Goal: Task Accomplishment & Management: Use online tool/utility

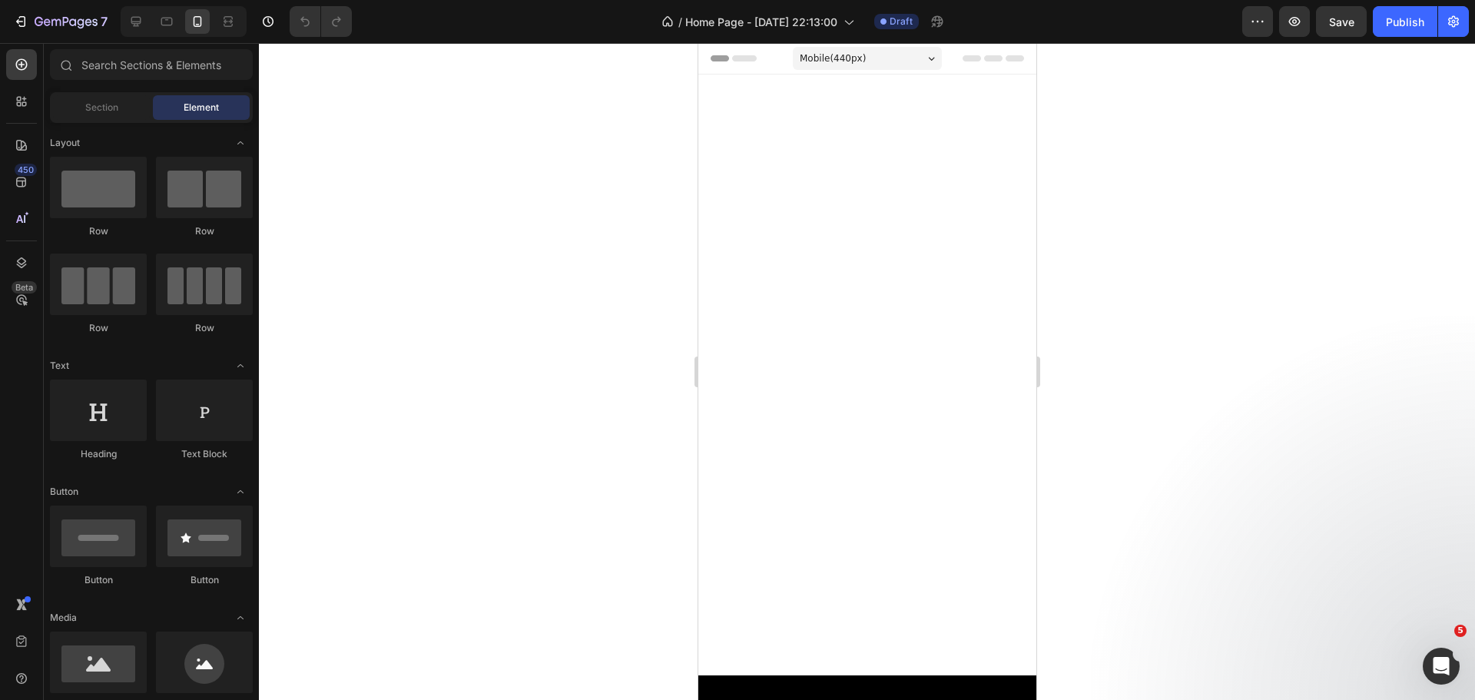
click at [268, 84] on div at bounding box center [867, 371] width 1216 height 657
click at [1164, 224] on div at bounding box center [867, 371] width 1216 height 657
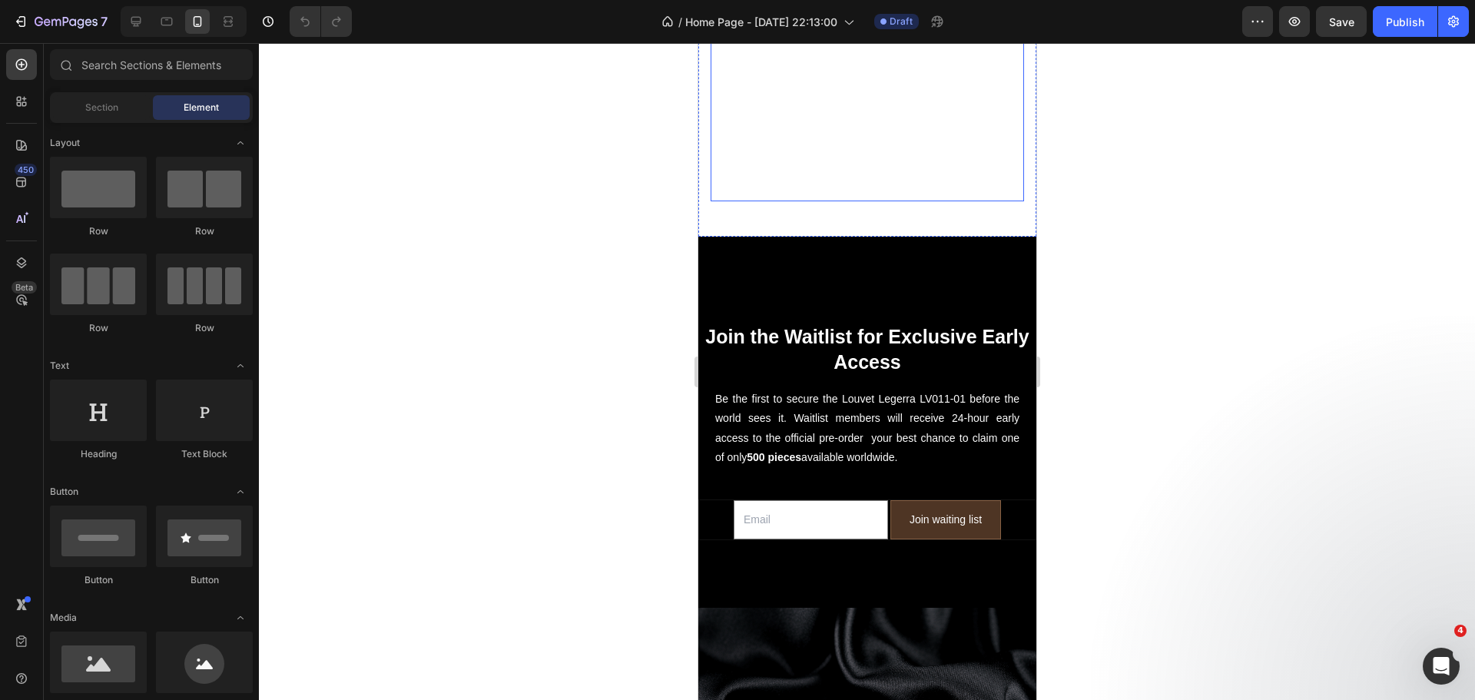
scroll to position [461, 0]
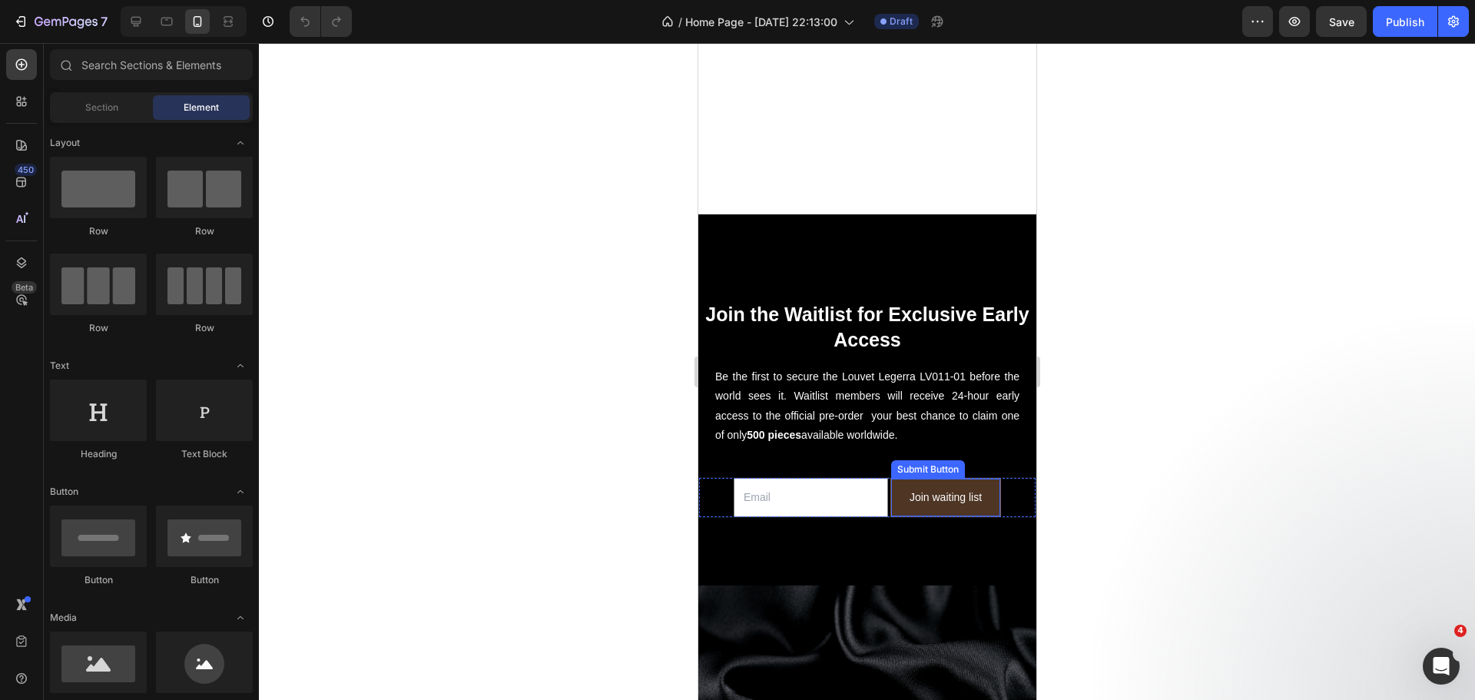
click at [890, 488] on button "Join waiting list" at bounding box center [944, 497] width 109 height 38
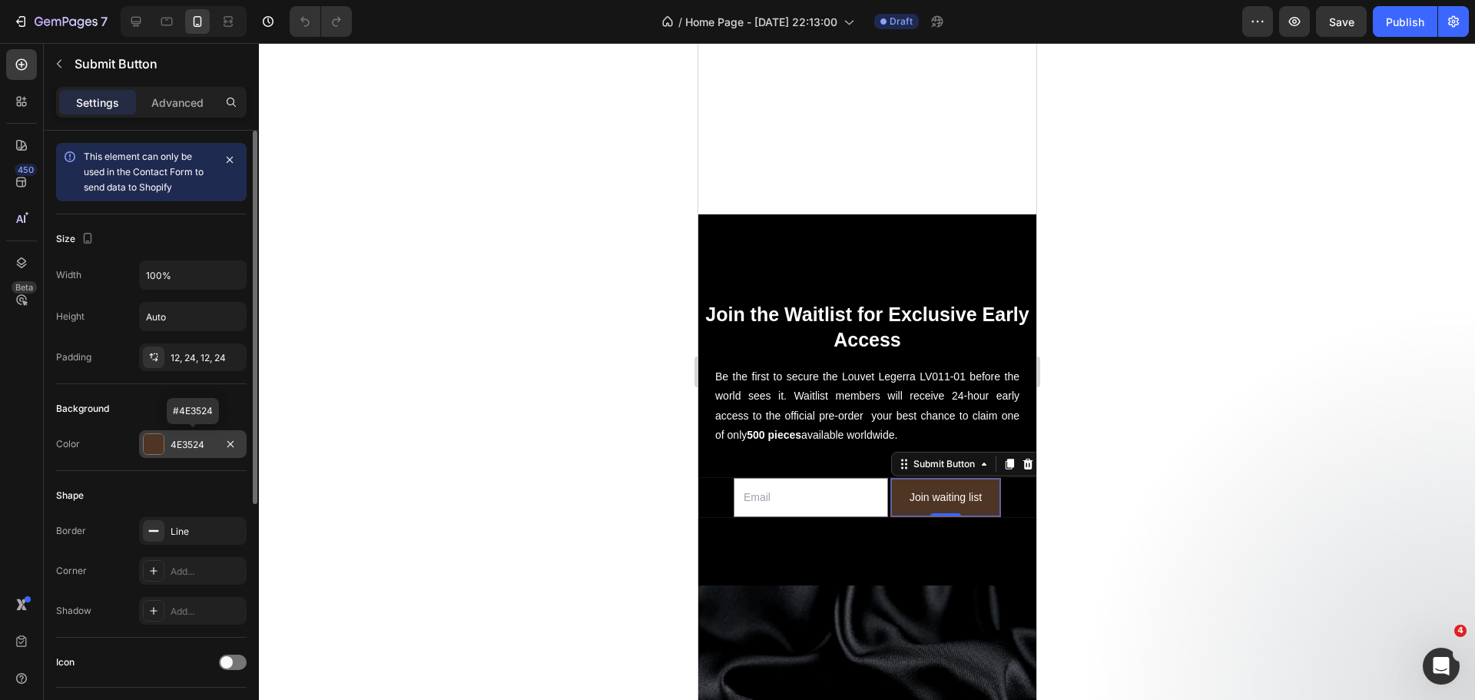
click at [156, 444] on div at bounding box center [154, 444] width 20 height 20
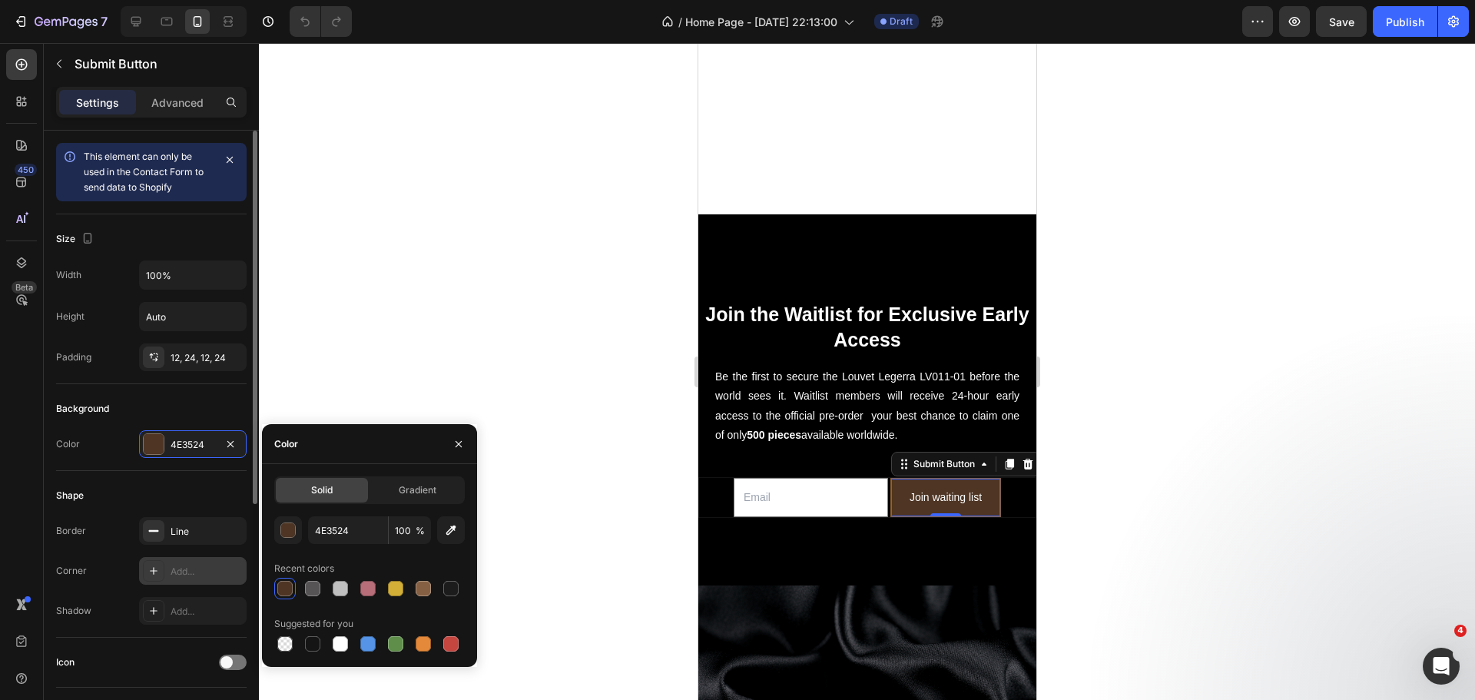
click at [151, 578] on div at bounding box center [154, 571] width 22 height 22
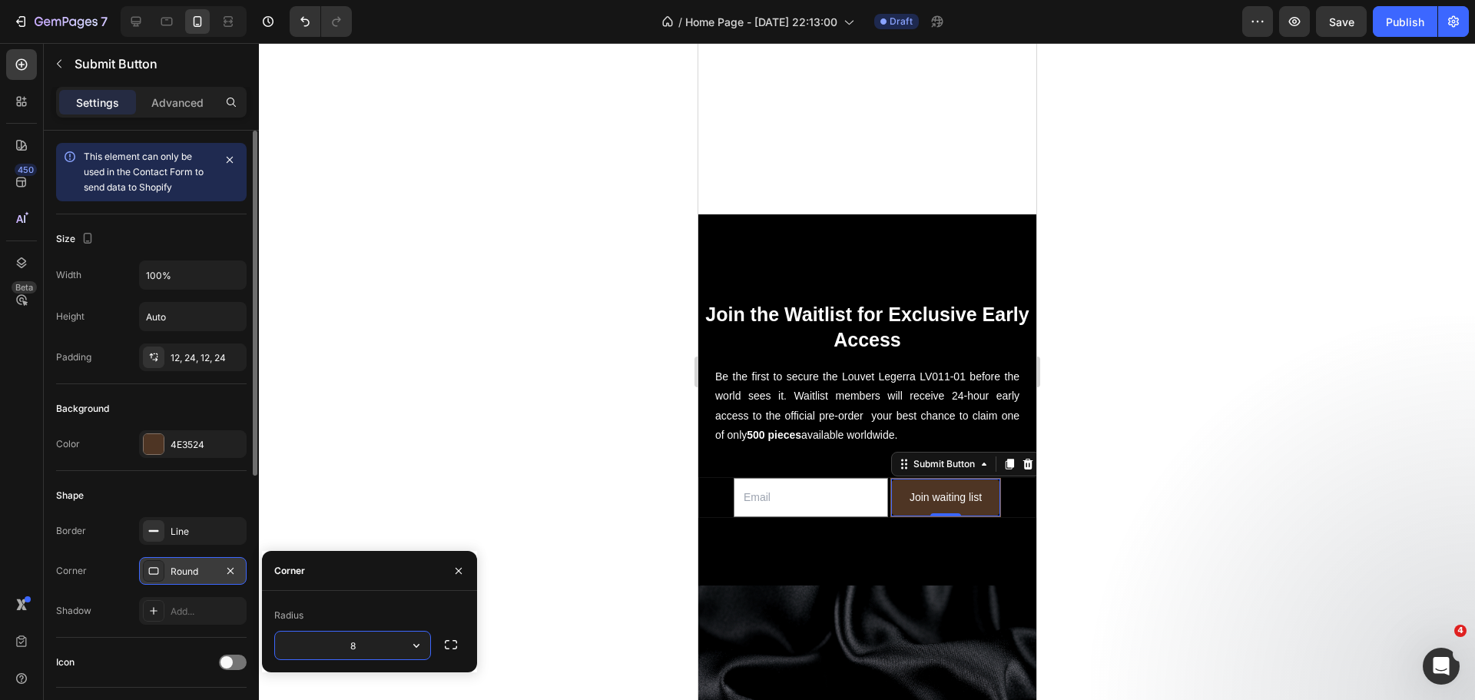
click at [151, 578] on div at bounding box center [154, 571] width 22 height 22
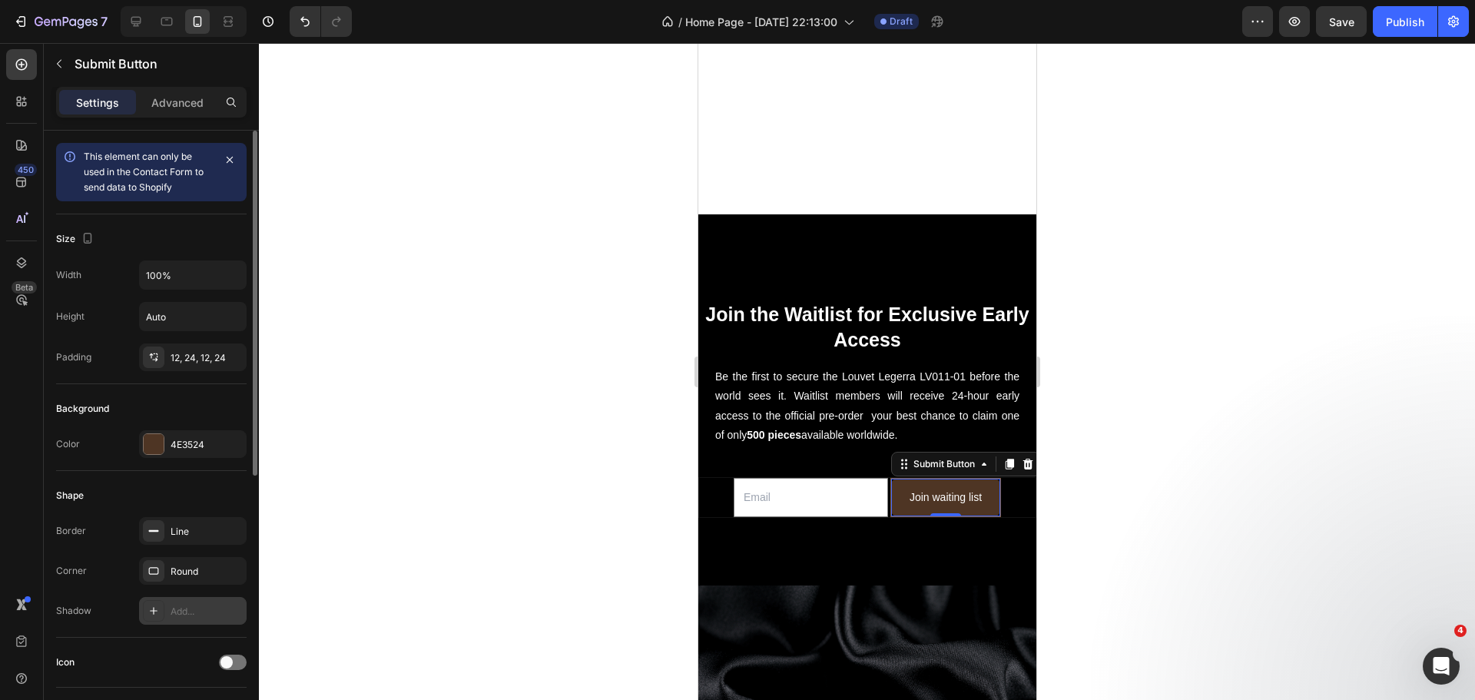
click at [151, 607] on icon at bounding box center [153, 610] width 12 height 12
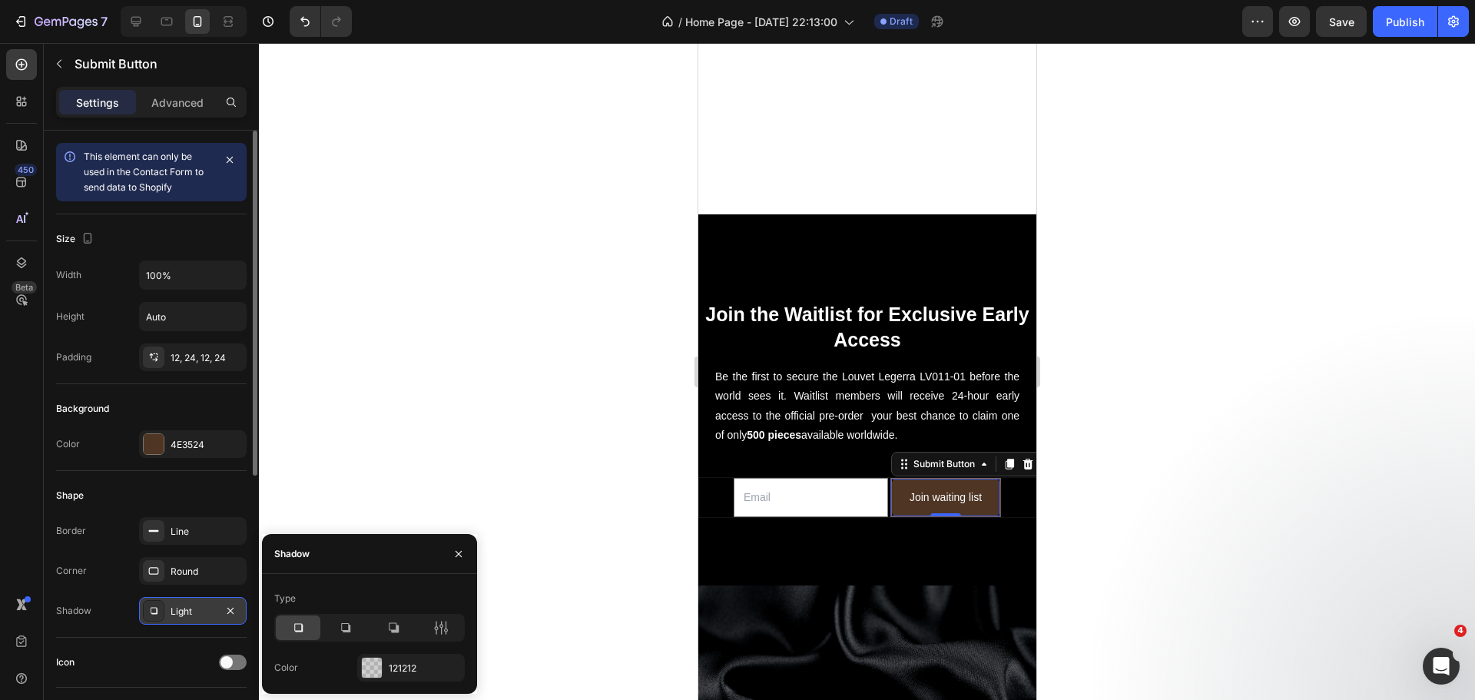
click at [151, 607] on icon at bounding box center [153, 610] width 12 height 12
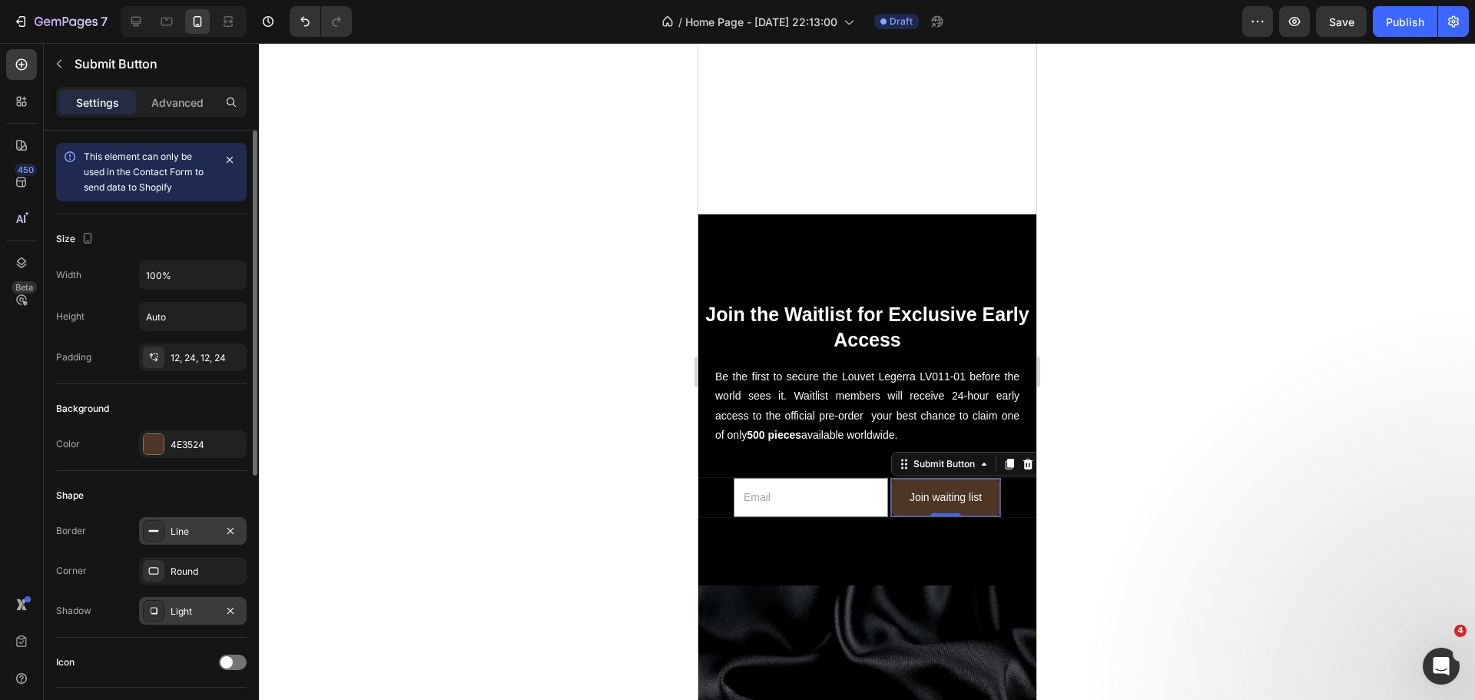
click at [157, 532] on icon at bounding box center [153, 531] width 12 height 12
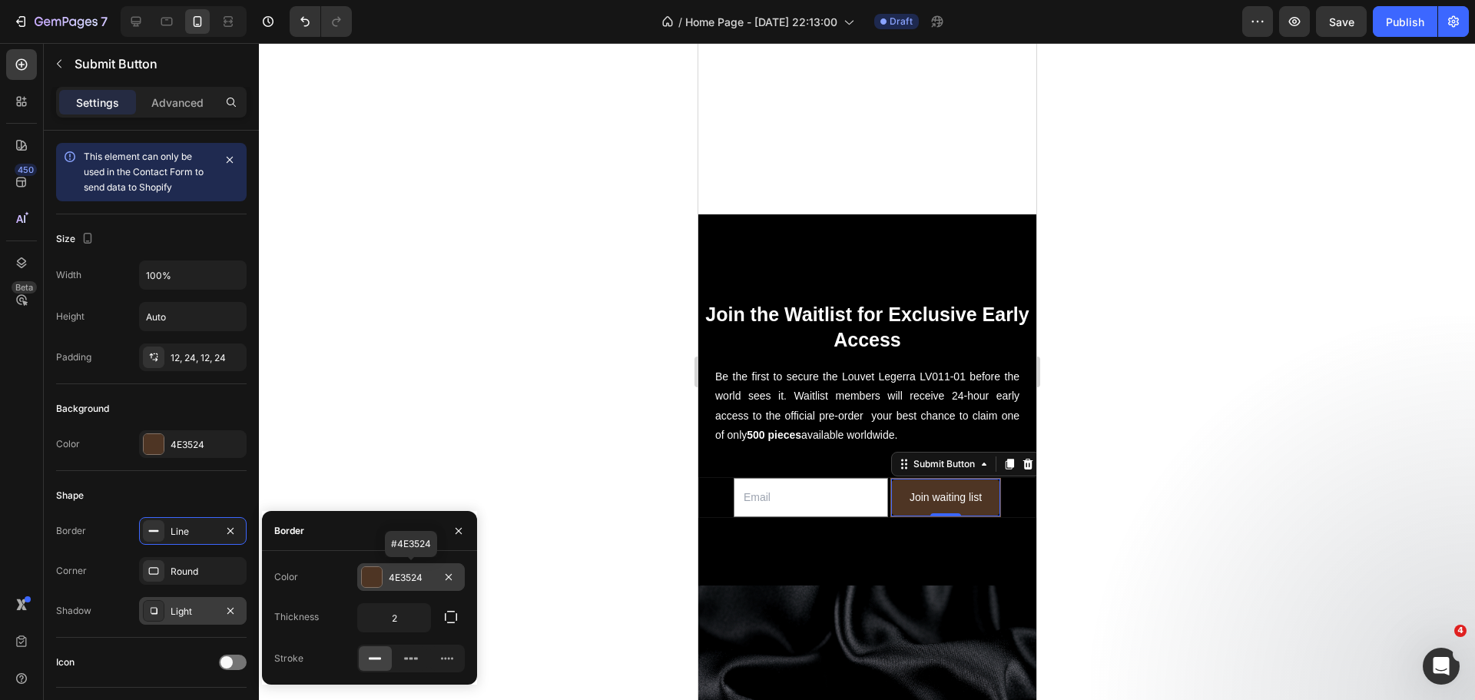
click at [397, 581] on div "4E3524" at bounding box center [411, 578] width 45 height 14
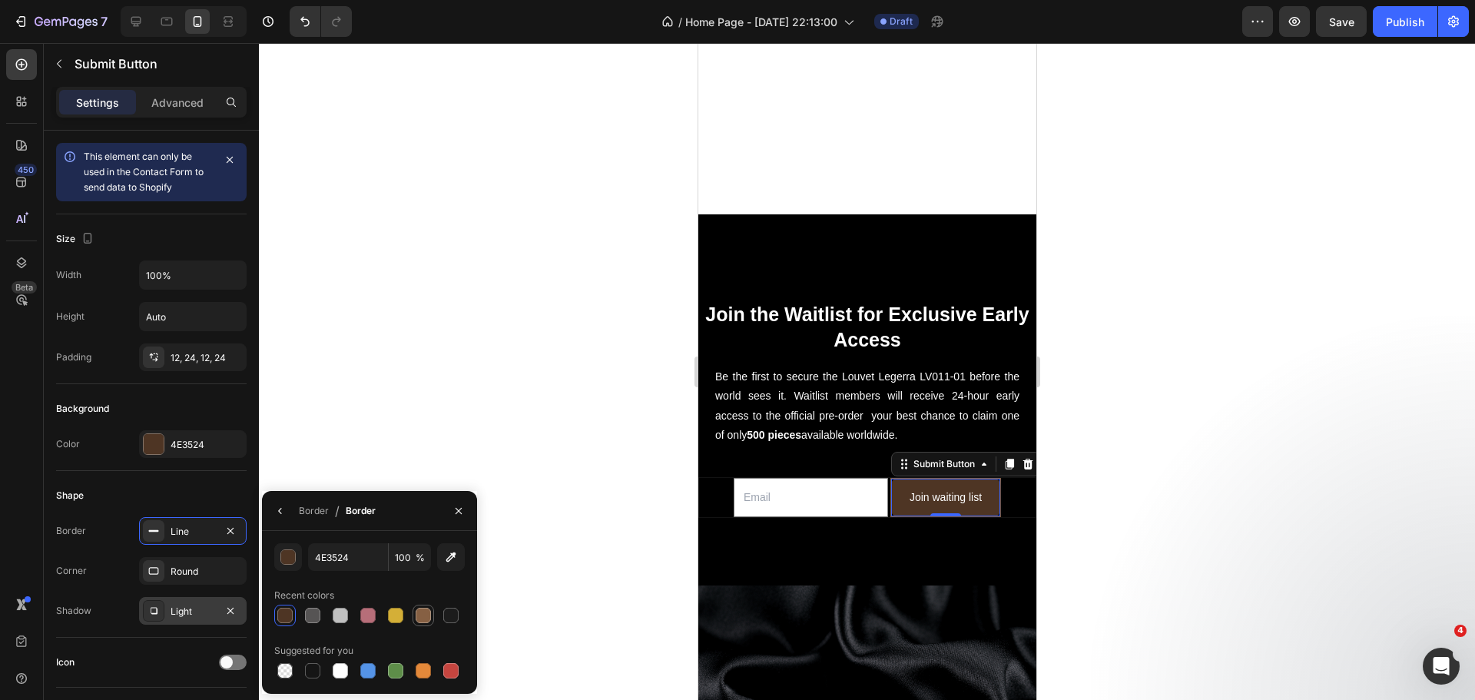
click at [415, 618] on div at bounding box center [423, 615] width 18 height 18
type input "866043"
click at [760, 513] on div "Email Field Join waiting list Submit Button 0 Row Newsletter" at bounding box center [866, 497] width 338 height 78
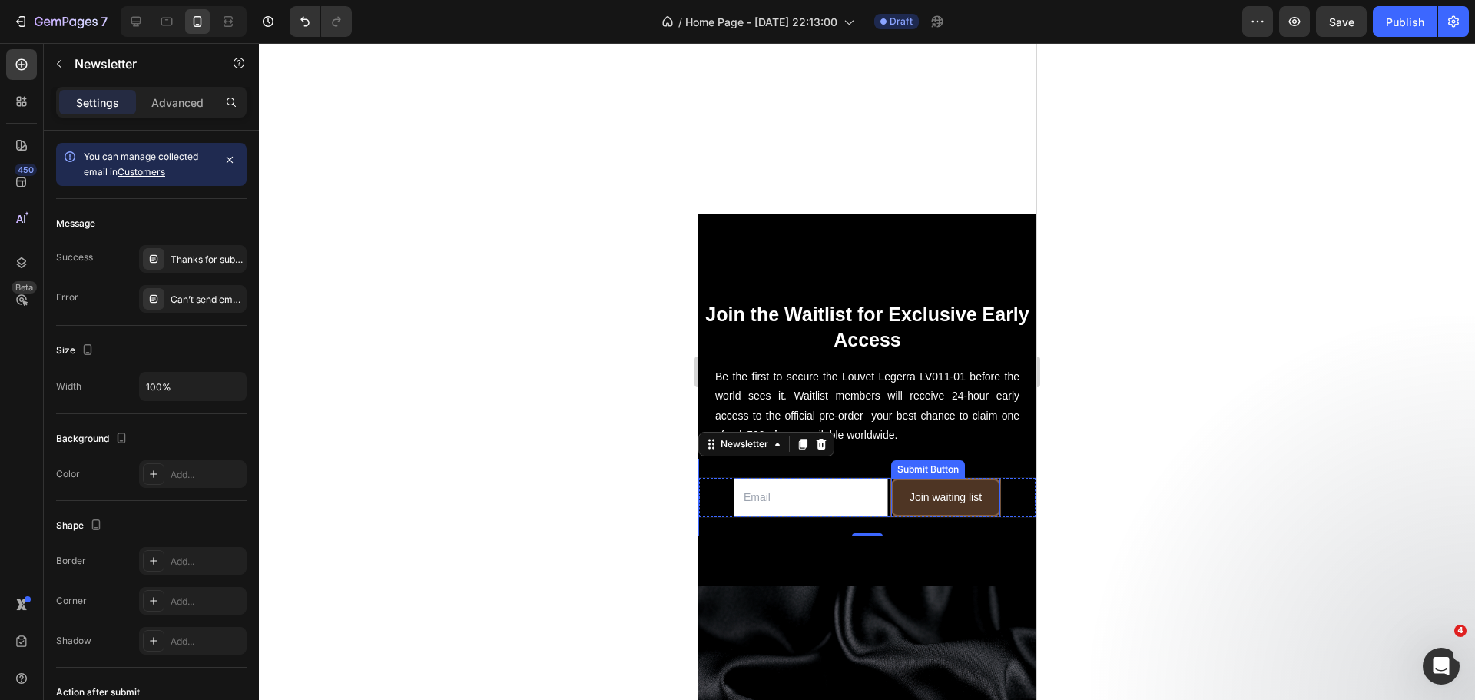
click at [896, 491] on button "Join waiting list" at bounding box center [944, 497] width 109 height 38
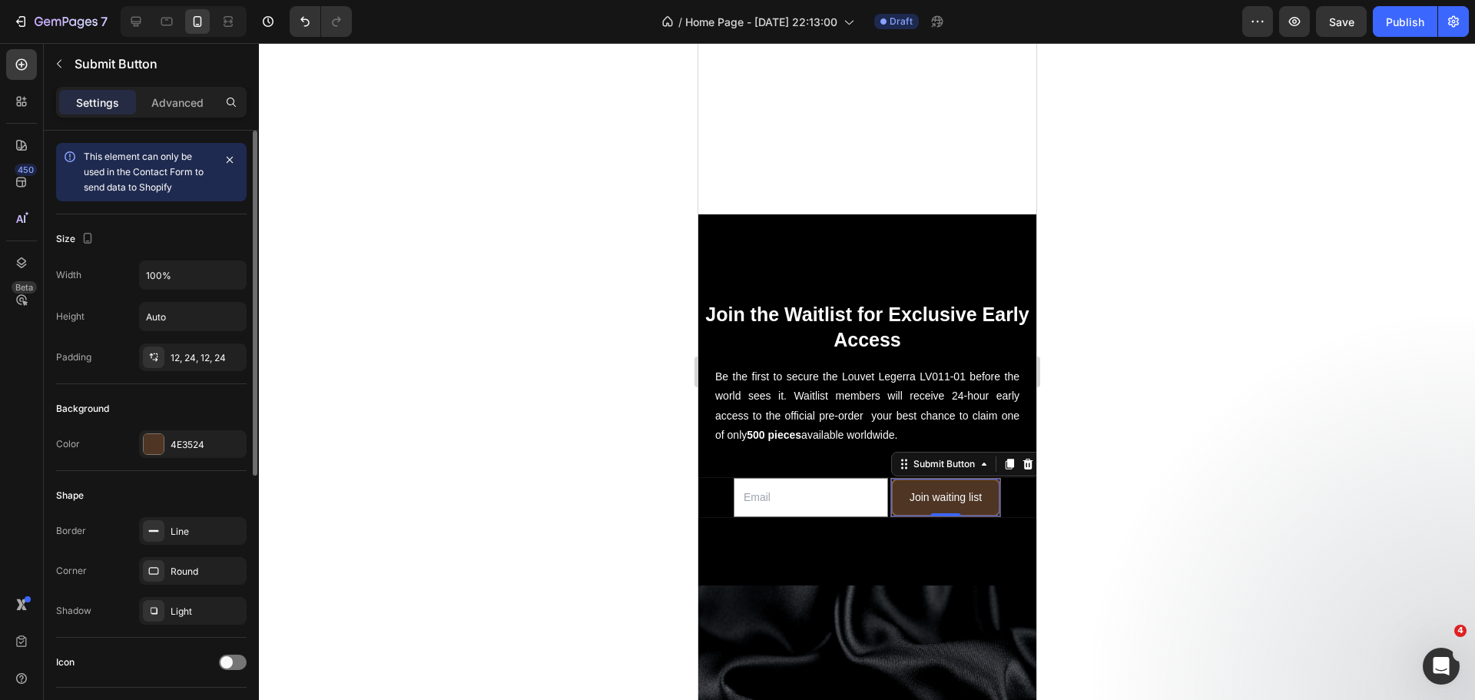
click at [158, 459] on div "Background Color 4E3524" at bounding box center [151, 427] width 190 height 87
click at [159, 454] on div at bounding box center [154, 444] width 22 height 22
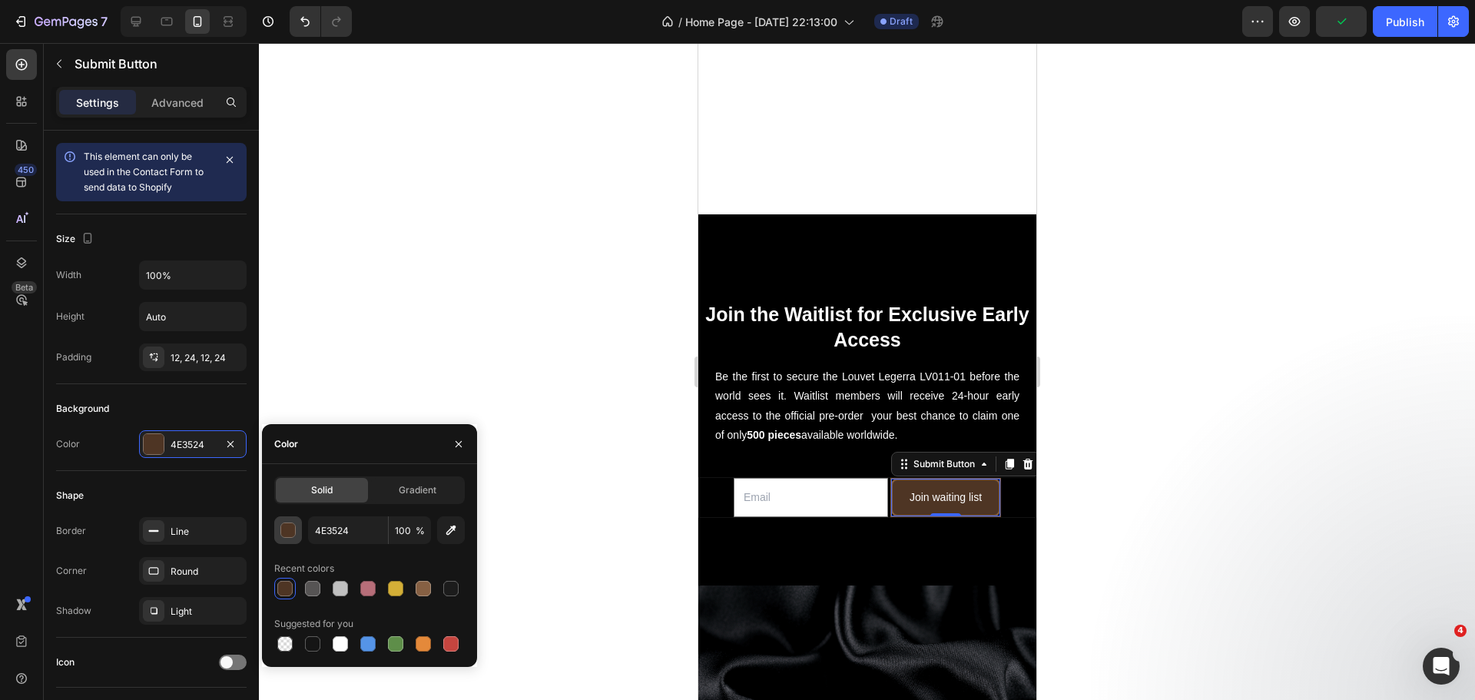
click at [286, 535] on div "button" at bounding box center [288, 530] width 15 height 15
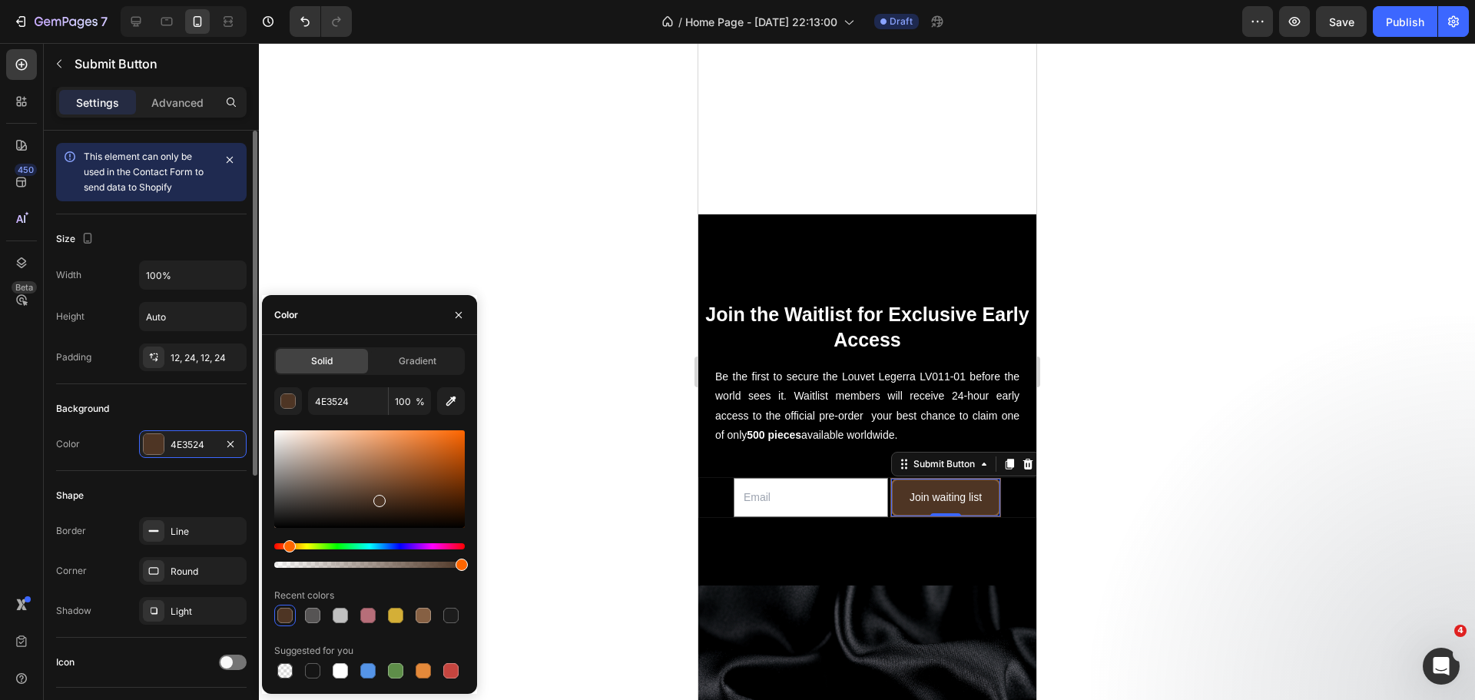
click at [222, 493] on div "Shape" at bounding box center [151, 495] width 190 height 25
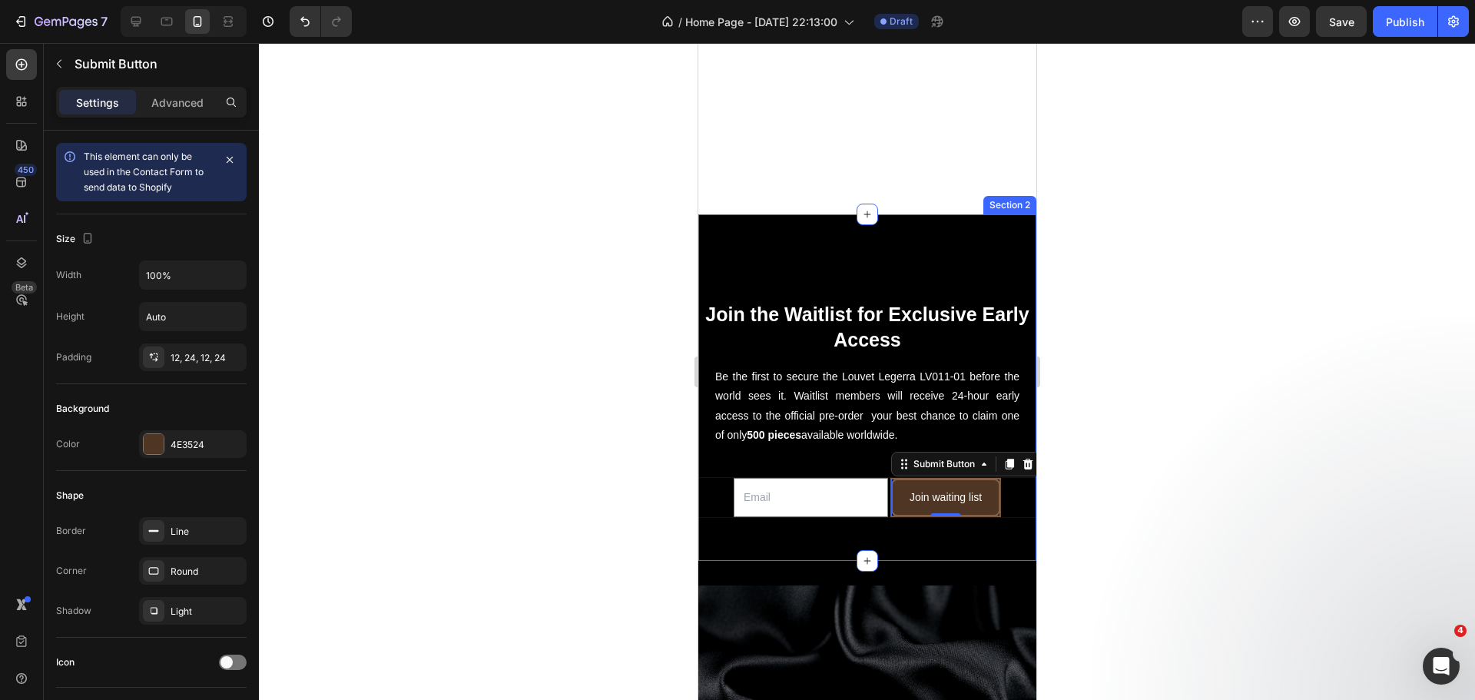
click at [836, 531] on div "Join the Waitlist for Exclusive Early Access Heading Be the first to secure the…" at bounding box center [866, 387] width 338 height 346
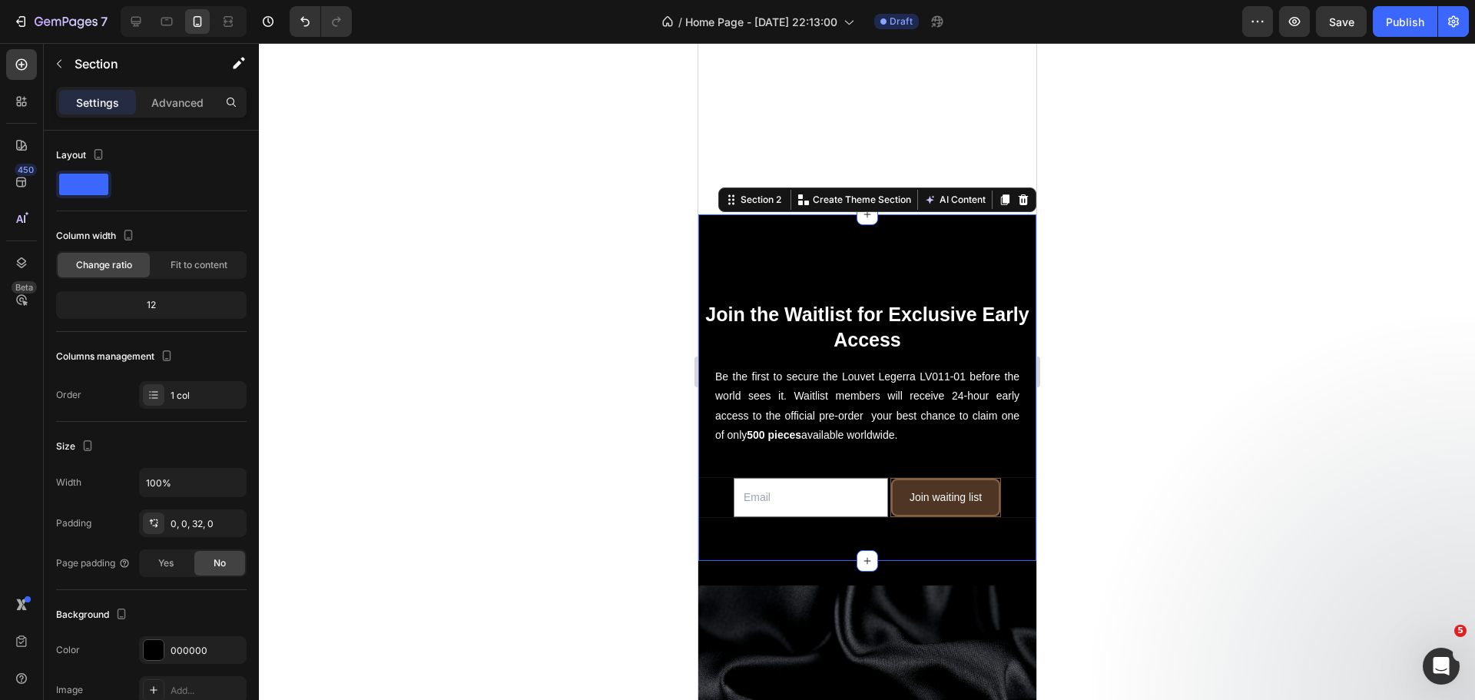
click at [843, 521] on div "Join the Waitlist for Exclusive Early Access Heading Be the first to secure the…" at bounding box center [866, 387] width 338 height 346
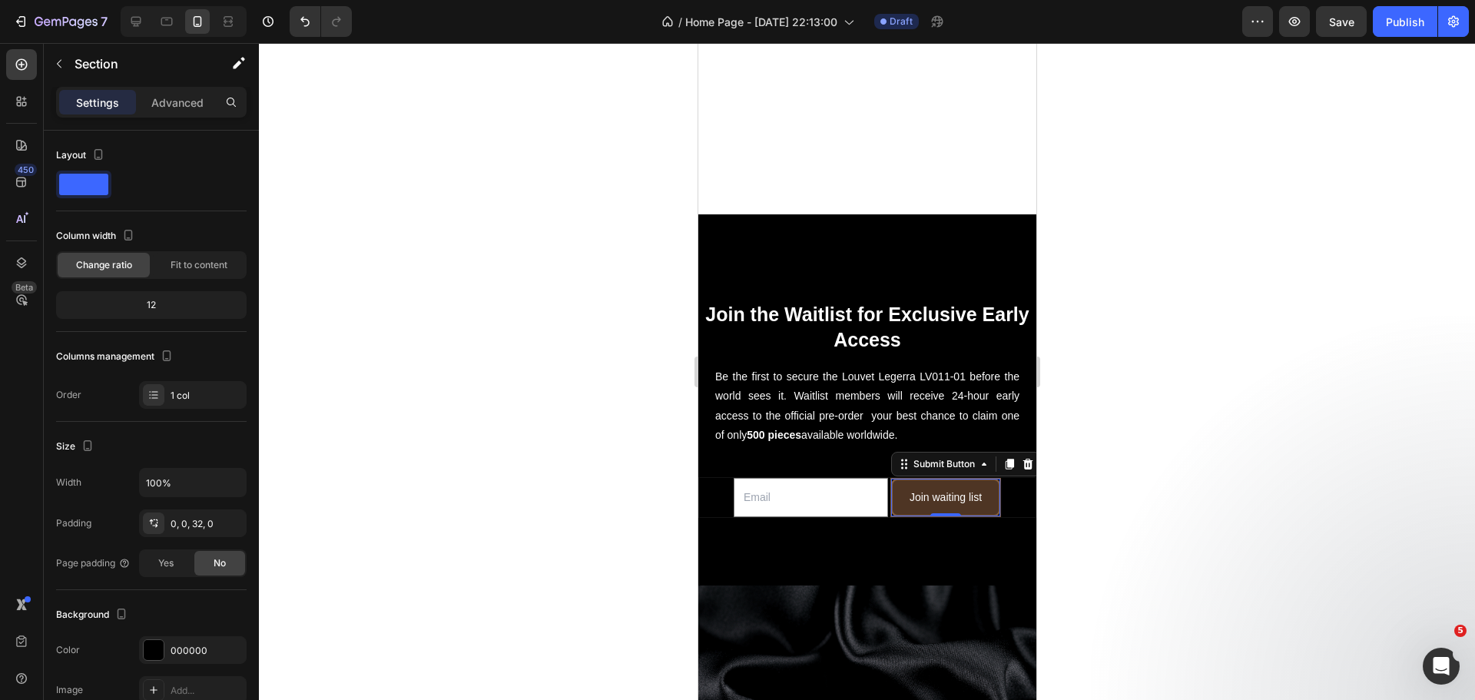
click at [988, 478] on button "Join waiting list" at bounding box center [944, 497] width 109 height 38
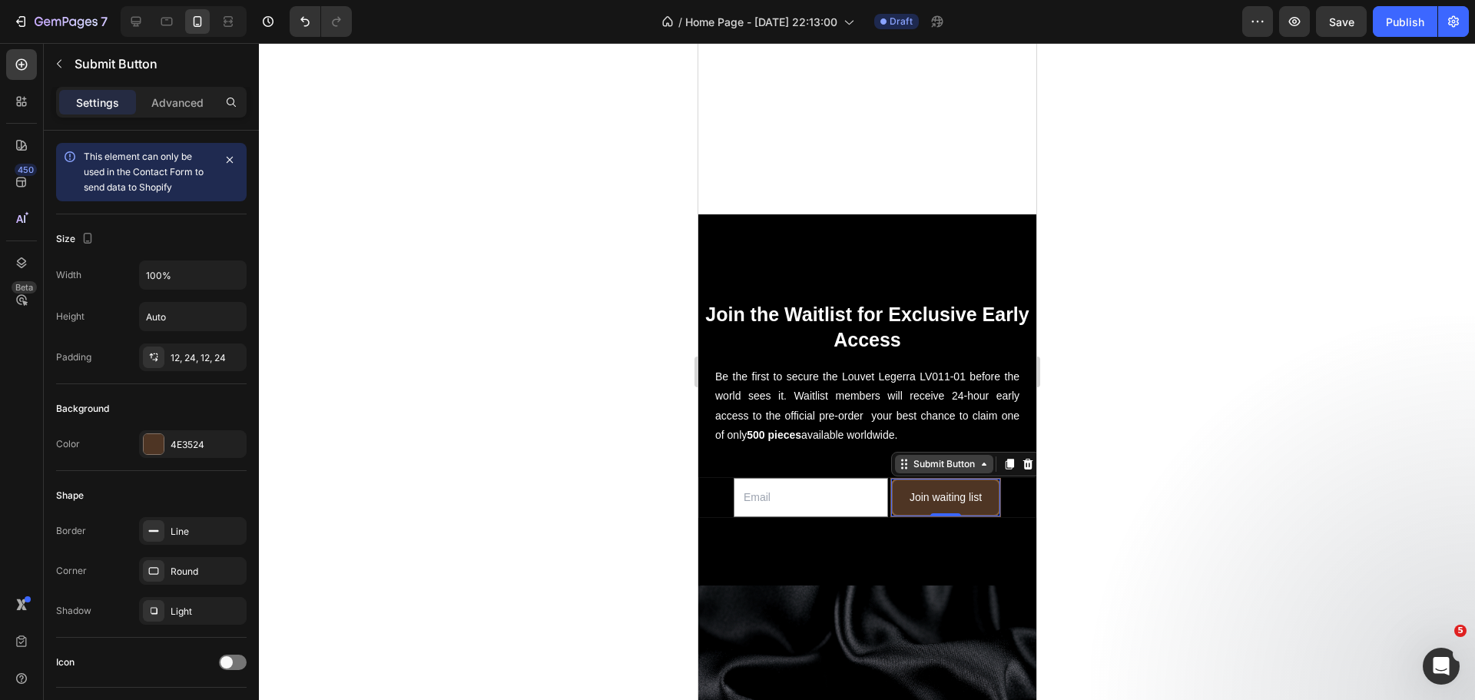
click at [980, 458] on icon at bounding box center [983, 464] width 12 height 12
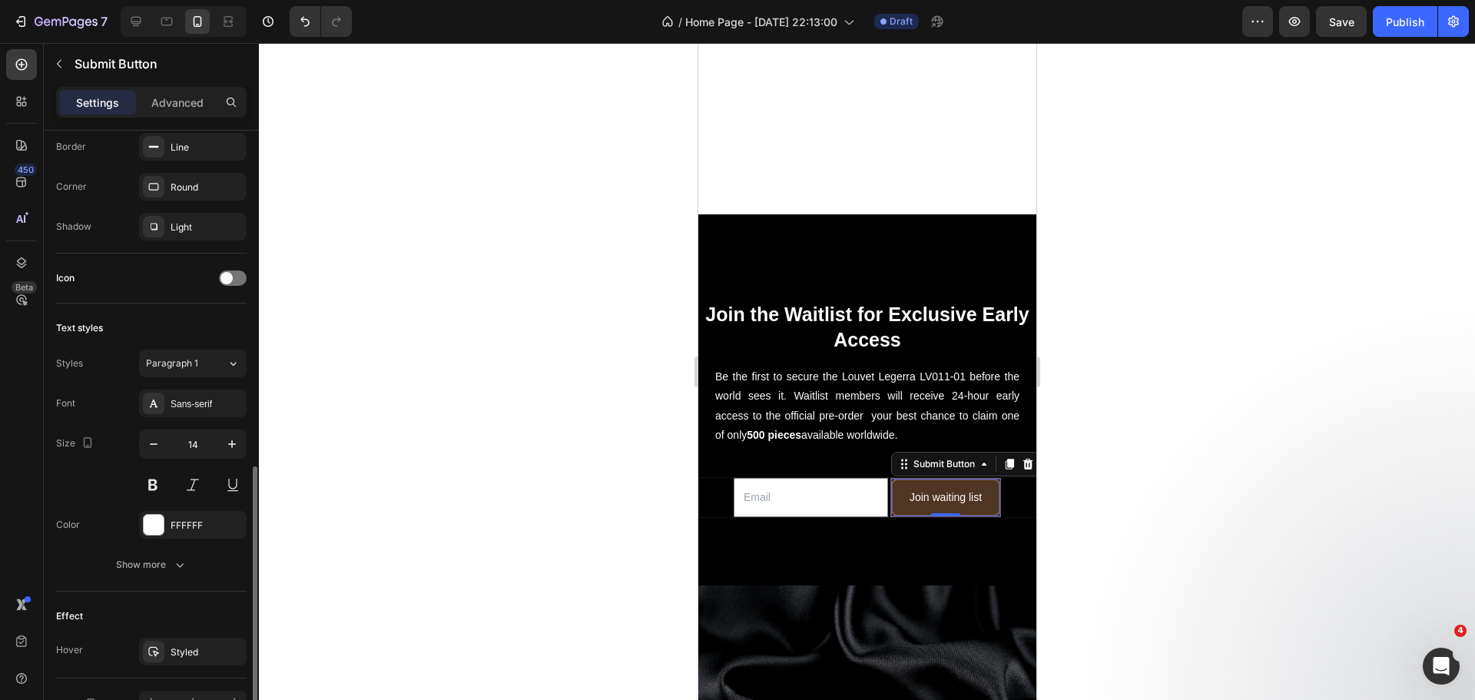
scroll to position [476, 0]
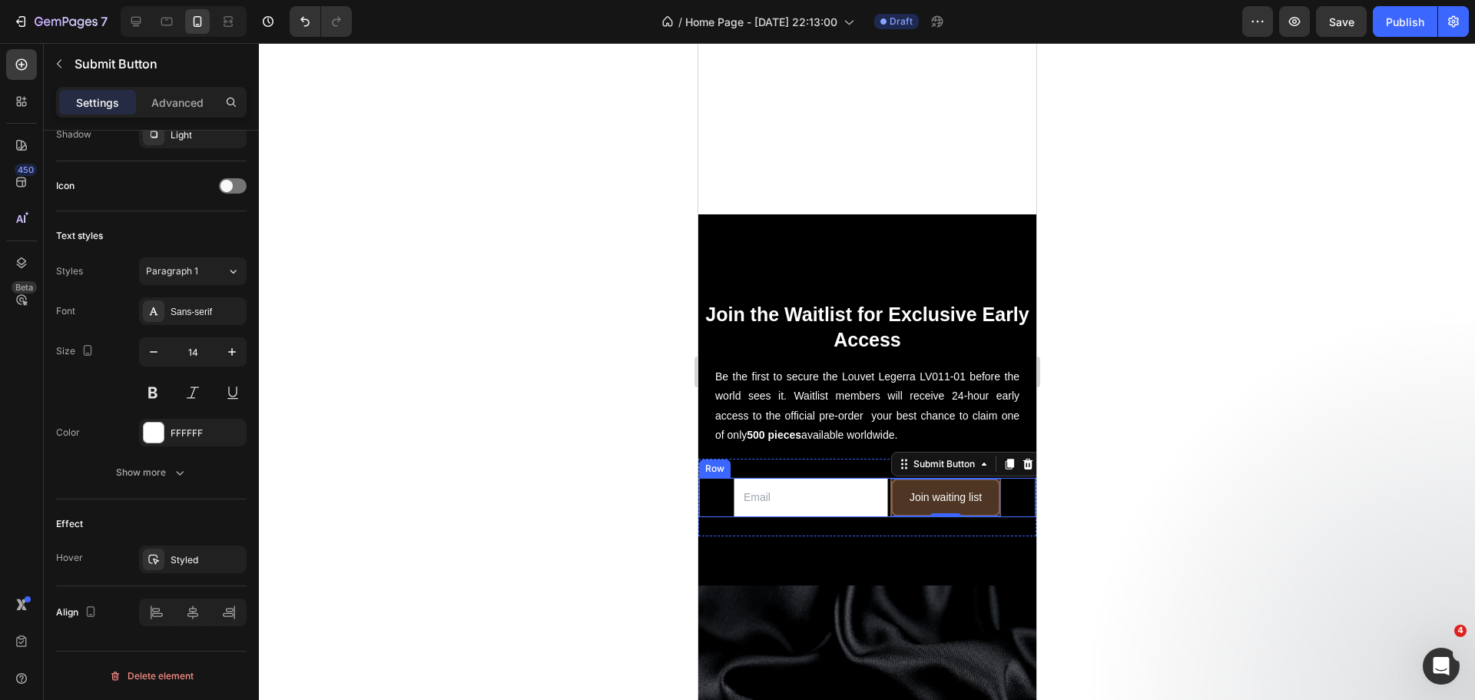
click at [707, 477] on div "Email Field Join waiting list Submit Button 0 Row" at bounding box center [866, 497] width 338 height 41
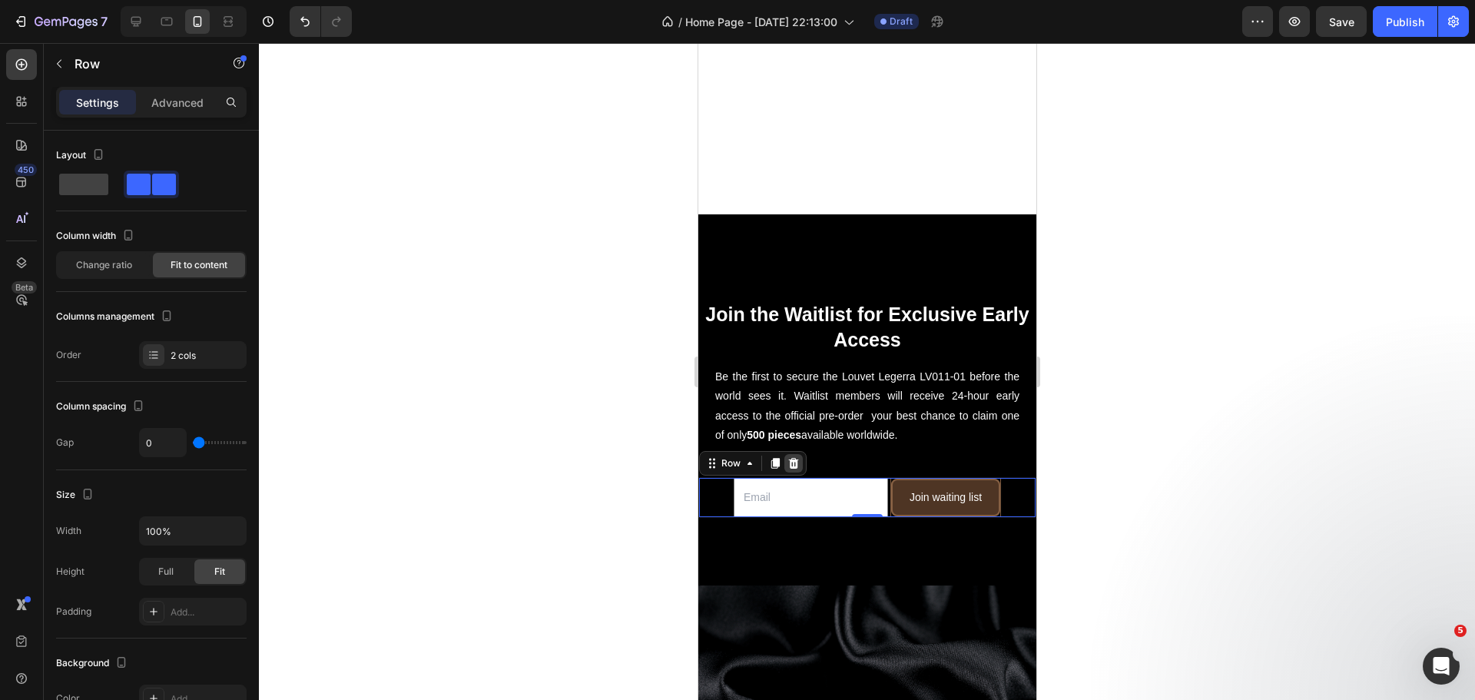
click at [801, 454] on div at bounding box center [792, 463] width 18 height 18
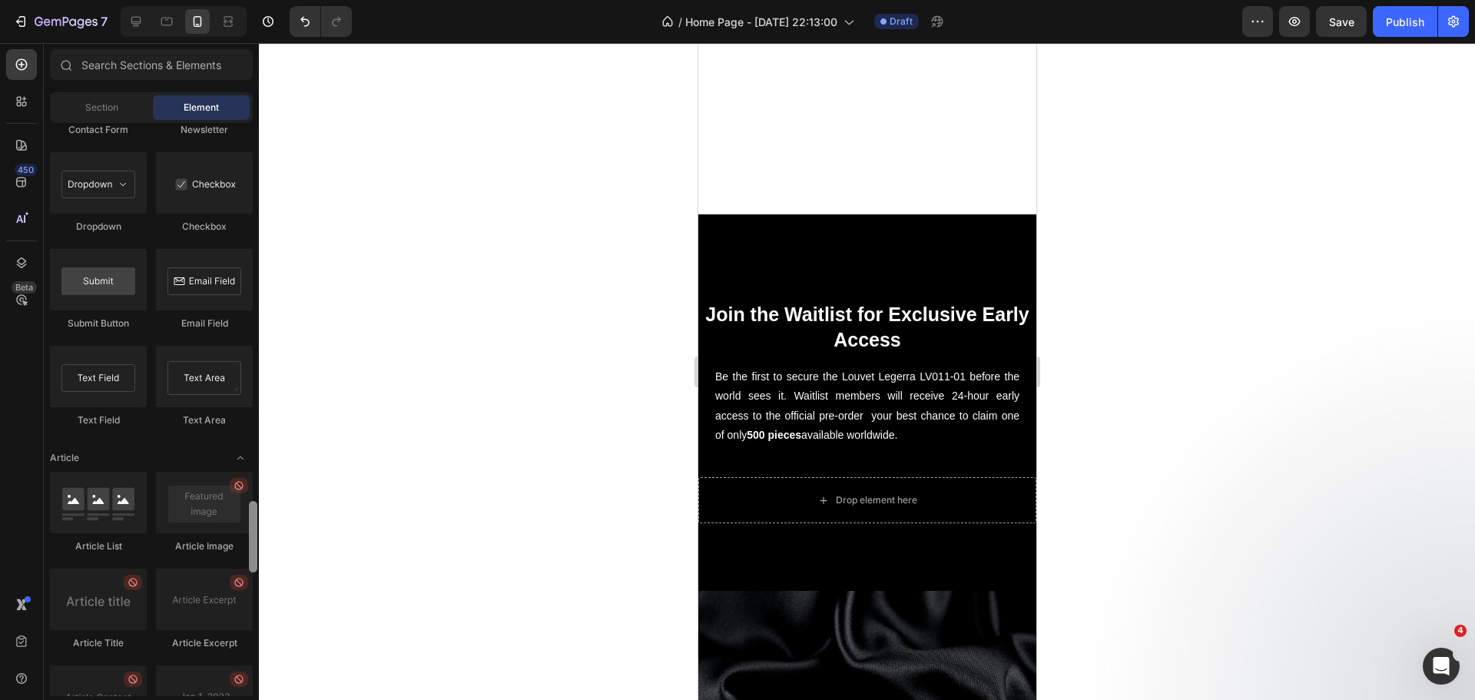
scroll to position [3521, 0]
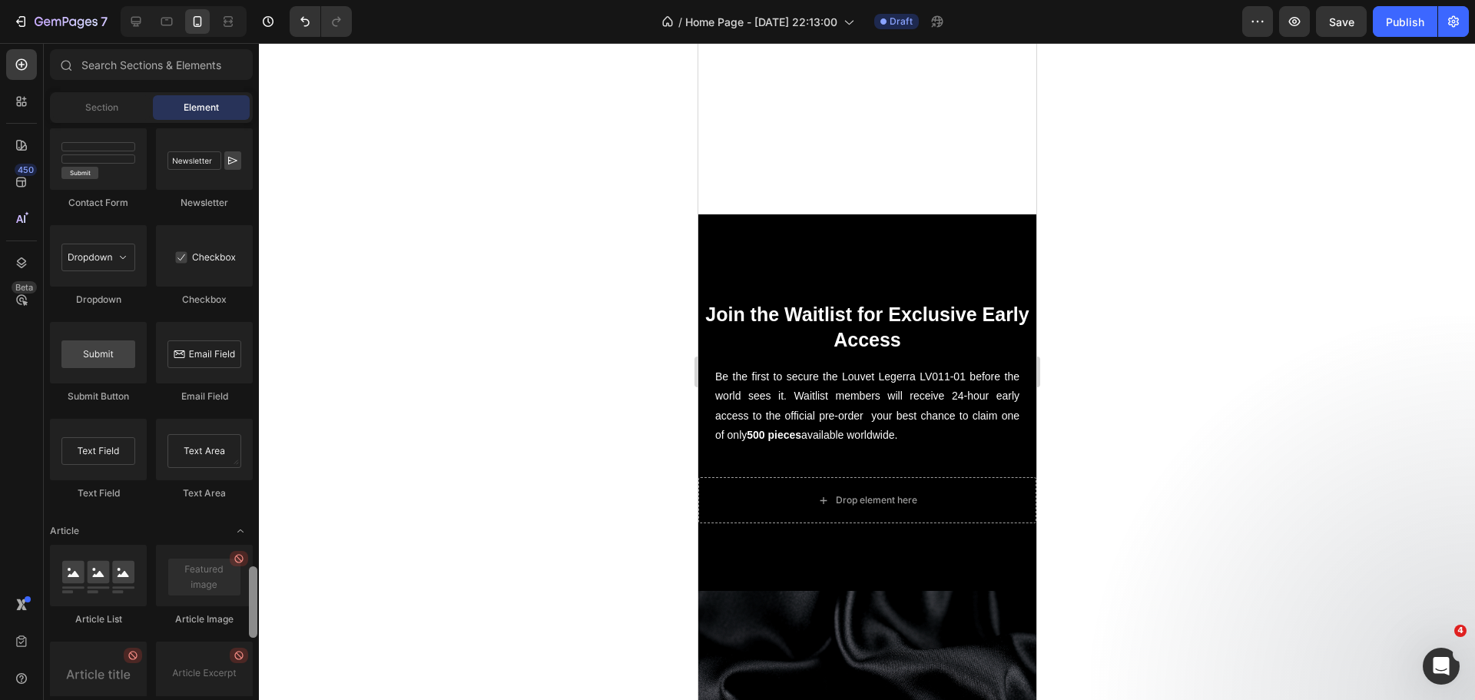
drag, startPoint x: 254, startPoint y: 201, endPoint x: 273, endPoint y: 597, distance: 395.9
click at [273, 0] on div "7 Version history / Home Page - [DATE] 22:13:00 Draft Preview Save Publish 450 …" at bounding box center [737, 0] width 1475 height 0
drag, startPoint x: 205, startPoint y: 364, endPoint x: 199, endPoint y: 355, distance: 11.1
click at [199, 355] on div at bounding box center [204, 352] width 97 height 61
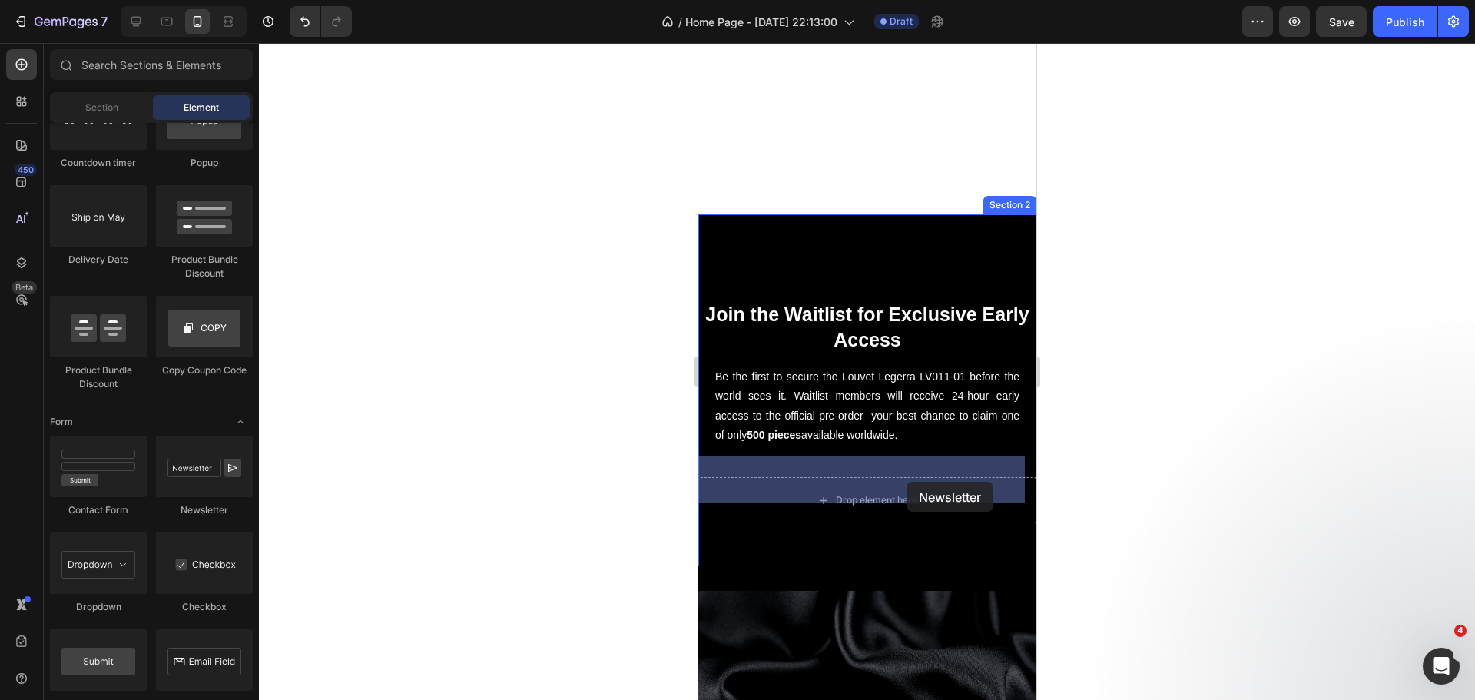
drag, startPoint x: 907, startPoint y: 523, endPoint x: 905, endPoint y: 482, distance: 41.5
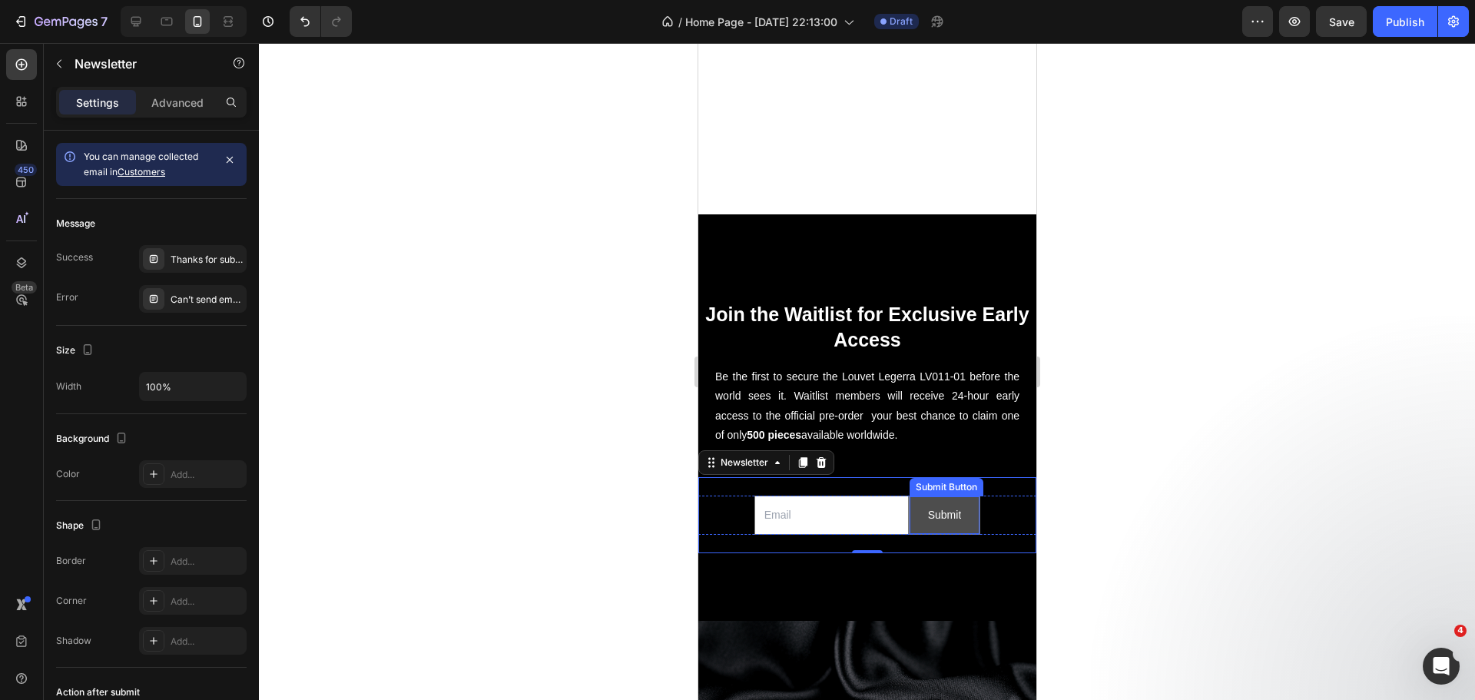
click at [957, 496] on button "Submit" at bounding box center [944, 515] width 71 height 38
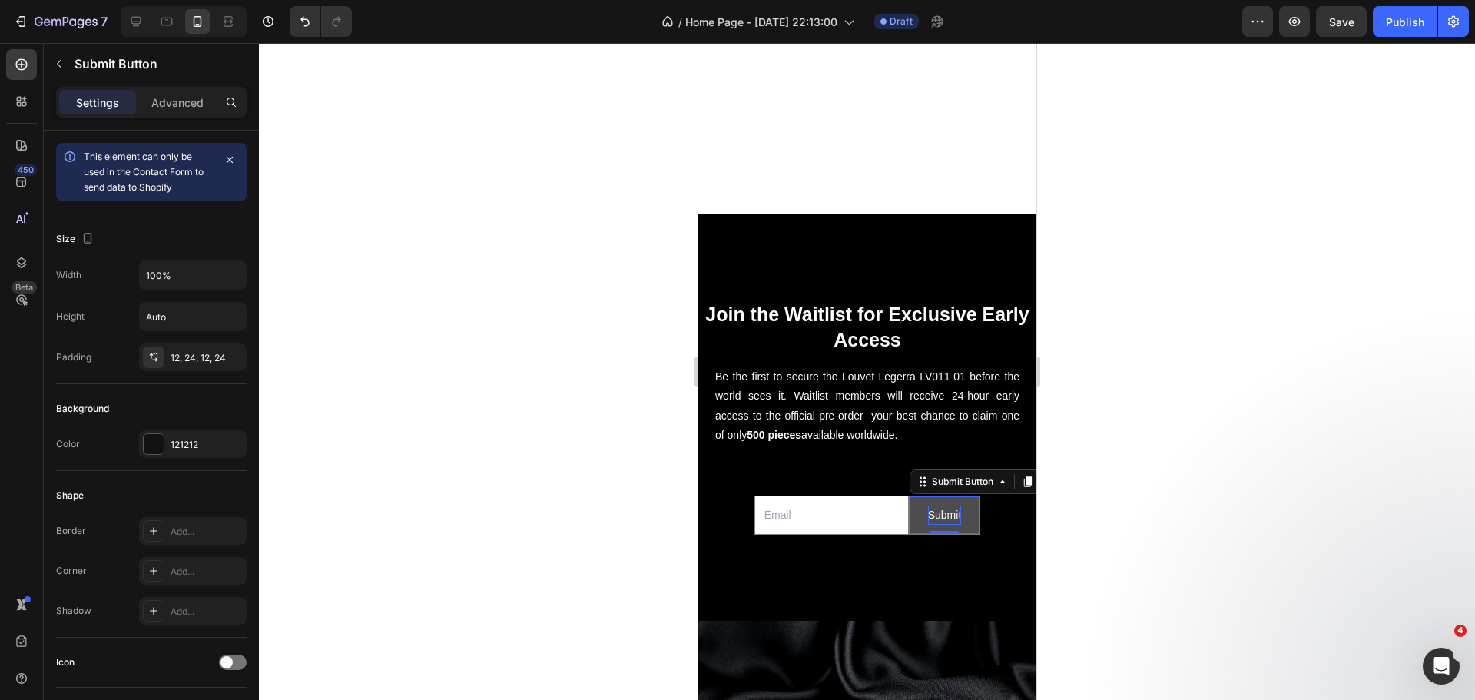
click at [933, 505] on div "Submit" at bounding box center [944, 514] width 34 height 19
click at [933, 505] on p "Submit" at bounding box center [944, 514] width 34 height 19
click at [915, 496] on button "Join" at bounding box center [943, 515] width 57 height 38
click at [896, 496] on button "Join Waiting" at bounding box center [943, 515] width 95 height 38
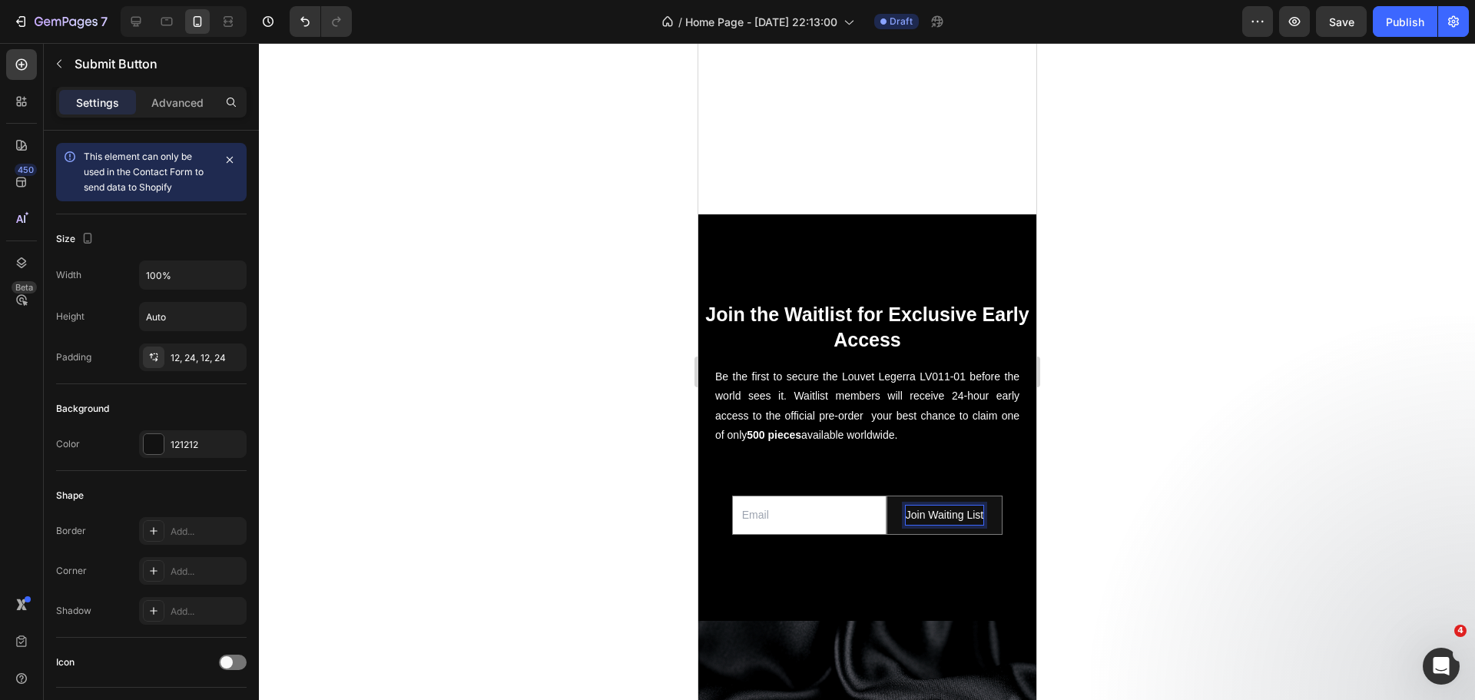
click at [607, 506] on div at bounding box center [867, 371] width 1216 height 657
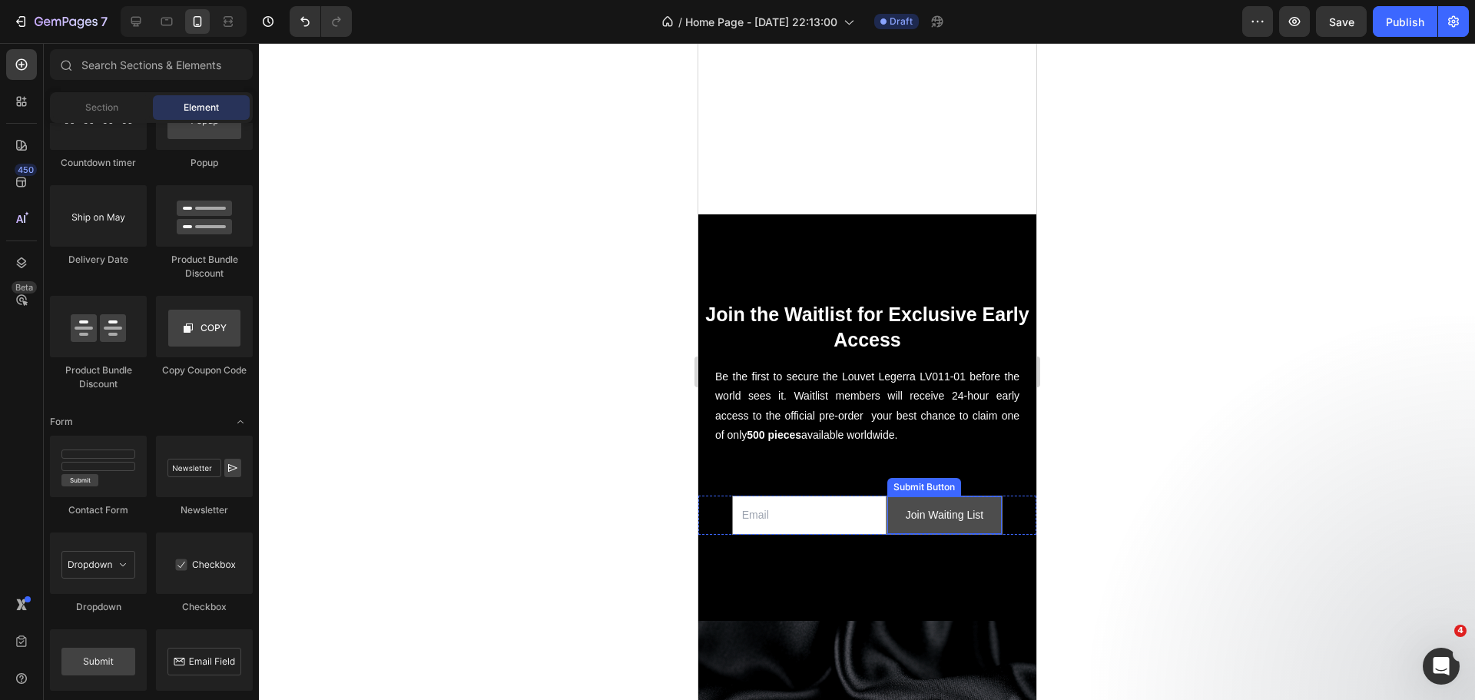
click at [894, 511] on button "Join Waiting List" at bounding box center [943, 515] width 114 height 38
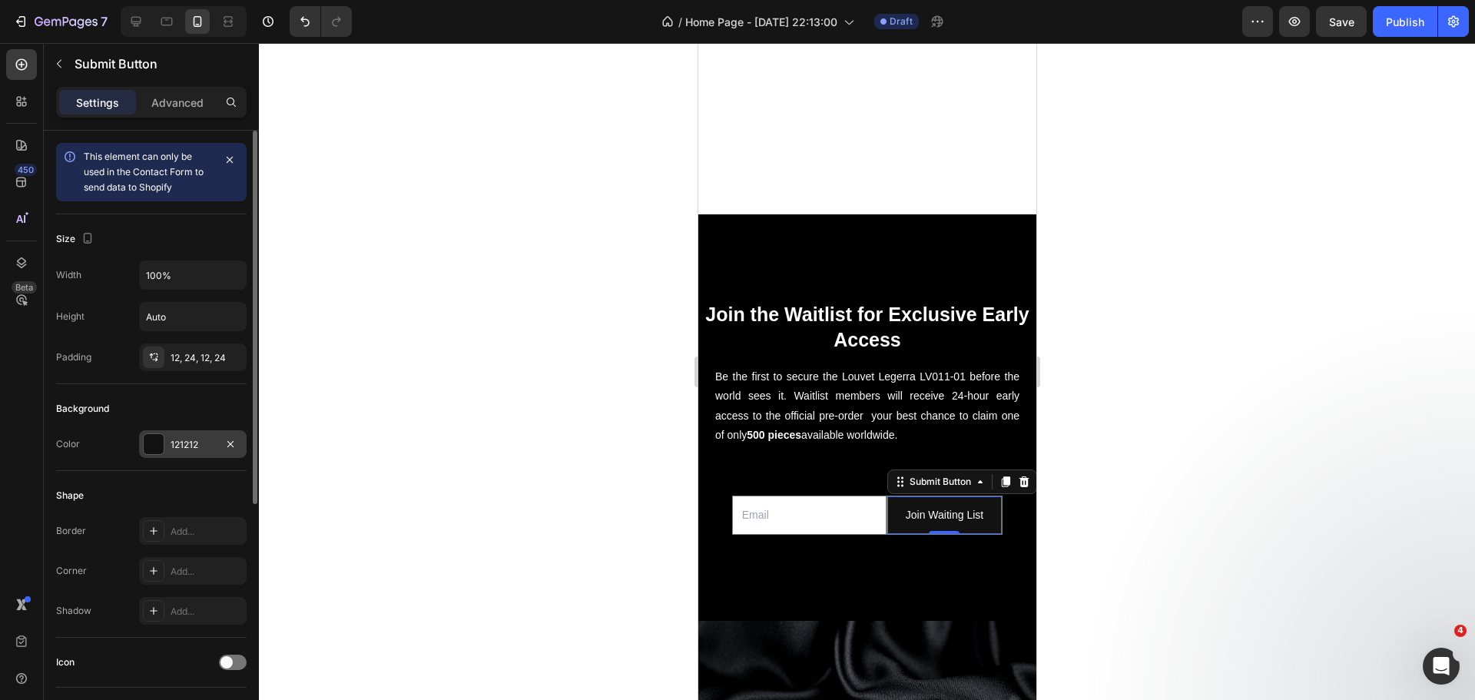
click at [147, 436] on div at bounding box center [154, 444] width 20 height 20
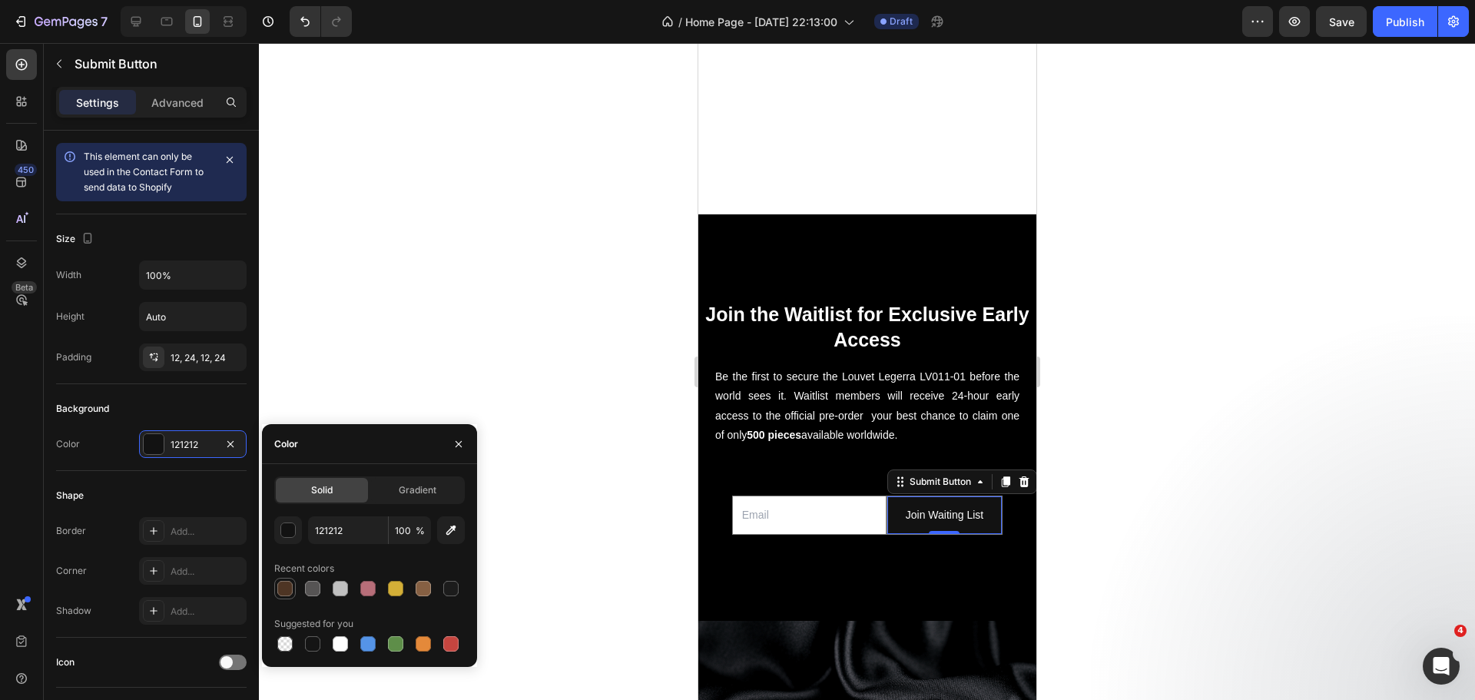
click at [289, 591] on div at bounding box center [284, 588] width 15 height 15
type input "4E3524"
click at [165, 409] on div "Background" at bounding box center [151, 408] width 190 height 25
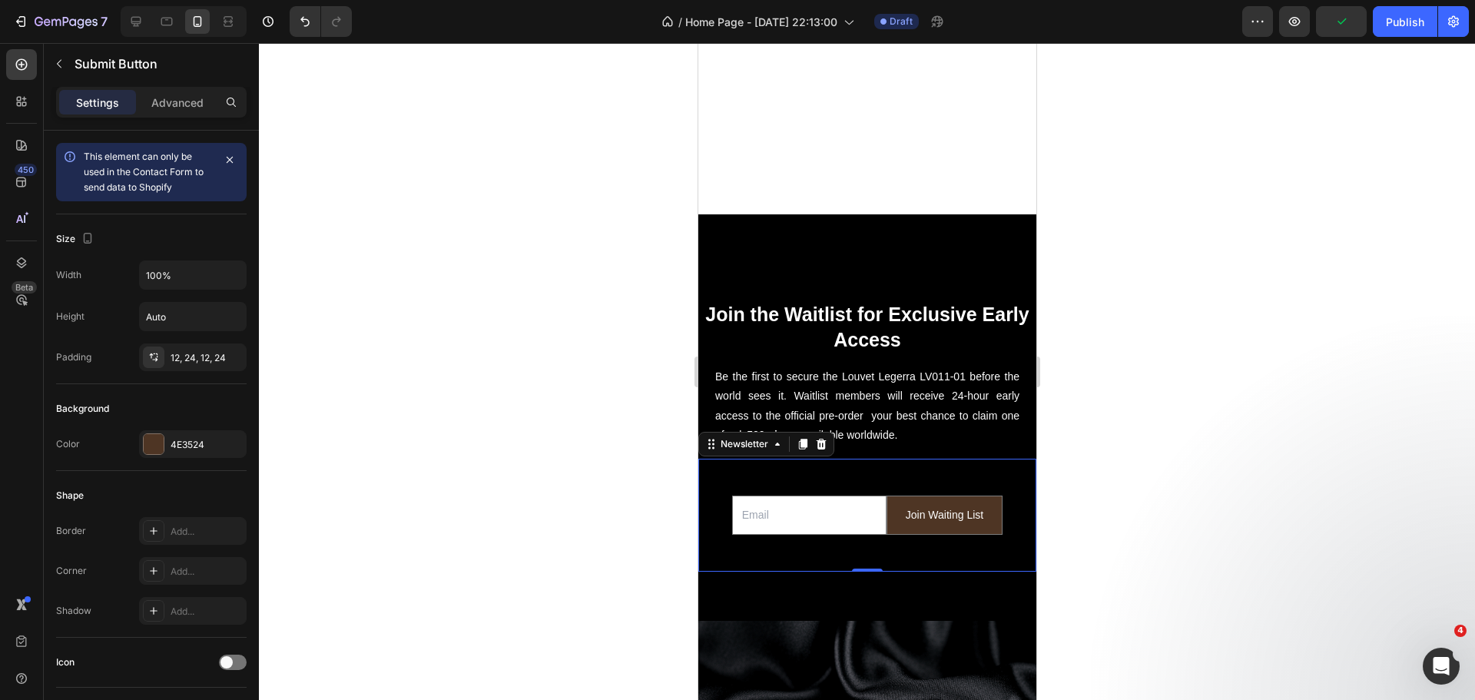
click at [736, 458] on div "Email Field Join Waiting List Submit Button Row Newsletter Newsletter 0" at bounding box center [866, 514] width 338 height 113
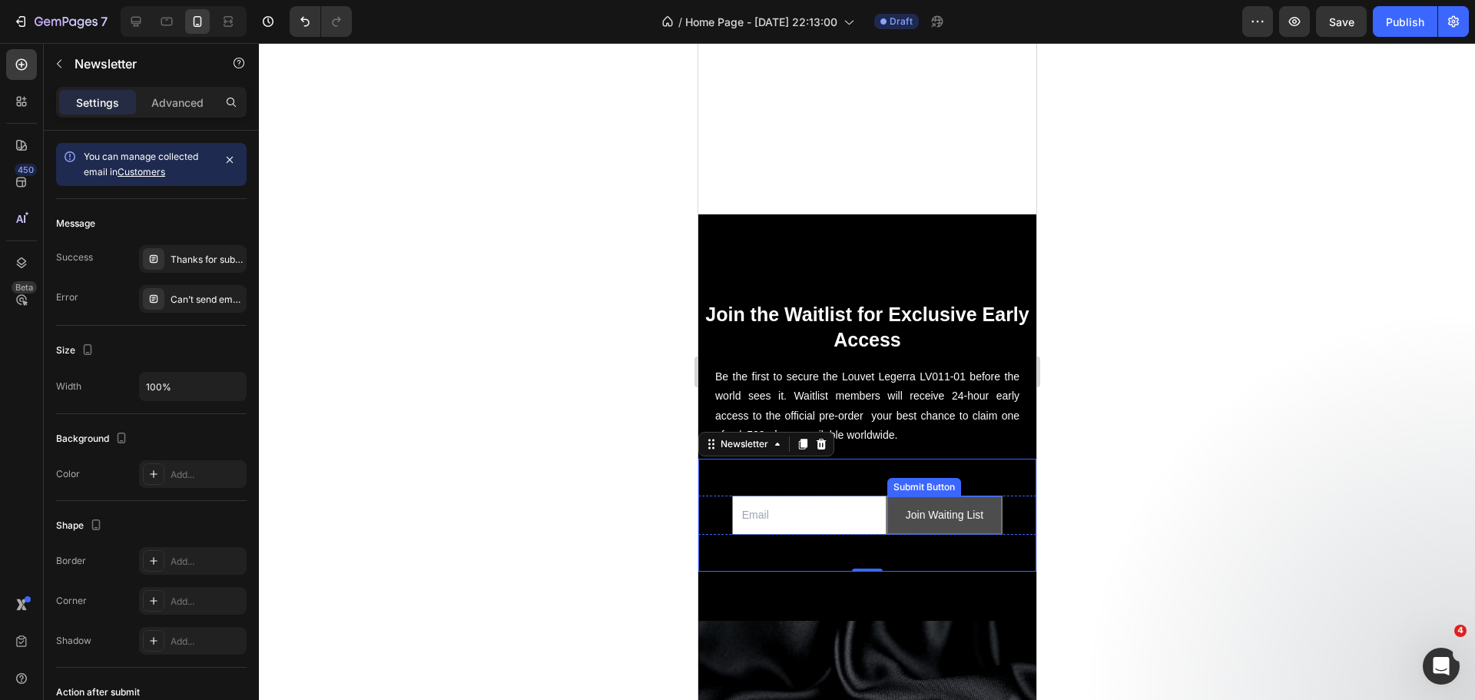
click at [889, 496] on button "Join Waiting List" at bounding box center [943, 515] width 114 height 38
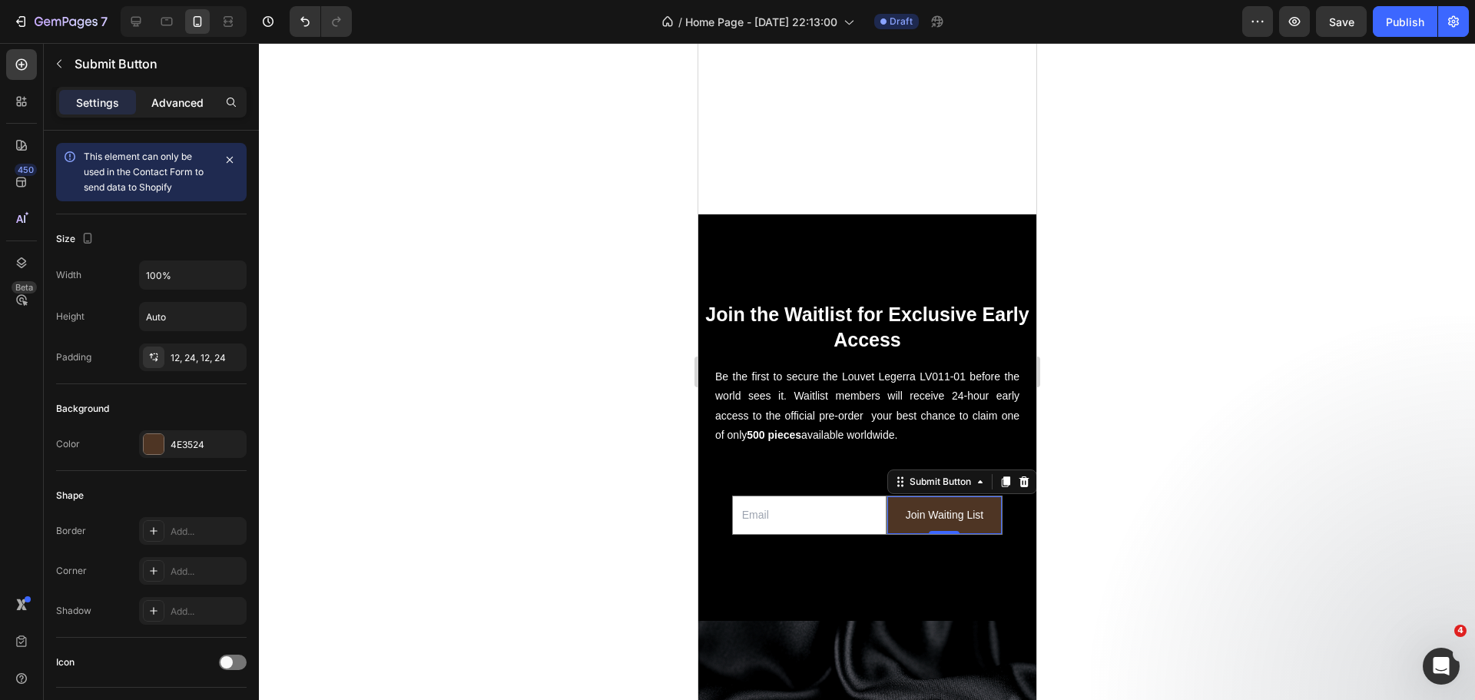
click at [188, 108] on p "Advanced" at bounding box center [177, 102] width 52 height 16
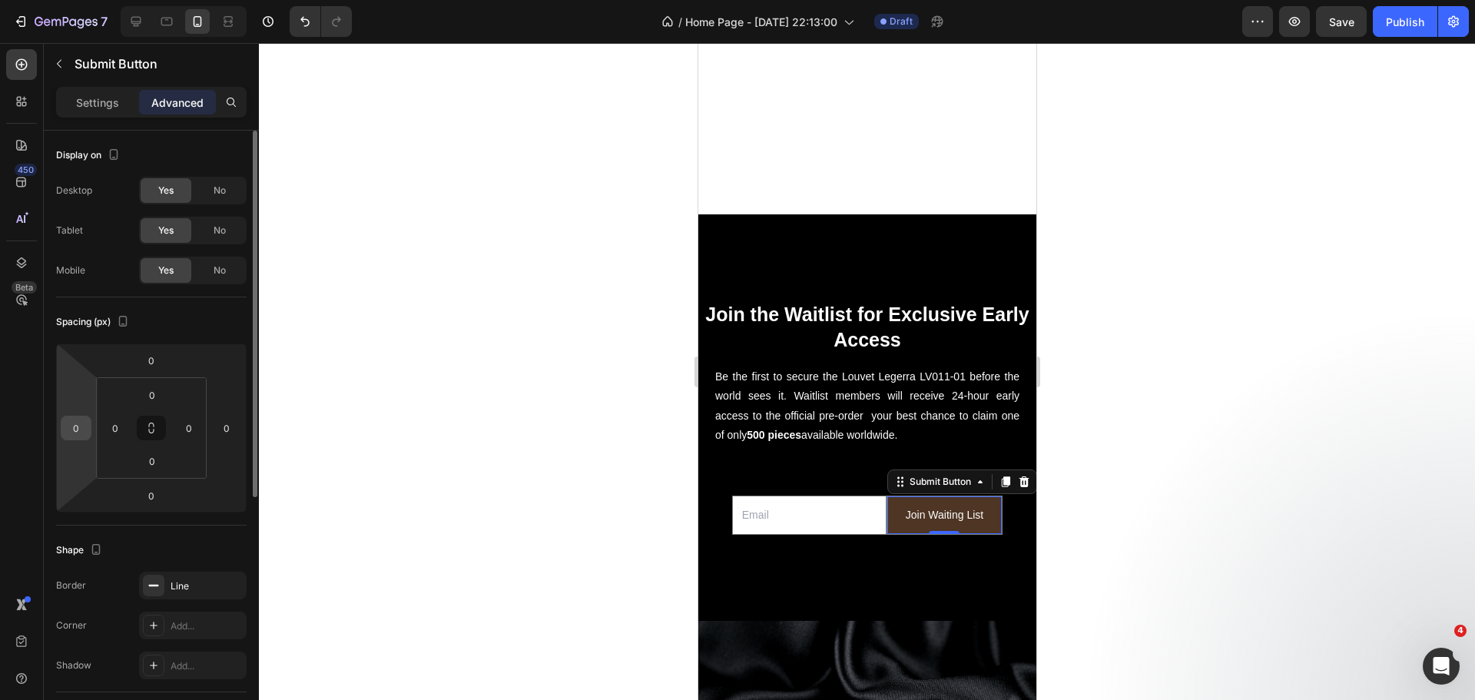
click at [78, 428] on input "0" at bounding box center [76, 427] width 23 height 23
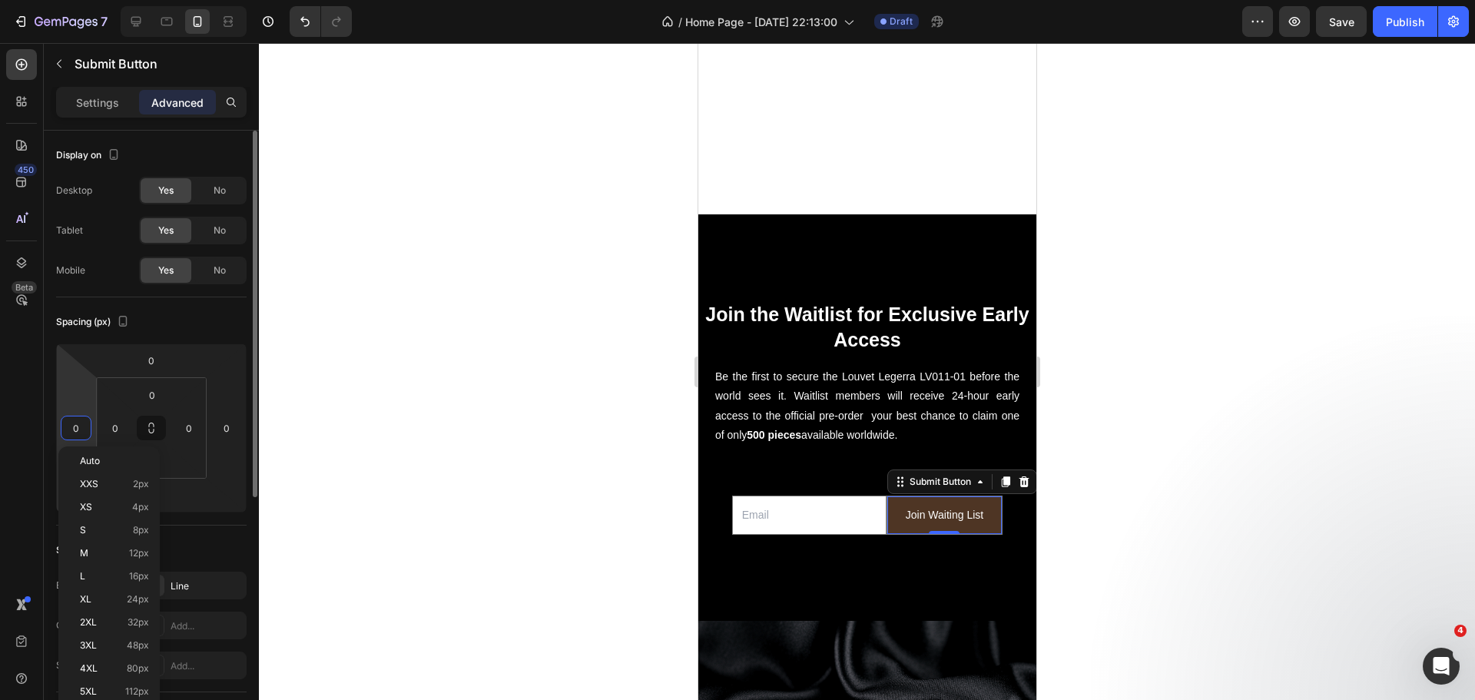
type input "3"
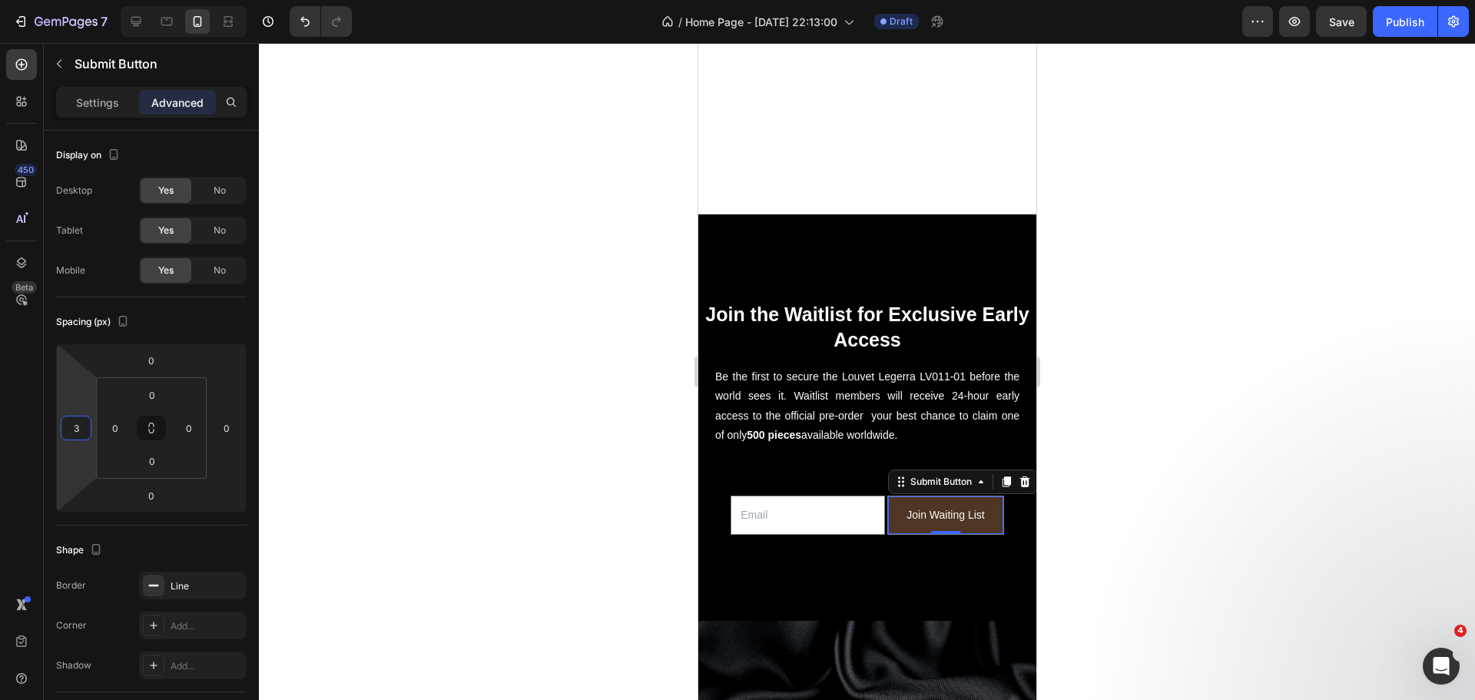
click at [379, 453] on div at bounding box center [867, 371] width 1216 height 657
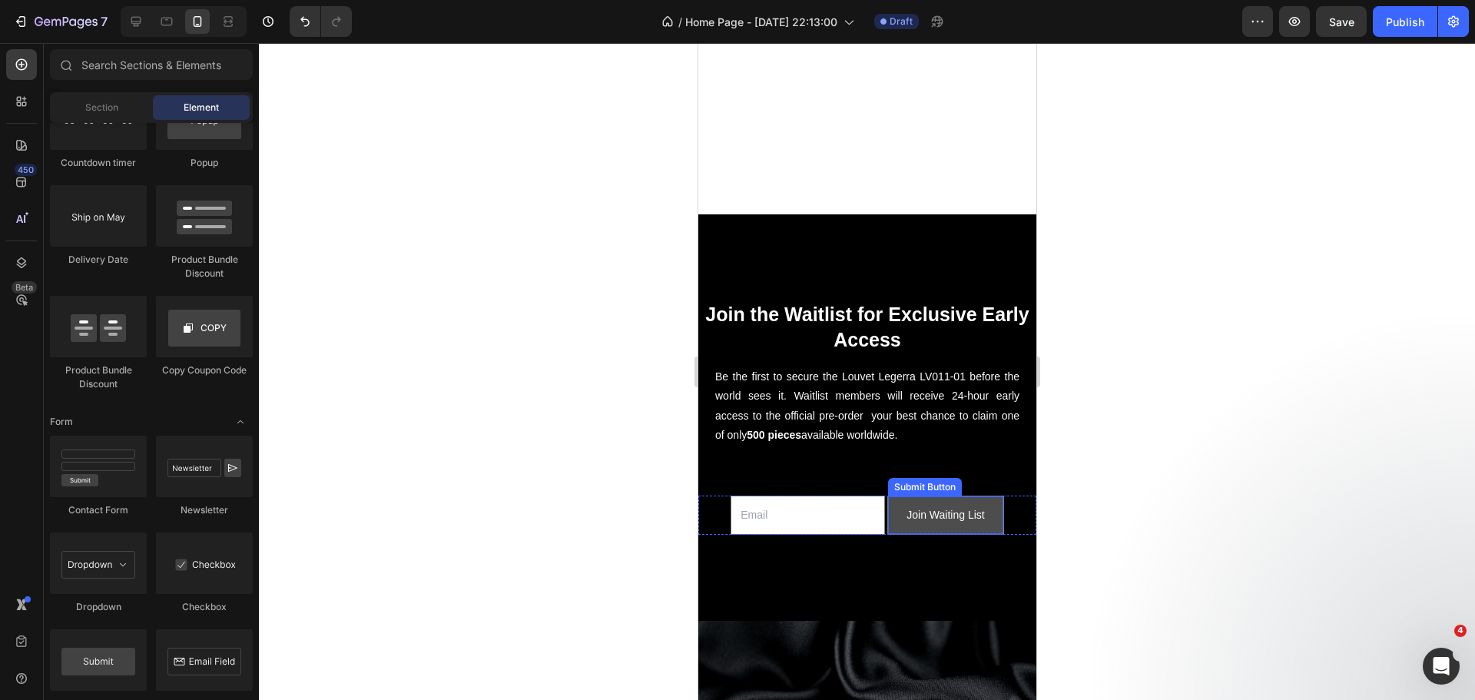
click at [909, 512] on button "Join Waiting List" at bounding box center [944, 515] width 114 height 38
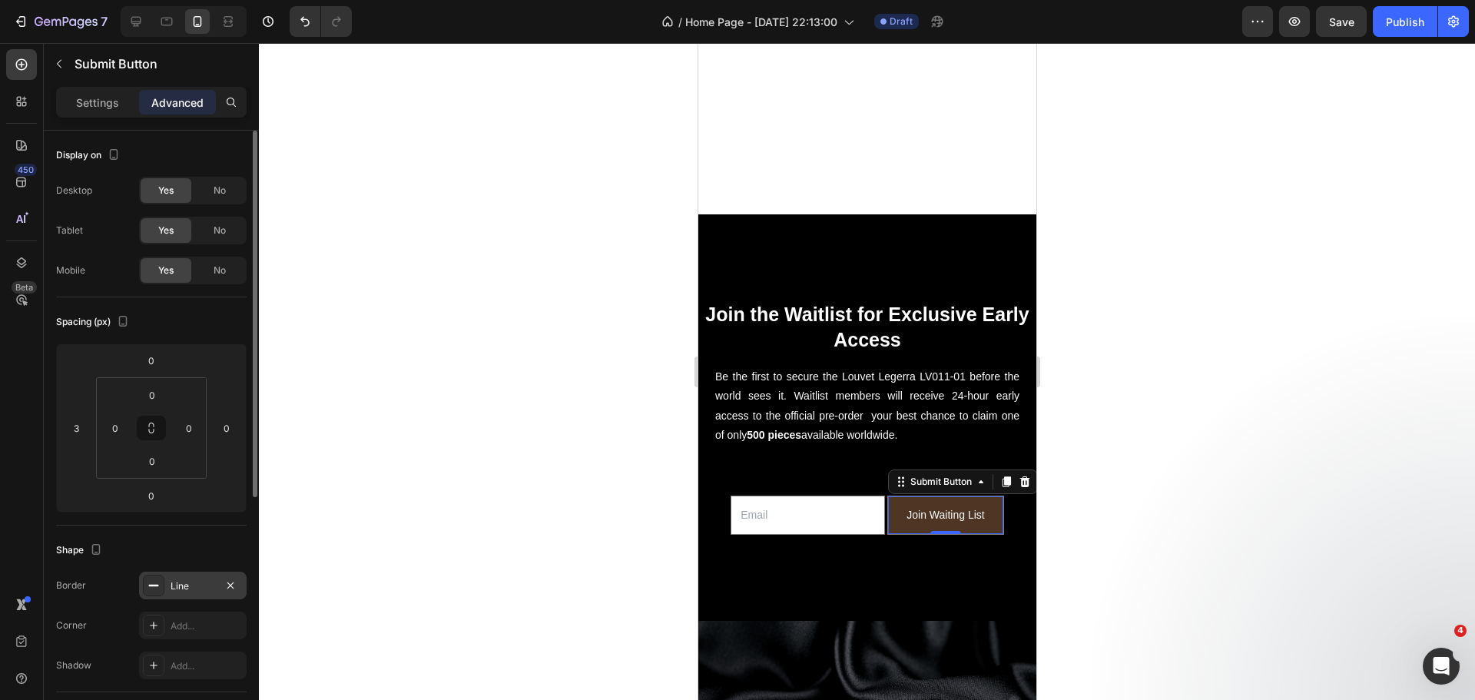
click at [156, 584] on rect at bounding box center [154, 585] width 10 height 2
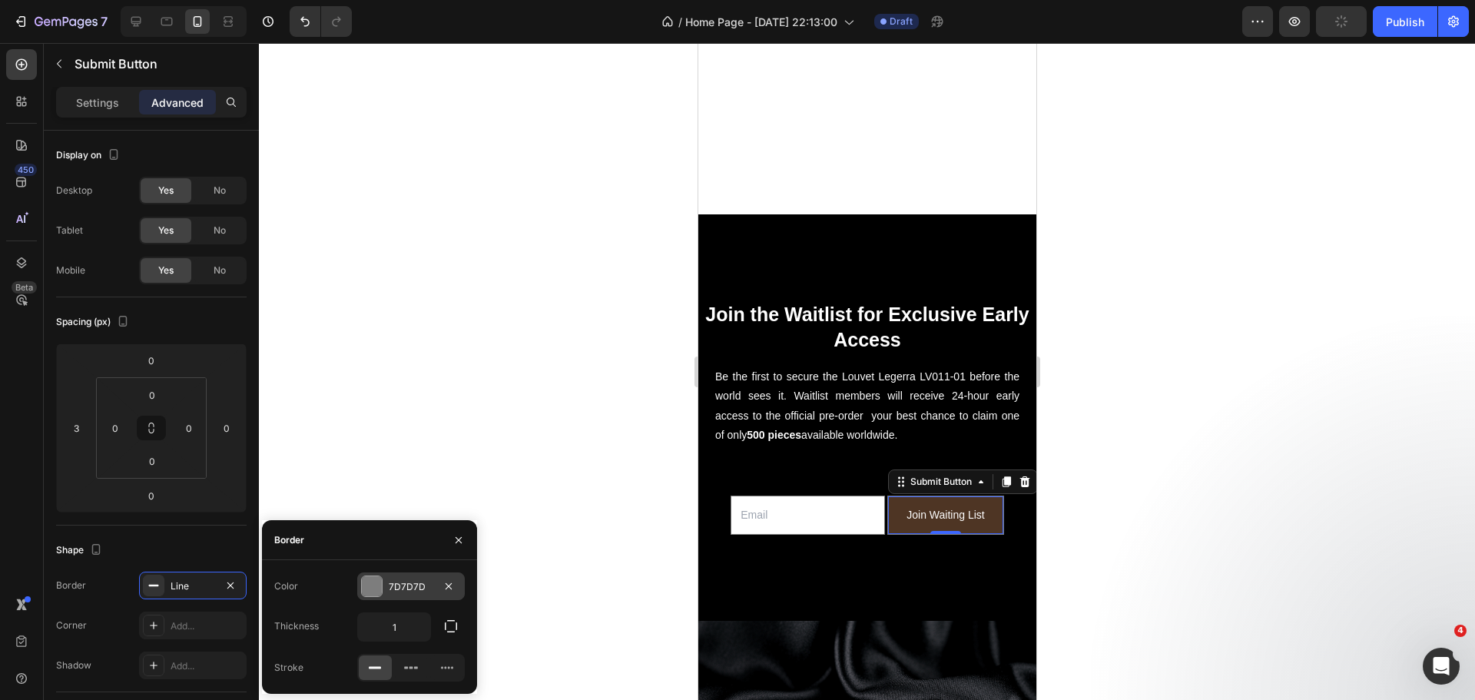
click at [376, 581] on div at bounding box center [372, 586] width 20 height 20
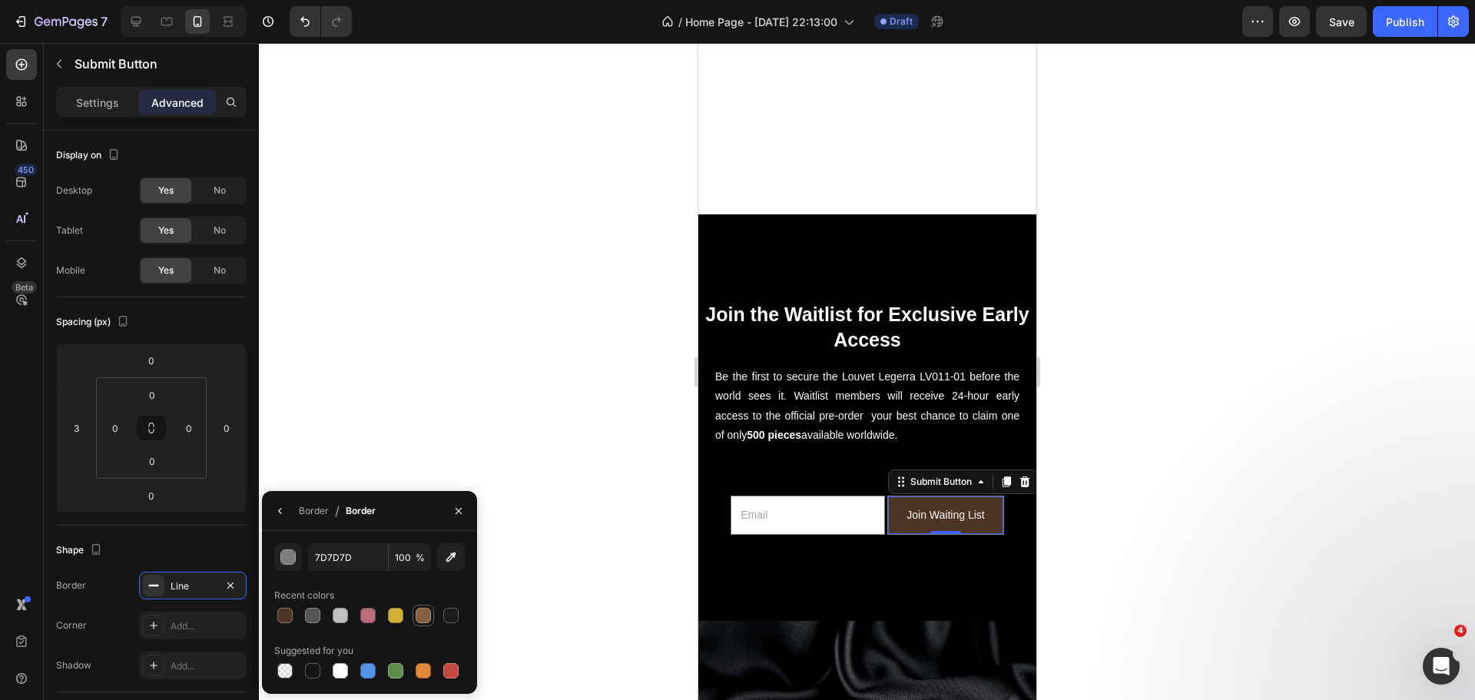
click at [419, 610] on div at bounding box center [422, 614] width 15 height 15
type input "866043"
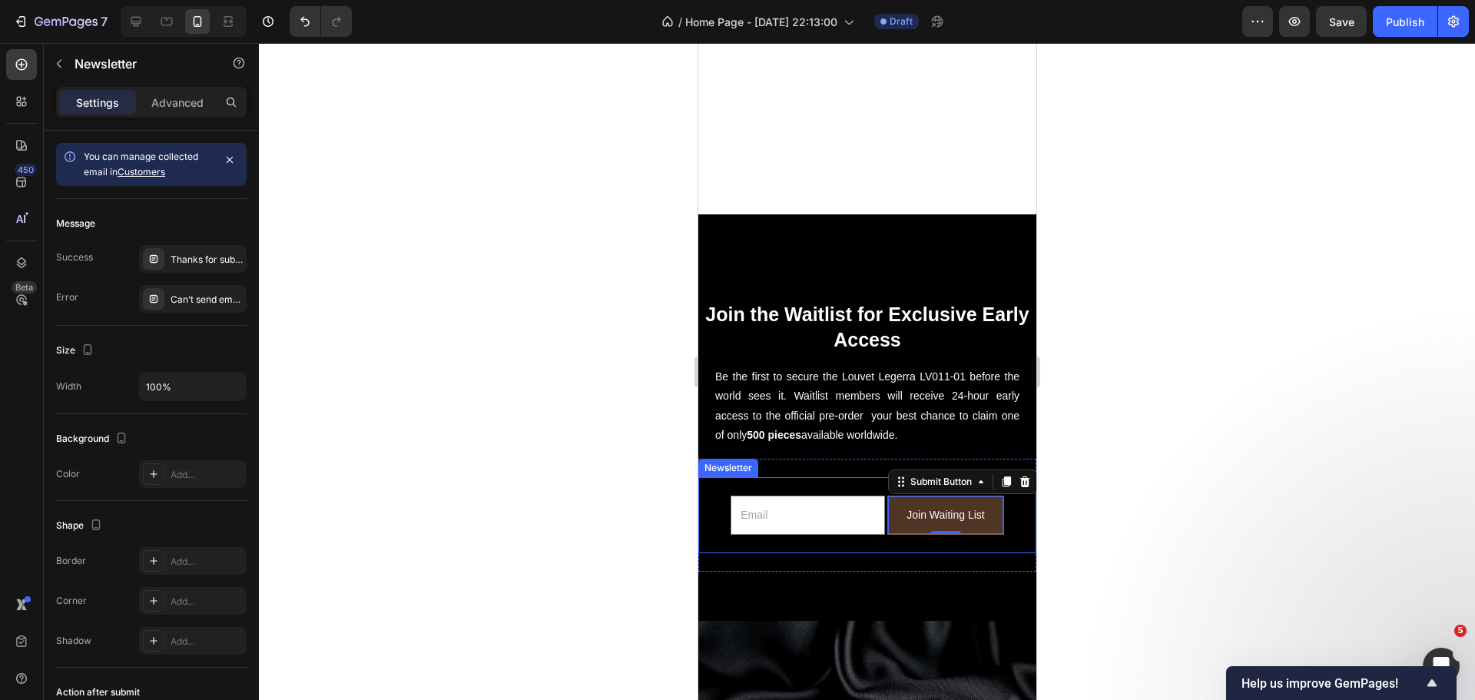
click at [874, 531] on div "Email Field Join Waiting List Submit Button 0 Row Newsletter" at bounding box center [866, 515] width 338 height 76
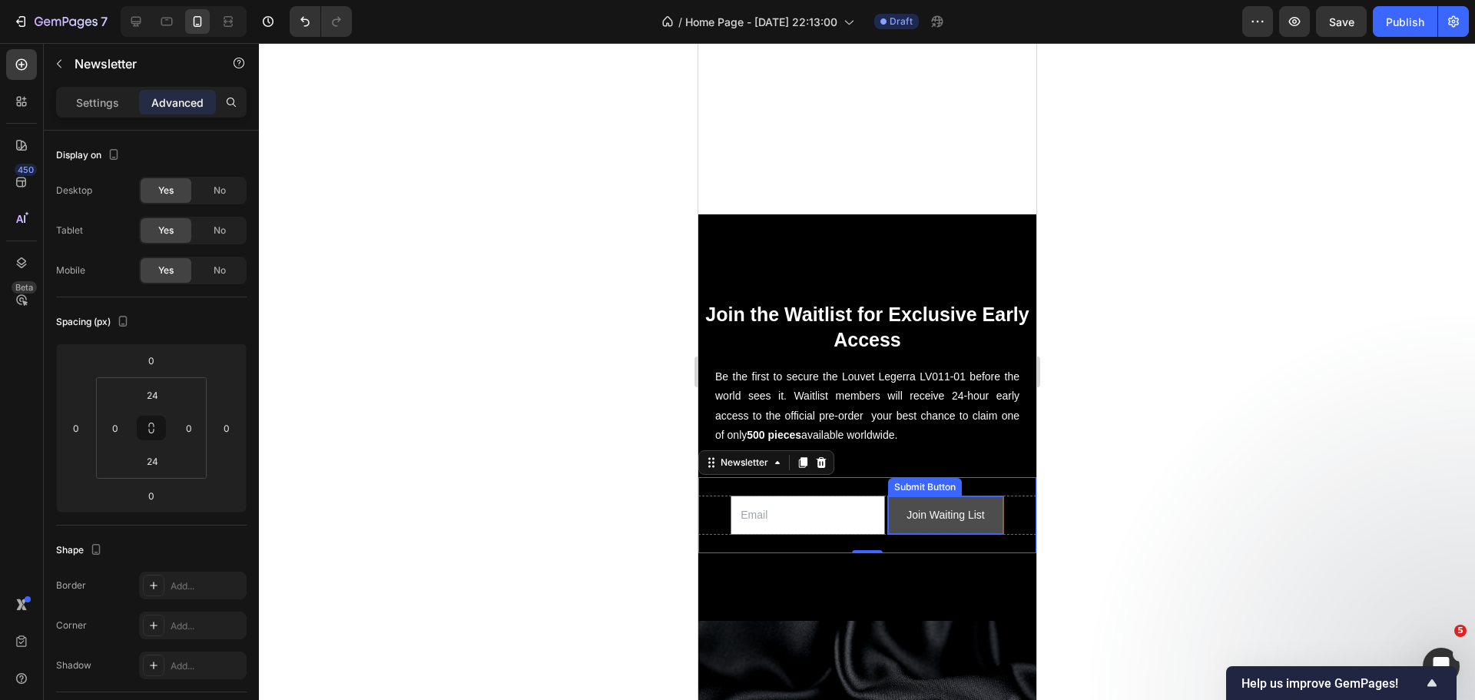
click at [891, 510] on button "Join Waiting List" at bounding box center [944, 515] width 114 height 38
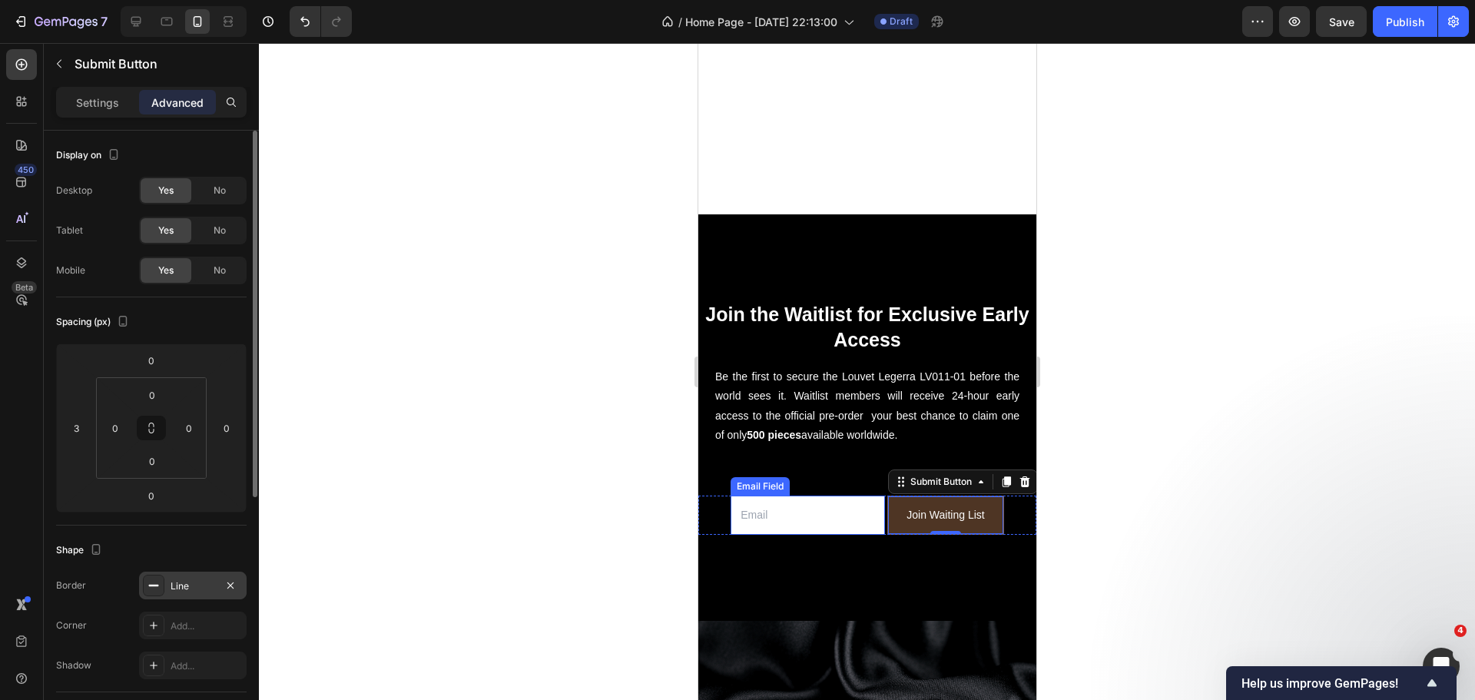
click at [214, 581] on div "Line" at bounding box center [192, 586] width 45 height 14
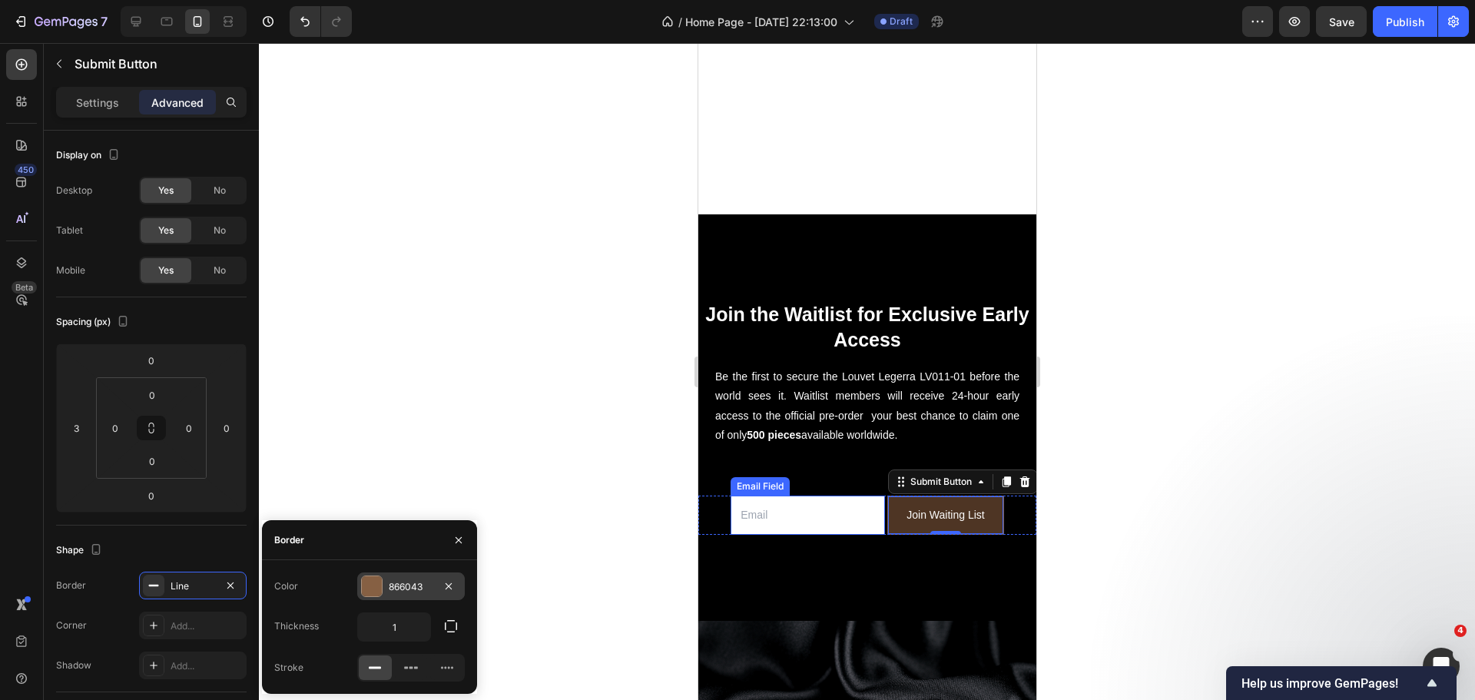
click at [376, 575] on div at bounding box center [372, 586] width 22 height 22
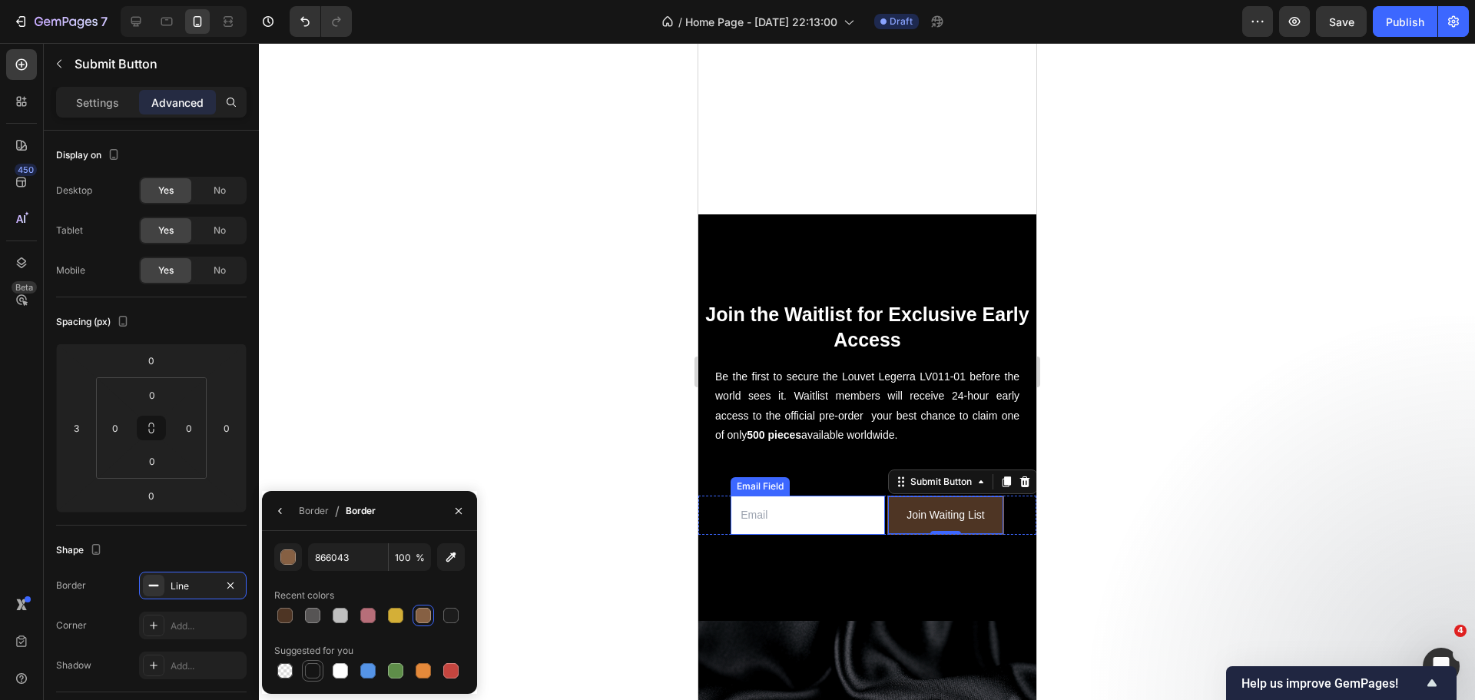
click at [317, 673] on div at bounding box center [312, 670] width 15 height 15
type input "151515"
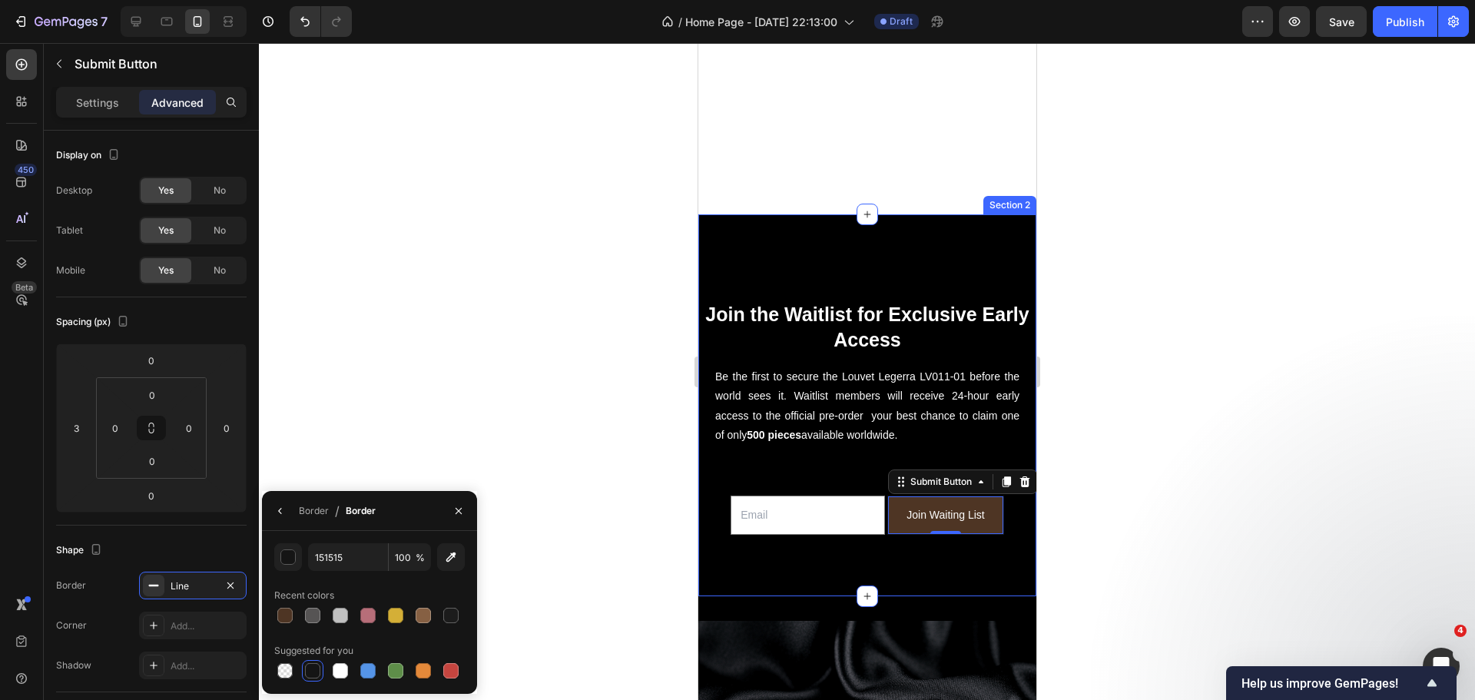
click at [749, 549] on div "Email Field Join Waiting List Submit Button 0 Row Newsletter Newsletter" at bounding box center [866, 514] width 338 height 113
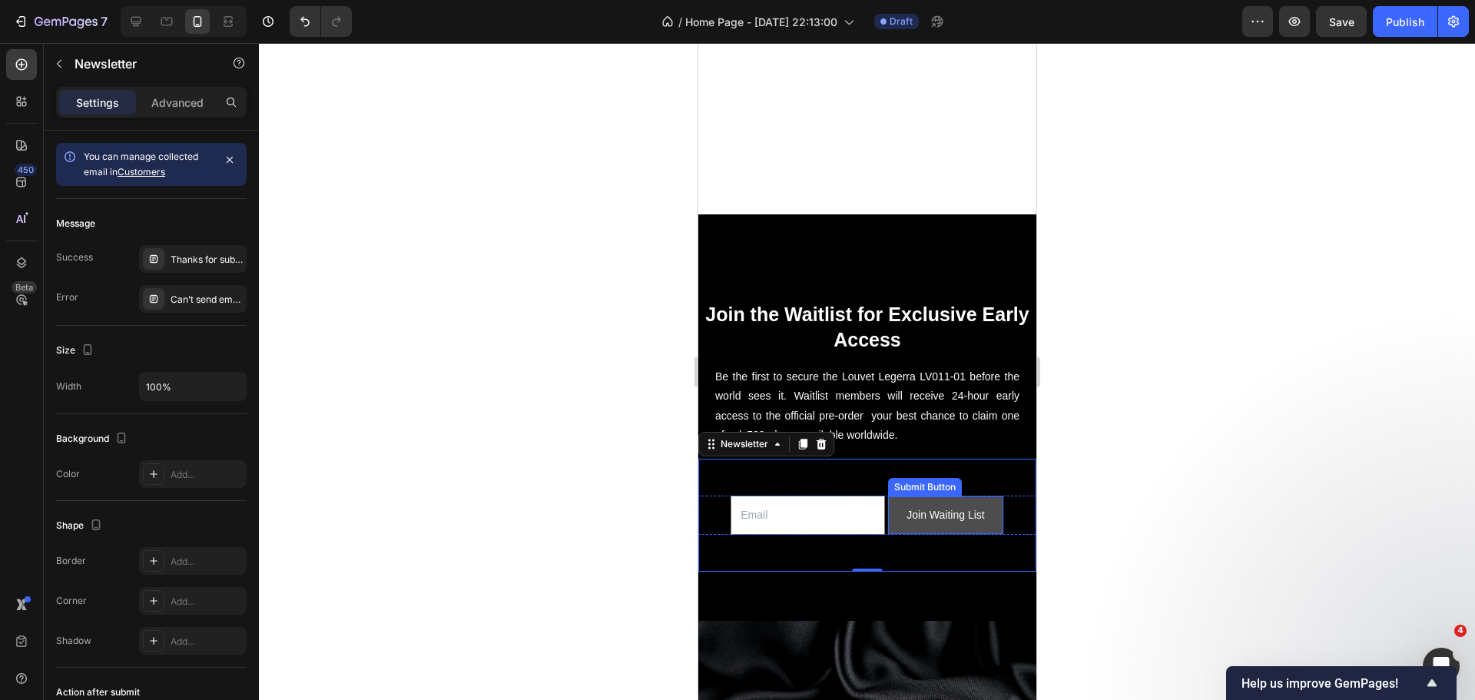
click at [895, 496] on button "Join Waiting List" at bounding box center [944, 515] width 114 height 38
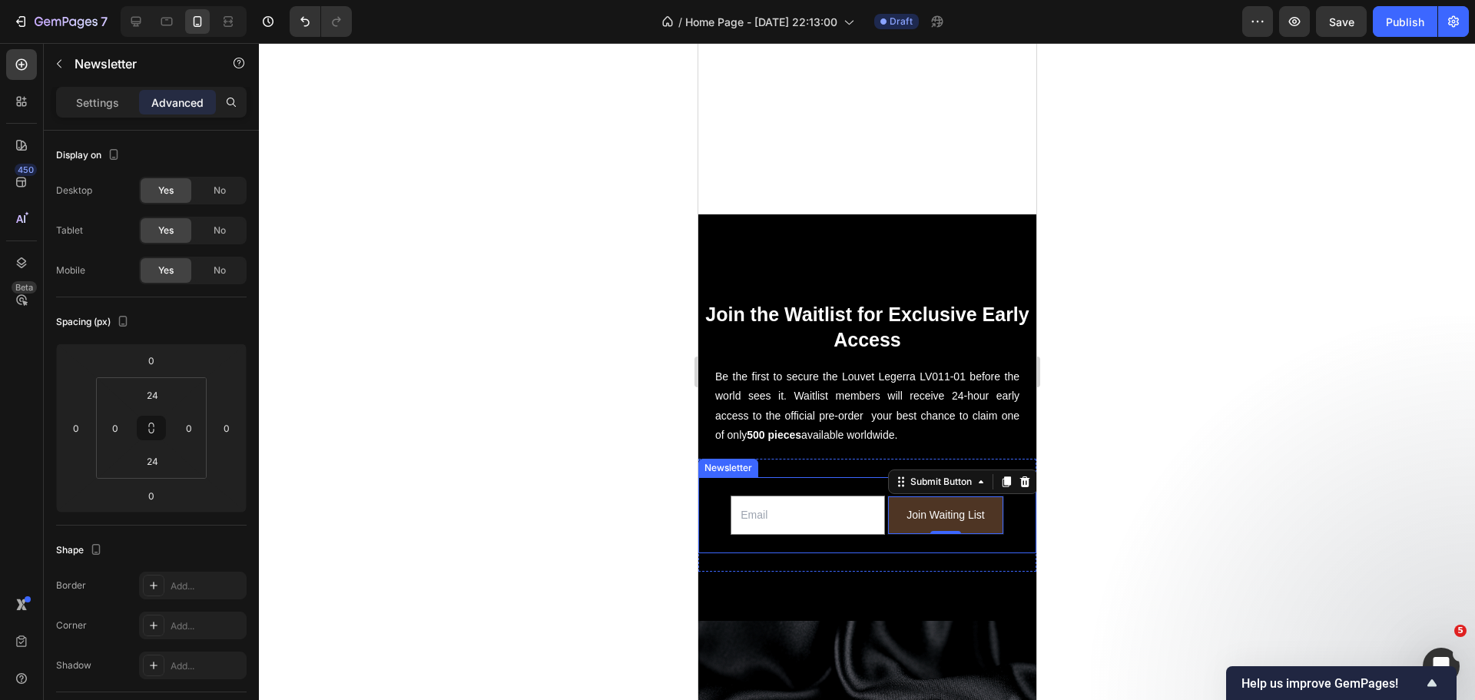
click at [893, 524] on div "Email Field Join Waiting List Submit Button 0 Row Newsletter" at bounding box center [866, 515] width 338 height 76
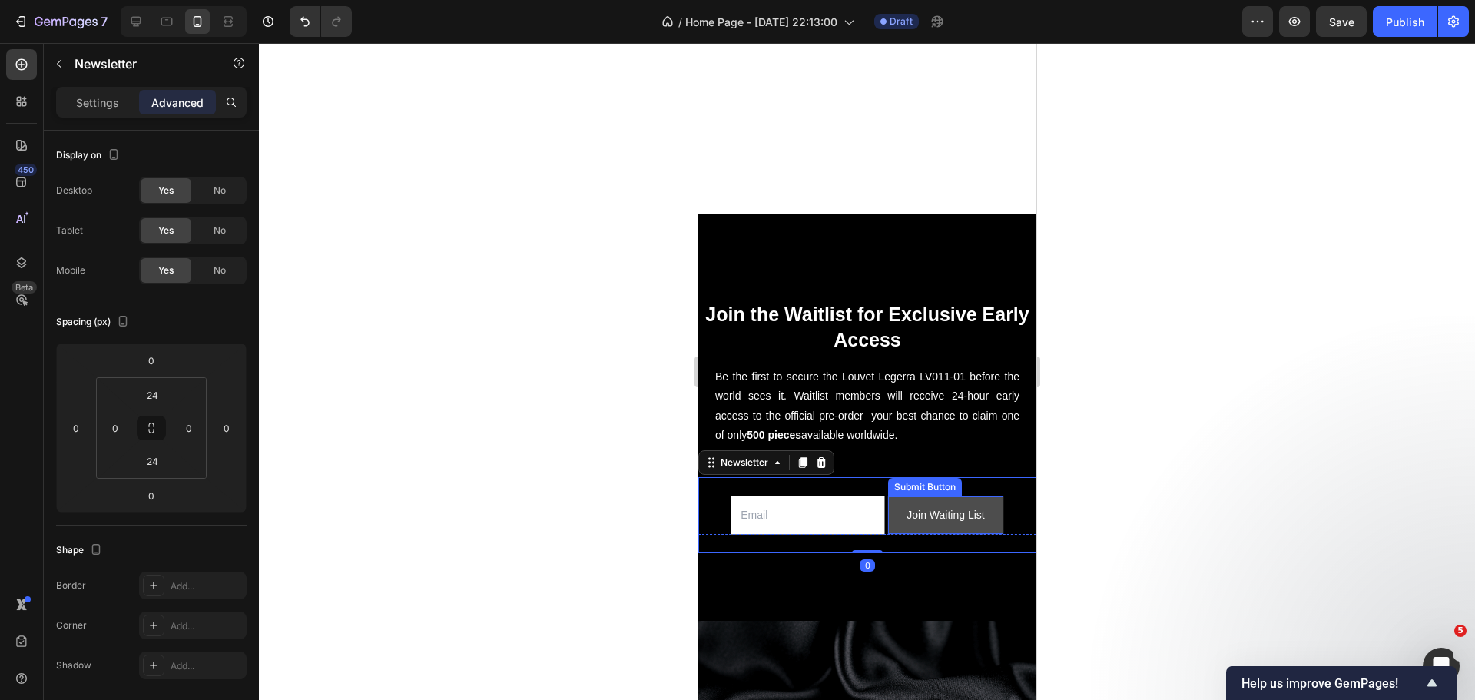
click at [893, 498] on button "Join Waiting List" at bounding box center [944, 515] width 114 height 38
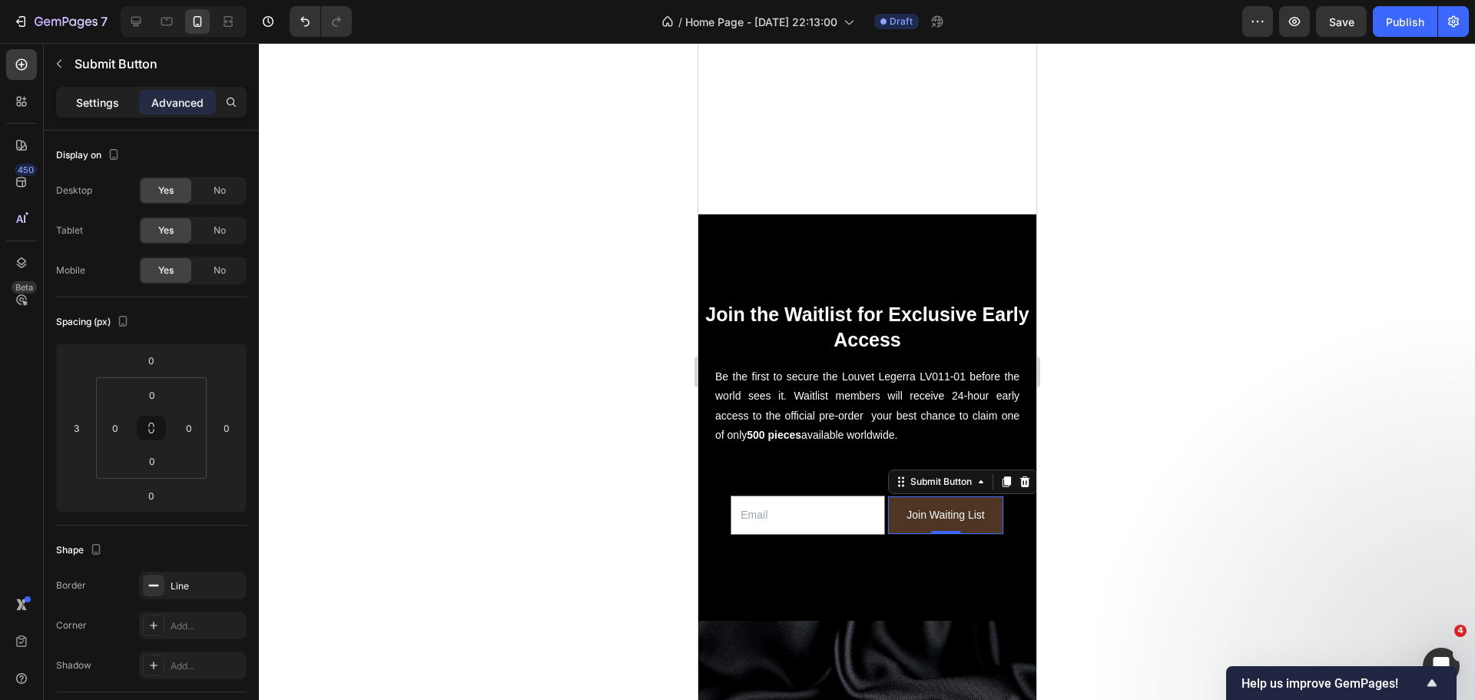
click at [103, 112] on div "Settings" at bounding box center [97, 102] width 77 height 25
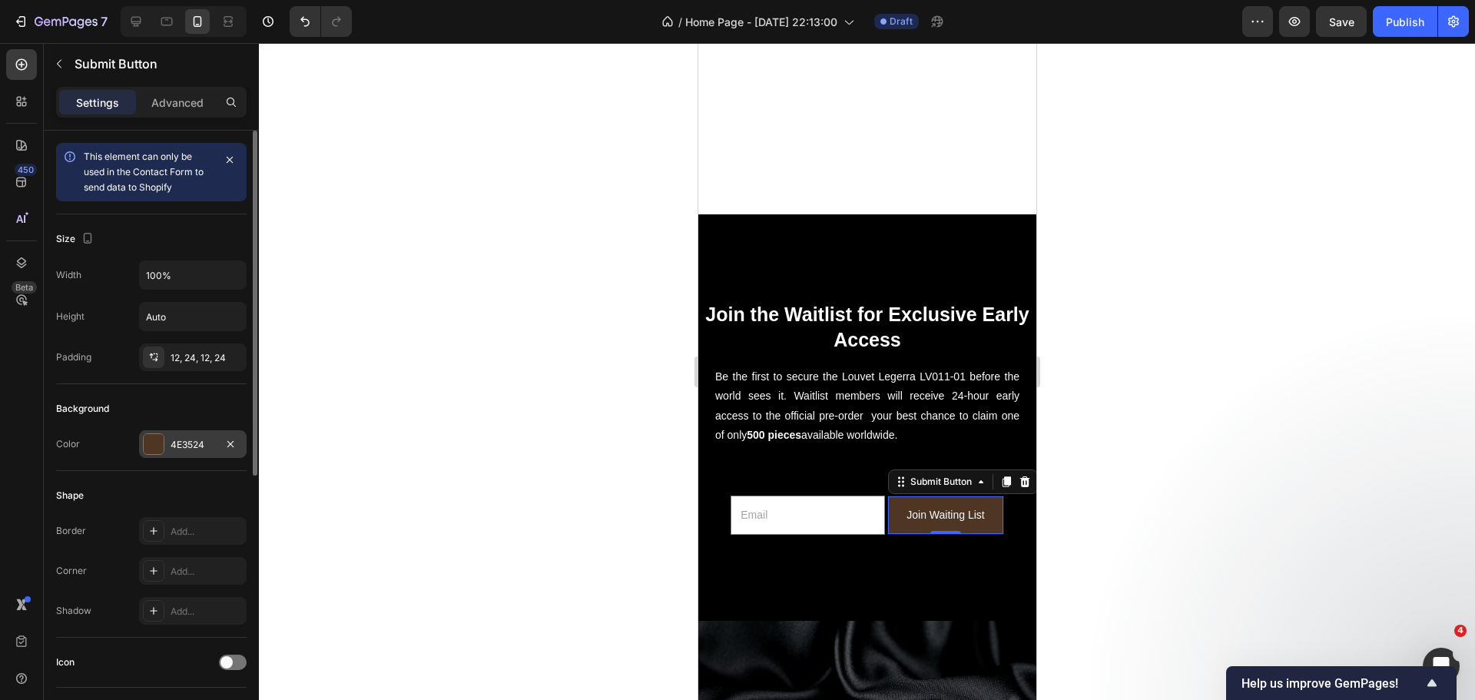
click at [148, 441] on div at bounding box center [154, 444] width 20 height 20
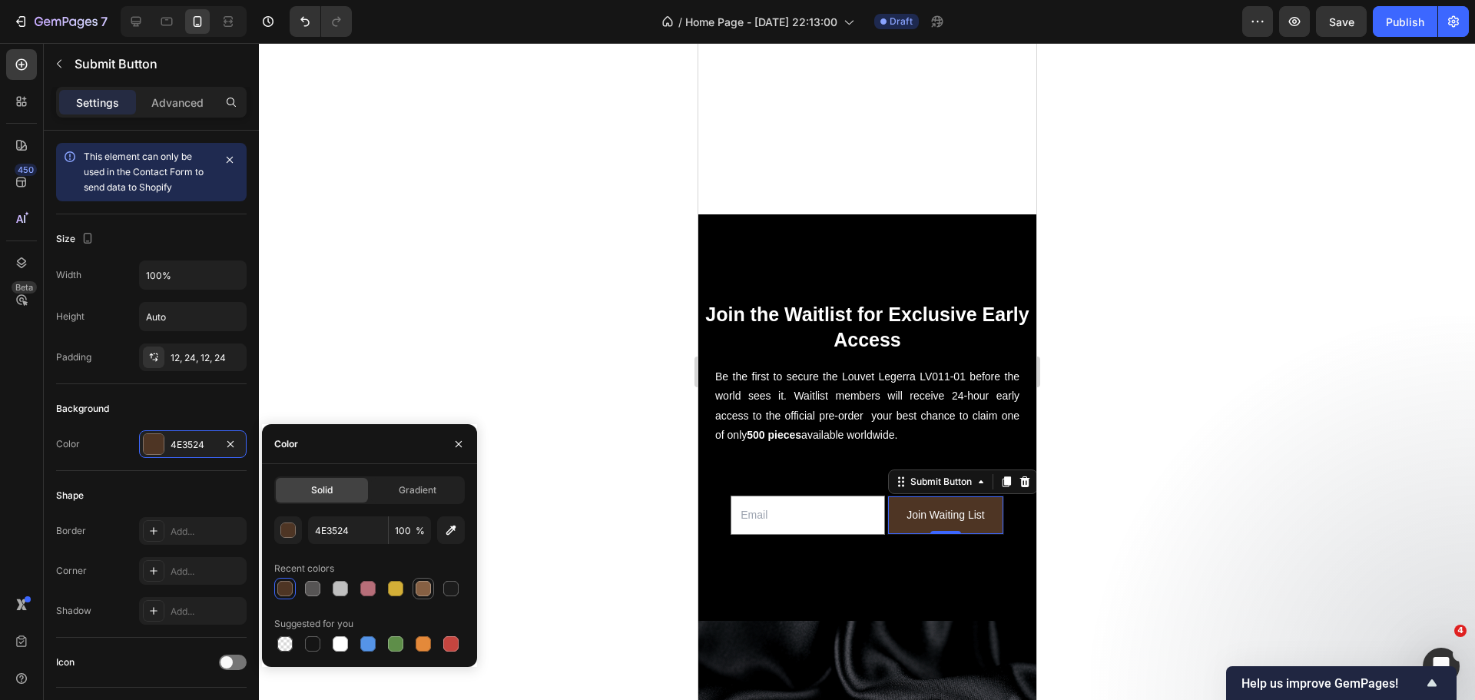
click at [423, 587] on div at bounding box center [422, 588] width 15 height 15
type input "866043"
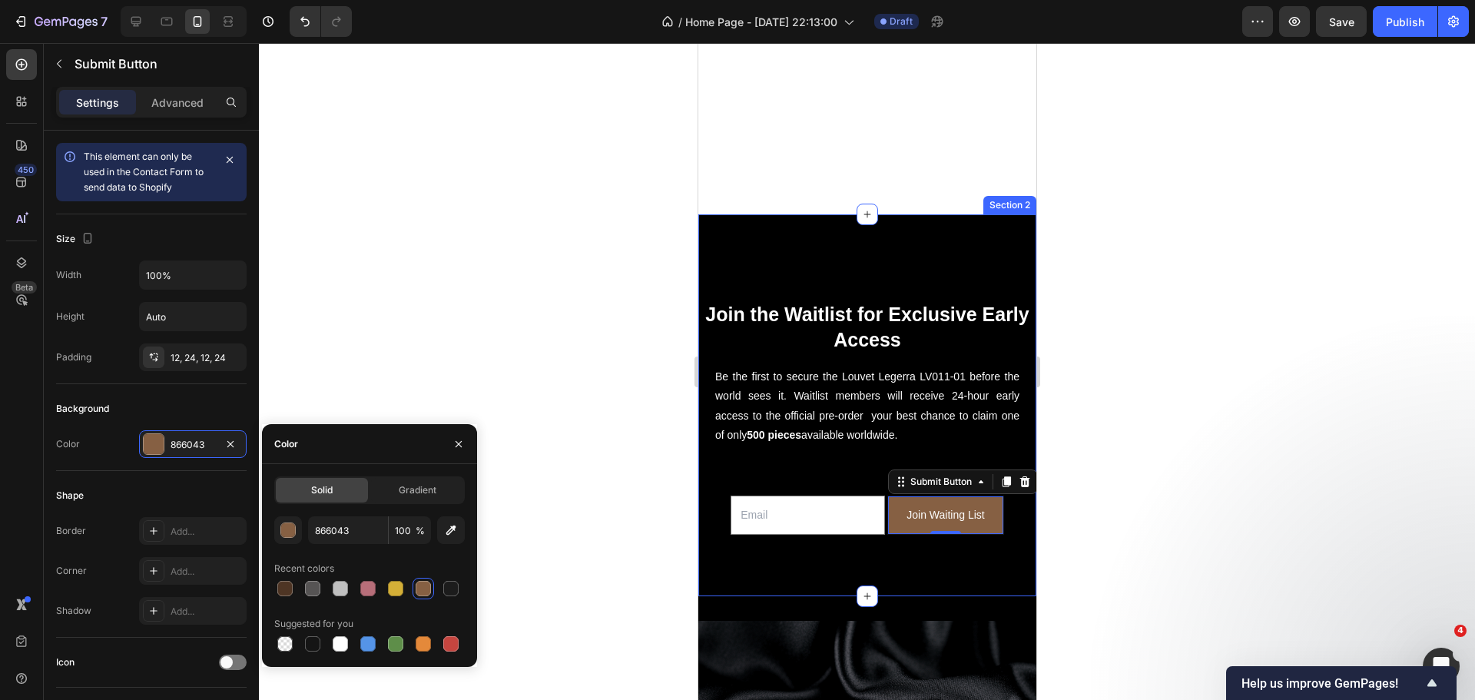
click at [725, 551] on div "Email Field Join Waiting List Submit Button 0 Row Newsletter Newsletter" at bounding box center [866, 514] width 338 height 113
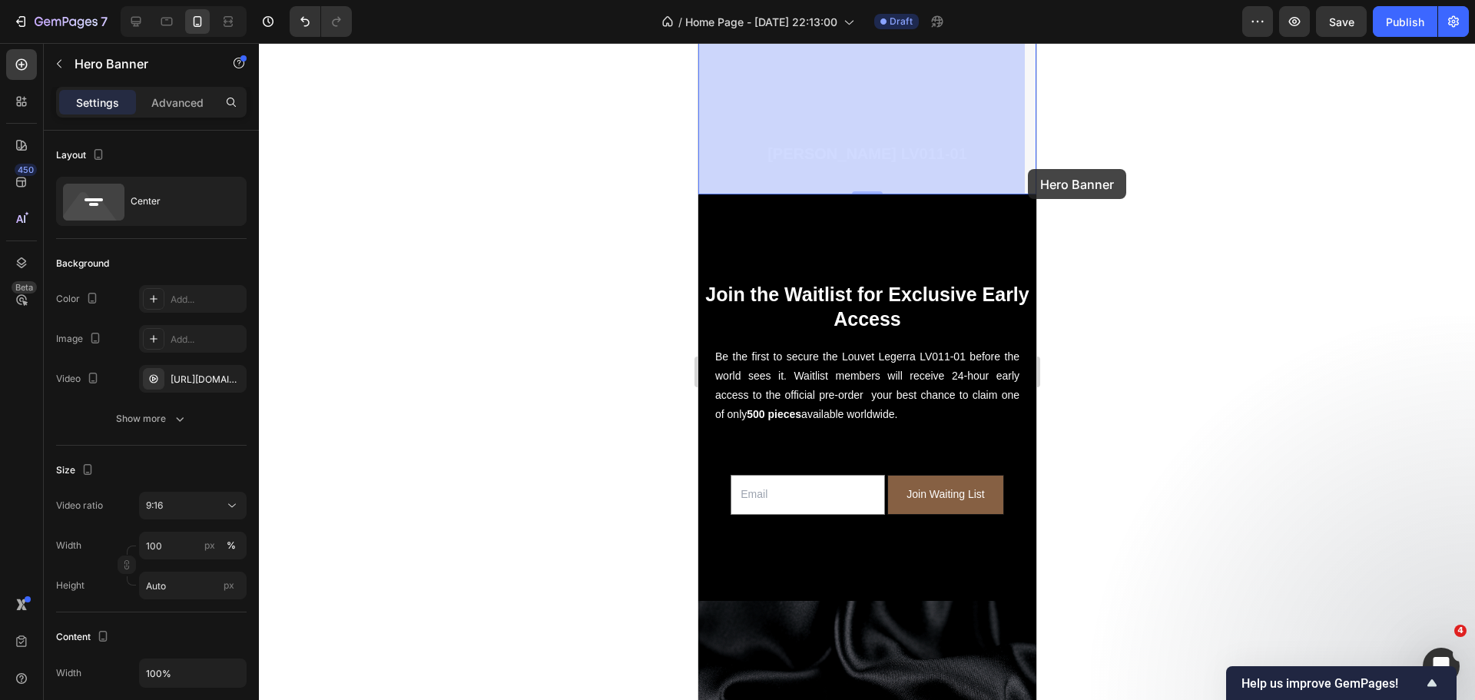
drag, startPoint x: 1022, startPoint y: 131, endPoint x: 1027, endPoint y: 169, distance: 37.9
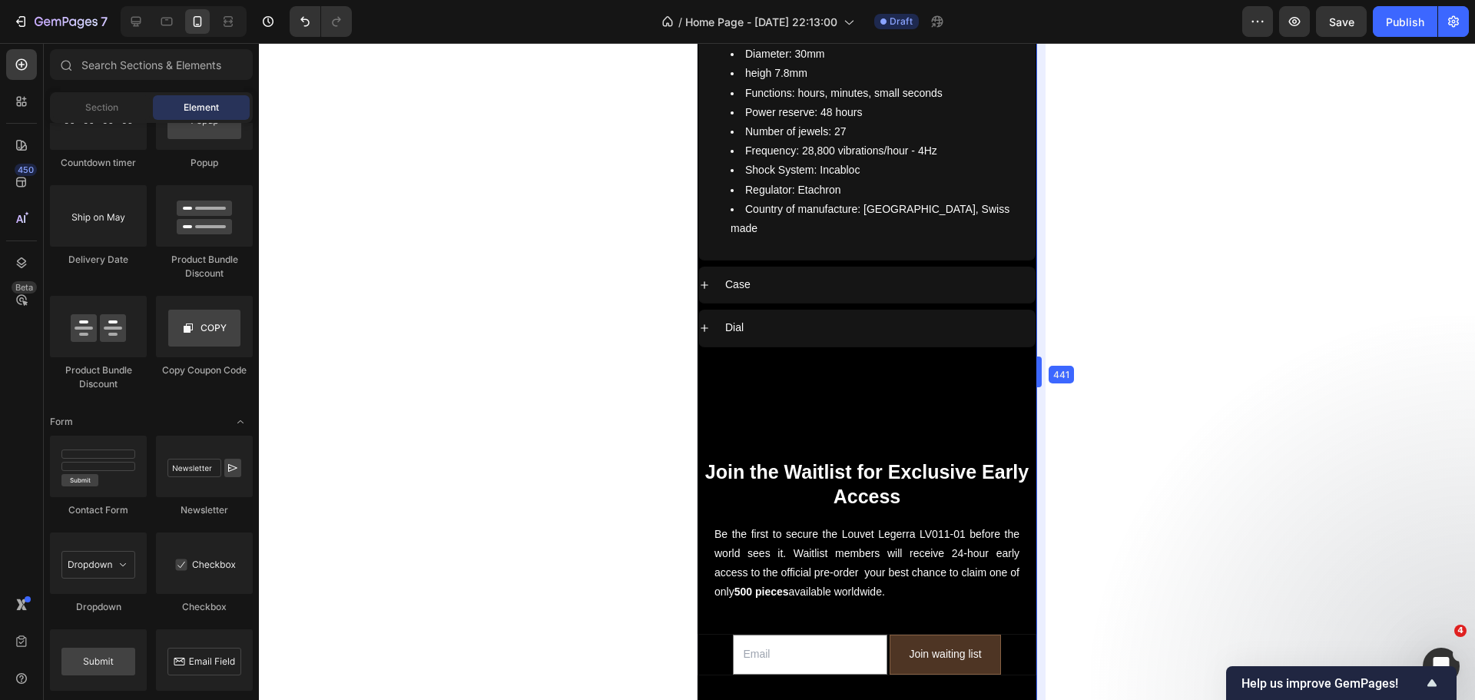
scroll to position [6806, 0]
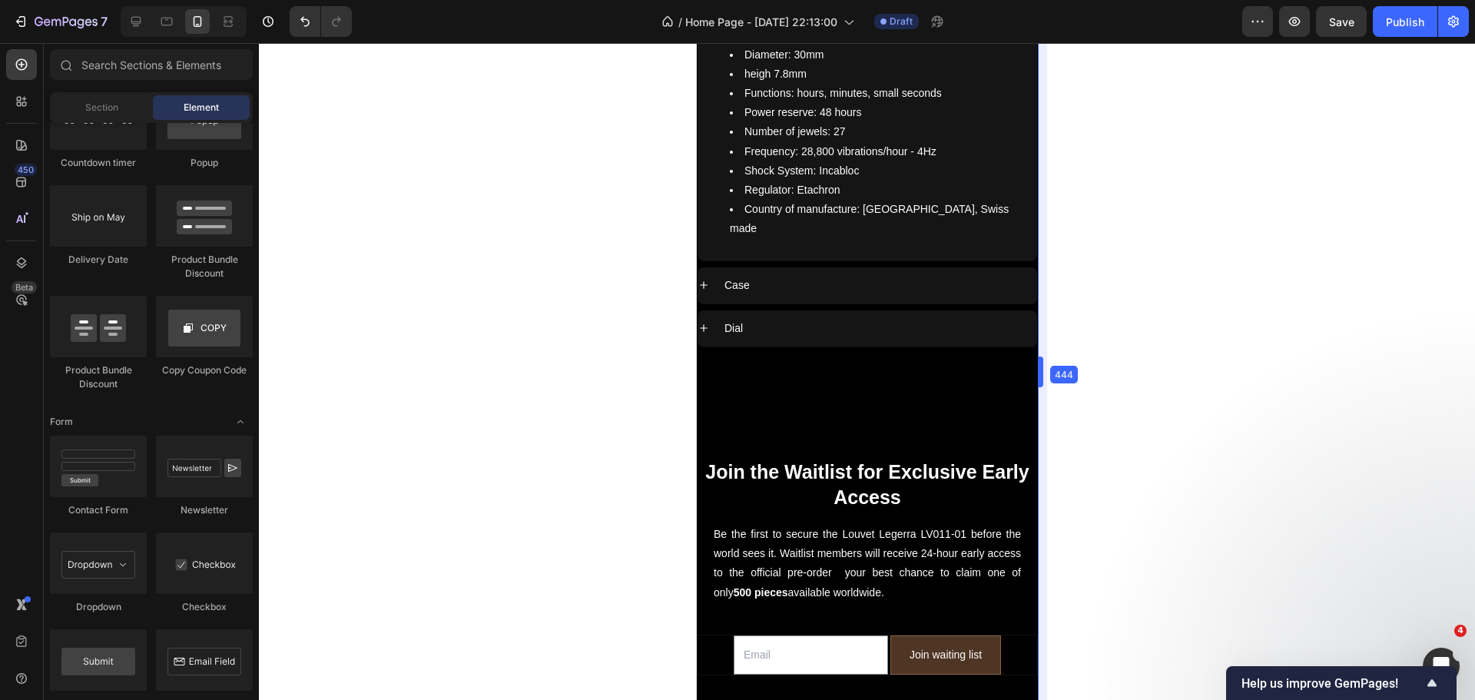
drag, startPoint x: 1041, startPoint y: 641, endPoint x: 1044, endPoint y: 450, distance: 191.3
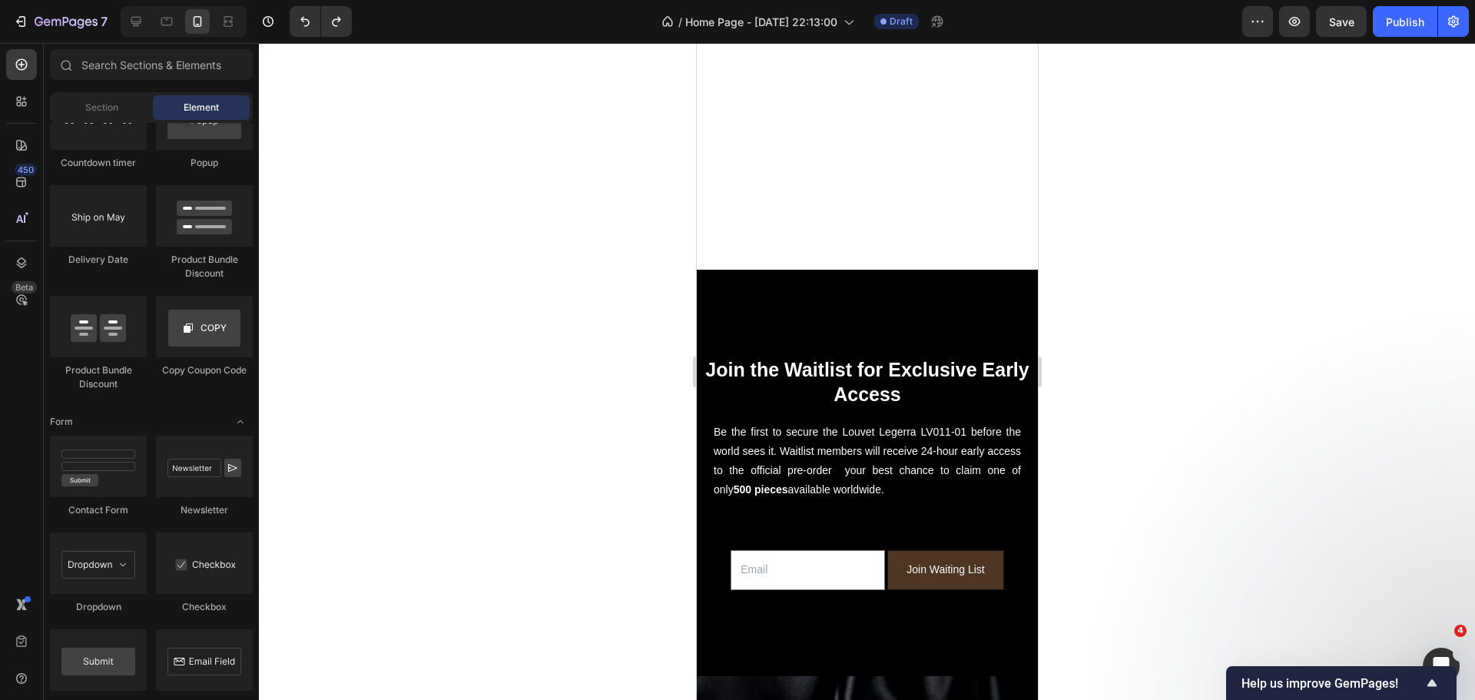
scroll to position [405, 0]
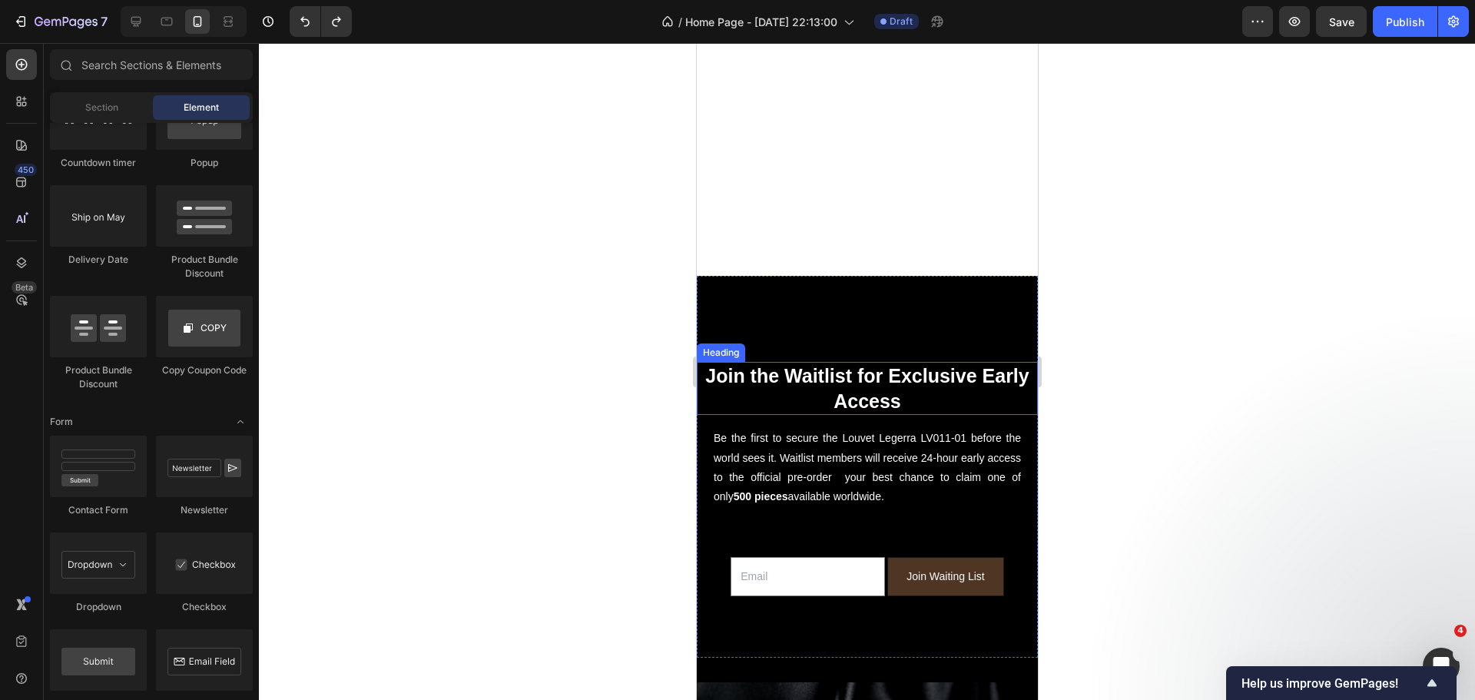
click at [863, 367] on h2 "Join the Waitlist for Exclusive Early Access" at bounding box center [866, 388] width 341 height 53
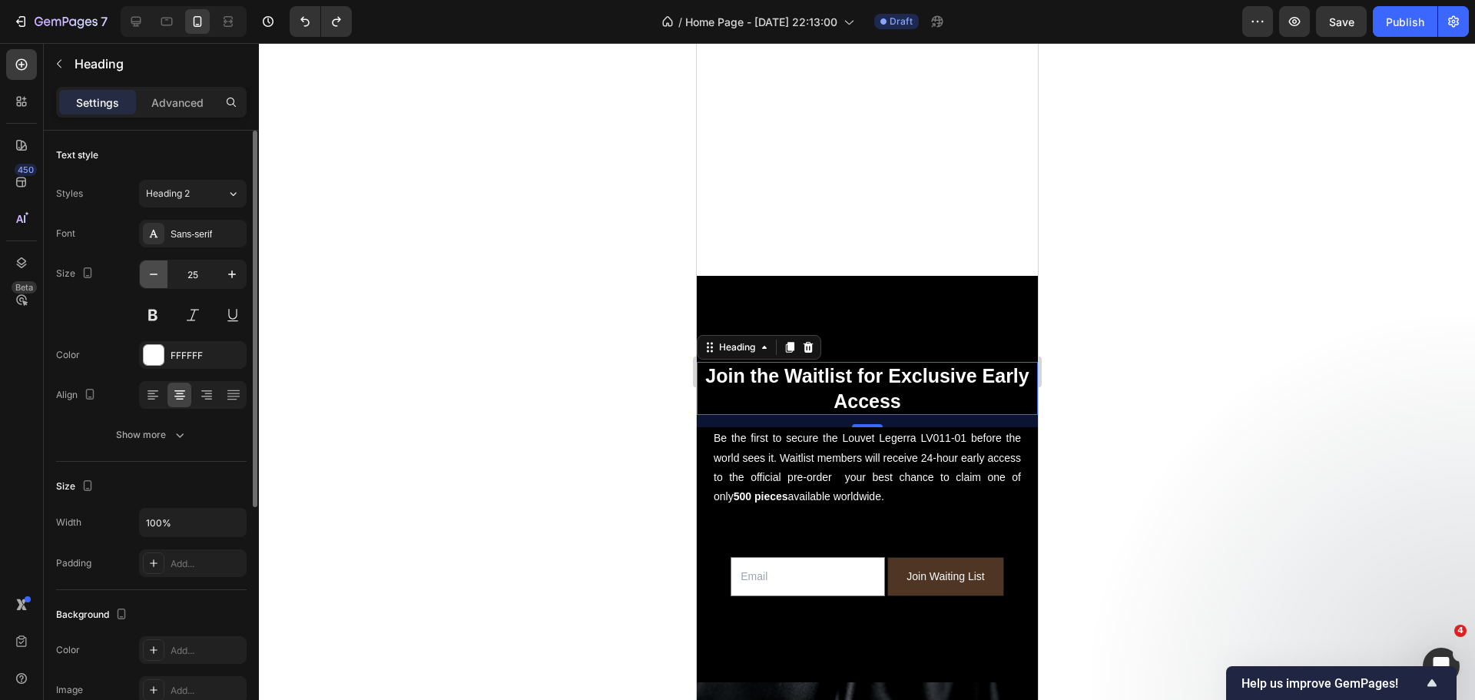
click at [145, 279] on button "button" at bounding box center [154, 274] width 28 height 28
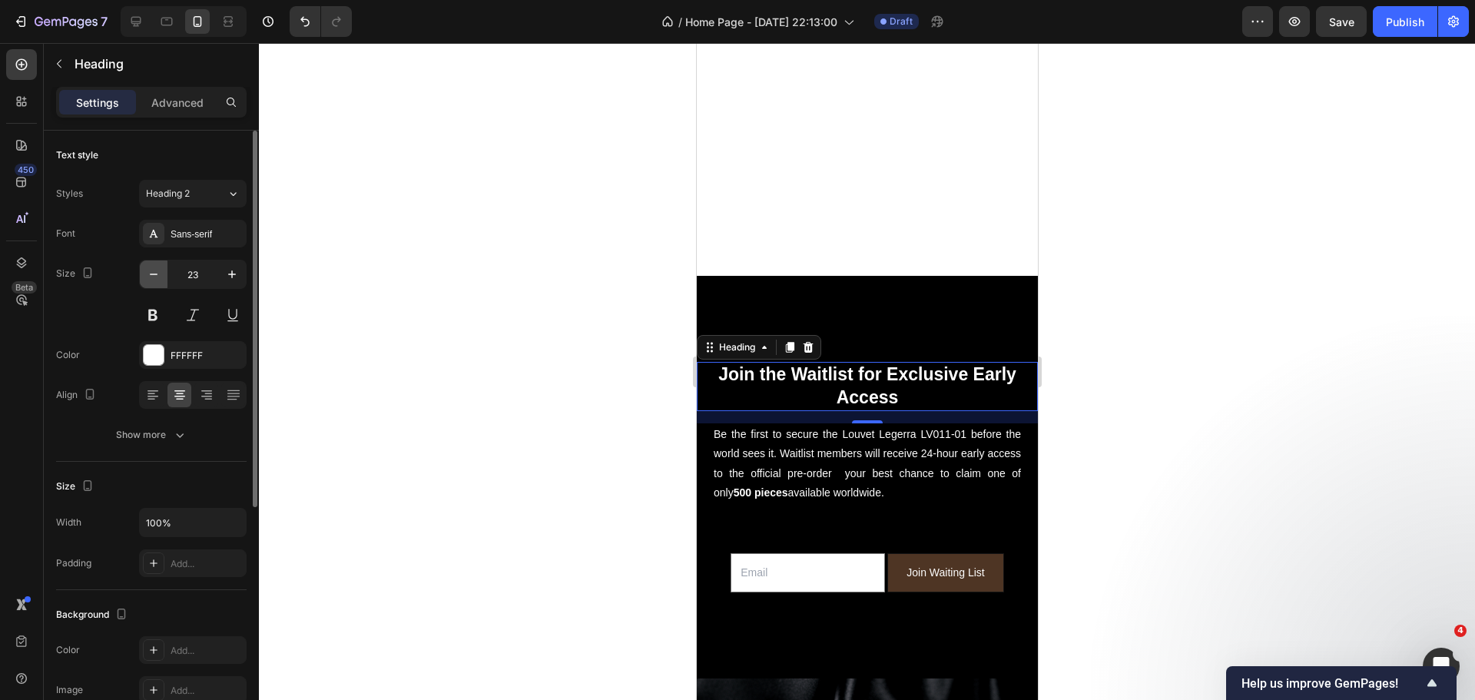
click at [145, 279] on button "button" at bounding box center [154, 274] width 28 height 28
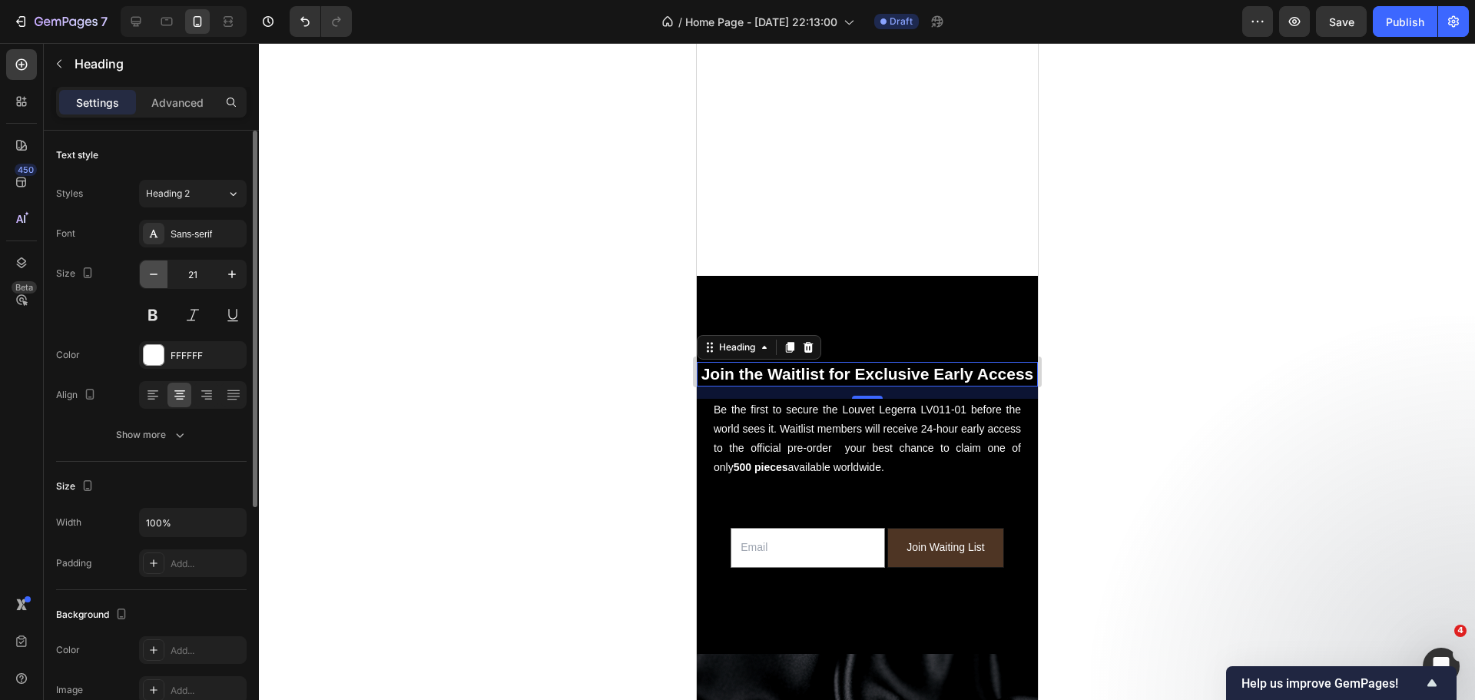
click at [145, 279] on button "button" at bounding box center [154, 274] width 28 height 28
type input "20"
click at [161, 108] on p "Advanced" at bounding box center [177, 102] width 52 height 16
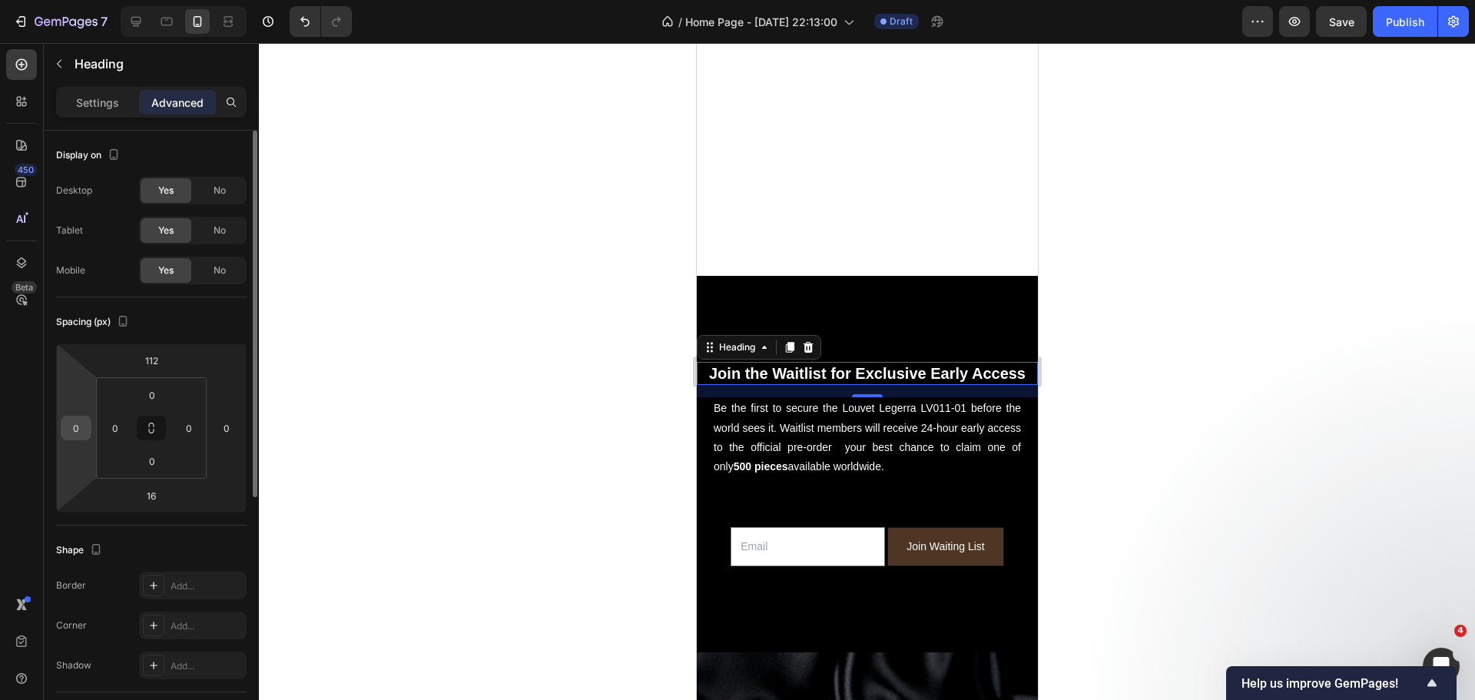
click at [86, 426] on input "0" at bounding box center [76, 427] width 23 height 23
type input "20"
click at [227, 433] on input "0" at bounding box center [226, 427] width 23 height 23
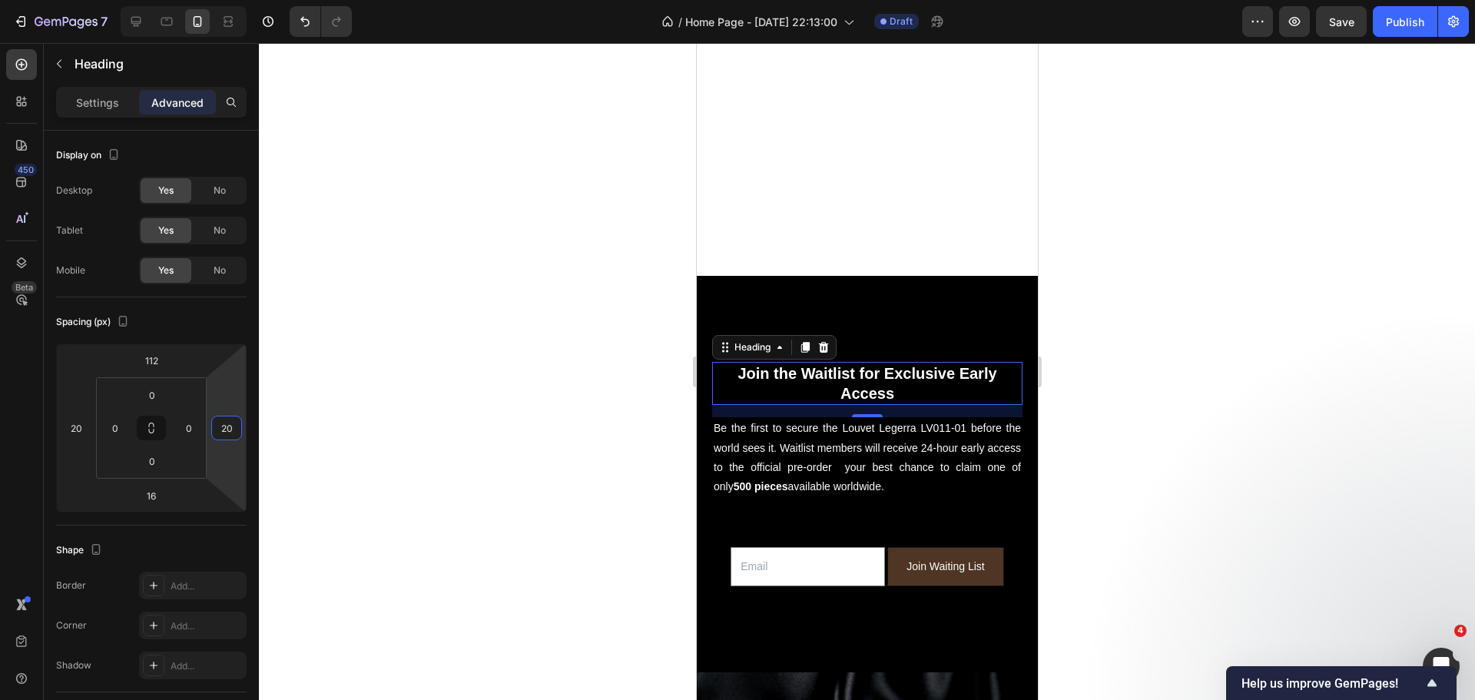
type input "20"
click at [402, 402] on div at bounding box center [867, 371] width 1216 height 657
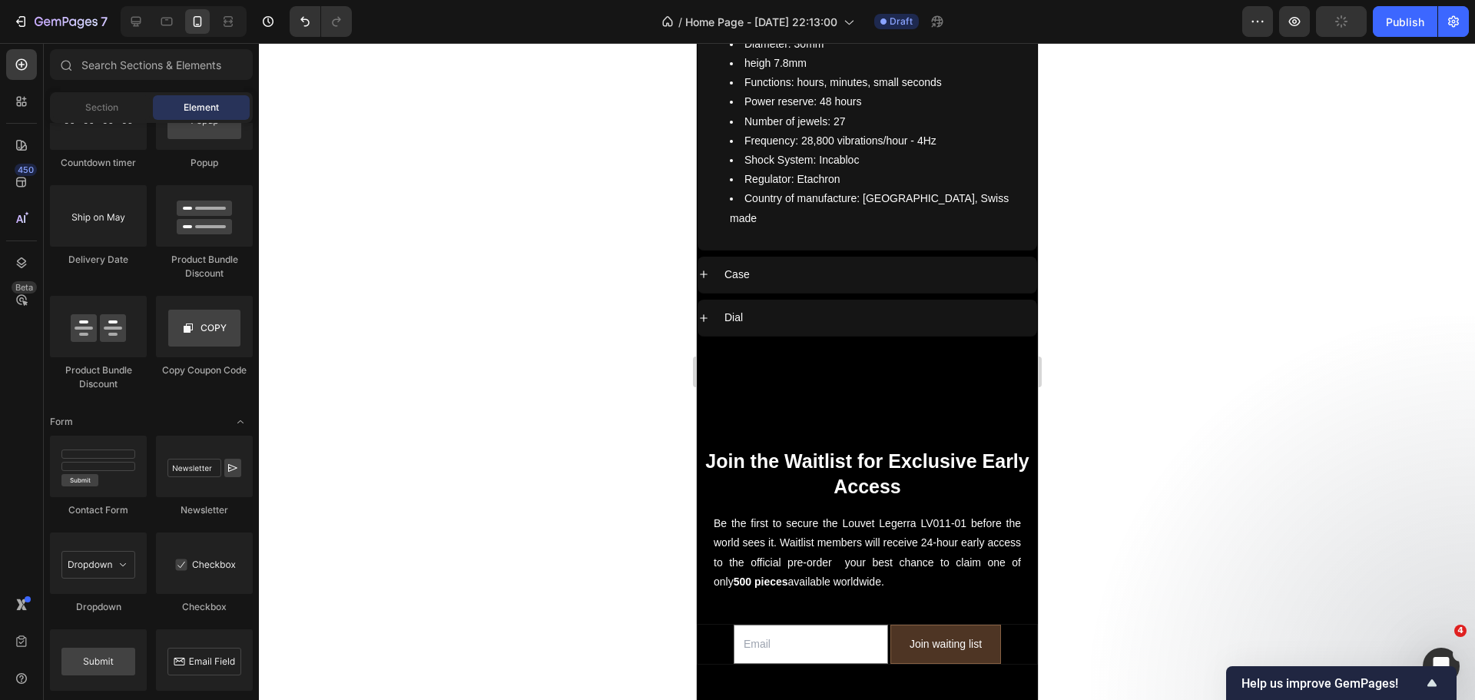
scroll to position [6854, 0]
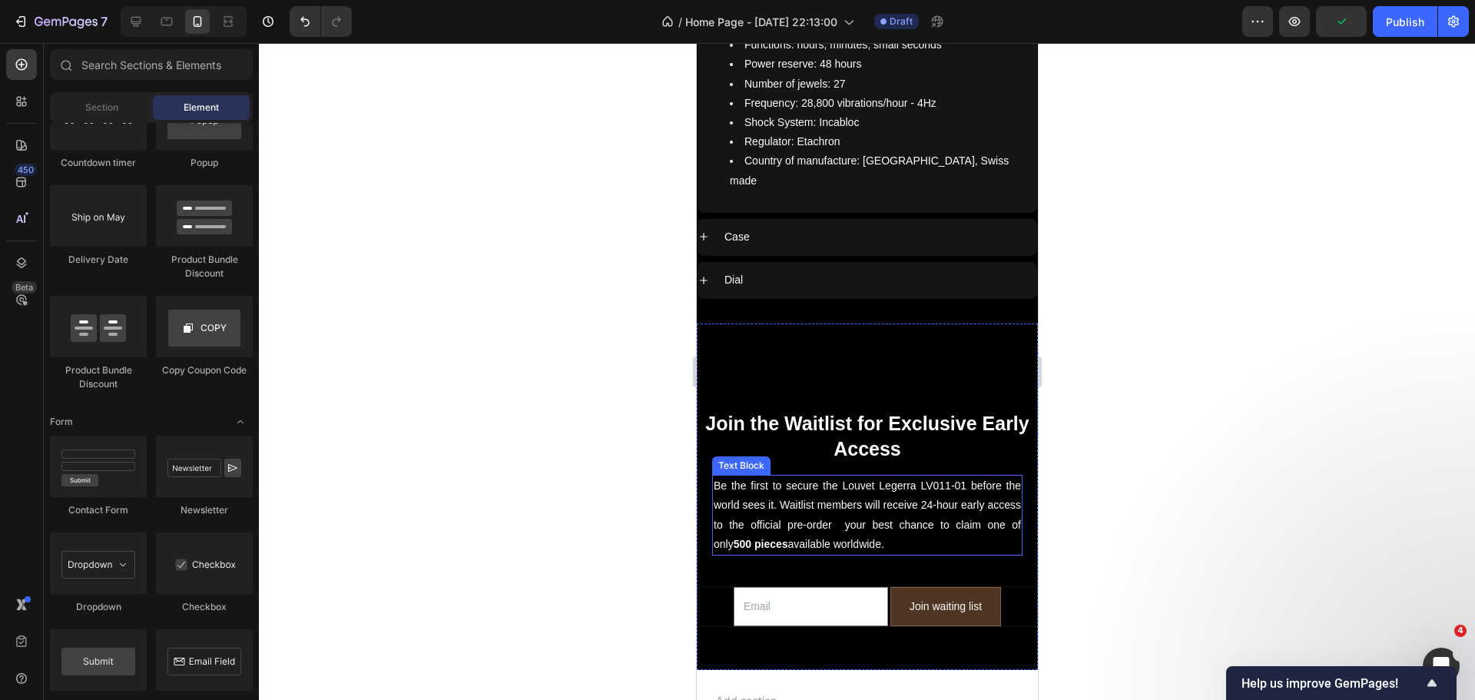
click at [851, 409] on h2 "Join the Waitlist for Exclusive Early Access" at bounding box center [866, 435] width 341 height 53
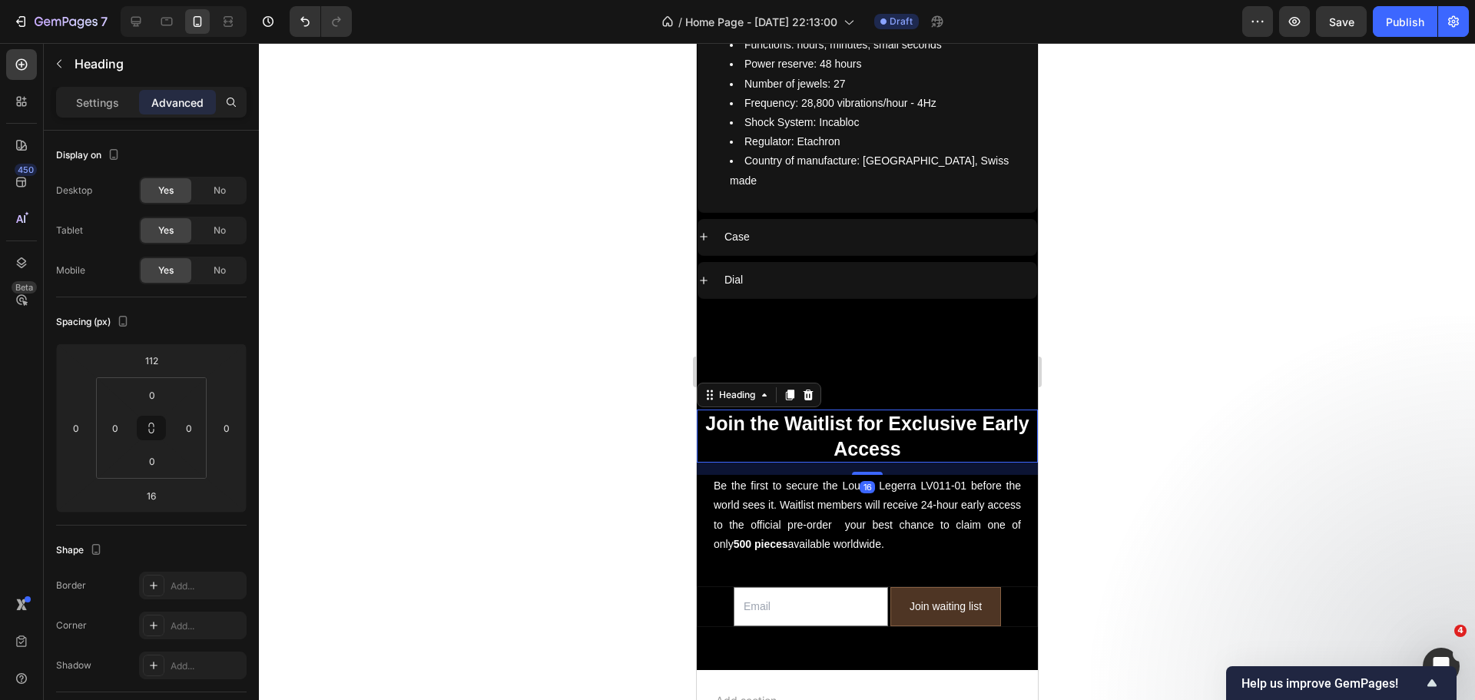
click at [787, 409] on h2 "Join the Waitlist for Exclusive Early Access" at bounding box center [866, 435] width 341 height 53
click at [101, 117] on div "Settings Advanced" at bounding box center [151, 102] width 190 height 31
click at [104, 108] on p "Settings" at bounding box center [97, 102] width 43 height 16
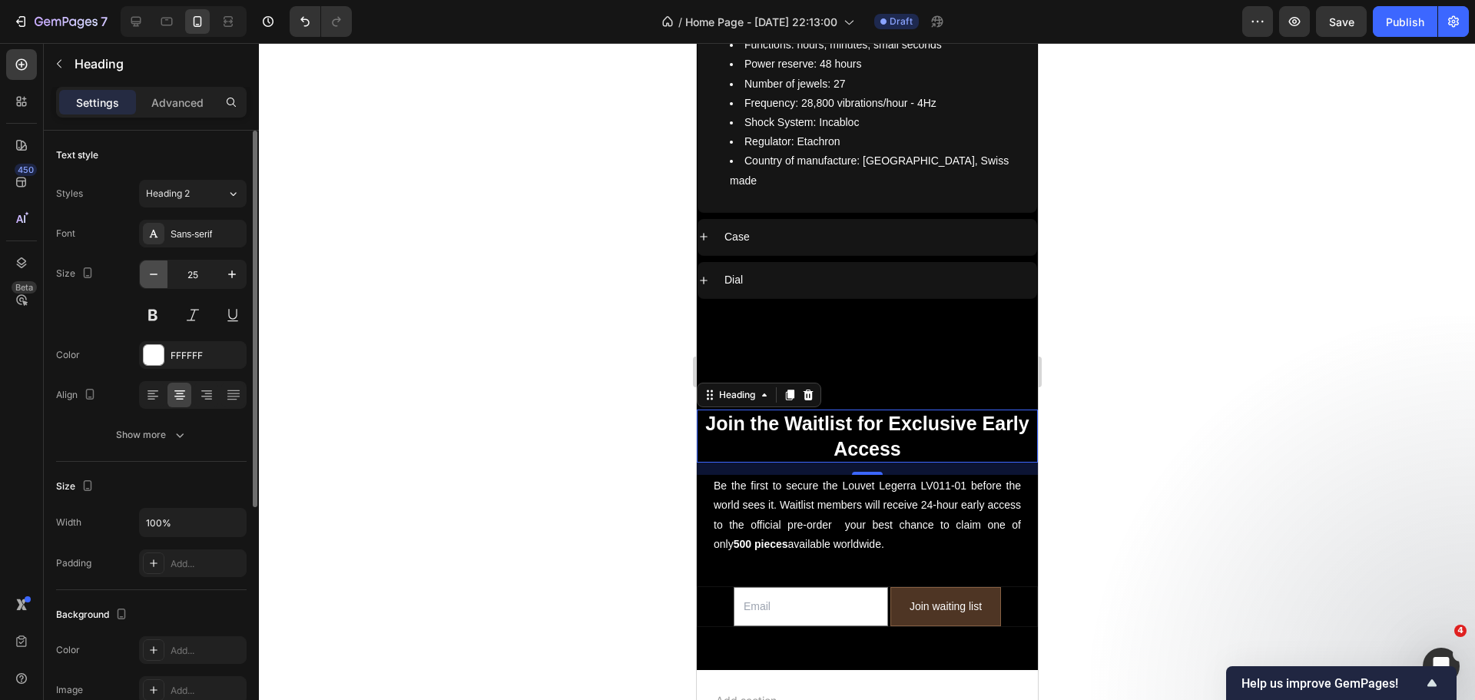
click at [148, 273] on icon "button" at bounding box center [153, 273] width 15 height 15
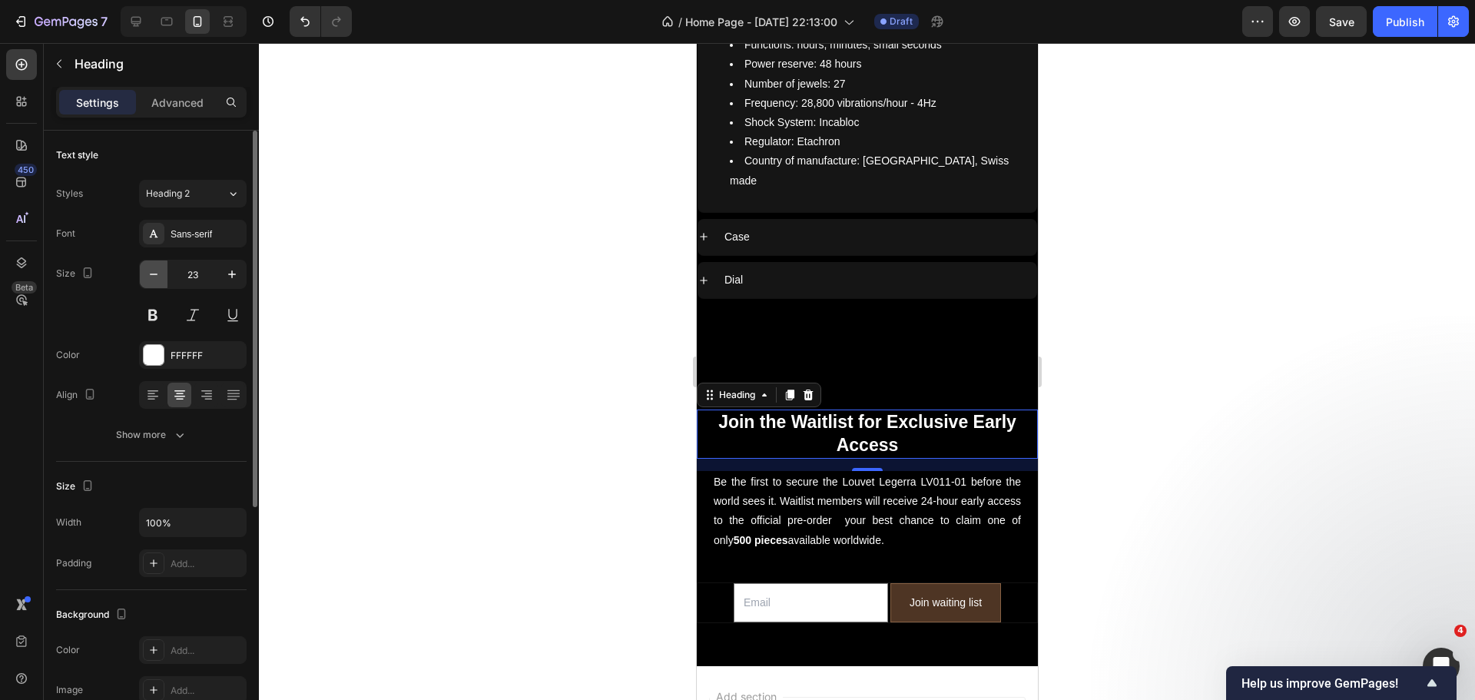
click at [148, 273] on icon "button" at bounding box center [153, 273] width 15 height 15
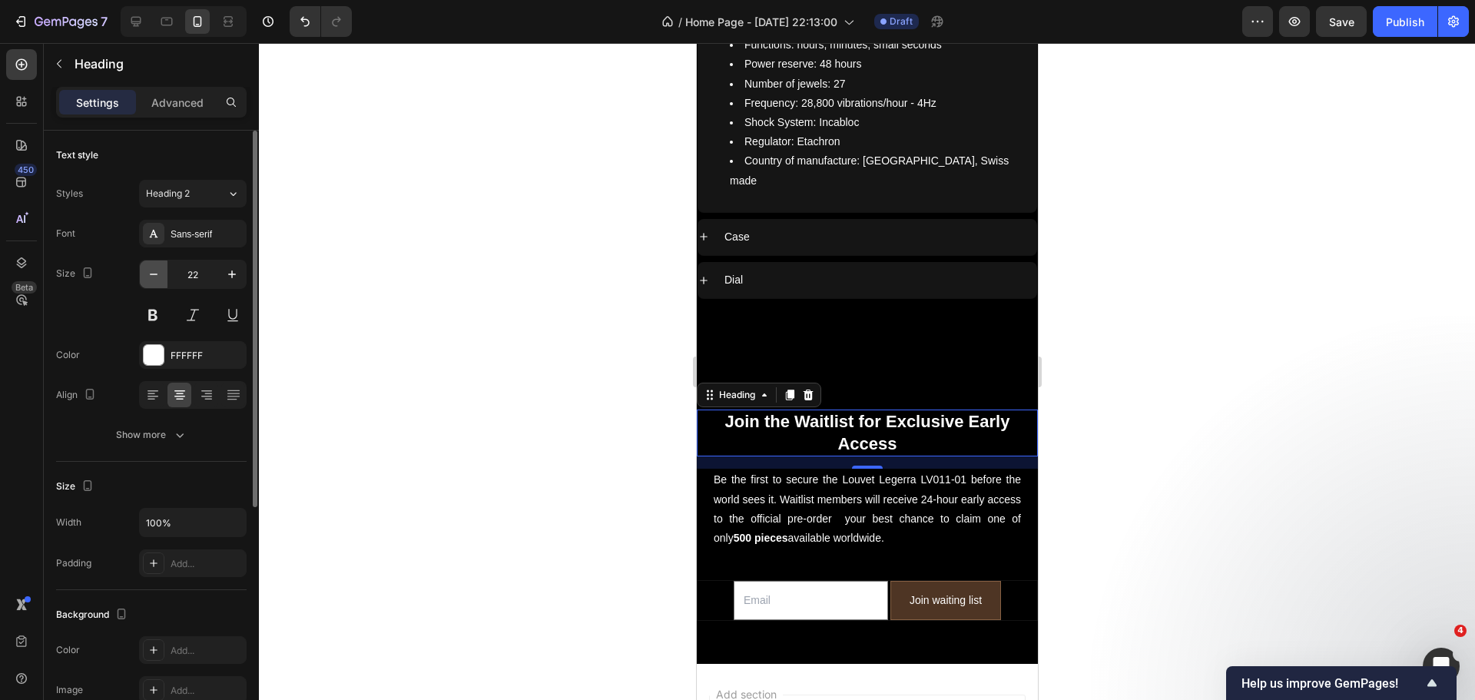
click at [148, 273] on icon "button" at bounding box center [153, 273] width 15 height 15
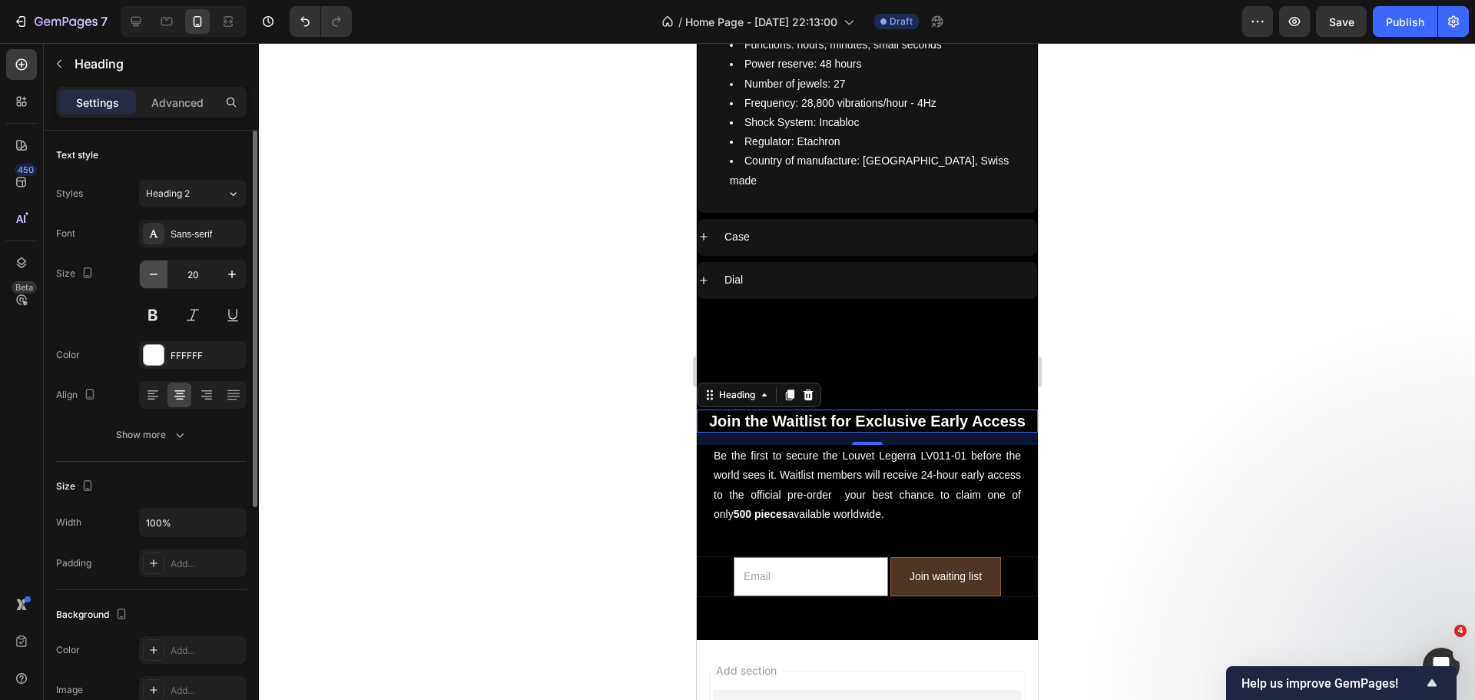
click at [148, 273] on icon "button" at bounding box center [153, 273] width 15 height 15
click at [233, 270] on icon "button" at bounding box center [231, 273] width 15 height 15
type input "20"
click at [179, 109] on p "Advanced" at bounding box center [177, 102] width 52 height 16
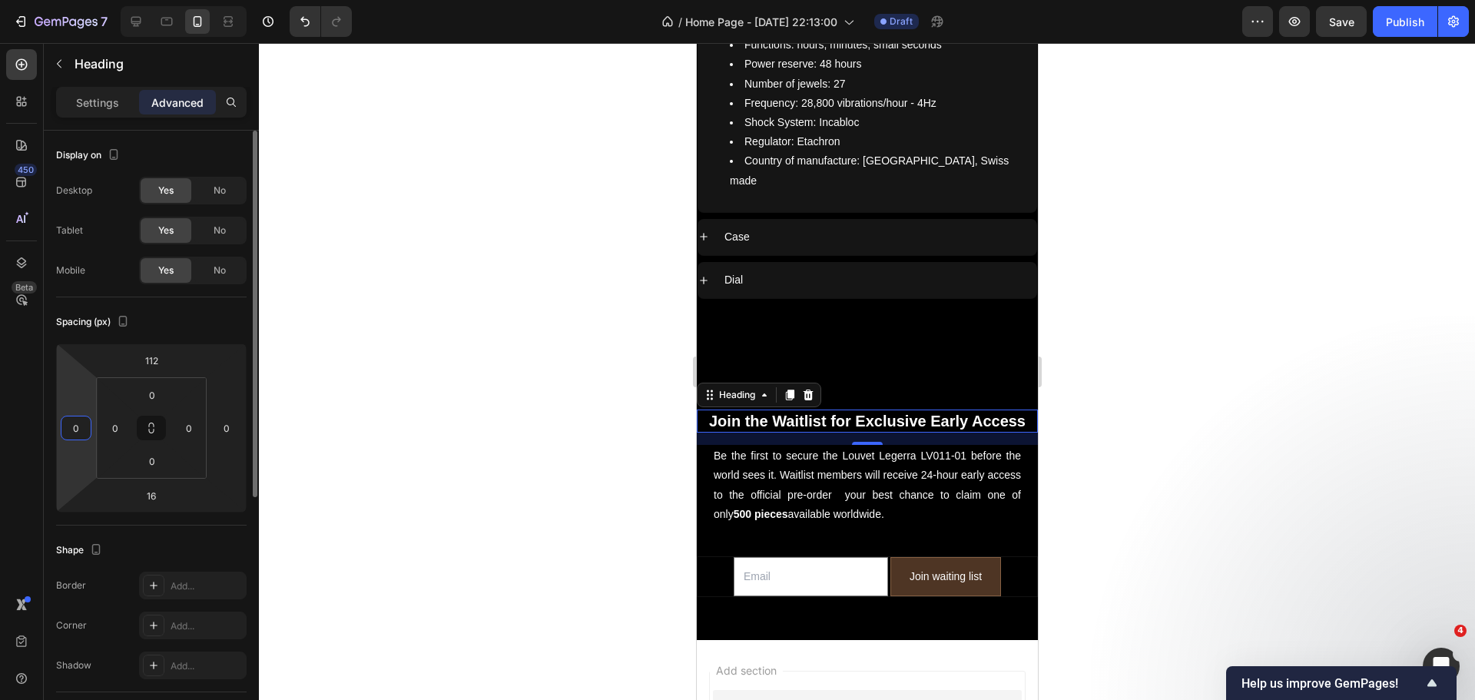
click at [81, 425] on input "0" at bounding box center [76, 427] width 23 height 23
type input "20"
click at [226, 430] on input "0" at bounding box center [226, 427] width 23 height 23
type input "20"
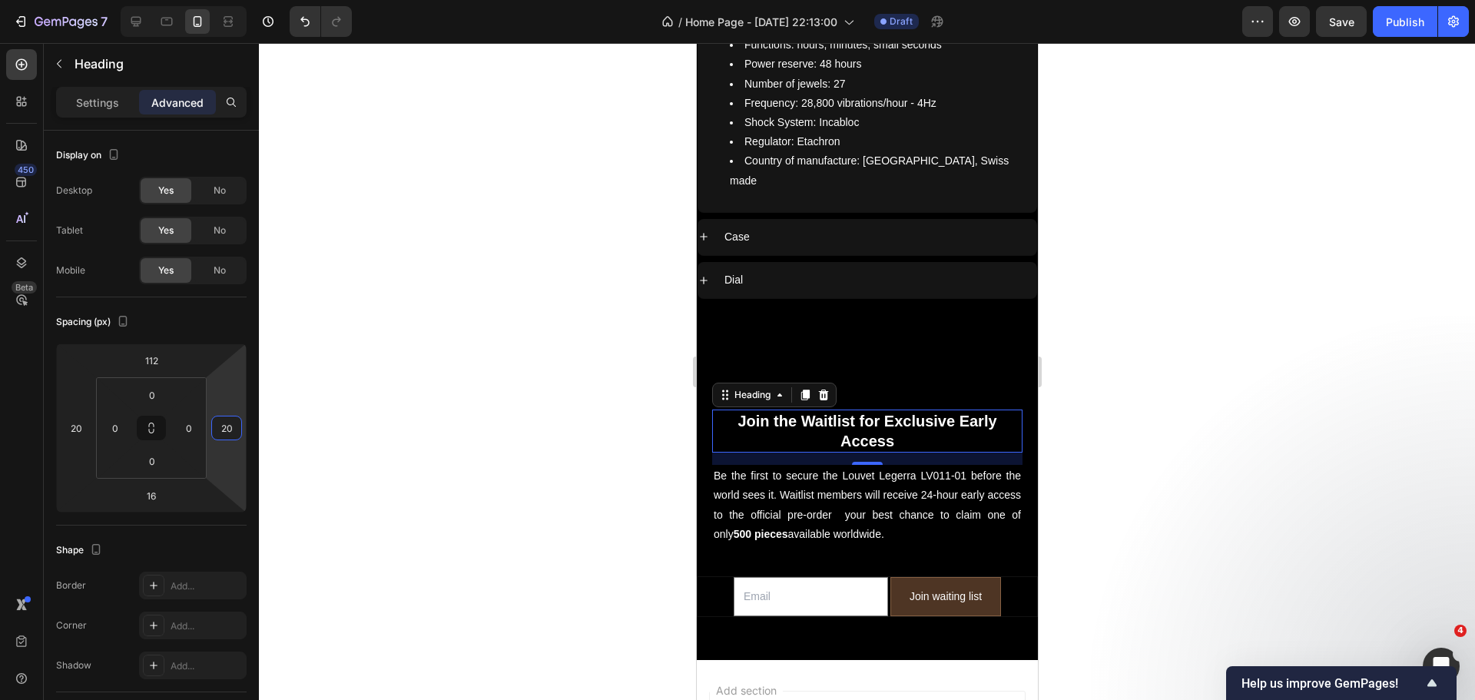
click at [482, 434] on div at bounding box center [867, 371] width 1216 height 657
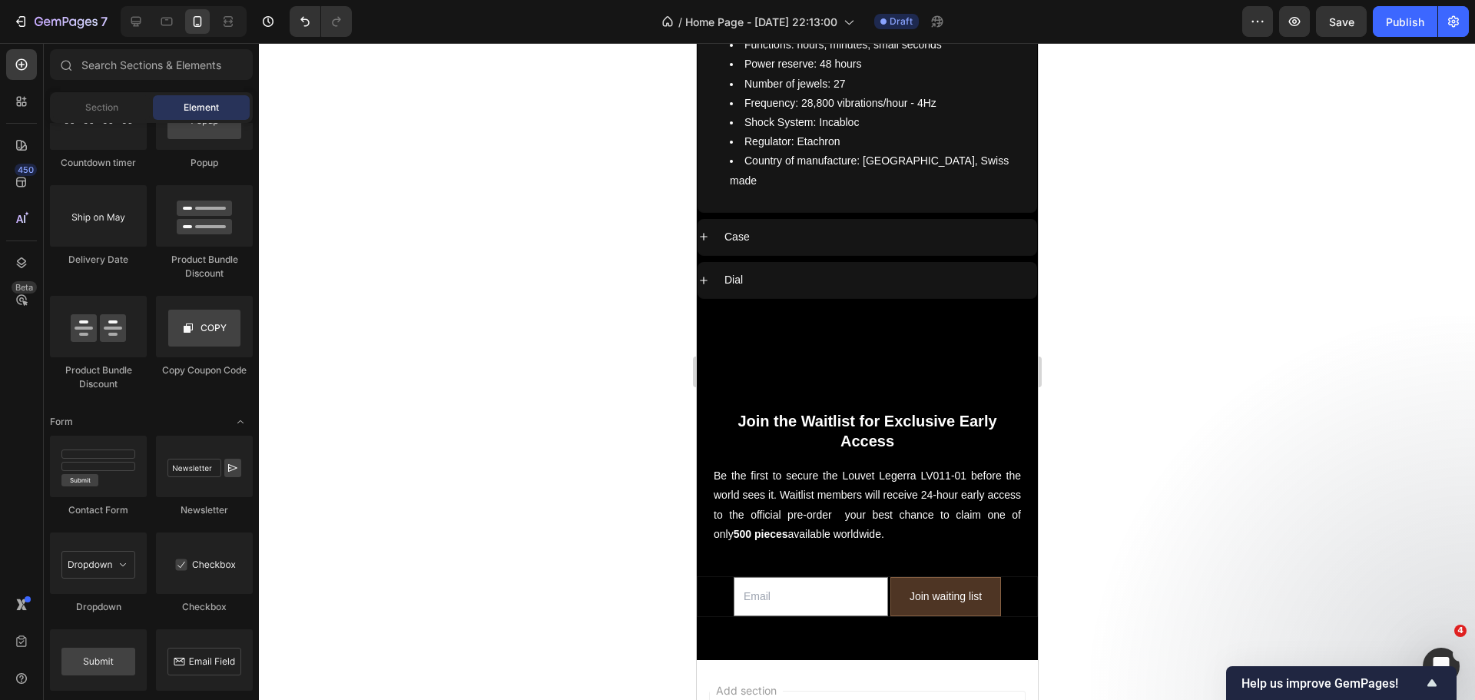
click at [612, 498] on div at bounding box center [867, 371] width 1216 height 657
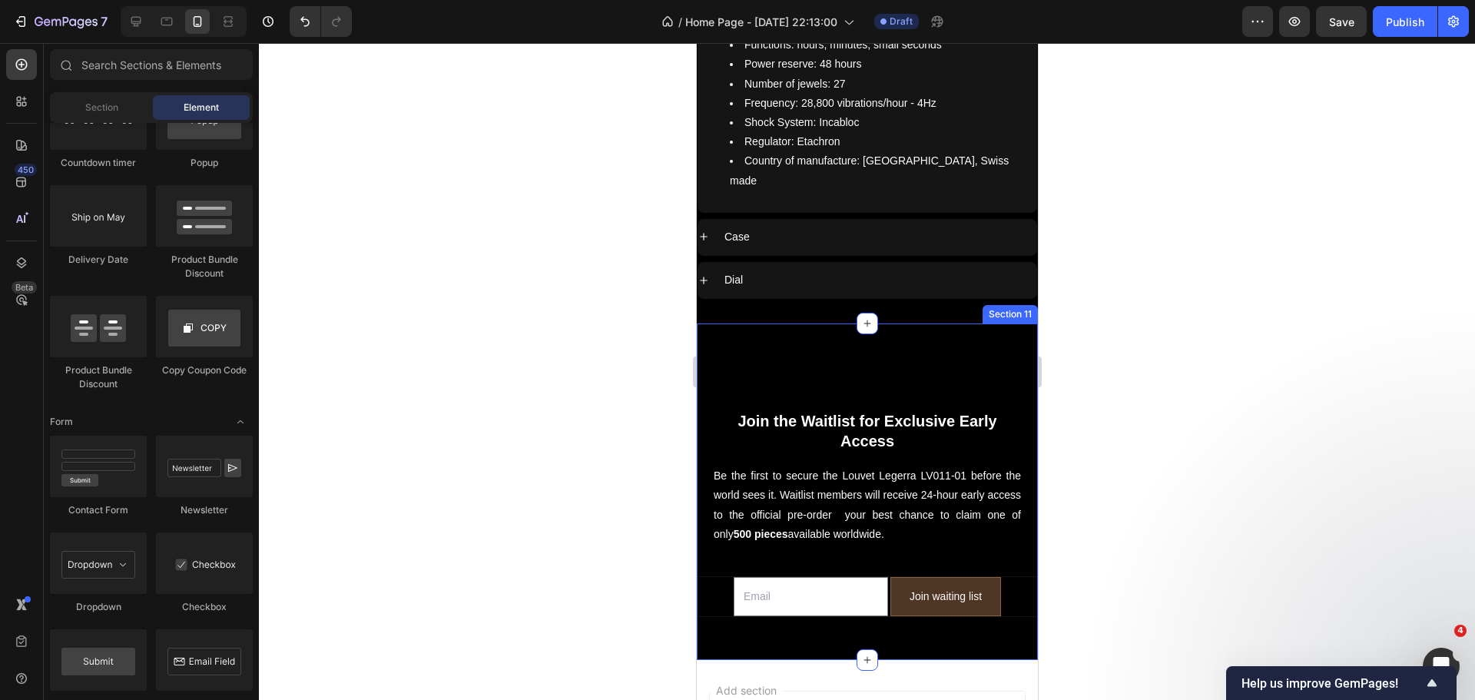
click at [856, 416] on div "⁠⁠⁠⁠⁠⁠⁠ Join the Waitlist for Exclusive Early Access Heading Be the first to se…" at bounding box center [866, 479] width 341 height 312
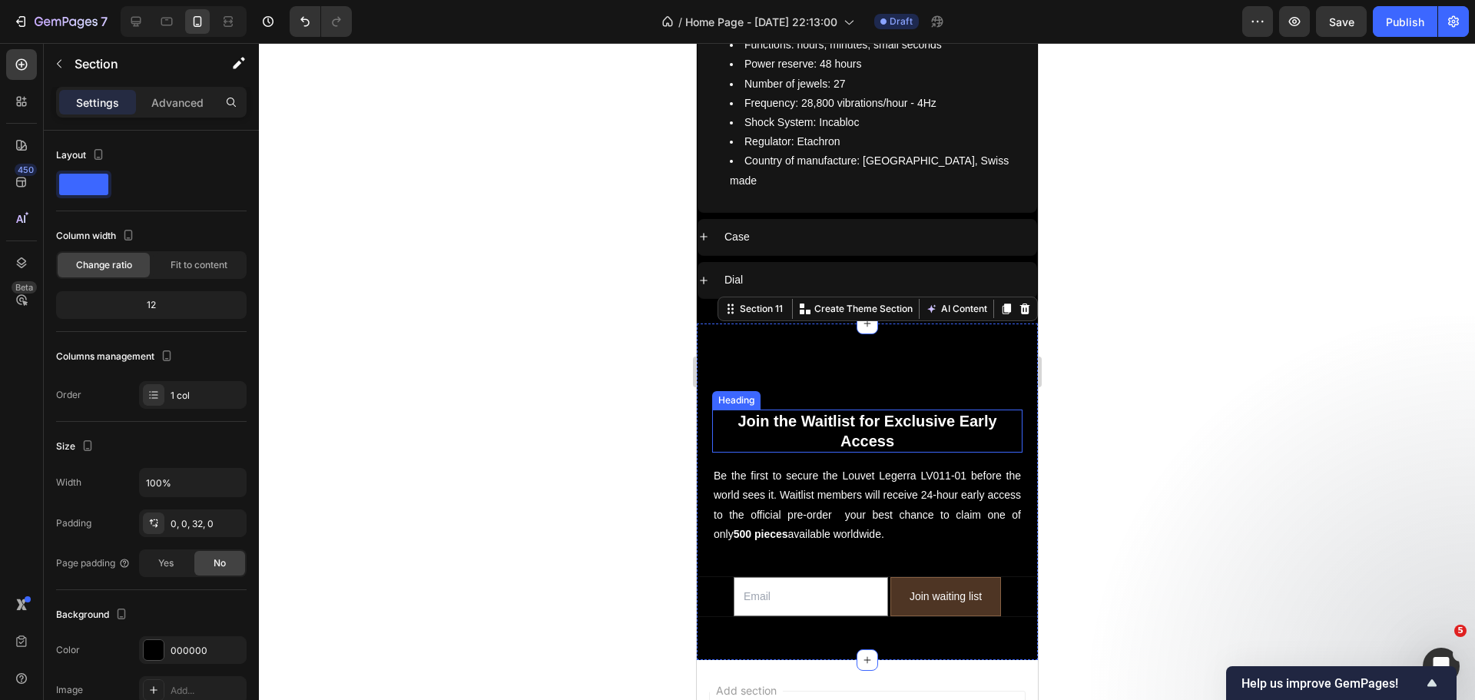
click at [856, 412] on strong "Join the Waitlist for Exclusive Early Access" at bounding box center [866, 430] width 259 height 37
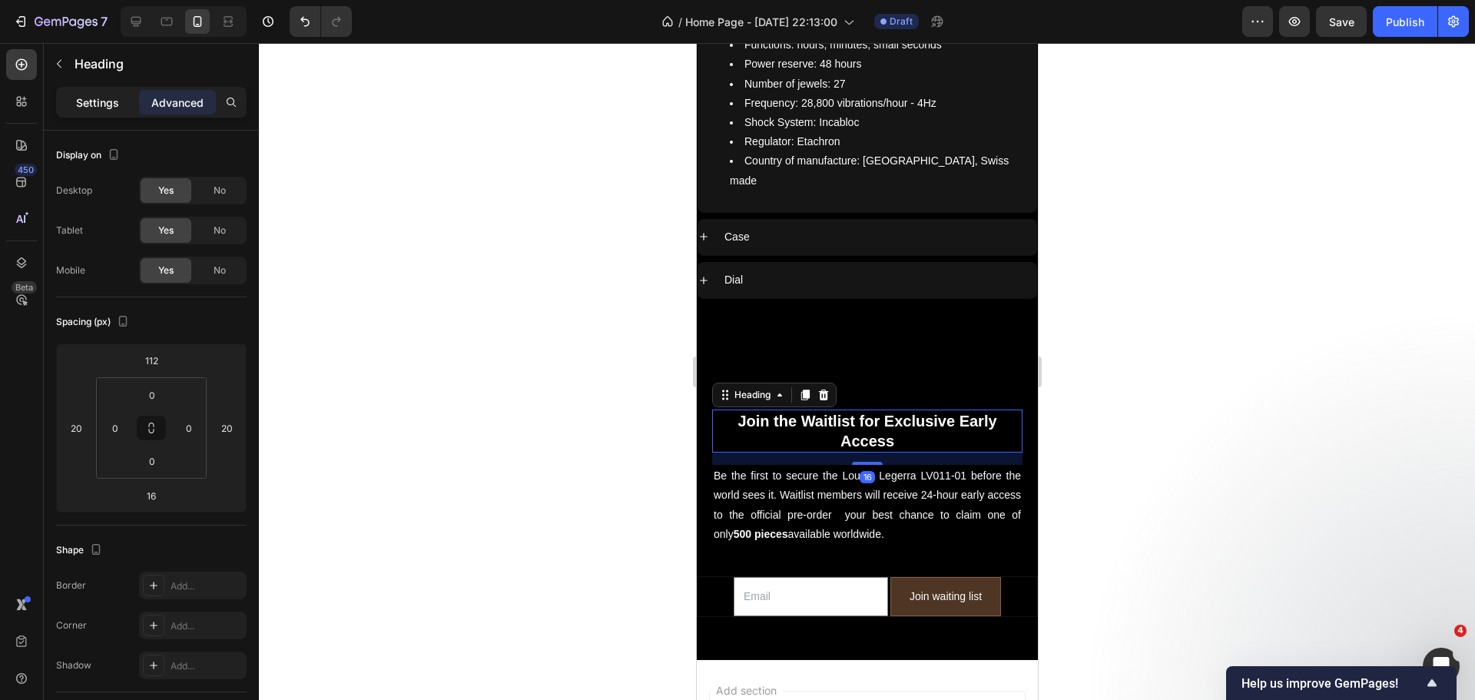
click at [85, 114] on div "Settings" at bounding box center [97, 102] width 77 height 25
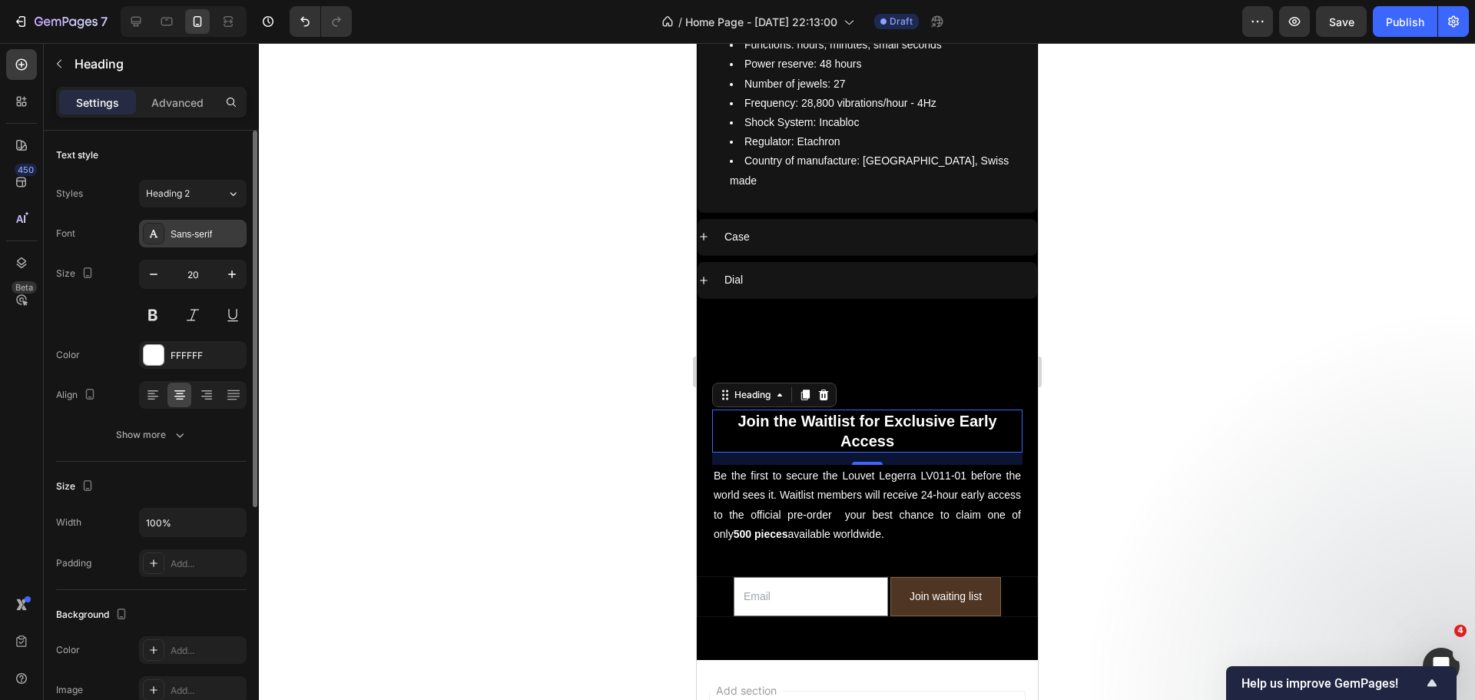
click at [172, 226] on div "Sans-serif" at bounding box center [193, 234] width 108 height 28
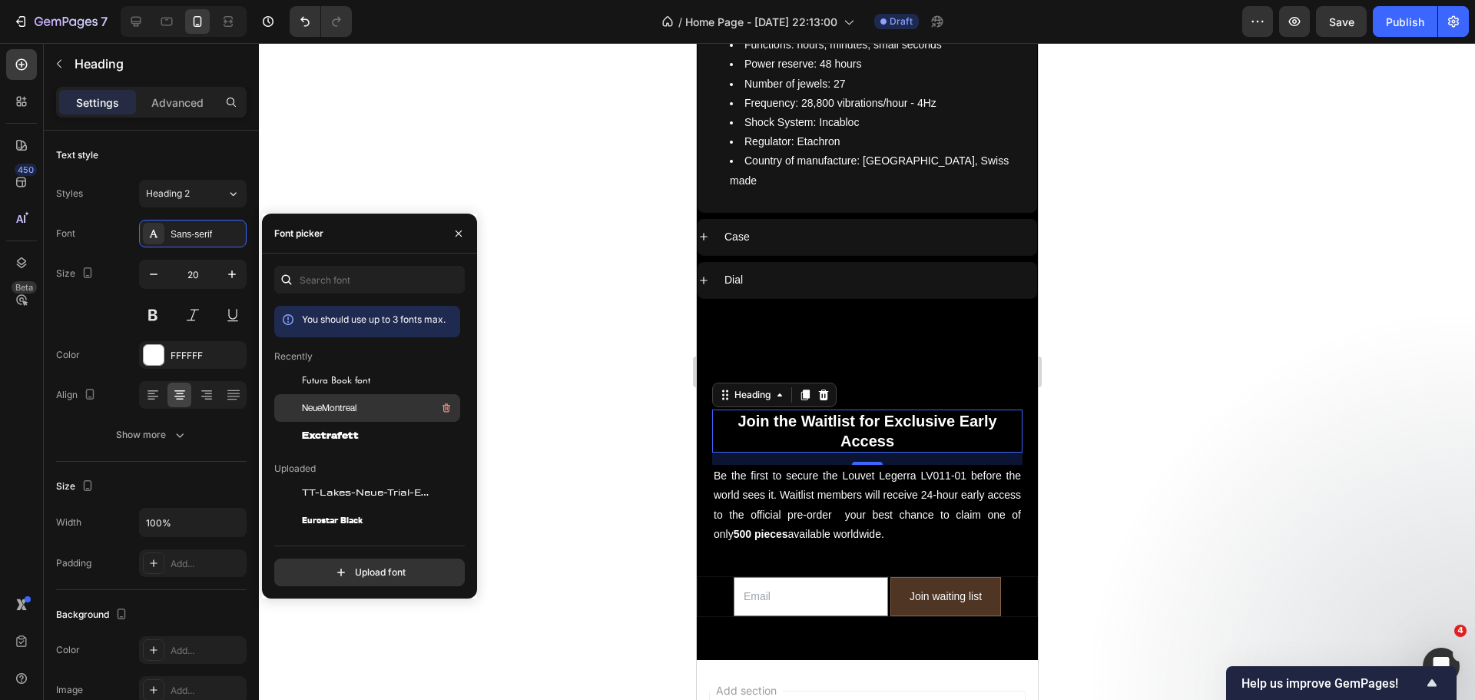
click at [355, 402] on span "NeueMontreal" at bounding box center [329, 408] width 55 height 14
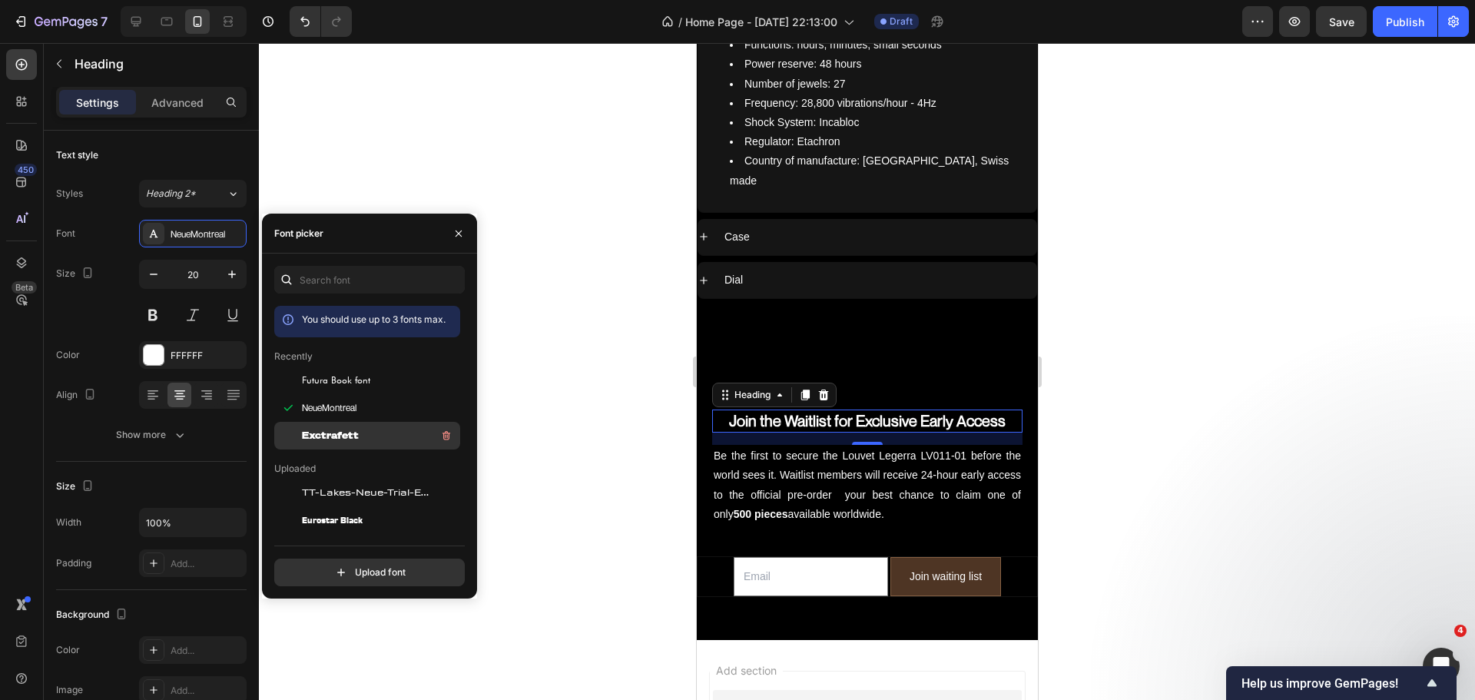
click at [372, 431] on div "Exctrafett" at bounding box center [379, 435] width 155 height 18
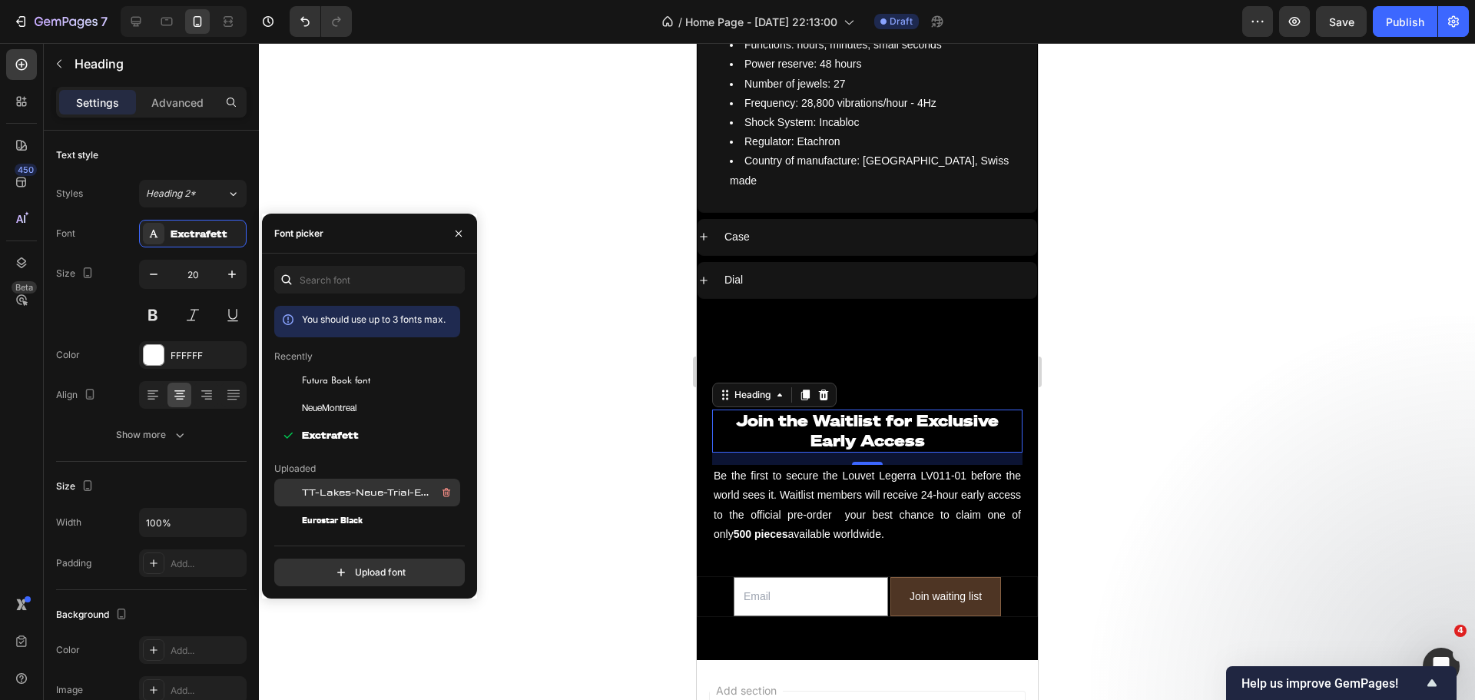
click at [396, 486] on span "TT-Lakes-Neue-Trial-Extended-Medium-BF641a4c32c5109" at bounding box center [365, 492] width 127 height 14
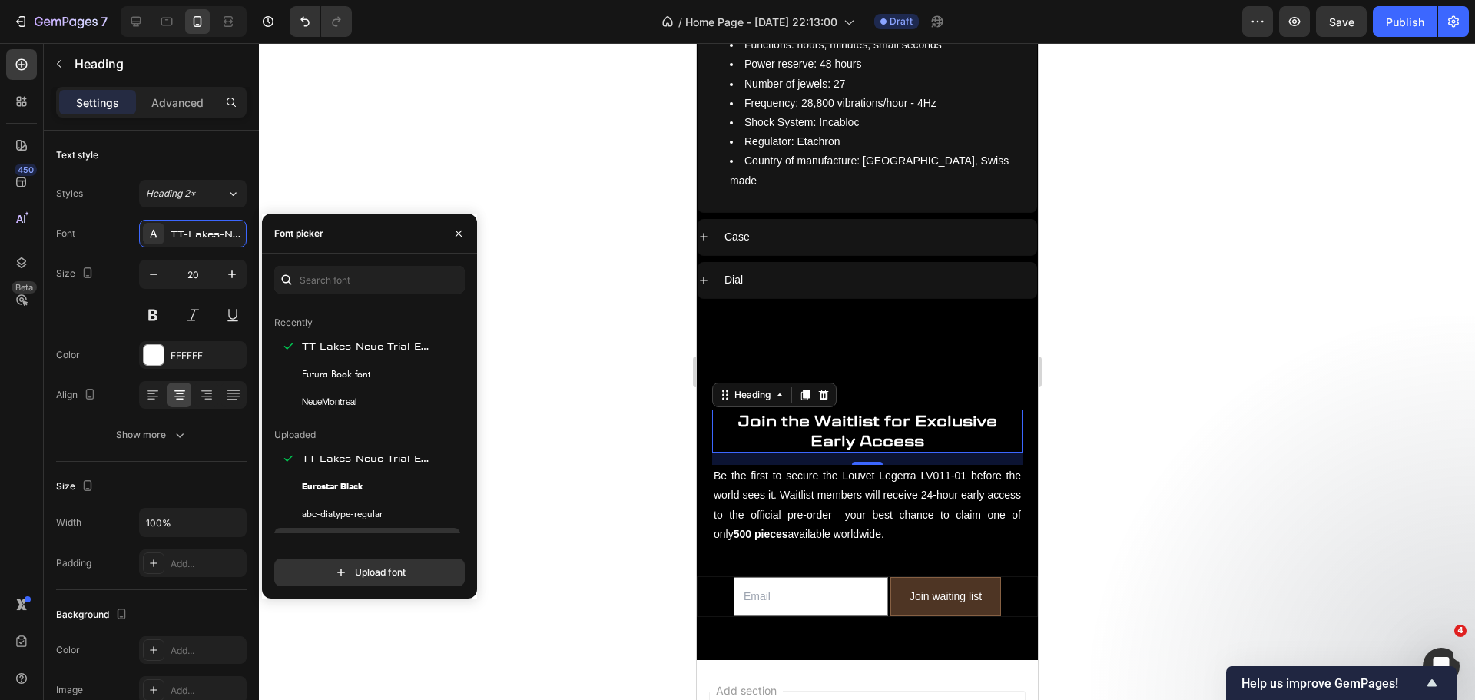
scroll to position [77, 0]
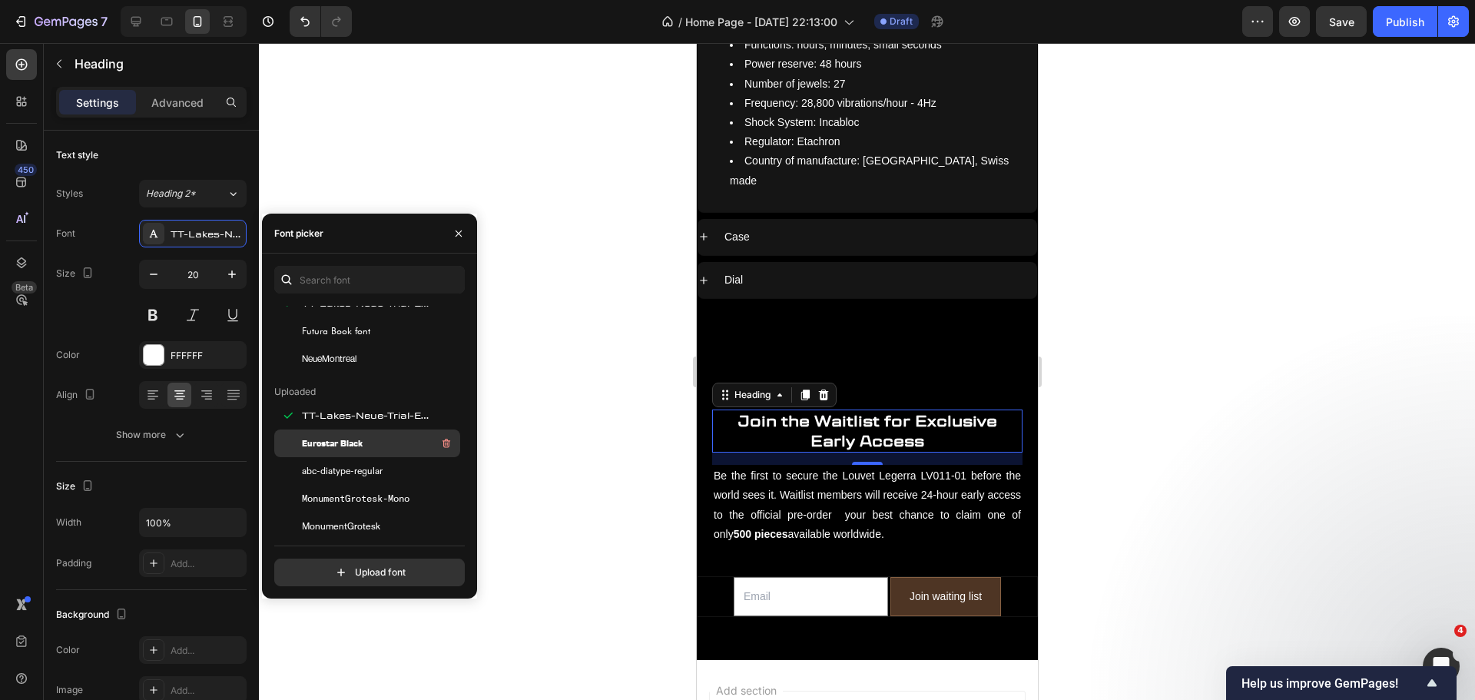
click at [369, 448] on div "Eurostar Black" at bounding box center [379, 443] width 155 height 18
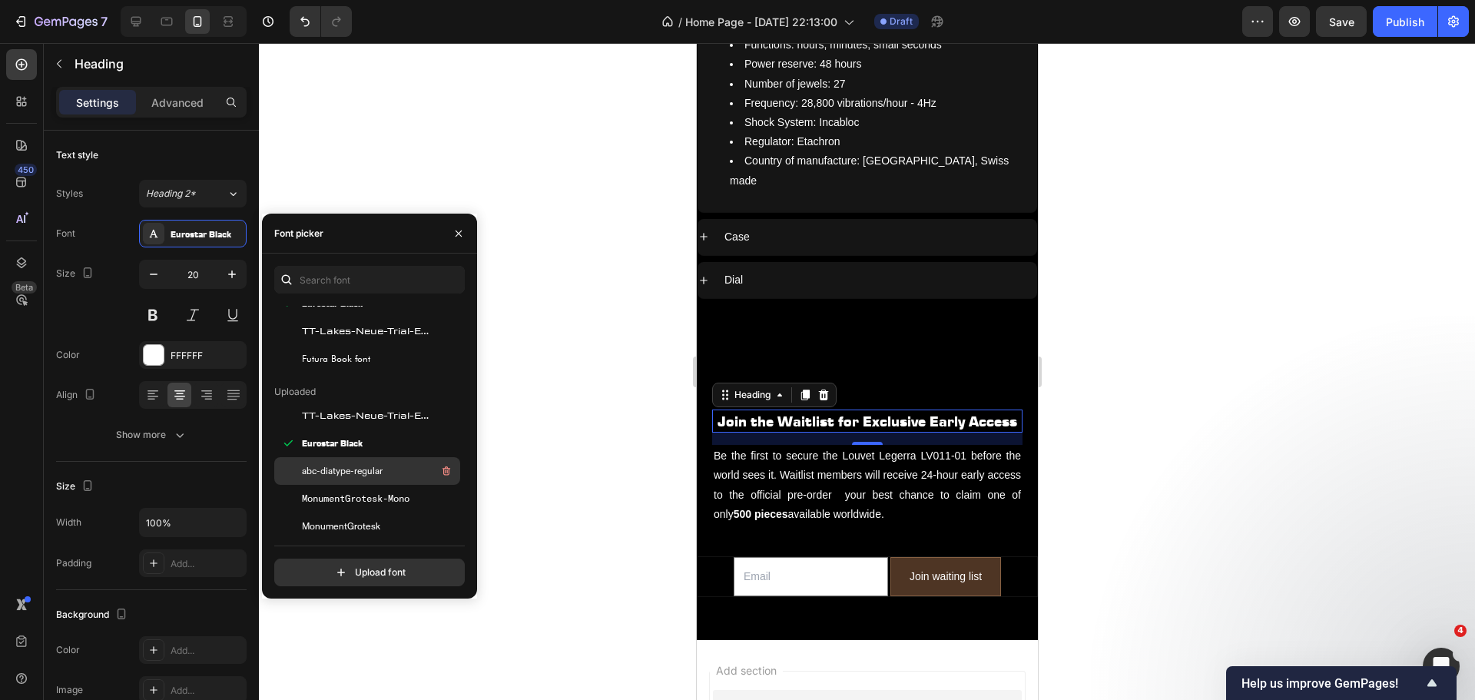
click at [381, 472] on span "abc-diatype-regular" at bounding box center [342, 471] width 81 height 14
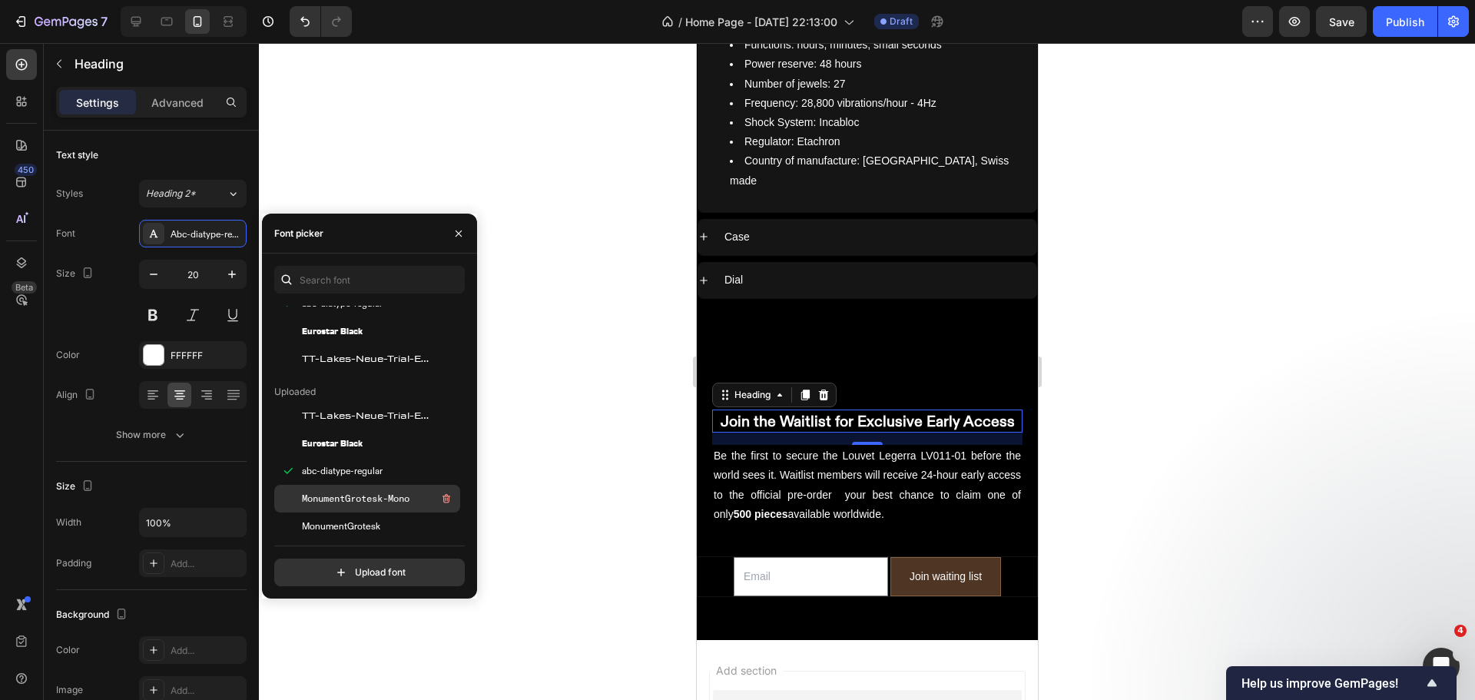
click at [389, 495] on span "MonumentGrotesk-Mono" at bounding box center [356, 499] width 108 height 14
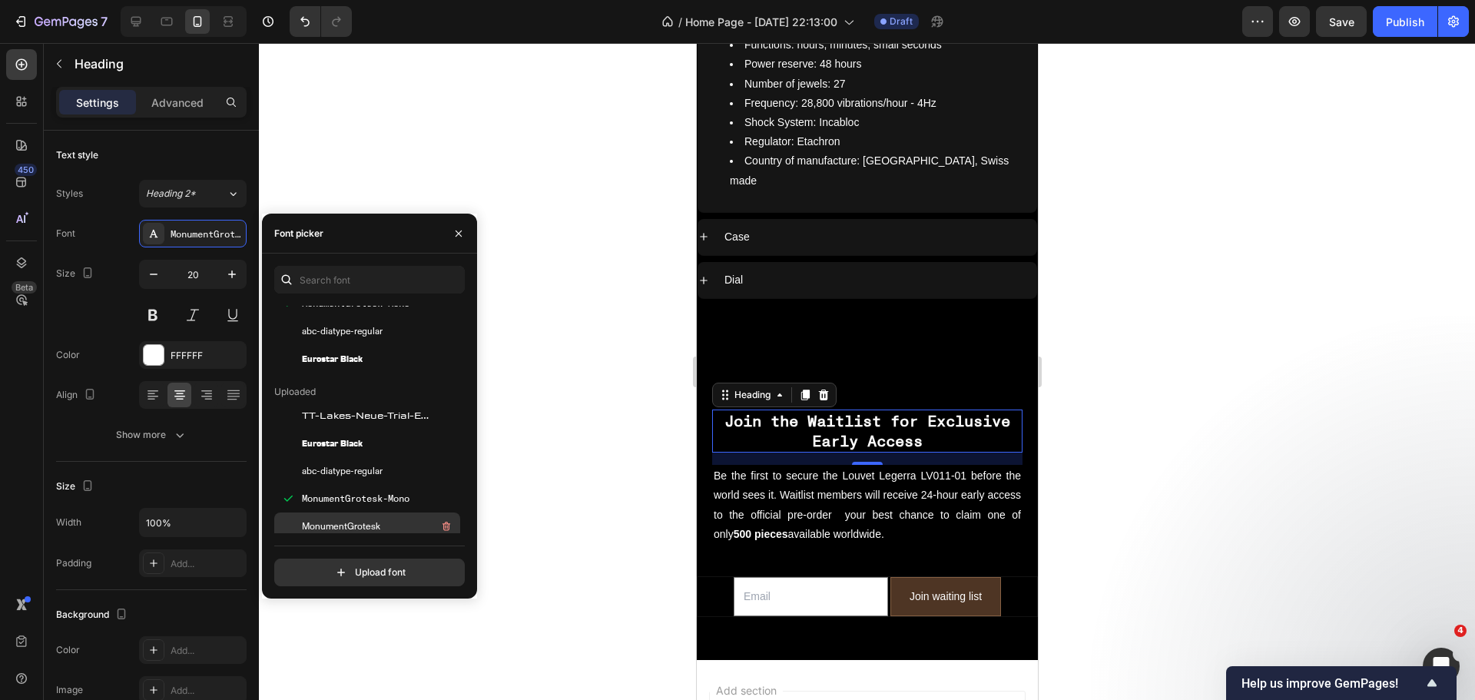
click at [395, 519] on div "MonumentGrotesk" at bounding box center [379, 526] width 155 height 18
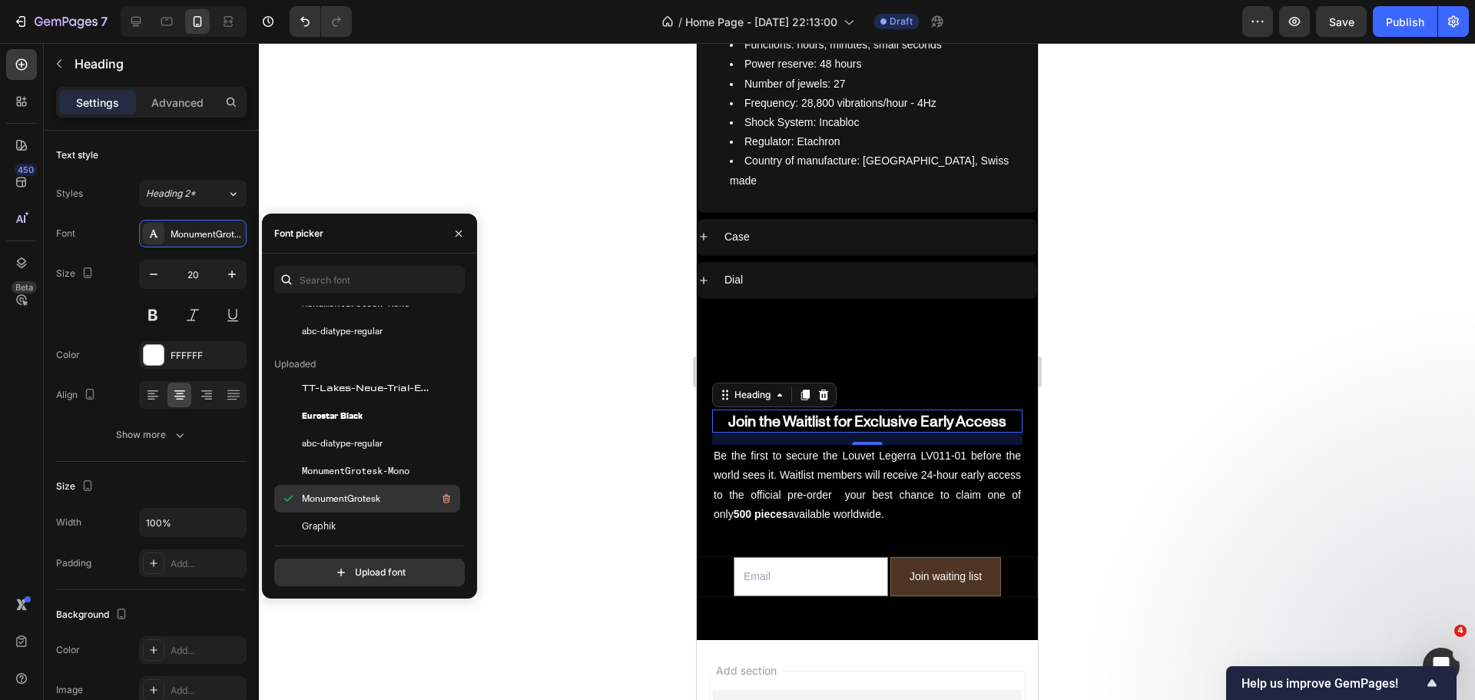
scroll to position [154, 0]
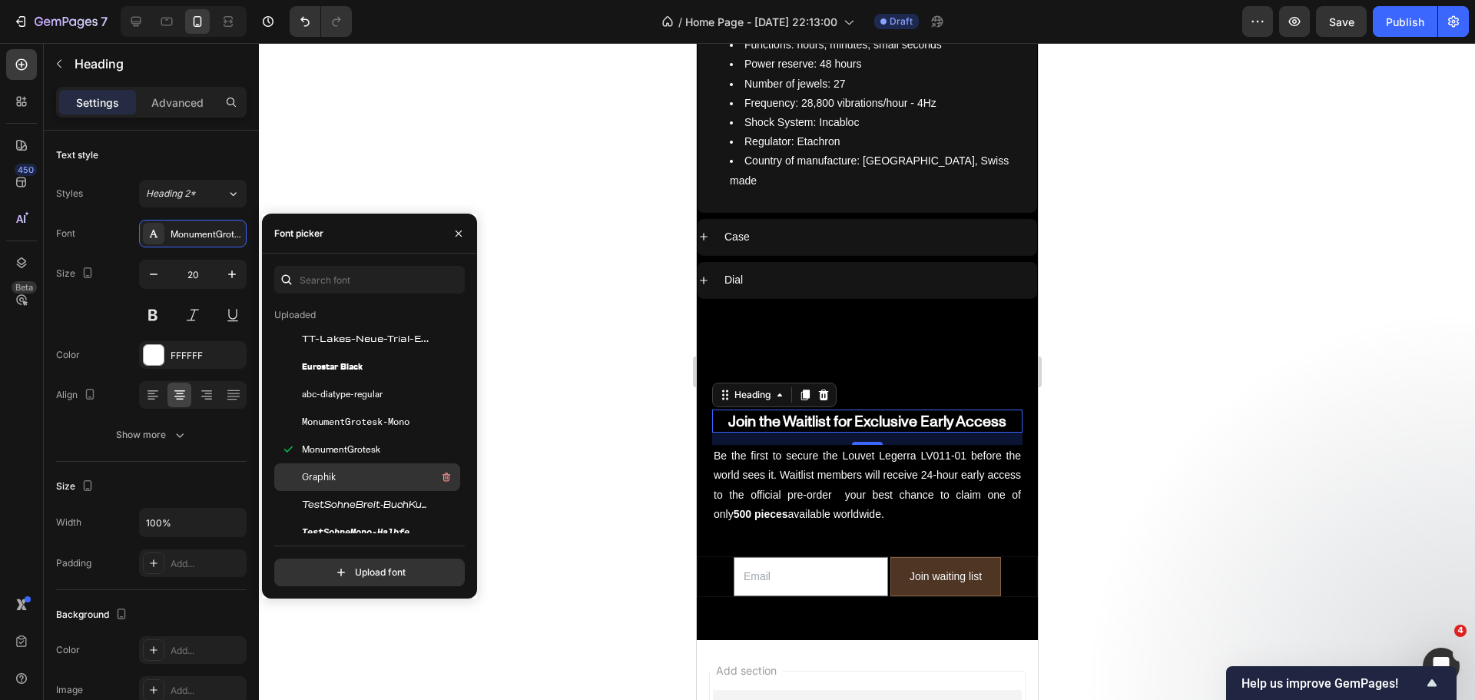
click at [386, 475] on div "Graphik" at bounding box center [379, 477] width 155 height 18
click at [386, 504] on span "TestSohneBreit-BuchKursiv-BF663d89ca6008d" at bounding box center [365, 505] width 127 height 14
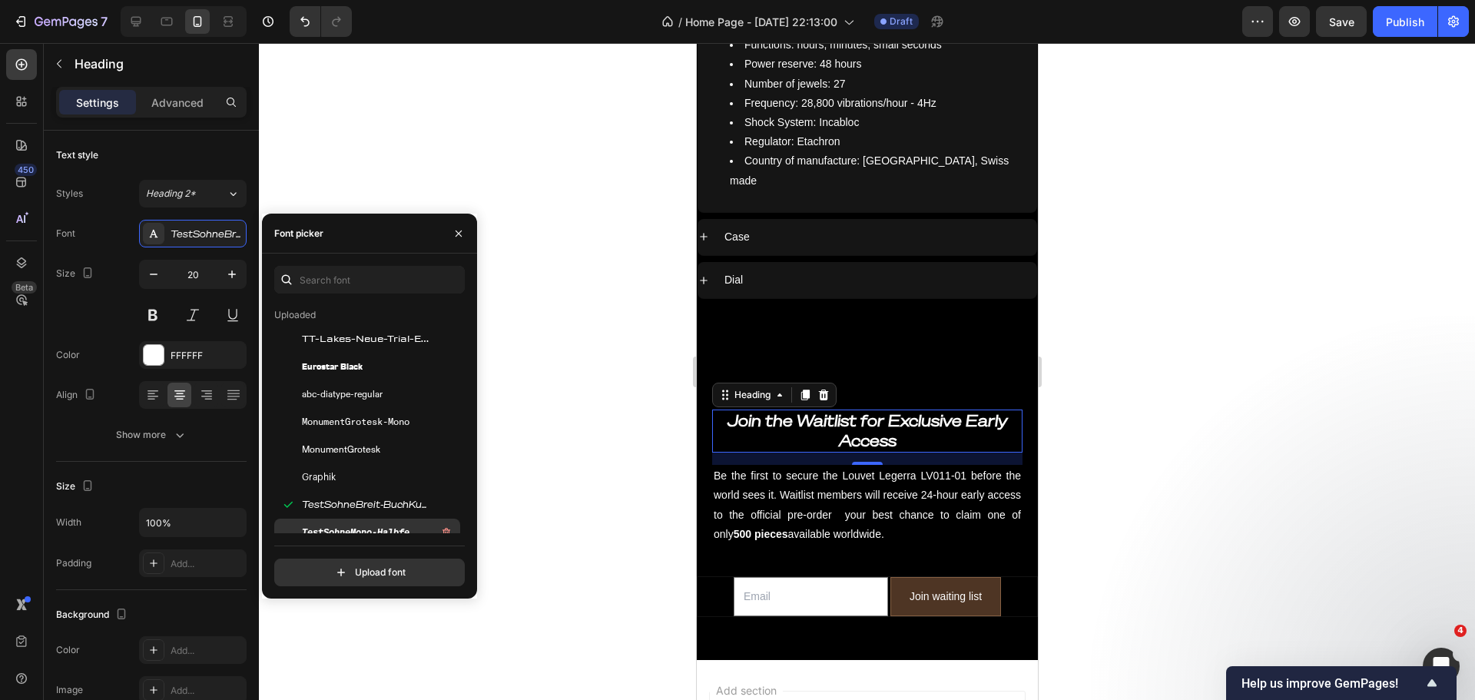
click at [384, 526] on span "TestSohneMono-HalbfettKursiv-BF663d89cc6d0d0" at bounding box center [365, 532] width 127 height 14
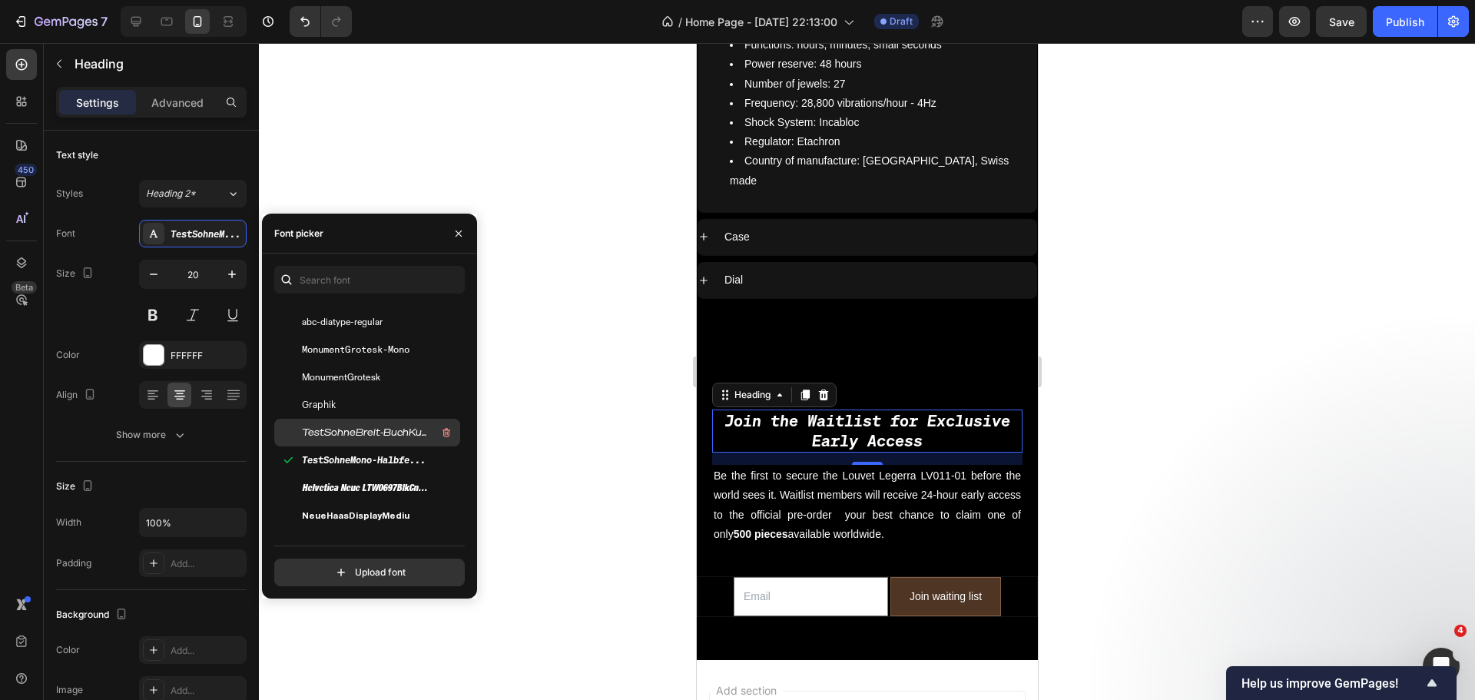
scroll to position [230, 0]
click at [377, 481] on span "Helvetica Neue LTW0697BlkCnObl" at bounding box center [365, 483] width 127 height 14
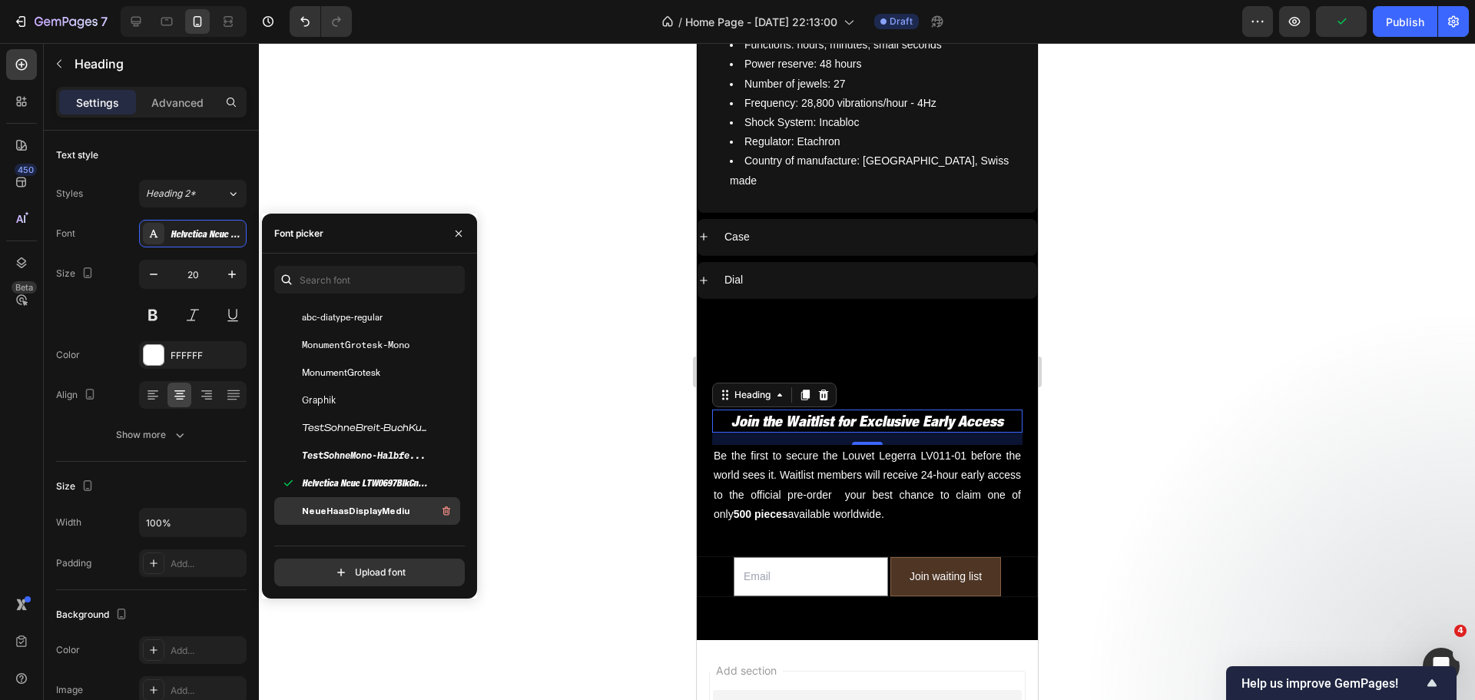
click at [375, 510] on span "NeueHaasDisplayMediu" at bounding box center [356, 511] width 108 height 14
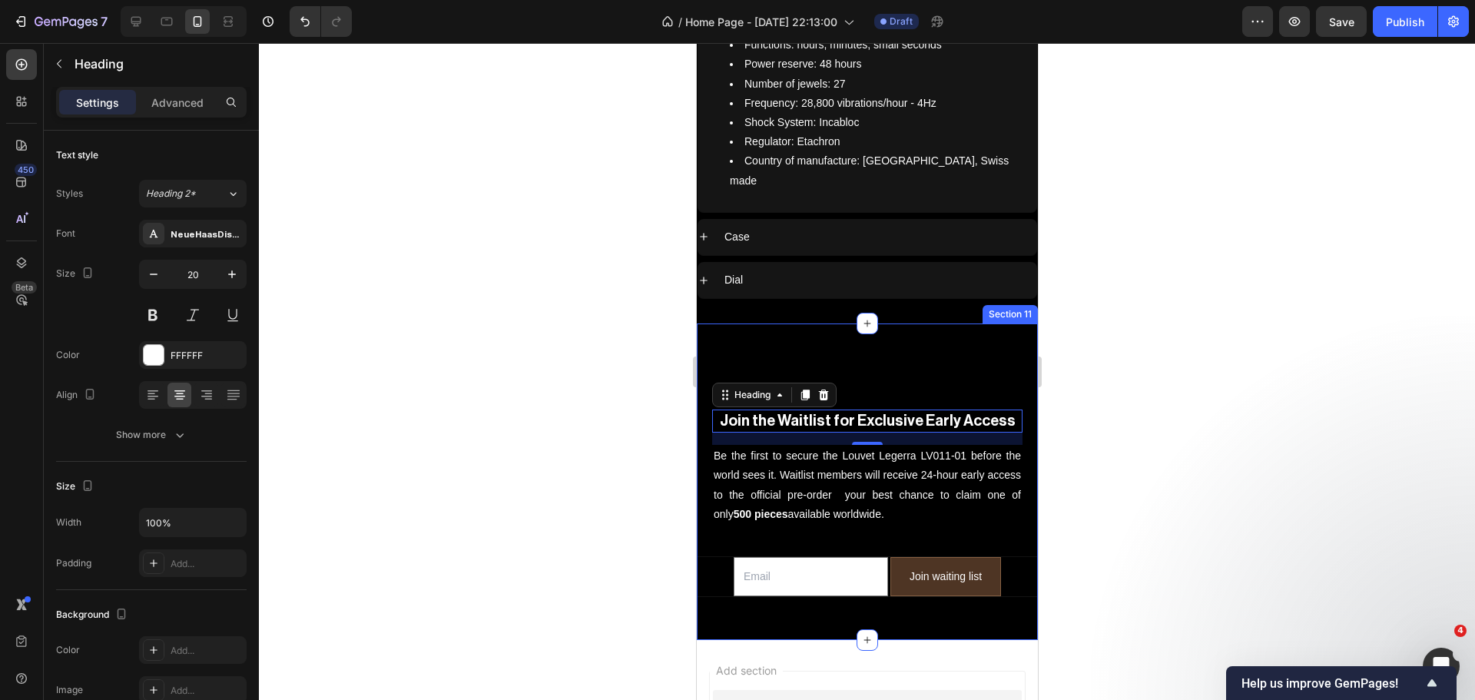
click at [748, 323] on div "⁠⁠⁠⁠⁠⁠⁠ Join the Waitlist for Exclusive Early Access Heading 16 Be the first to…" at bounding box center [866, 469] width 341 height 292
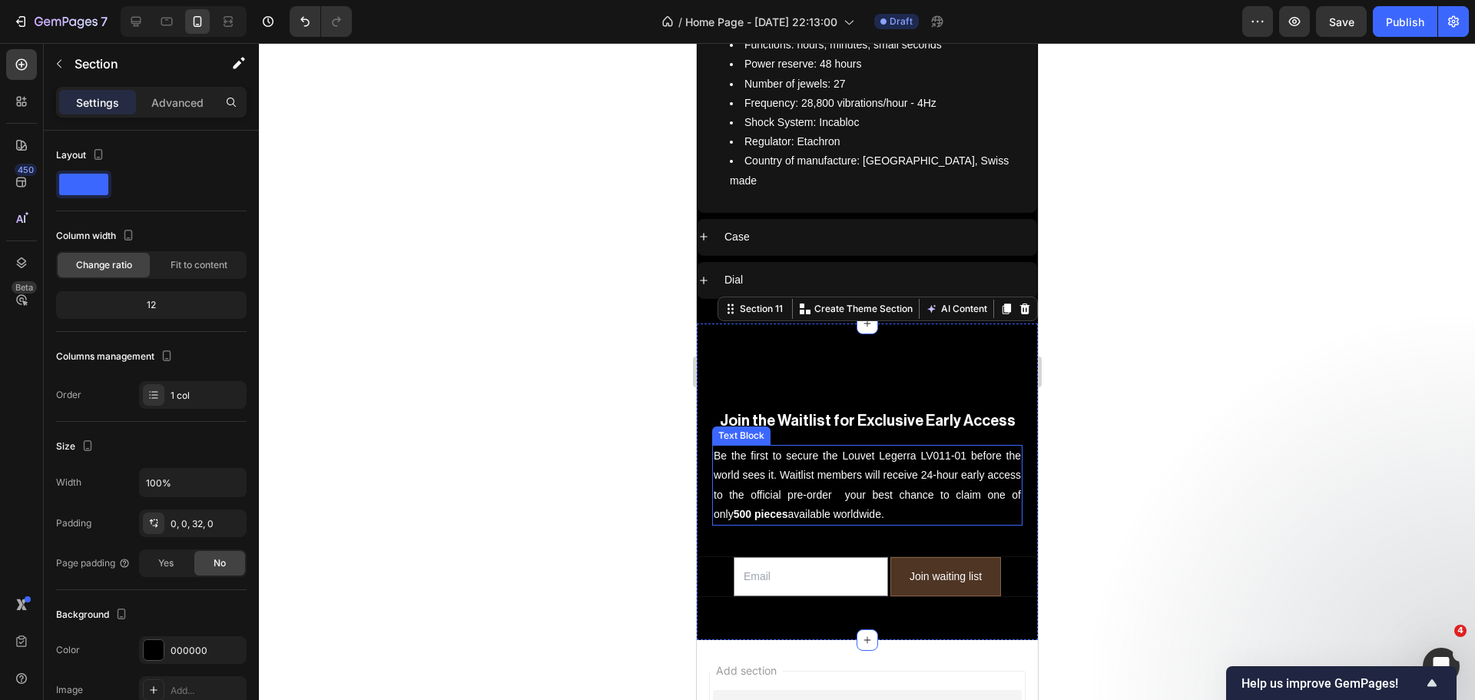
click at [772, 446] on p "Be the first to secure the Louvet Legerra LV011-01 before the world sees it. Wa…" at bounding box center [866, 485] width 307 height 78
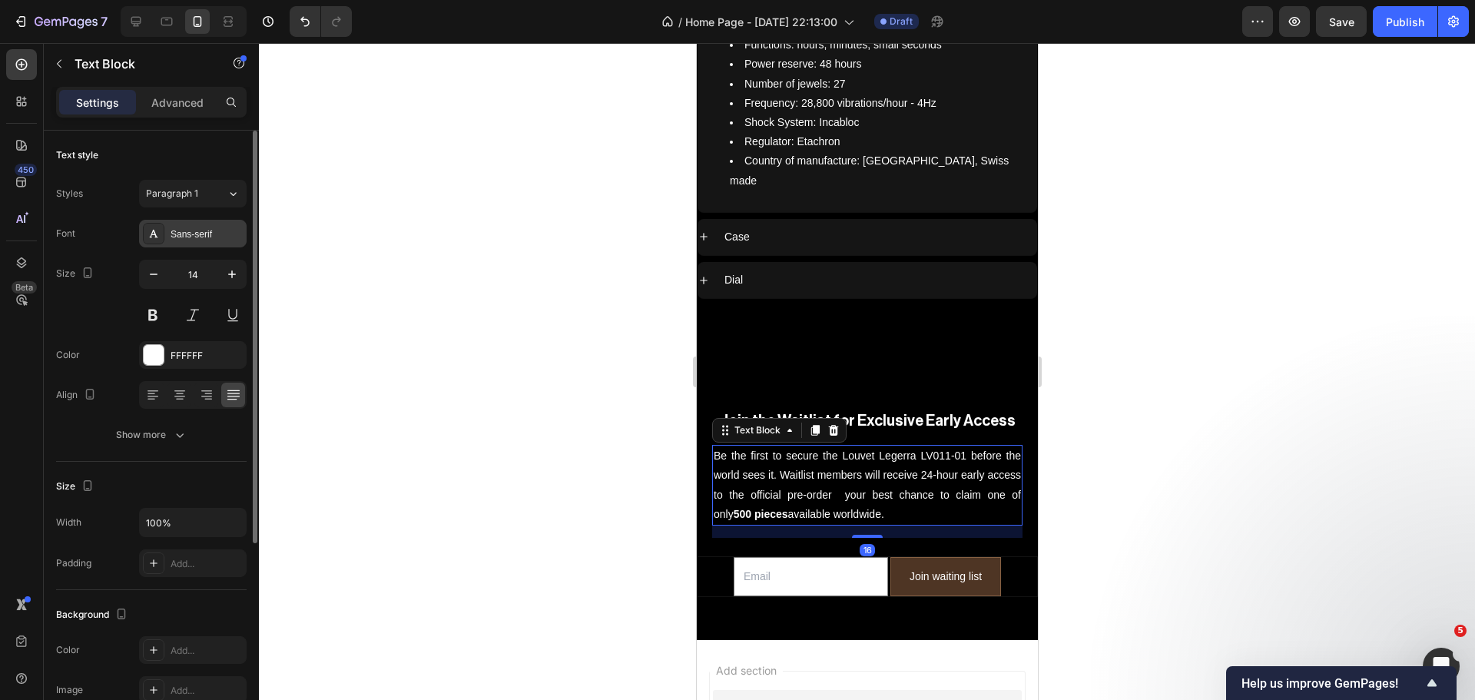
click at [197, 243] on div "Sans-serif" at bounding box center [193, 234] width 108 height 28
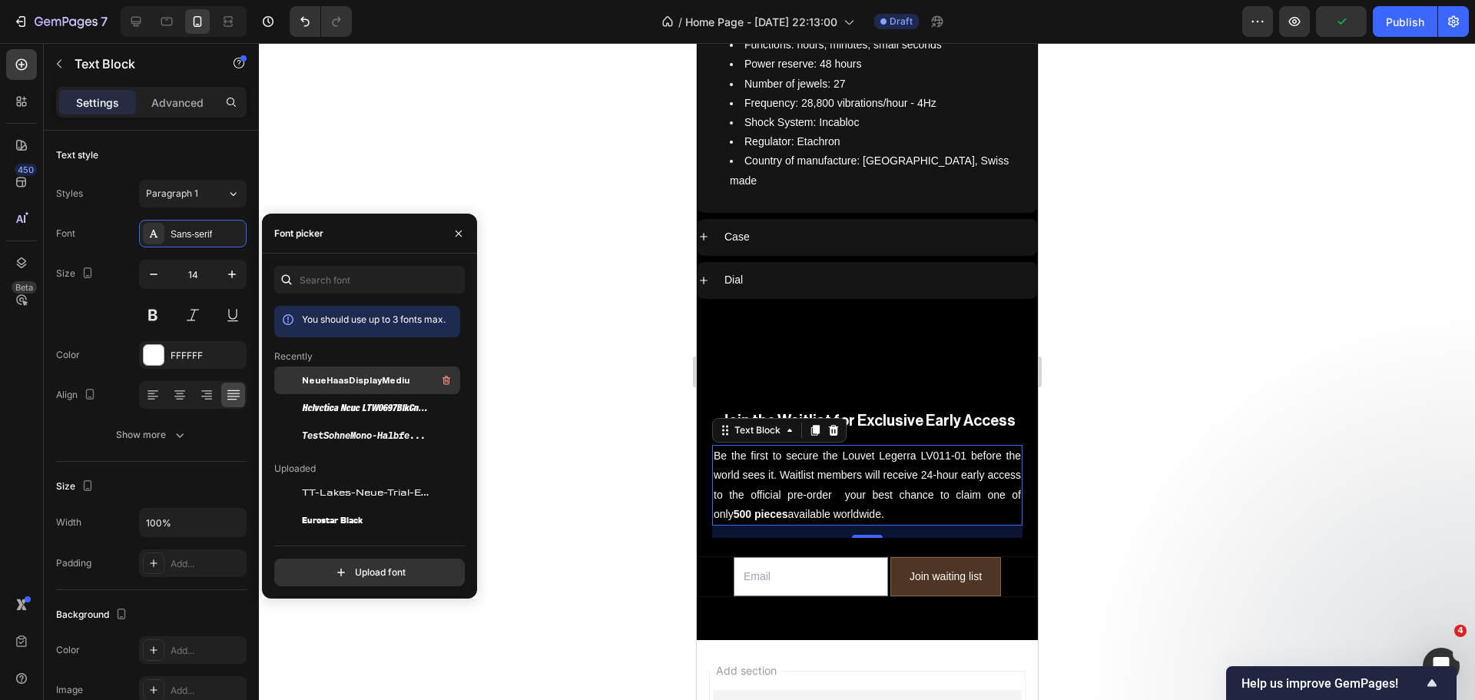
click at [346, 379] on span "NeueHaasDisplayMediu" at bounding box center [356, 380] width 108 height 14
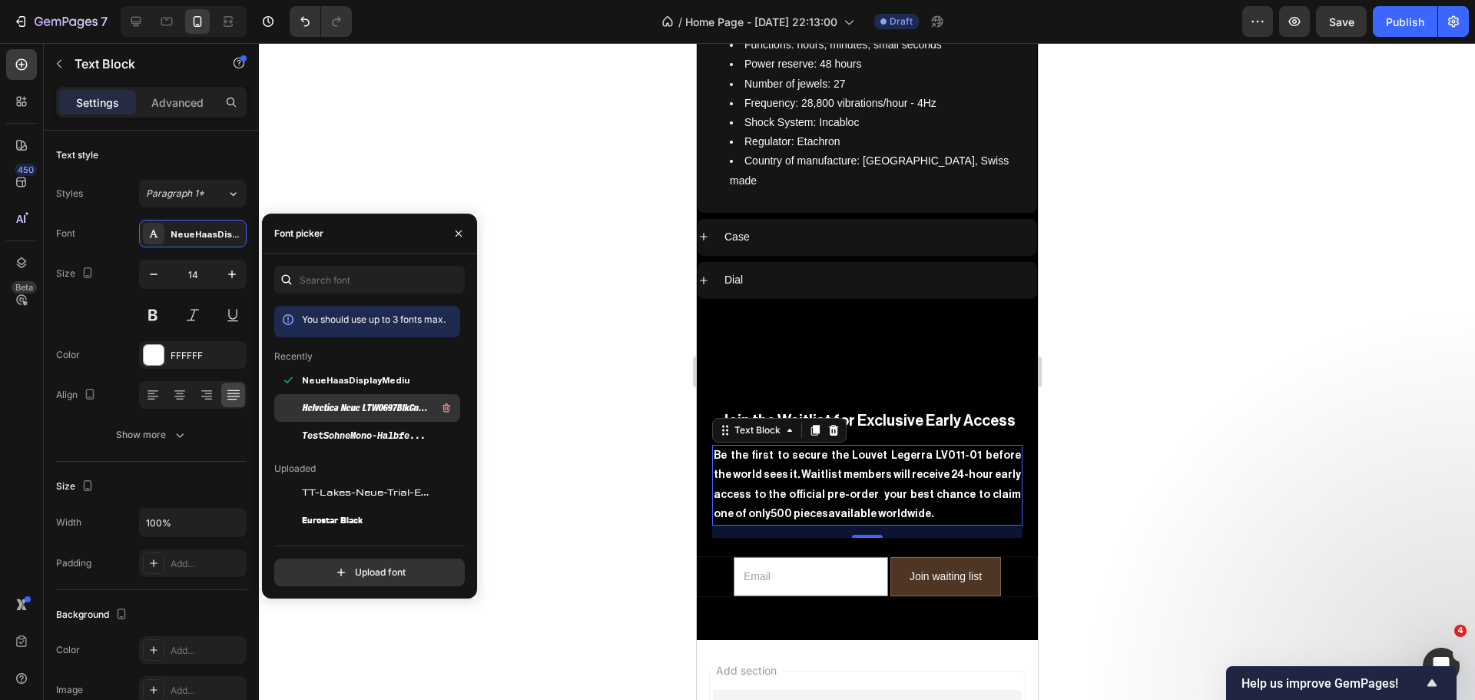
click at [349, 407] on span "Helvetica Neue LTW0697BlkCnObl" at bounding box center [365, 408] width 127 height 14
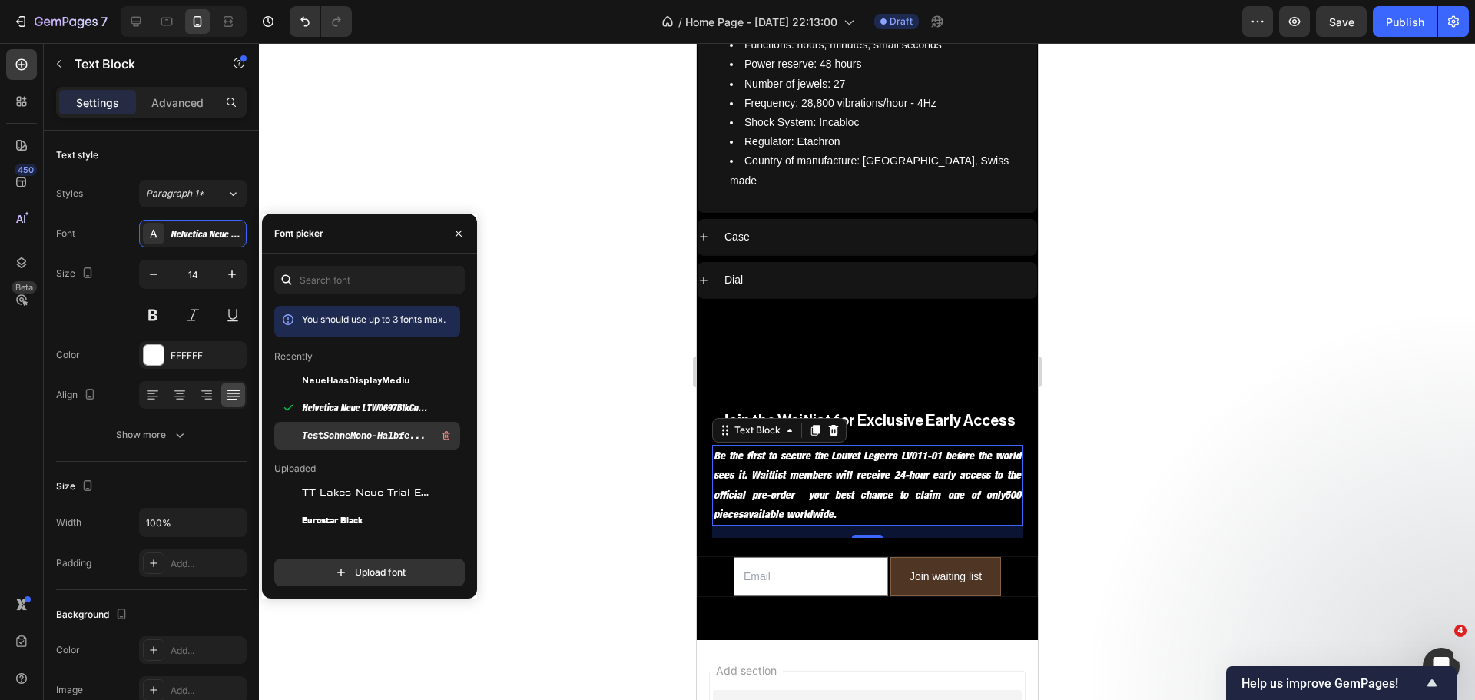
click at [346, 428] on div "TestSohneMono-HalbfettKursiv-BF663d89cc6d0d0" at bounding box center [379, 435] width 155 height 18
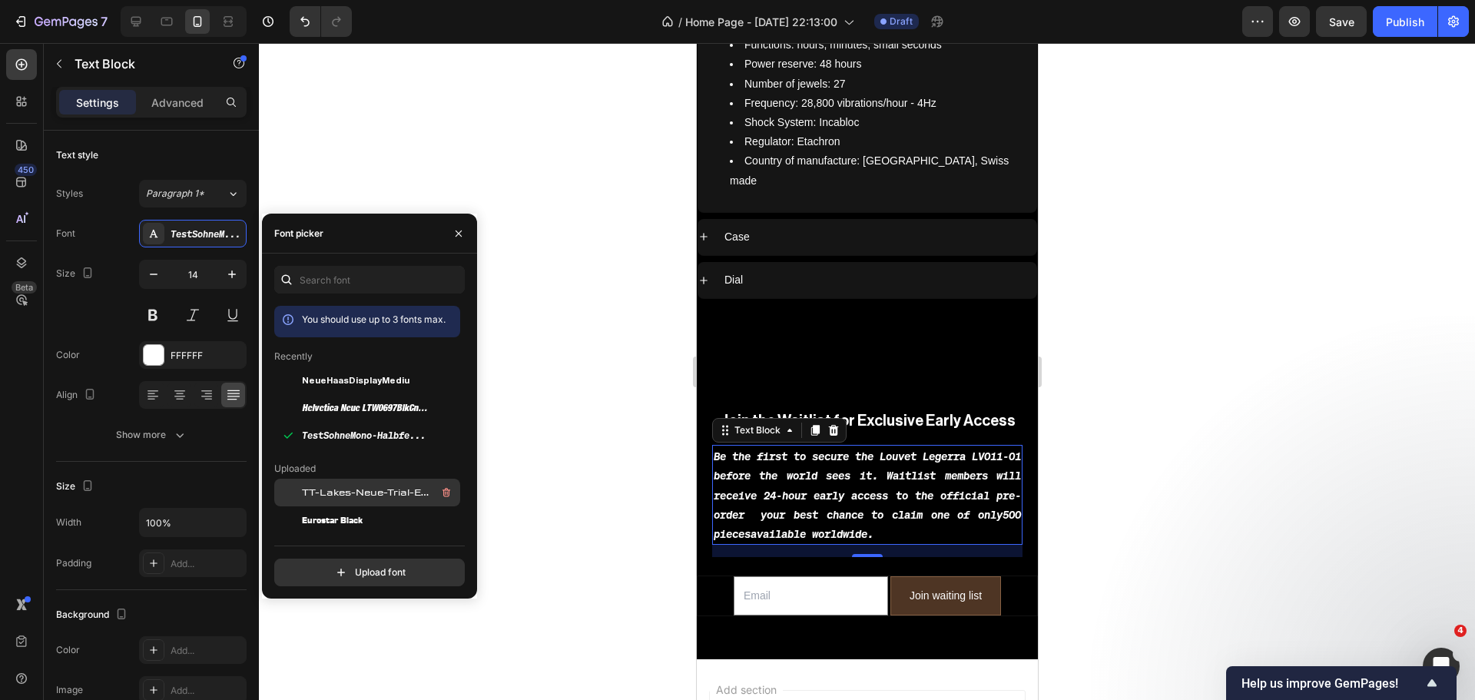
click at [339, 494] on span "TT-Lakes-Neue-Trial-Extended-Medium-BF641a4c32c5109" at bounding box center [365, 492] width 127 height 14
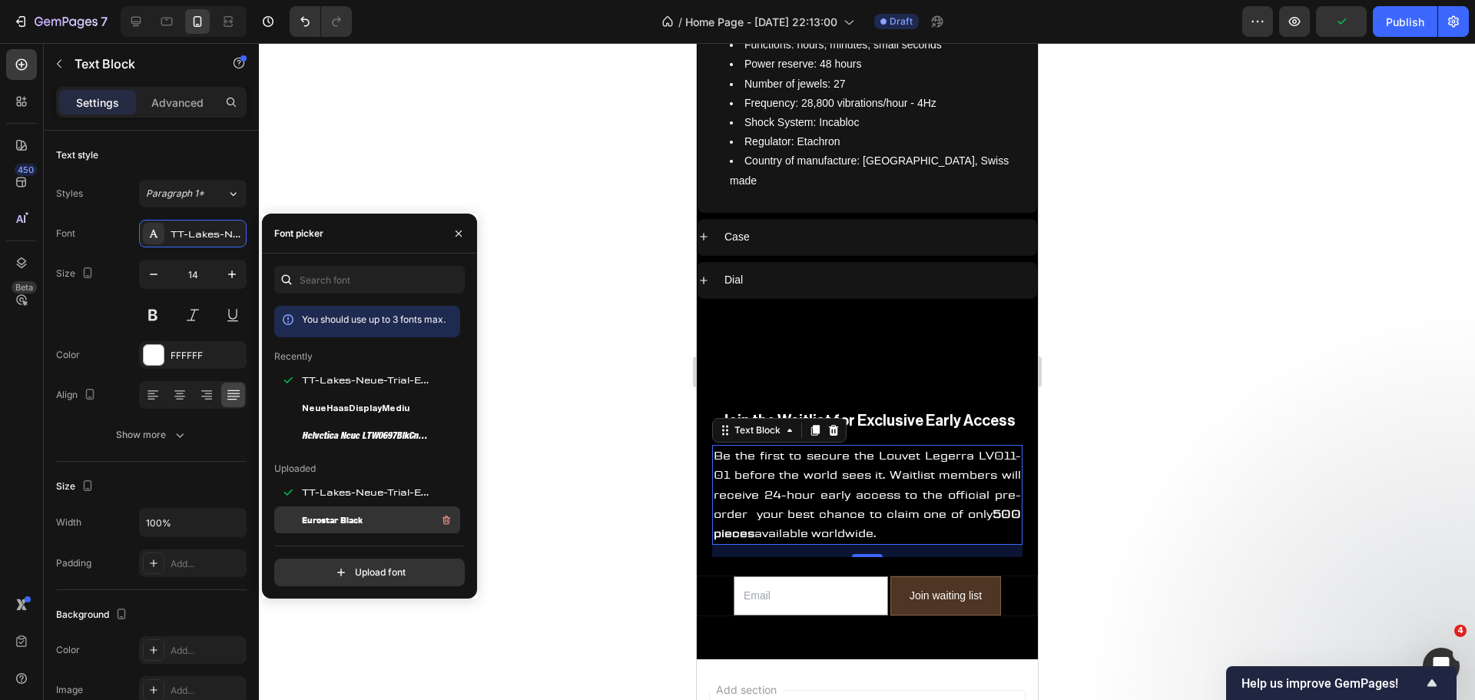
click at [333, 511] on div "Eurostar Black" at bounding box center [379, 520] width 155 height 18
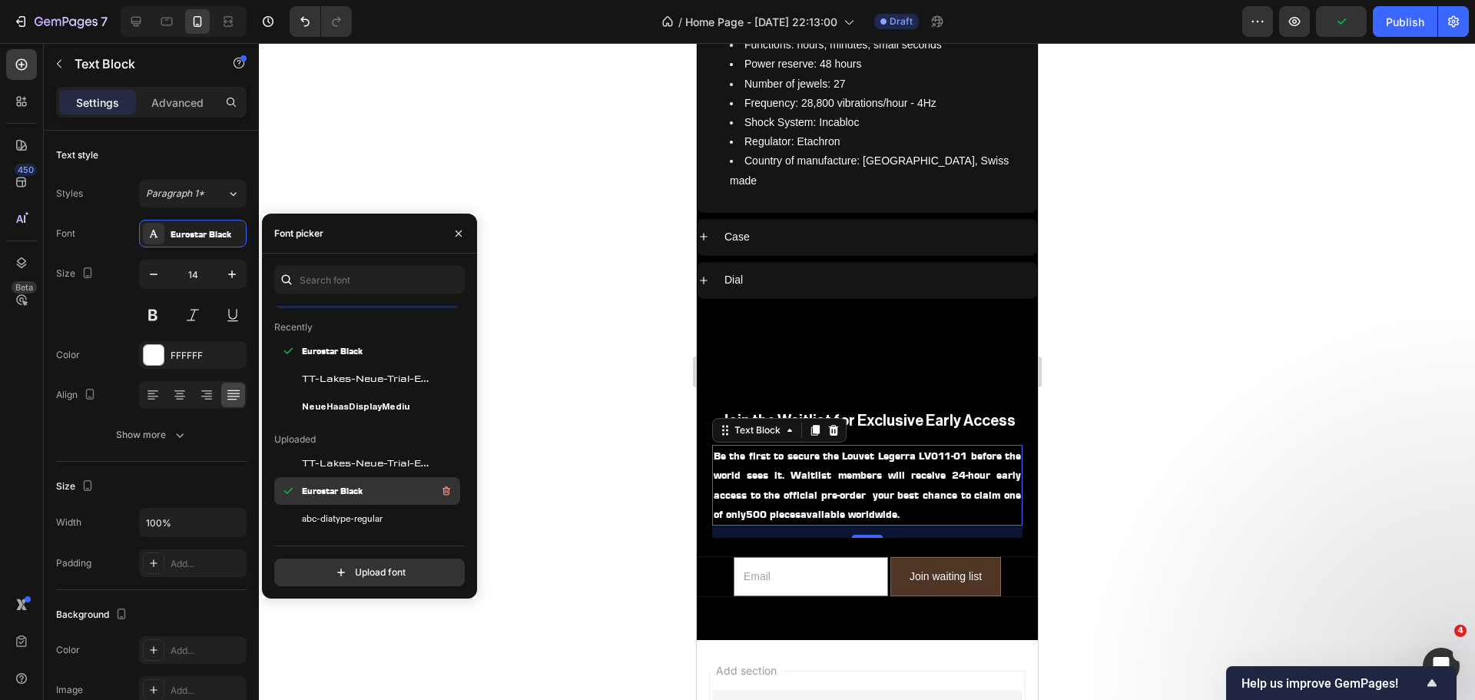
scroll to position [77, 0]
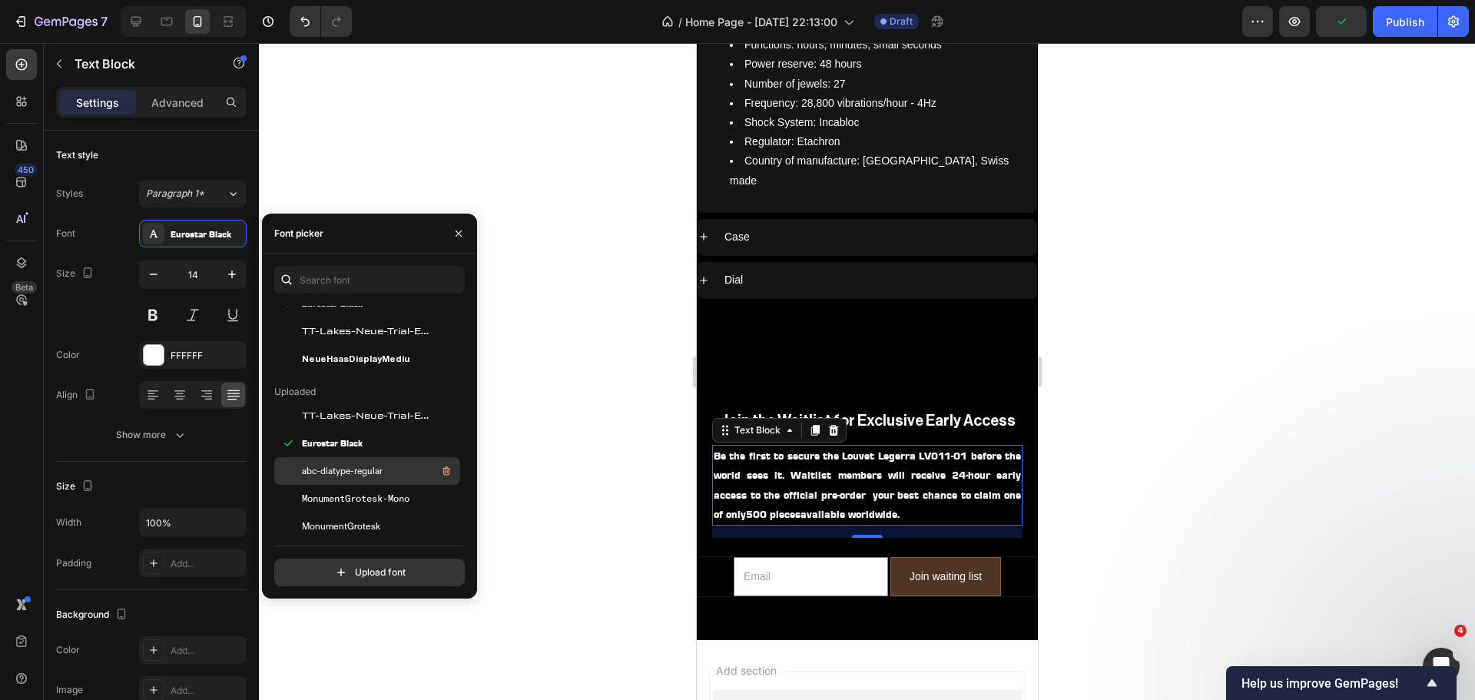
click at [352, 472] on span "abc-diatype-regular" at bounding box center [342, 471] width 81 height 14
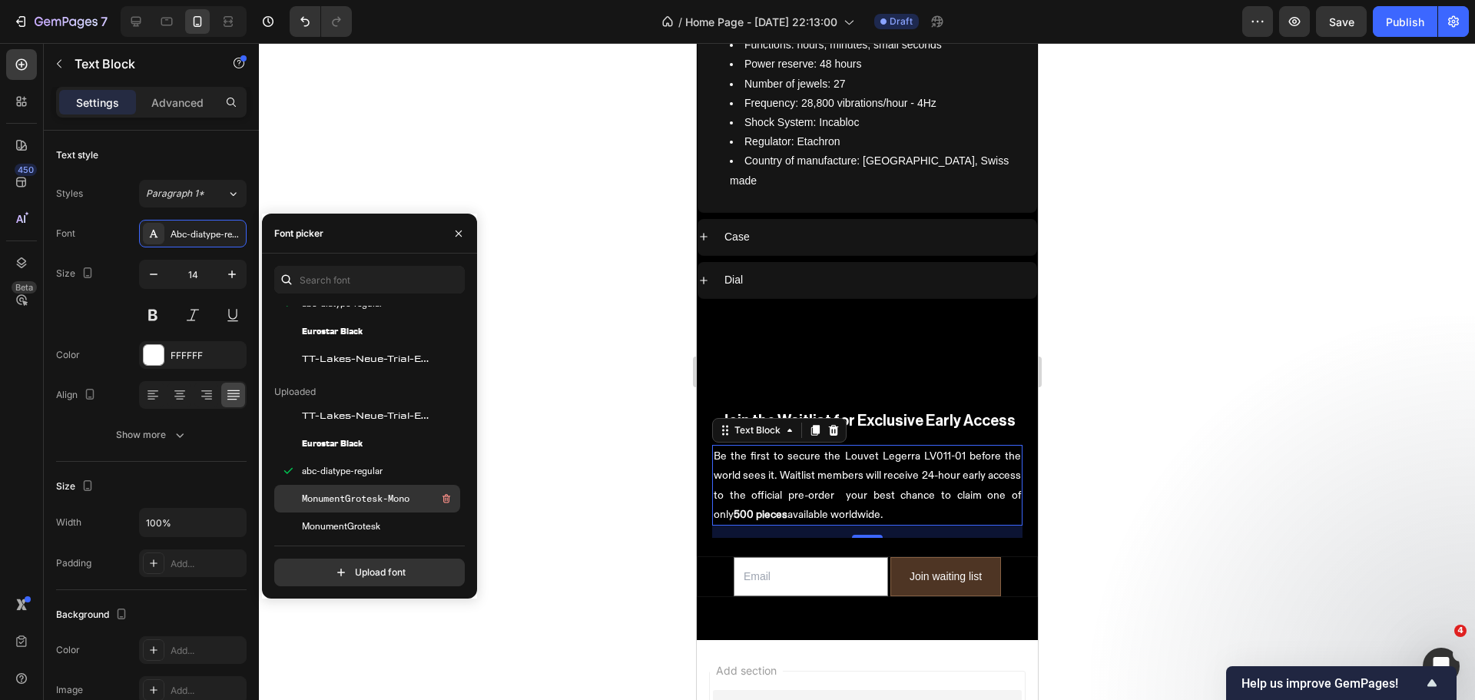
click at [405, 491] on div "MonumentGrotesk-Mono" at bounding box center [379, 498] width 155 height 18
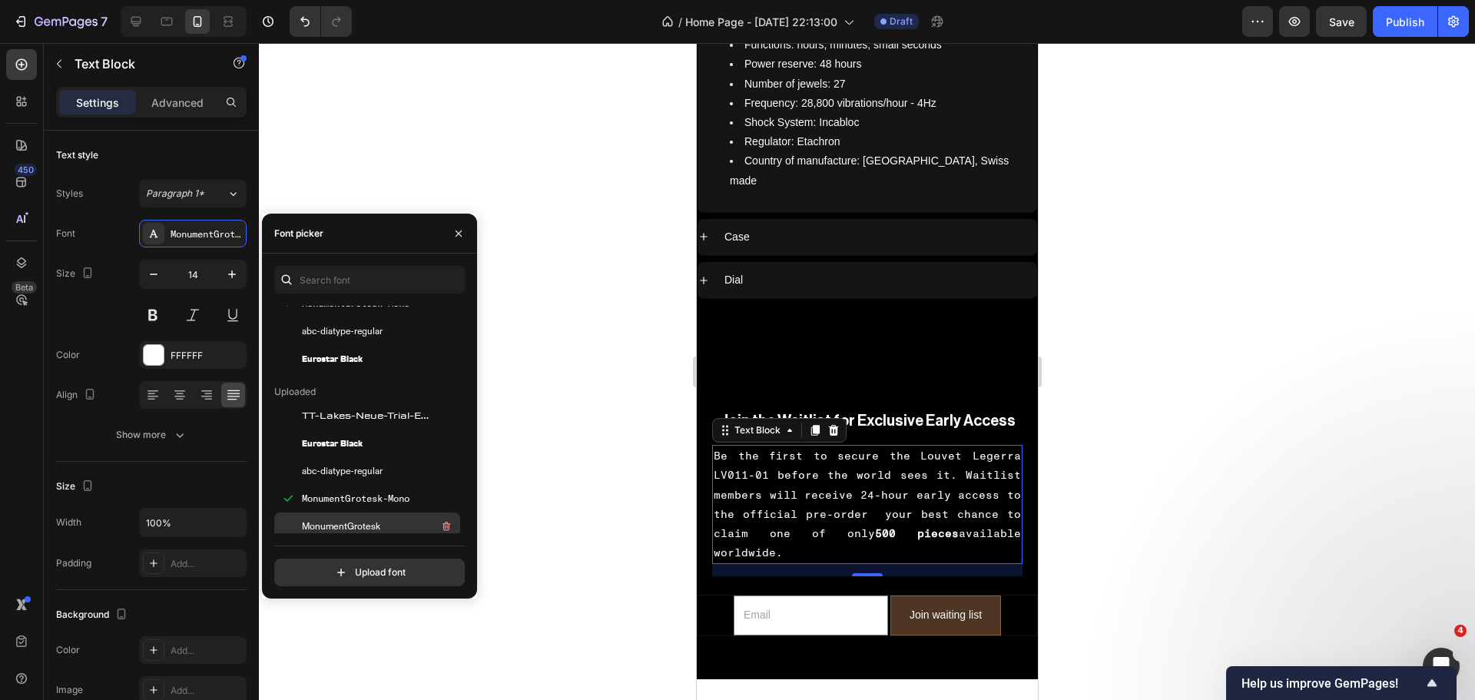
click at [399, 526] on div "MonumentGrotesk" at bounding box center [379, 526] width 155 height 18
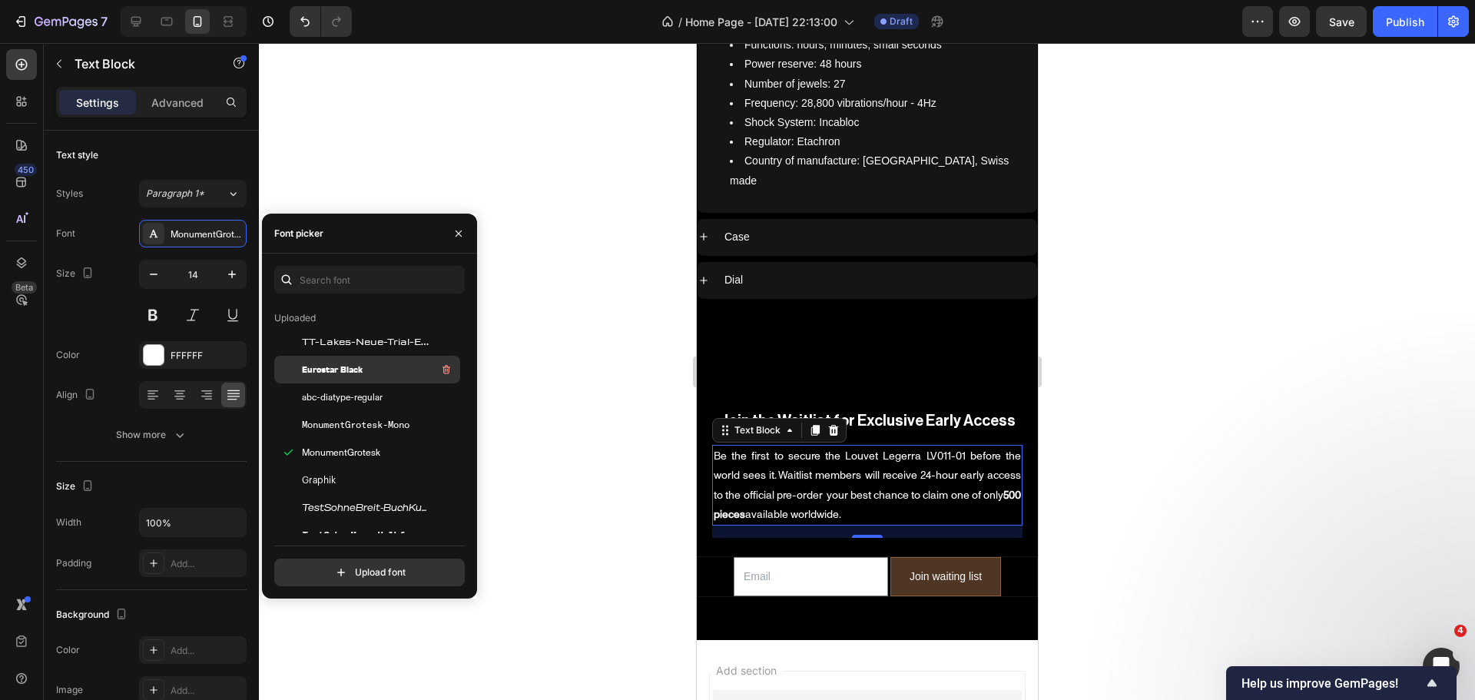
scroll to position [154, 0]
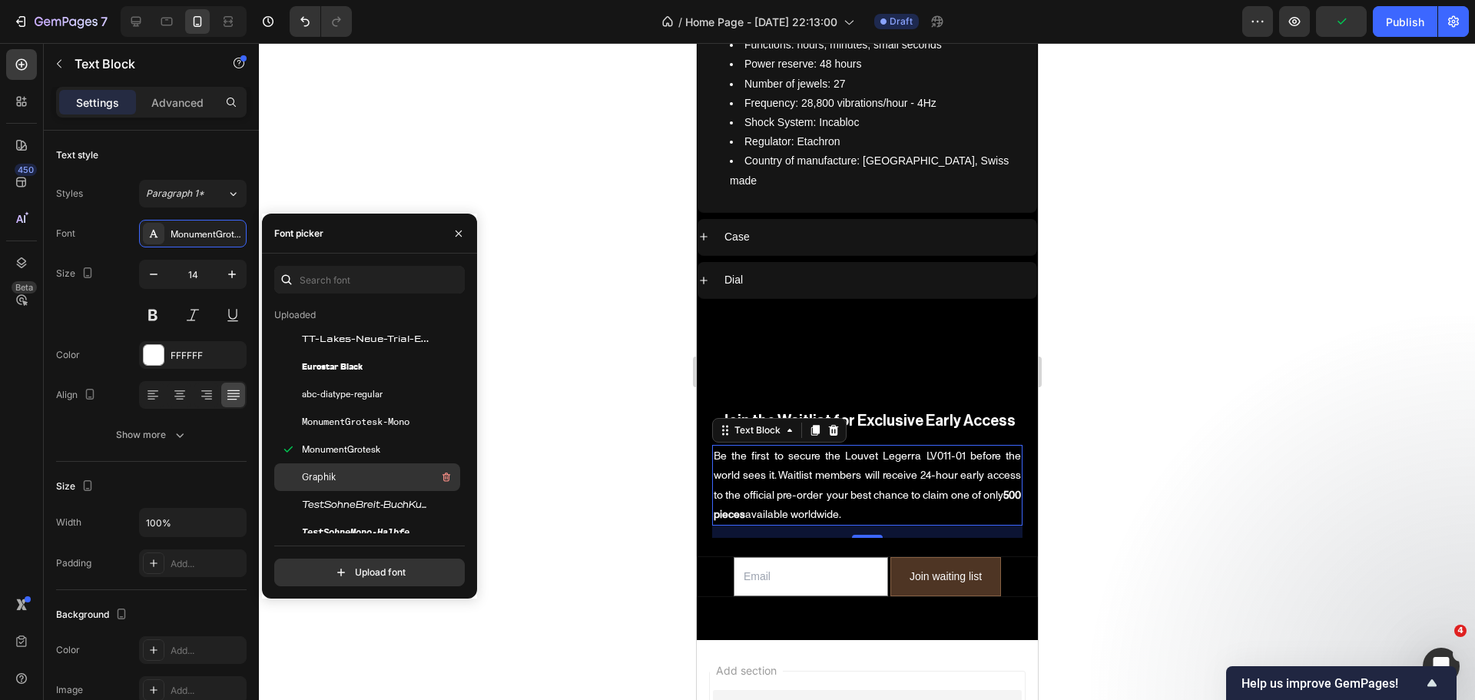
click at [383, 472] on div "Graphik" at bounding box center [379, 477] width 155 height 18
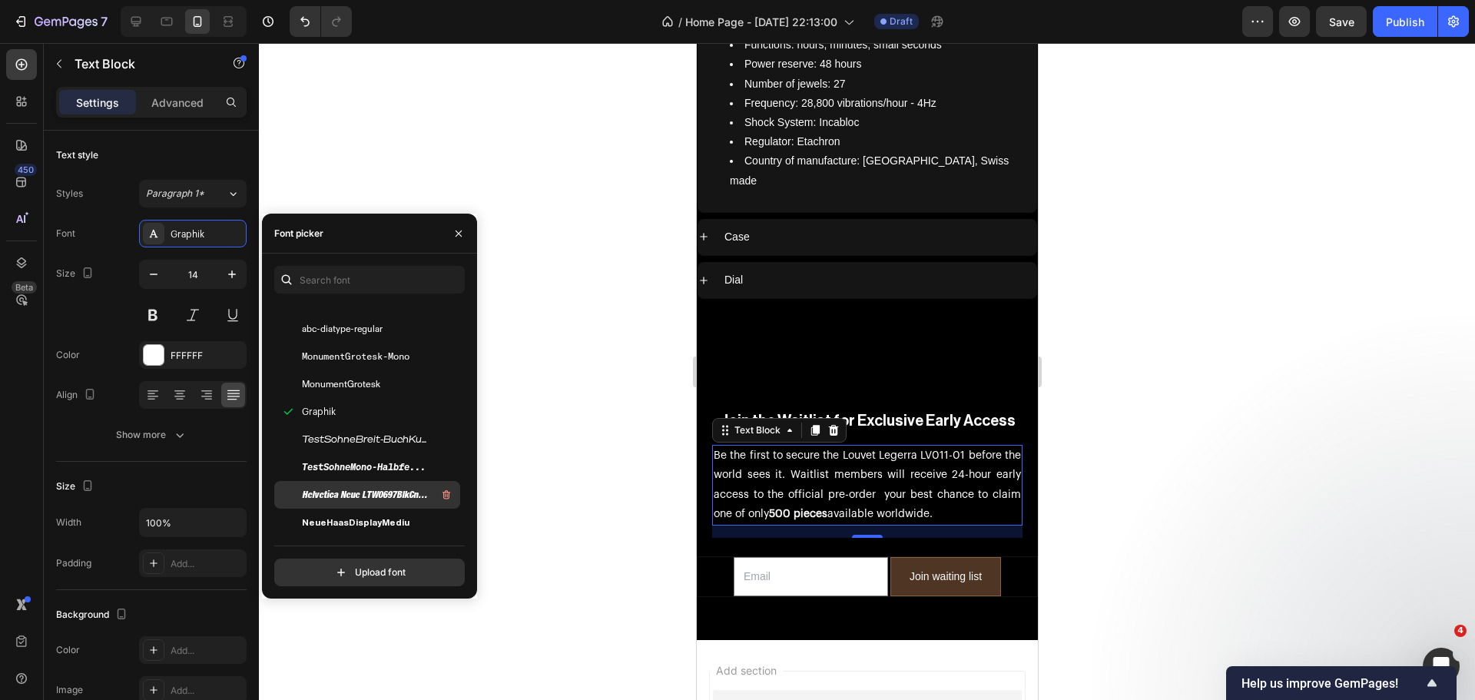
scroll to position [230, 0]
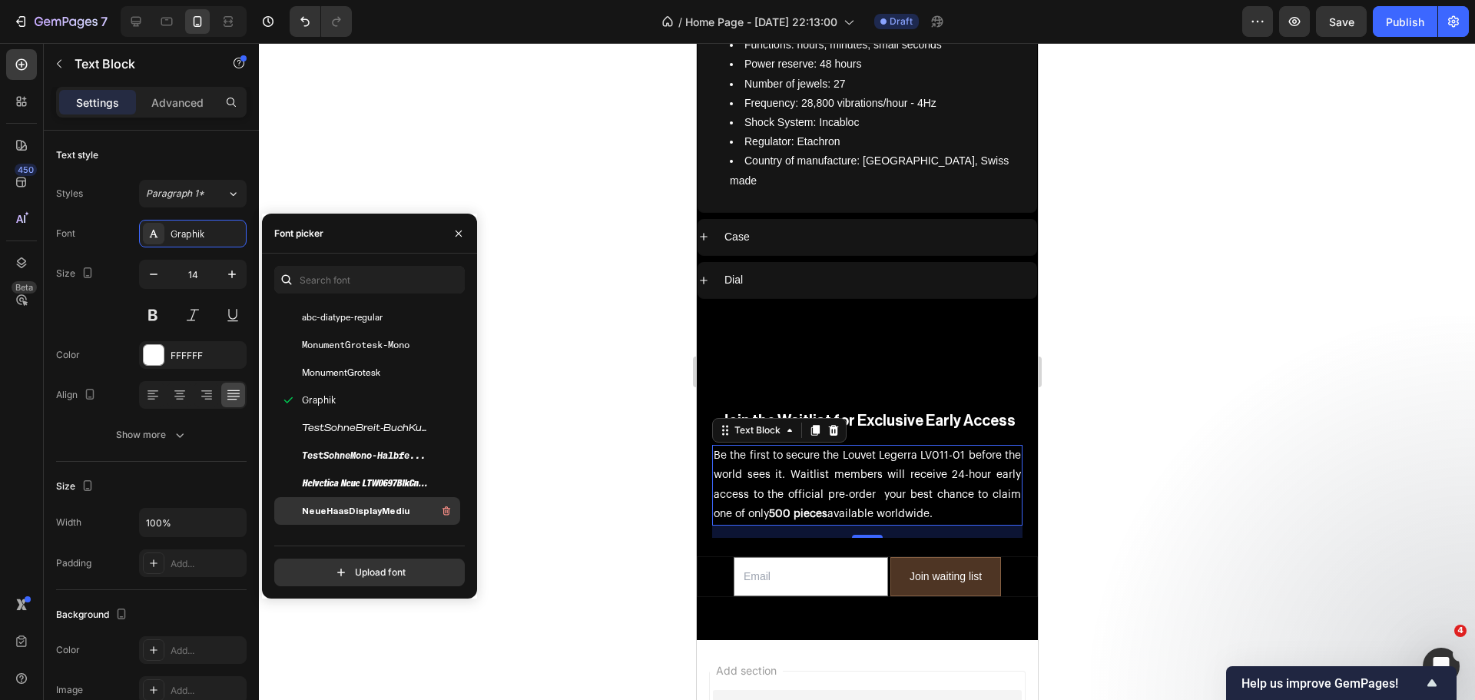
click at [394, 512] on span "NeueHaasDisplayMediu" at bounding box center [356, 511] width 108 height 14
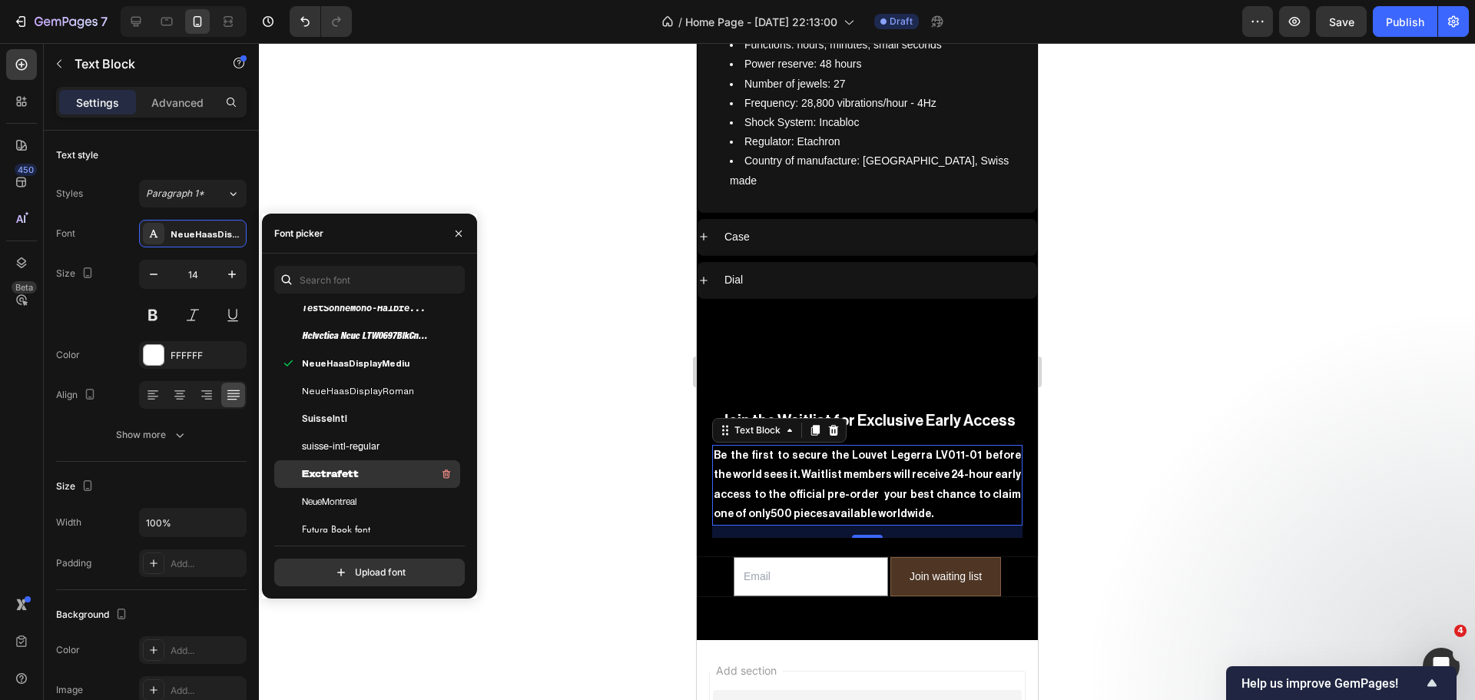
scroll to position [384, 0]
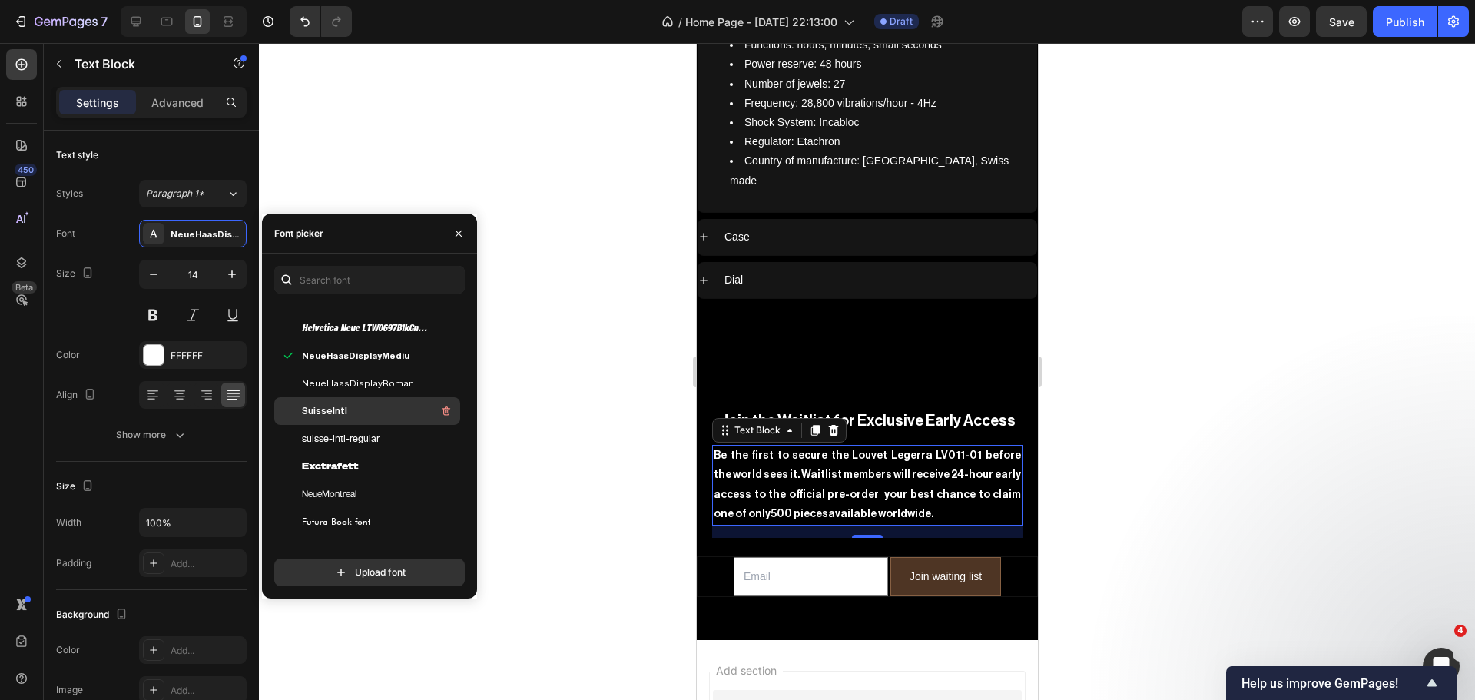
click at [361, 412] on div "SuisseIntl" at bounding box center [379, 411] width 155 height 18
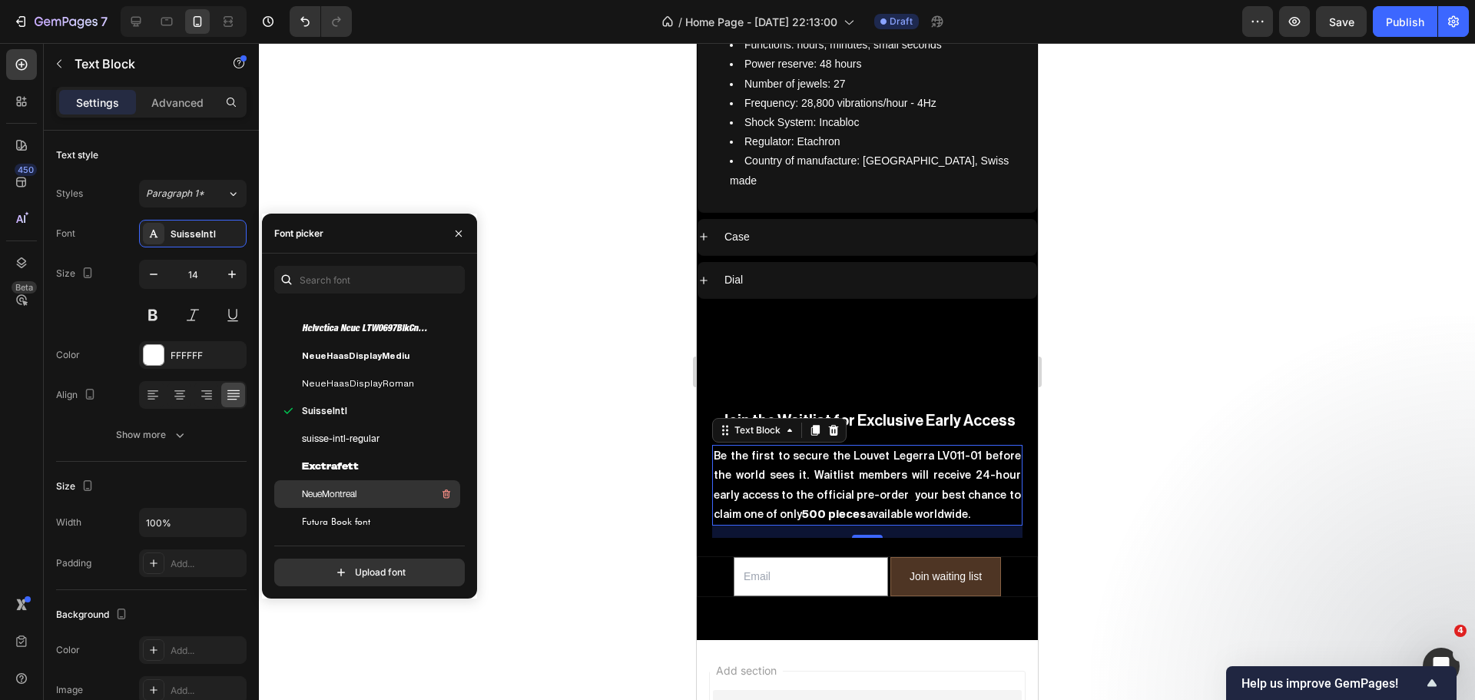
click at [382, 488] on div "NeueMontreal" at bounding box center [379, 494] width 155 height 18
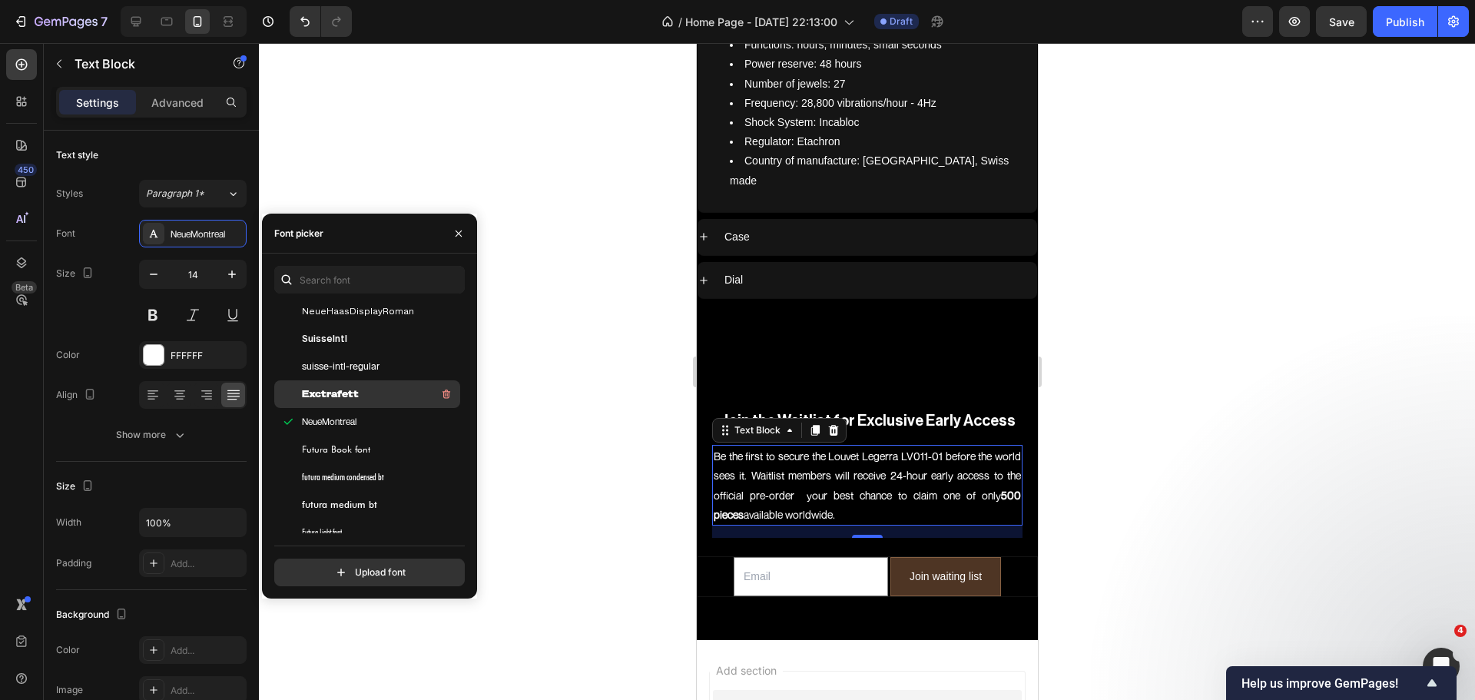
scroll to position [461, 0]
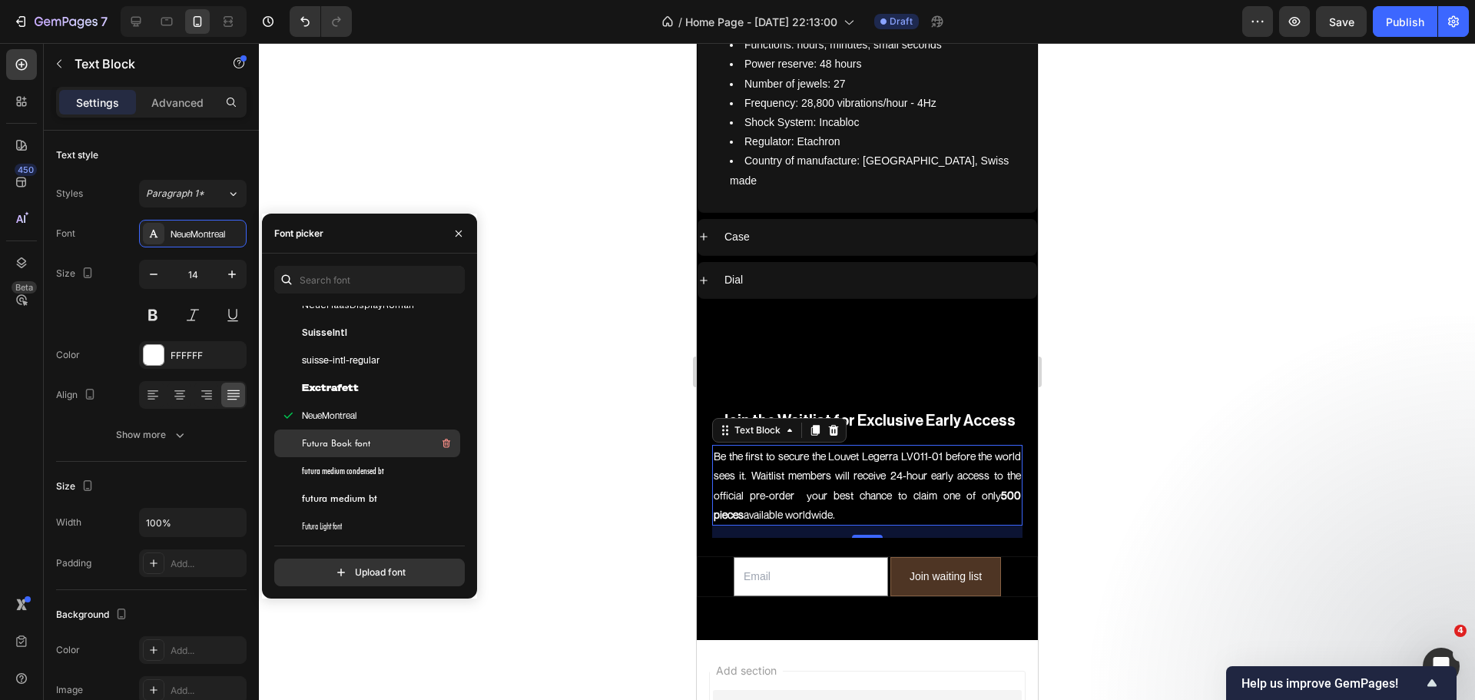
click at [366, 434] on div "Futura Book font" at bounding box center [379, 443] width 155 height 18
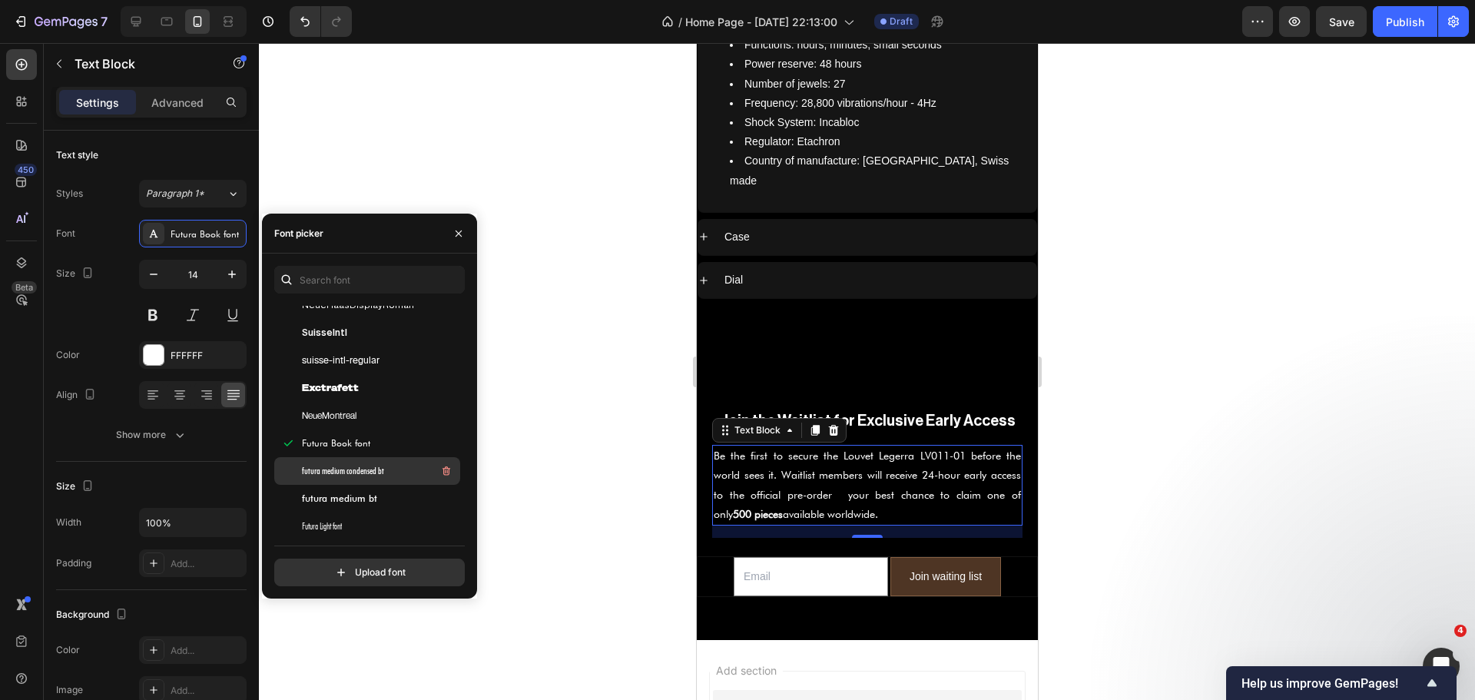
click at [366, 476] on span "futura medium condensed bt" at bounding box center [343, 471] width 82 height 14
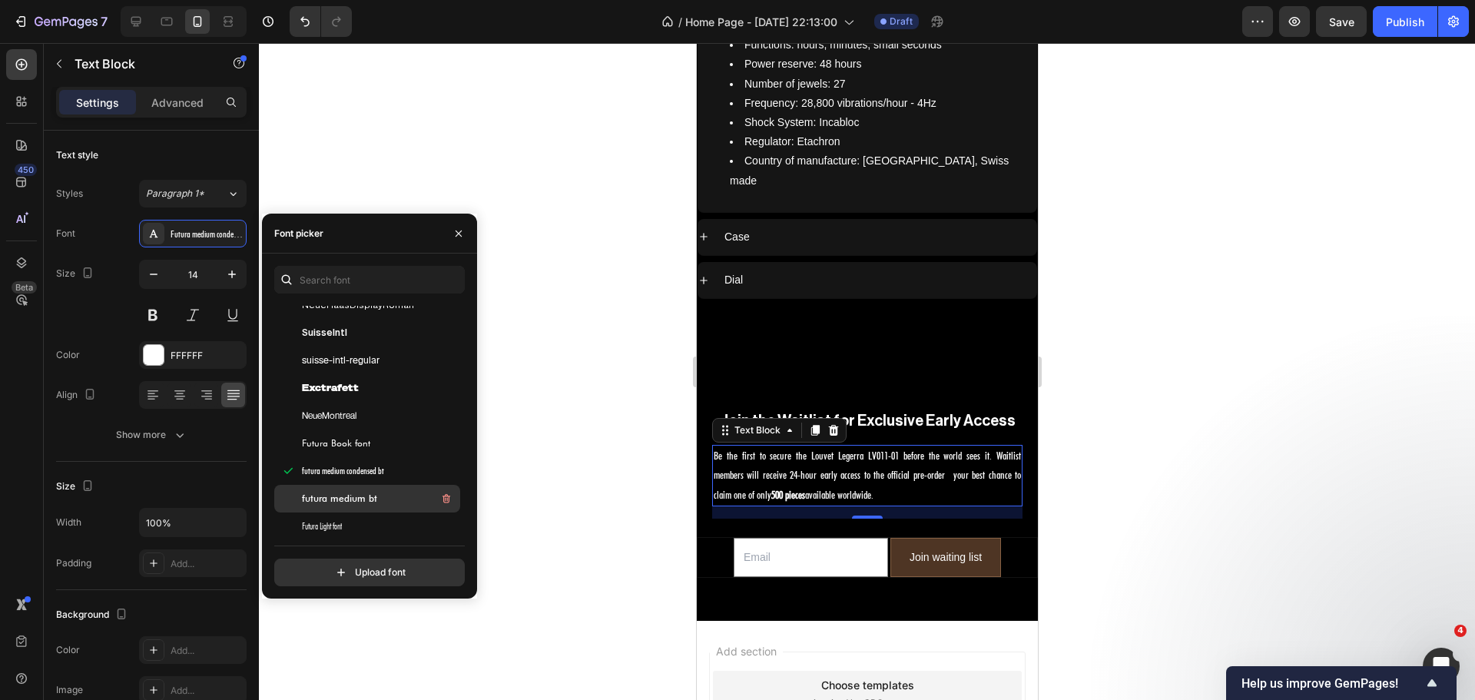
click at [367, 492] on span "futura medium bt" at bounding box center [339, 499] width 75 height 14
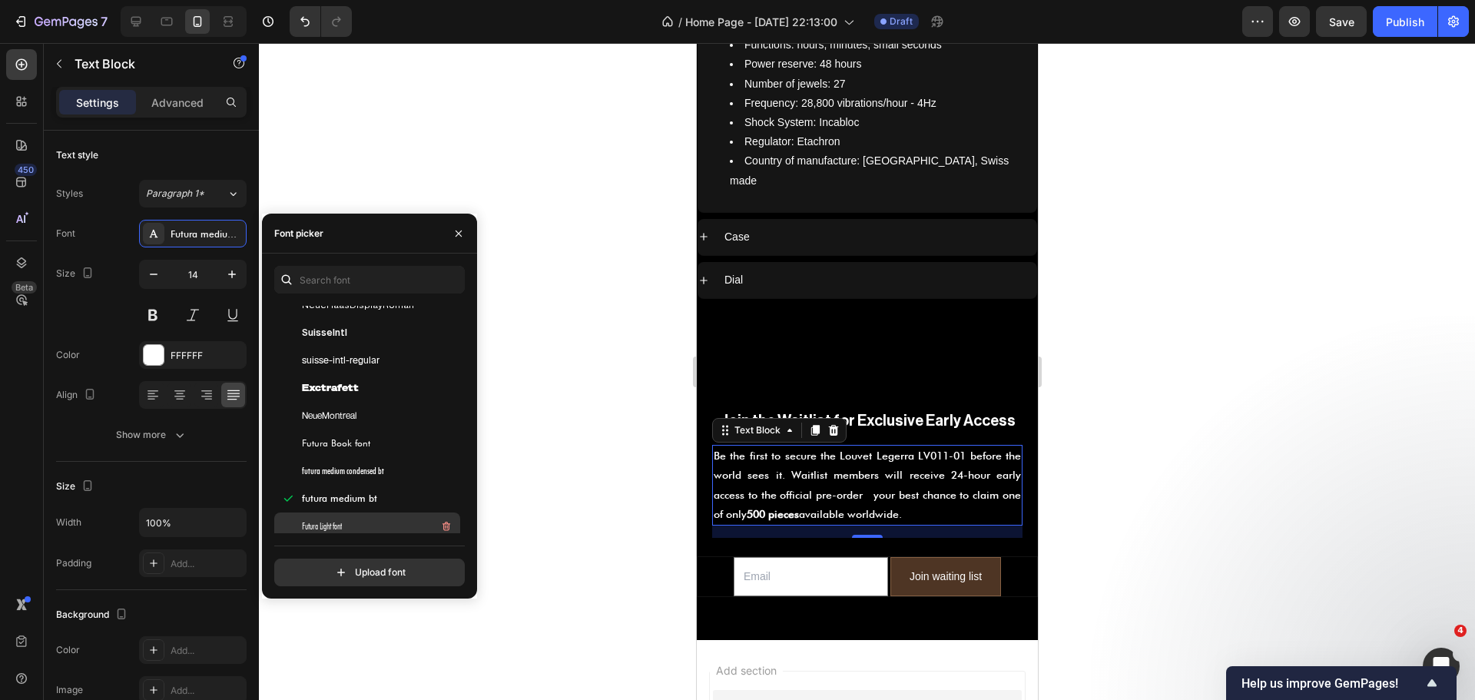
click at [372, 524] on div "Futura Light font" at bounding box center [379, 526] width 155 height 18
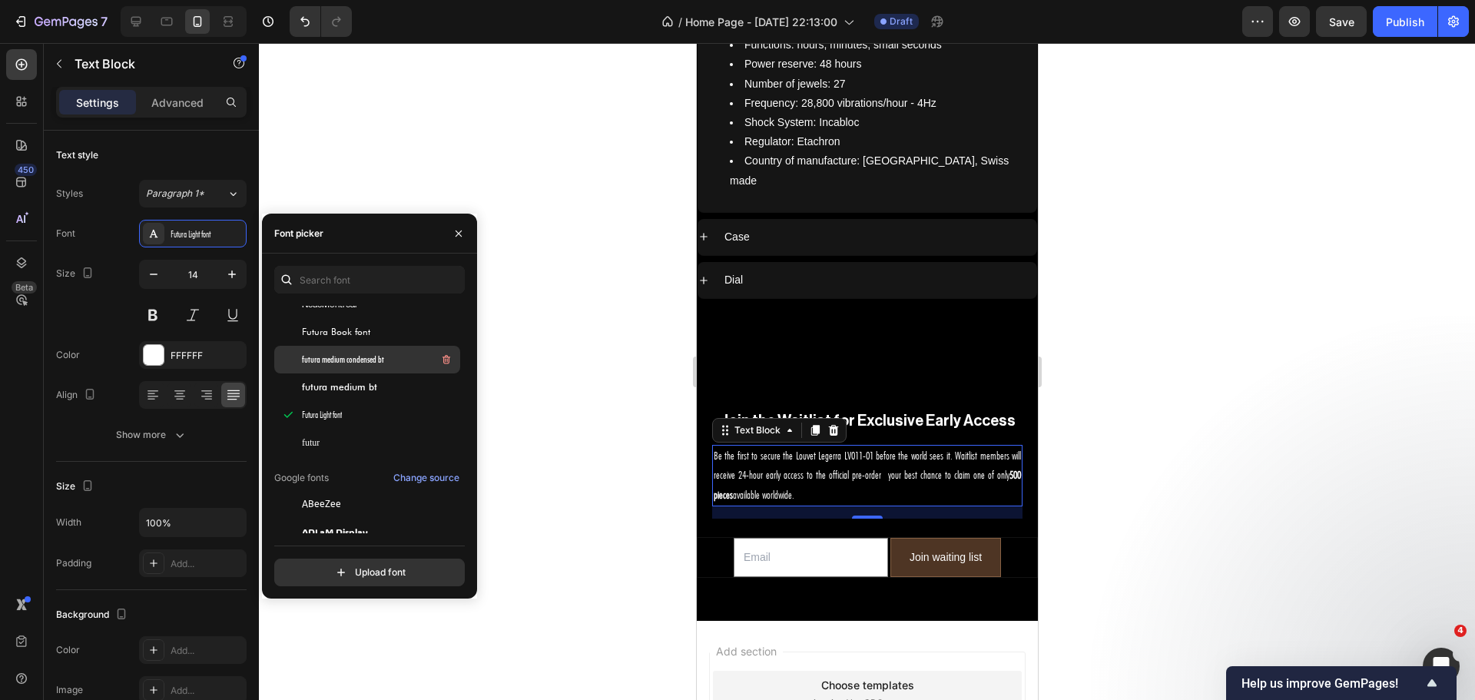
scroll to position [614, 0]
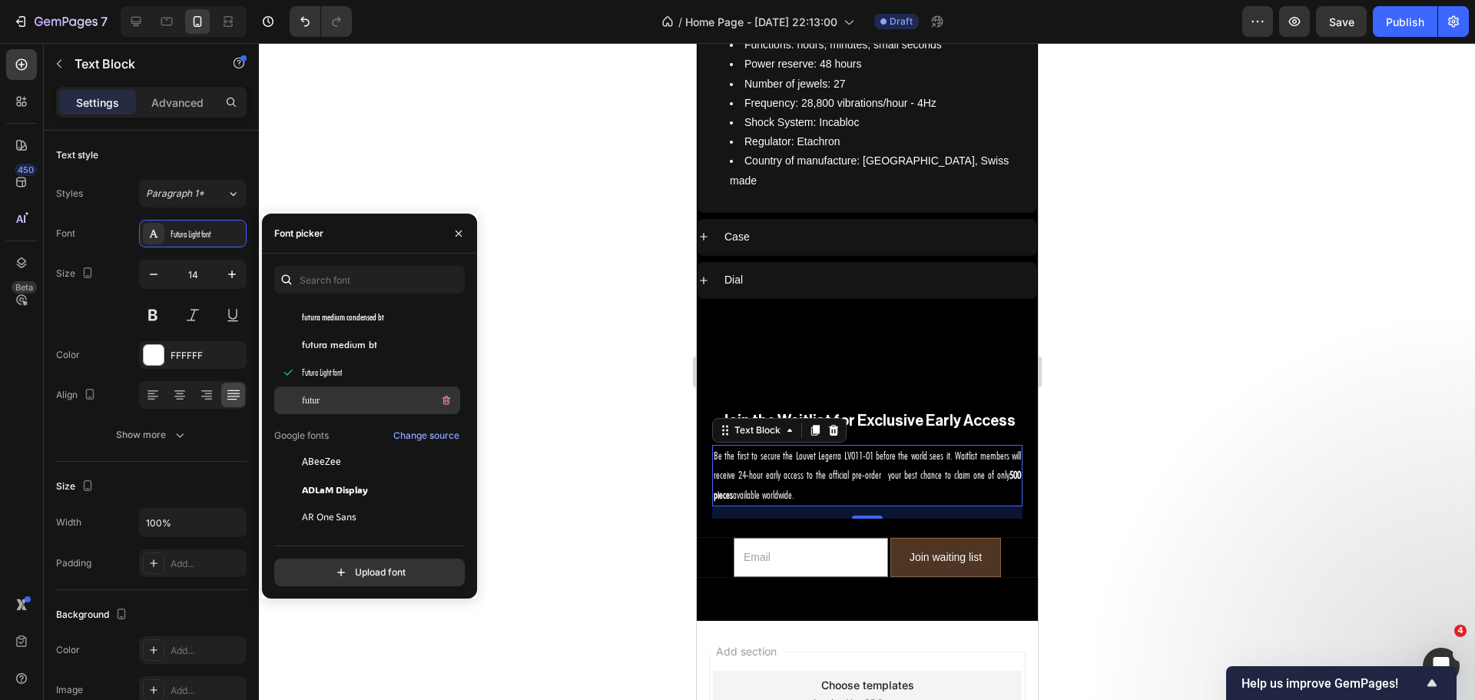
click at [349, 402] on div "futur" at bounding box center [379, 400] width 155 height 18
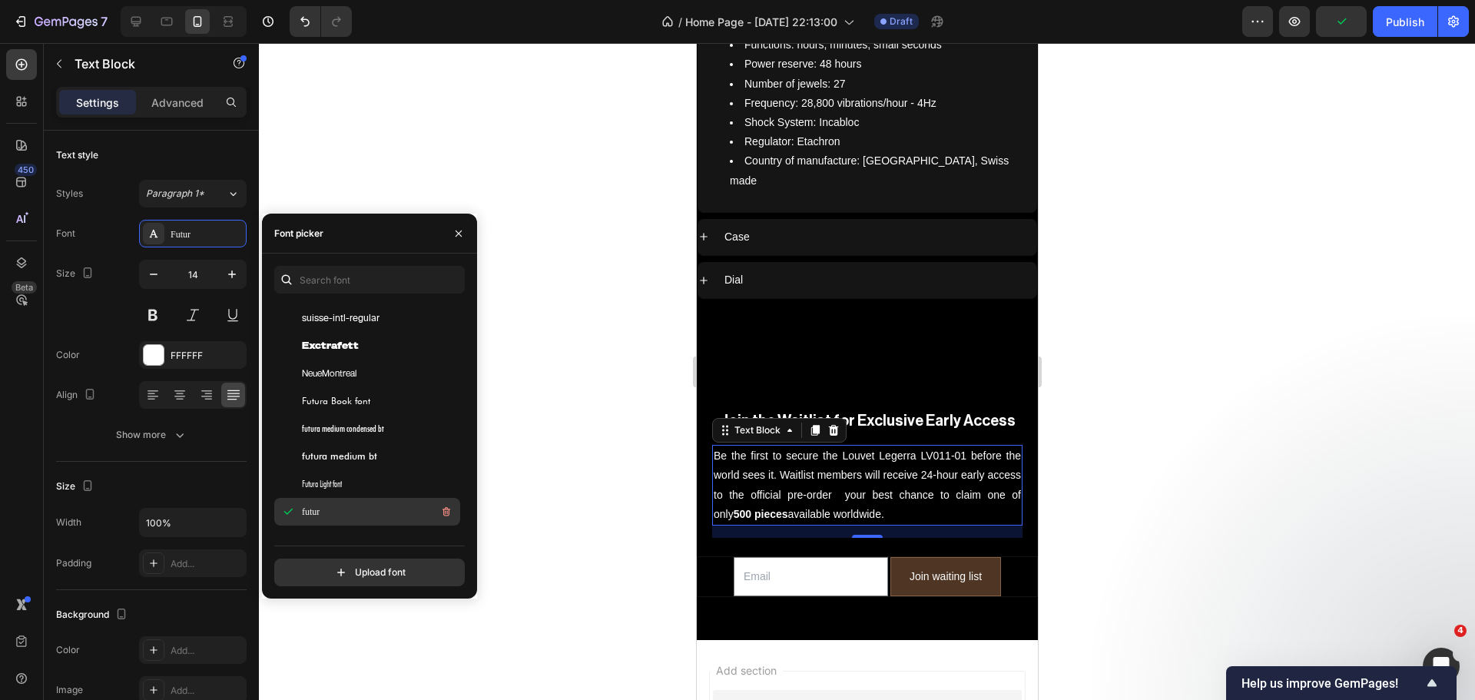
scroll to position [461, 0]
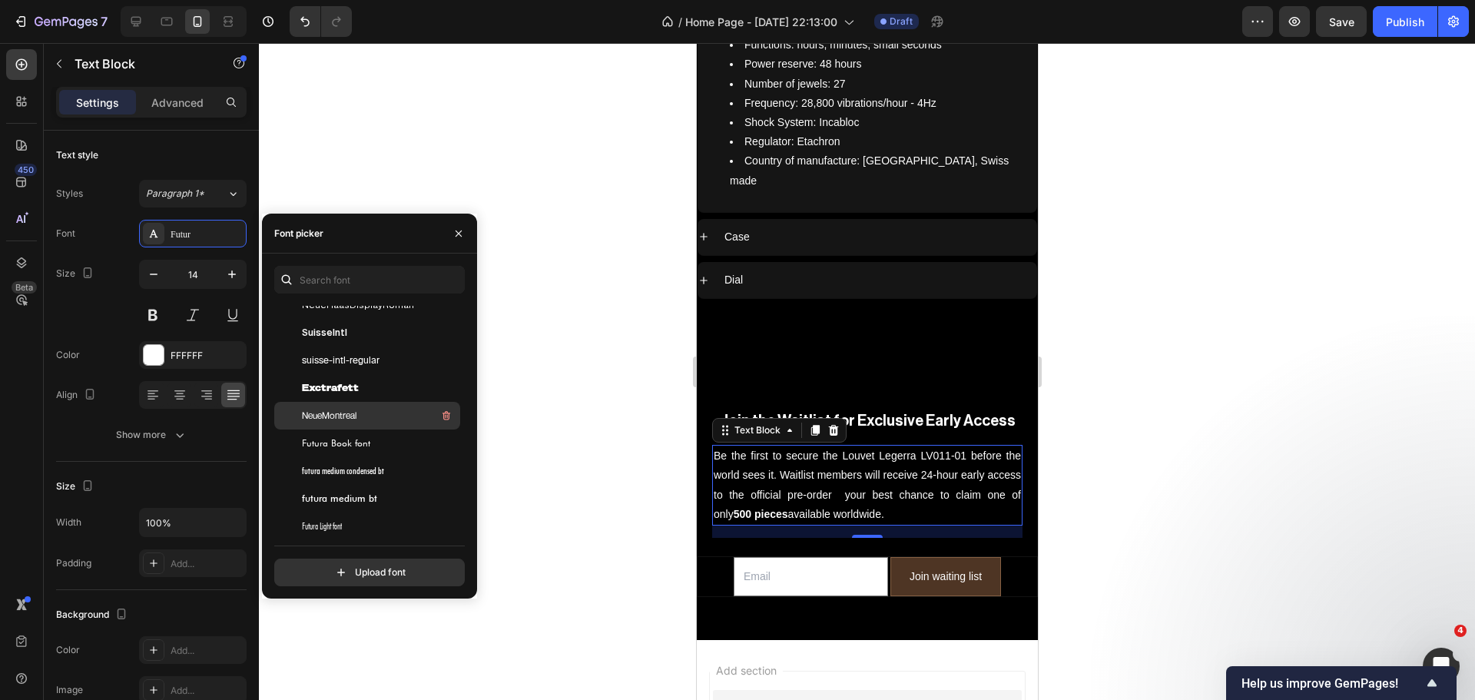
click at [371, 426] on div "NeueMontreal" at bounding box center [367, 416] width 186 height 28
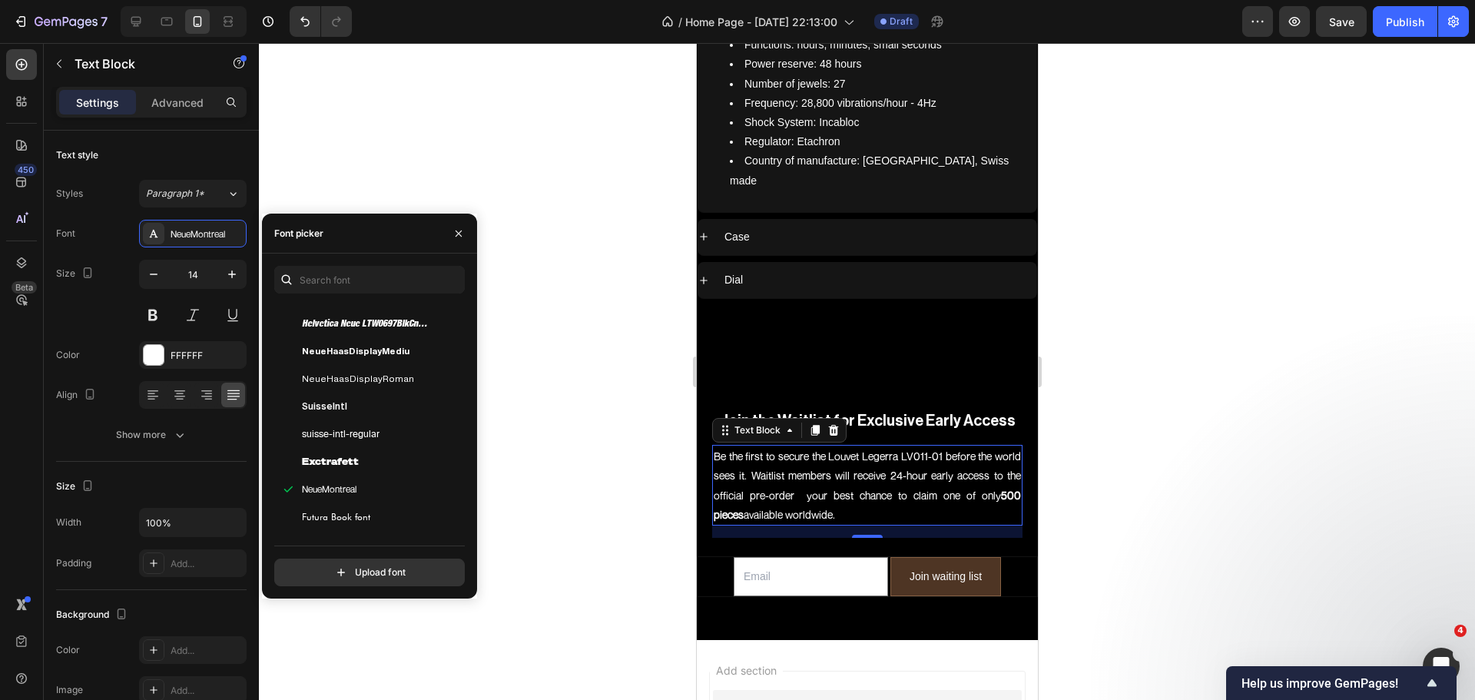
scroll to position [384, 0]
click at [361, 407] on div "SuisseIntl" at bounding box center [379, 411] width 155 height 18
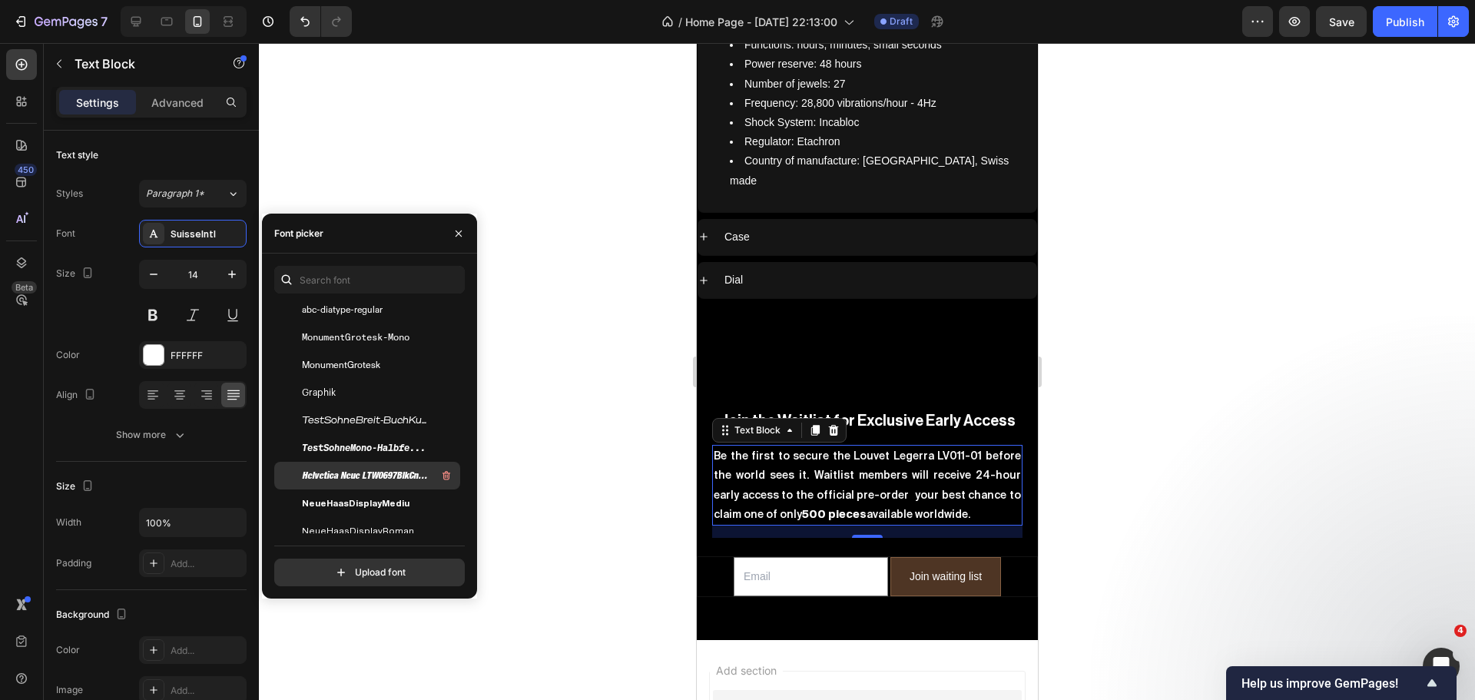
scroll to position [230, 0]
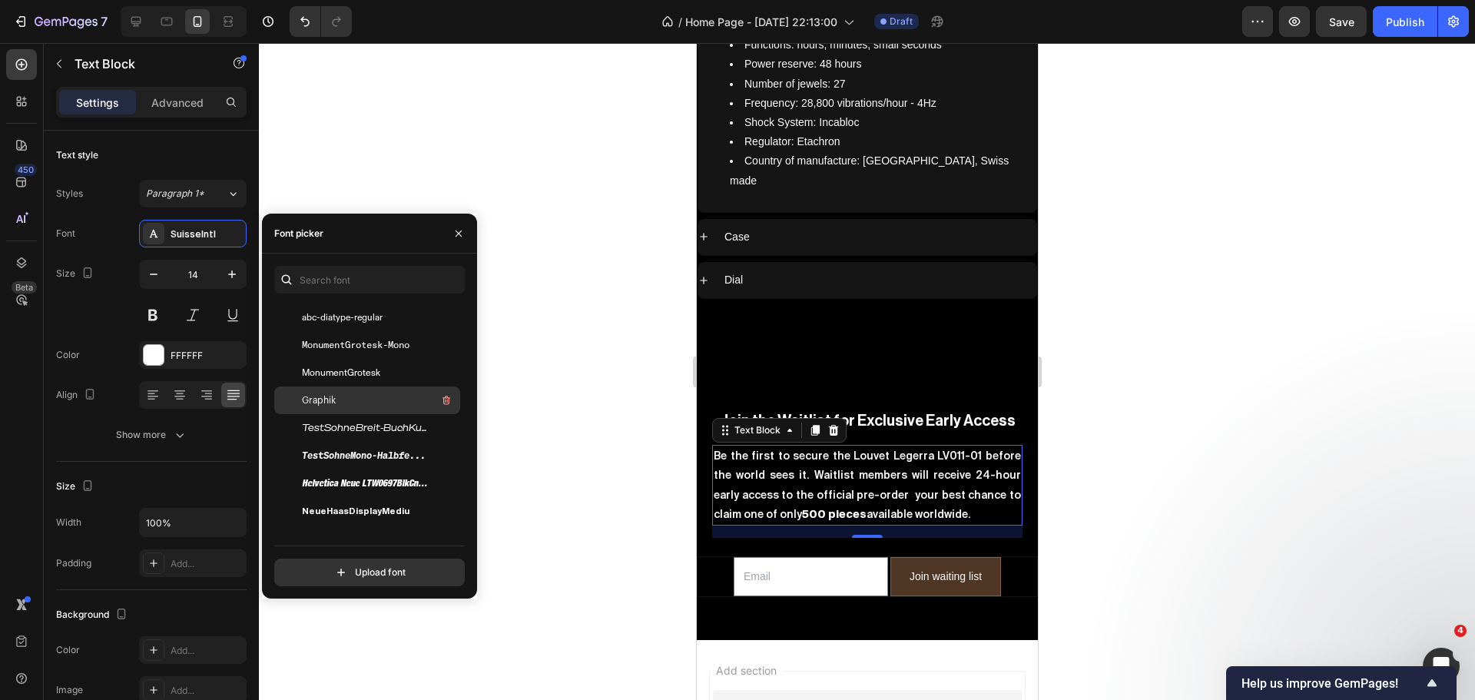
click at [363, 402] on div "Graphik" at bounding box center [379, 400] width 155 height 18
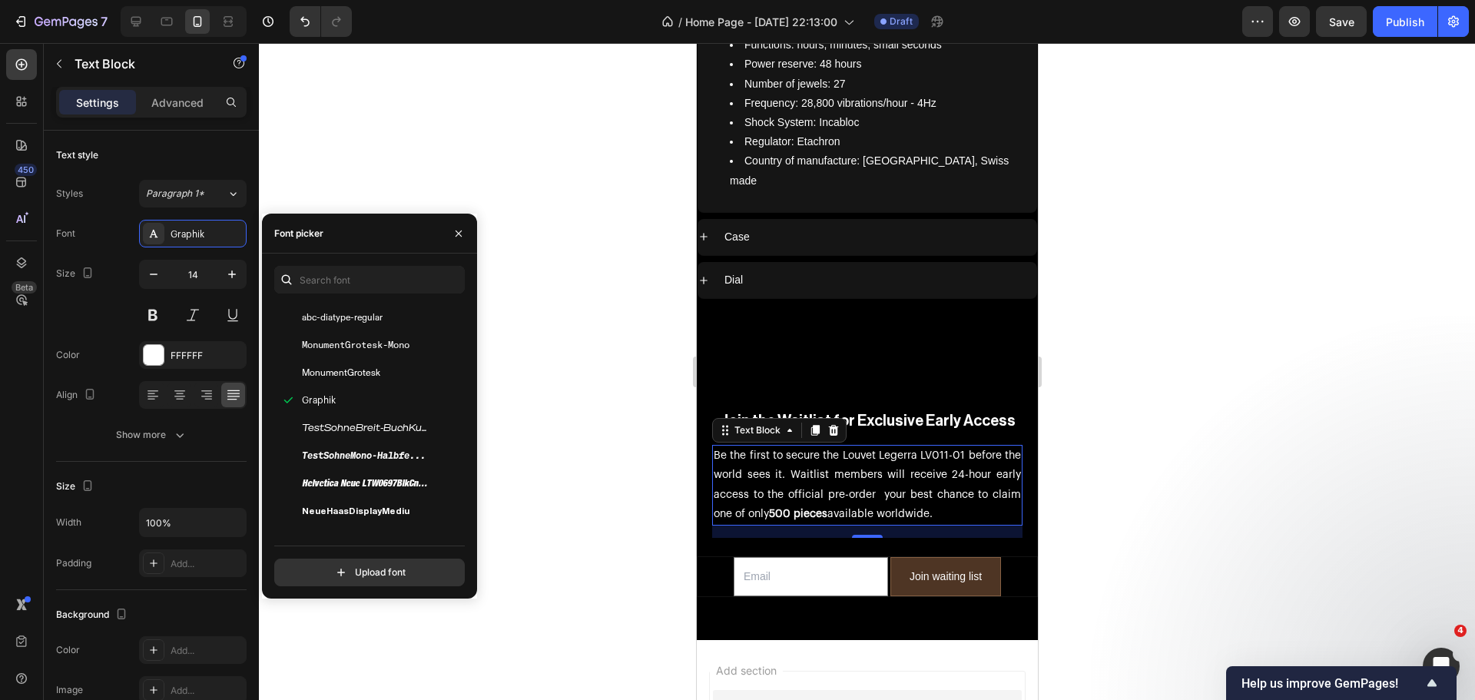
click at [554, 393] on div at bounding box center [867, 371] width 1216 height 657
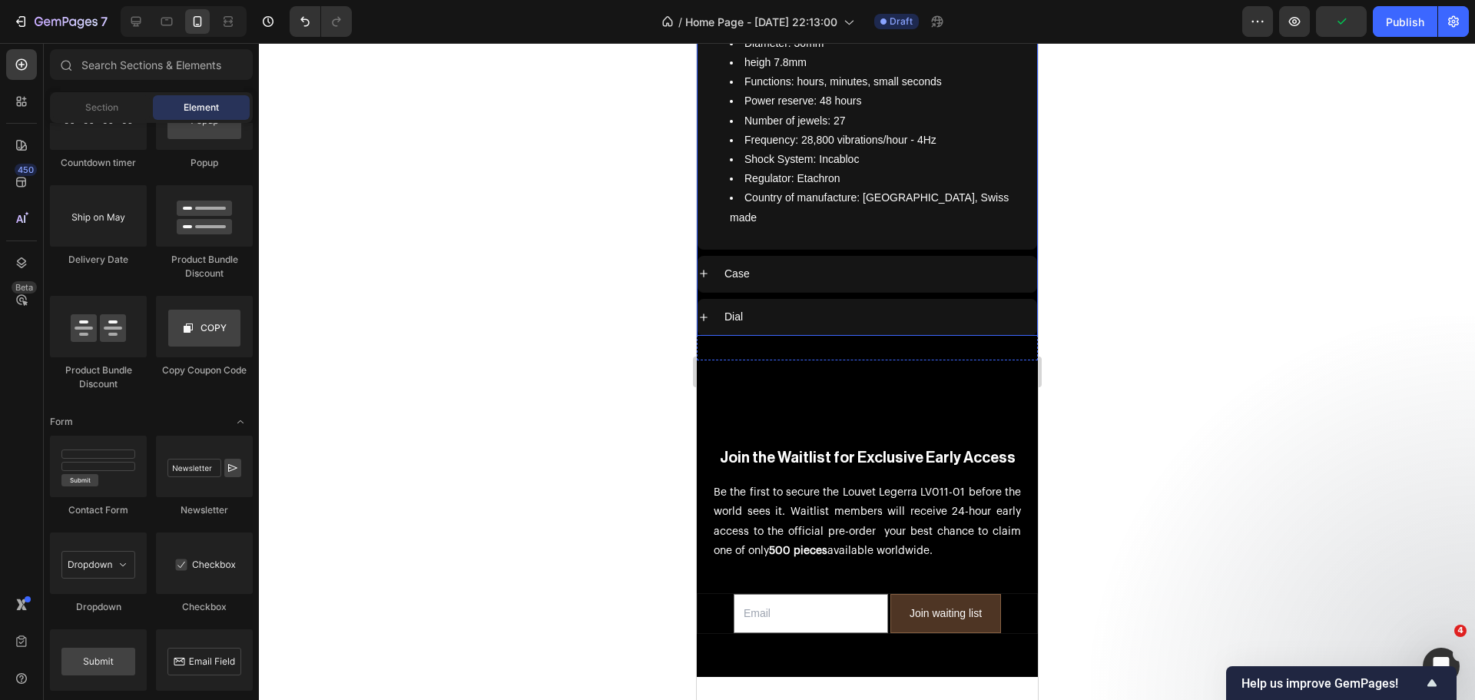
scroll to position [6701, 0]
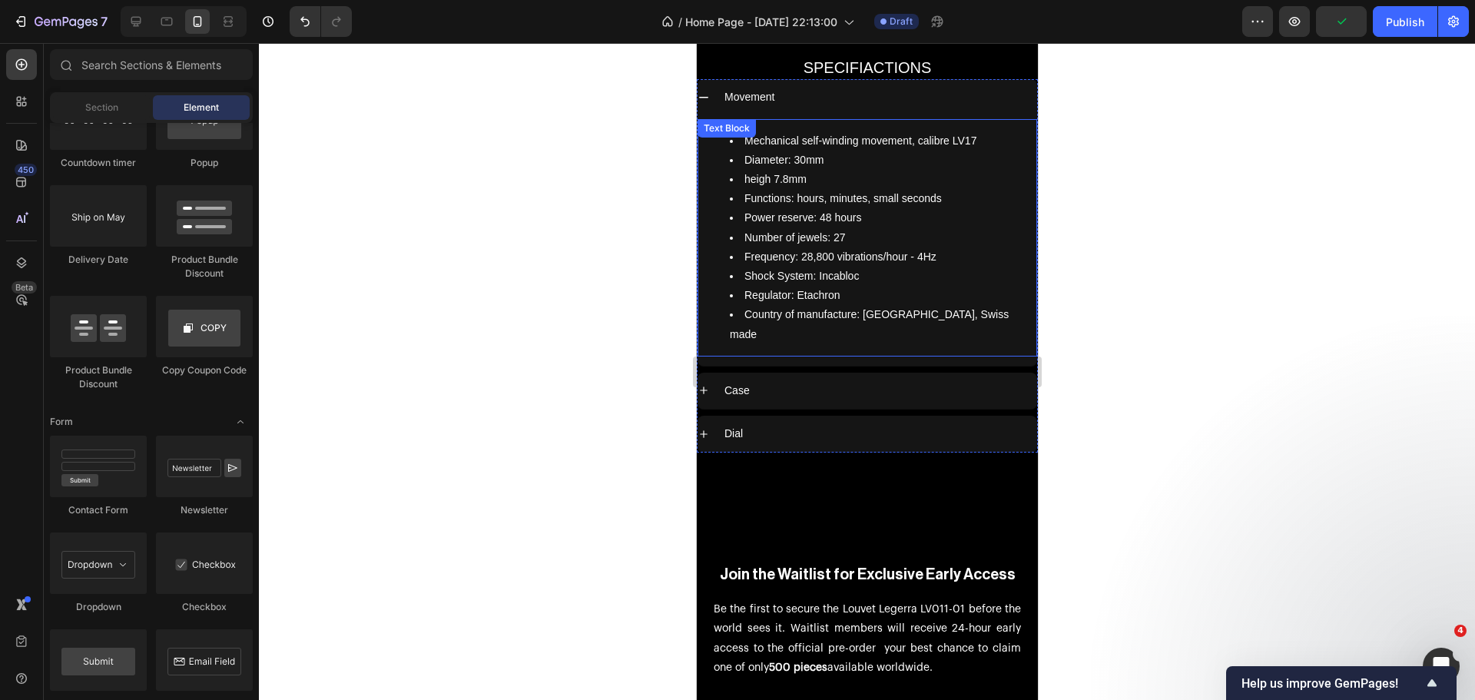
click at [834, 266] on li "Shock System: Incabloc" at bounding box center [882, 275] width 306 height 19
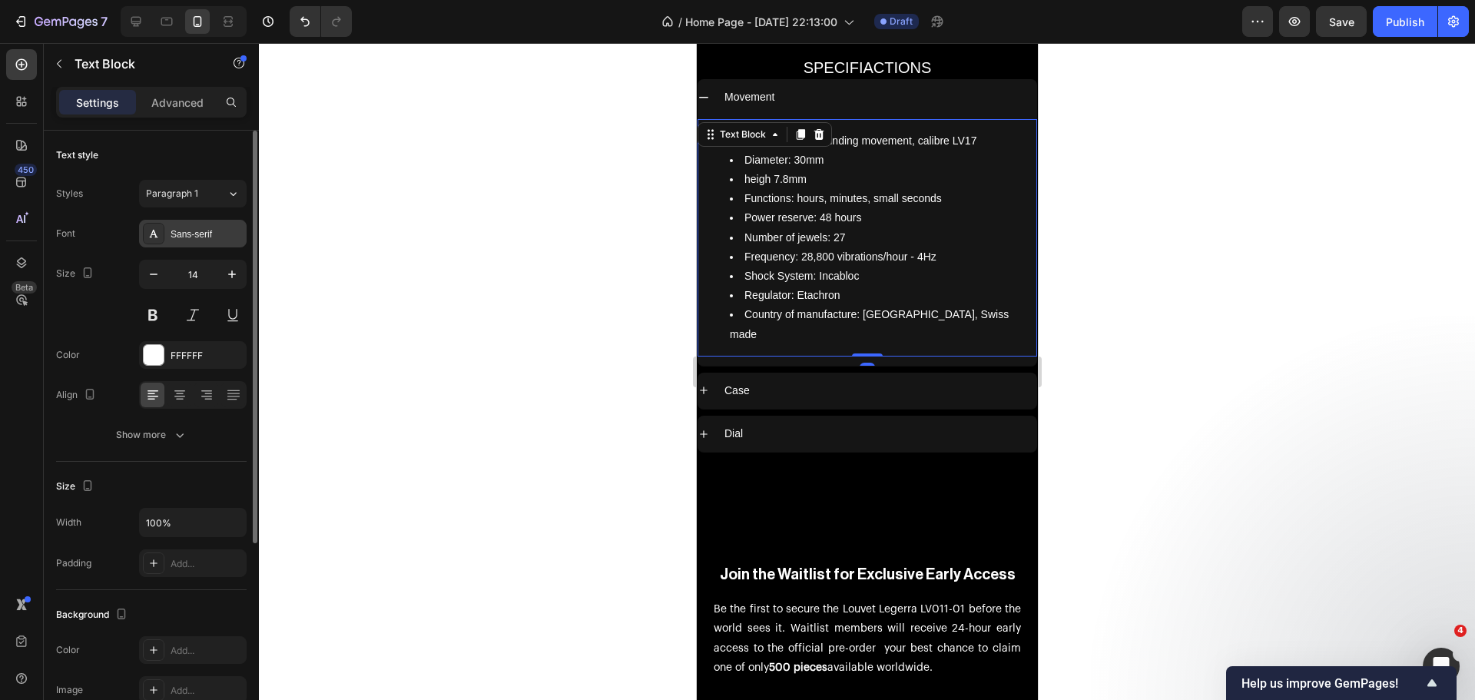
click at [219, 242] on div "Sans-serif" at bounding box center [193, 234] width 108 height 28
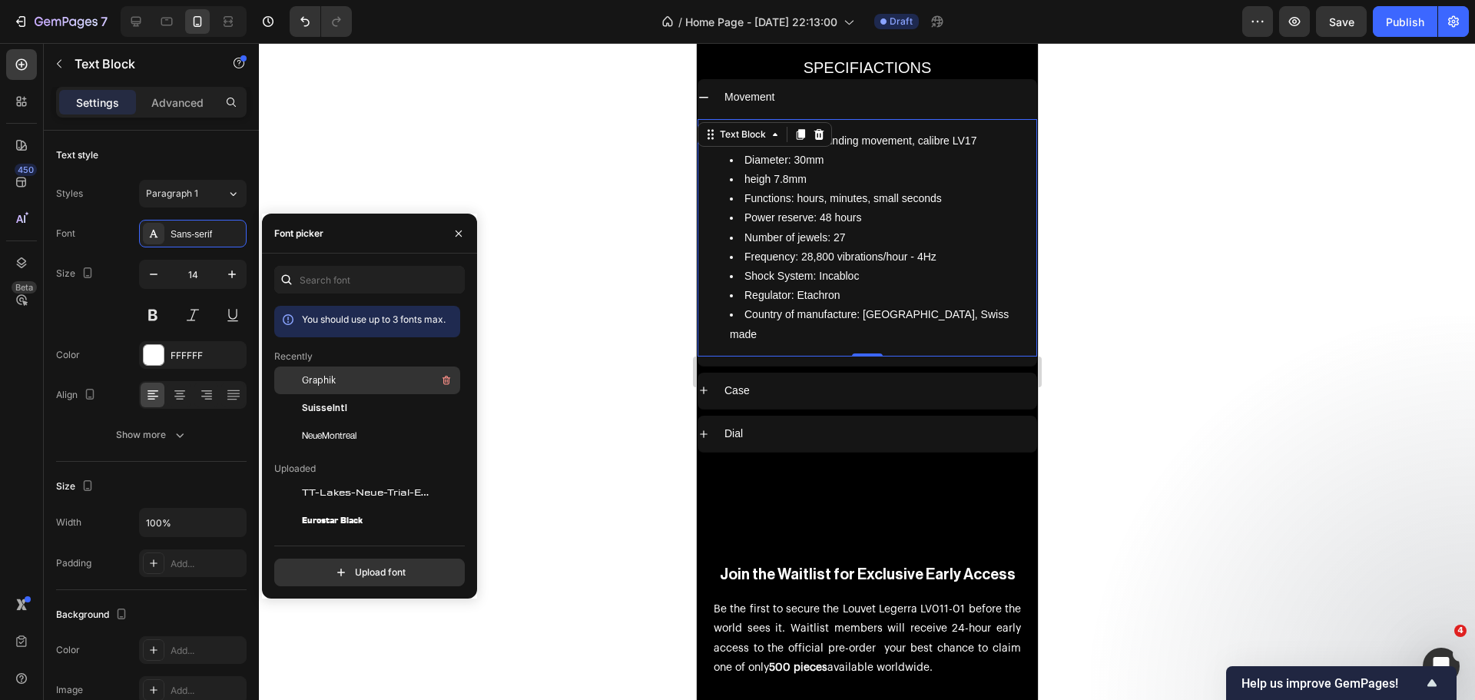
click at [341, 380] on div "Graphik" at bounding box center [379, 380] width 155 height 18
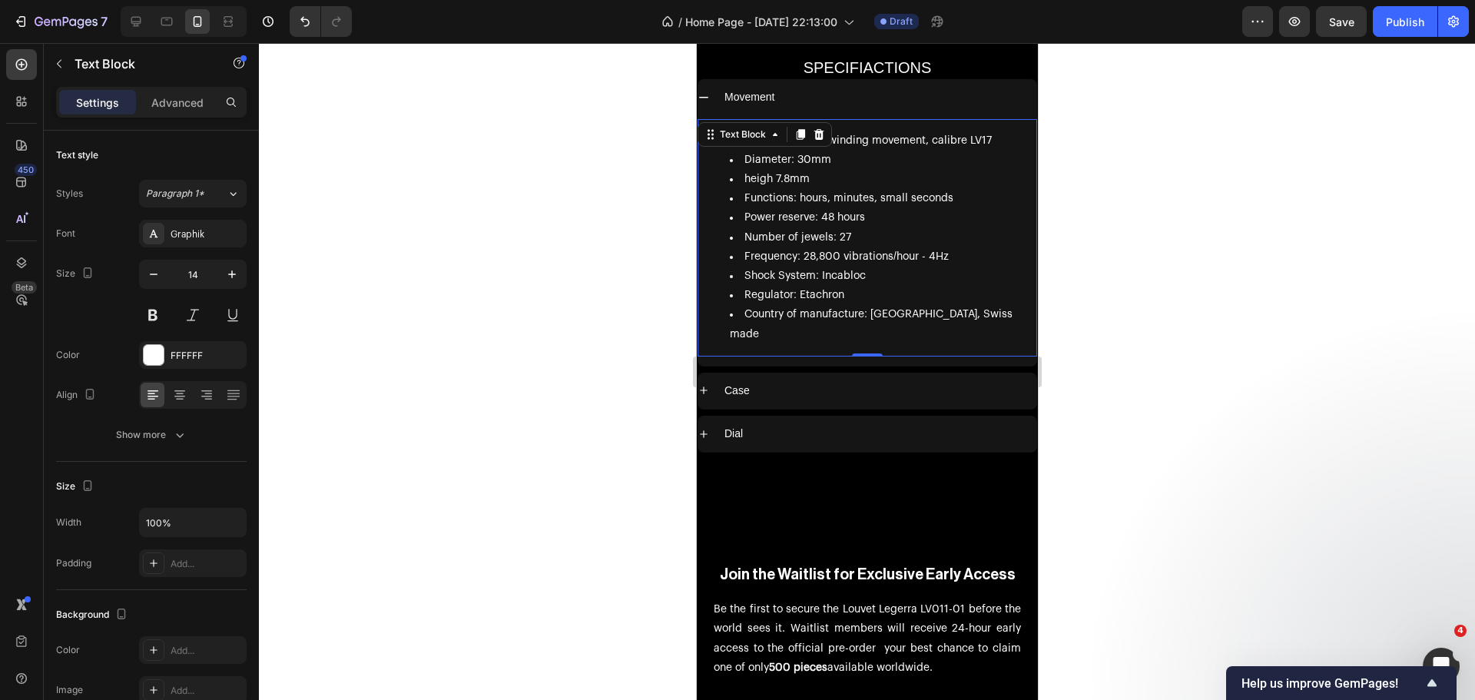
click at [624, 287] on div at bounding box center [867, 371] width 1216 height 657
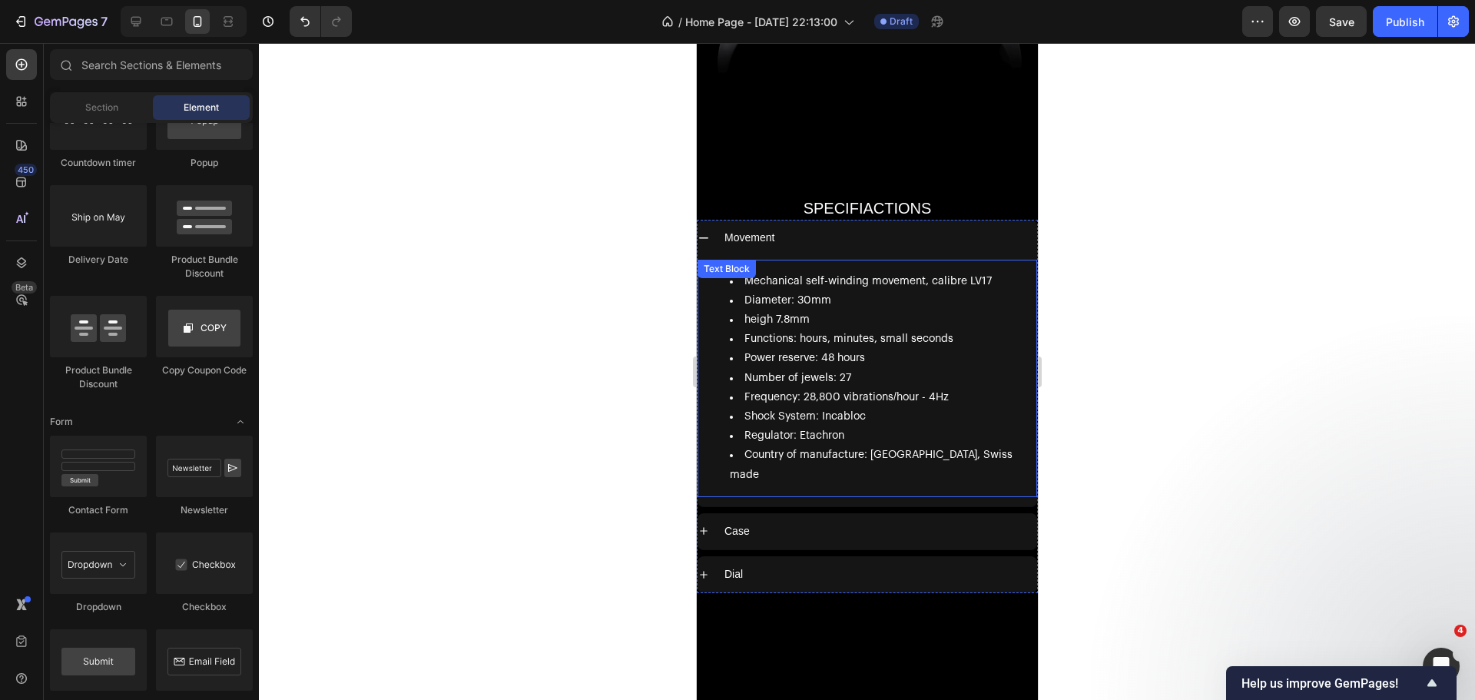
scroll to position [6547, 0]
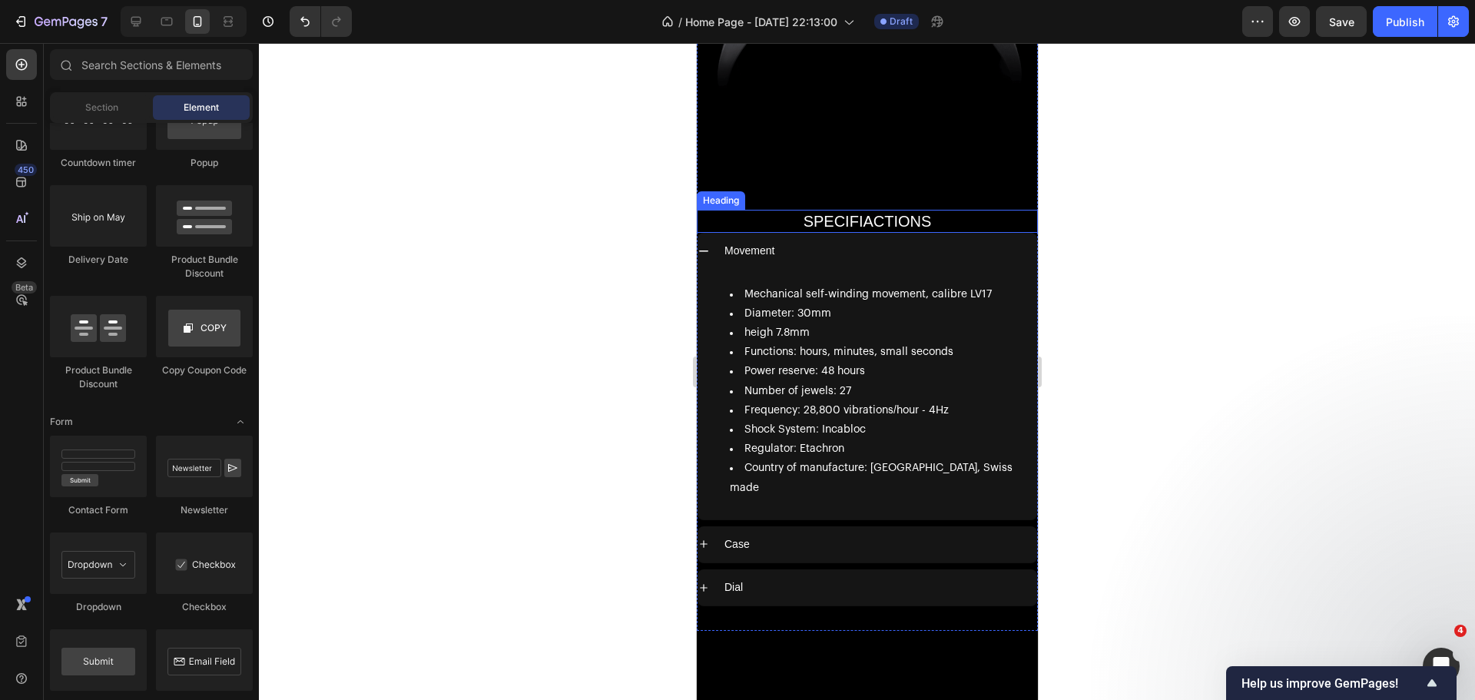
click at [837, 210] on h2 "SPECIFIACTIONS" at bounding box center [866, 221] width 341 height 23
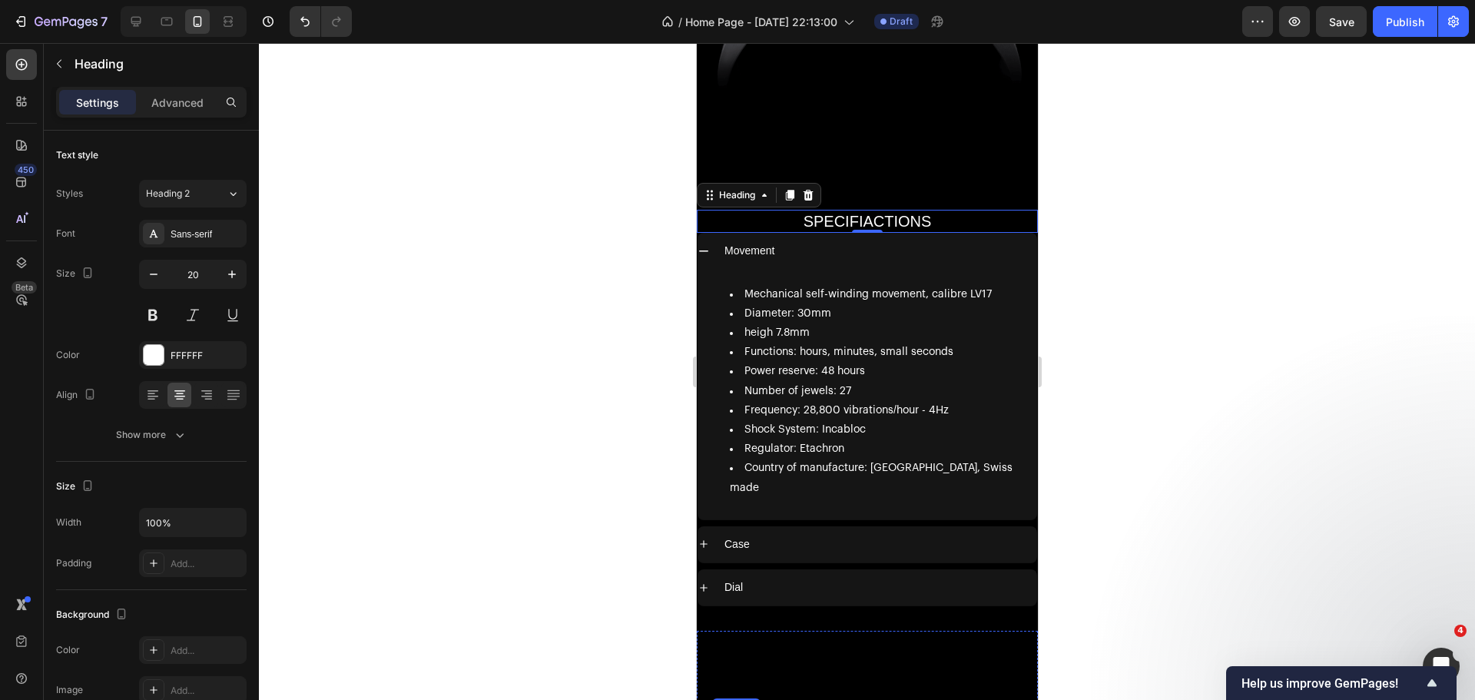
click at [828, 210] on h2 "SPECIFIACTIONS" at bounding box center [866, 221] width 341 height 23
click at [180, 238] on div "Sans-serif" at bounding box center [206, 234] width 72 height 14
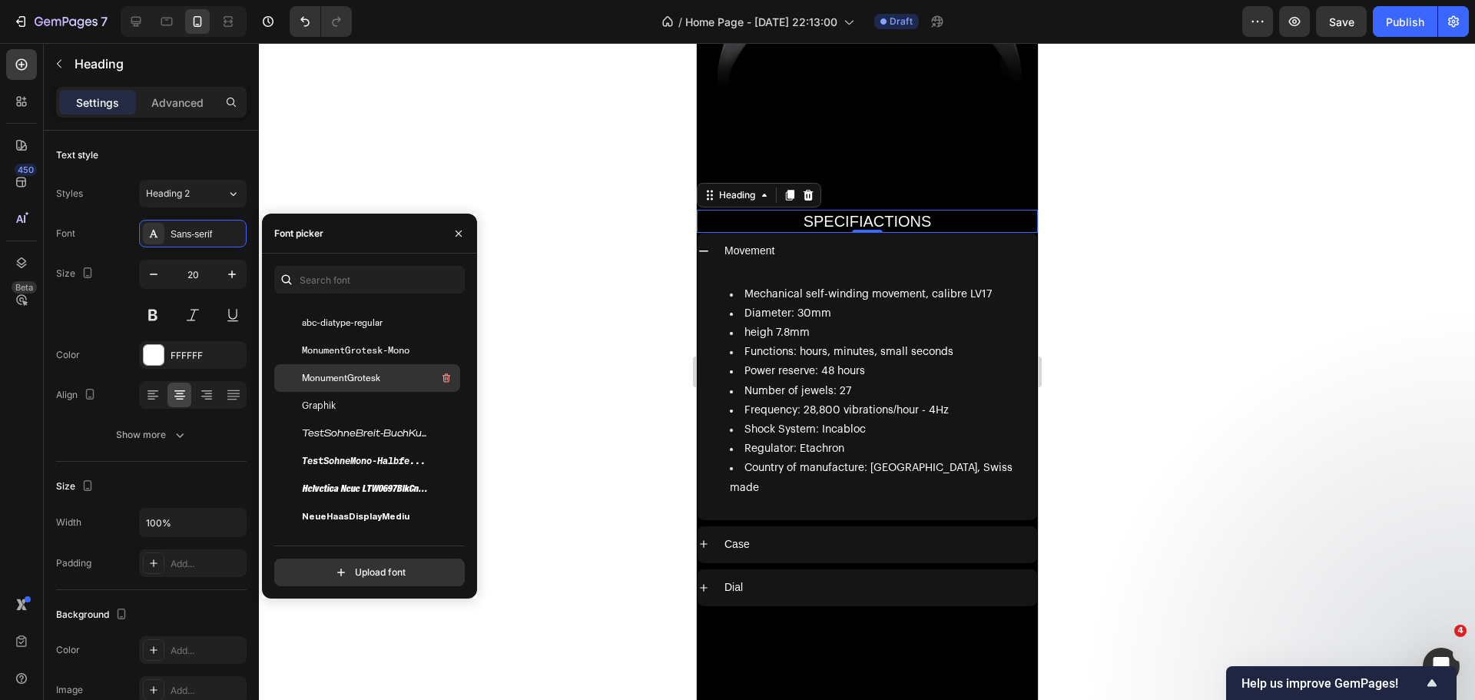
scroll to position [230, 0]
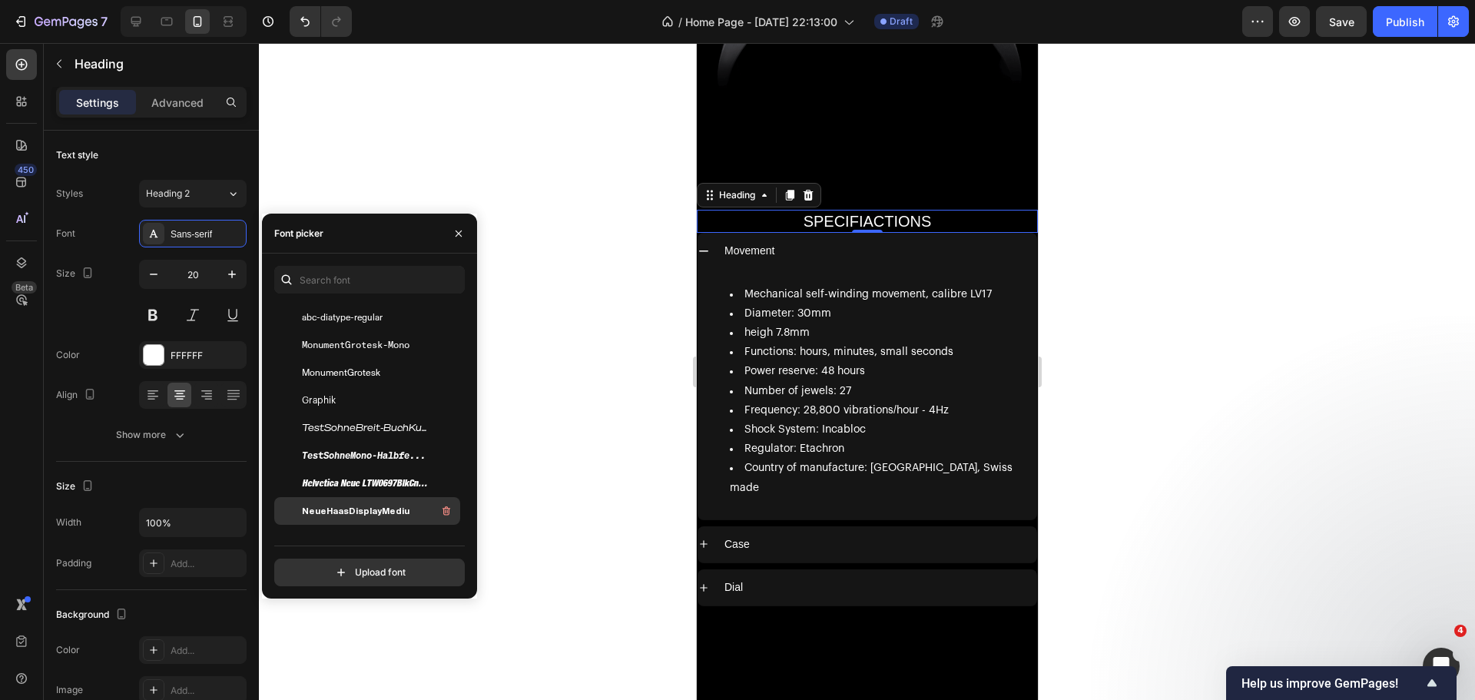
click at [402, 508] on div "NeueHaasDisplayMediu" at bounding box center [379, 510] width 155 height 18
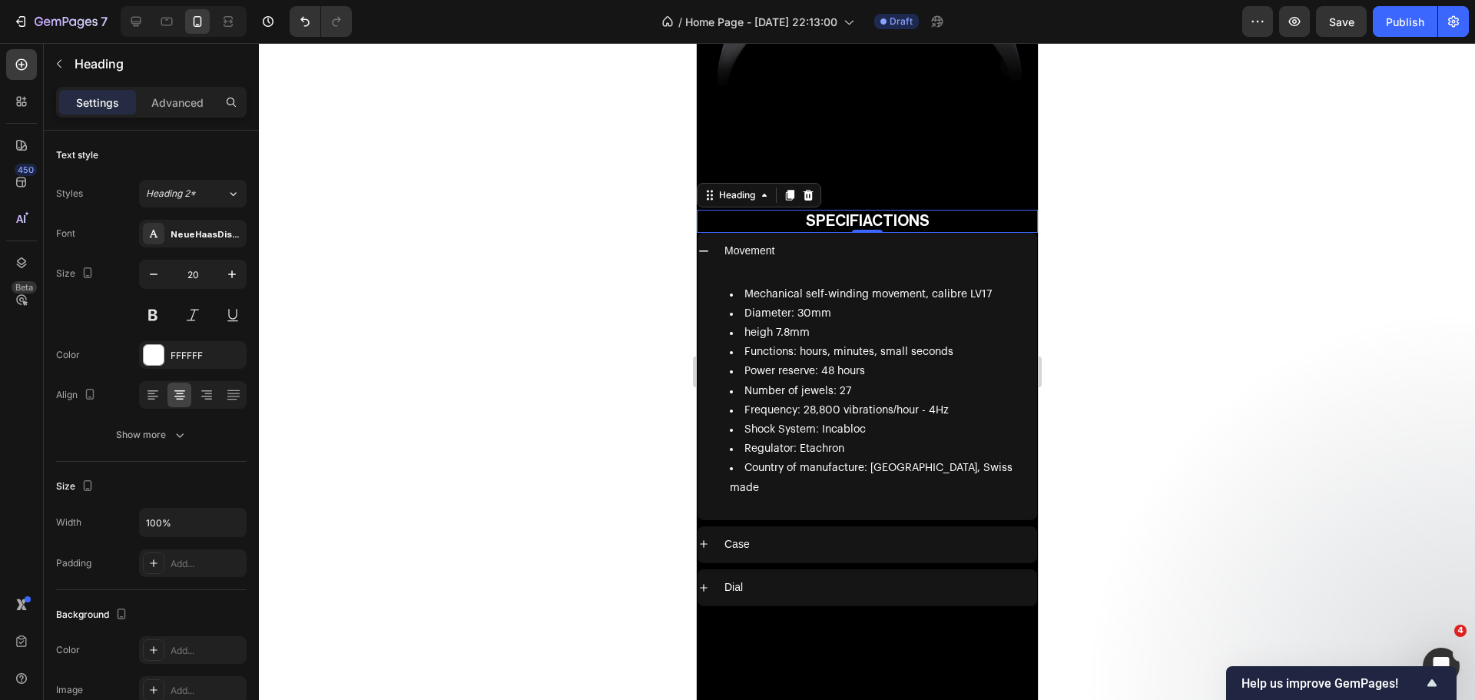
click at [578, 358] on div at bounding box center [867, 371] width 1216 height 657
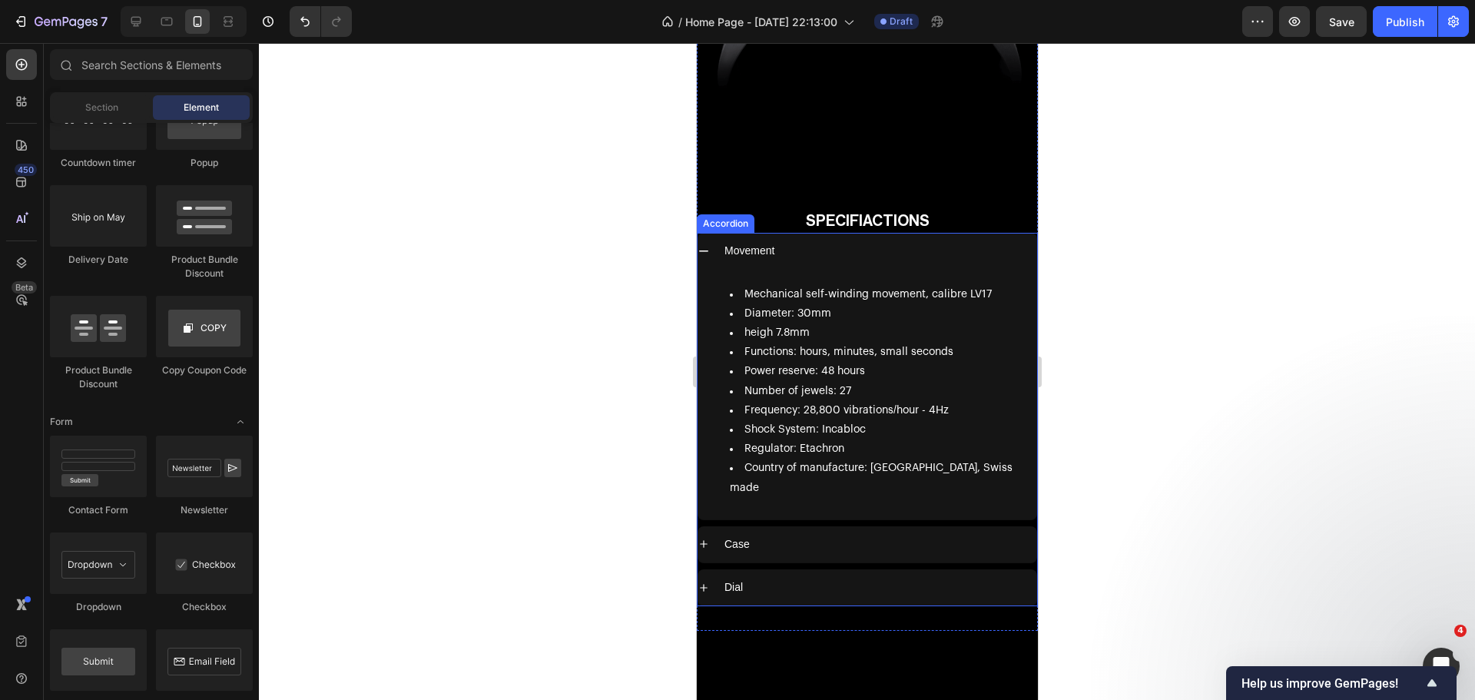
click at [767, 244] on span "Movement" at bounding box center [748, 250] width 50 height 12
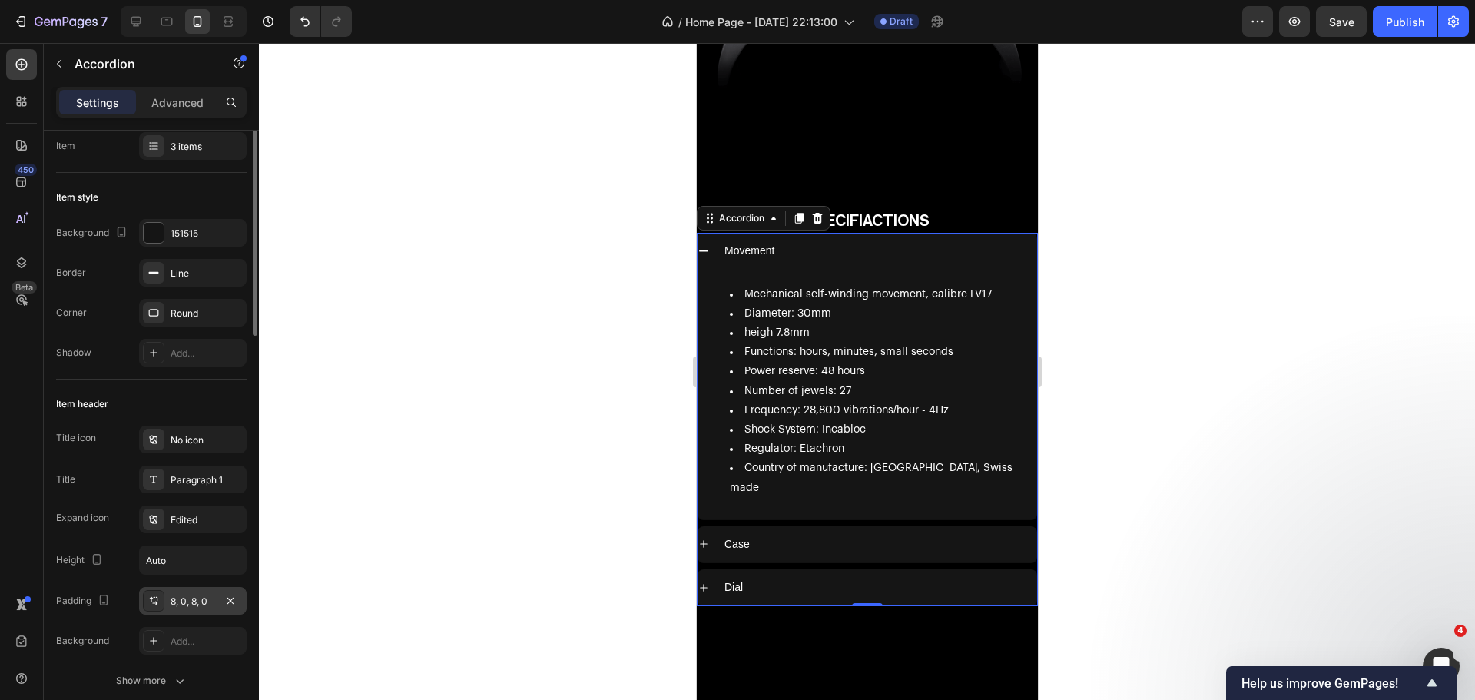
scroll to position [0, 0]
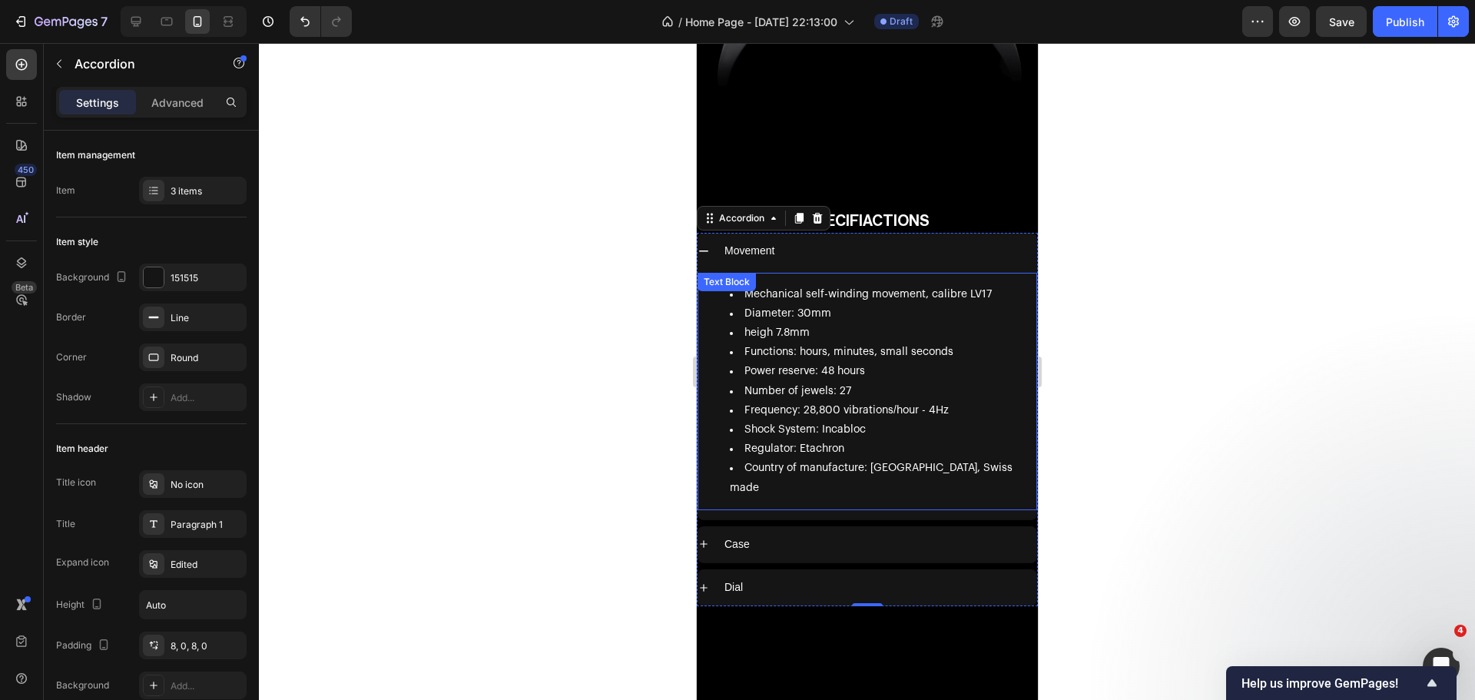
click at [621, 280] on div at bounding box center [867, 371] width 1216 height 657
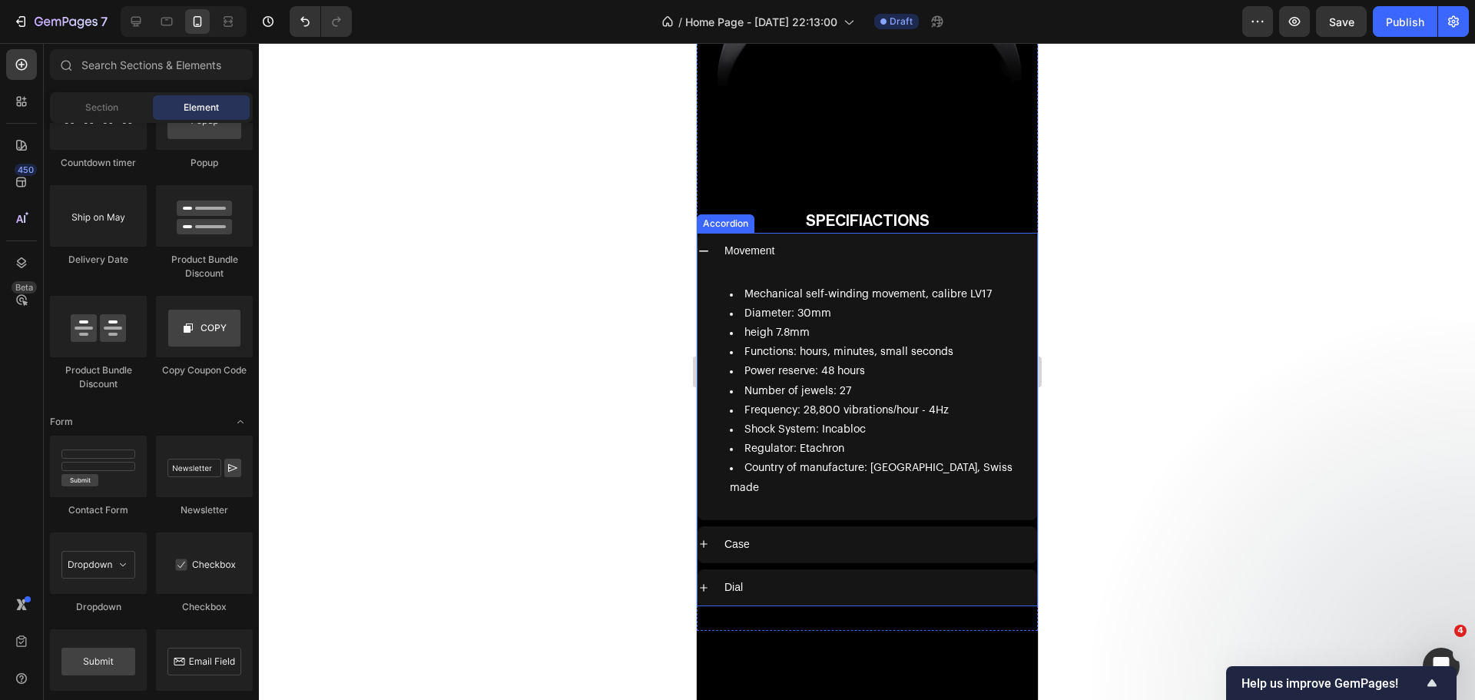
click at [747, 244] on span "Movement" at bounding box center [748, 250] width 50 height 12
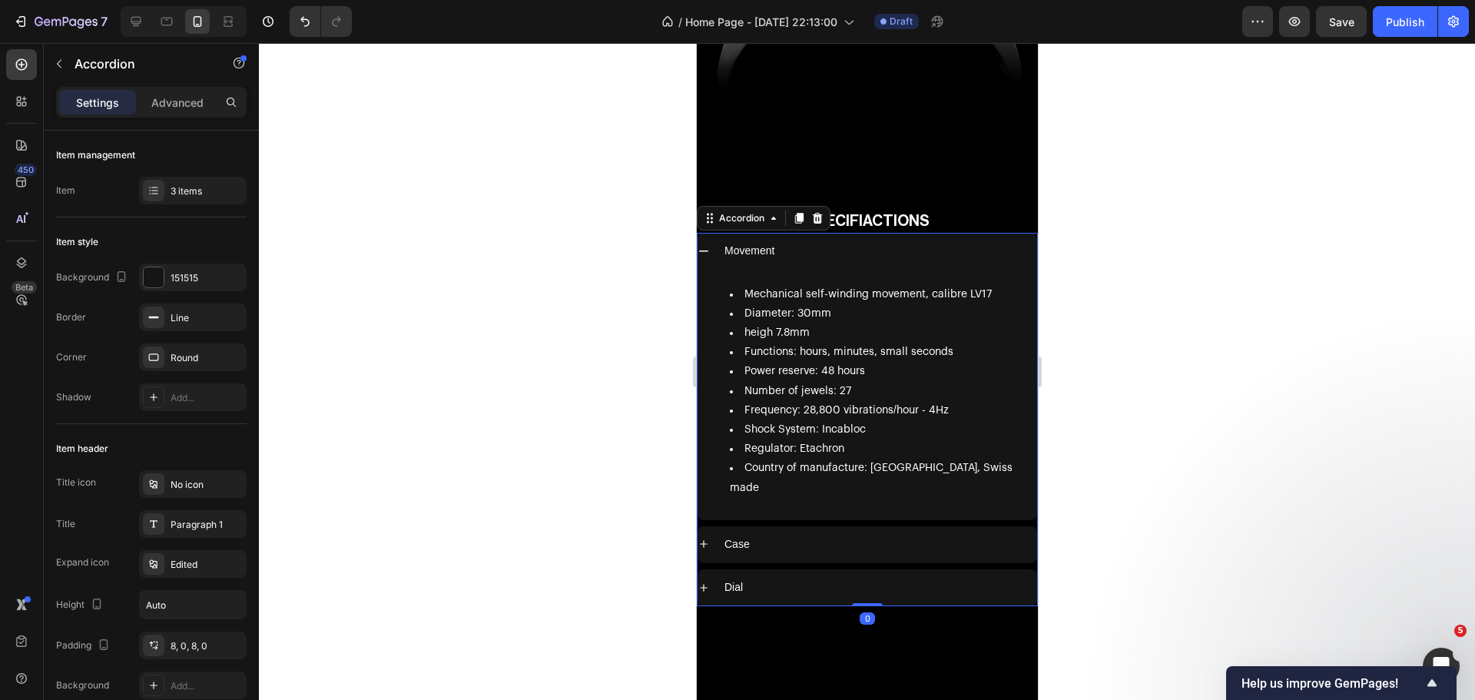
click at [747, 244] on span "Movement" at bounding box center [748, 250] width 50 height 12
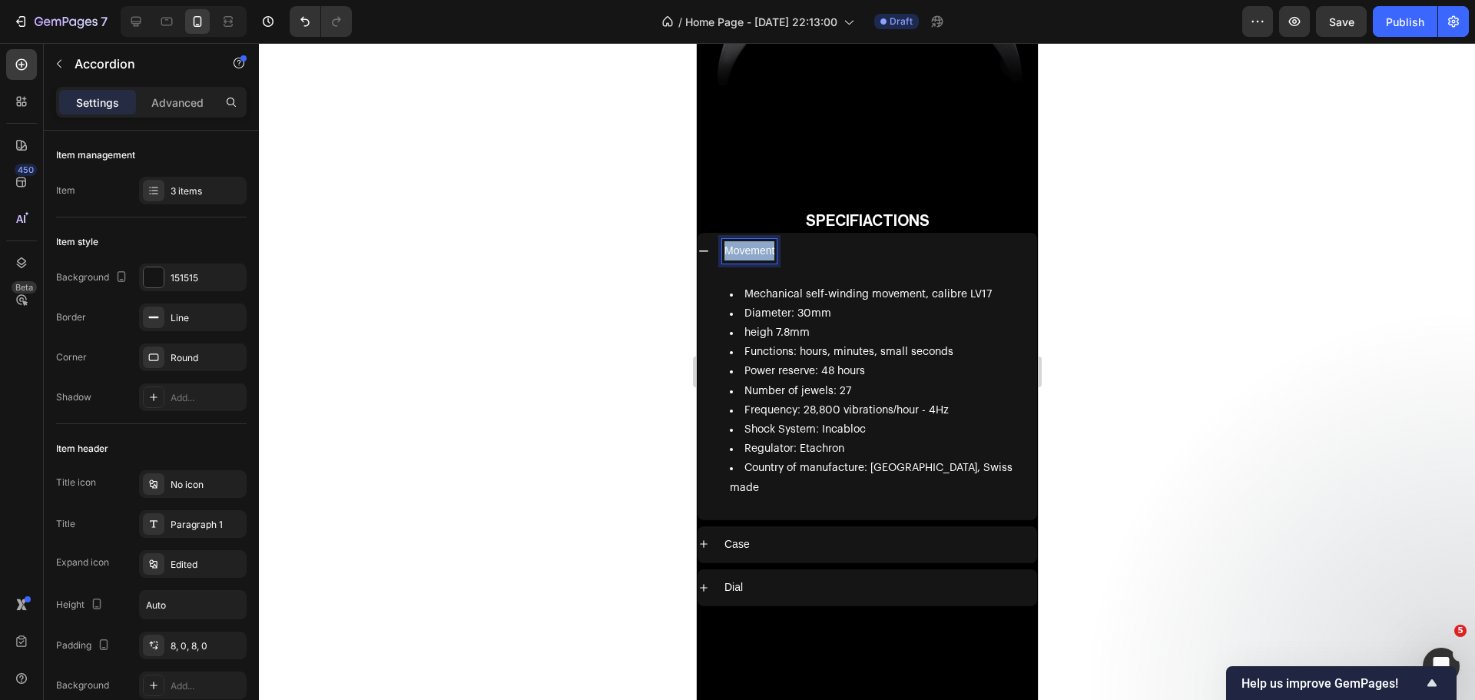
click at [747, 244] on span "Movement" at bounding box center [748, 250] width 50 height 12
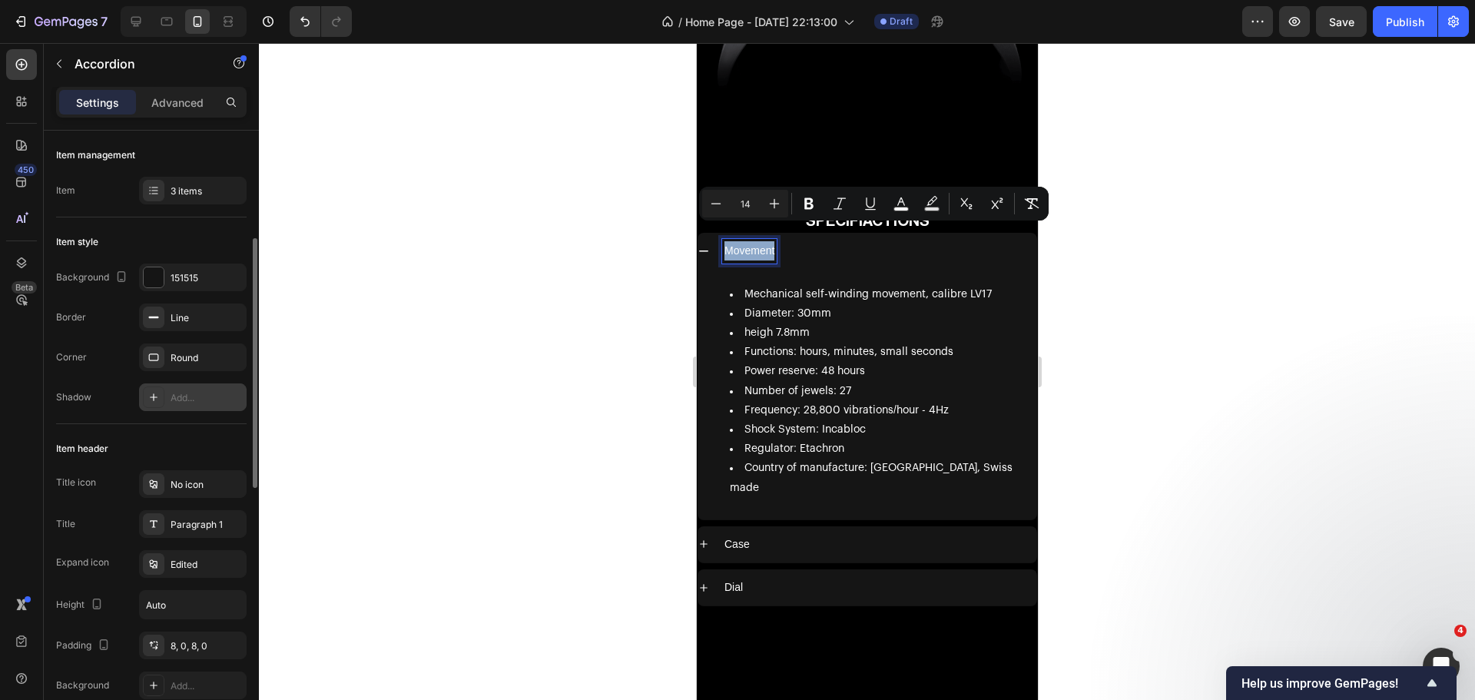
scroll to position [77, 0]
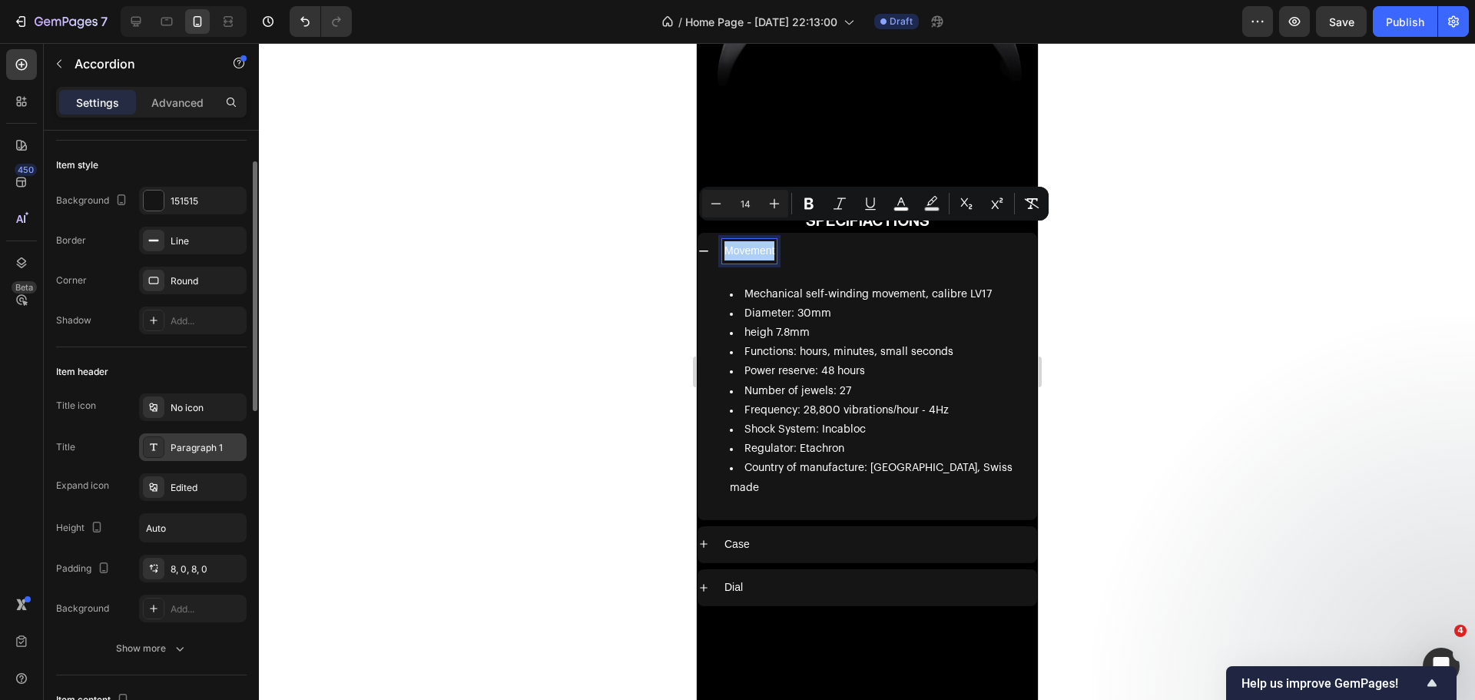
click at [220, 452] on div "Paragraph 1" at bounding box center [206, 448] width 72 height 14
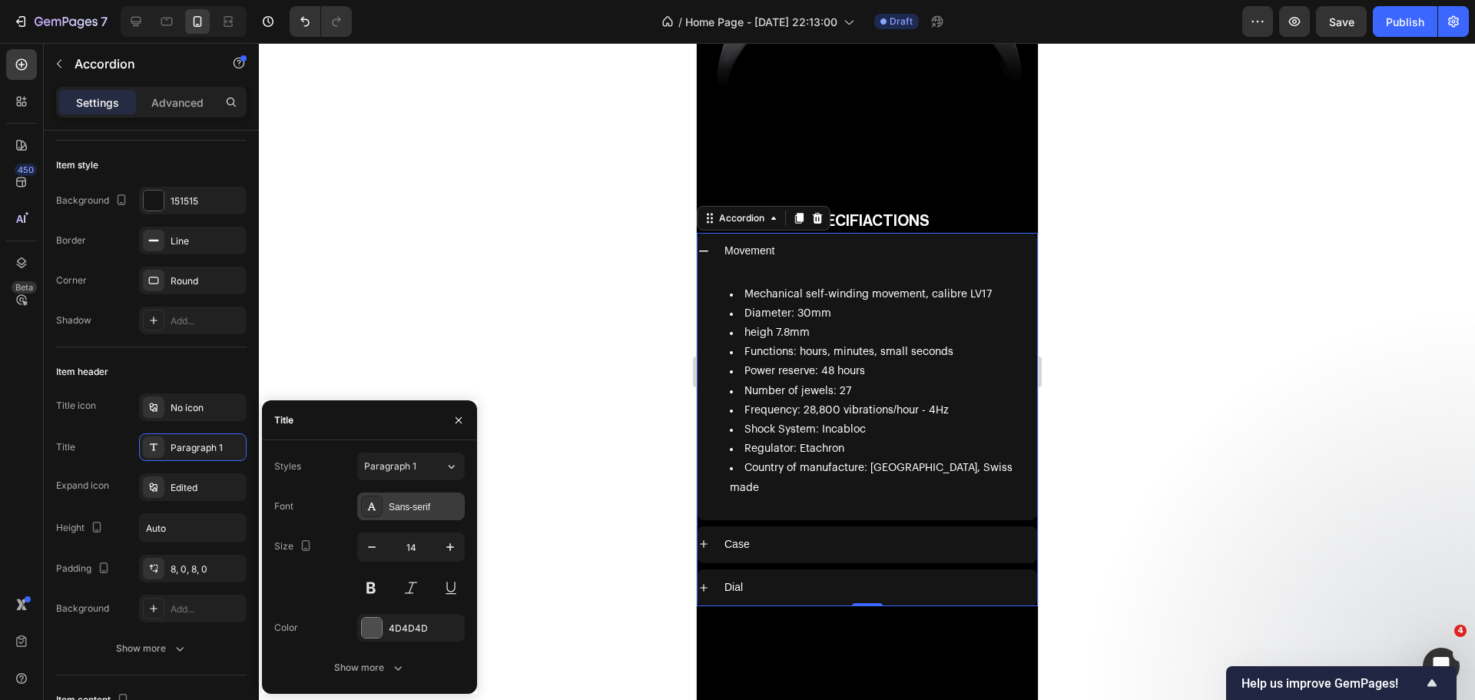
click at [406, 498] on div "Sans-serif" at bounding box center [411, 506] width 108 height 28
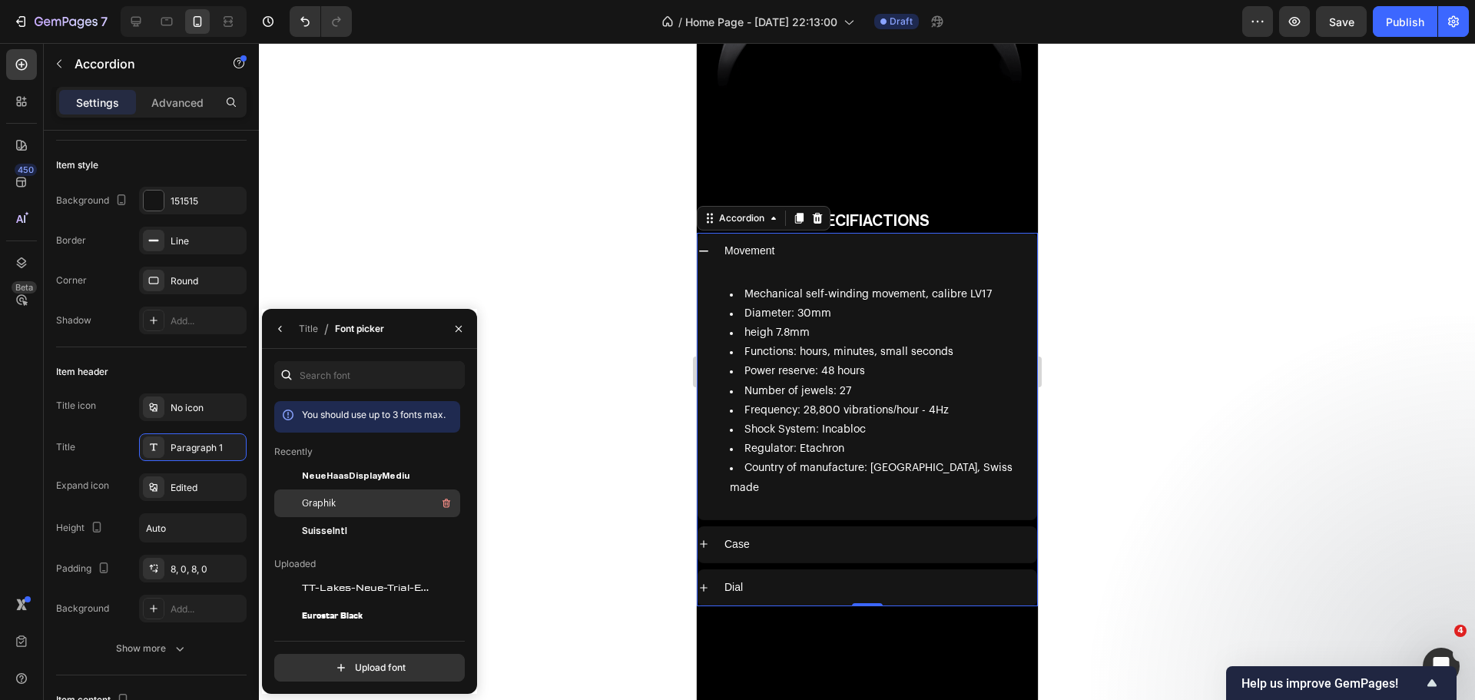
click at [401, 492] on div "Graphik" at bounding box center [367, 503] width 186 height 28
click at [608, 414] on div at bounding box center [867, 371] width 1216 height 657
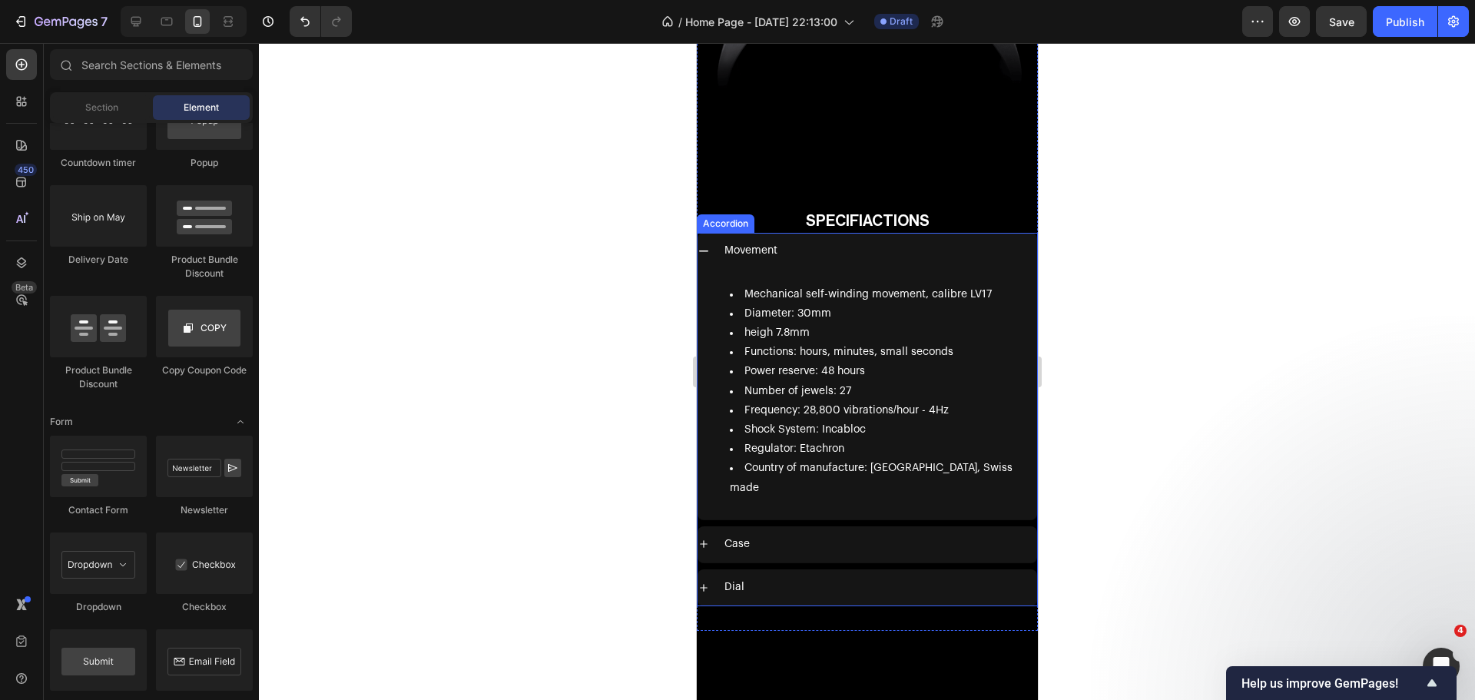
click at [742, 538] on span "Case" at bounding box center [735, 543] width 25 height 11
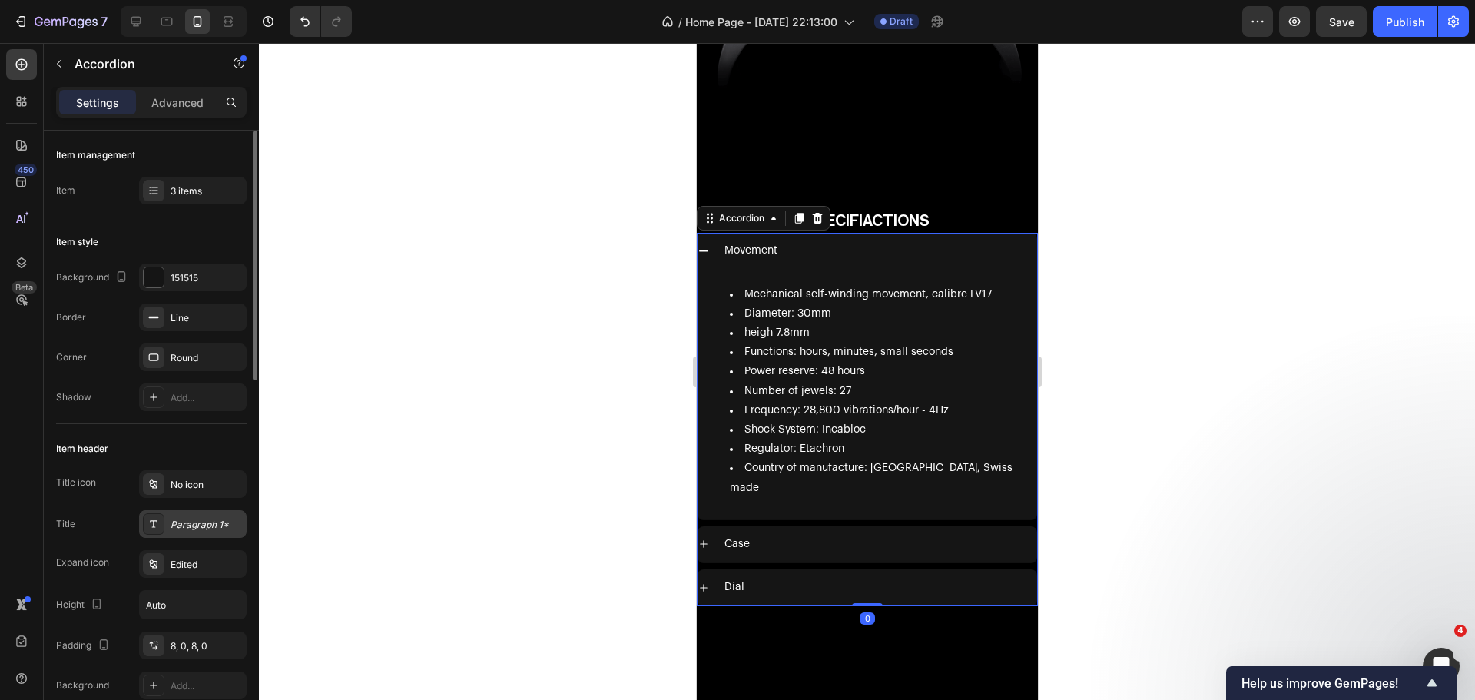
click at [183, 516] on div "Paragraph 1*" at bounding box center [193, 524] width 108 height 28
click at [419, 323] on div at bounding box center [867, 371] width 1216 height 657
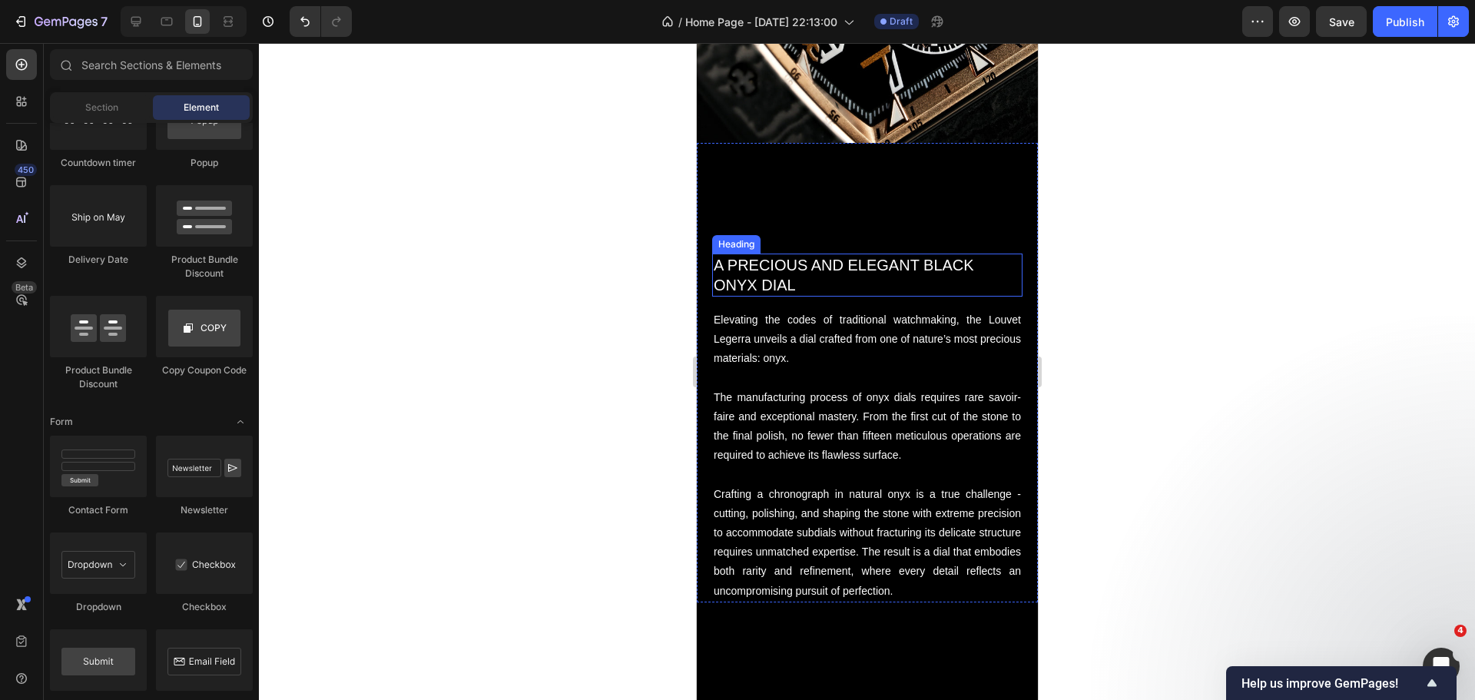
scroll to position [5626, 0]
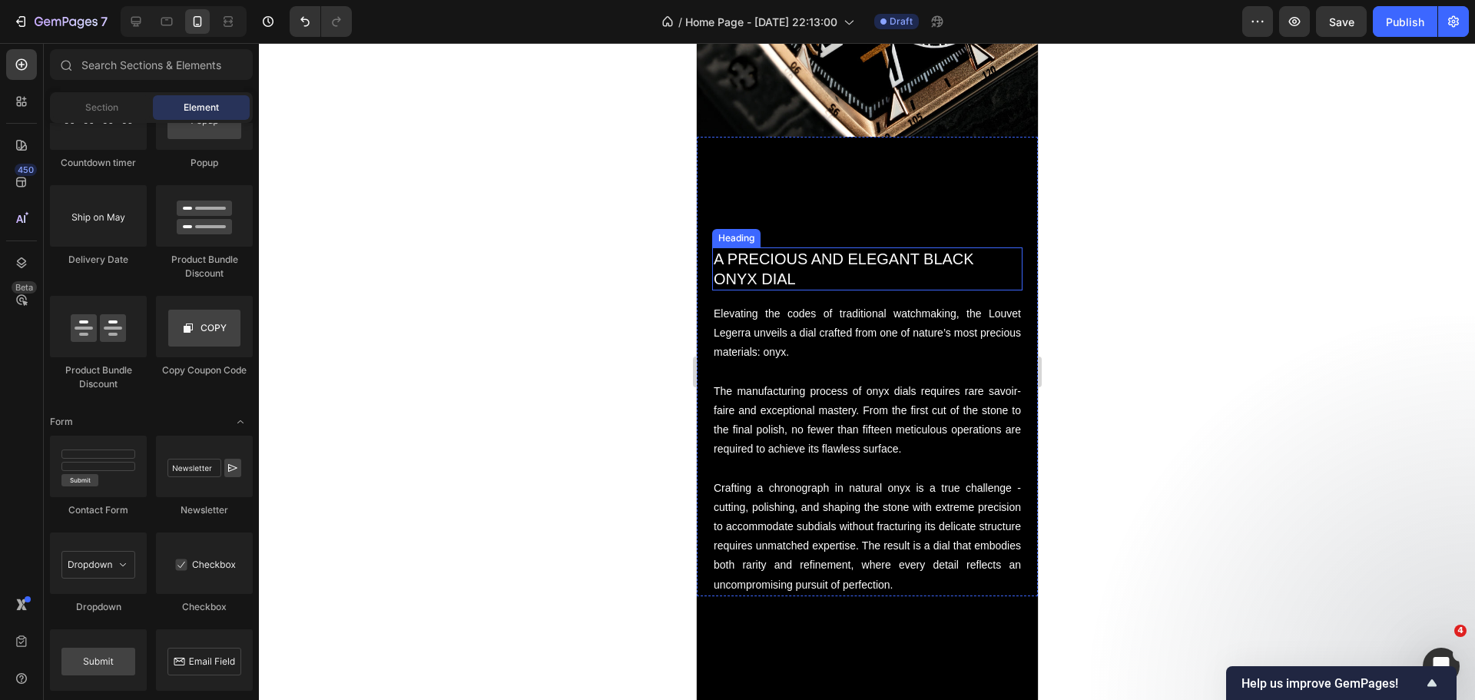
click at [794, 272] on h2 "A PRECIOUS AND ELEGANT BLACK ONYX DIAL" at bounding box center [866, 268] width 310 height 43
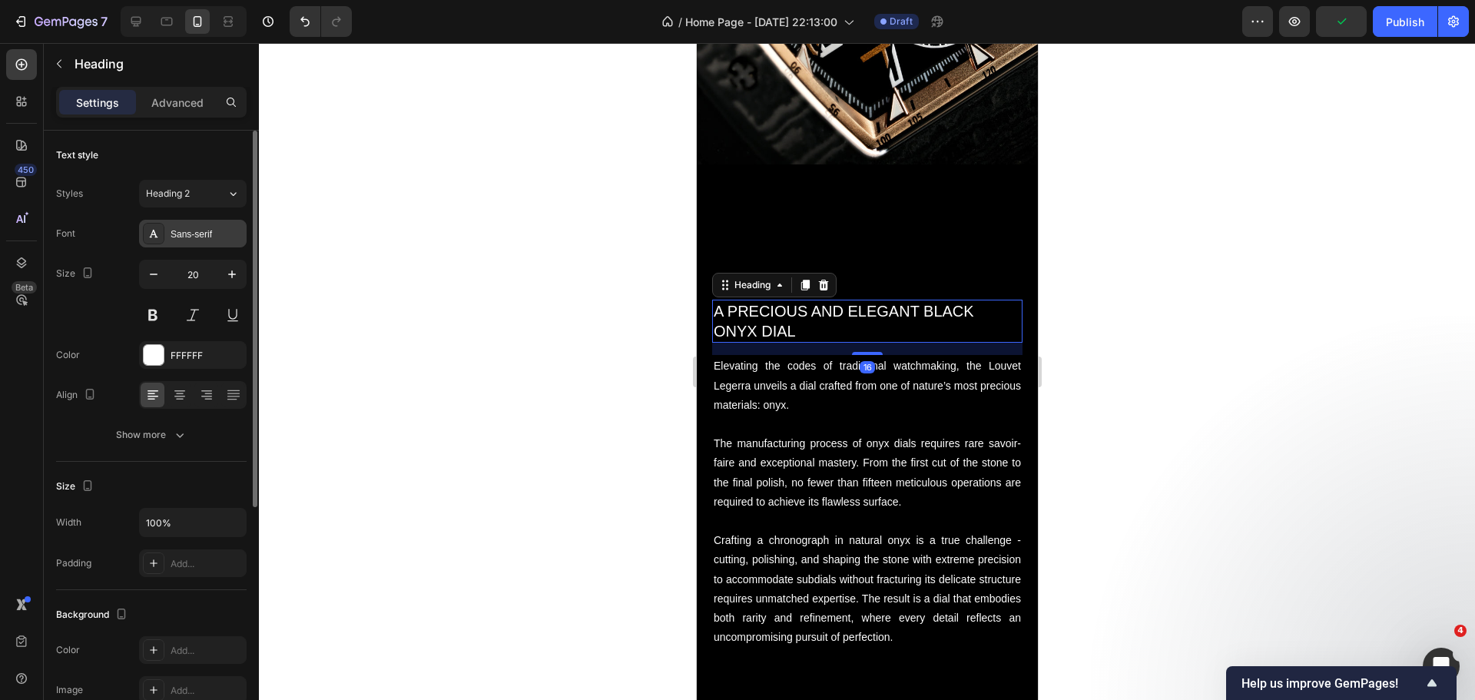
click at [187, 240] on div "Sans-serif" at bounding box center [206, 234] width 72 height 14
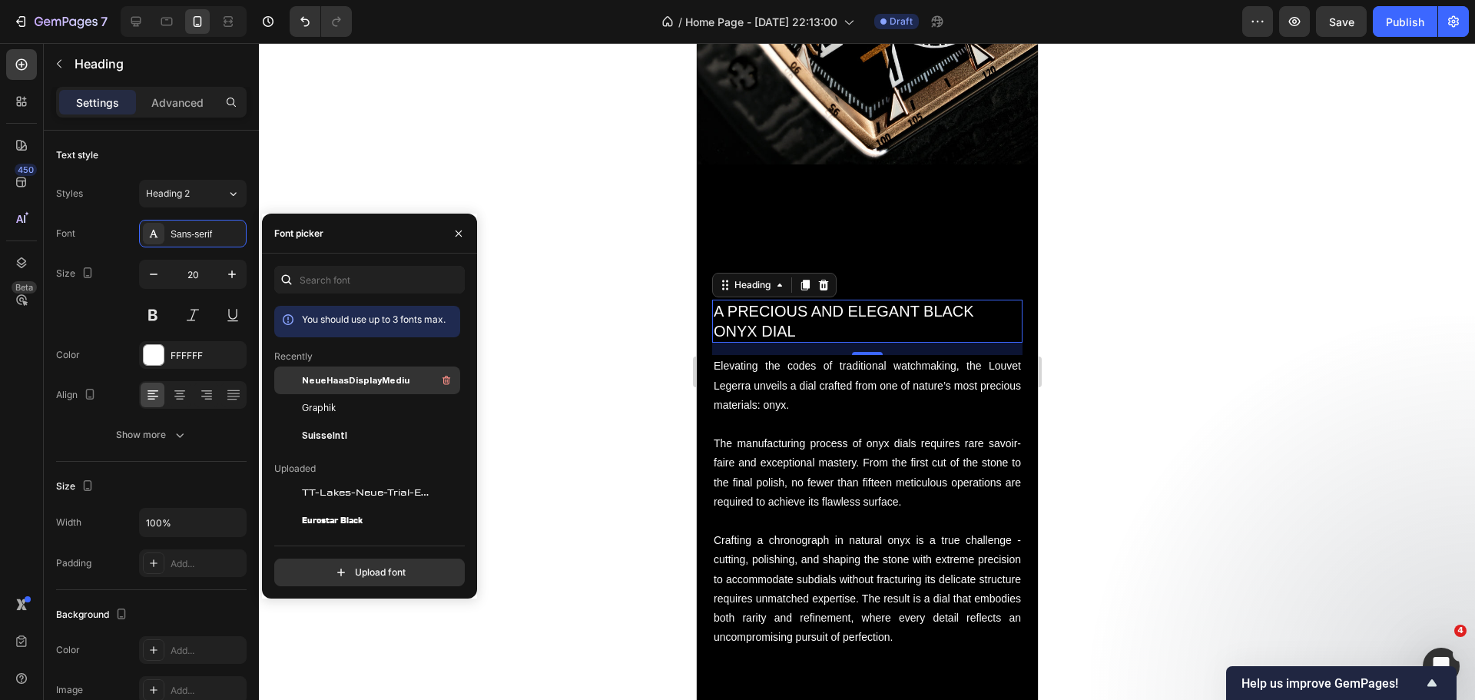
click at [320, 380] on span "NeueHaasDisplayMediu" at bounding box center [356, 380] width 108 height 14
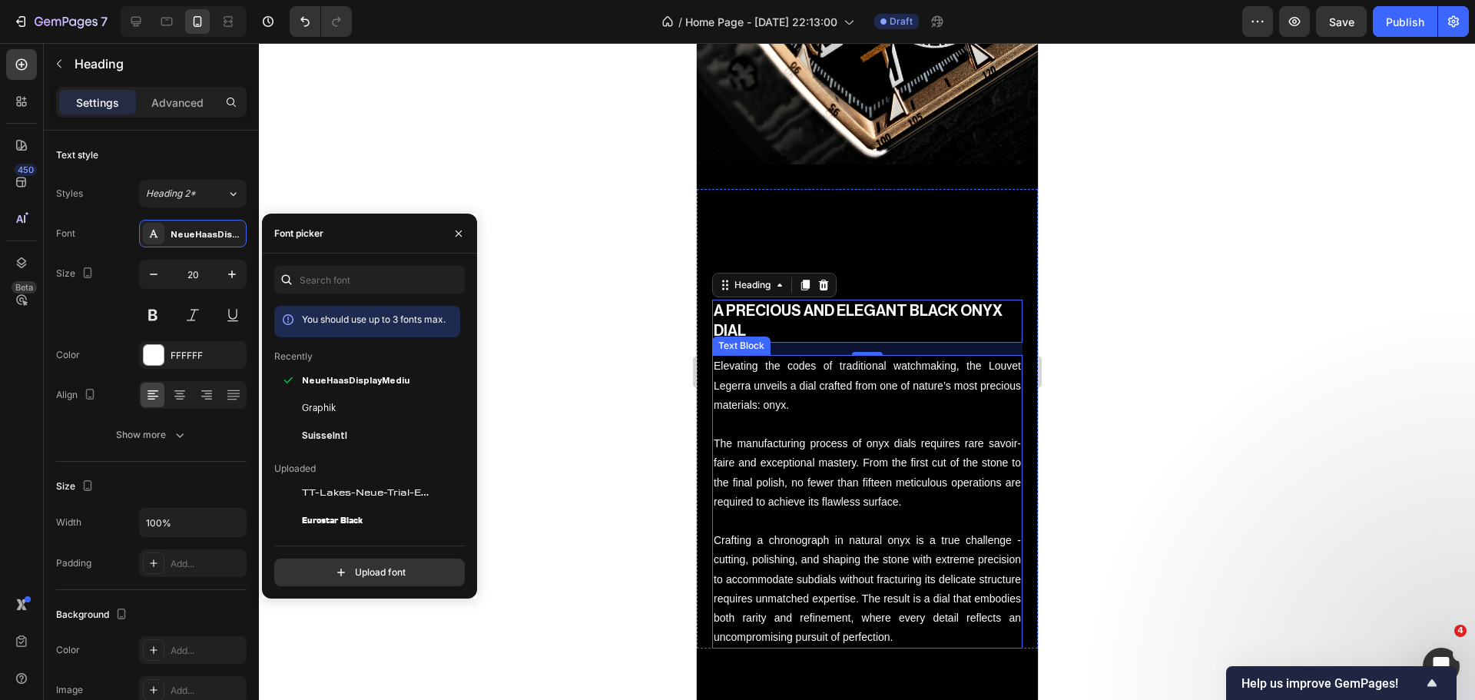
click at [891, 356] on p "Elevating the codes of traditional watchmaking, the Louvet Legerra unveils a di…" at bounding box center [866, 385] width 307 height 58
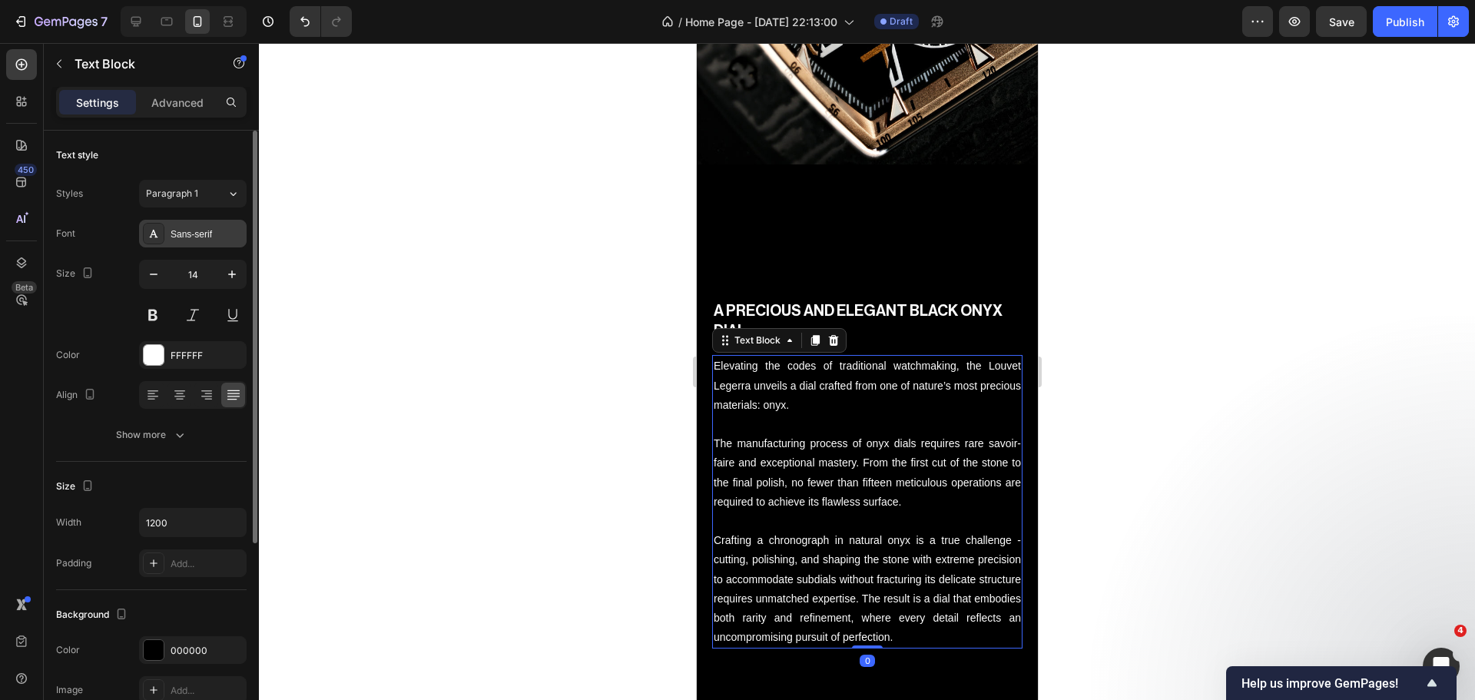
click at [179, 233] on div "Sans-serif" at bounding box center [206, 234] width 72 height 14
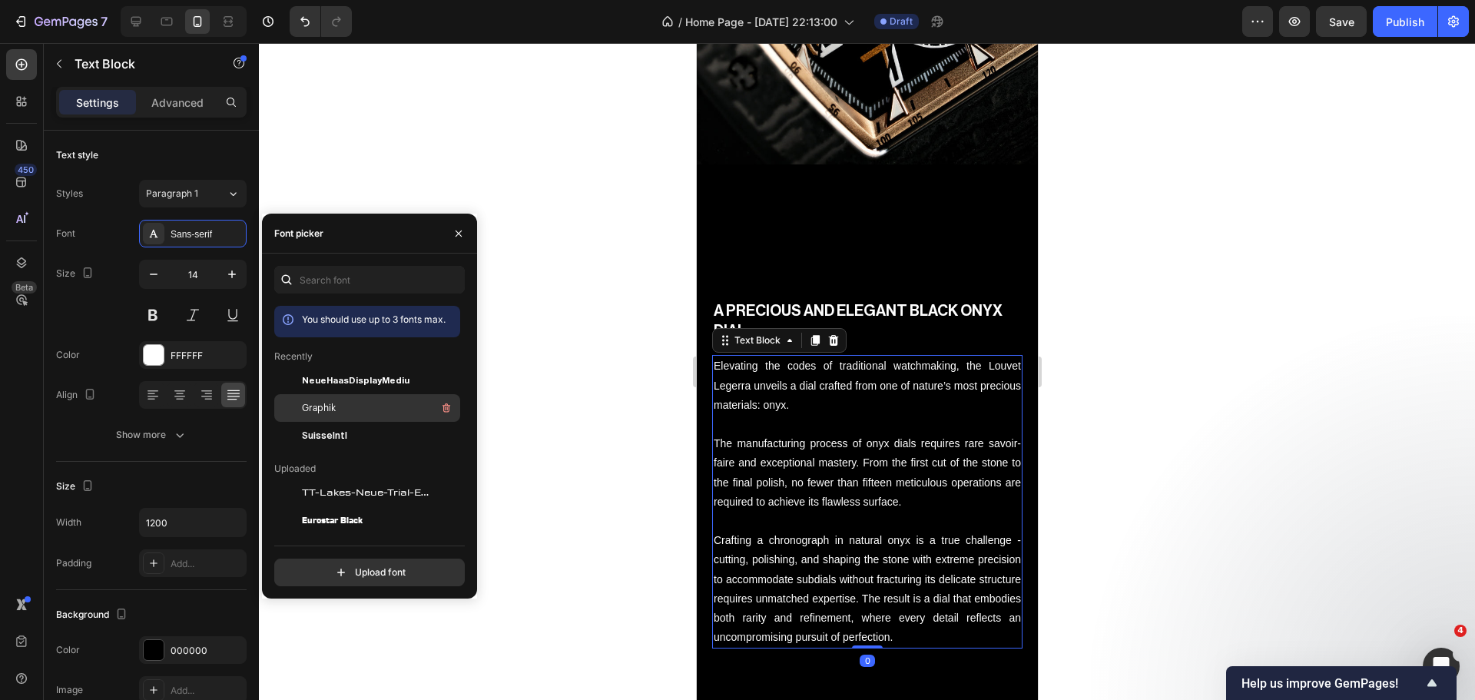
click at [290, 399] on div at bounding box center [288, 408] width 28 height 28
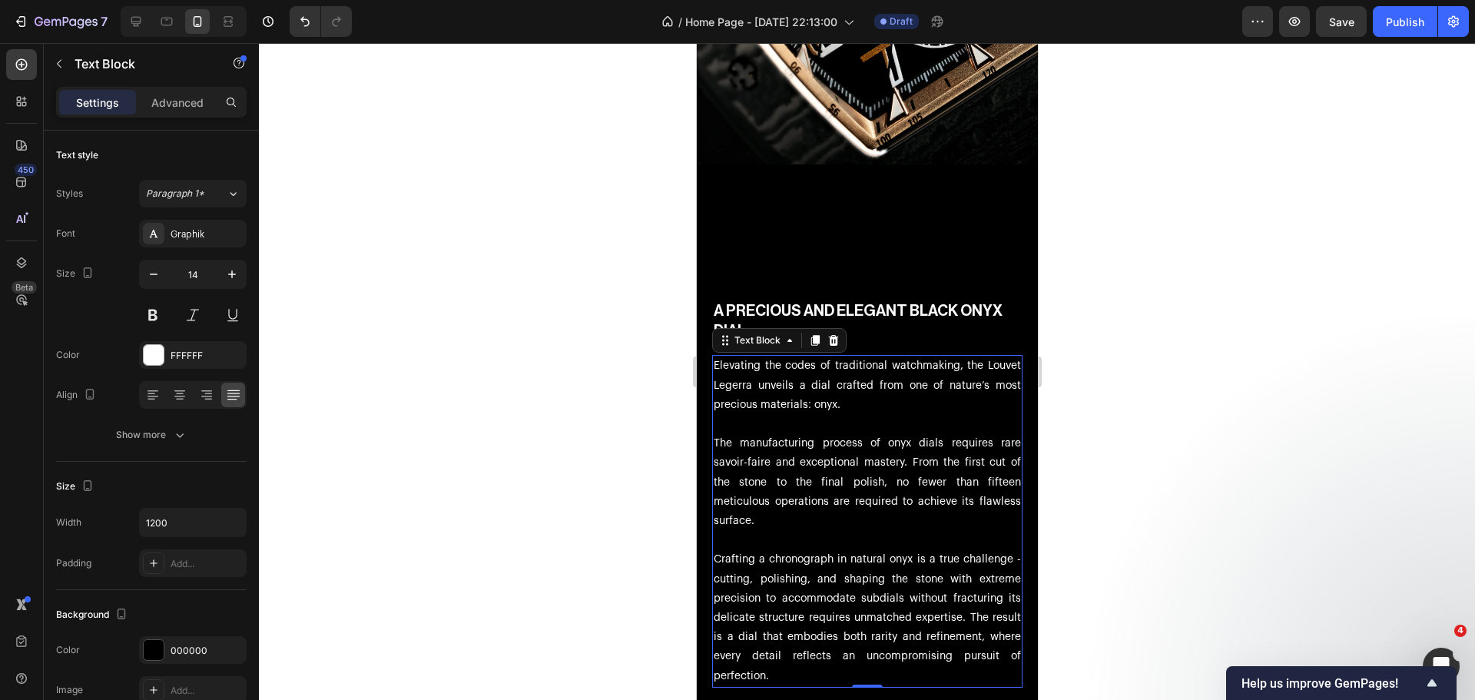
click at [590, 319] on div at bounding box center [867, 371] width 1216 height 657
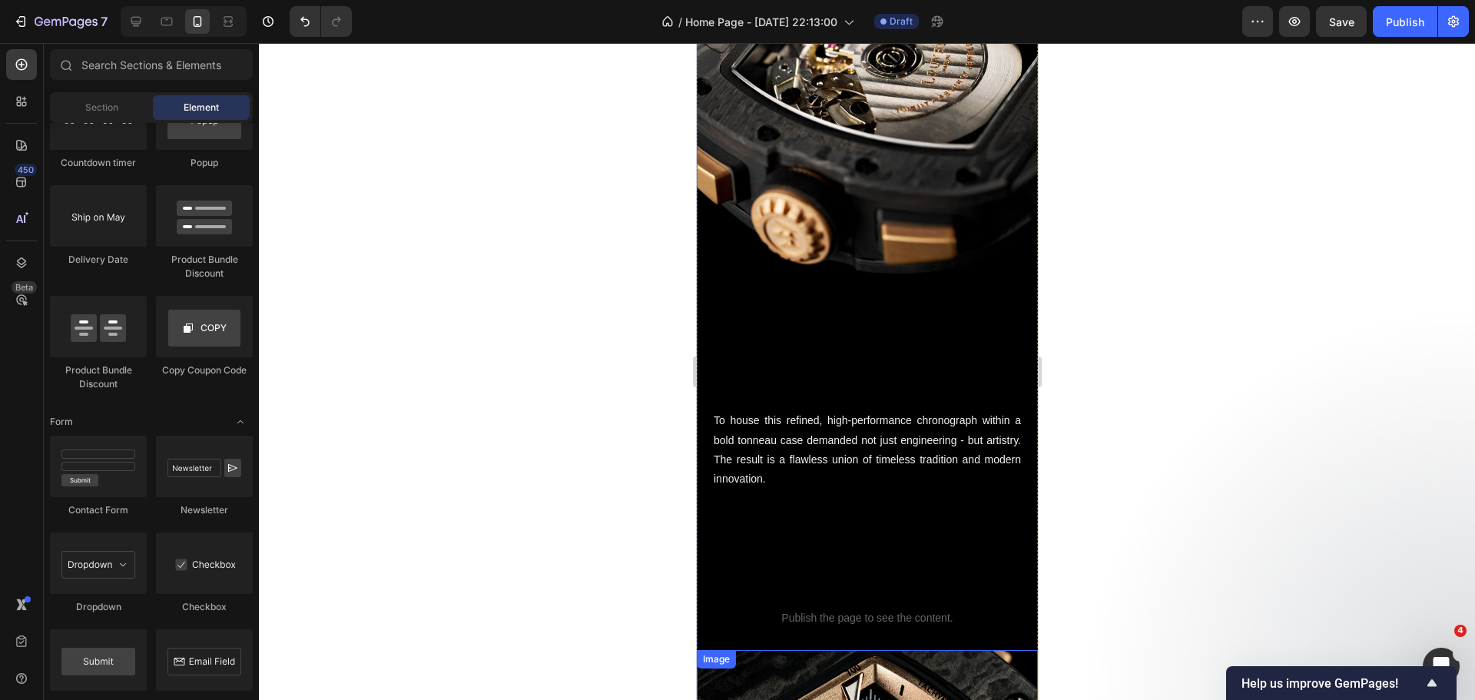
scroll to position [4627, 0]
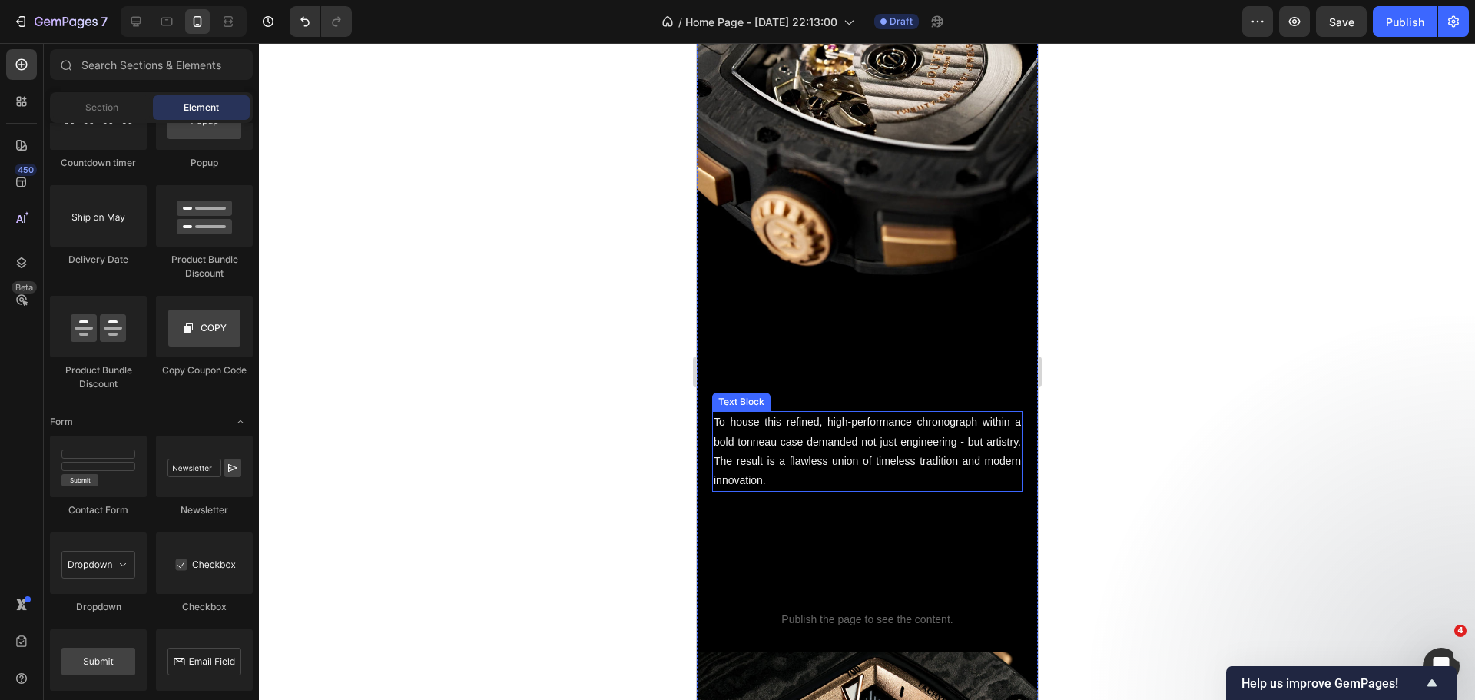
click at [819, 412] on p "To house this refined, high-performance chronograph within a bold tonneau case …" at bounding box center [866, 451] width 307 height 78
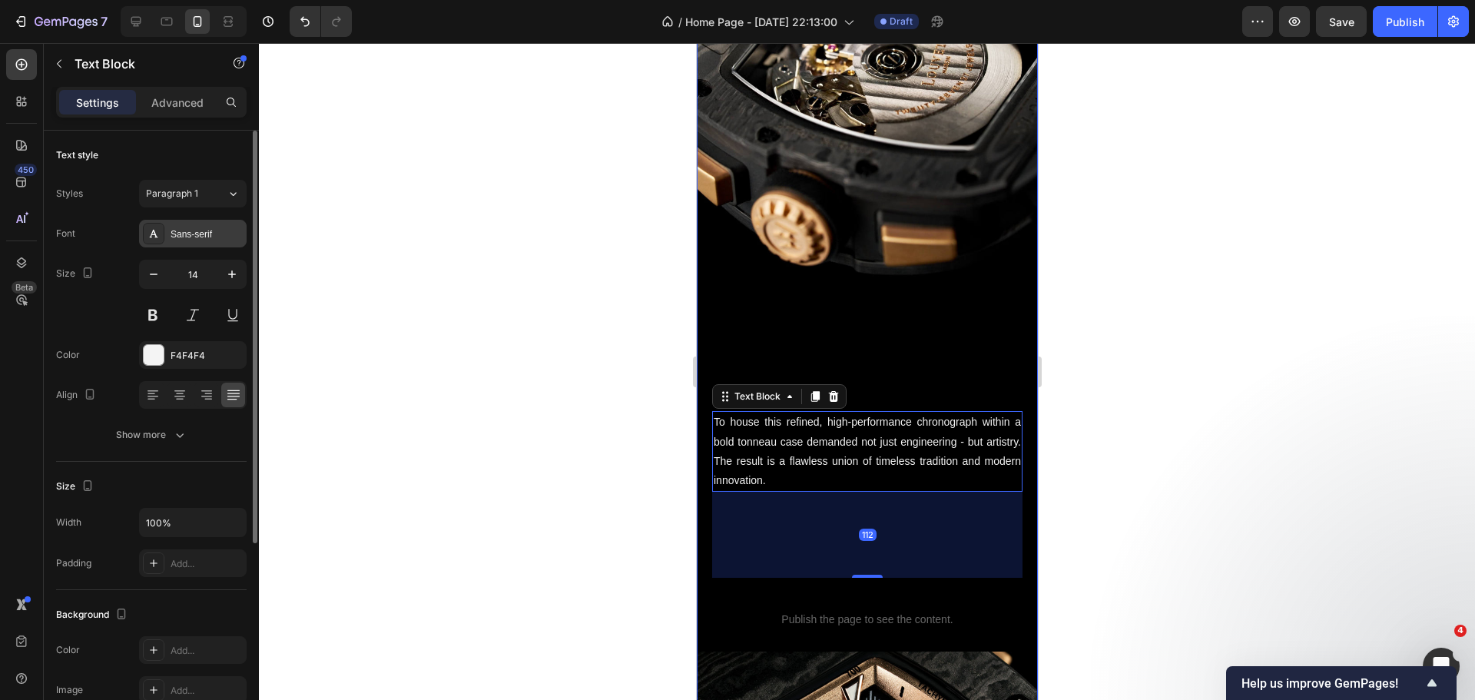
click at [163, 238] on div at bounding box center [154, 234] width 22 height 22
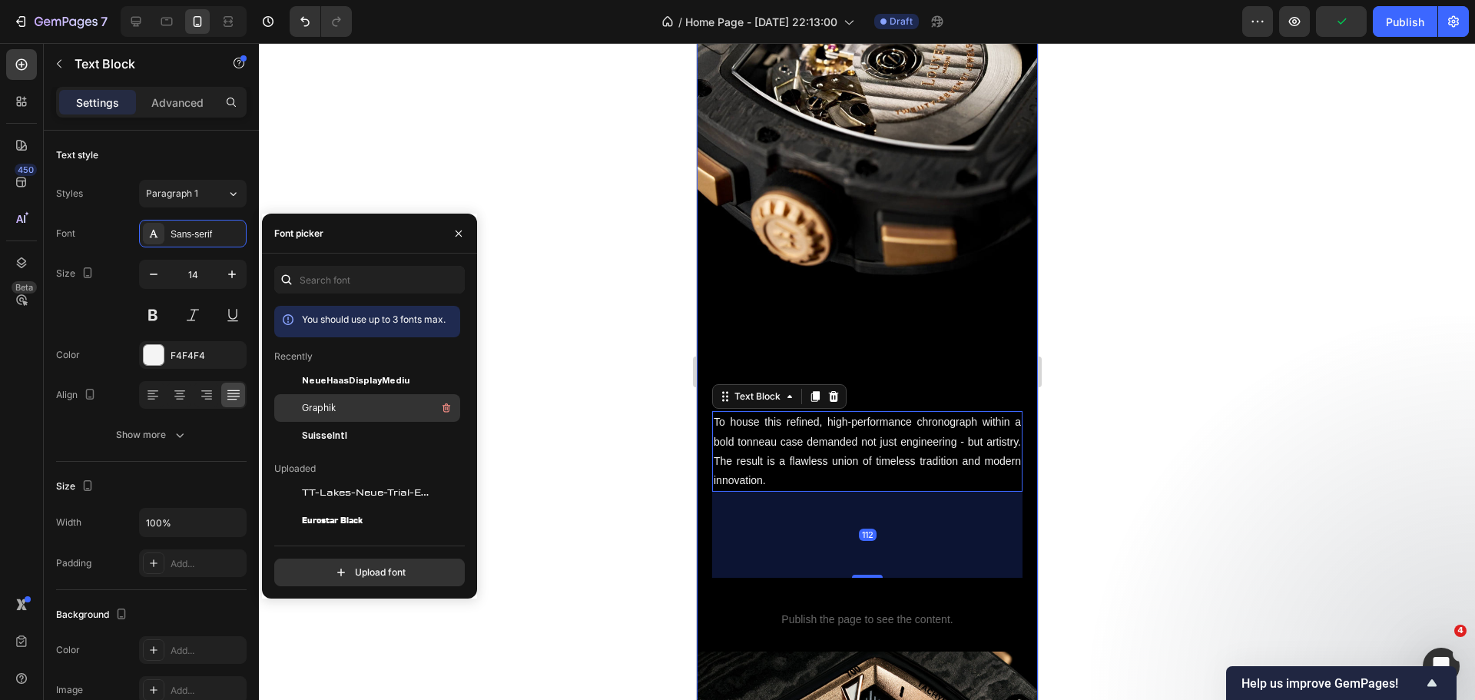
click at [285, 404] on div at bounding box center [288, 408] width 28 height 28
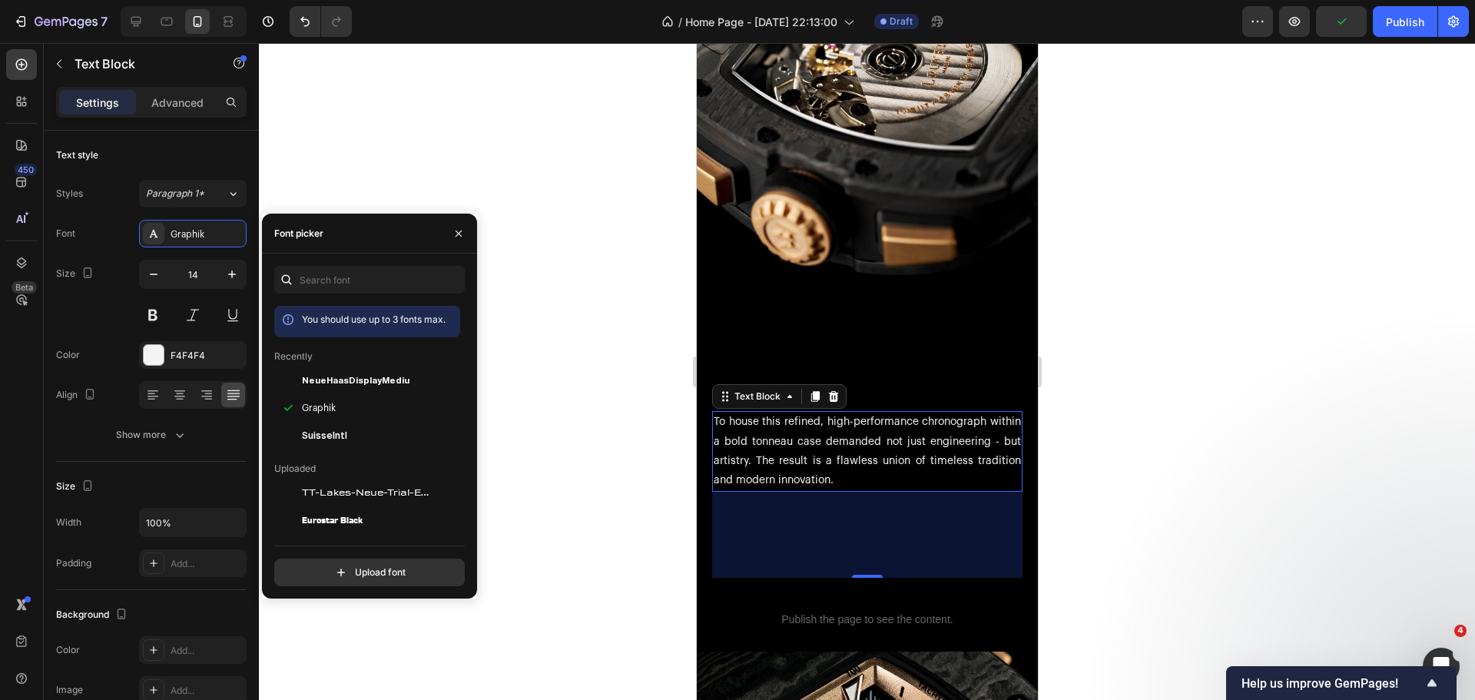
click at [658, 247] on div at bounding box center [867, 371] width 1216 height 657
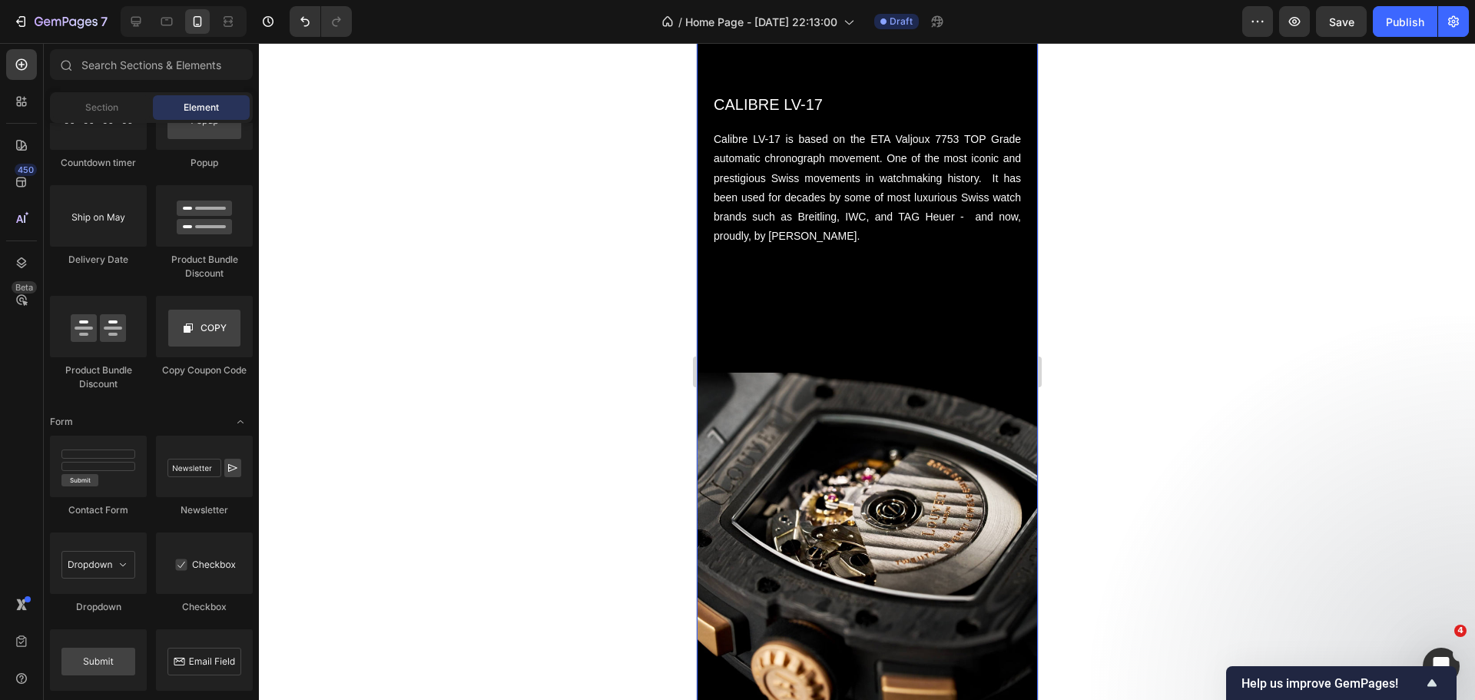
scroll to position [4090, 0]
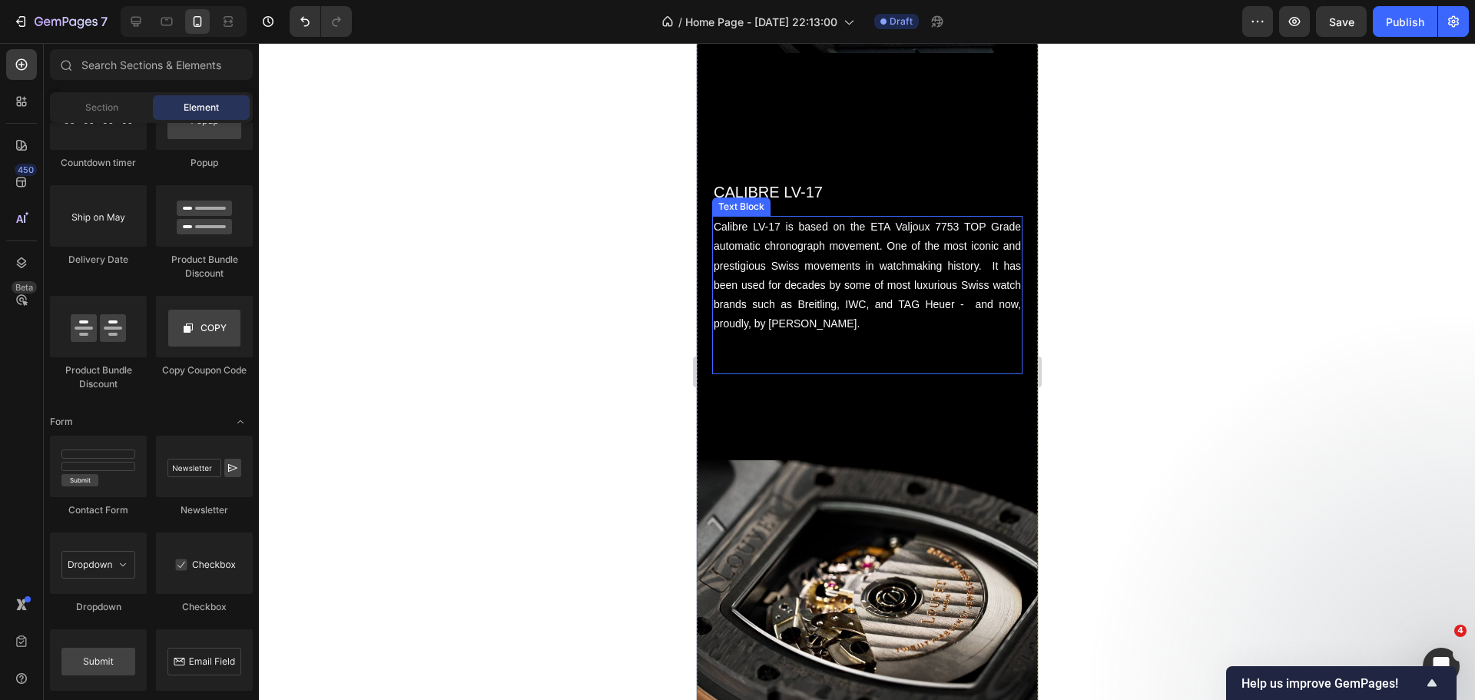
click at [863, 316] on p "Calibre LV-17 is based on the ETA Valjoux 7753 TOP Grade automatic chronograph …" at bounding box center [866, 275] width 307 height 116
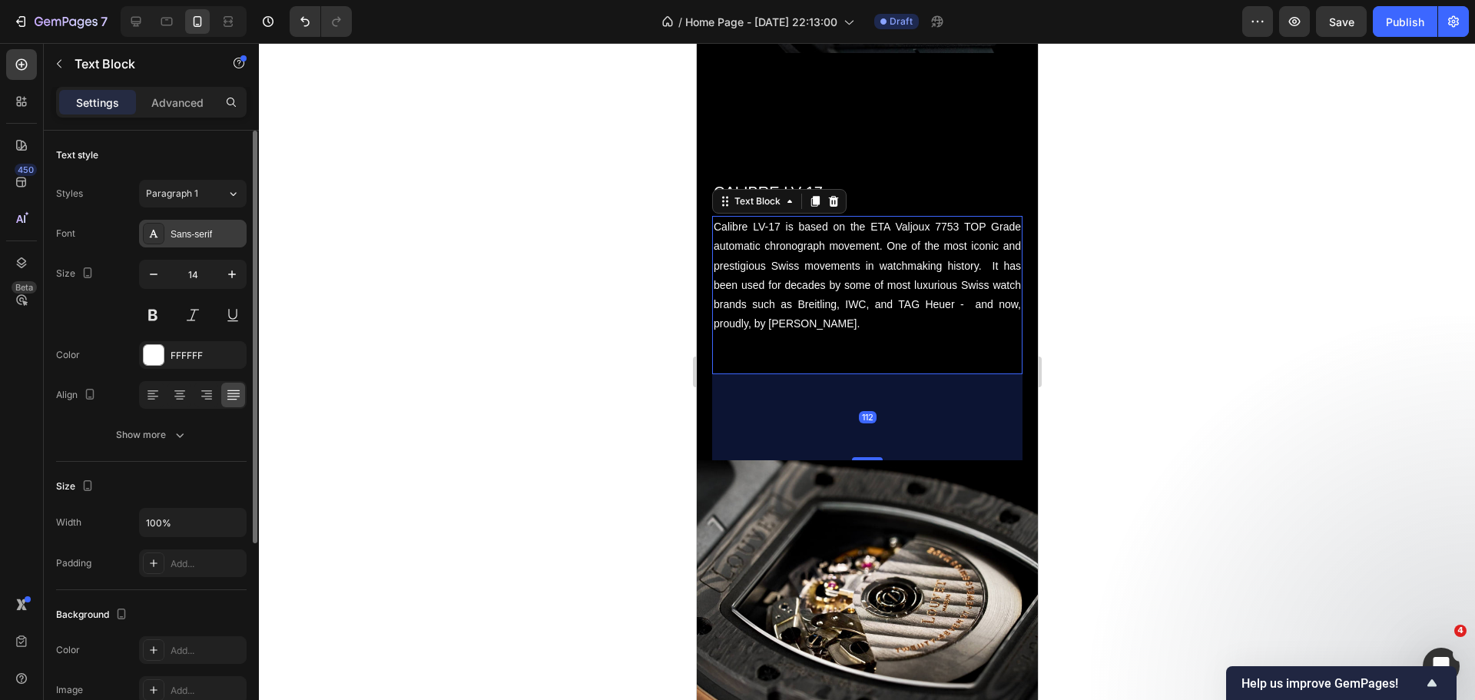
click at [187, 241] on div "Sans-serif" at bounding box center [193, 234] width 108 height 28
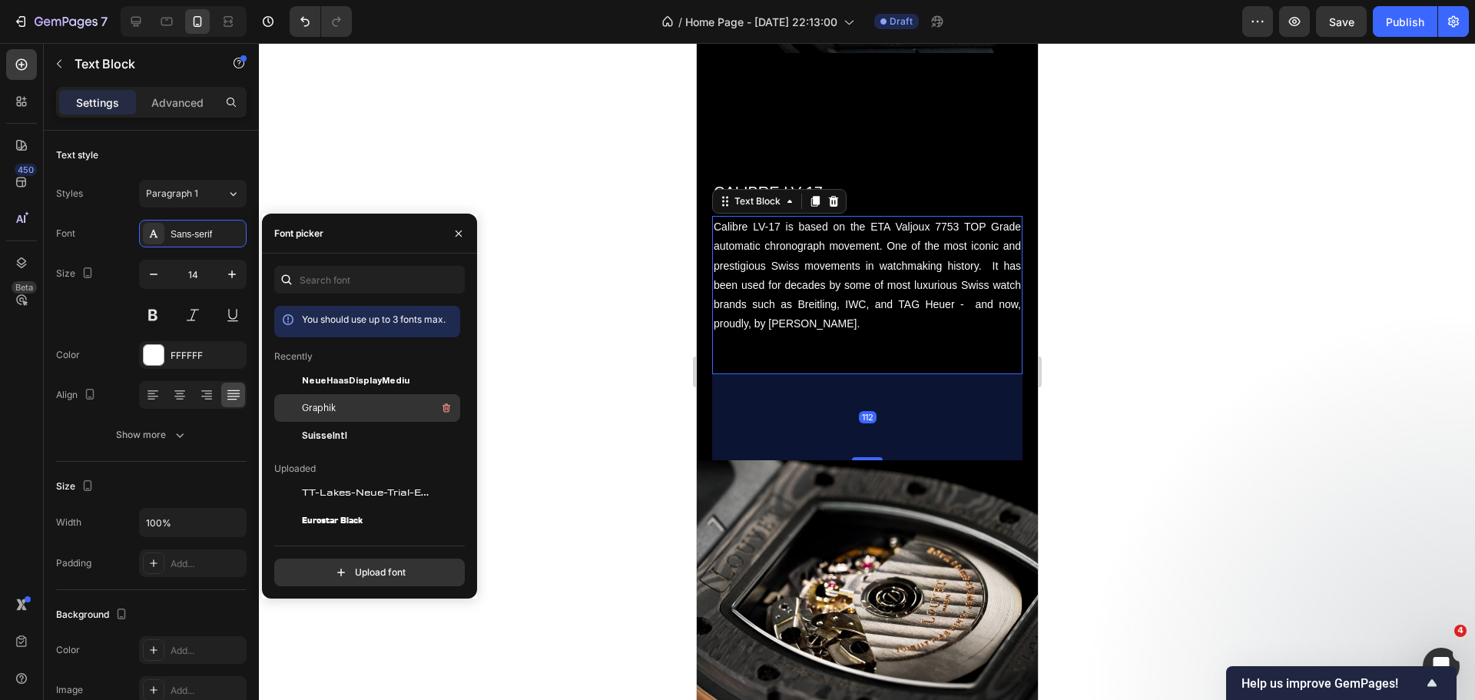
click at [303, 407] on span "Graphik" at bounding box center [319, 408] width 34 height 14
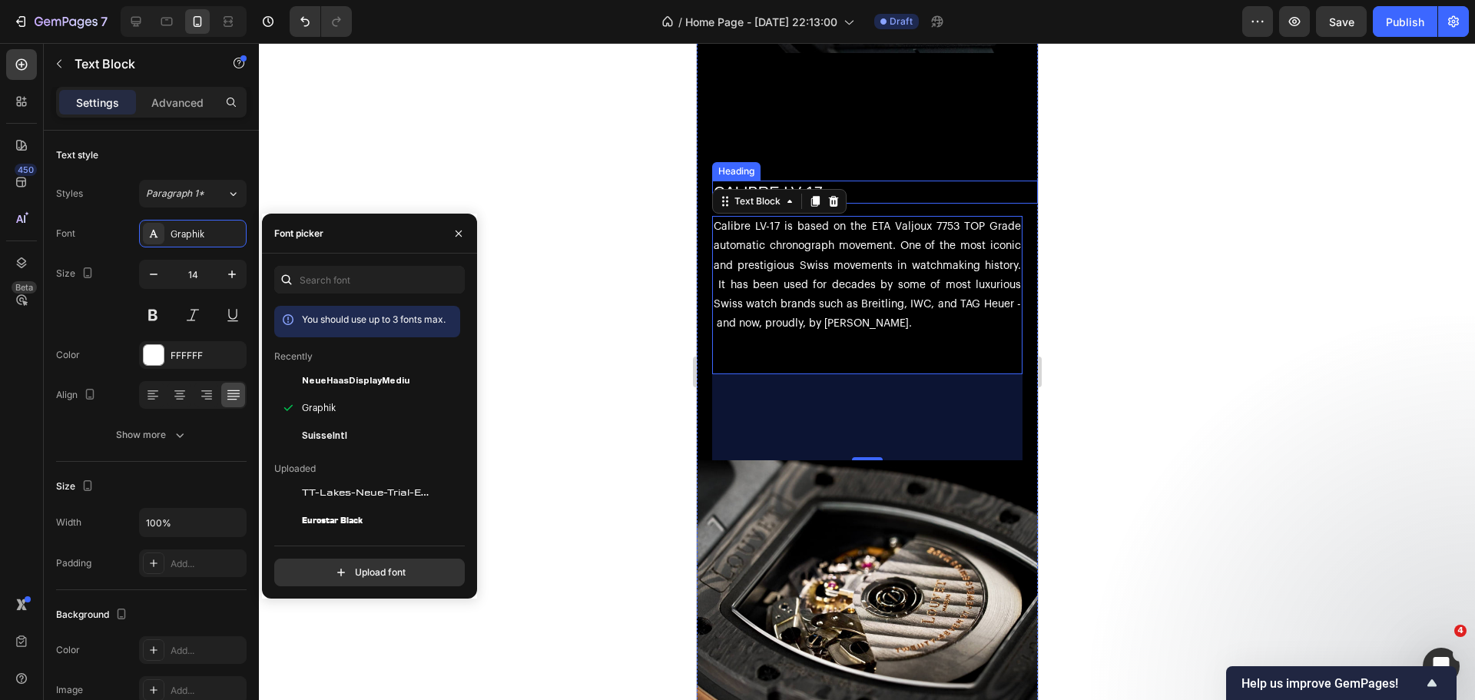
click at [768, 180] on h2 "CALIBRE LV-17" at bounding box center [874, 191] width 326 height 23
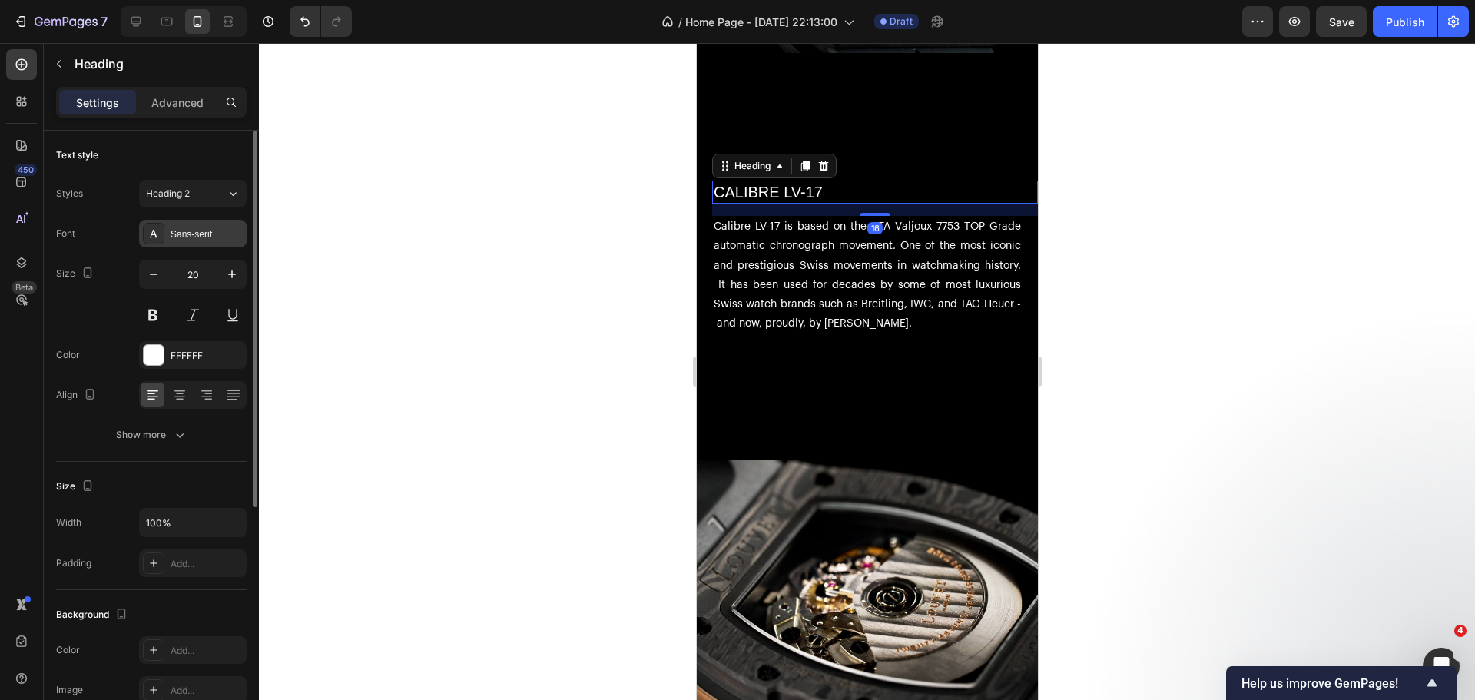
click at [166, 240] on div "Sans-serif" at bounding box center [193, 234] width 108 height 28
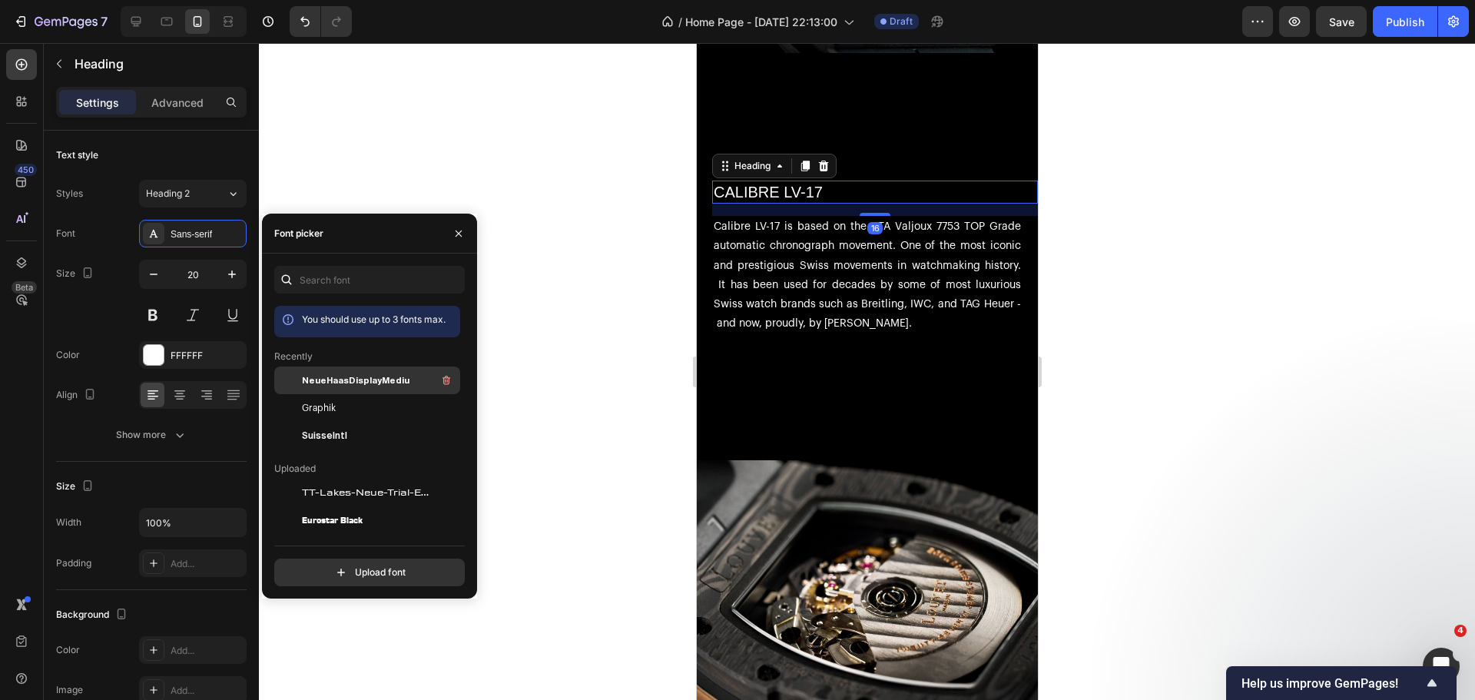
click at [303, 380] on span "NeueHaasDisplayMediu" at bounding box center [356, 380] width 108 height 14
click at [680, 309] on div at bounding box center [867, 371] width 1216 height 657
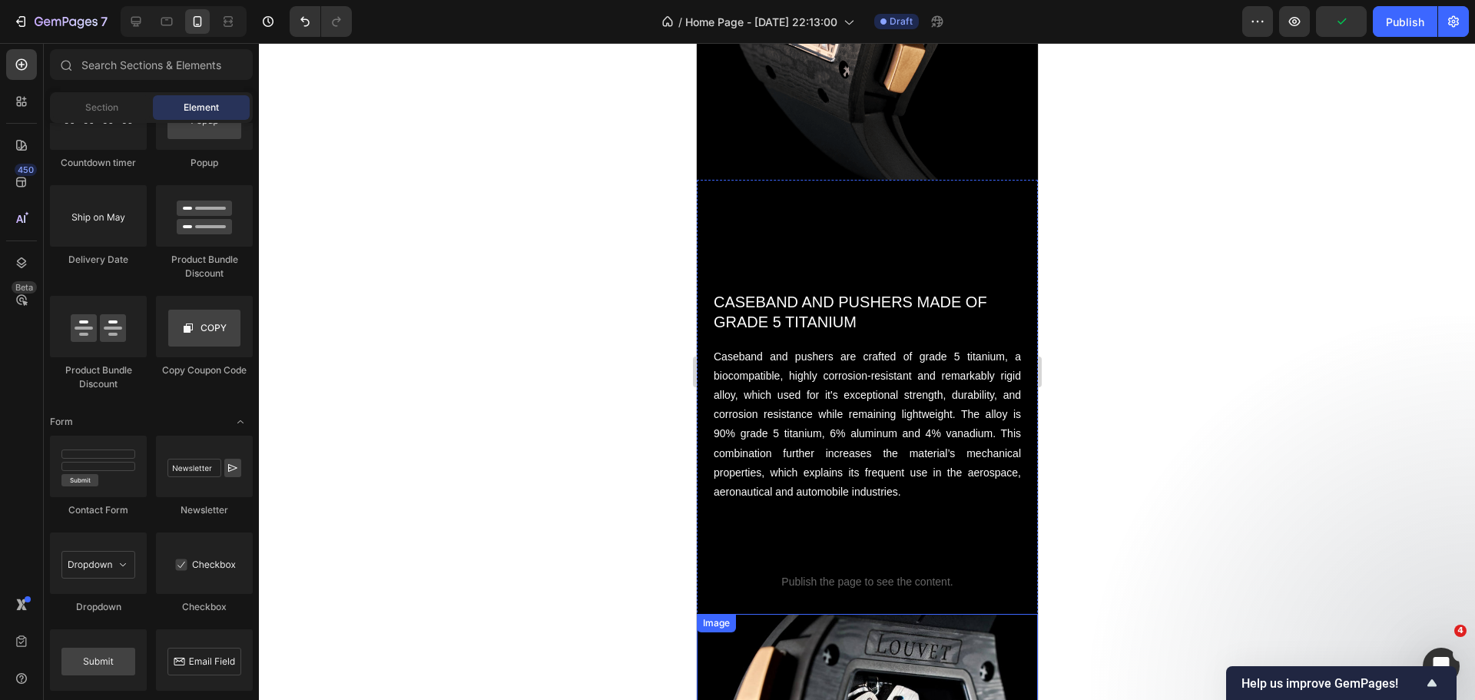
scroll to position [3168, 0]
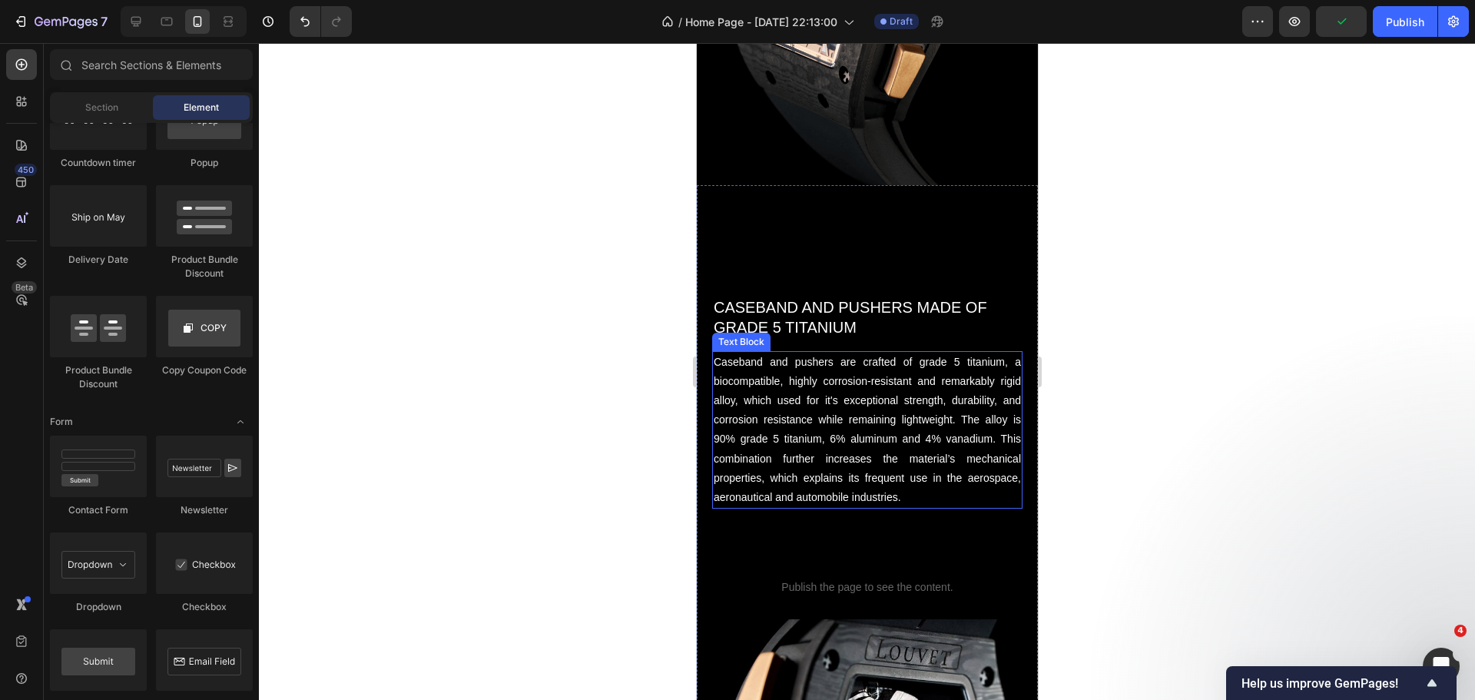
click at [826, 392] on p "Caseband and pushers are crafted of grade 5 titanium, a biocompatible, highly c…" at bounding box center [866, 430] width 307 height 155
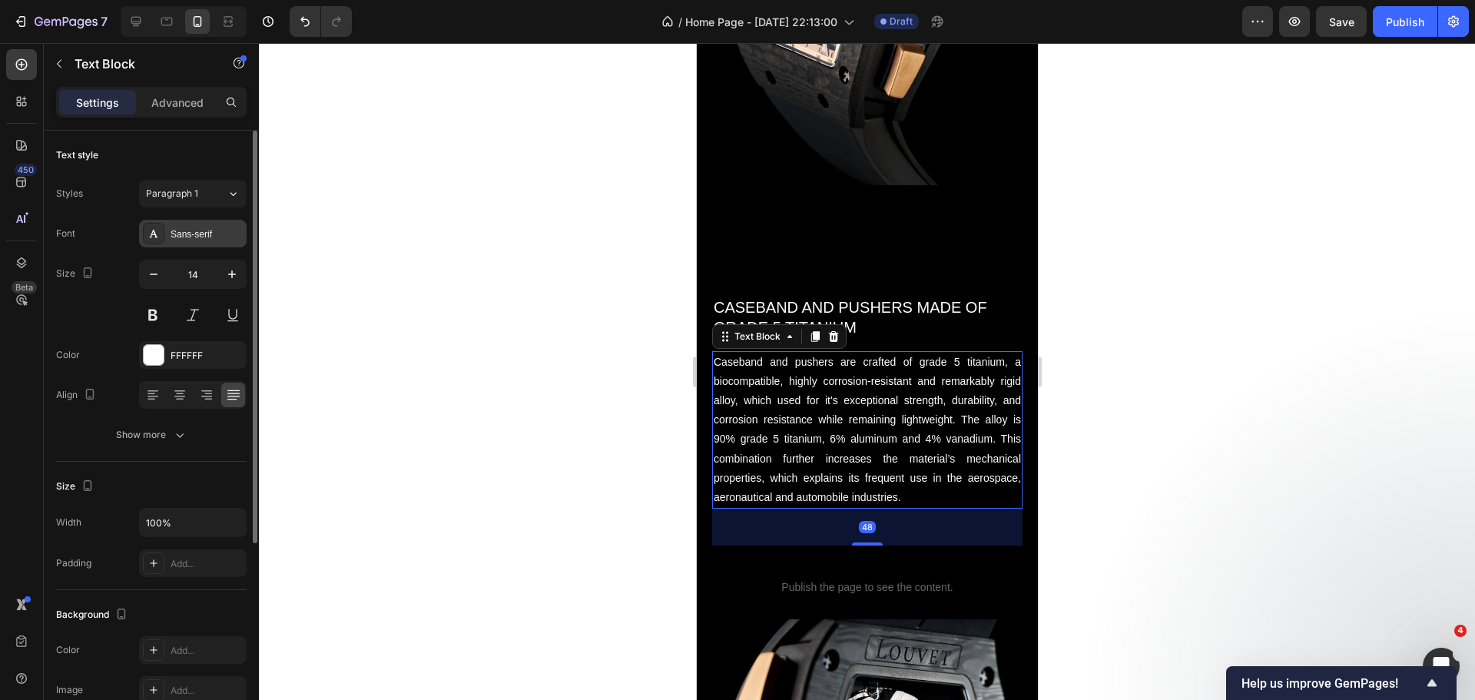
click at [190, 230] on div "Sans-serif" at bounding box center [206, 234] width 72 height 14
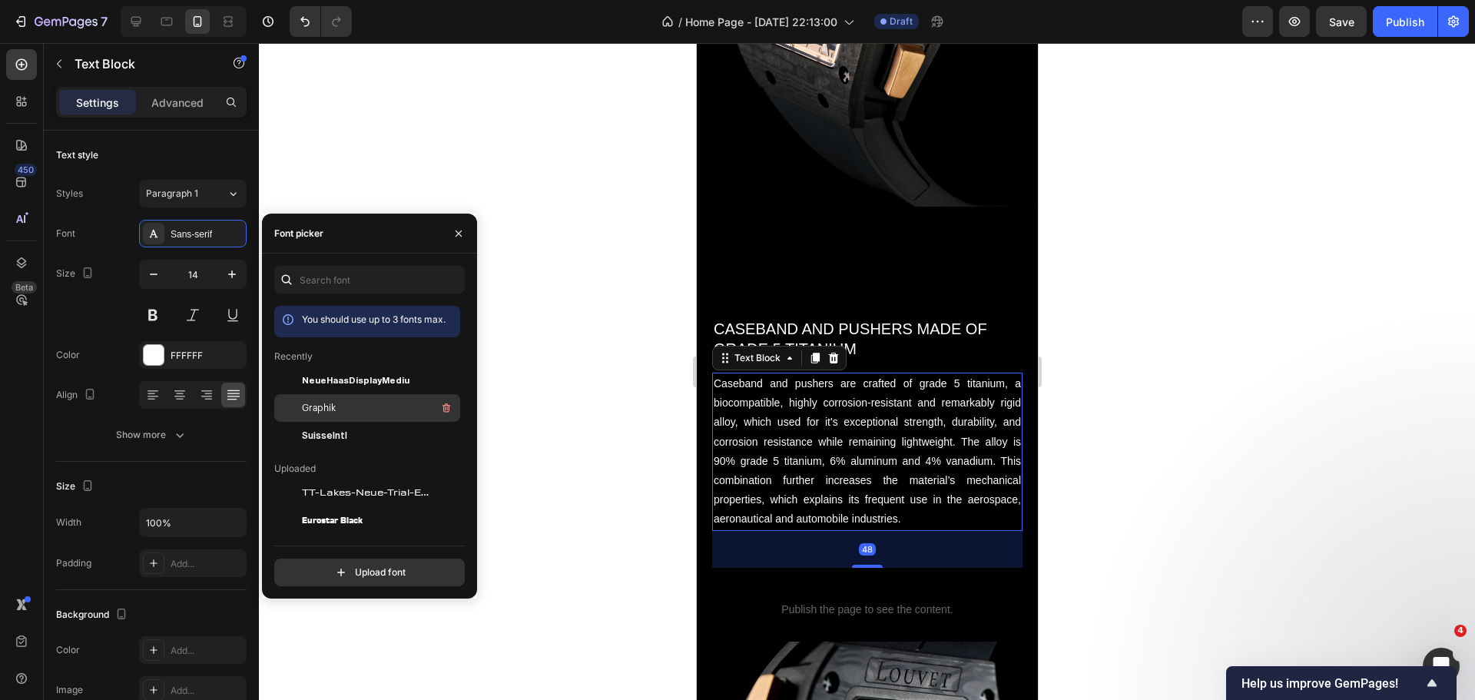
click at [297, 412] on div at bounding box center [288, 408] width 28 height 28
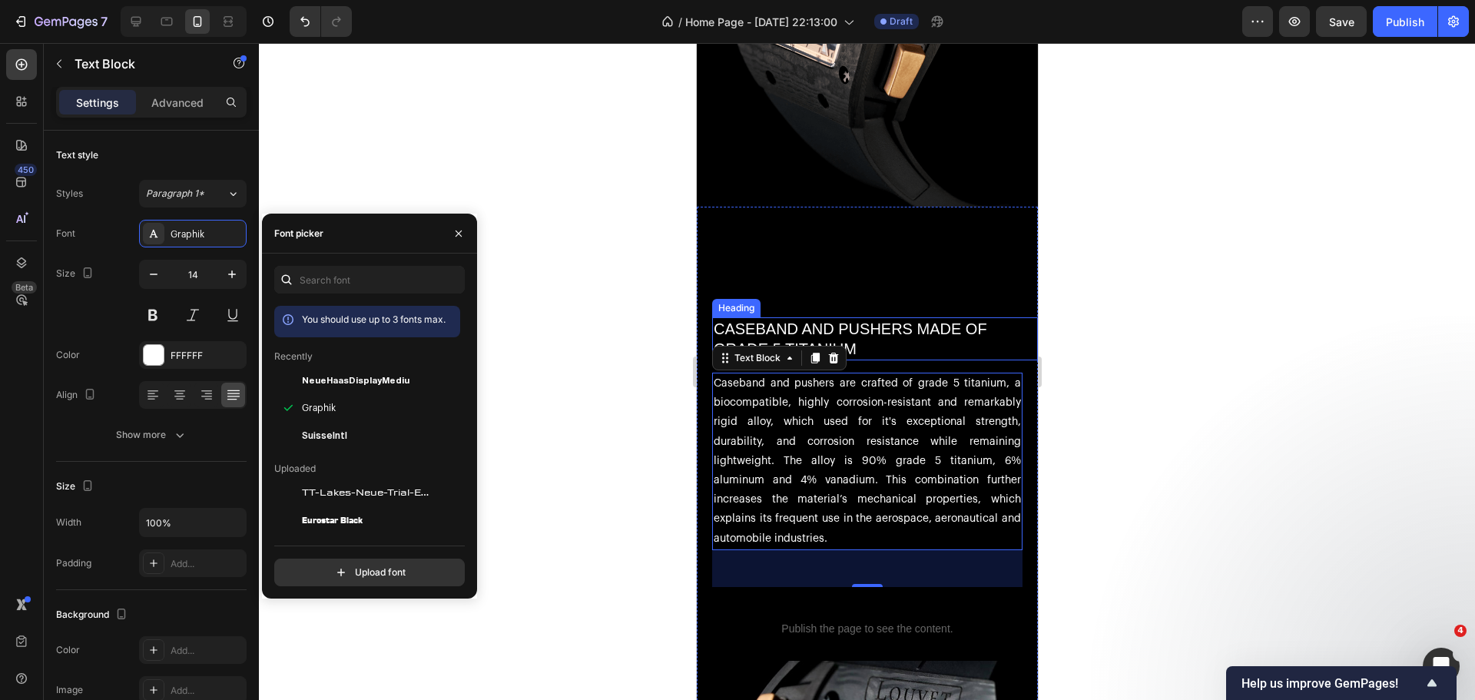
click at [785, 317] on h2 "CASEBAND AND PUSHERS MADE OF GRADE 5 TITANIUM" at bounding box center [874, 338] width 326 height 43
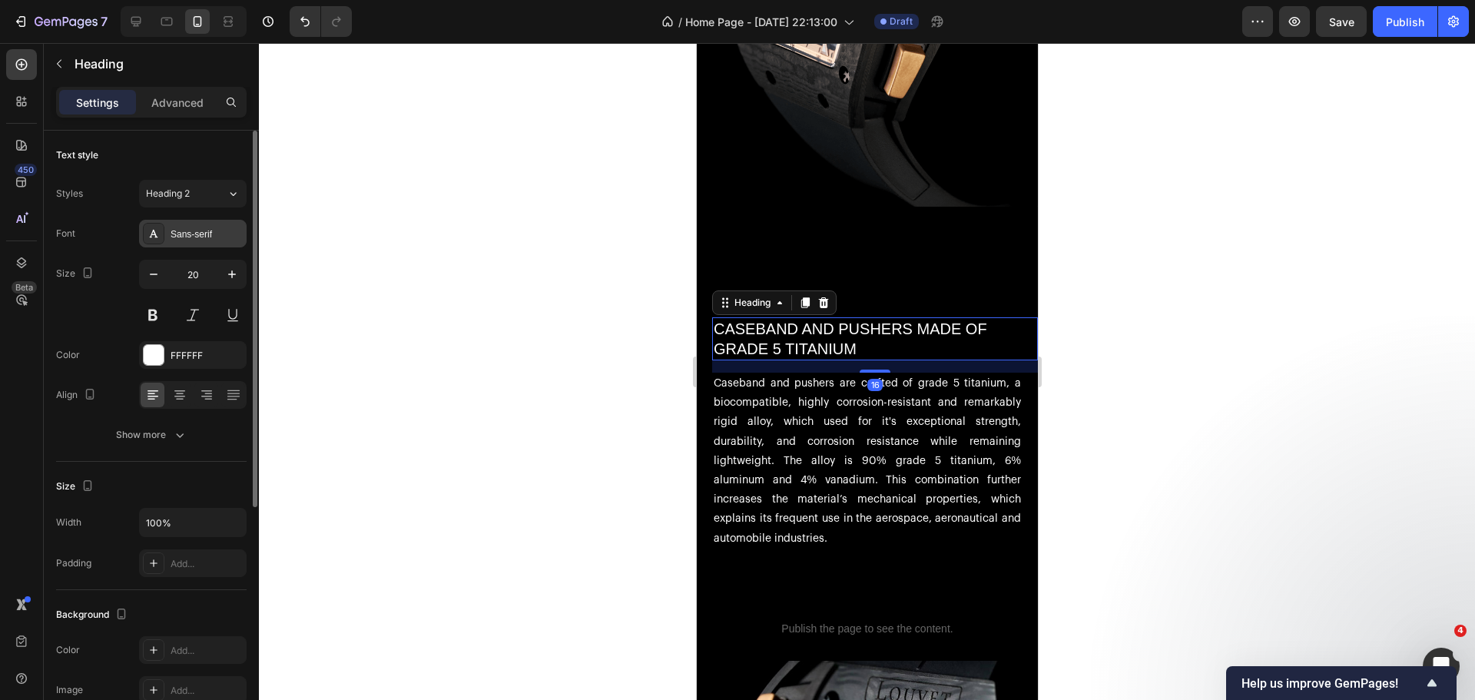
click at [190, 225] on div "Sans-serif" at bounding box center [193, 234] width 108 height 28
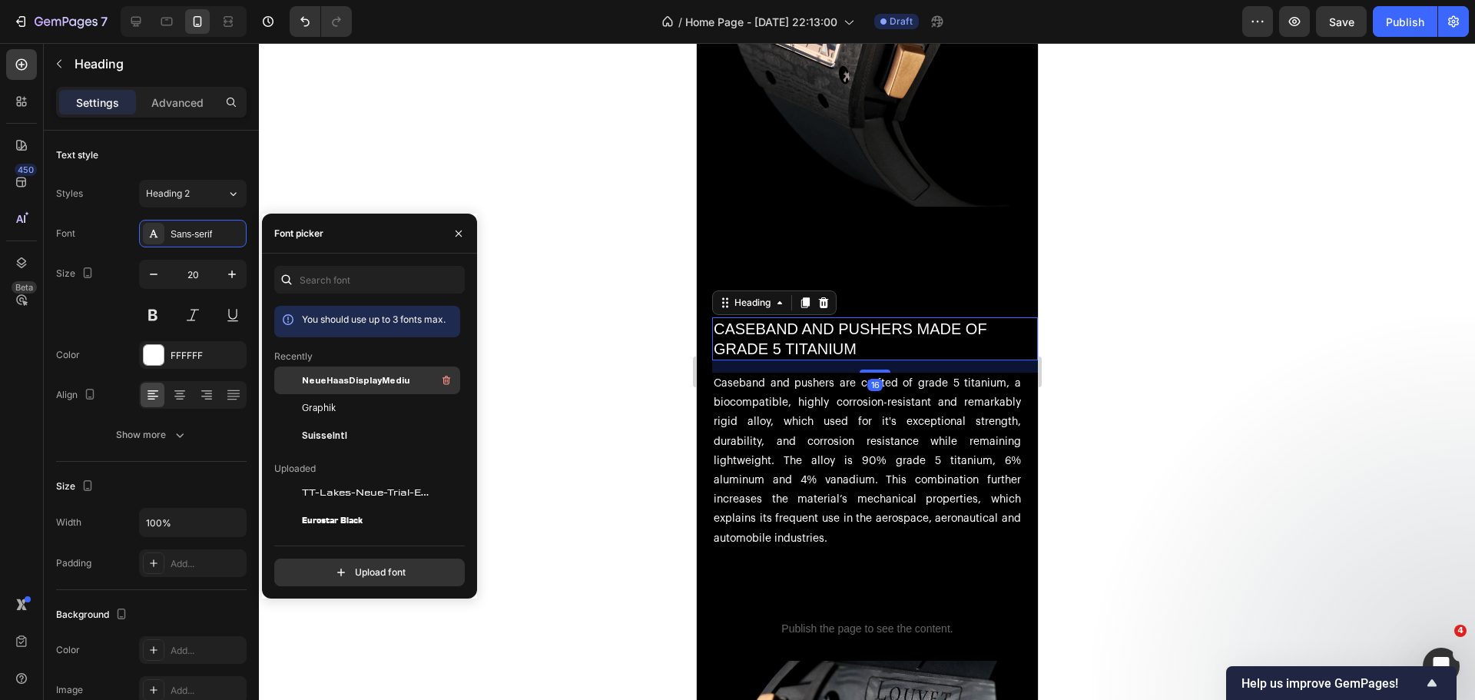
click at [316, 379] on span "NeueHaasDisplayMediu" at bounding box center [356, 380] width 108 height 14
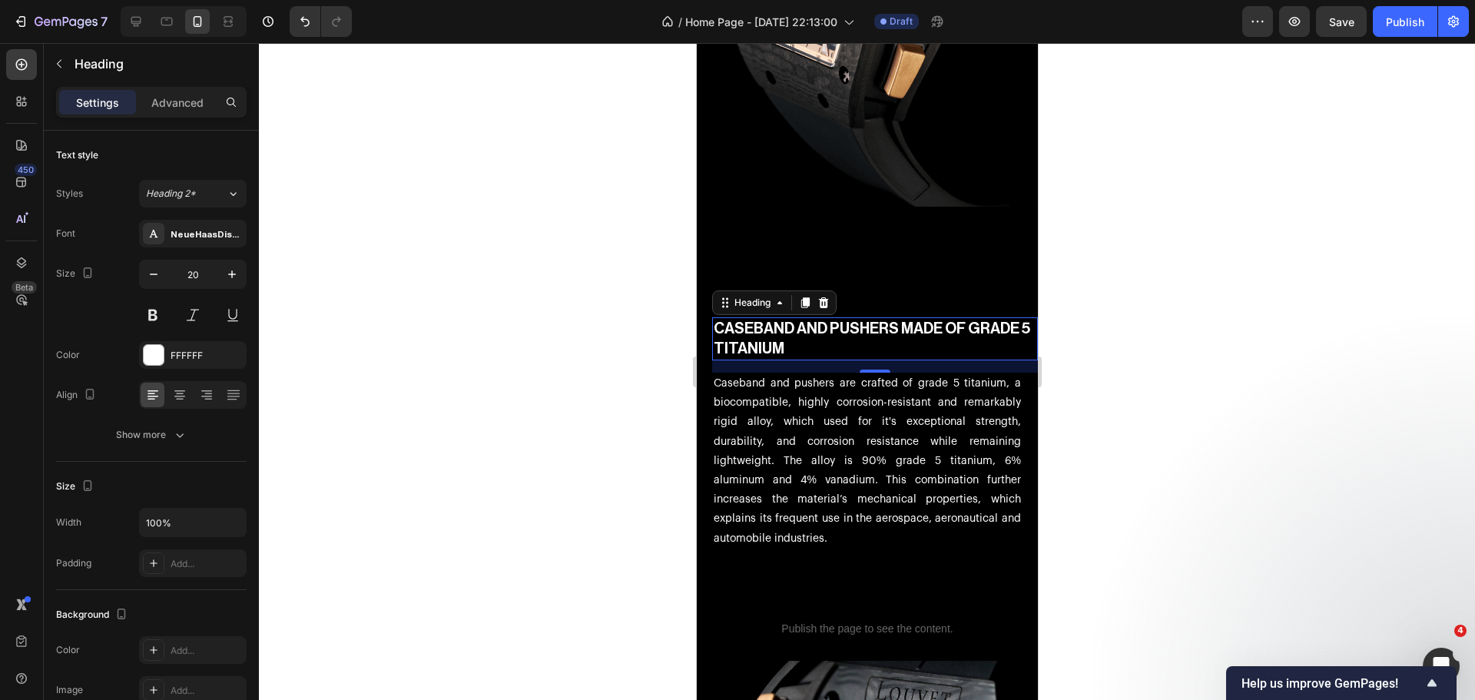
click at [576, 319] on div at bounding box center [867, 371] width 1216 height 657
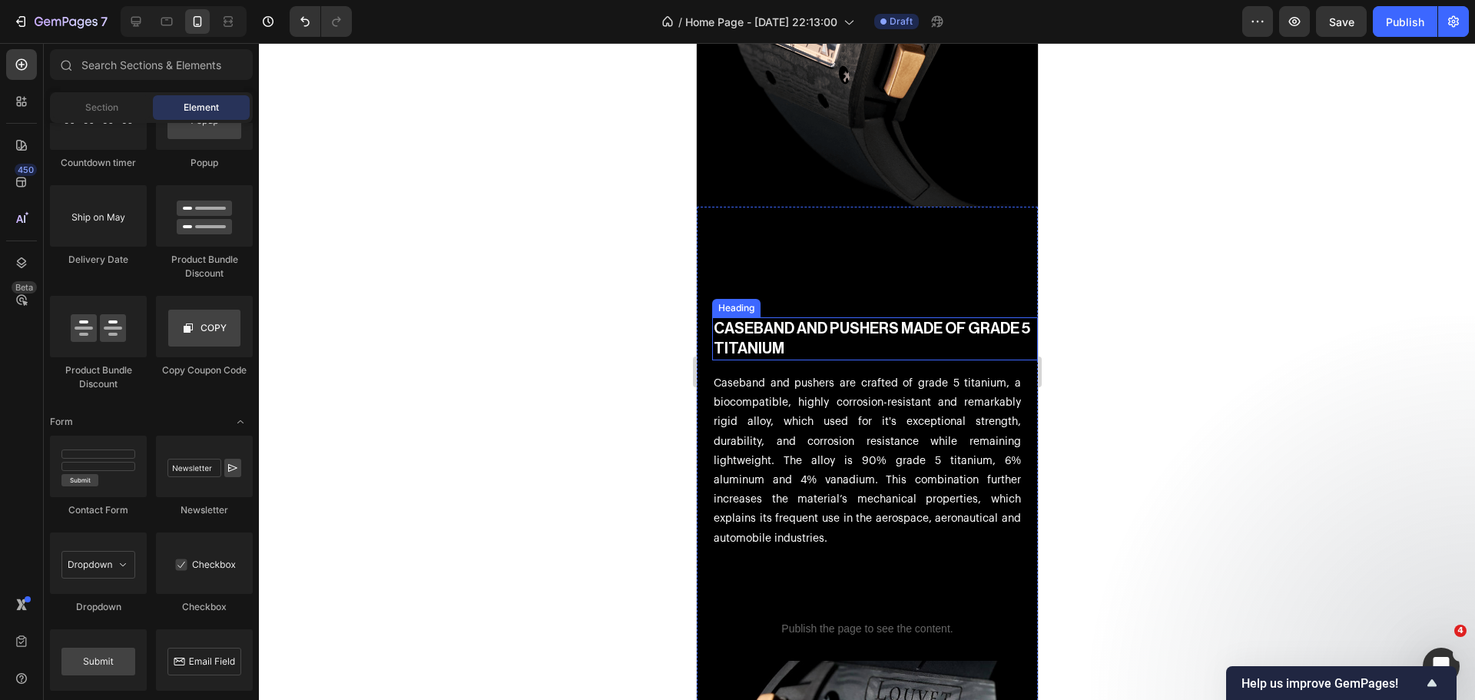
click at [813, 319] on h2 "CASEBAND AND PUSHERS MADE OF GRADE 5 TITANIUM" at bounding box center [874, 338] width 326 height 43
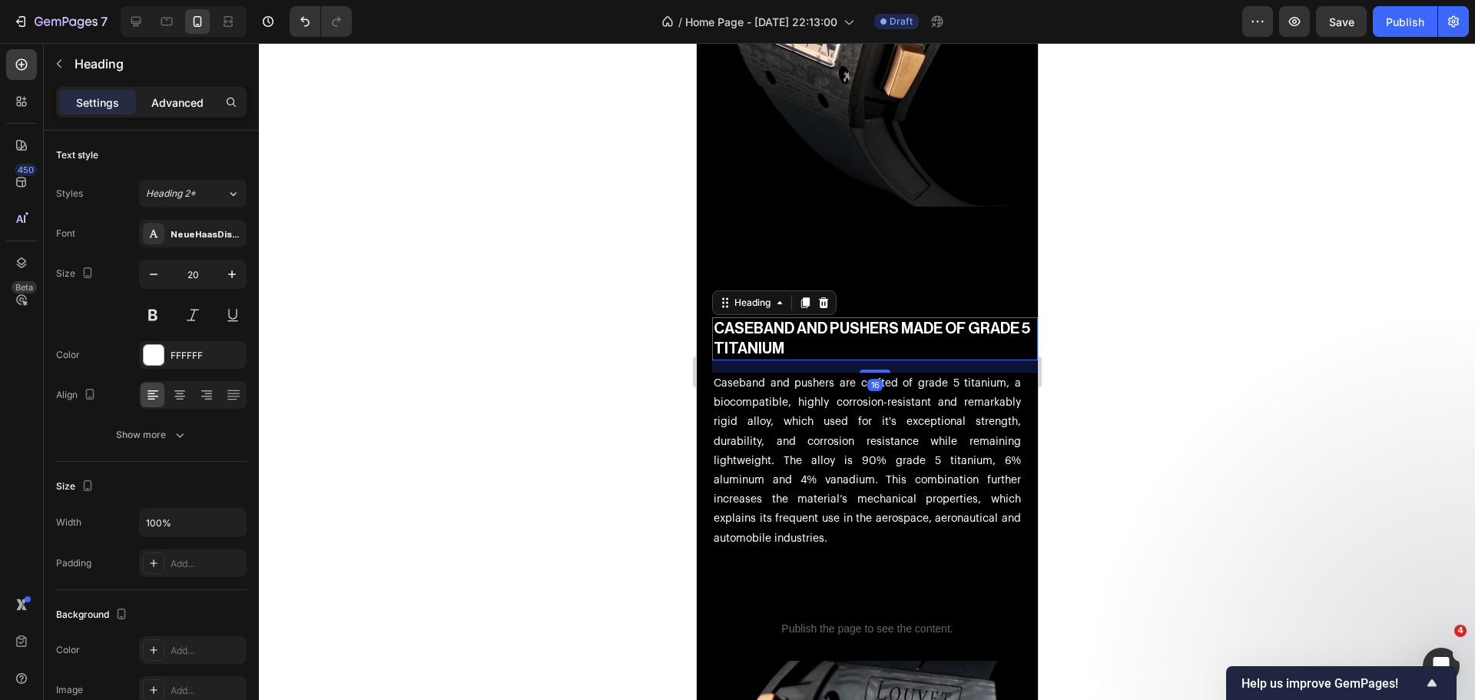
click at [190, 110] on p "Advanced" at bounding box center [177, 102] width 52 height 16
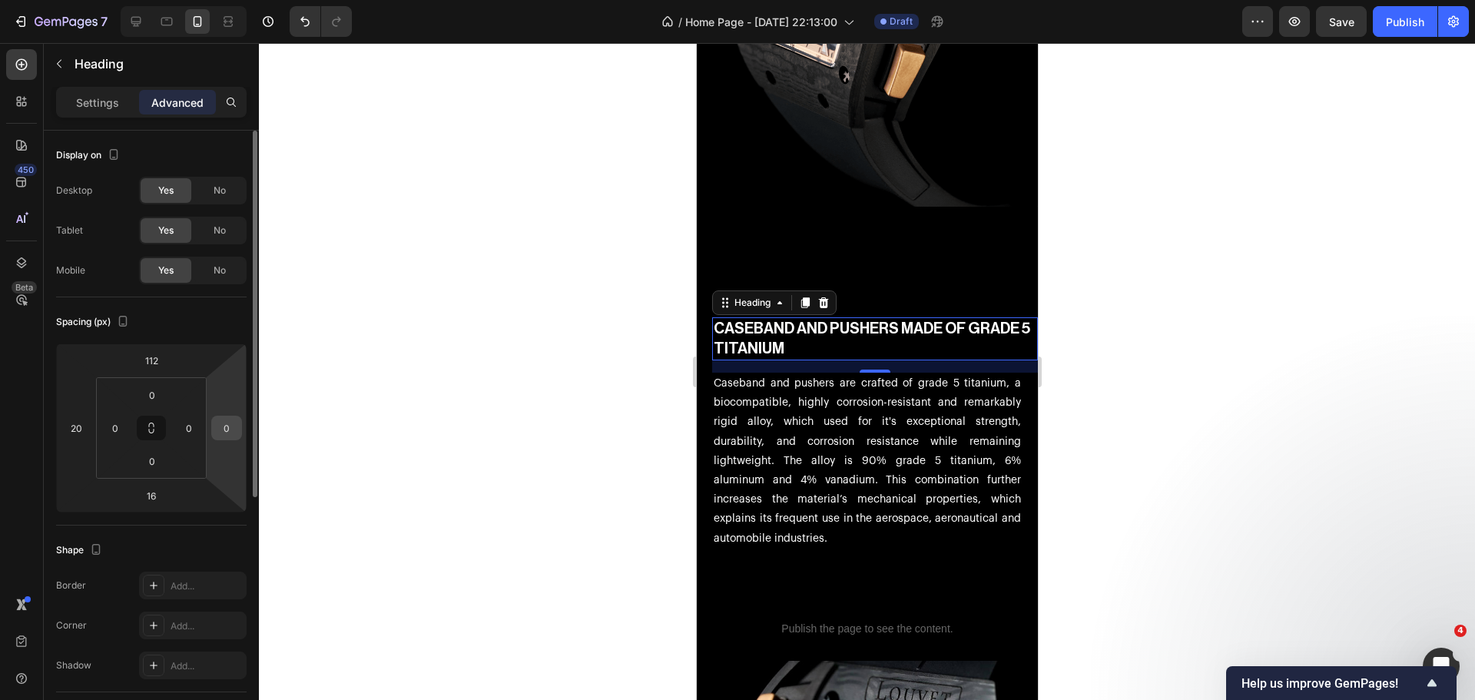
click at [227, 427] on input "0" at bounding box center [226, 427] width 23 height 23
type input "20"
click at [379, 405] on div at bounding box center [867, 371] width 1216 height 657
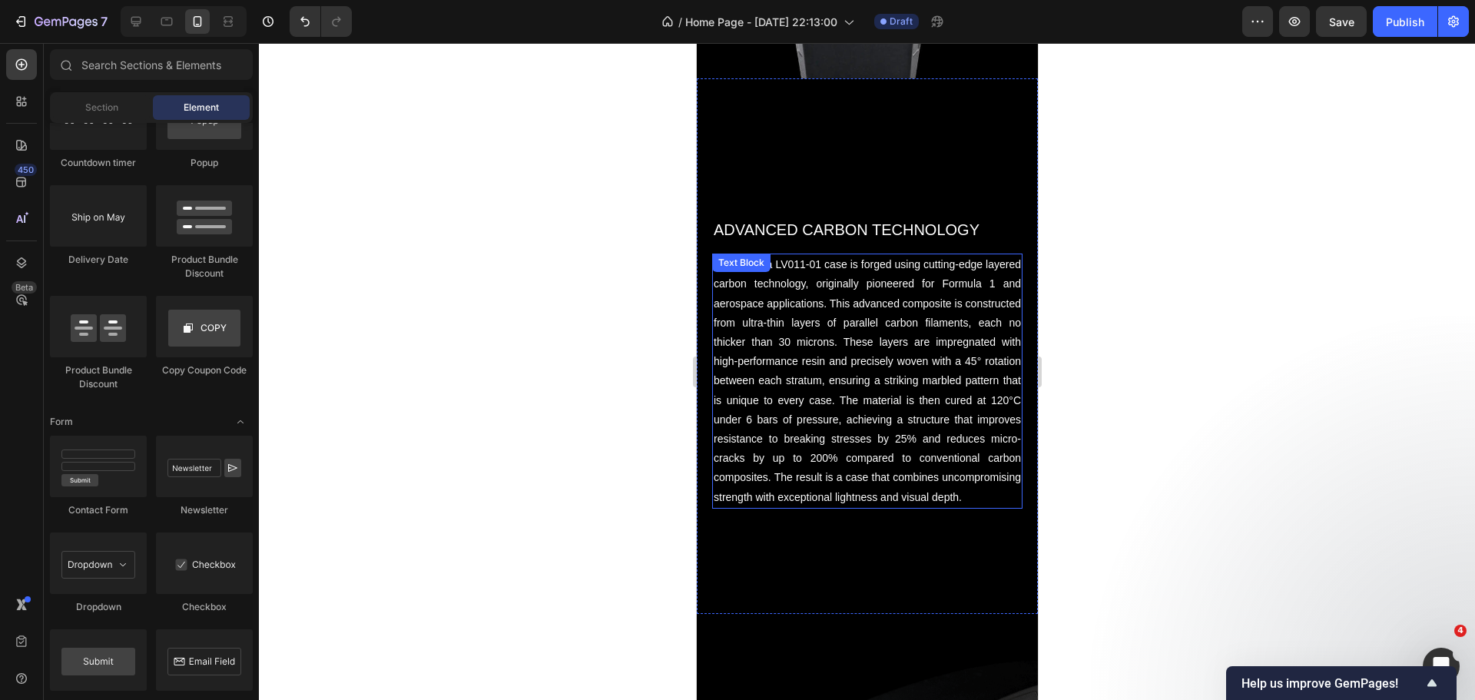
scroll to position [2246, 0]
click at [869, 334] on p "The Legerra LV011-01 case is forged using cutting-edge layered carbon technolog…" at bounding box center [866, 384] width 307 height 252
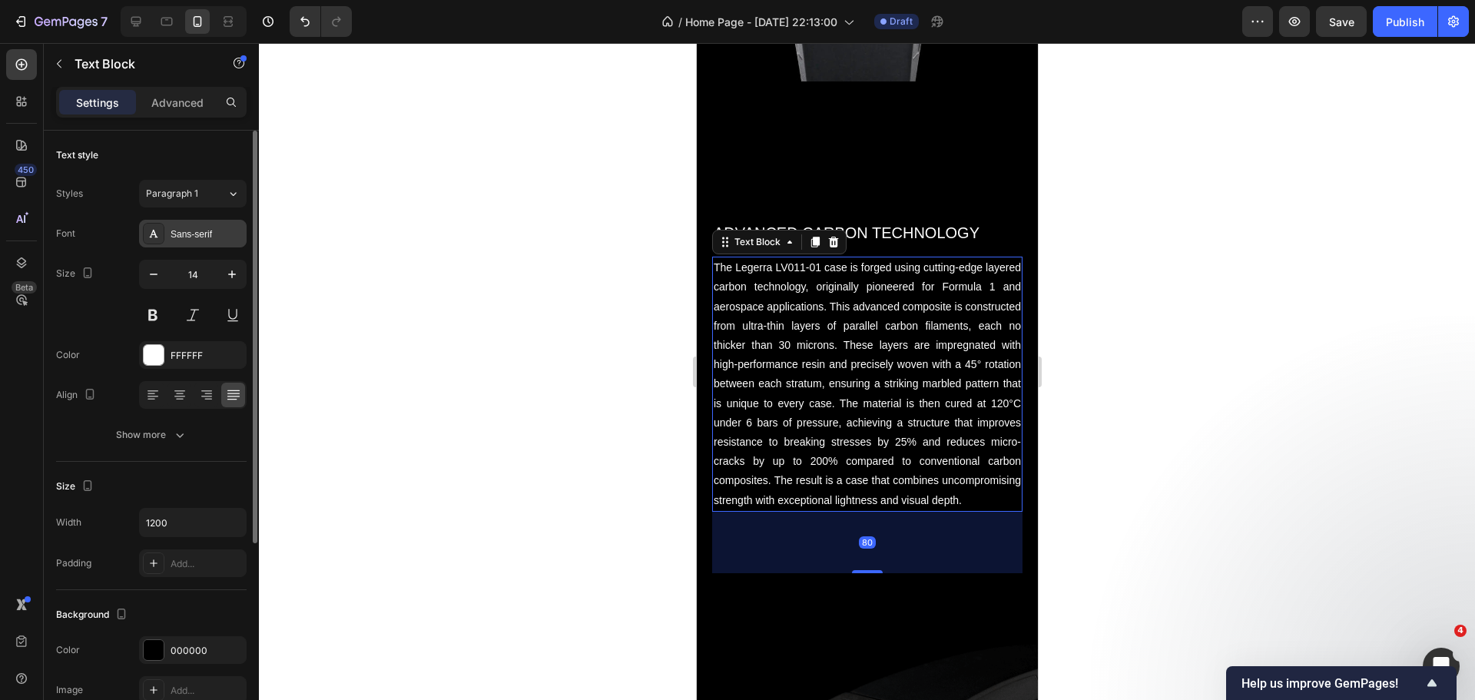
click at [203, 237] on div "Sans-serif" at bounding box center [206, 234] width 72 height 14
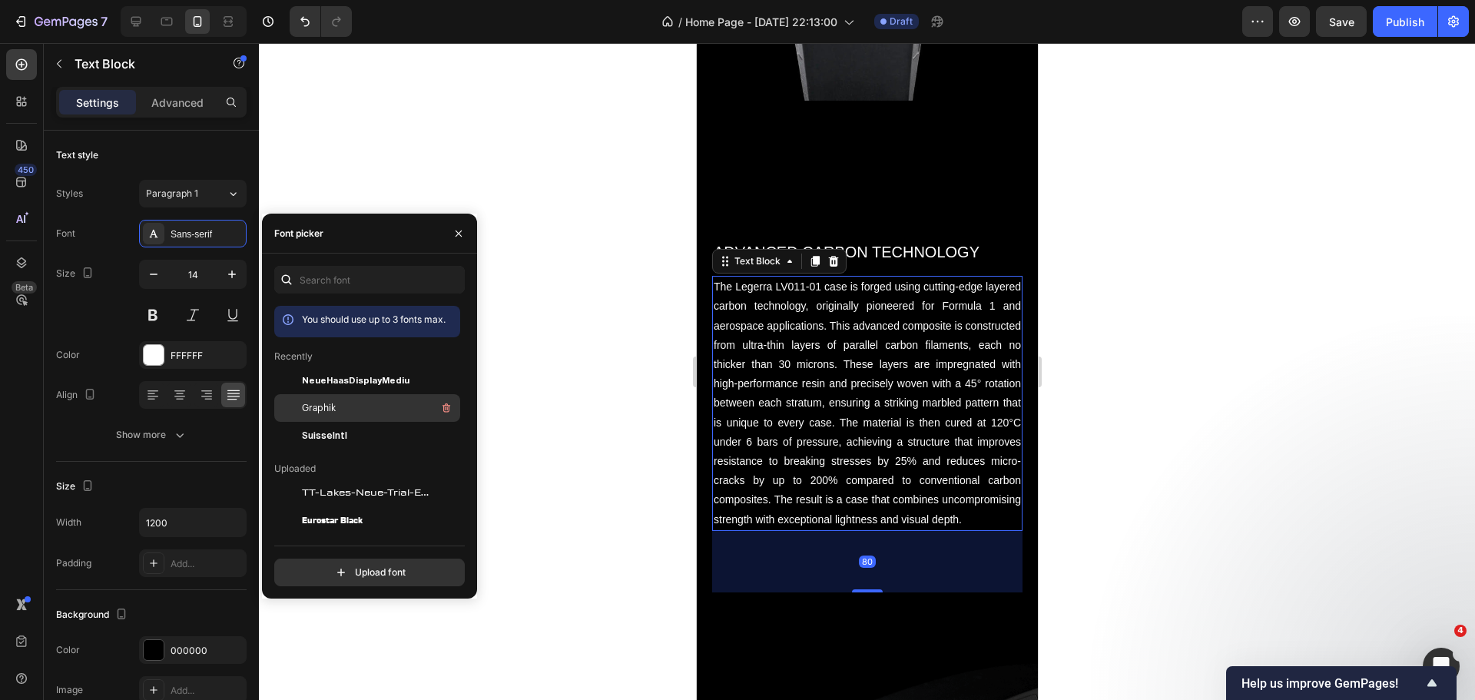
click at [332, 400] on div "Graphik" at bounding box center [379, 408] width 155 height 18
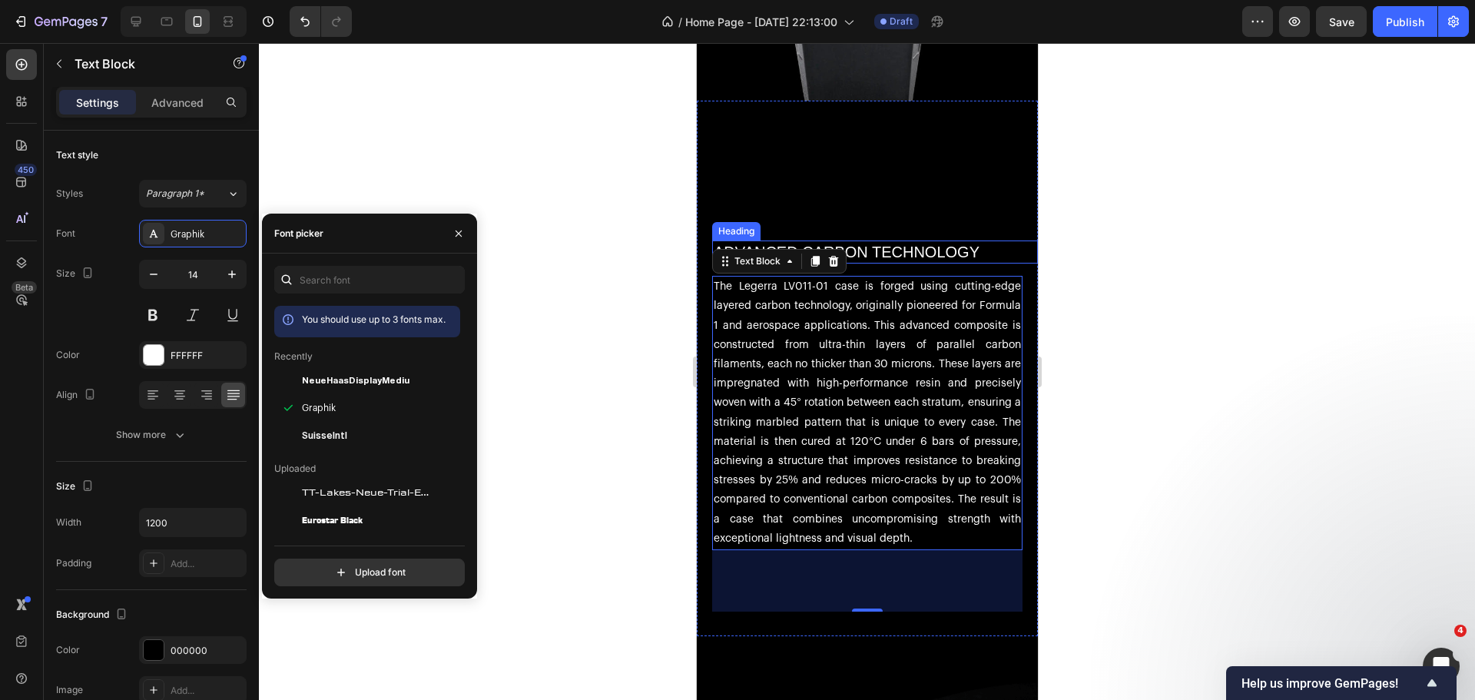
click at [893, 240] on h2 "ADVANCED CARBON TECHNOLOGY" at bounding box center [874, 251] width 326 height 23
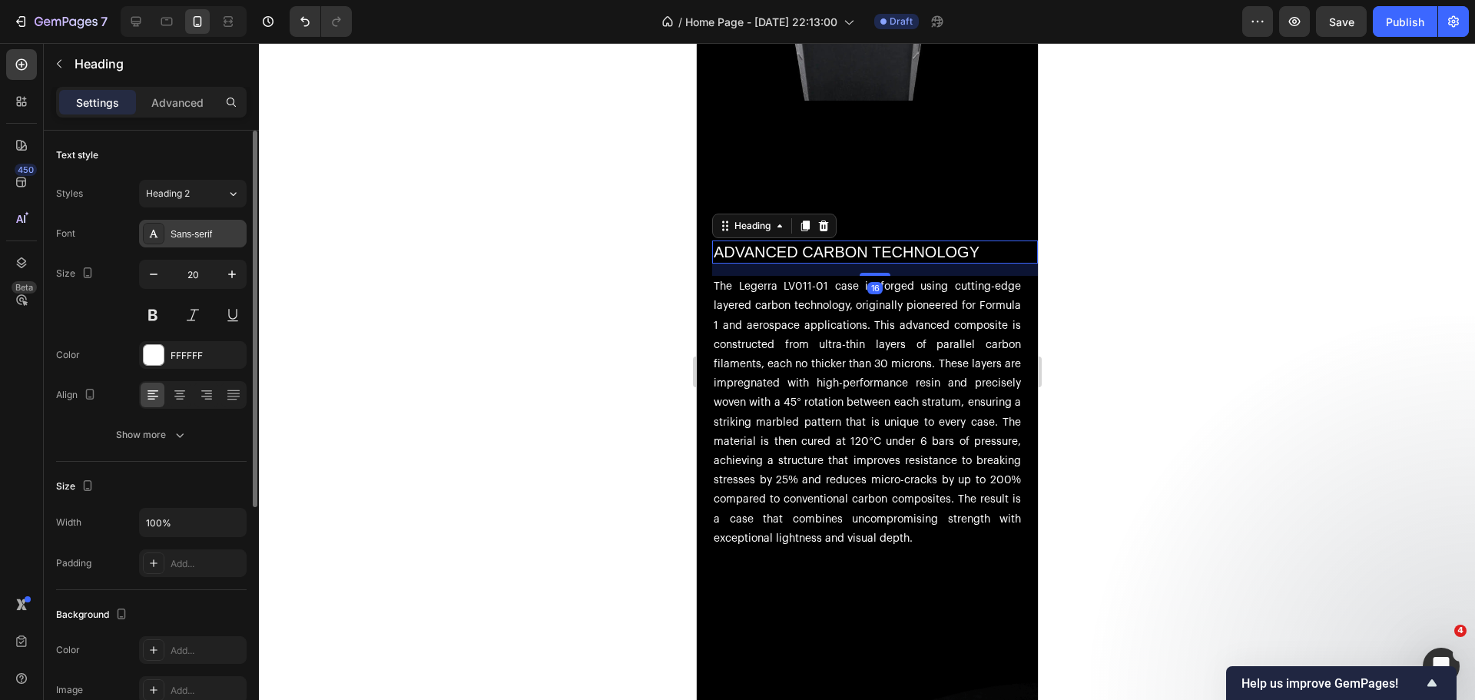
click at [184, 232] on div "Sans-serif" at bounding box center [206, 234] width 72 height 14
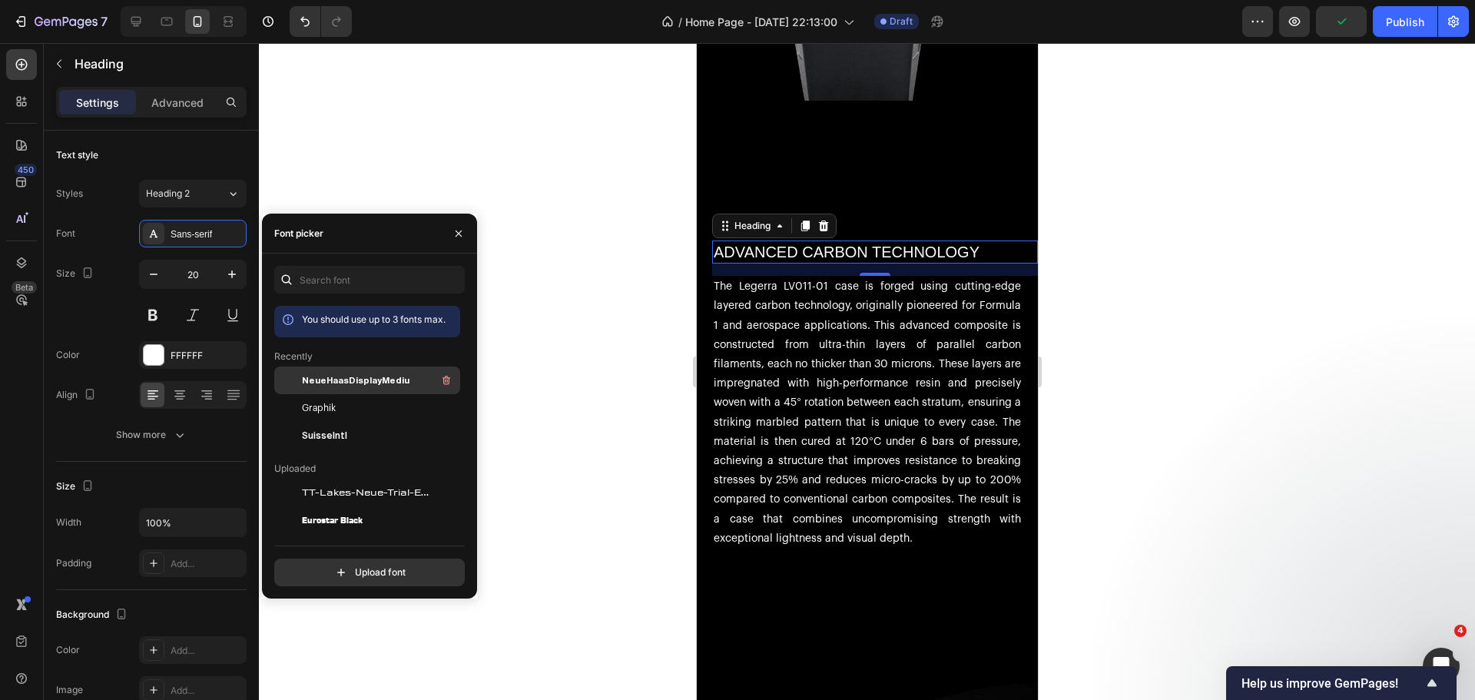
click at [352, 376] on span "NeueHaasDisplayMediu" at bounding box center [356, 380] width 108 height 14
click at [638, 308] on div at bounding box center [867, 371] width 1216 height 657
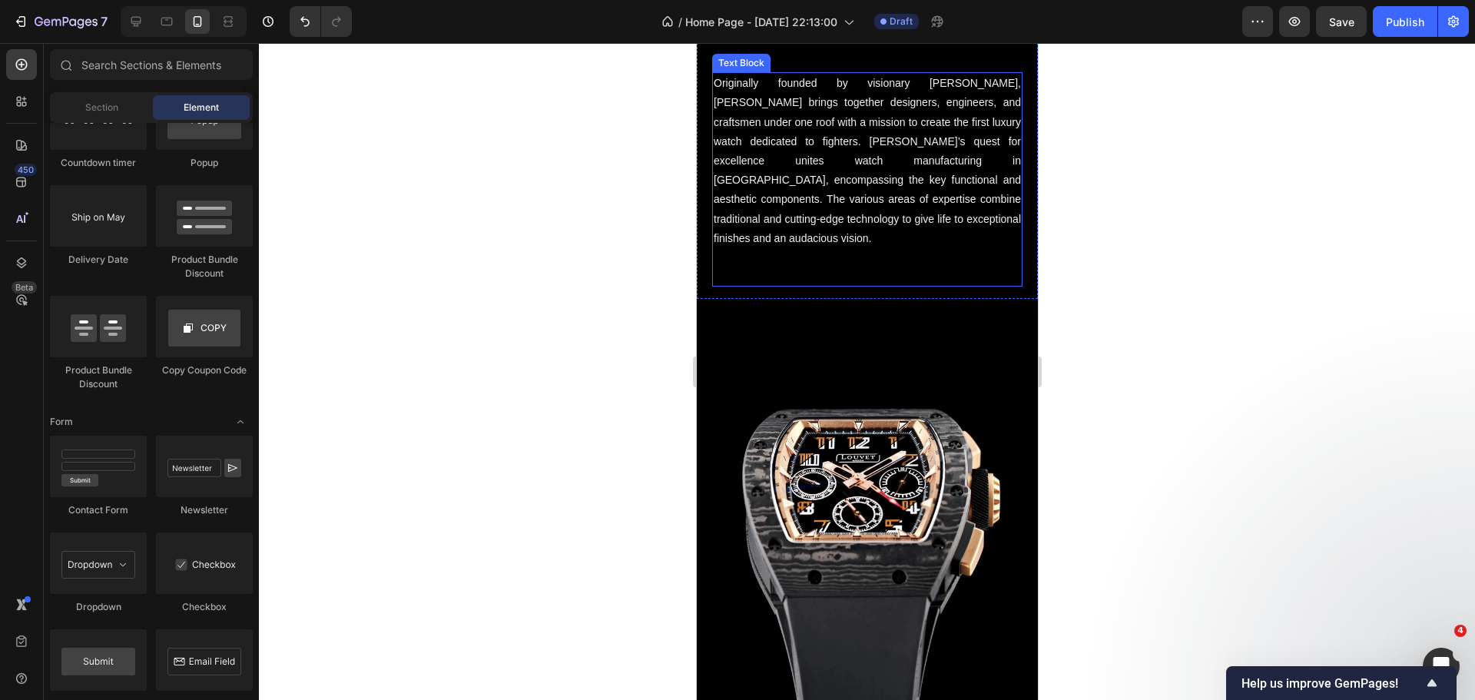
scroll to position [1478, 0]
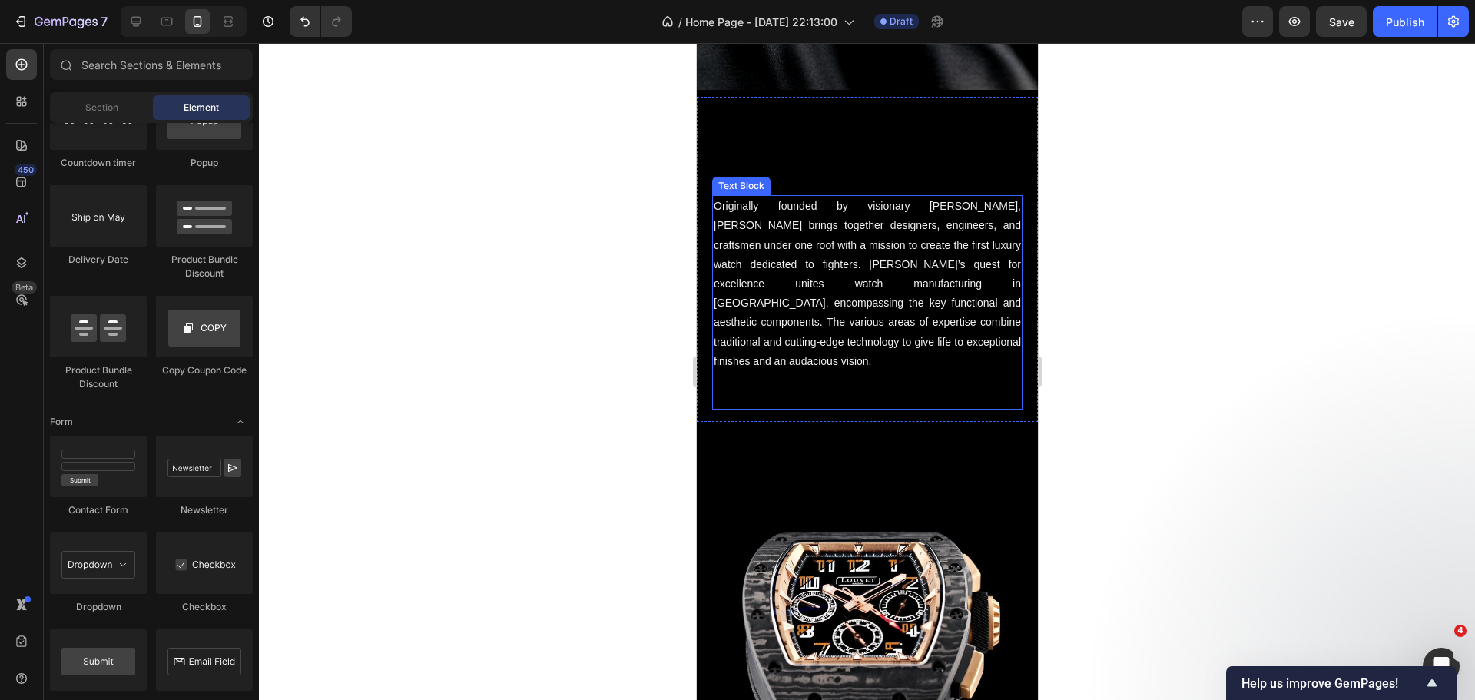
click at [869, 310] on p "Originally founded by visionary [PERSON_NAME], [PERSON_NAME] brings together de…" at bounding box center [866, 284] width 307 height 174
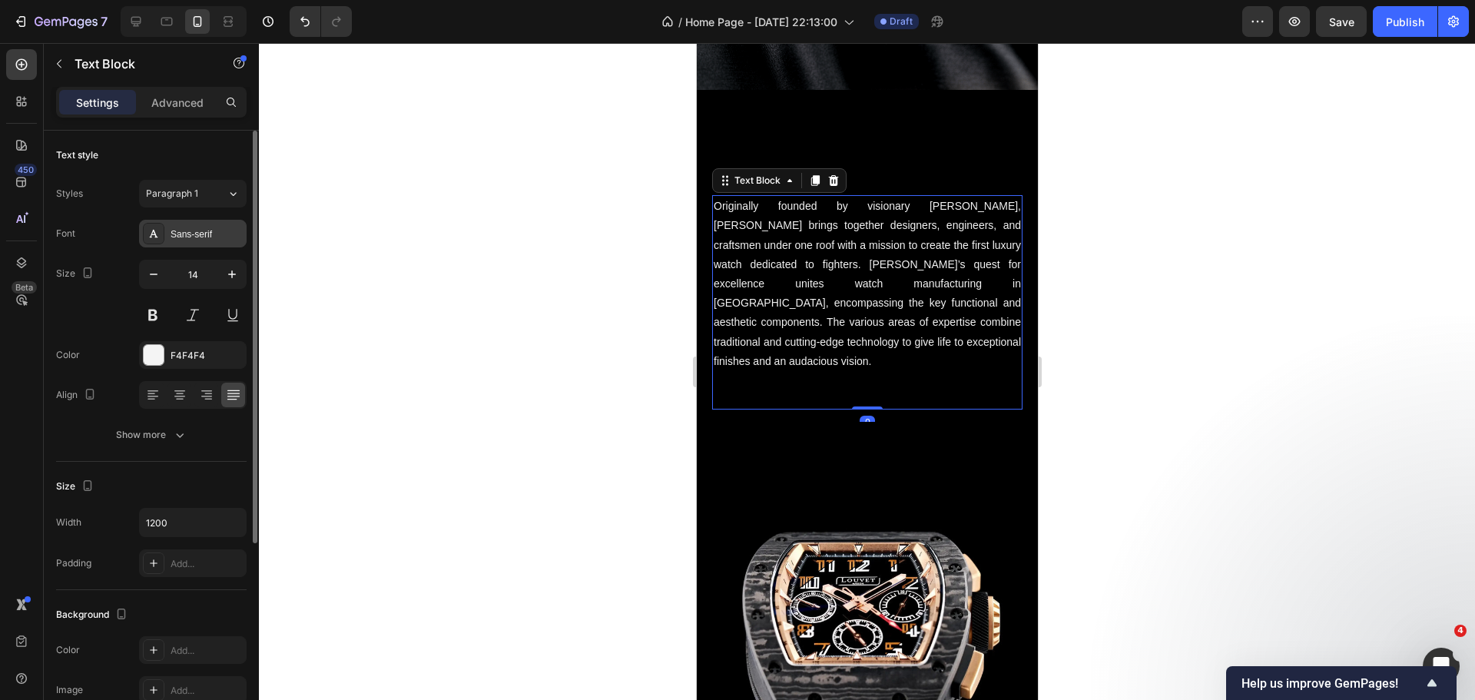
click at [182, 242] on div "Sans-serif" at bounding box center [193, 234] width 108 height 28
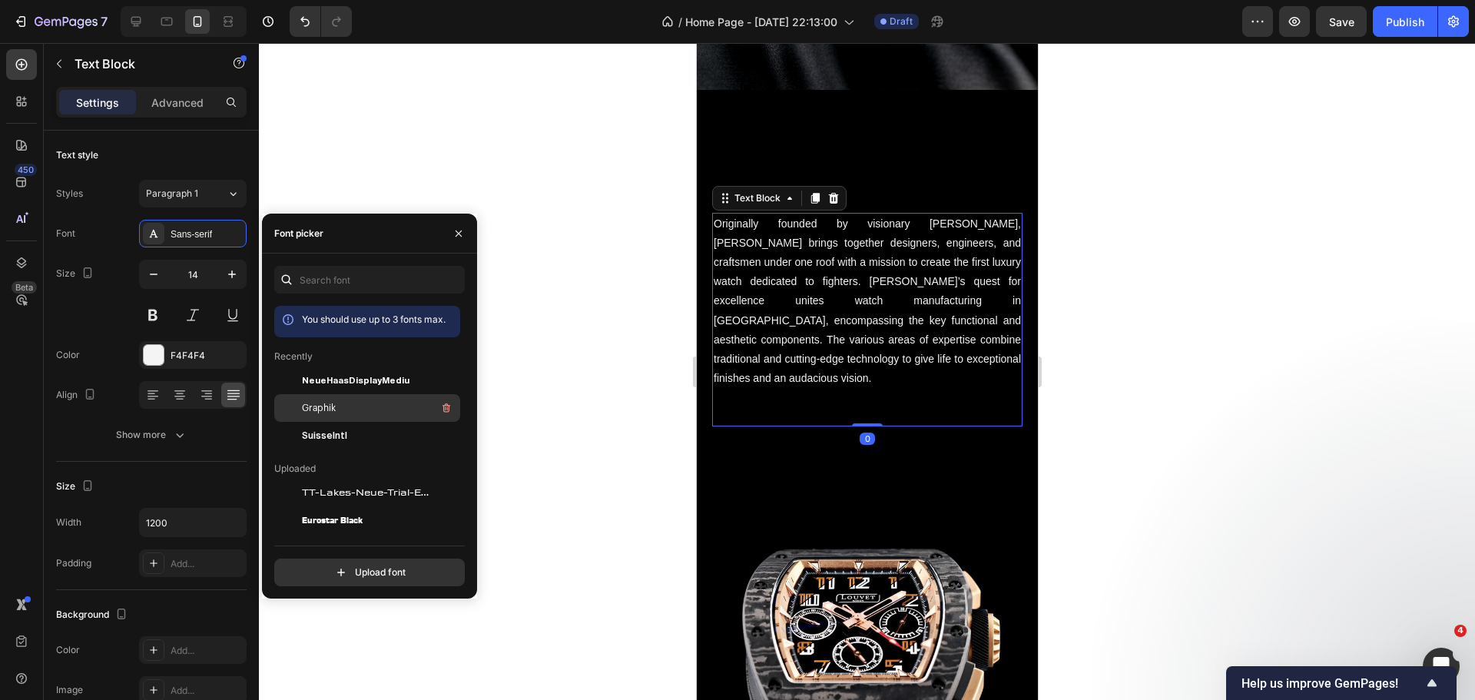
click at [302, 414] on span "Graphik" at bounding box center [319, 408] width 34 height 14
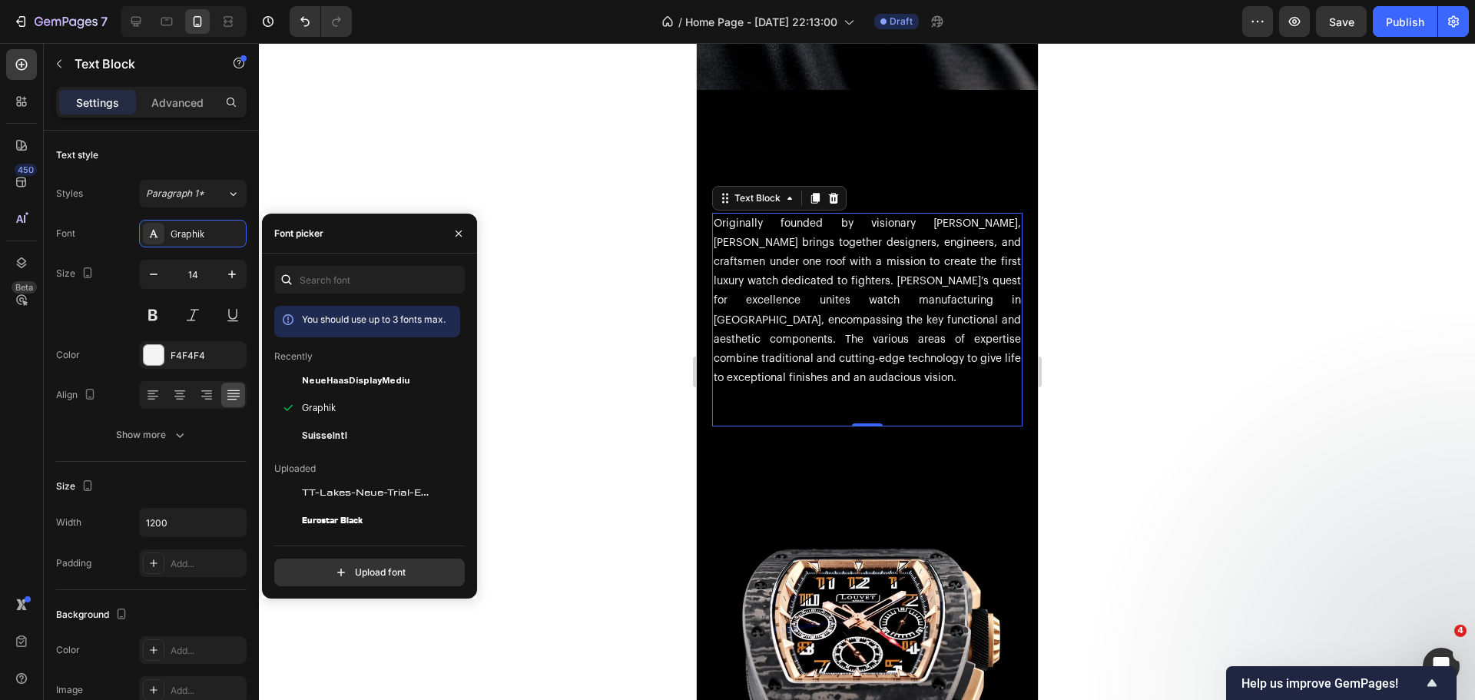
click at [595, 297] on div at bounding box center [867, 371] width 1216 height 657
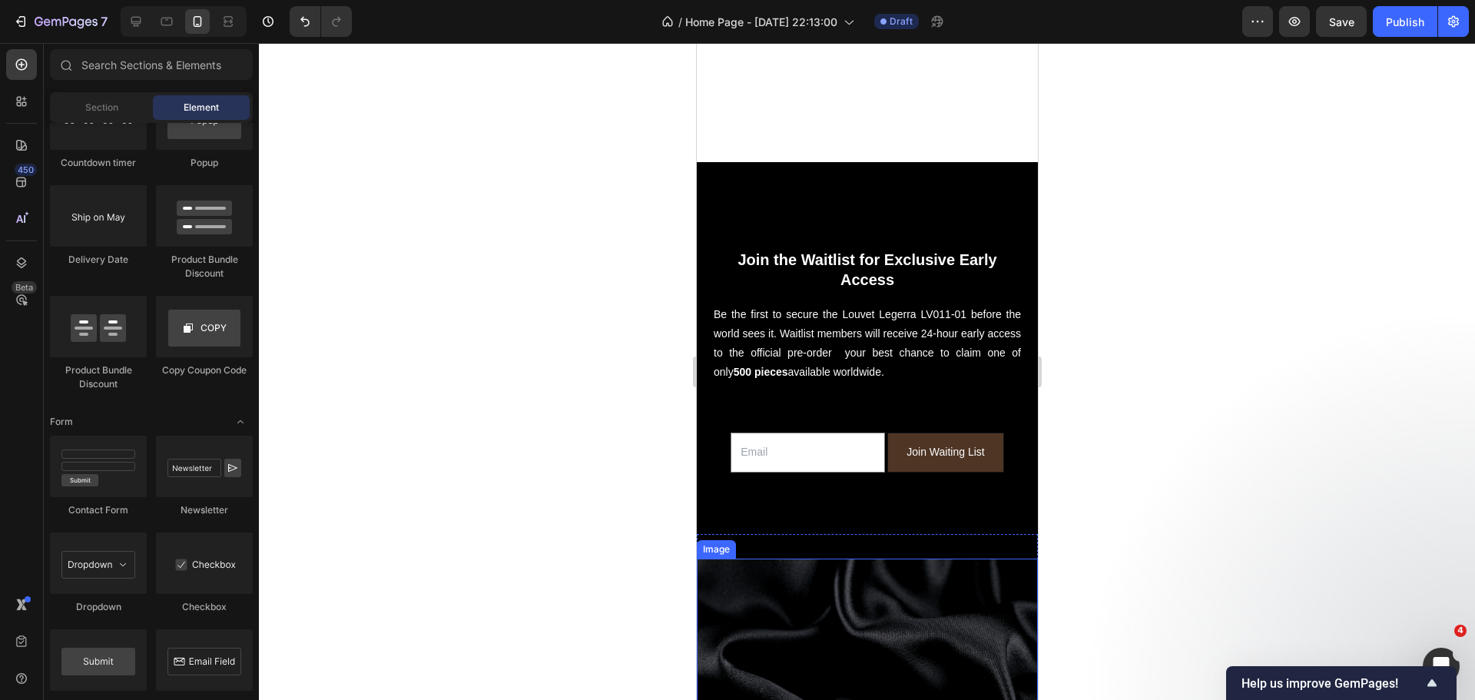
scroll to position [480, 0]
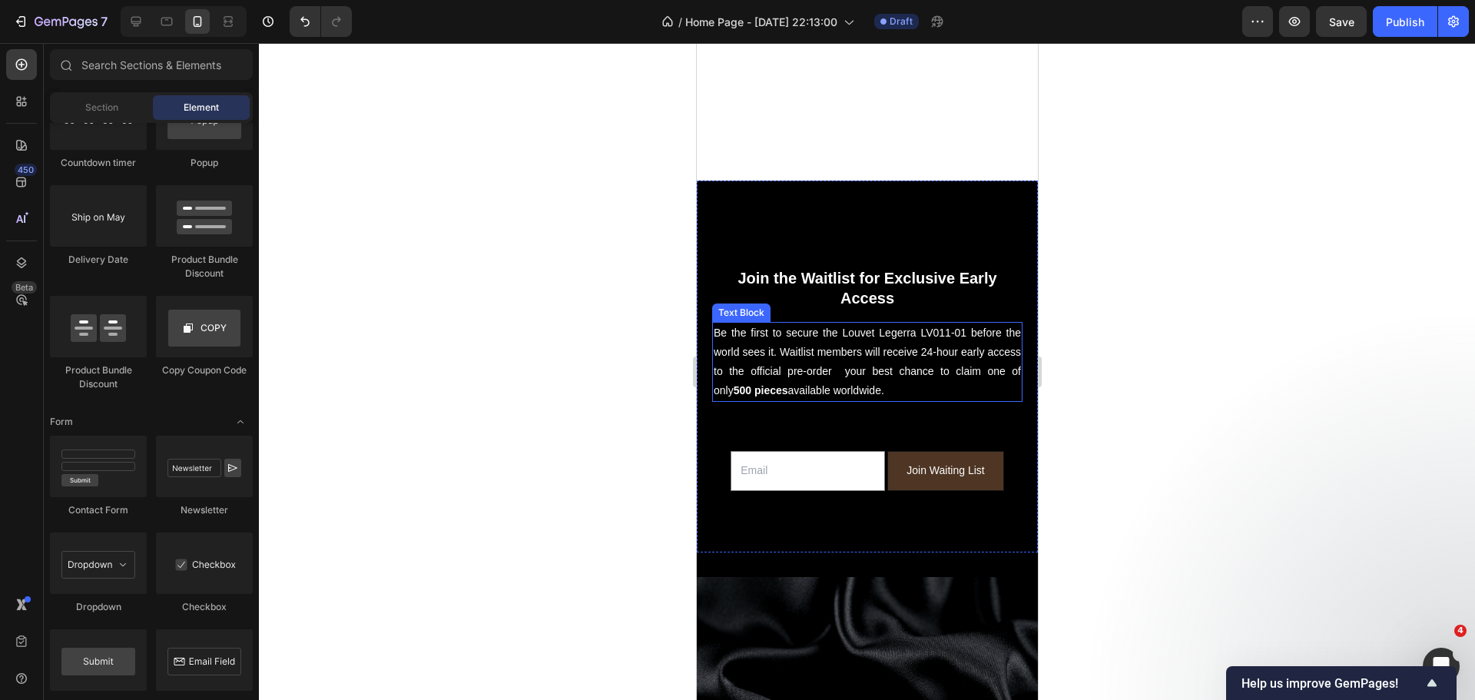
click at [823, 336] on p "Be the first to secure the Louvet Legerra LV011-01 before the world sees it. Wa…" at bounding box center [866, 362] width 307 height 78
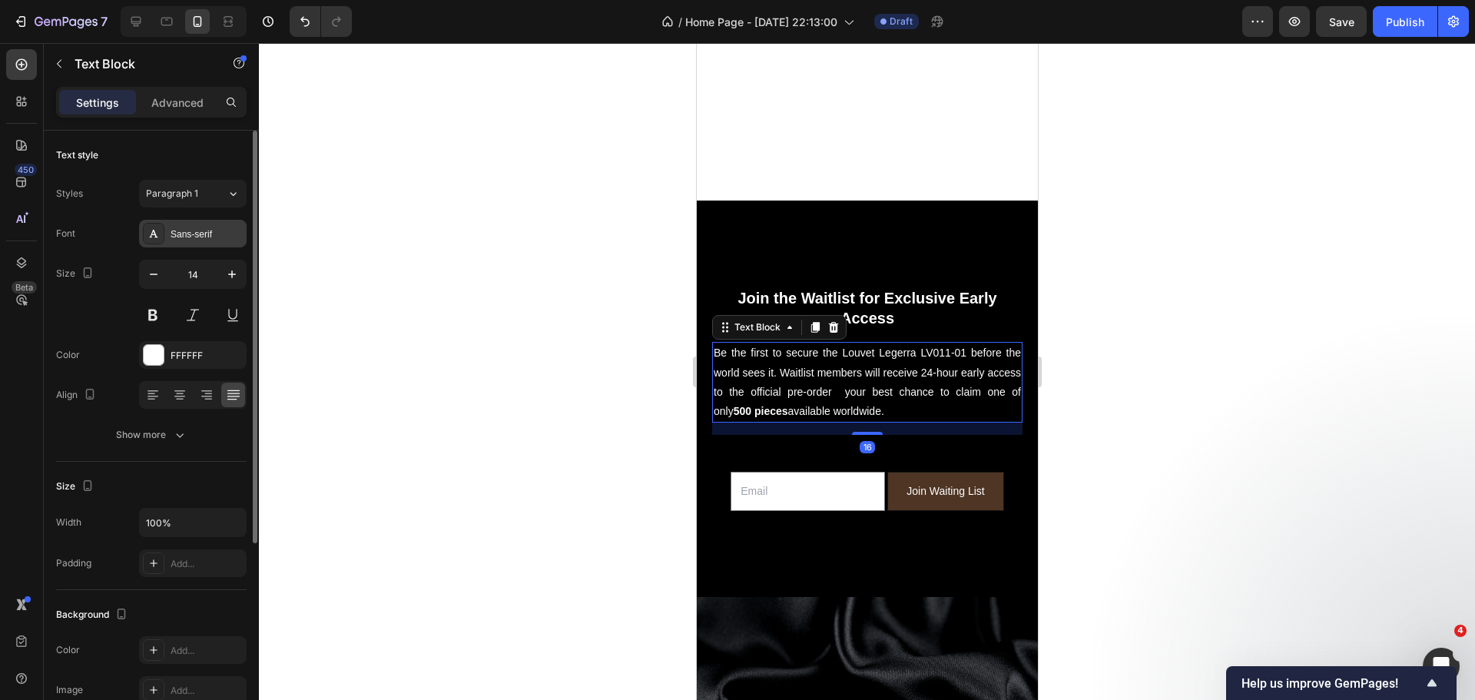
click at [210, 243] on div "Sans-serif" at bounding box center [193, 234] width 108 height 28
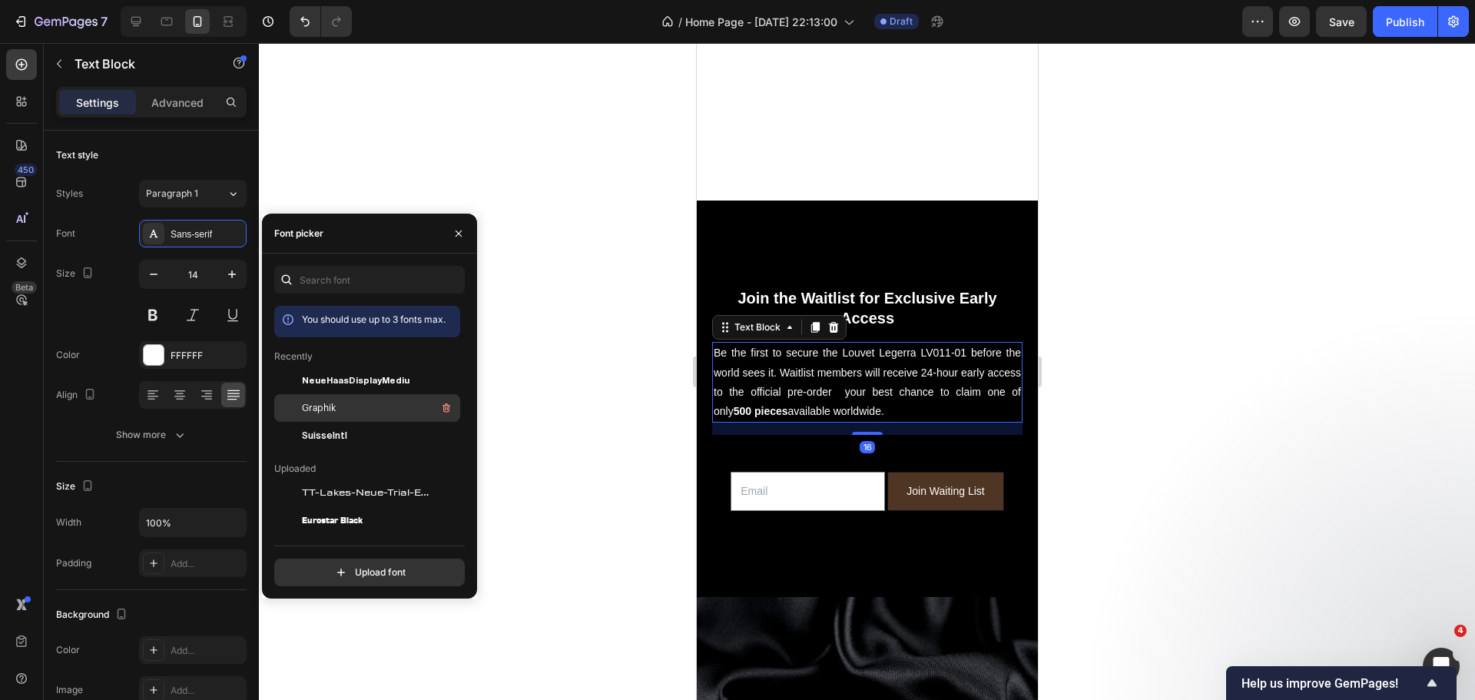
click at [309, 411] on span "Graphik" at bounding box center [319, 408] width 34 height 14
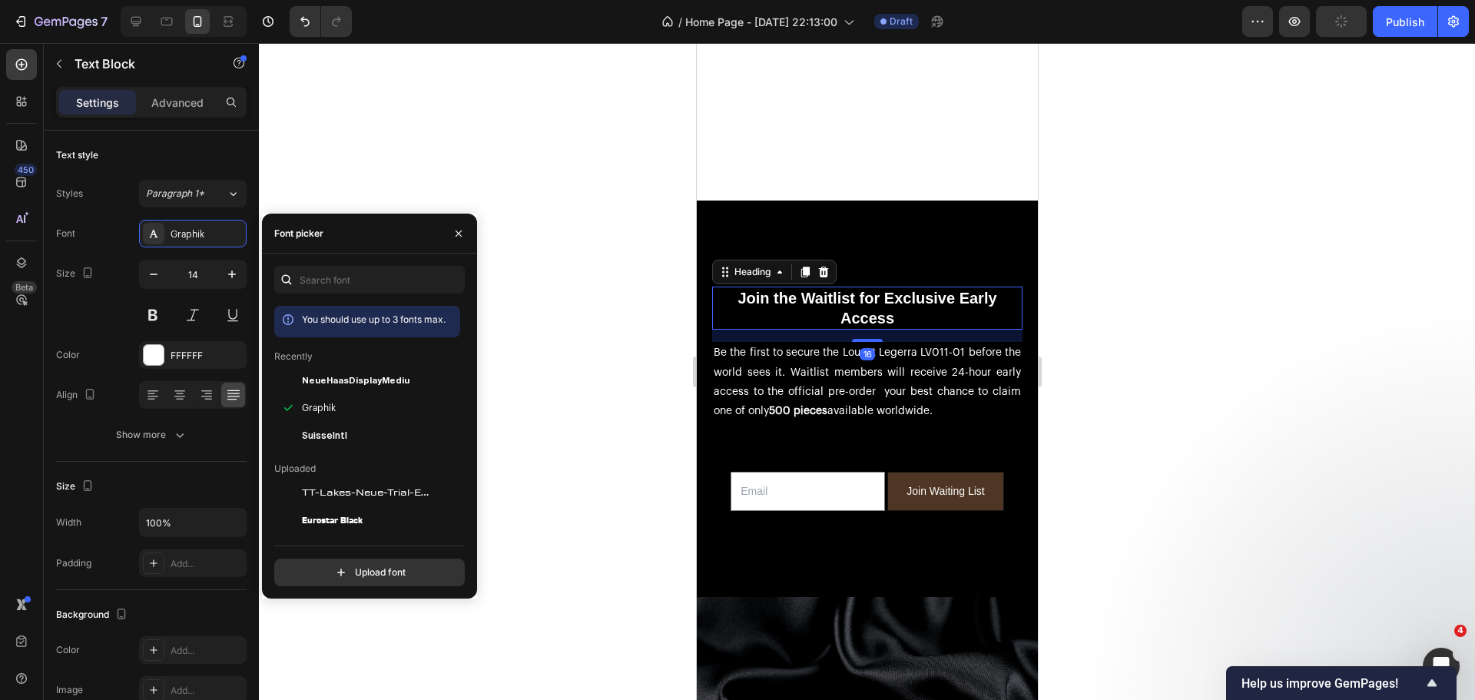
click at [783, 290] on strong "Join the Waitlist for Exclusive Early Access" at bounding box center [866, 308] width 259 height 37
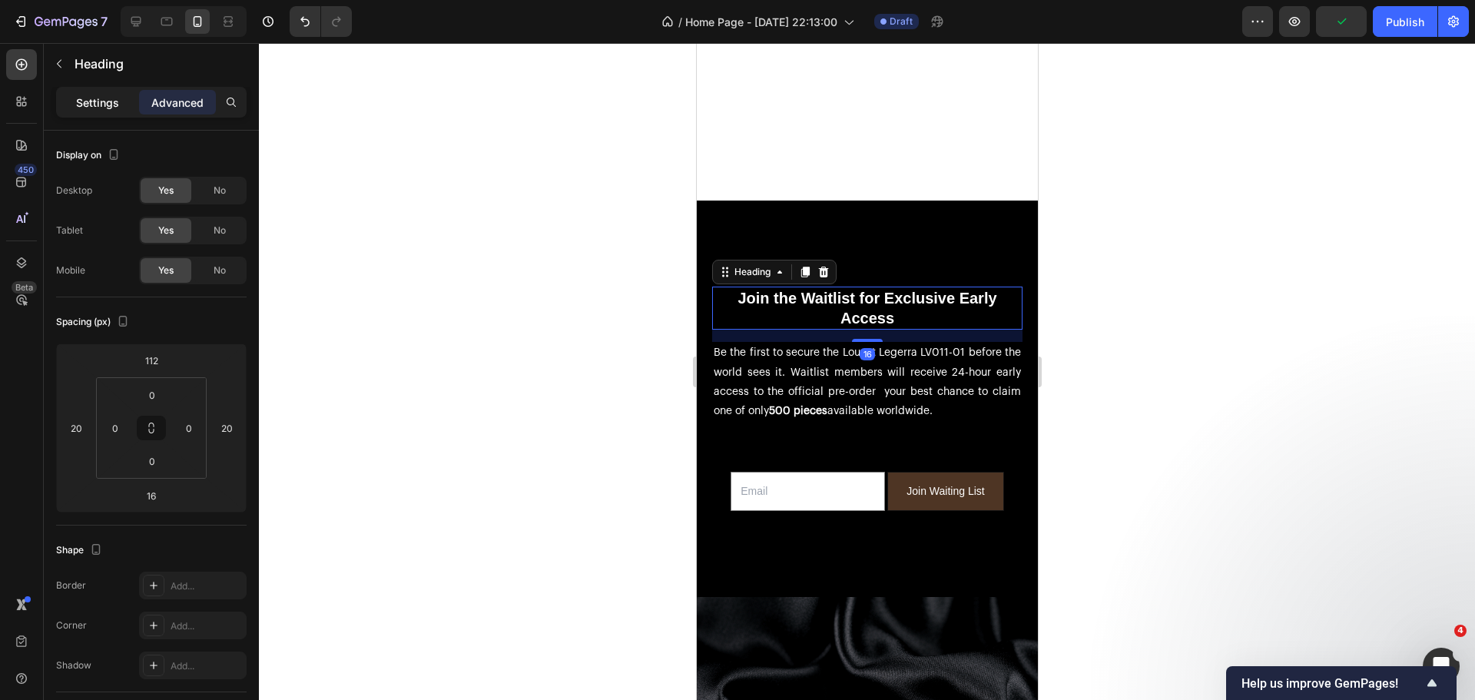
click at [118, 104] on p "Settings" at bounding box center [97, 102] width 43 height 16
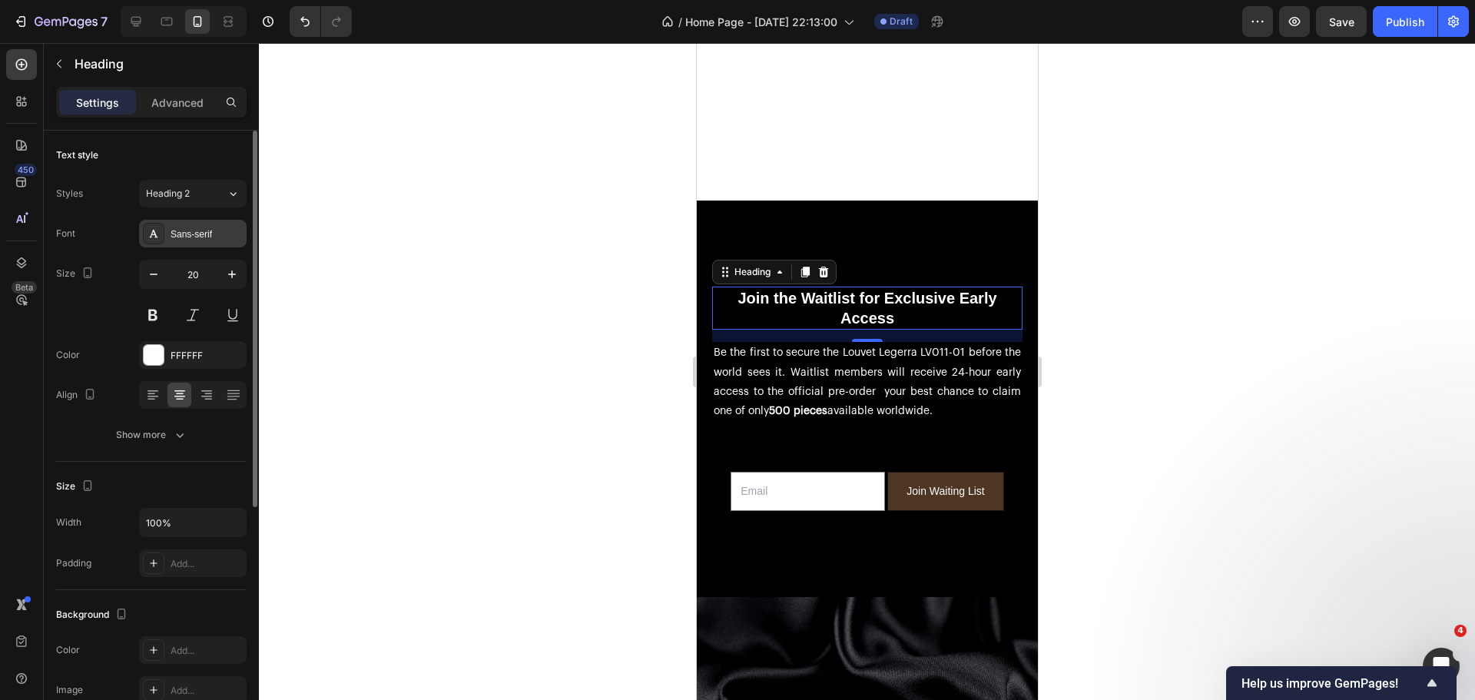
click at [188, 245] on div "Sans-serif" at bounding box center [193, 234] width 108 height 28
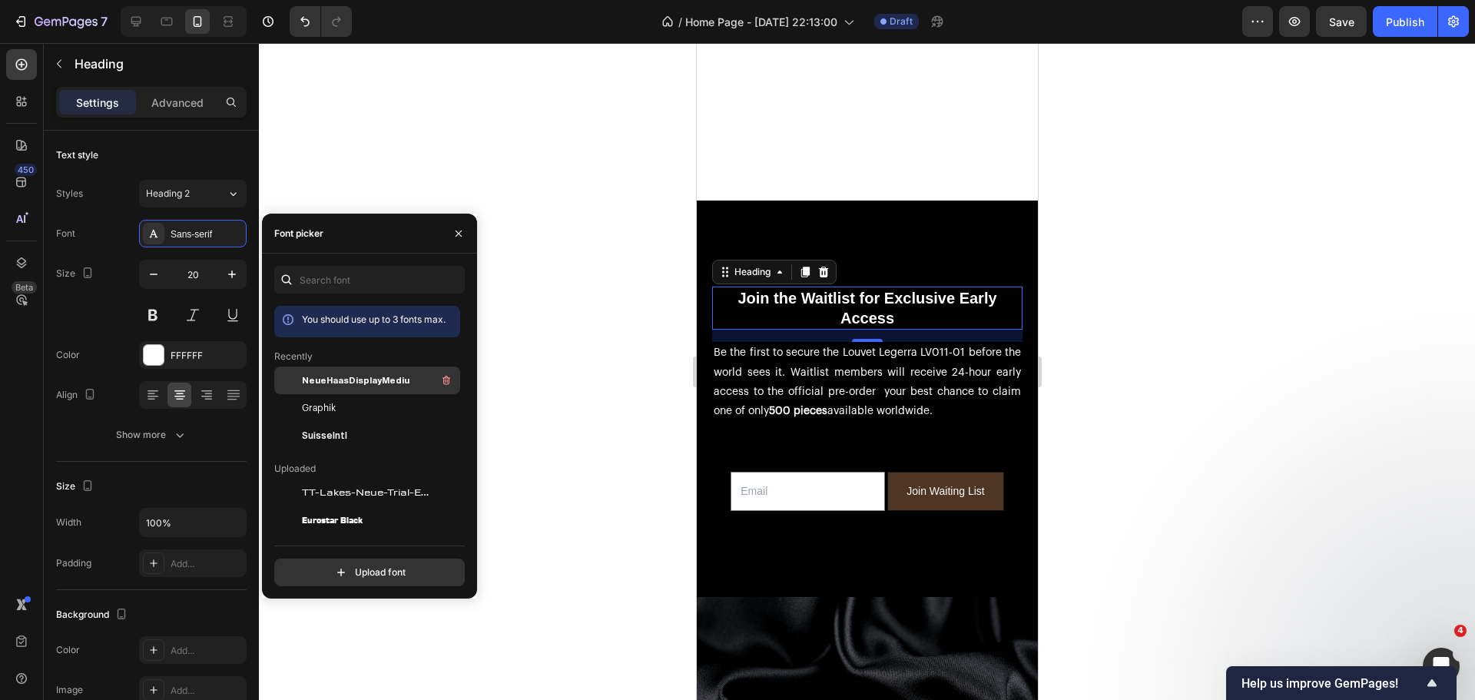
click at [320, 379] on span "NeueHaasDisplayMediu" at bounding box center [356, 380] width 108 height 14
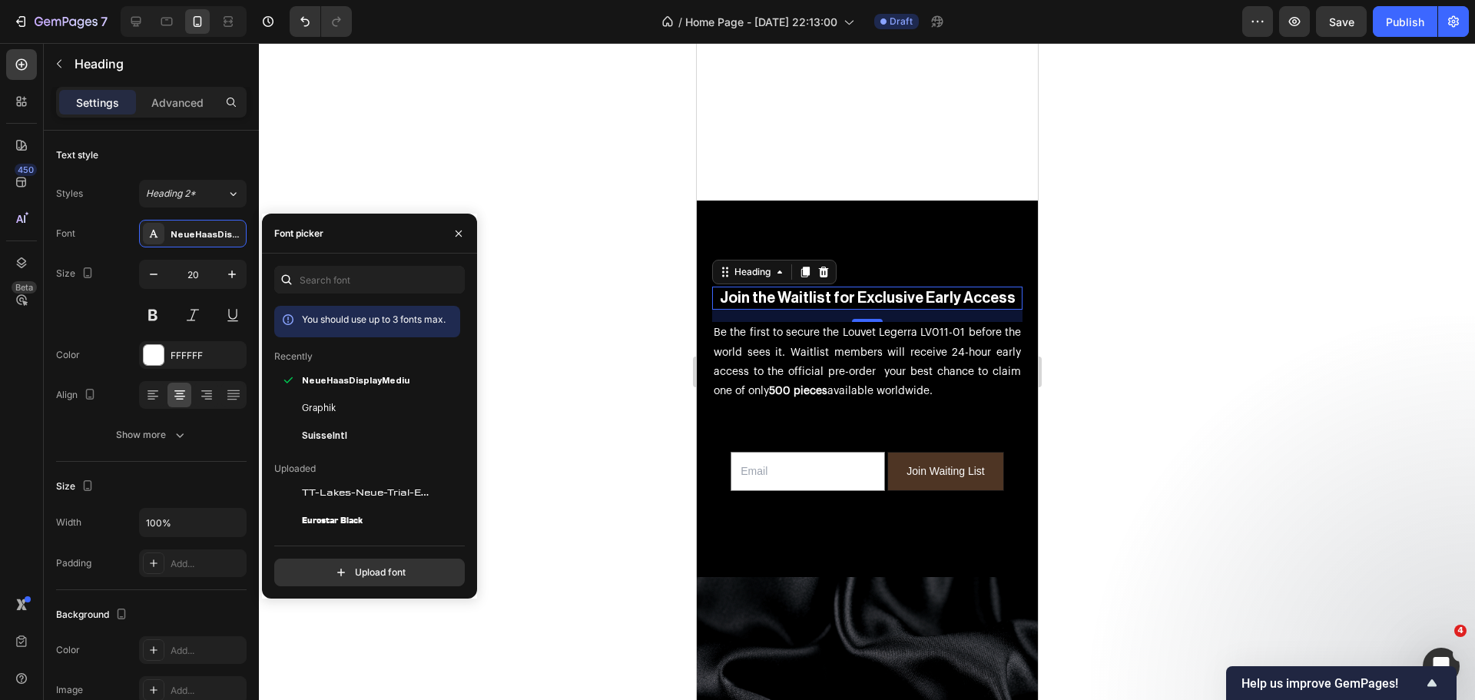
click at [634, 335] on div at bounding box center [867, 371] width 1216 height 657
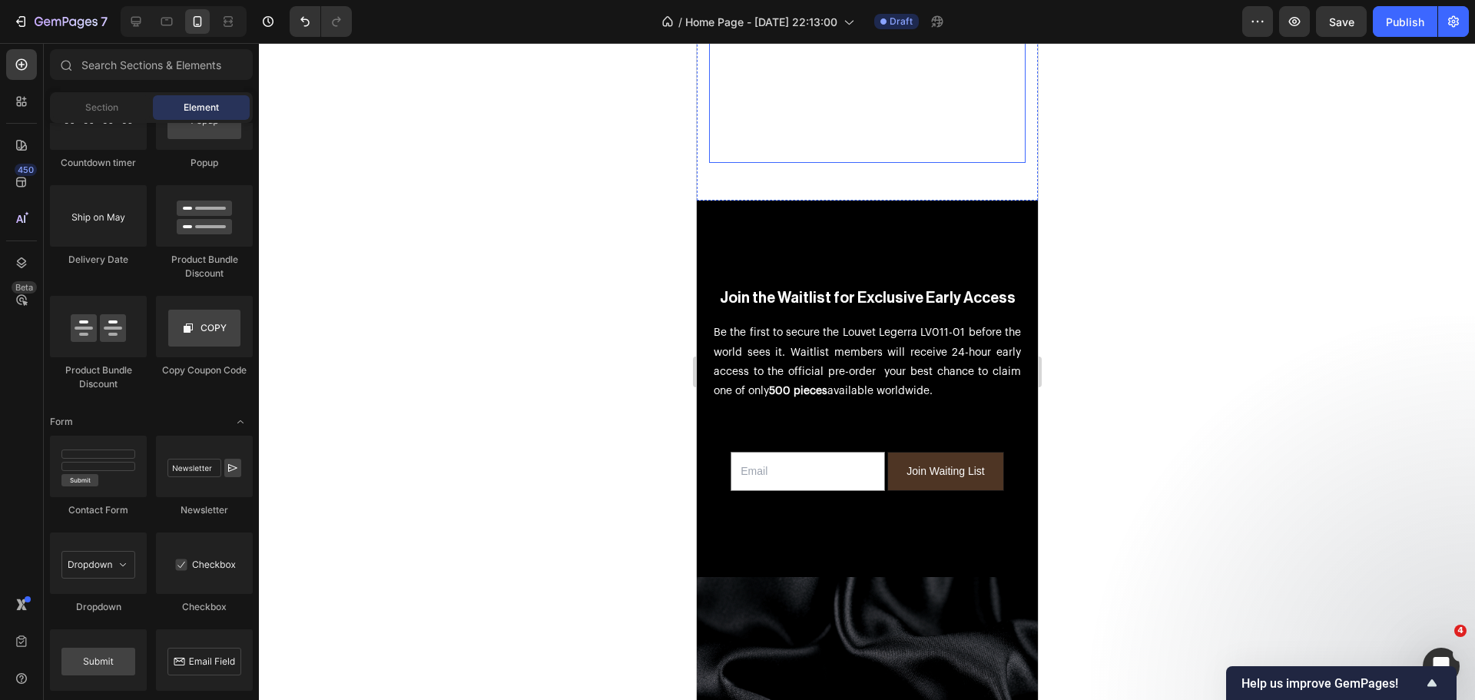
click at [909, 134] on p "[PERSON_NAME] LV011-01" at bounding box center [866, 148] width 313 height 28
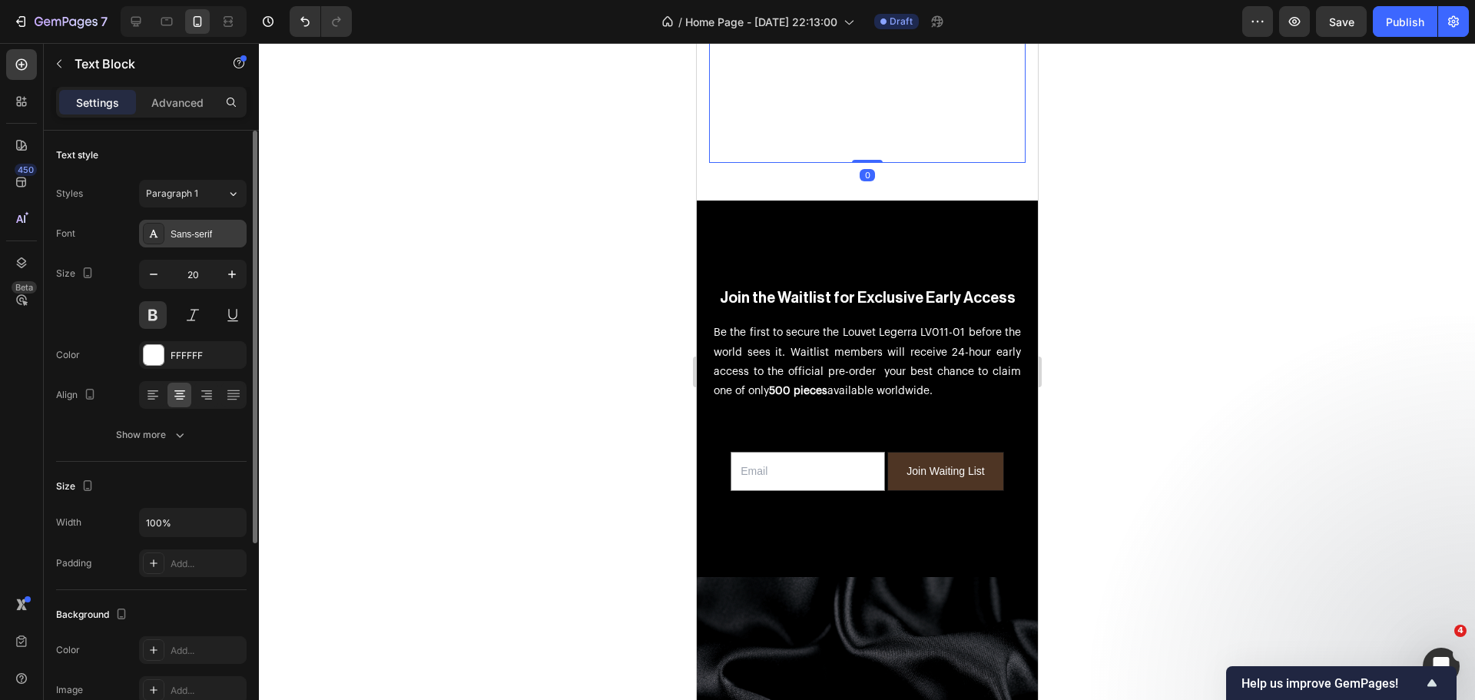
click at [187, 230] on div "Sans-serif" at bounding box center [206, 234] width 72 height 14
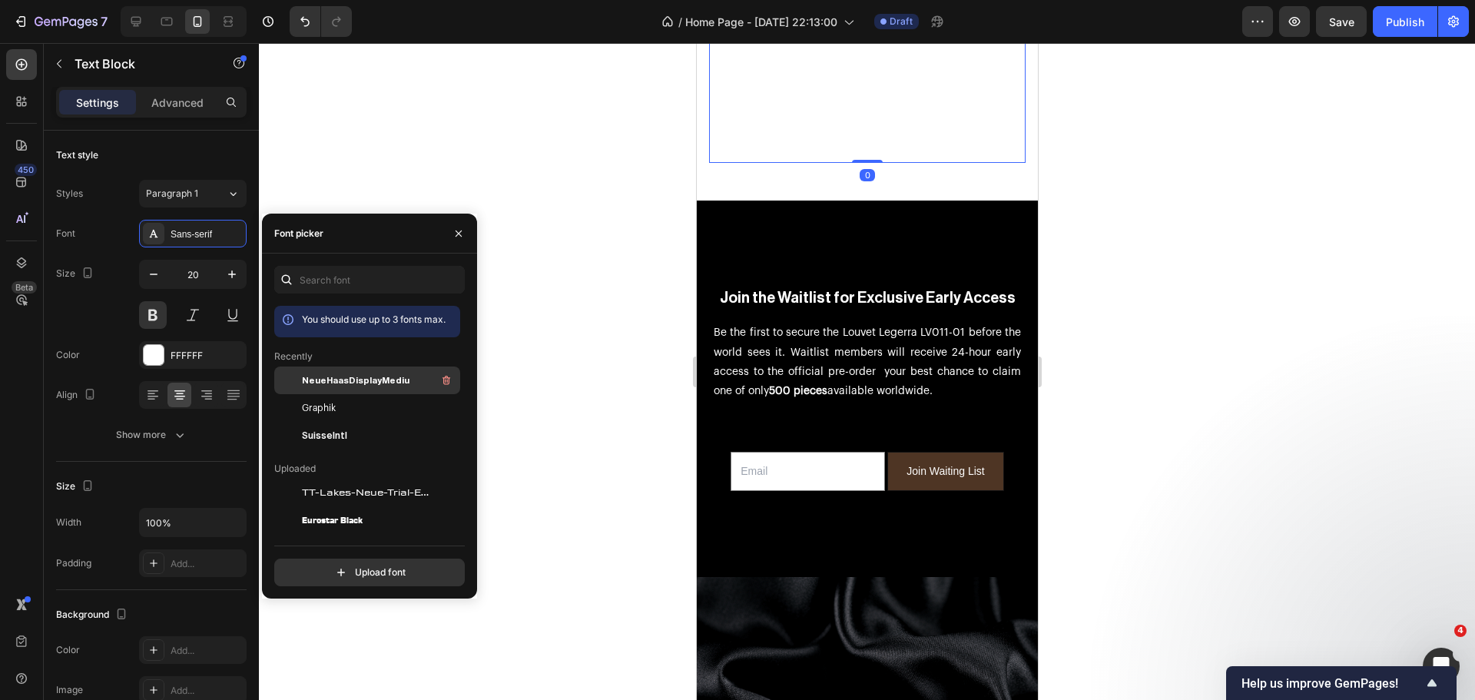
click at [339, 378] on span "NeueHaasDisplayMediu" at bounding box center [356, 380] width 108 height 14
click at [195, 155] on div "Text style" at bounding box center [151, 155] width 190 height 25
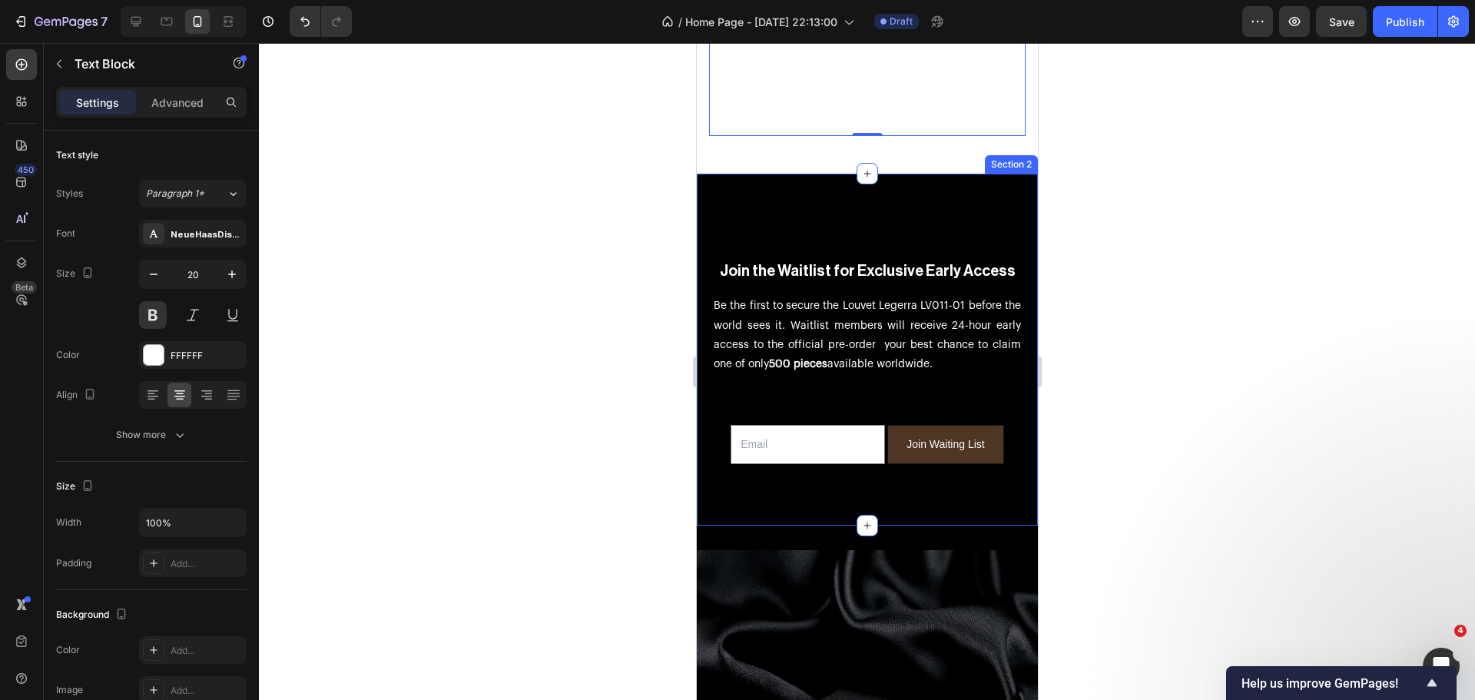
scroll to position [538, 0]
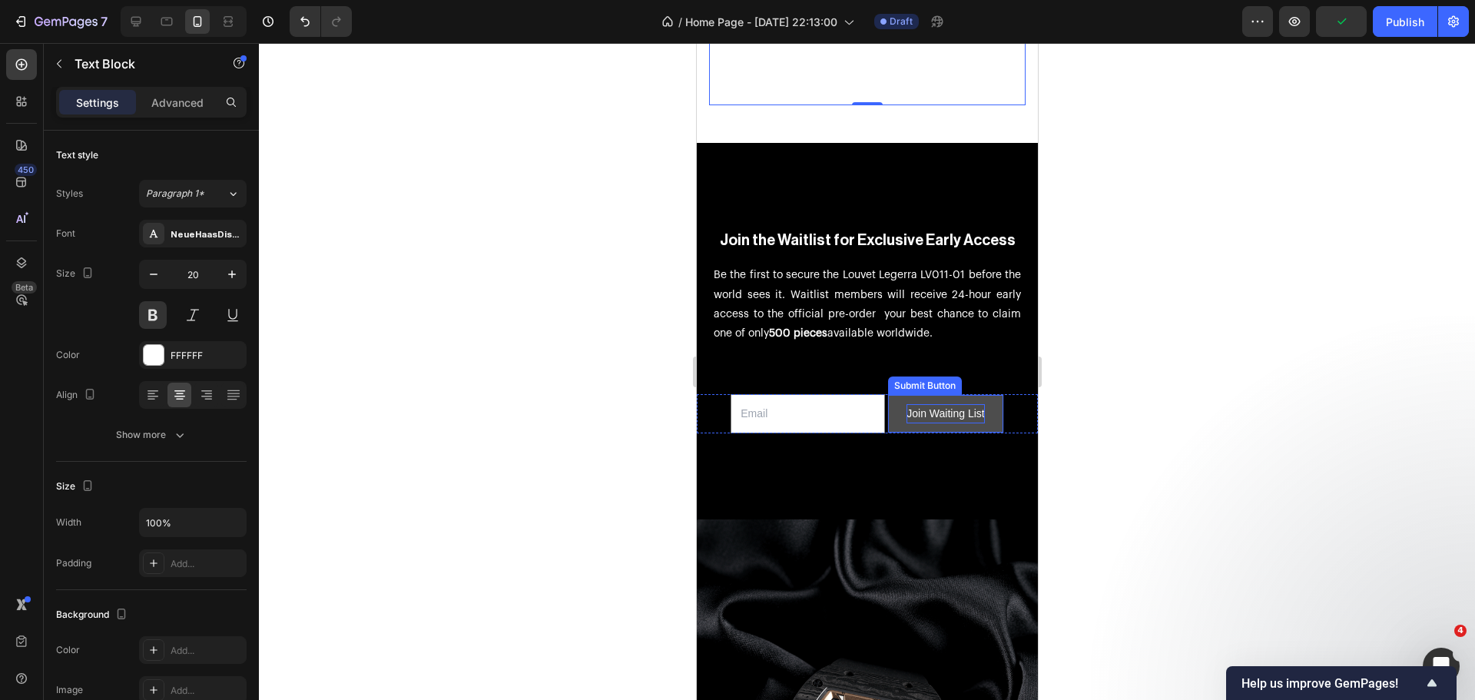
click at [929, 404] on div "Join Waiting List" at bounding box center [944, 413] width 78 height 19
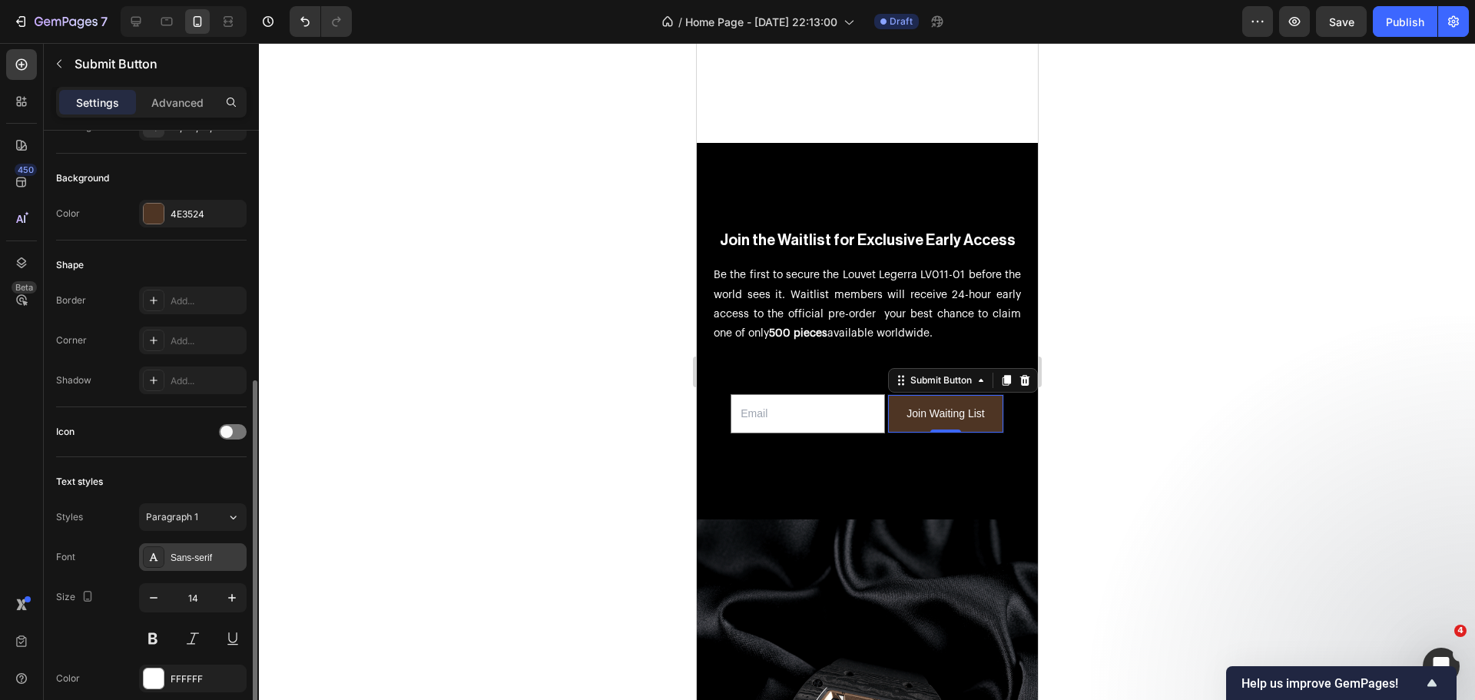
scroll to position [384, 0]
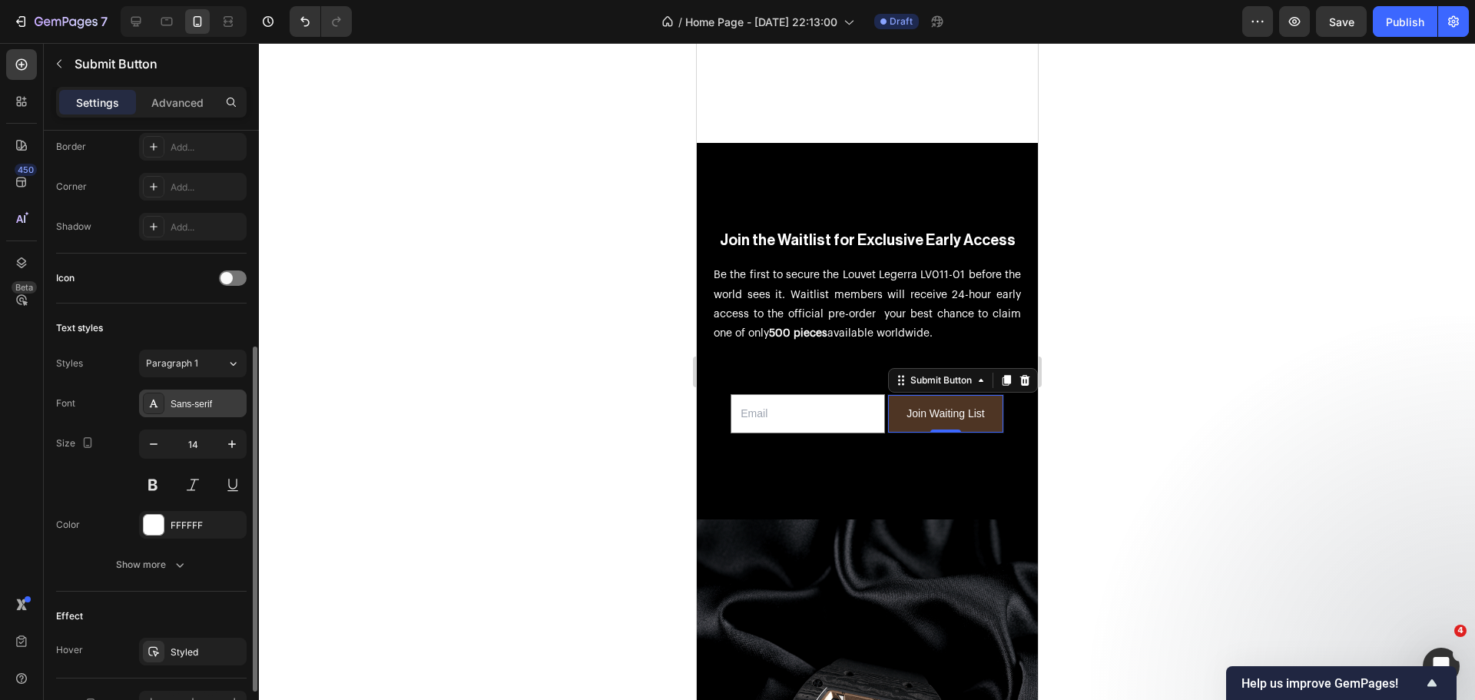
click at [192, 399] on div "Sans-serif" at bounding box center [206, 404] width 72 height 14
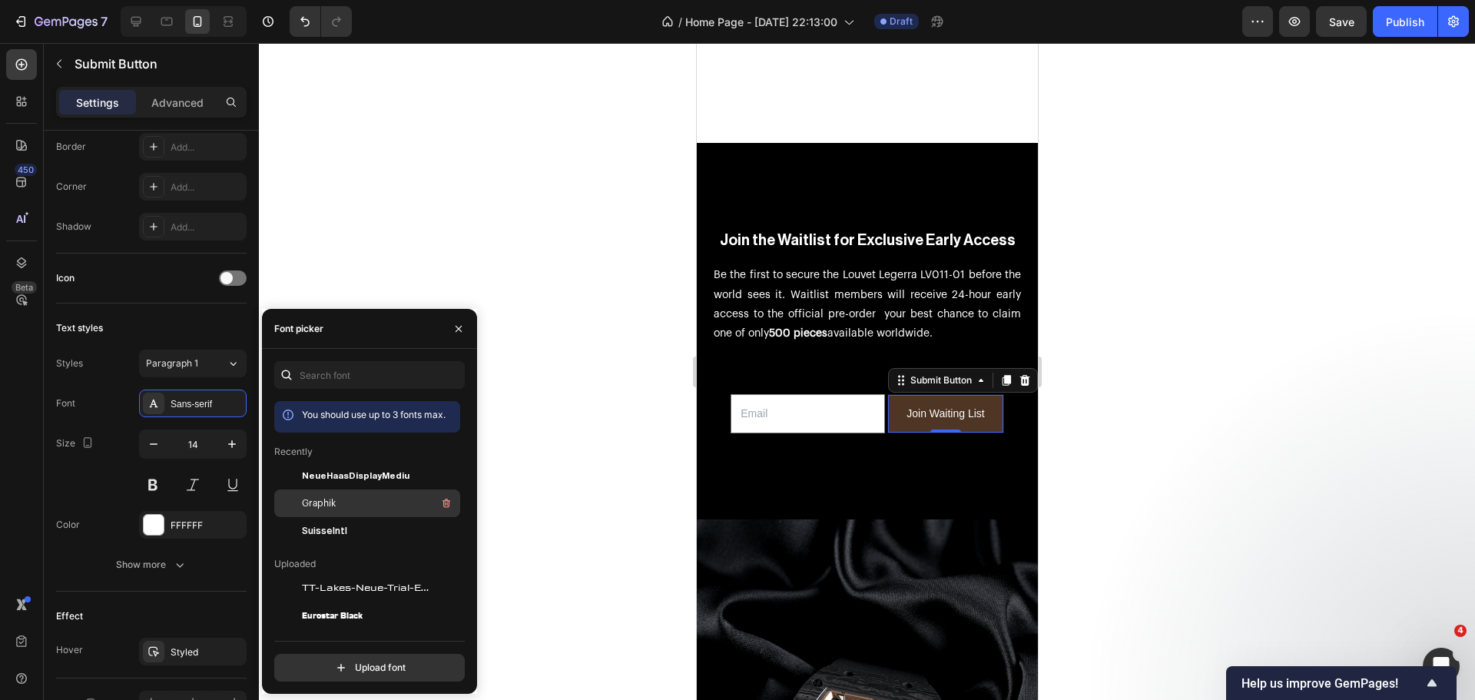
click at [338, 498] on div "Graphik" at bounding box center [379, 503] width 155 height 18
click at [751, 394] on input "email" at bounding box center [804, 413] width 154 height 39
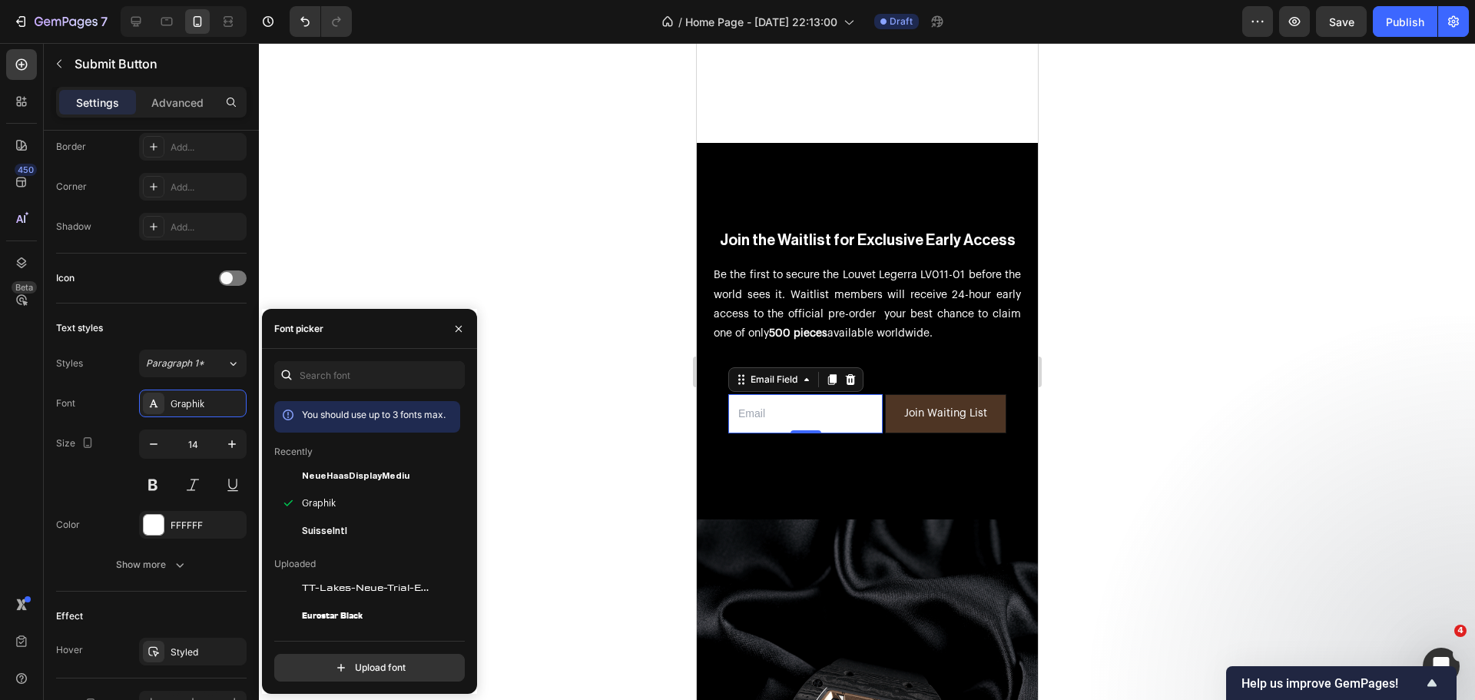
scroll to position [0, 0]
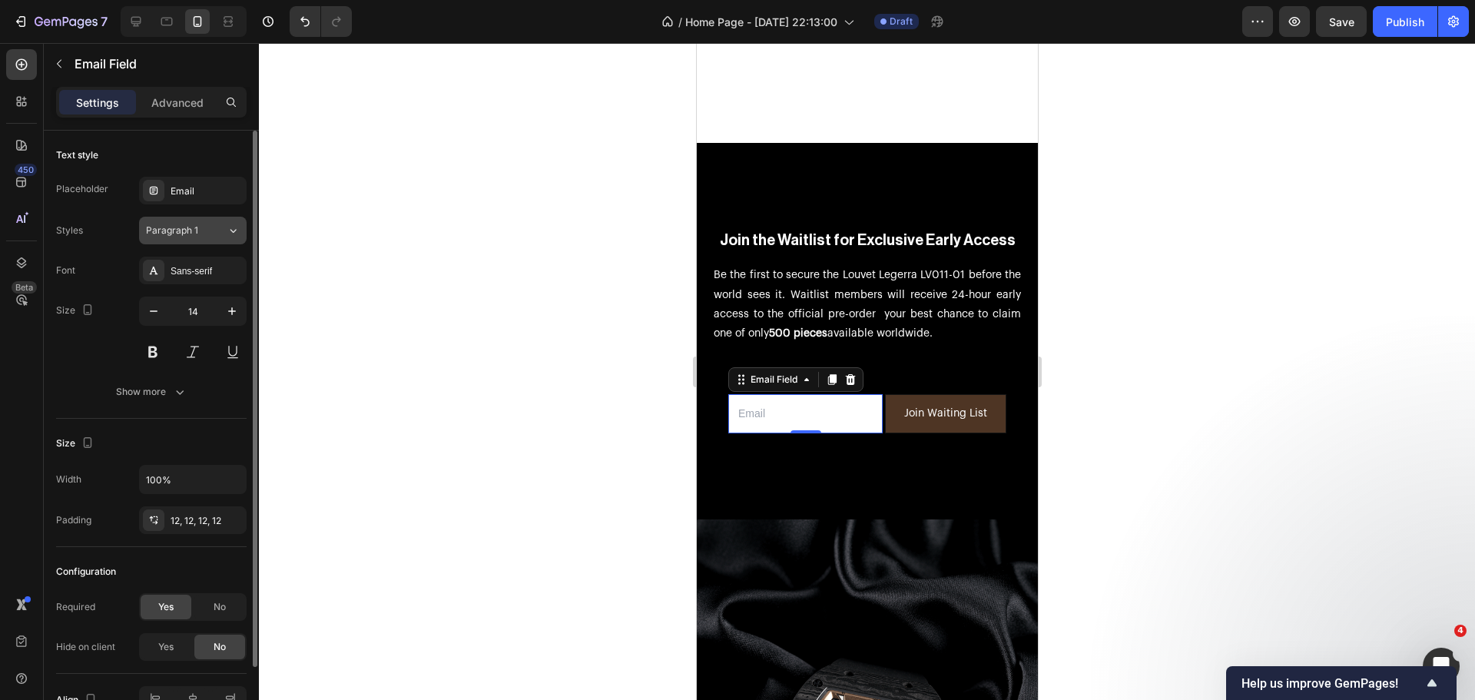
click at [166, 227] on span "Paragraph 1" at bounding box center [172, 230] width 52 height 14
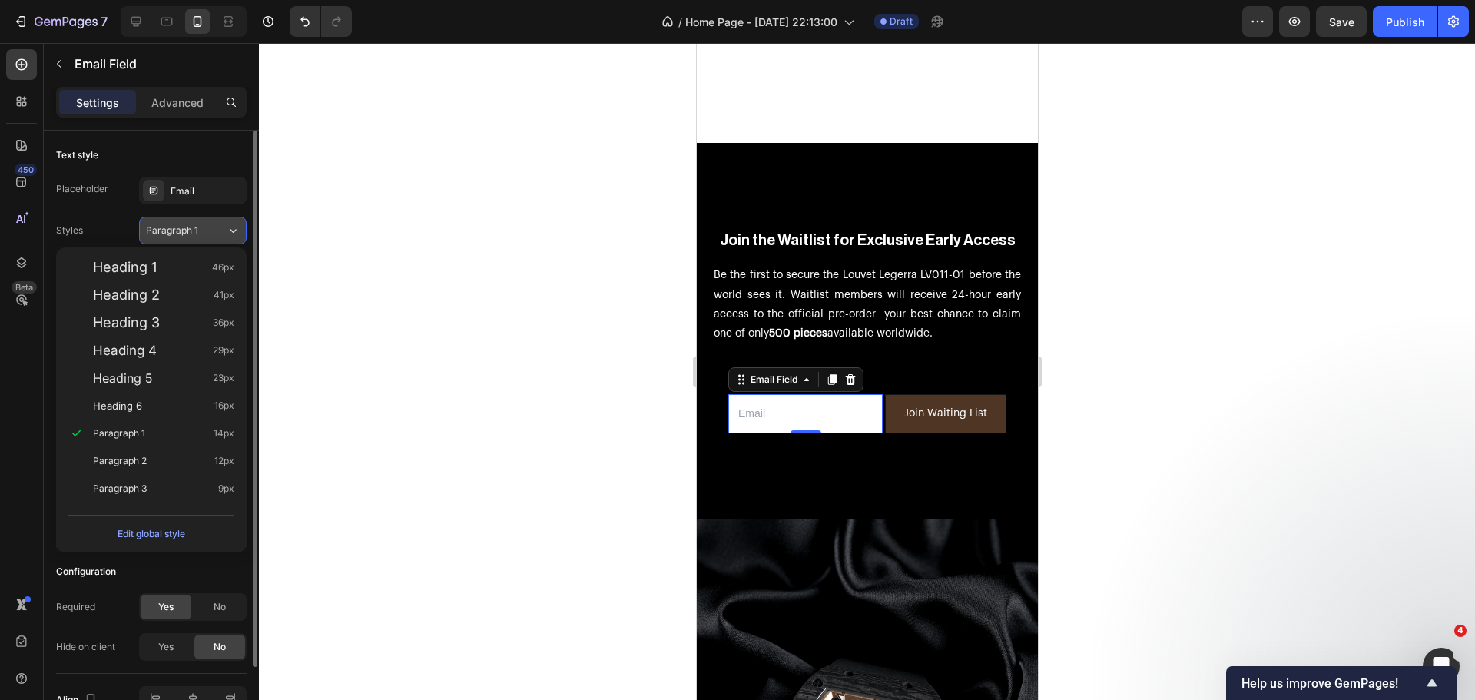
click at [185, 225] on span "Paragraph 1" at bounding box center [172, 230] width 52 height 14
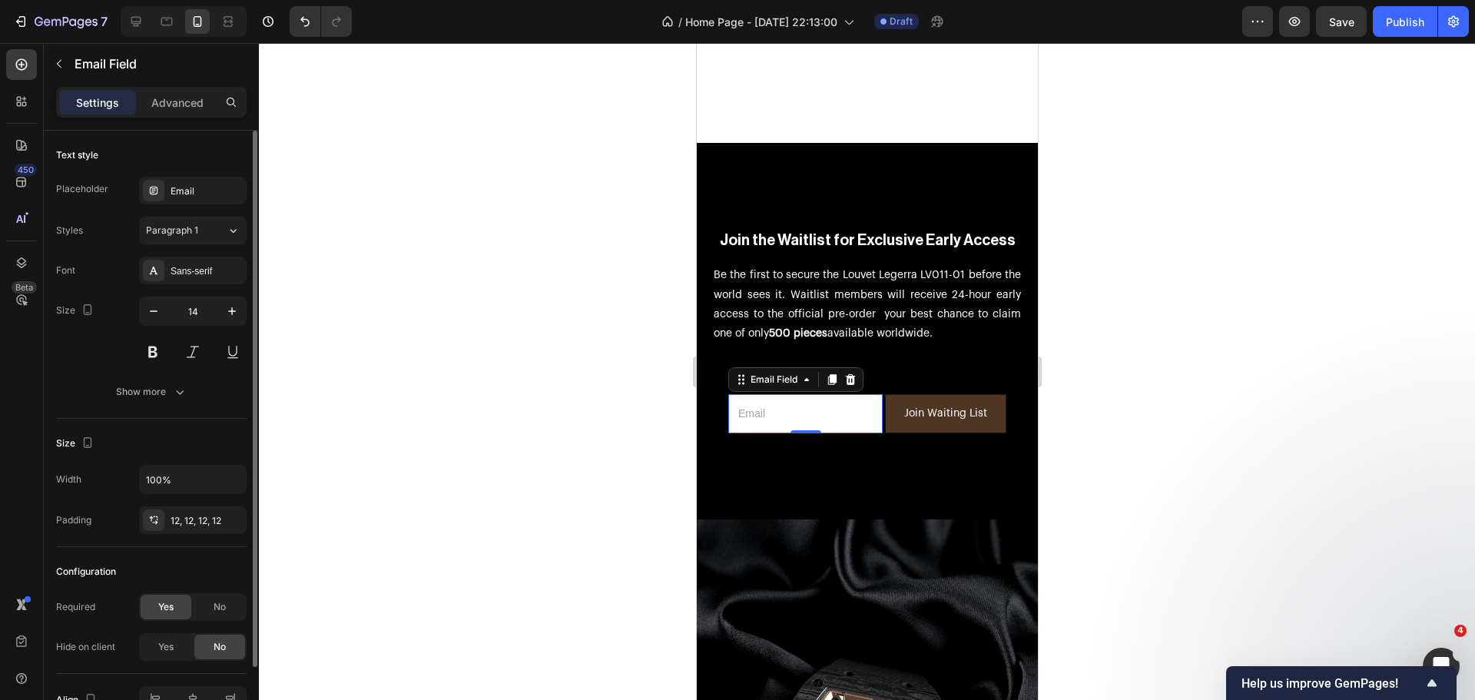
click at [184, 250] on div "Styles Paragraph 1 Font Sans-serif Size 14 Show more" at bounding box center [151, 311] width 190 height 189
click at [186, 262] on div "Sans-serif" at bounding box center [193, 271] width 108 height 28
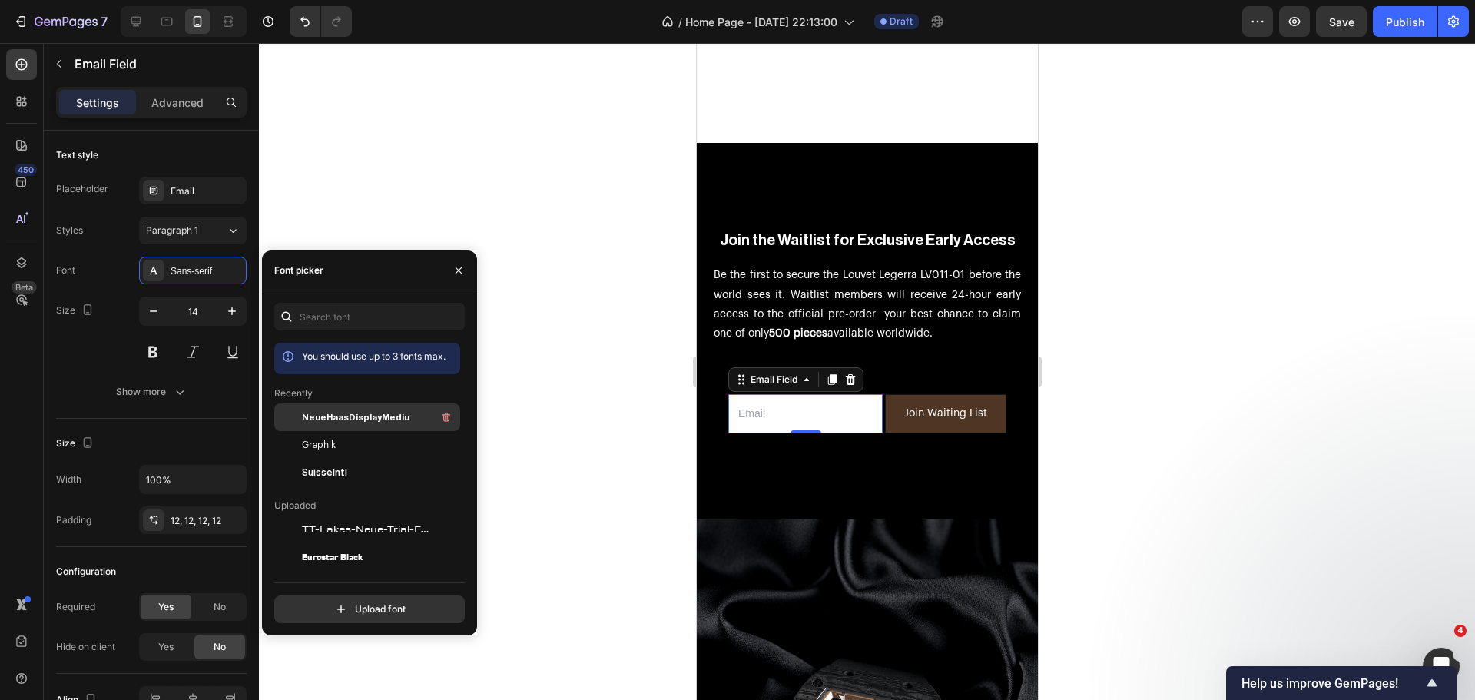
click at [295, 409] on div at bounding box center [288, 417] width 28 height 28
click at [311, 449] on span "Graphik" at bounding box center [319, 445] width 34 height 14
click at [322, 425] on div "NeueHaasDisplayMediu" at bounding box center [379, 417] width 155 height 18
click at [322, 440] on span "Graphik" at bounding box center [319, 445] width 34 height 14
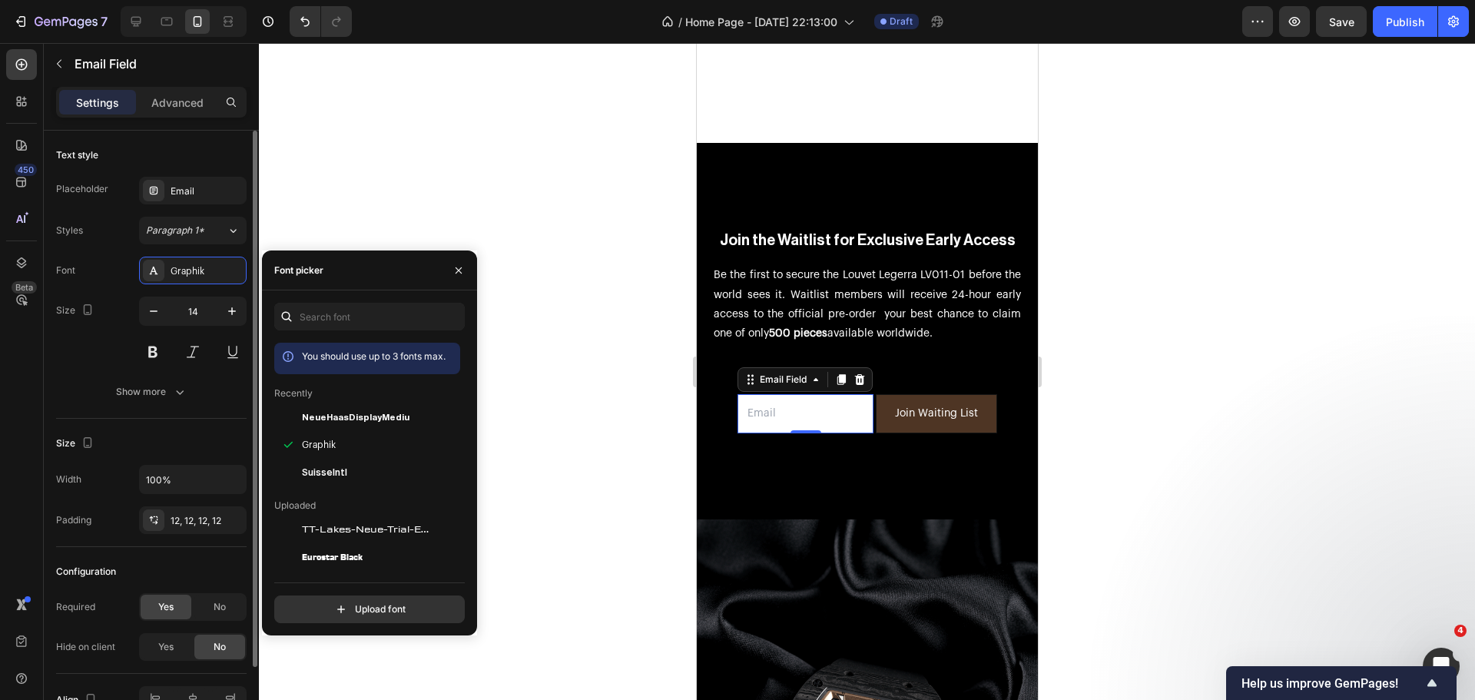
click at [68, 364] on div "Size 14" at bounding box center [151, 330] width 190 height 69
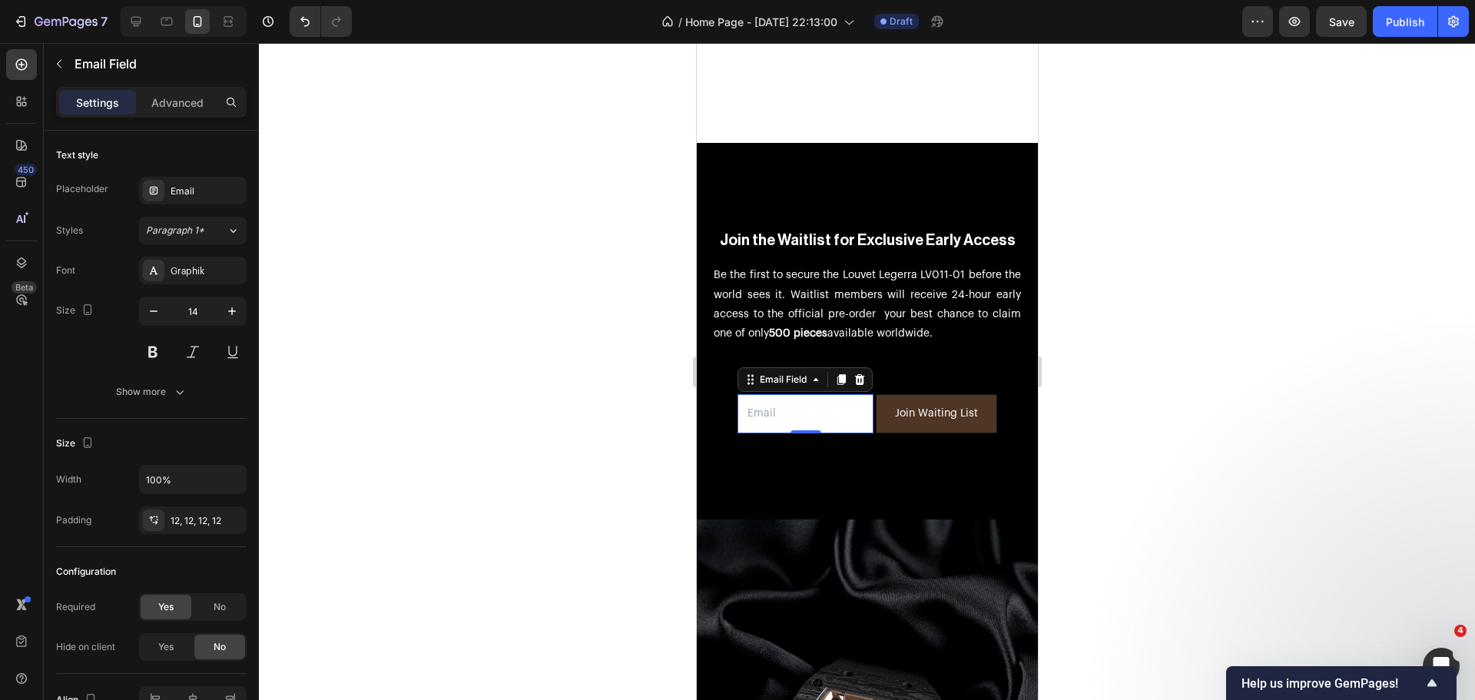
click at [631, 390] on div at bounding box center [867, 371] width 1216 height 657
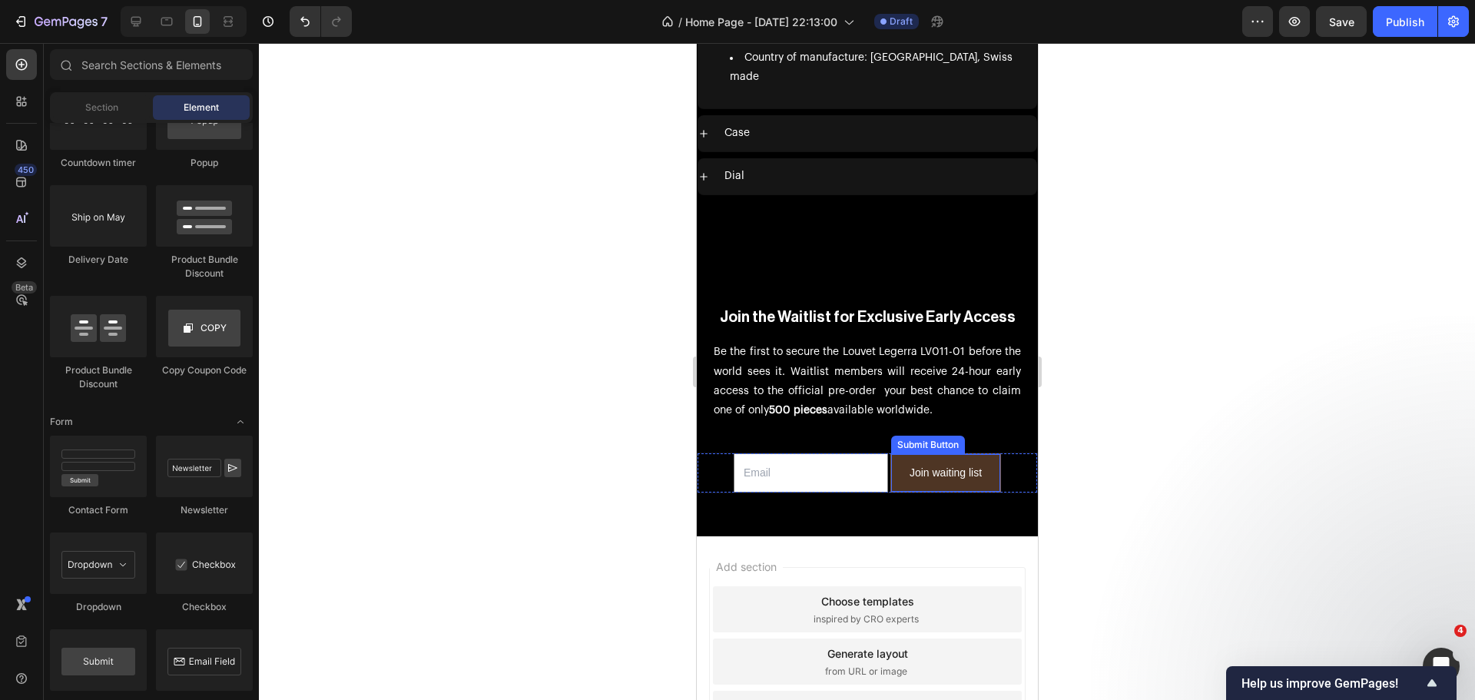
scroll to position [7142, 0]
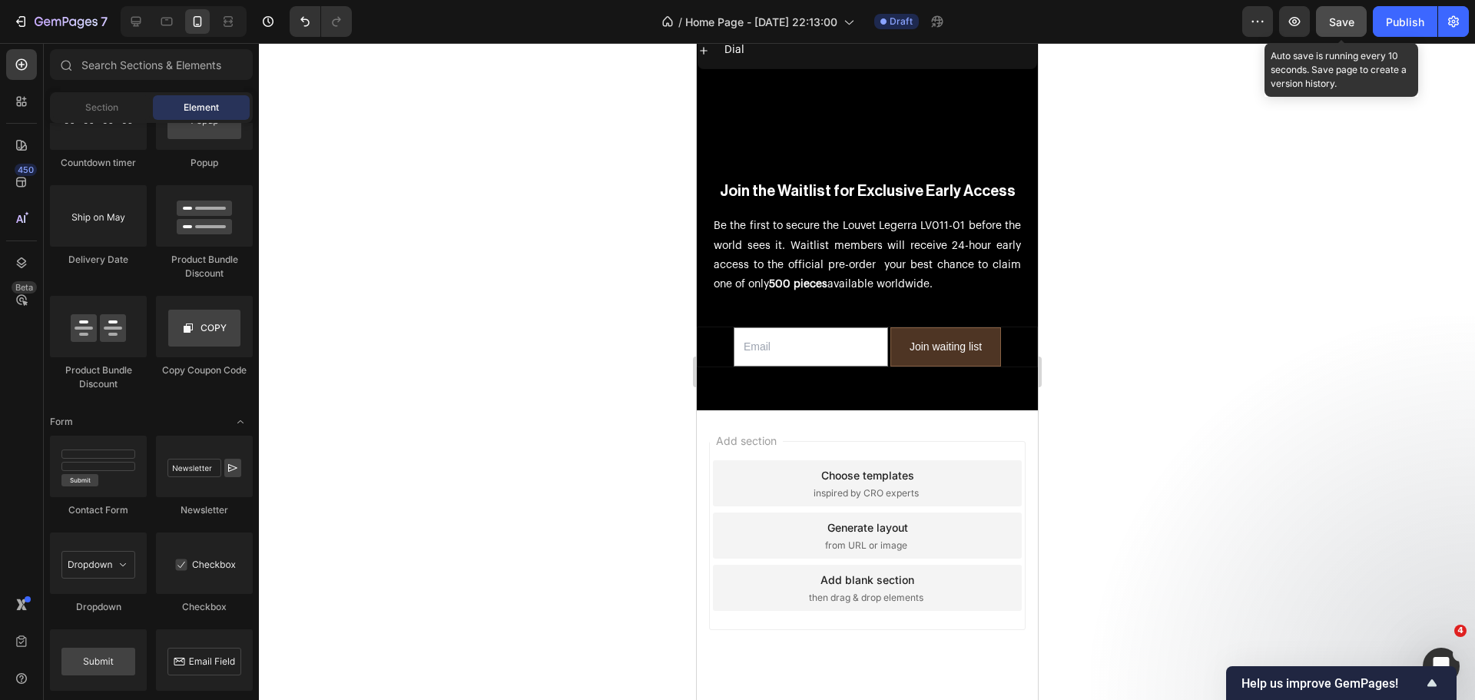
click at [1346, 28] on div "Save" at bounding box center [1341, 22] width 25 height 16
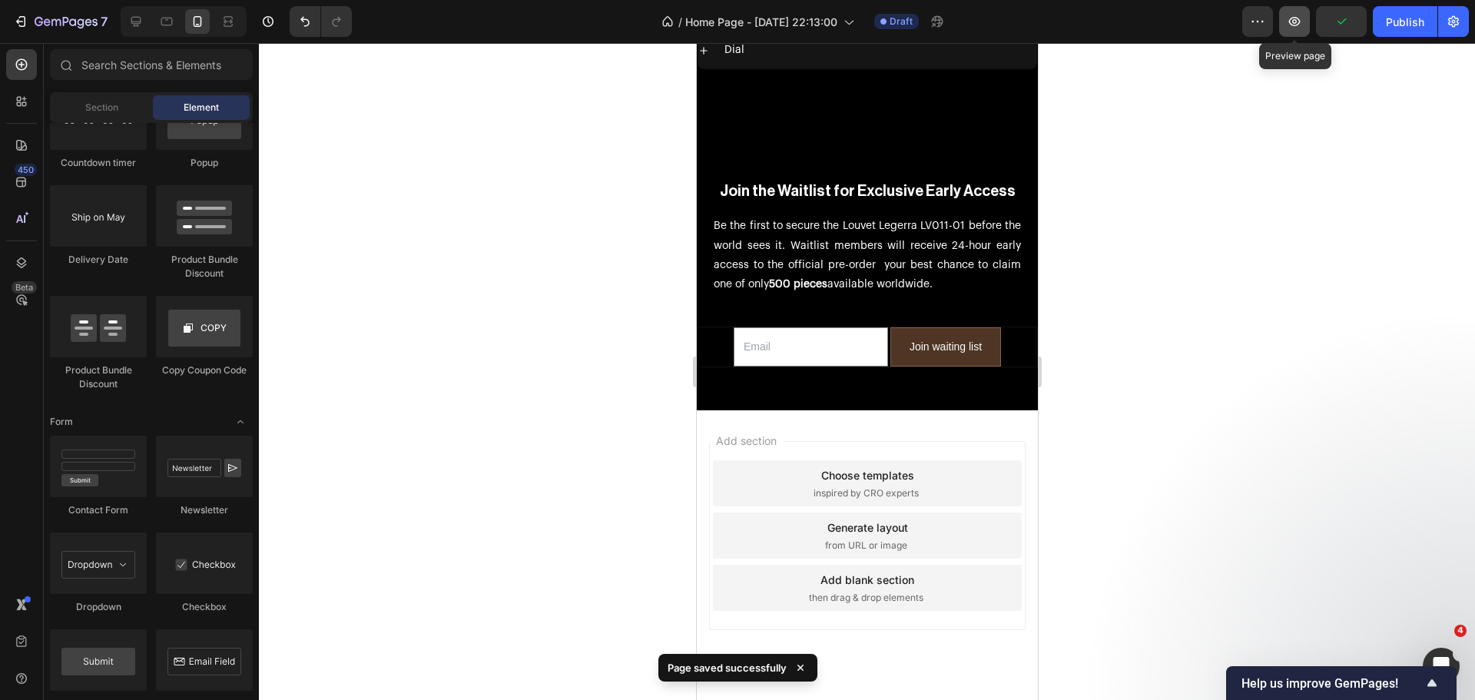
click at [1303, 25] on button "button" at bounding box center [1294, 21] width 31 height 31
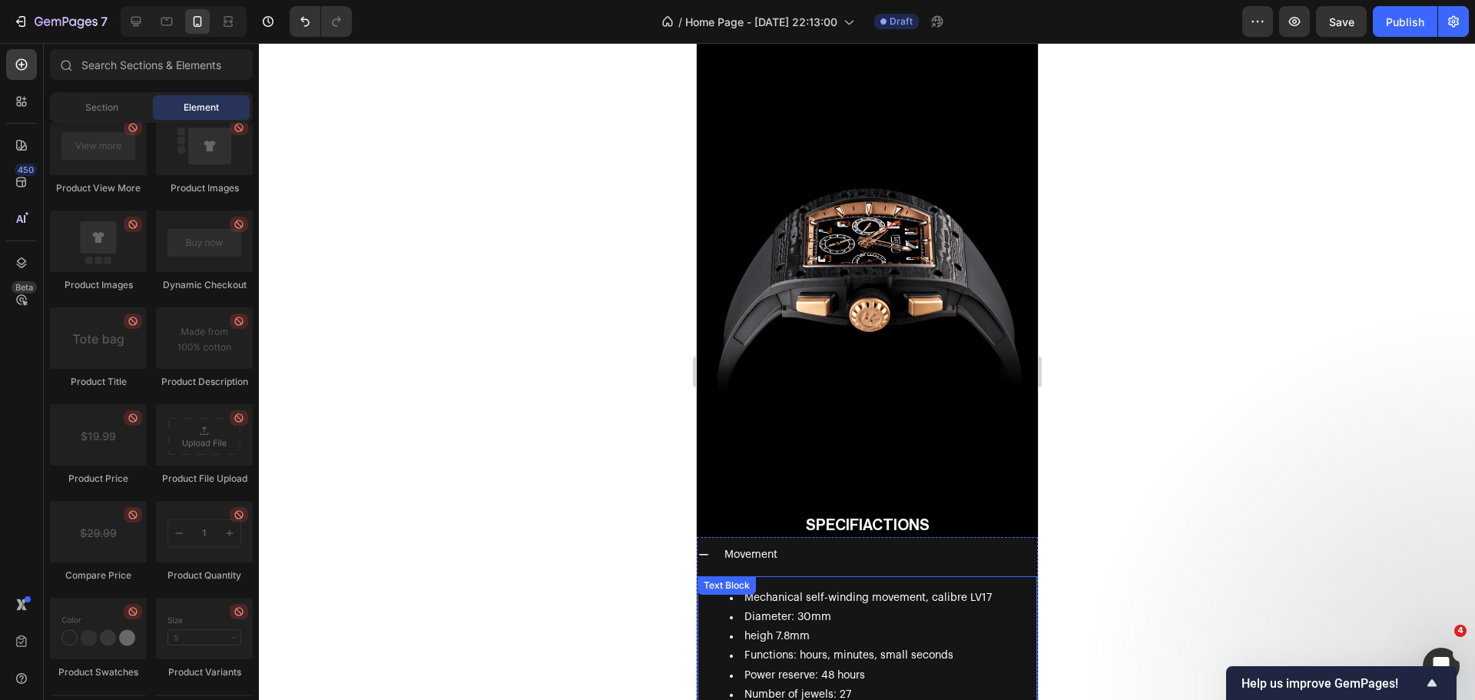
scroll to position [6297, 0]
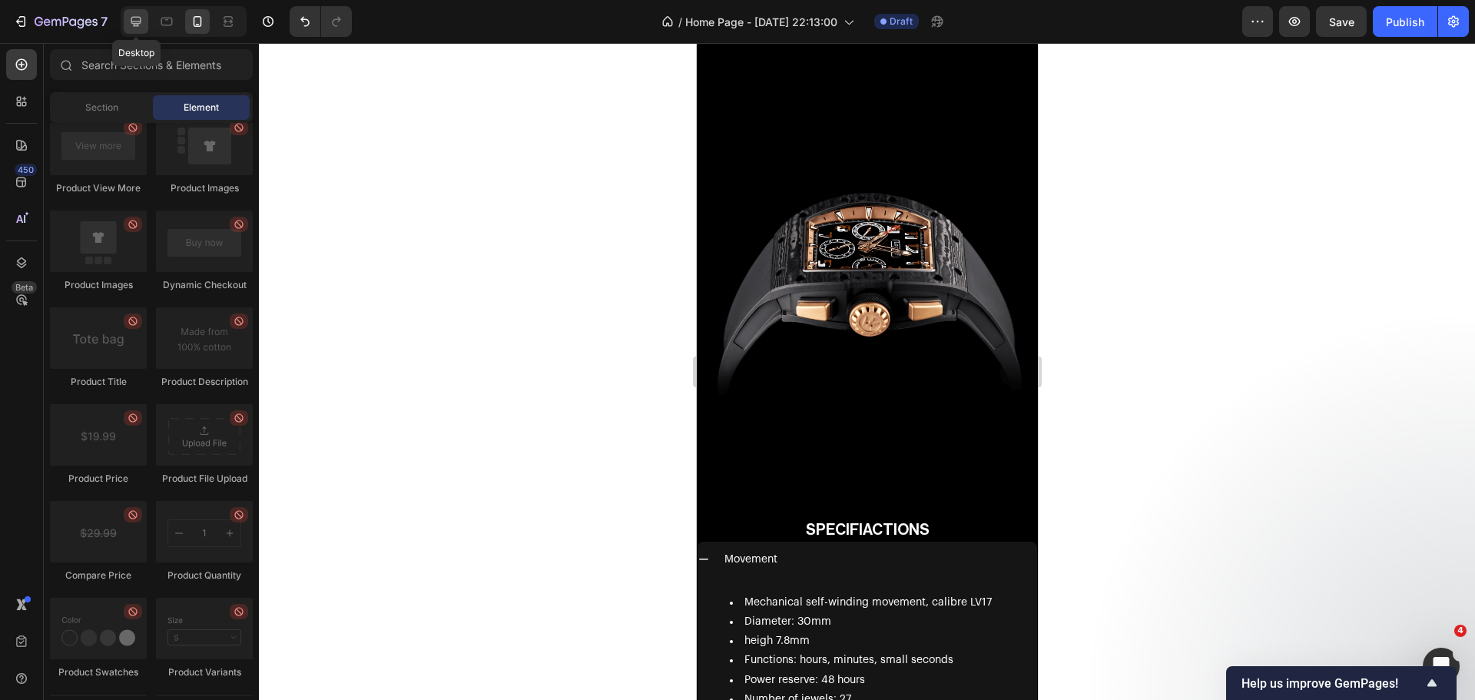
click at [134, 12] on div at bounding box center [136, 21] width 25 height 25
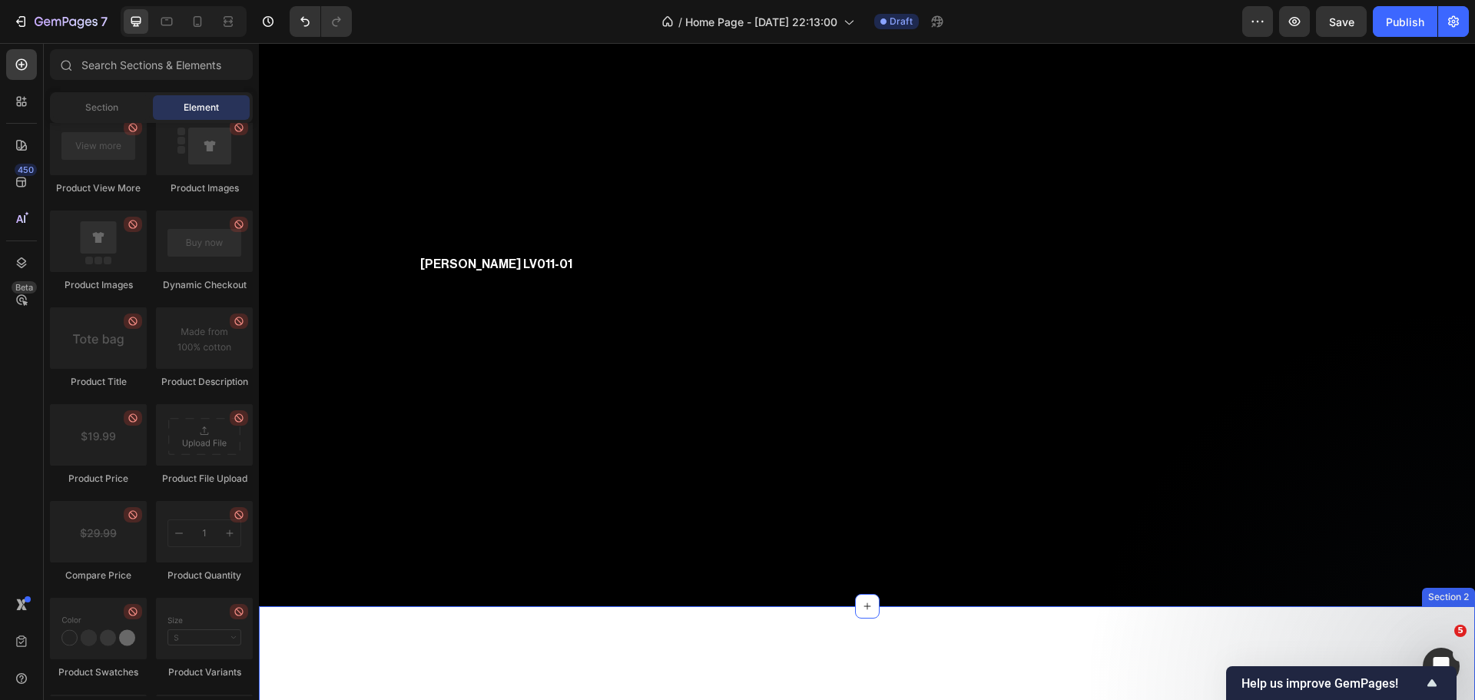
scroll to position [77, 0]
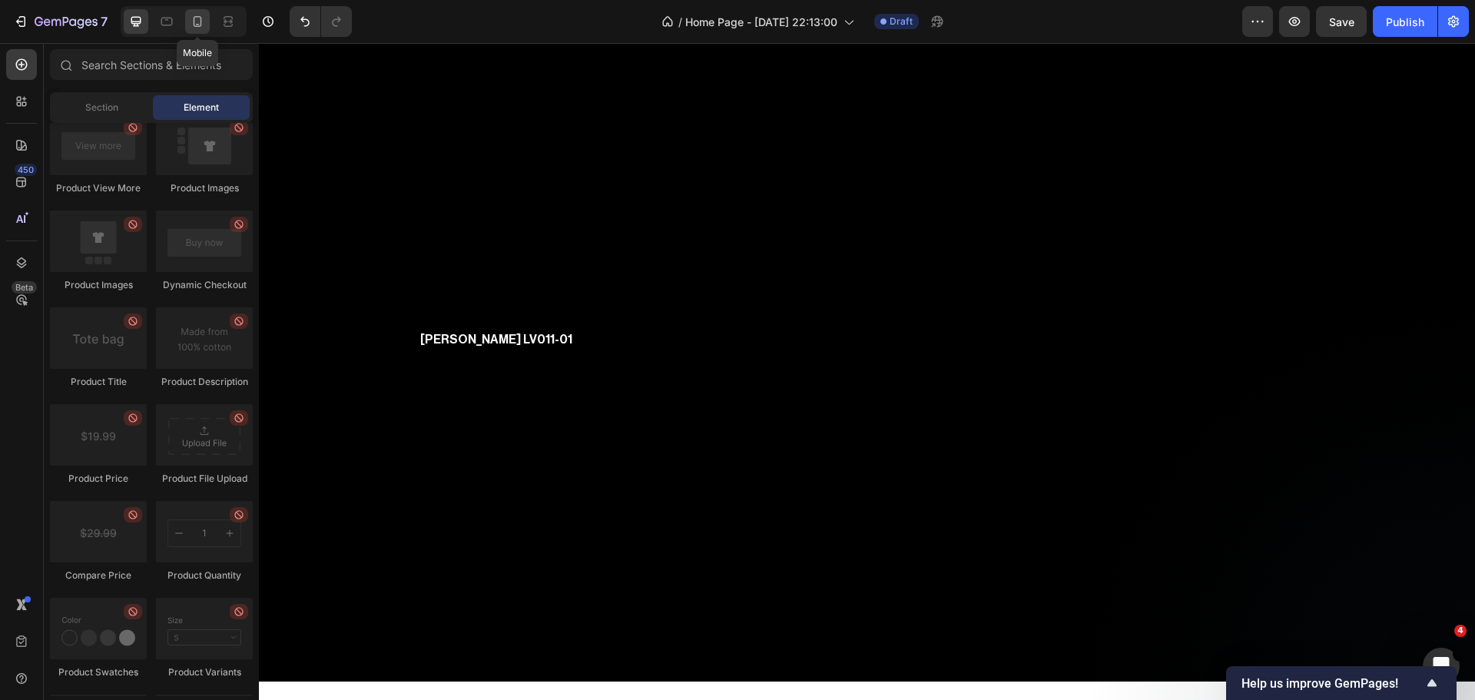
click at [207, 17] on div at bounding box center [197, 21] width 25 height 25
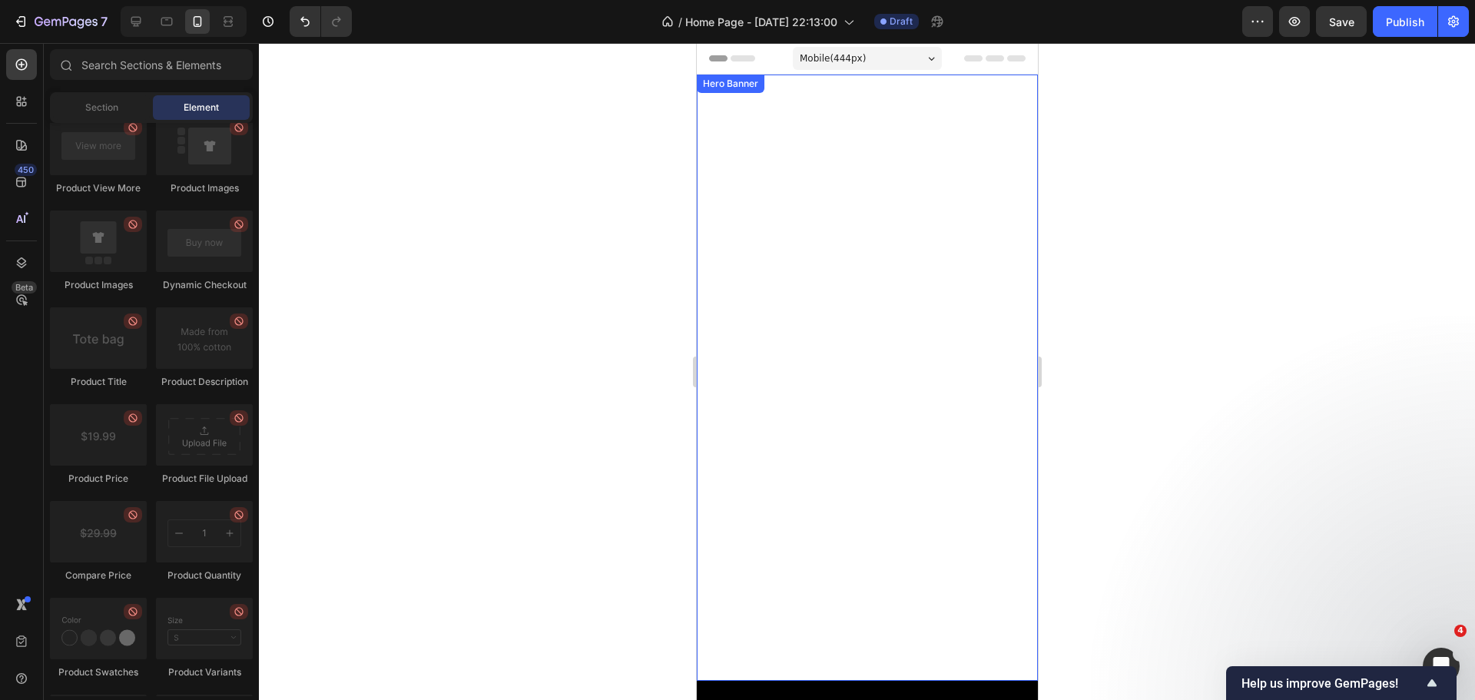
click at [702, 157] on div "[PERSON_NAME] LV011-01 Text Block" at bounding box center [866, 378] width 341 height 554
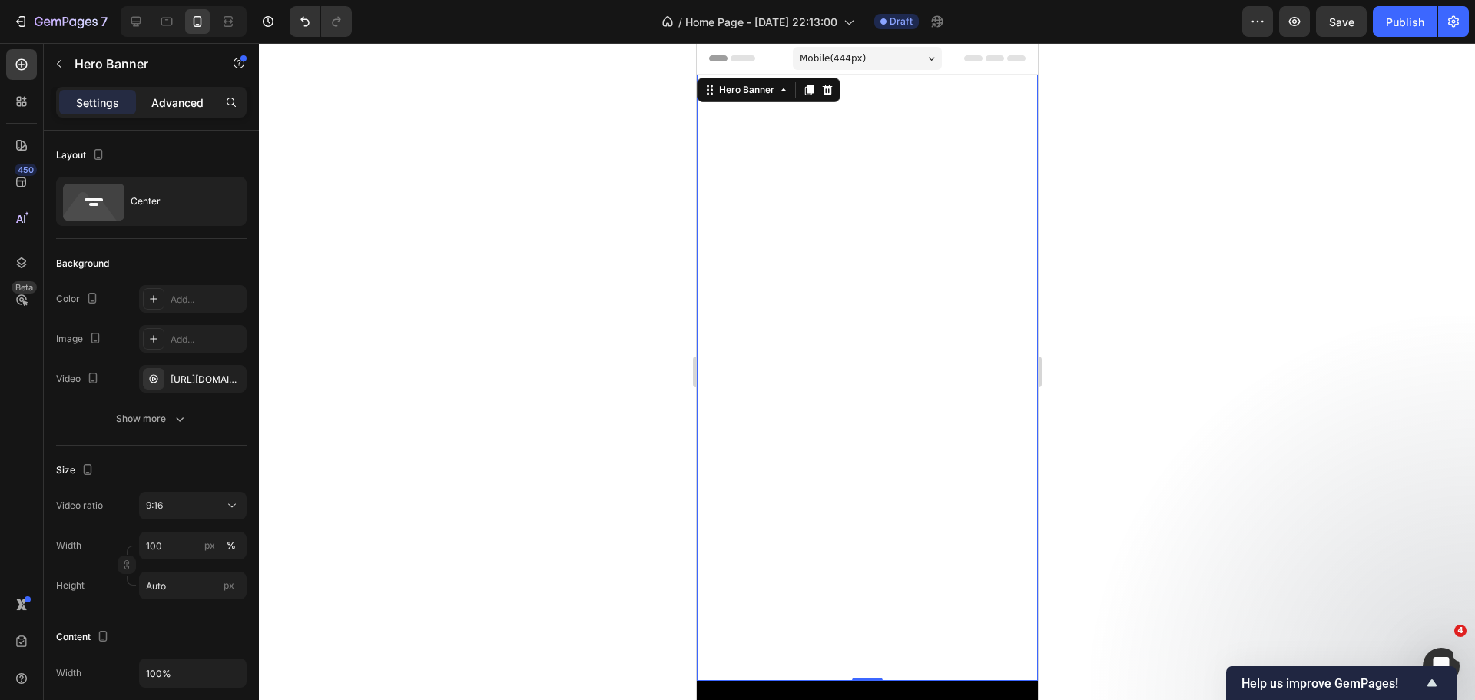
click at [145, 112] on div "Advanced" at bounding box center [177, 102] width 77 height 25
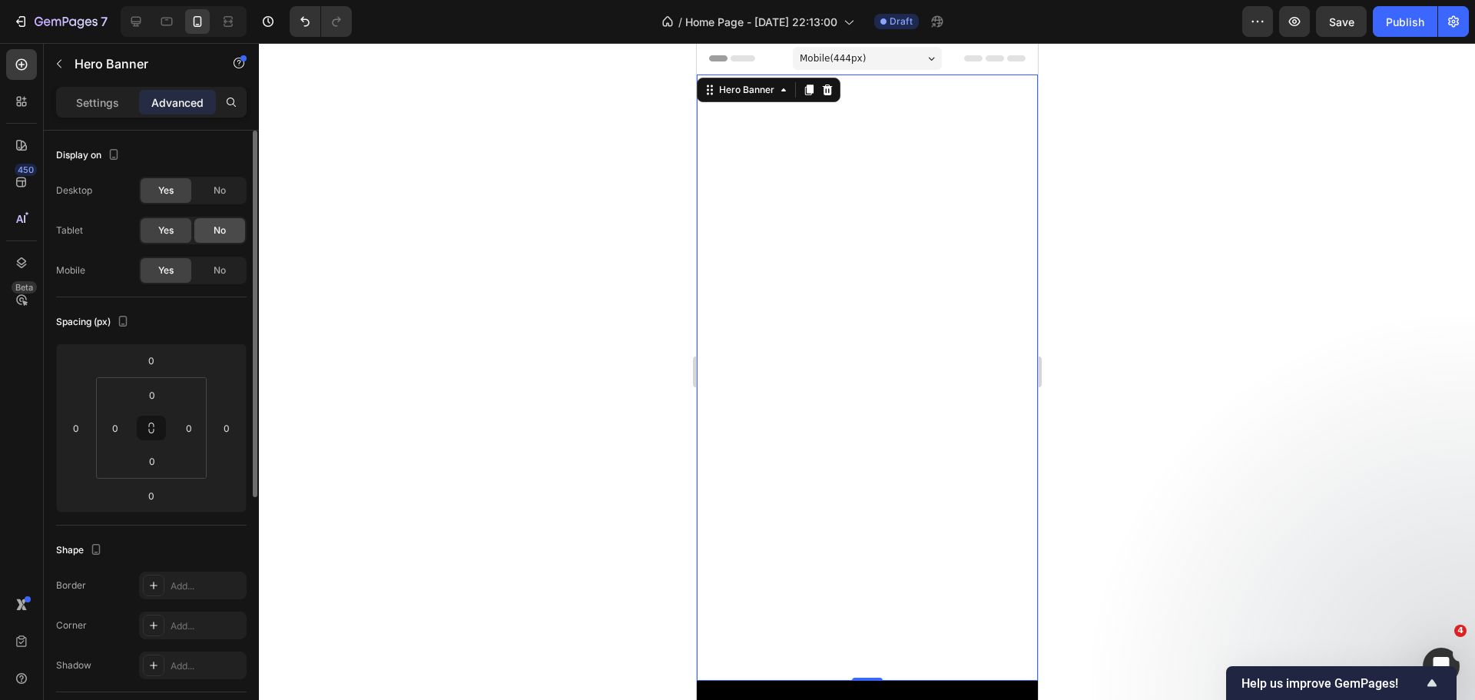
click at [216, 232] on span "No" at bounding box center [220, 230] width 12 height 14
click at [207, 191] on div "No" at bounding box center [219, 190] width 51 height 25
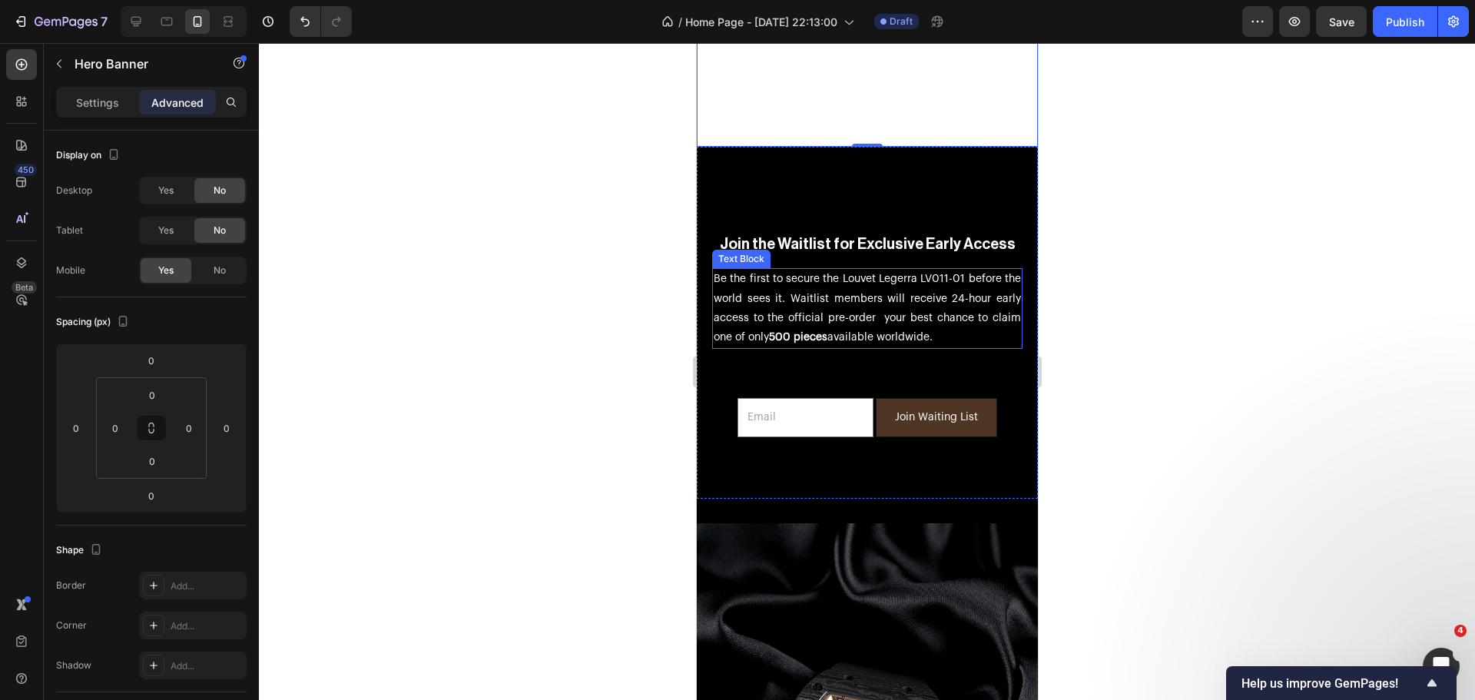
scroll to position [538, 0]
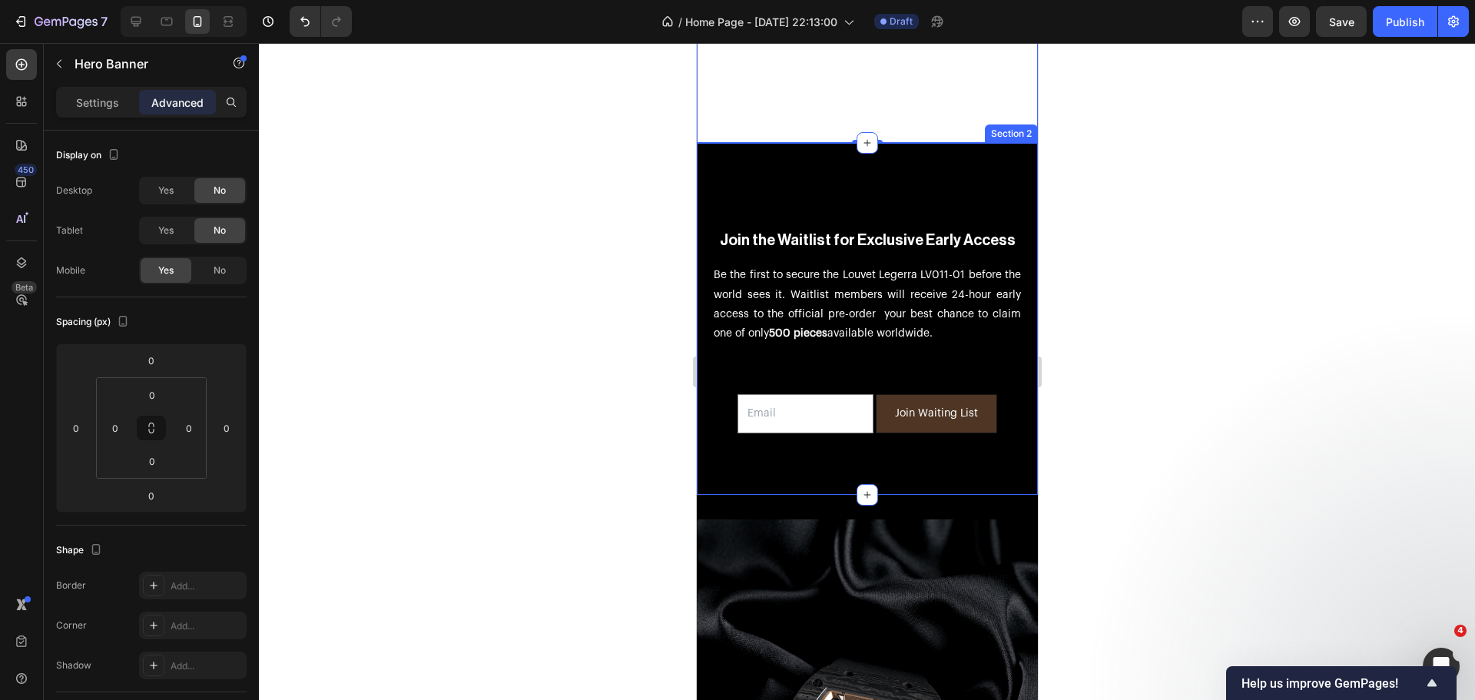
click at [720, 157] on div "Join the Waitlist for Exclusive Early Access Heading Be the first to secure the…" at bounding box center [866, 306] width 341 height 327
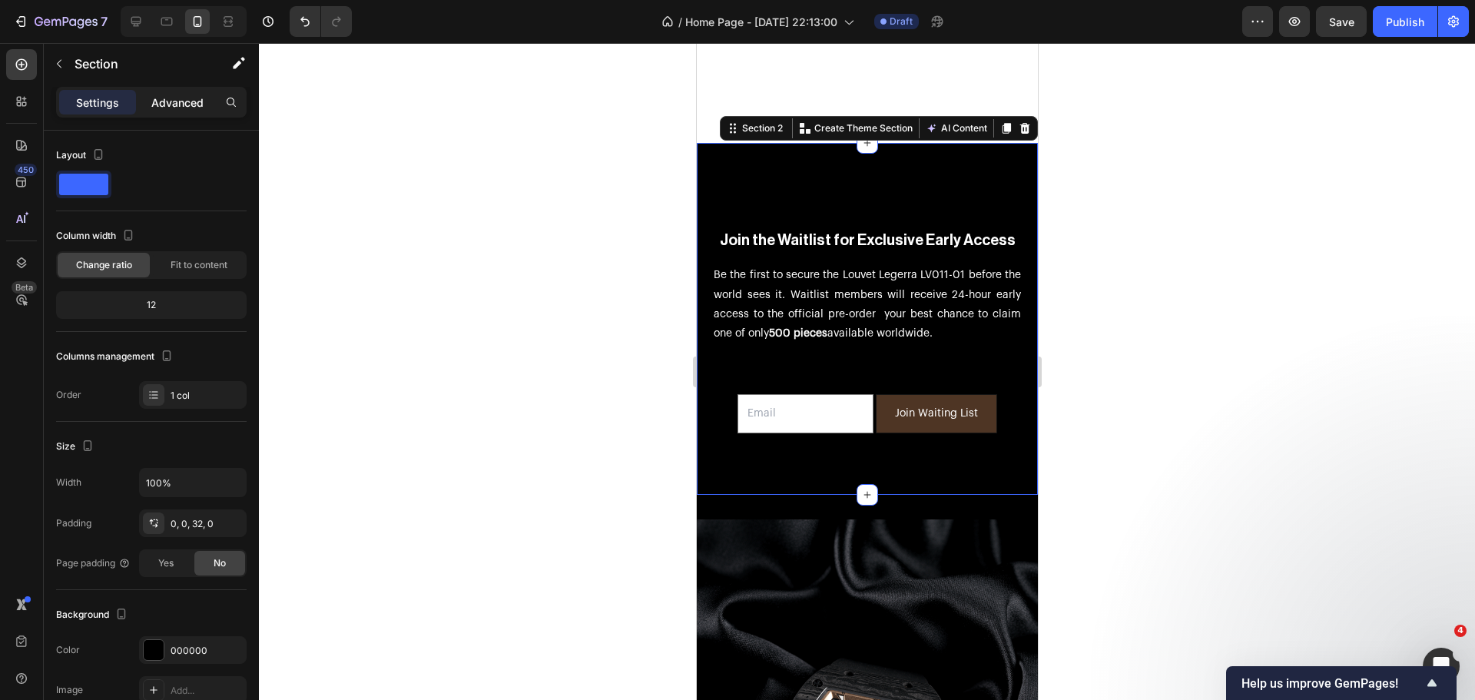
click at [190, 104] on p "Advanced" at bounding box center [177, 102] width 52 height 16
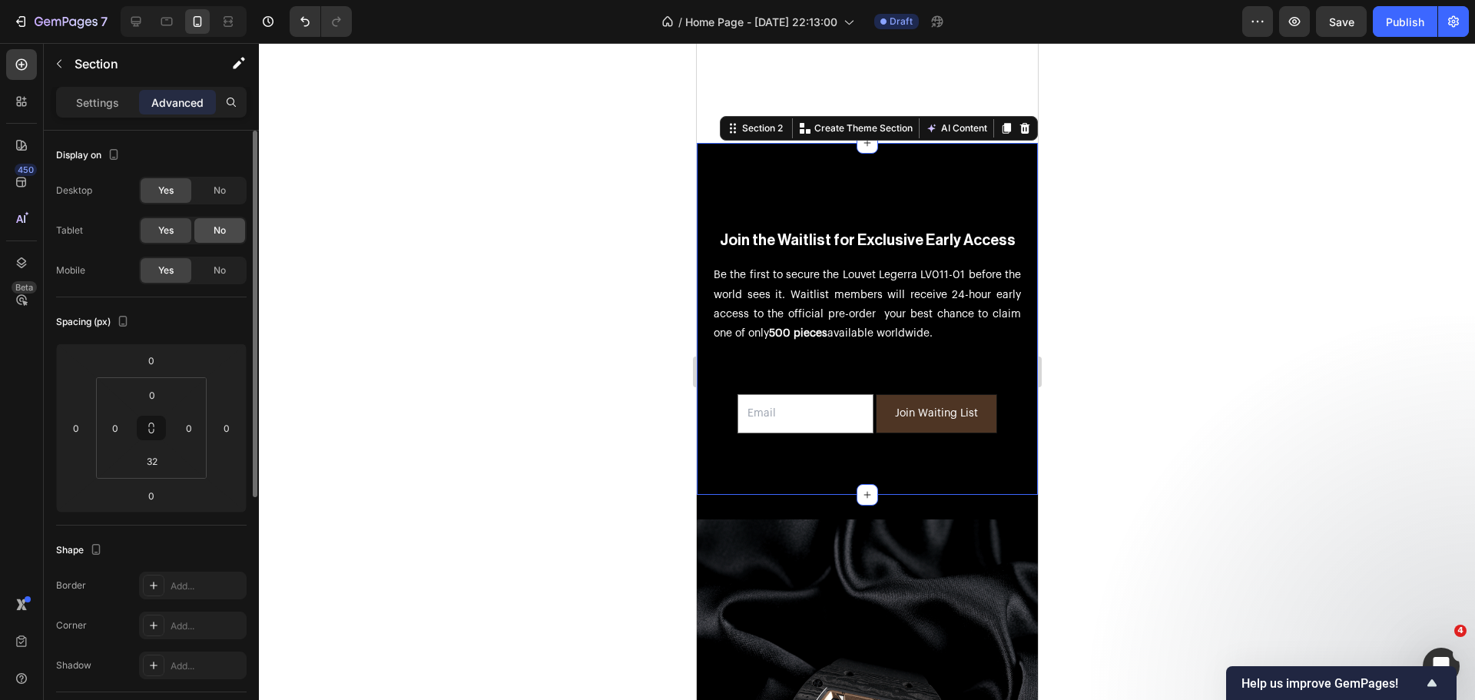
click at [230, 232] on div "No" at bounding box center [219, 230] width 51 height 25
click at [207, 188] on div "No" at bounding box center [219, 190] width 51 height 25
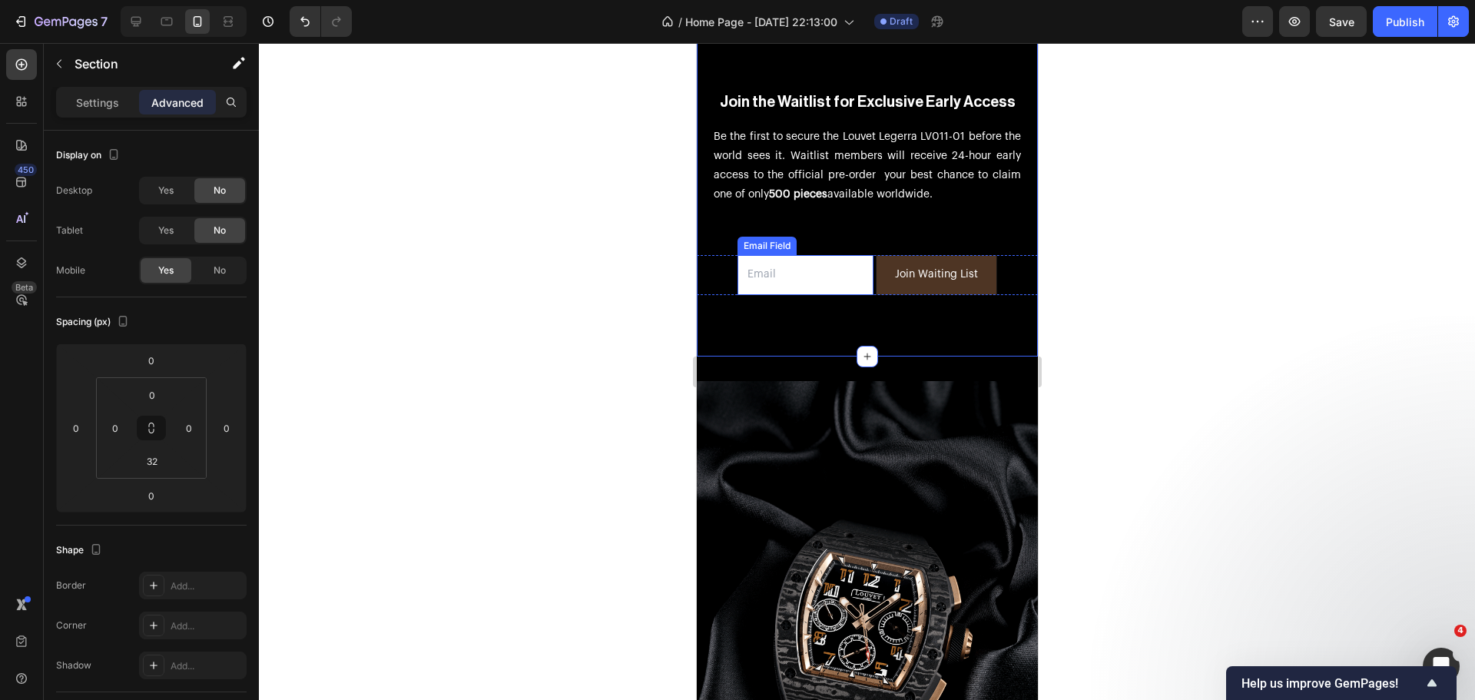
scroll to position [691, 0]
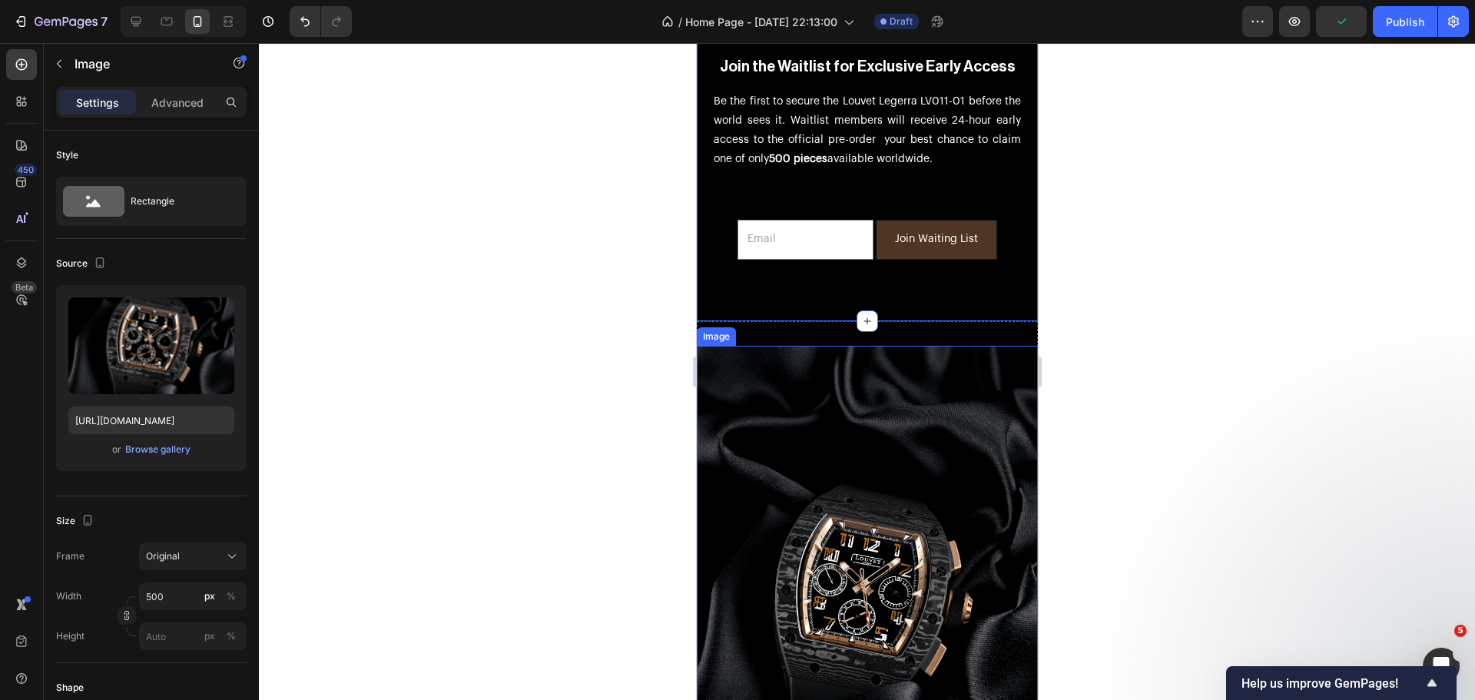
click at [748, 357] on img at bounding box center [866, 601] width 341 height 511
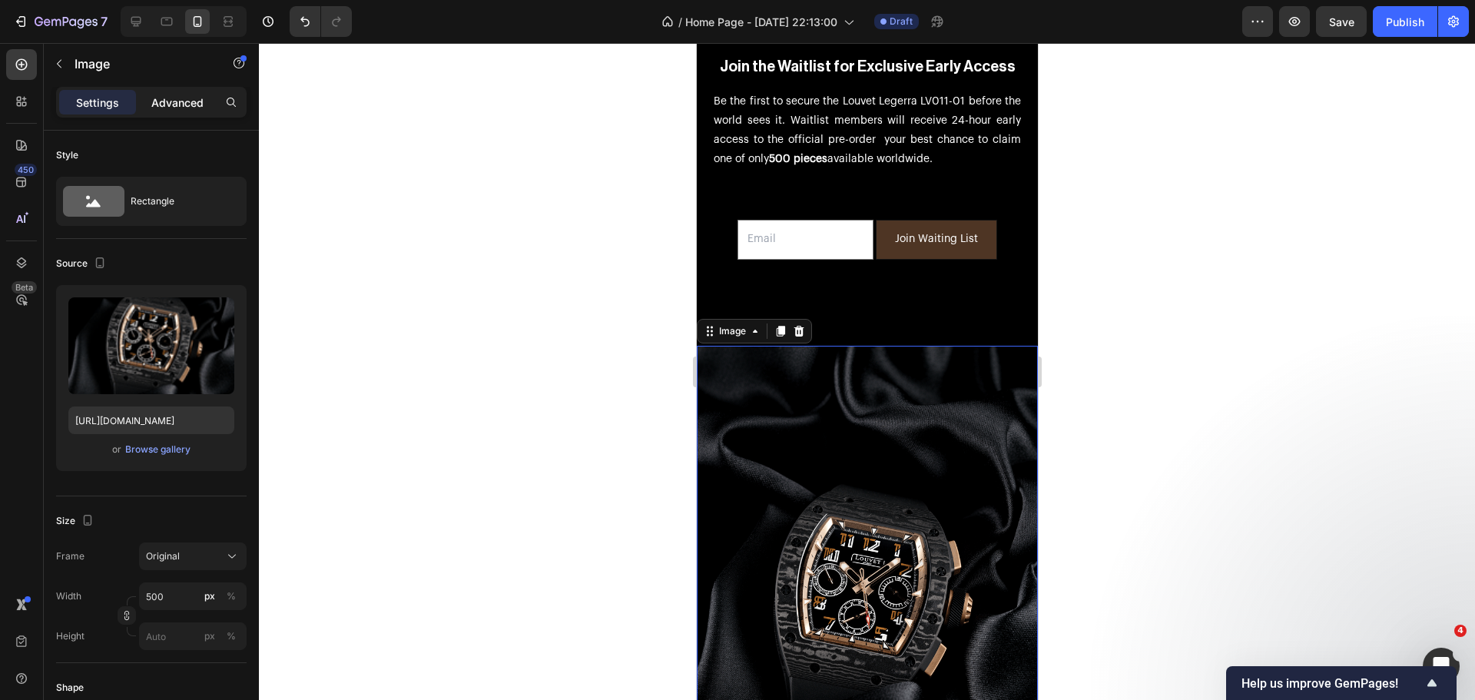
click at [176, 98] on p "Advanced" at bounding box center [177, 102] width 52 height 16
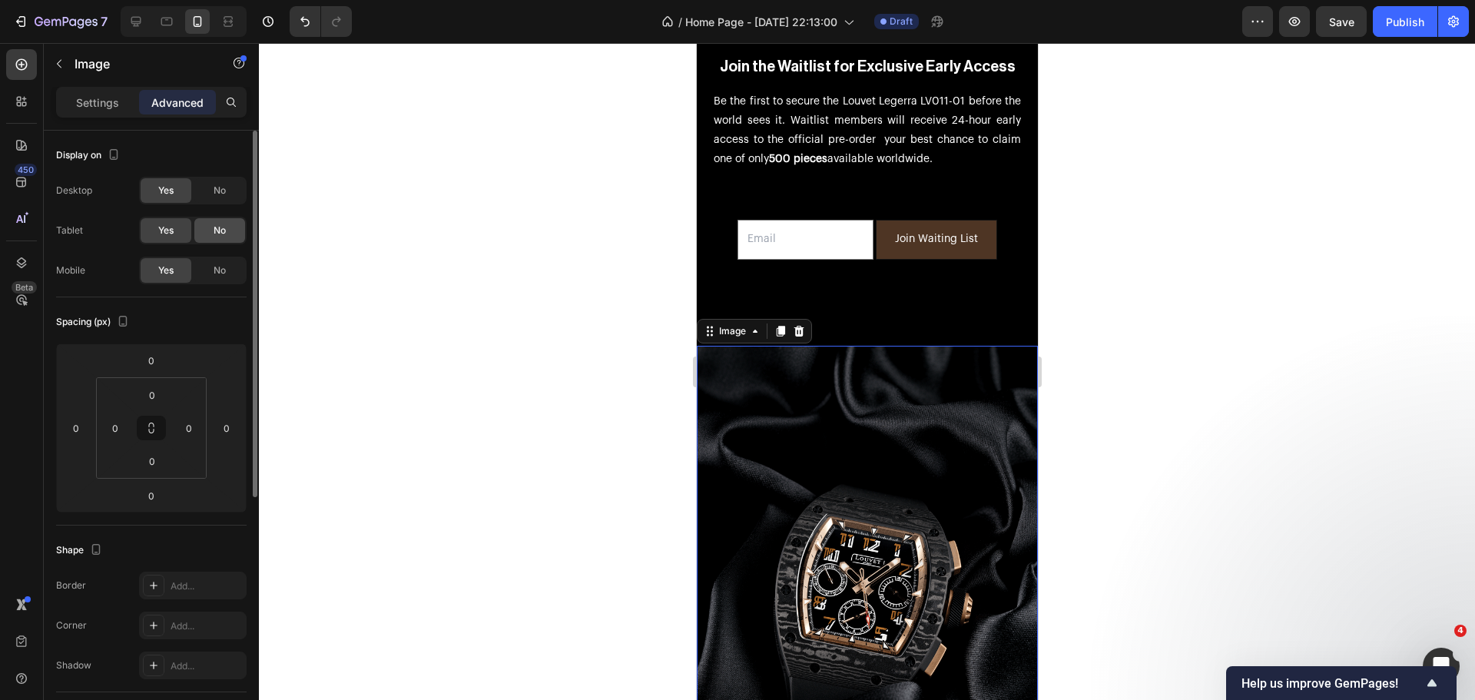
click at [213, 240] on div "No" at bounding box center [219, 230] width 51 height 25
click at [210, 190] on div "No" at bounding box center [219, 190] width 51 height 25
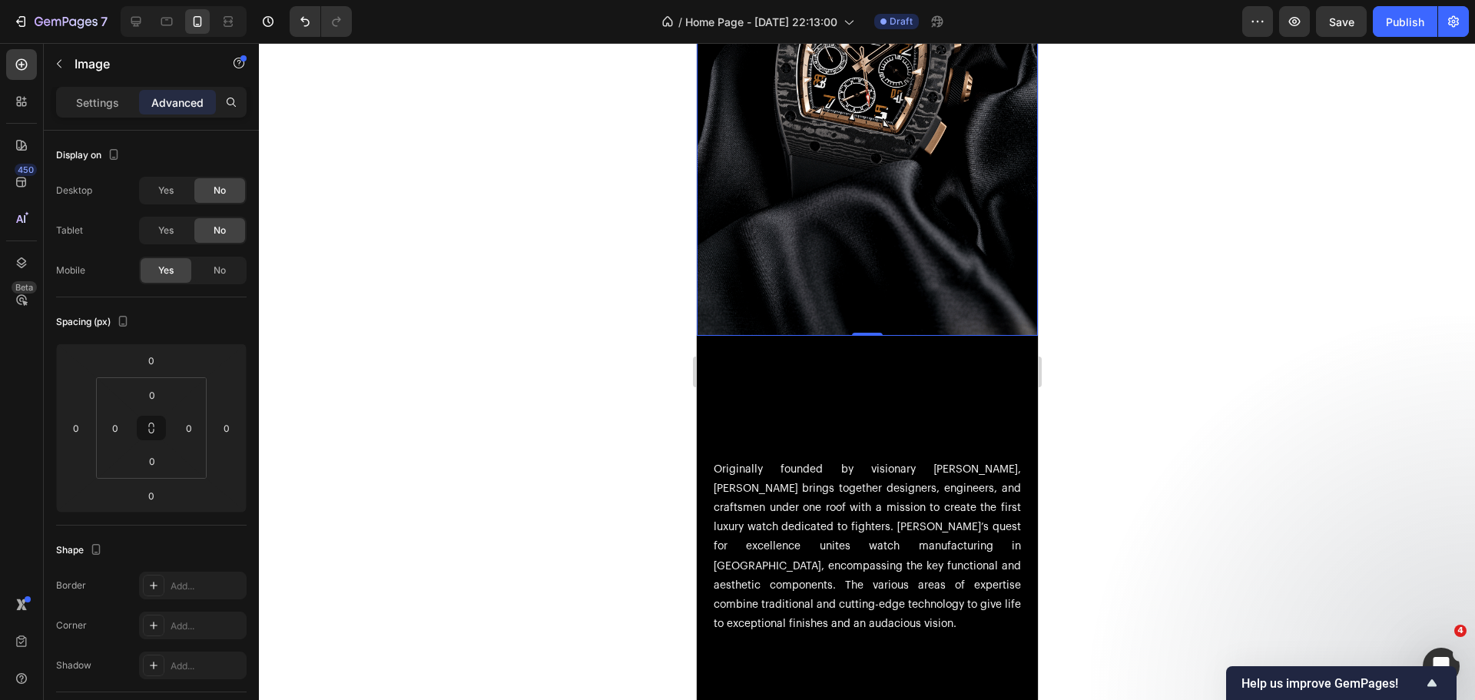
scroll to position [1229, 0]
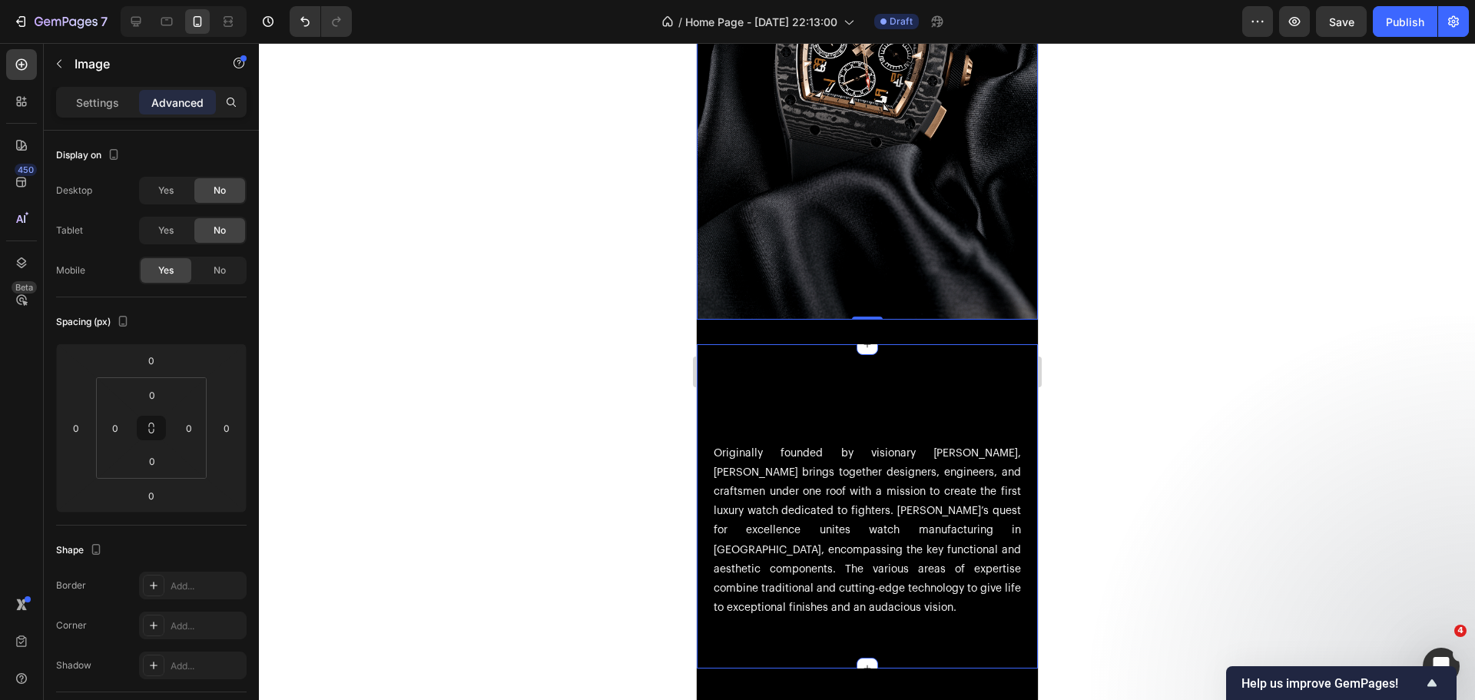
click at [754, 344] on div "Originally founded by visionary [PERSON_NAME], [PERSON_NAME] brings together de…" at bounding box center [866, 506] width 341 height 325
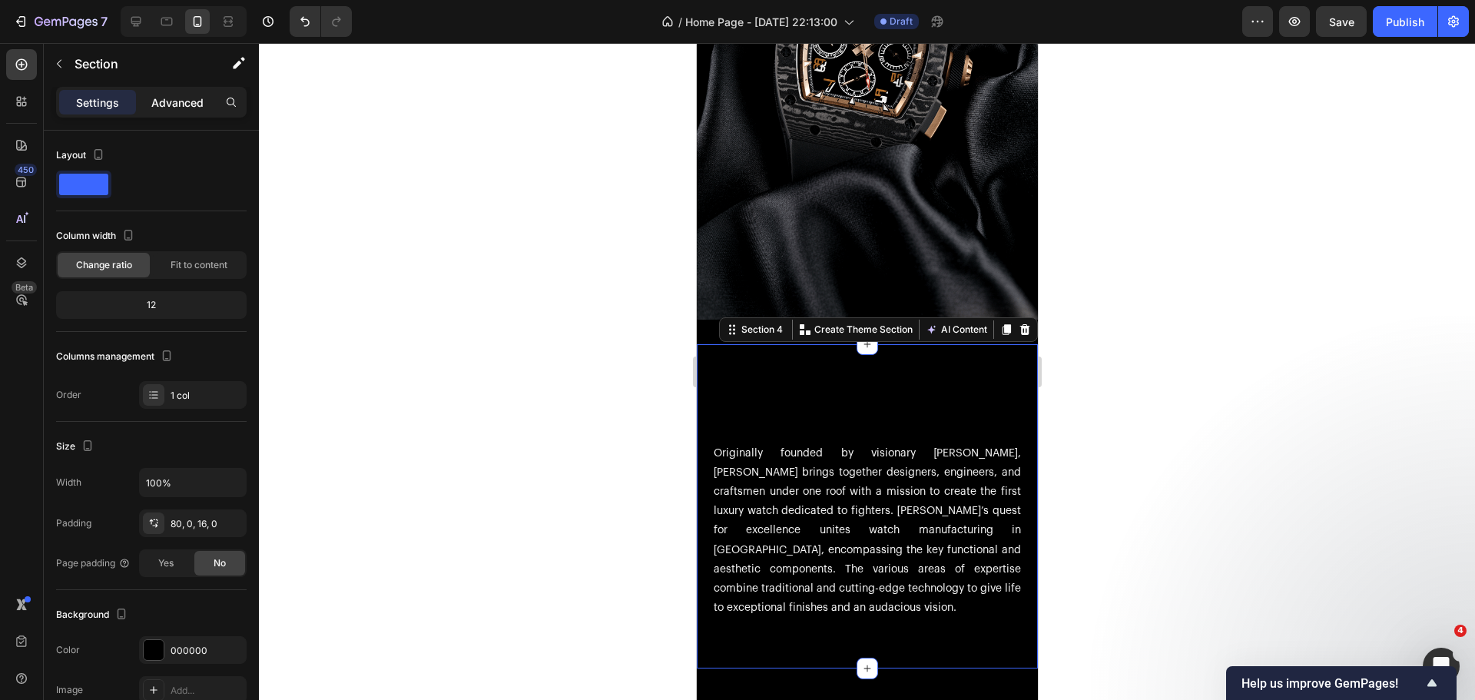
click at [185, 99] on p "Advanced" at bounding box center [177, 102] width 52 height 16
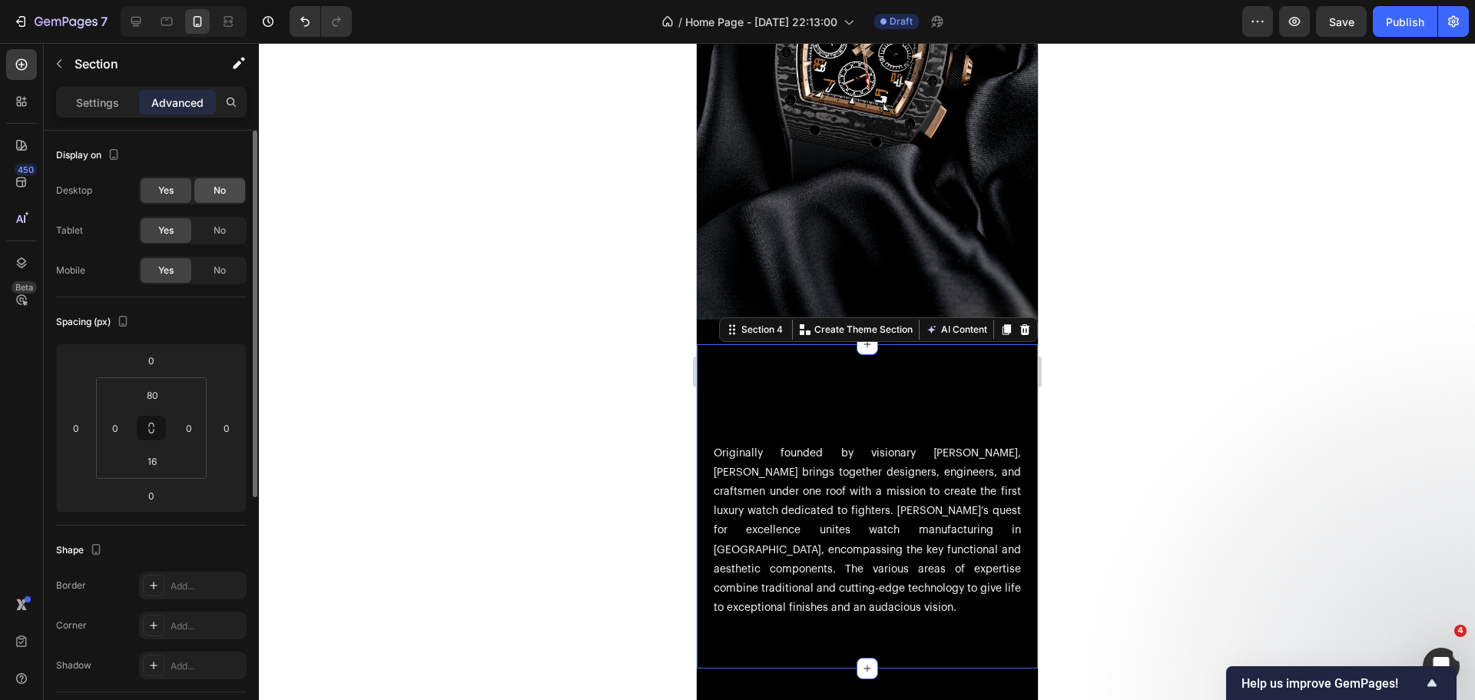
click at [210, 190] on div "No" at bounding box center [219, 190] width 51 height 25
click at [217, 222] on div "No" at bounding box center [219, 230] width 51 height 25
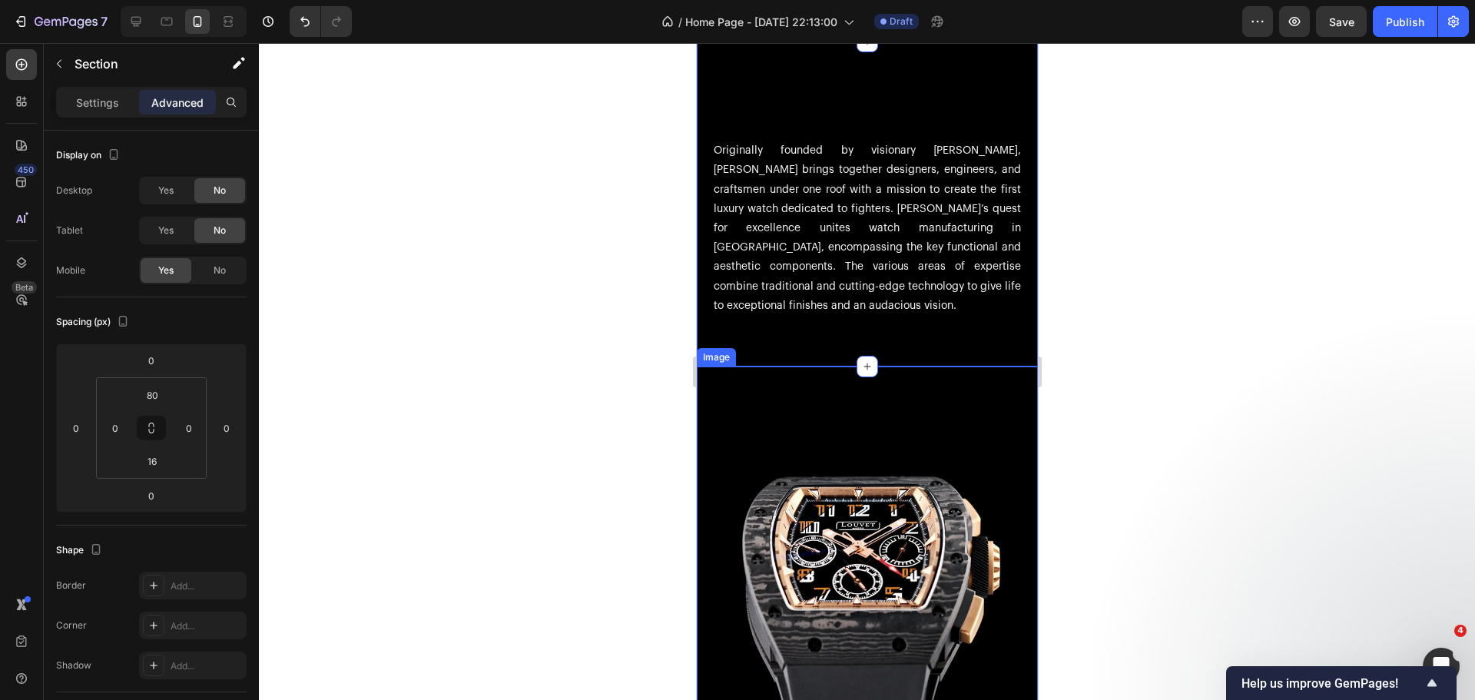
scroll to position [1613, 0]
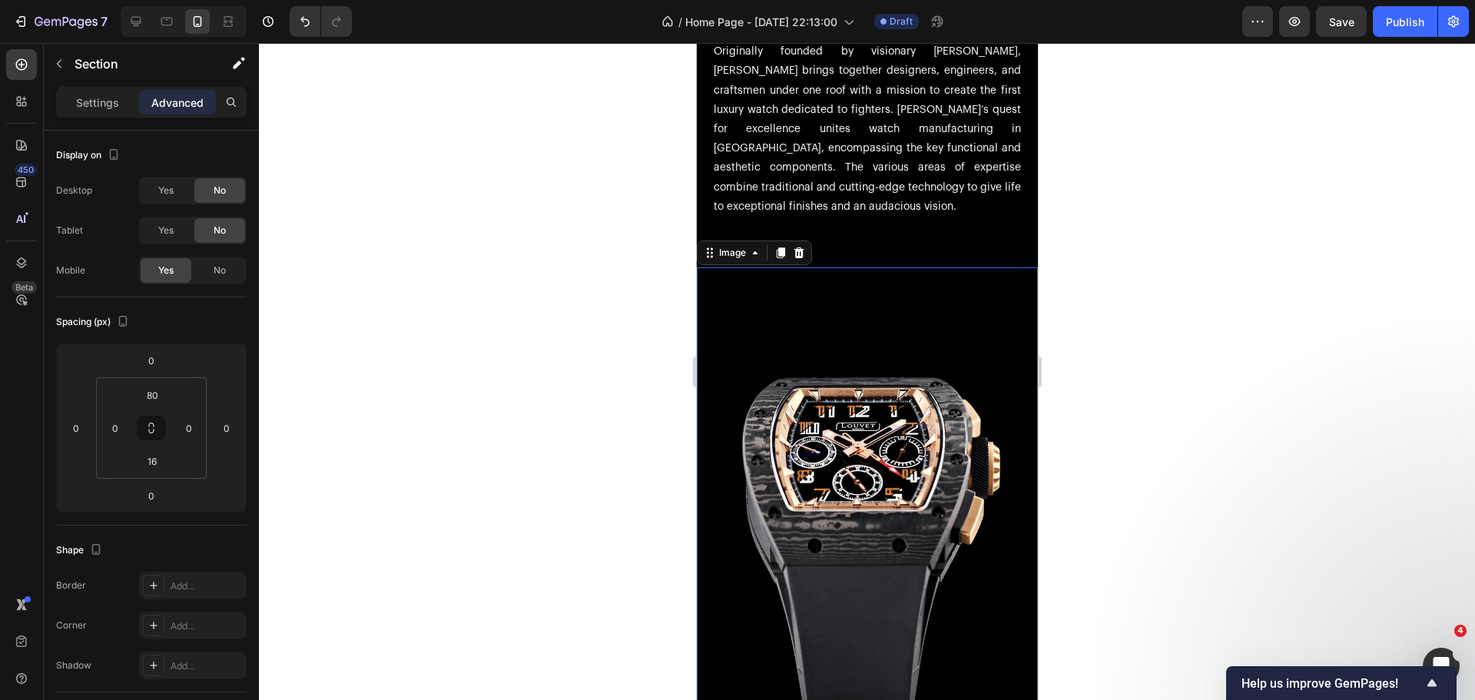
click at [732, 298] on img at bounding box center [866, 490] width 341 height 447
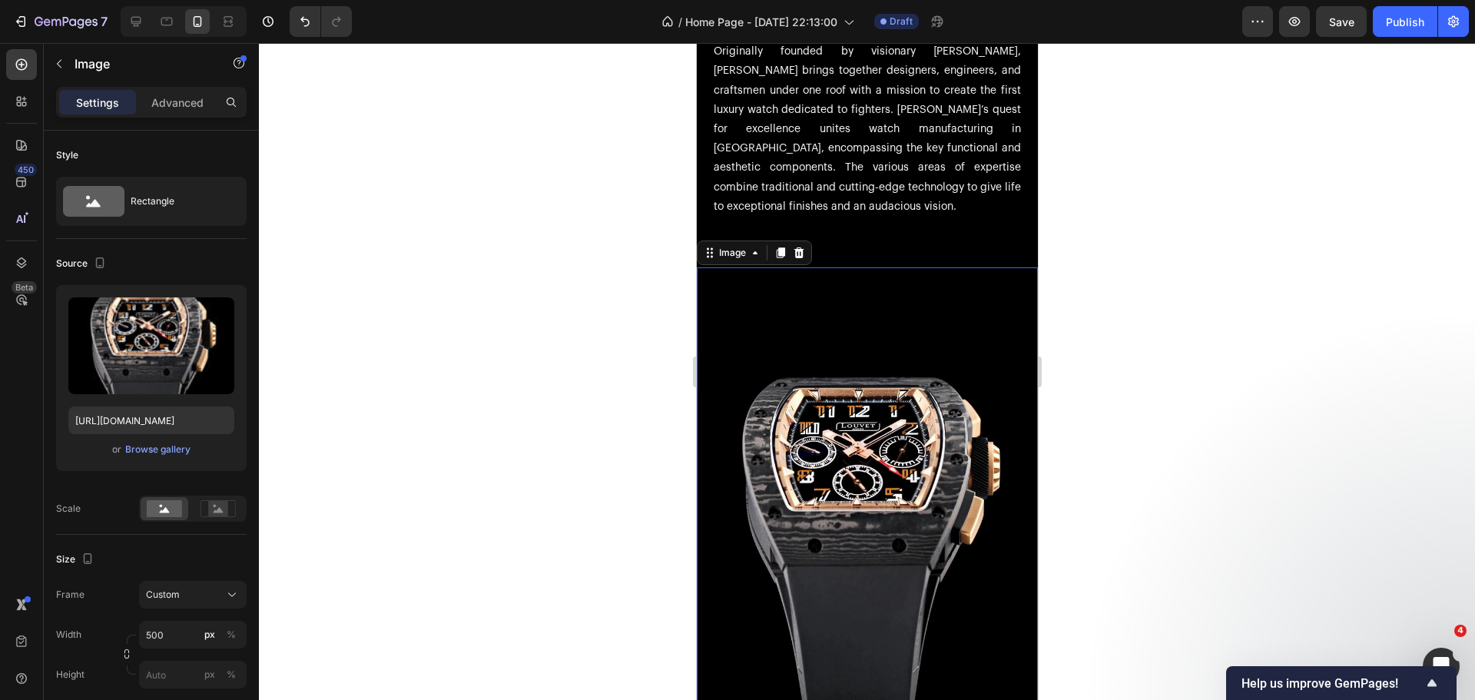
click at [188, 117] on div "Settings Advanced" at bounding box center [151, 102] width 190 height 31
click at [187, 108] on p "Advanced" at bounding box center [177, 102] width 52 height 16
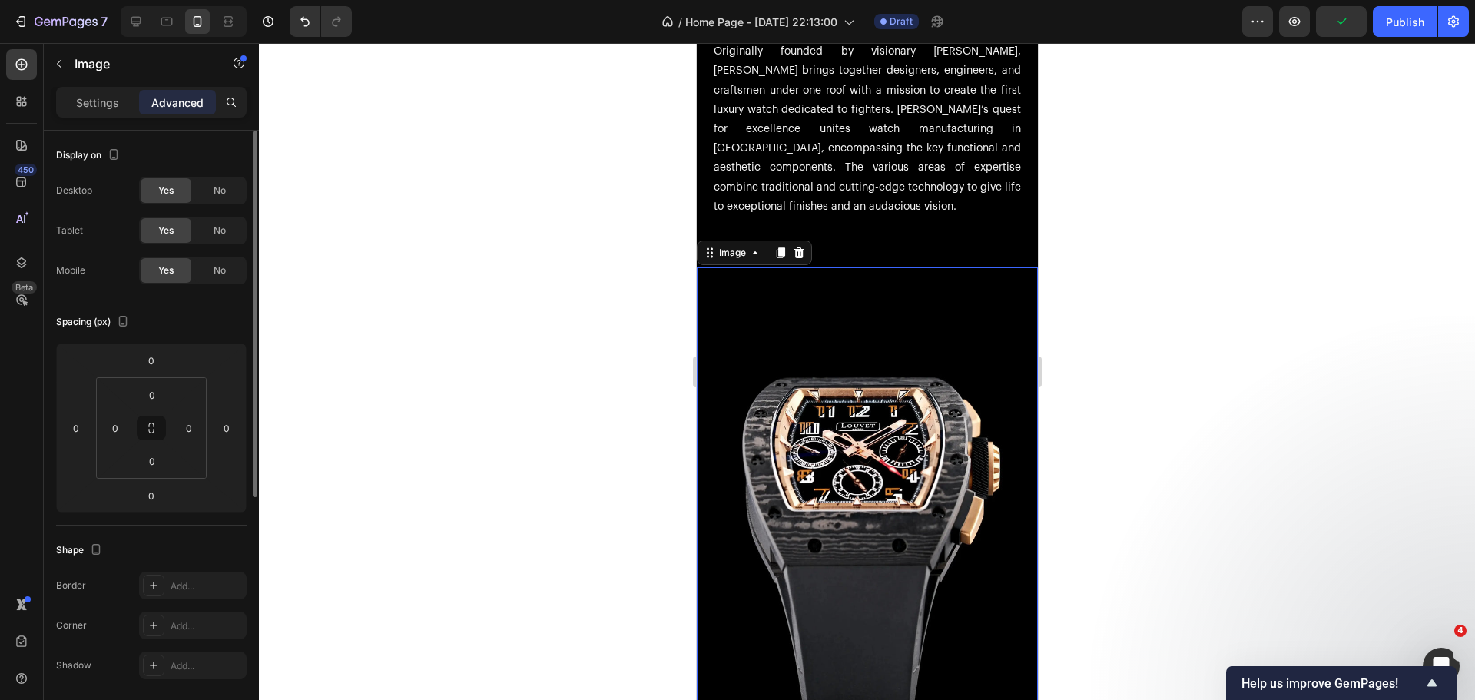
click at [214, 209] on div "Desktop Yes No Tablet Yes No Mobile Yes No" at bounding box center [151, 231] width 190 height 108
click at [212, 204] on div "Desktop Yes No Tablet Yes No Mobile Yes No" at bounding box center [151, 231] width 190 height 108
click at [207, 195] on div "No" at bounding box center [219, 190] width 51 height 25
click at [219, 221] on div "No" at bounding box center [219, 230] width 51 height 25
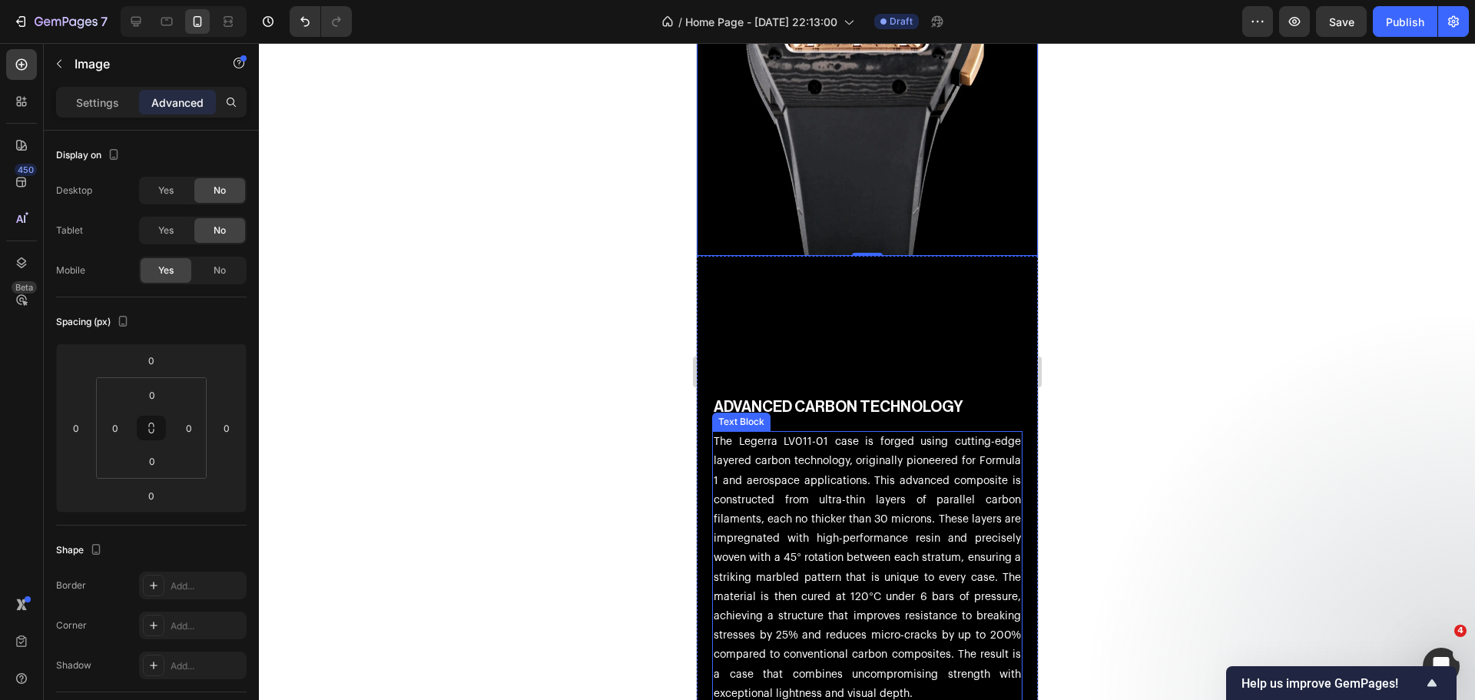
scroll to position [2074, 0]
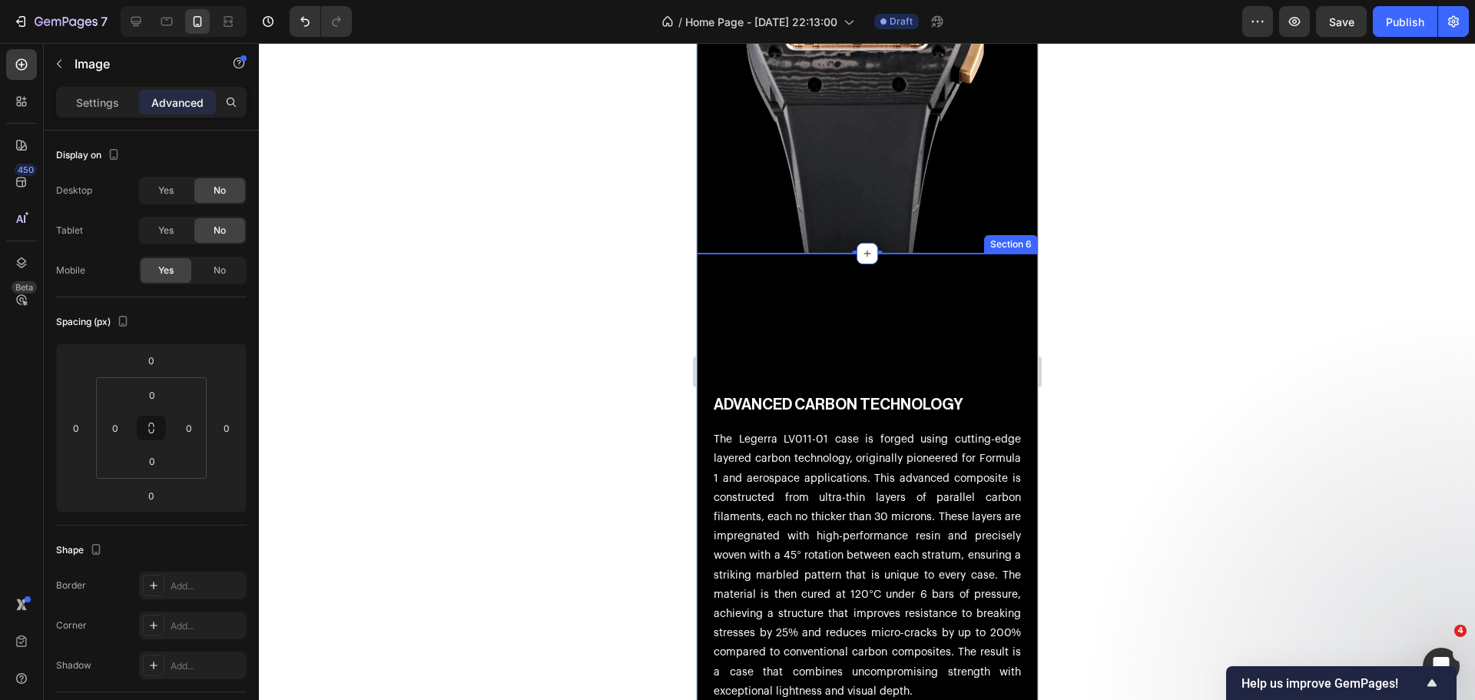
click at [712, 278] on div "ADVANCED CARBON TECHNOLOGY Heading The Legerra LV011-01 case is forged using cu…" at bounding box center [866, 521] width 341 height 486
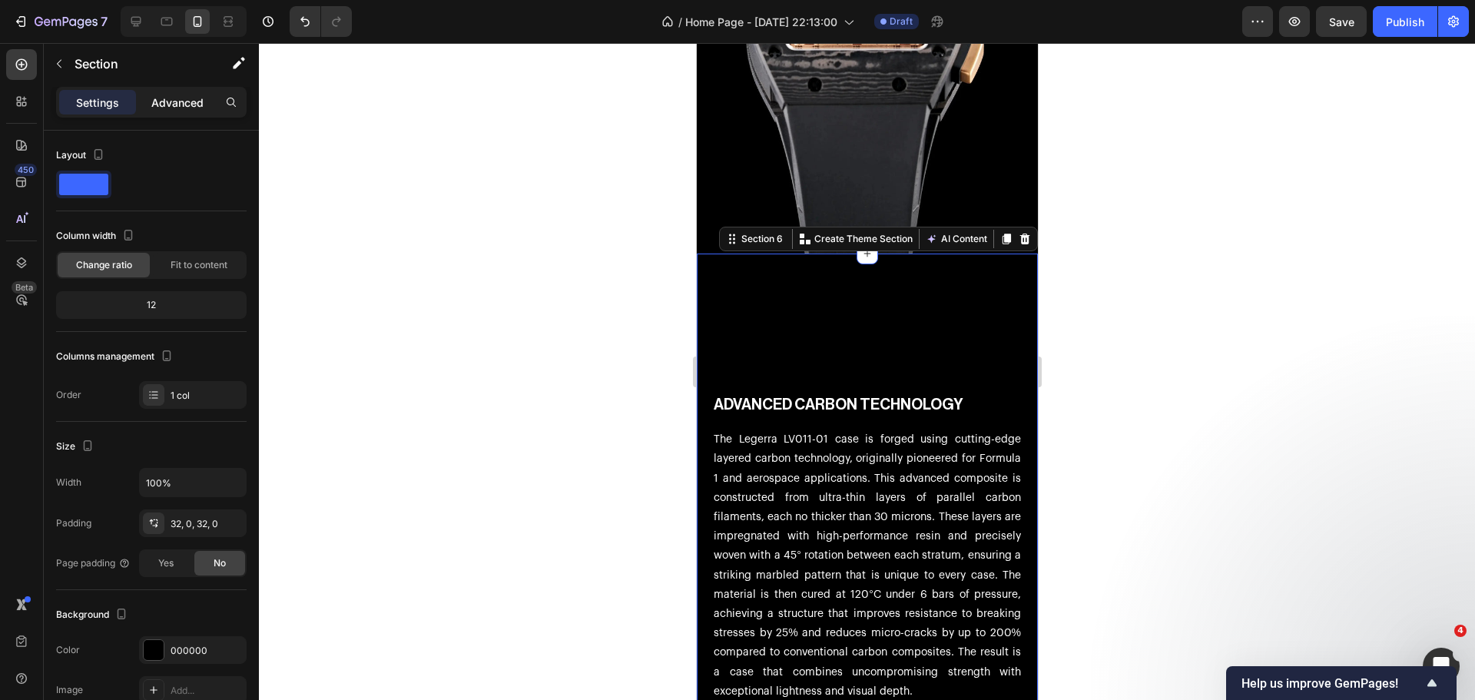
click at [187, 110] on p "Advanced" at bounding box center [177, 102] width 52 height 16
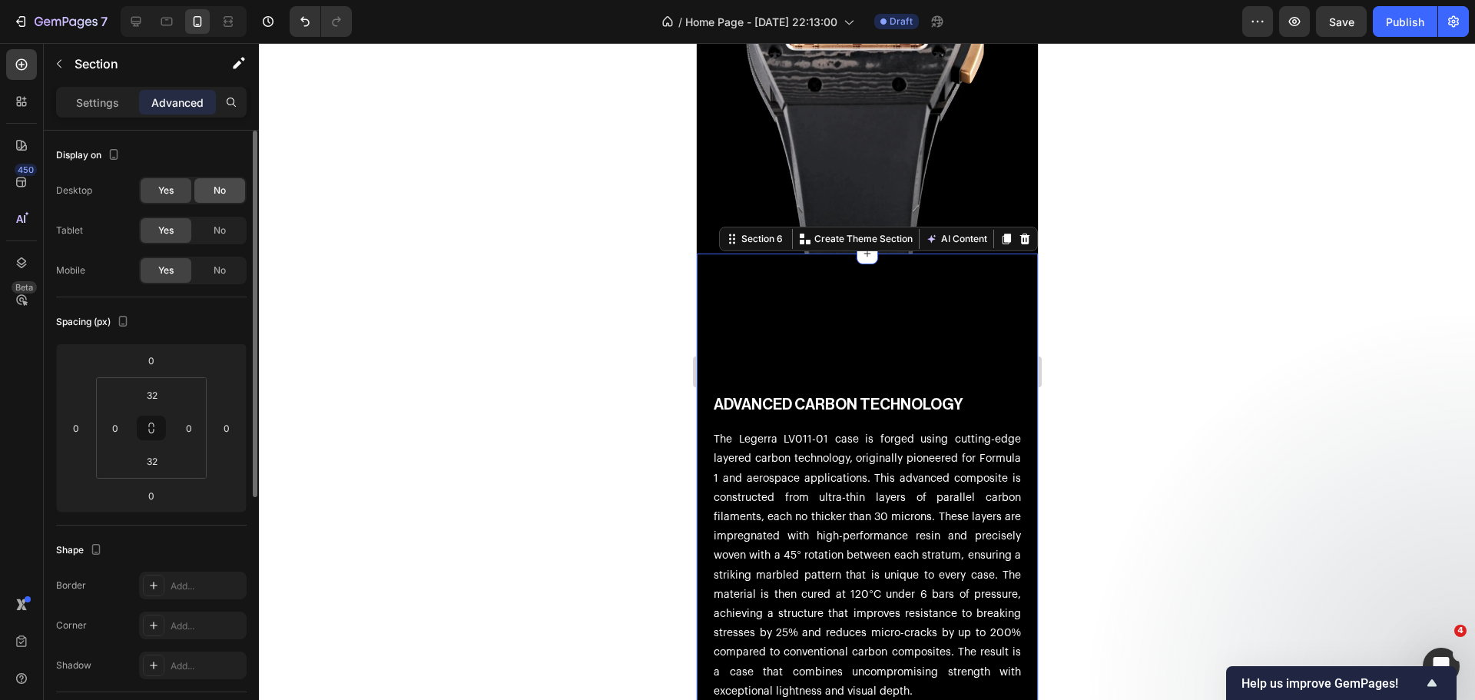
click at [244, 189] on div "No" at bounding box center [219, 190] width 51 height 25
click at [226, 217] on div "Yes No" at bounding box center [193, 231] width 108 height 28
click at [224, 223] on div "No" at bounding box center [219, 230] width 51 height 25
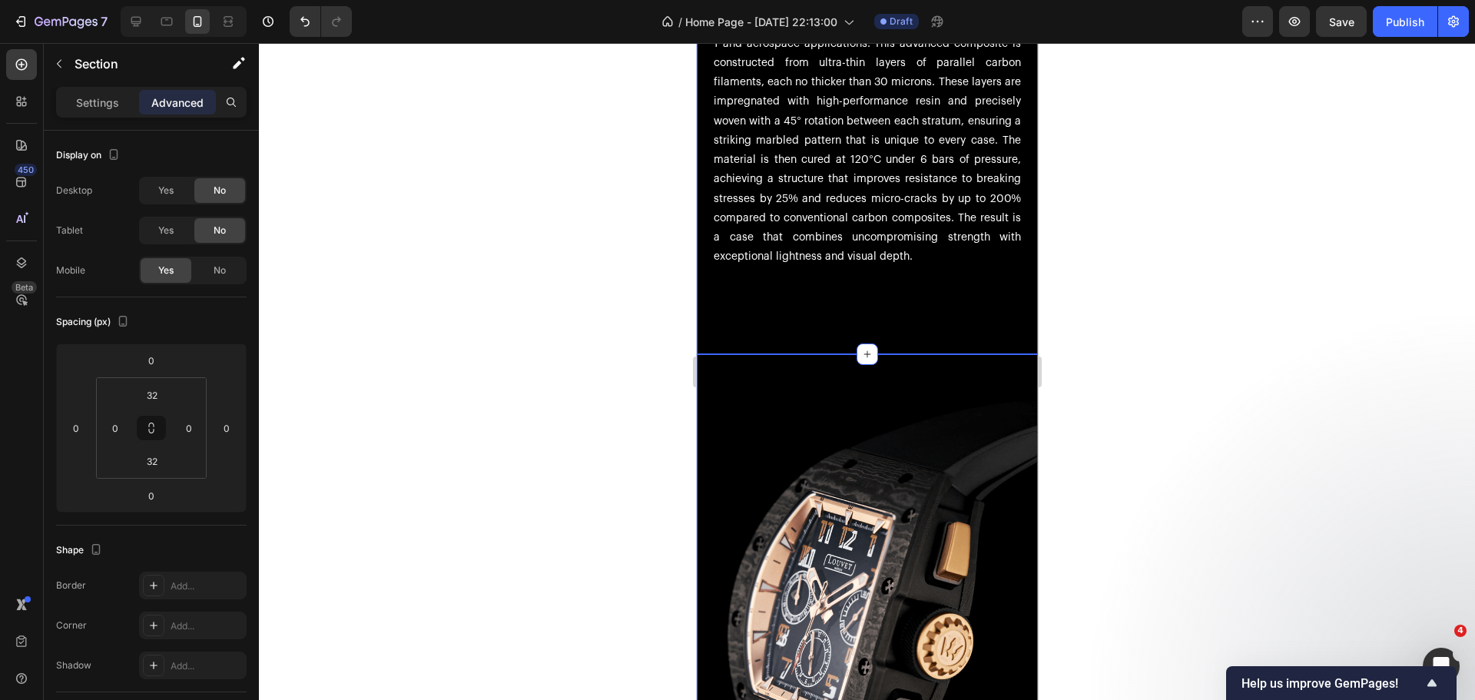
scroll to position [2534, 0]
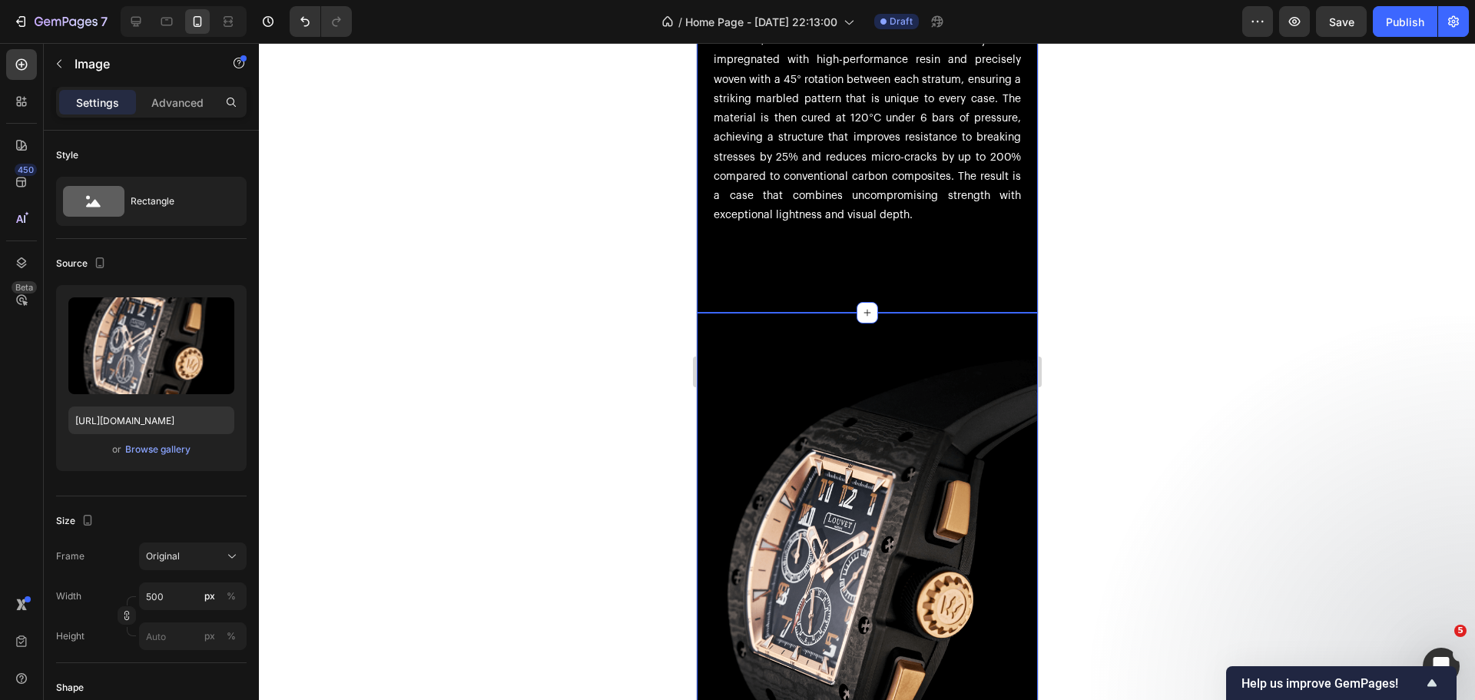
click at [715, 326] on img at bounding box center [866, 568] width 341 height 511
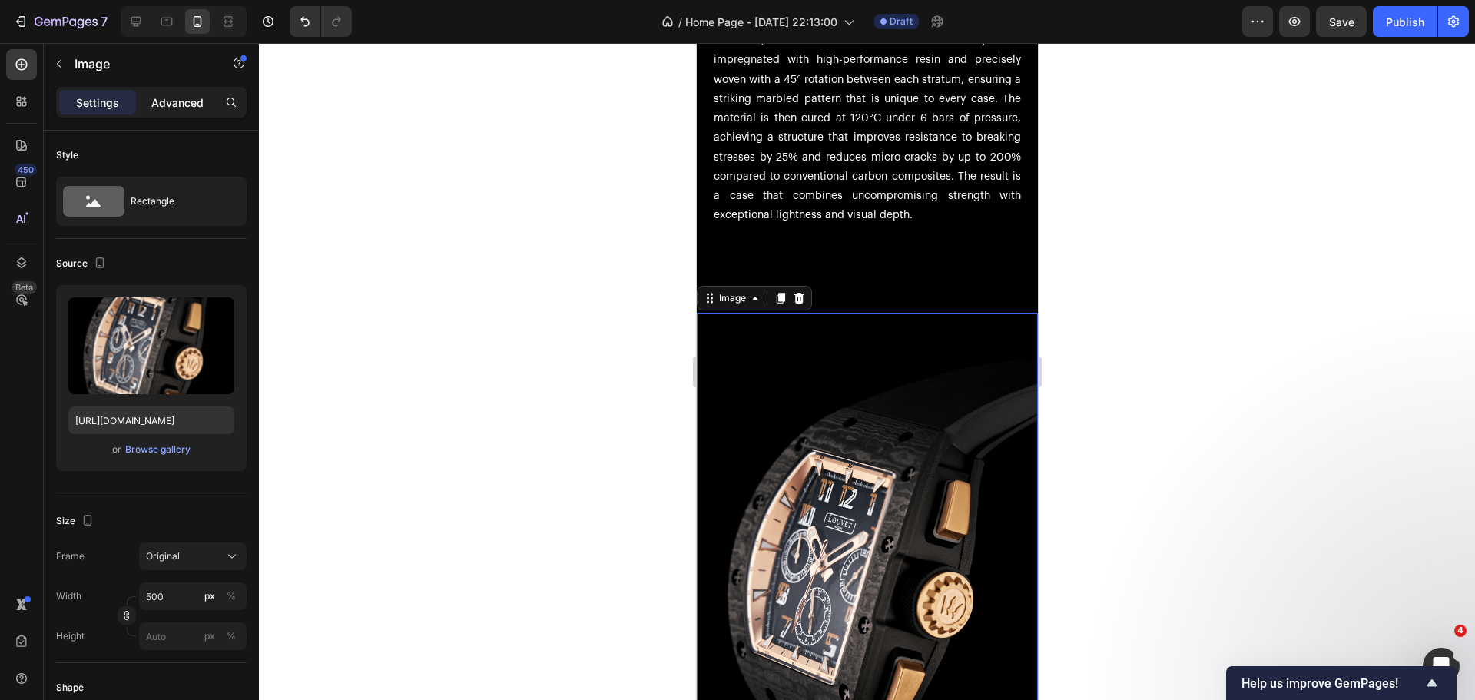
click at [170, 111] on div "Advanced" at bounding box center [177, 102] width 77 height 25
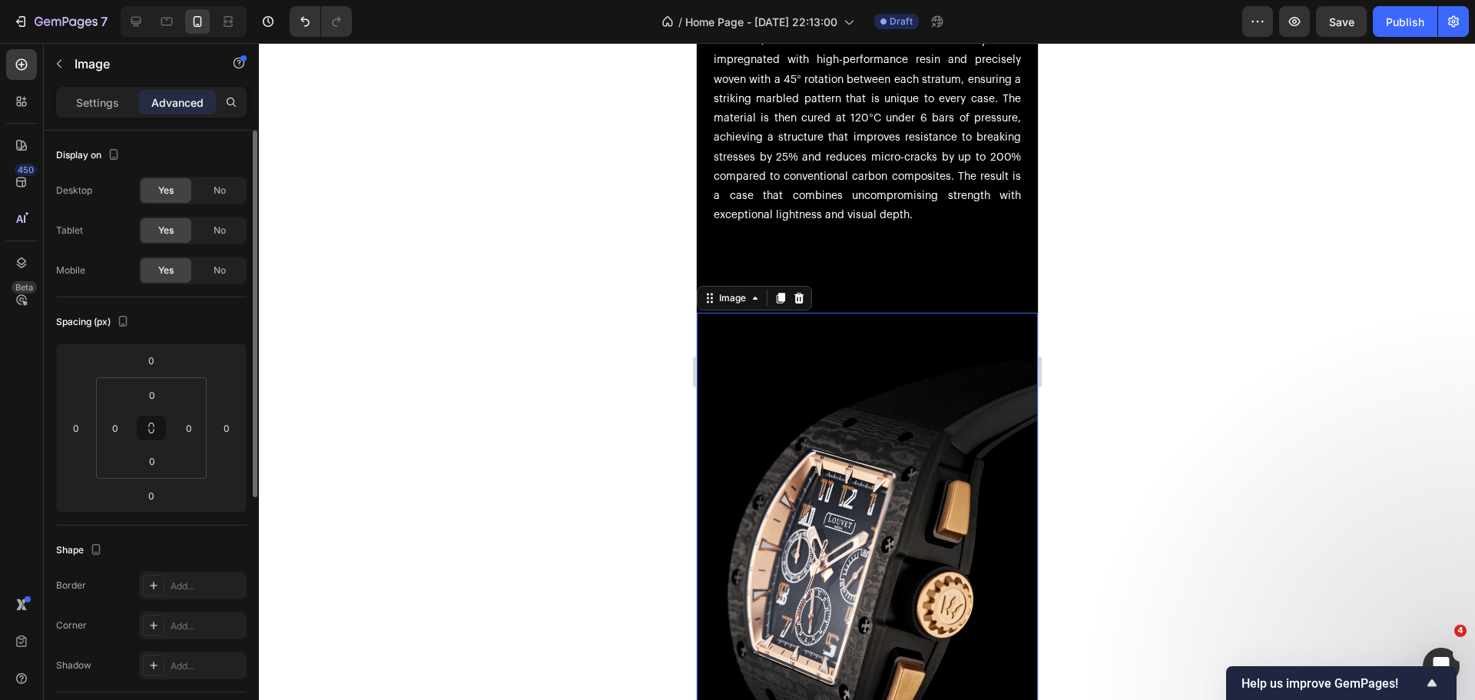
click at [200, 217] on div "Yes No" at bounding box center [193, 231] width 108 height 28
click at [201, 194] on div "No" at bounding box center [219, 190] width 51 height 25
click at [215, 222] on div "No" at bounding box center [219, 230] width 51 height 25
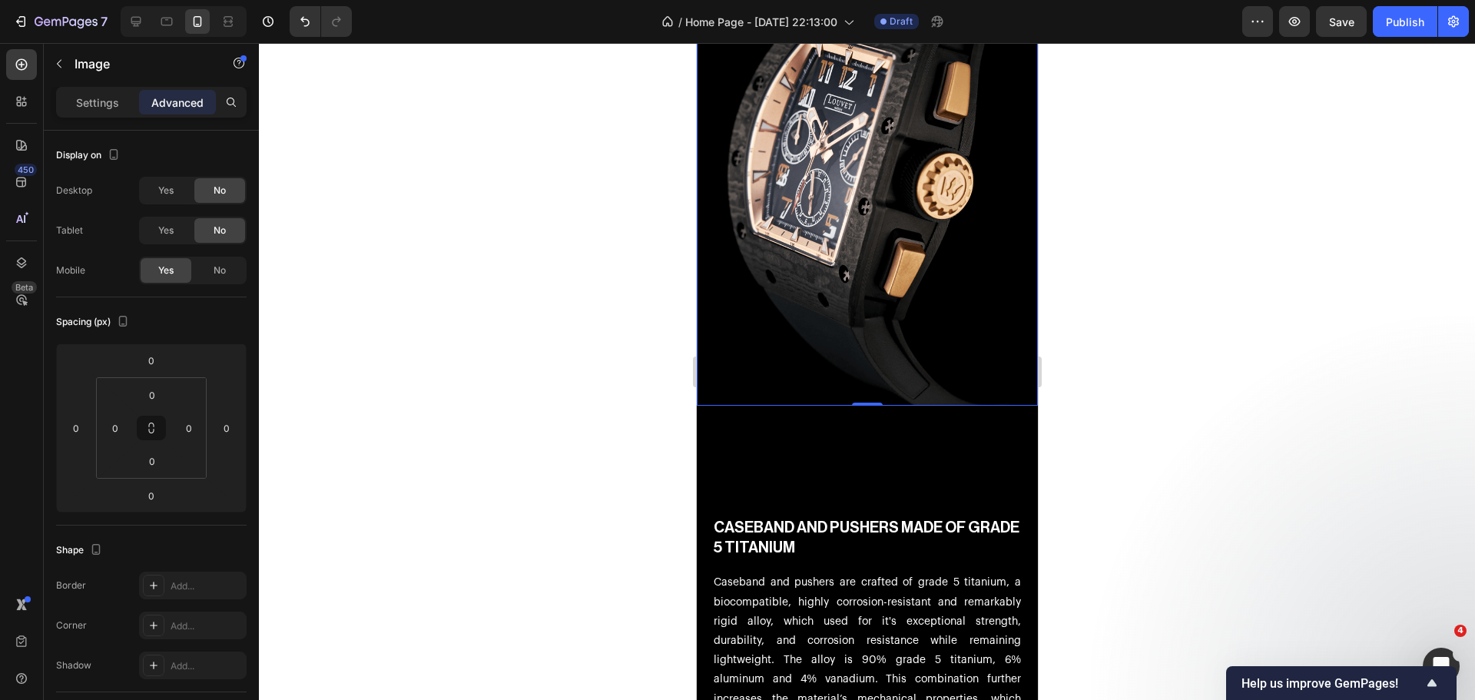
scroll to position [2995, 0]
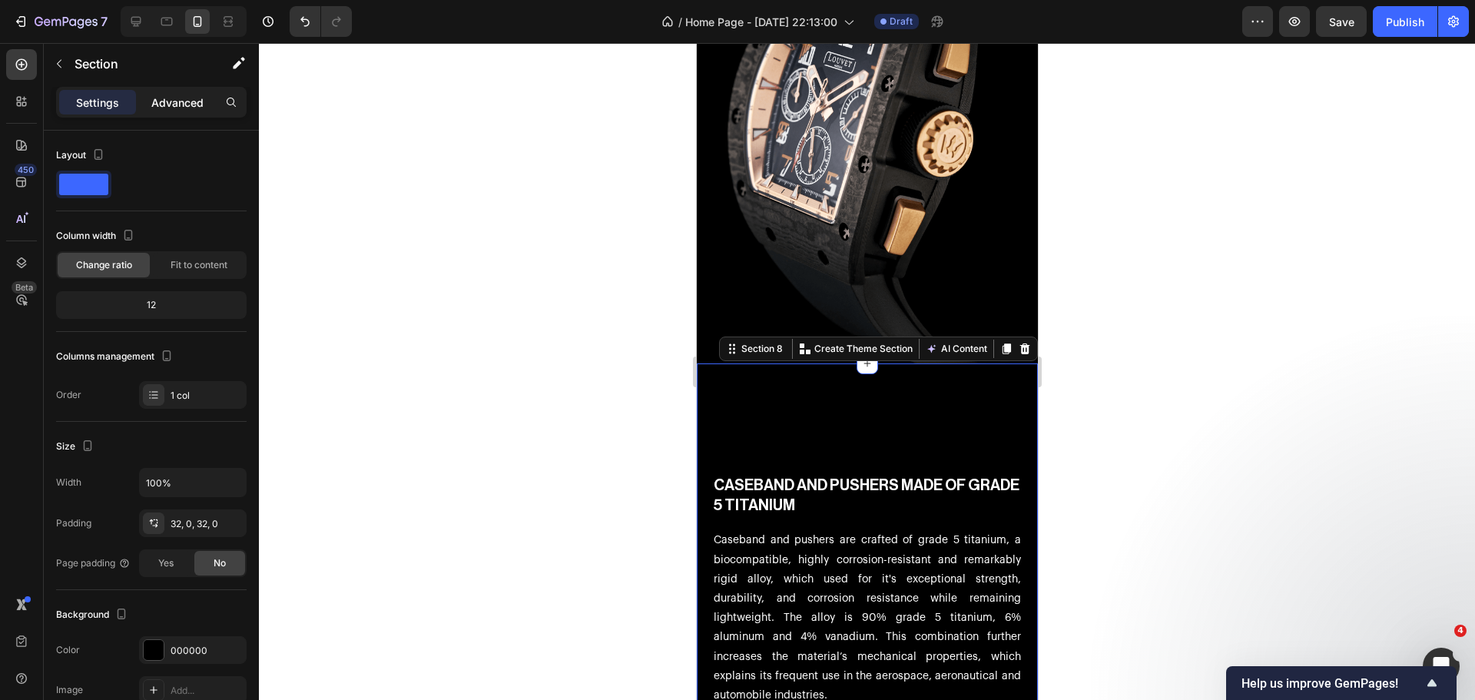
click at [155, 109] on p "Advanced" at bounding box center [177, 102] width 52 height 16
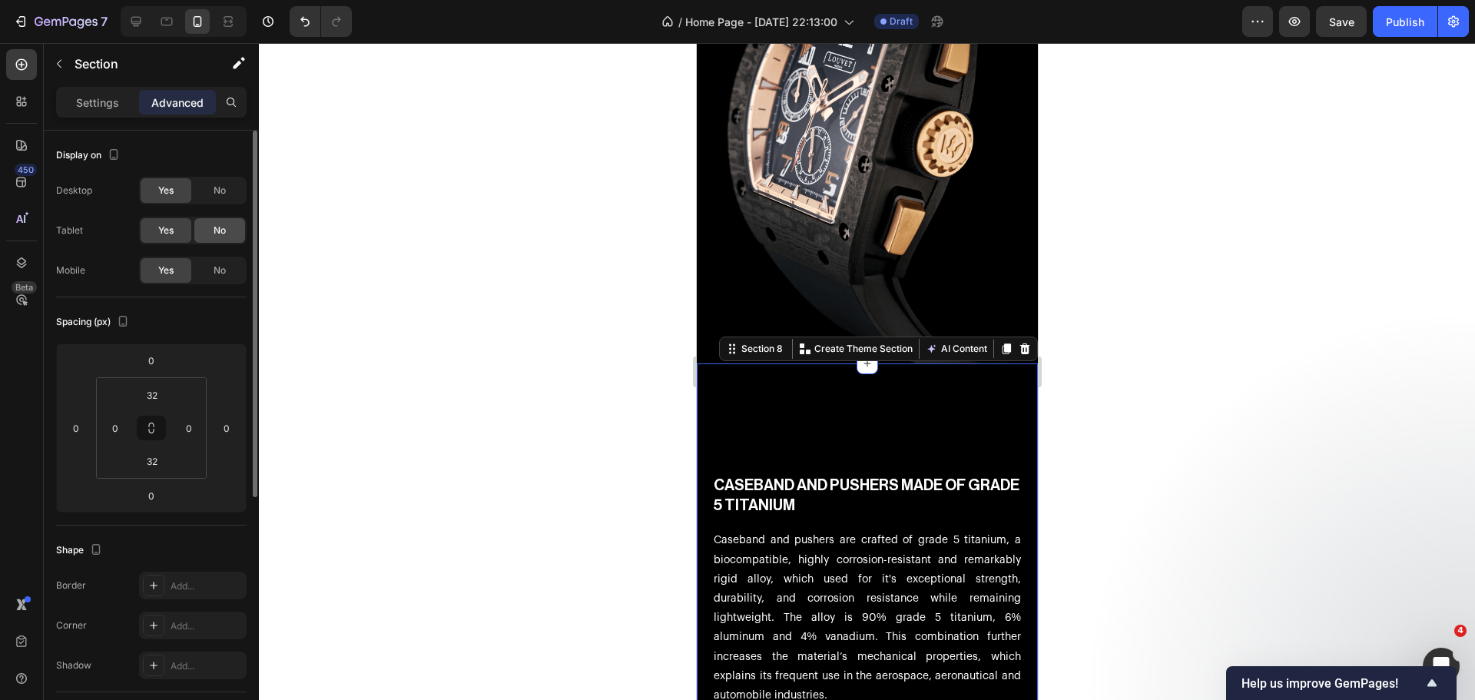
click at [200, 237] on div "No" at bounding box center [219, 230] width 51 height 25
click at [202, 197] on div "No" at bounding box center [219, 190] width 51 height 25
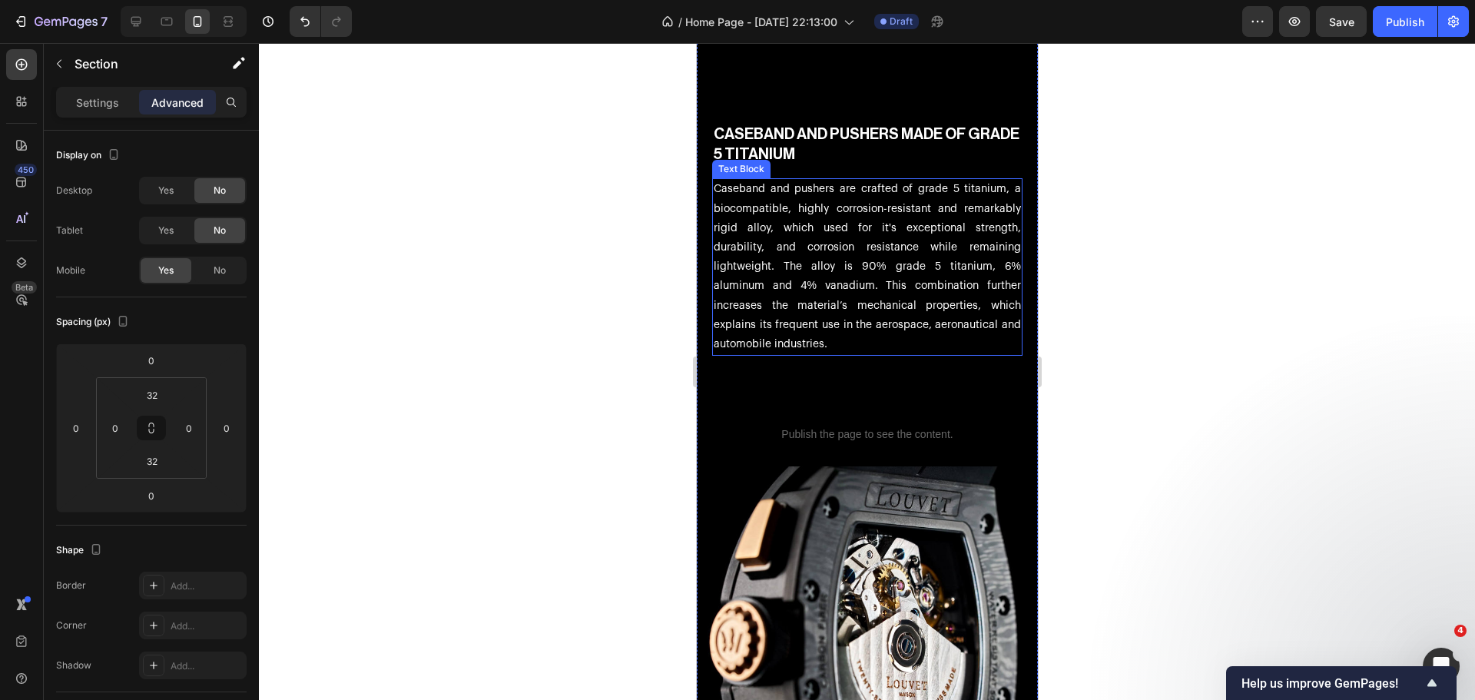
scroll to position [3379, 0]
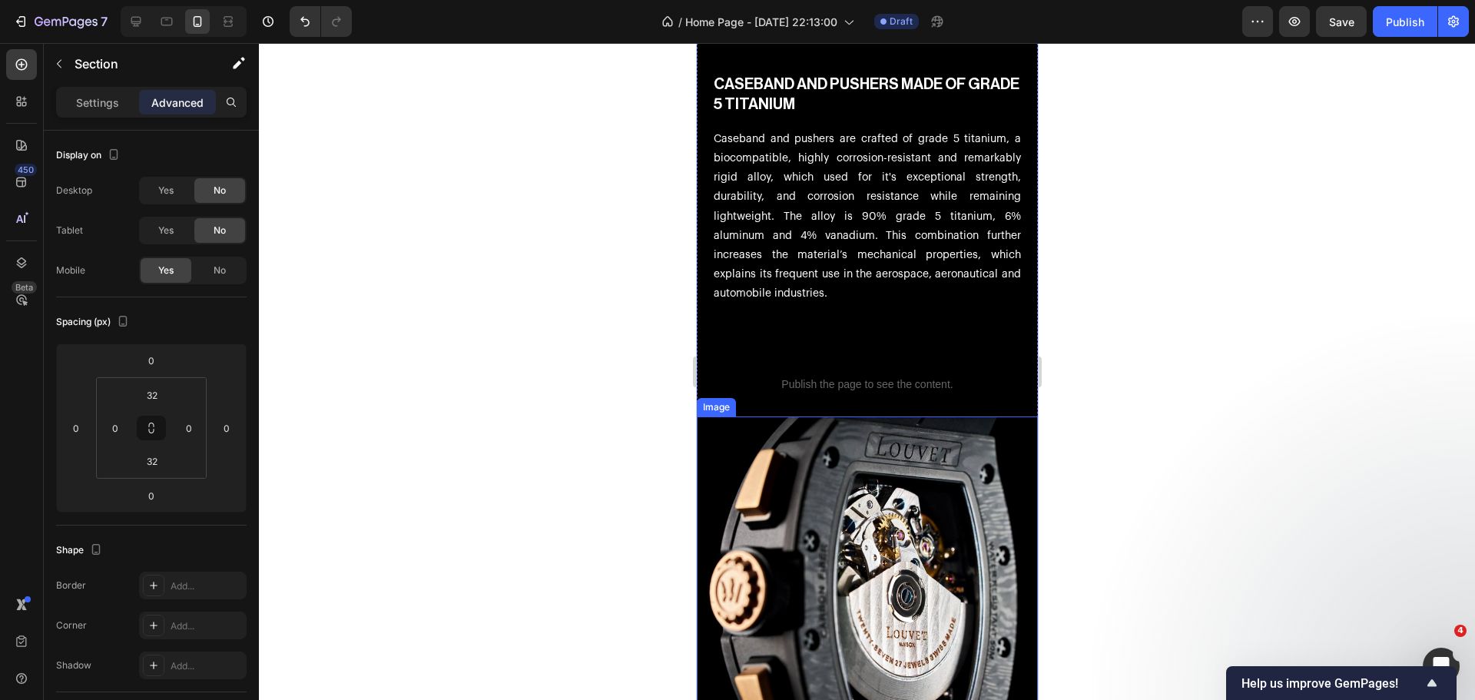
click at [844, 458] on img at bounding box center [866, 594] width 341 height 356
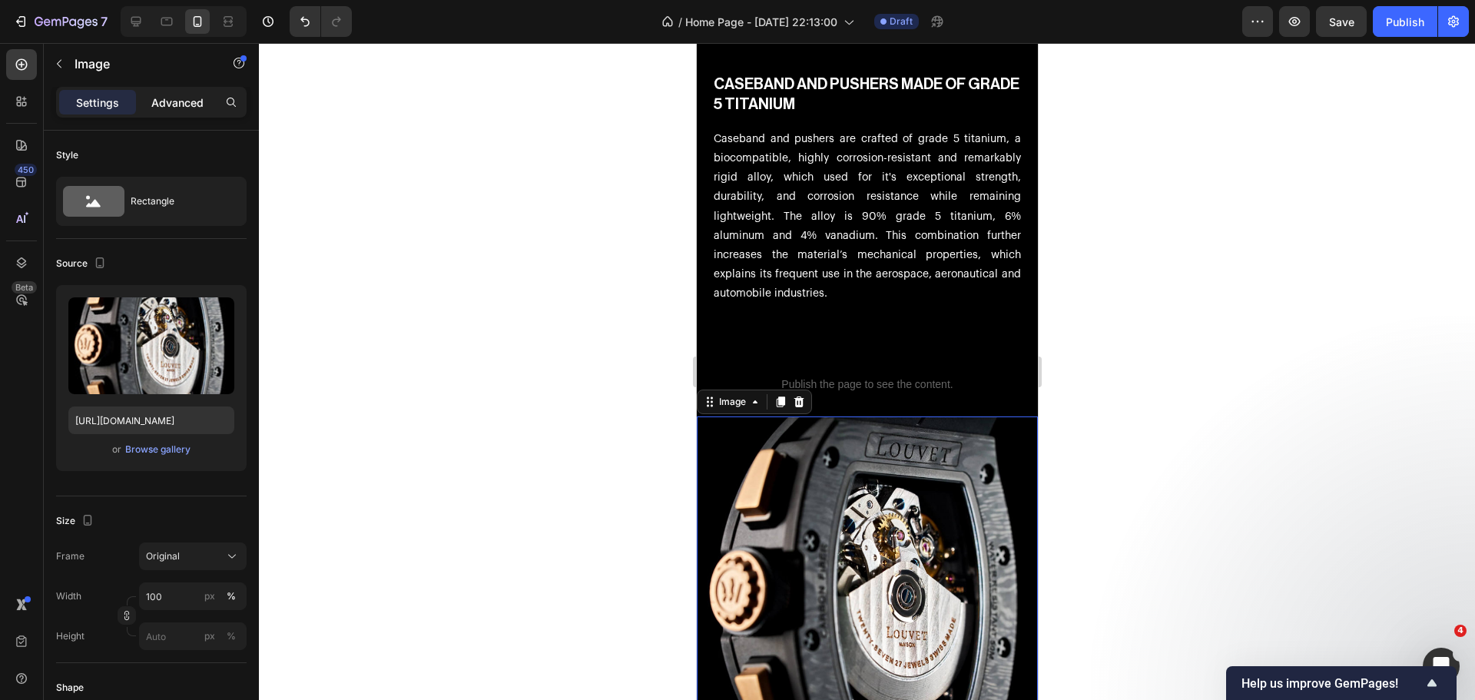
click at [157, 108] on p "Advanced" at bounding box center [177, 102] width 52 height 16
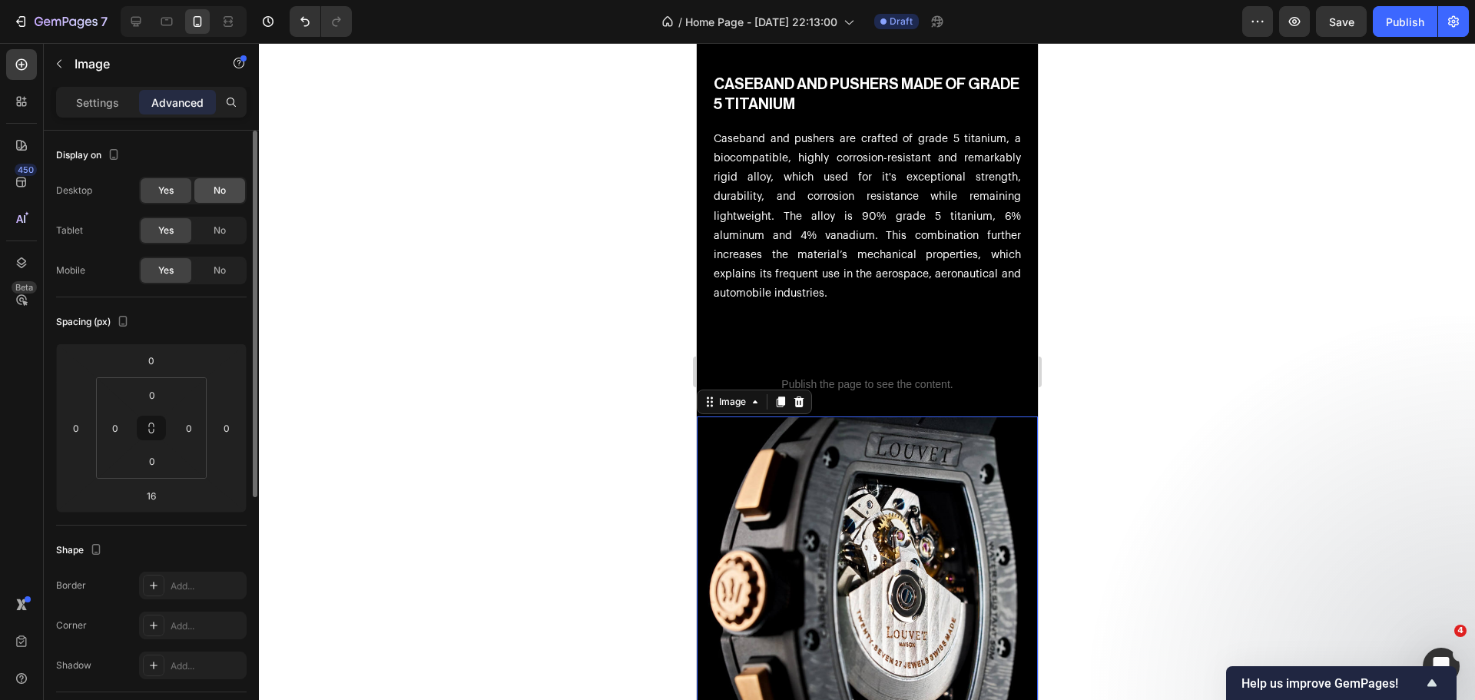
click at [220, 182] on div "No" at bounding box center [219, 190] width 51 height 25
click at [226, 222] on div "No" at bounding box center [219, 230] width 51 height 25
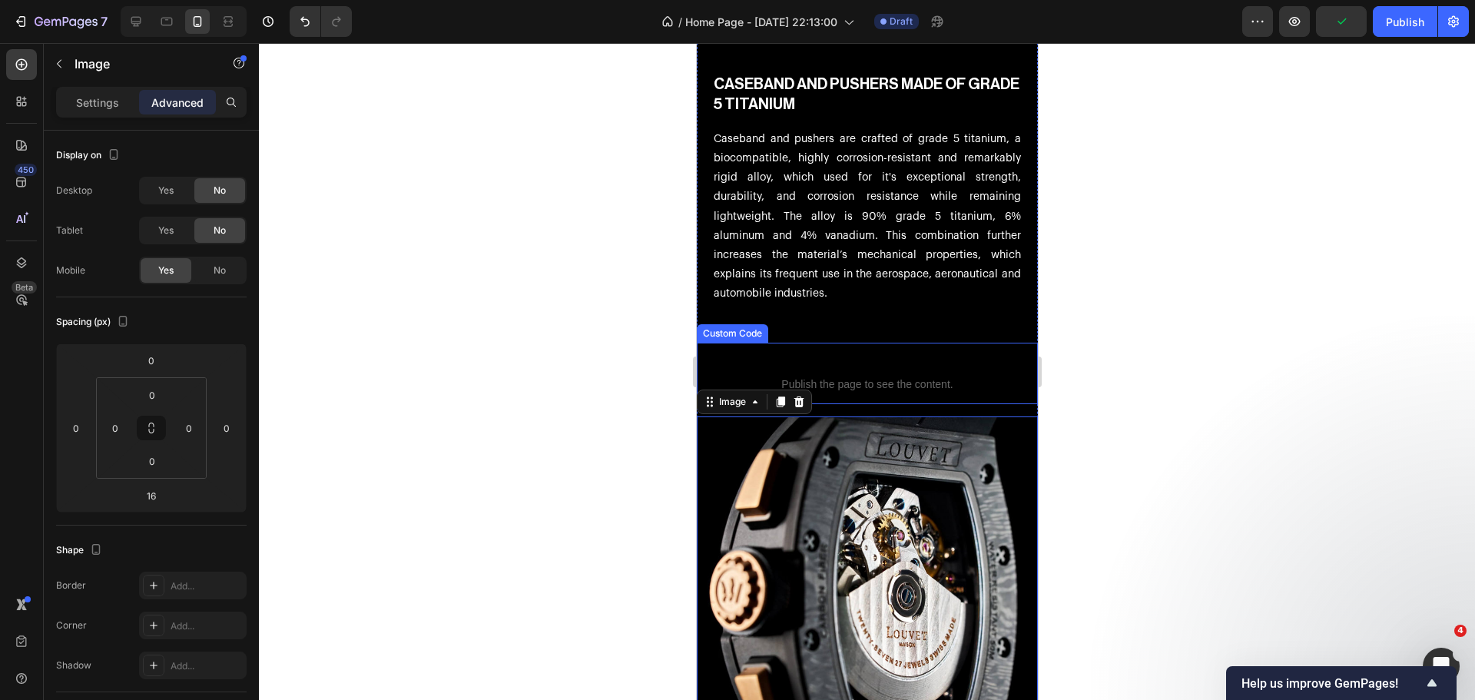
click at [906, 384] on span "Publish the page to see the content." at bounding box center [866, 383] width 341 height 15
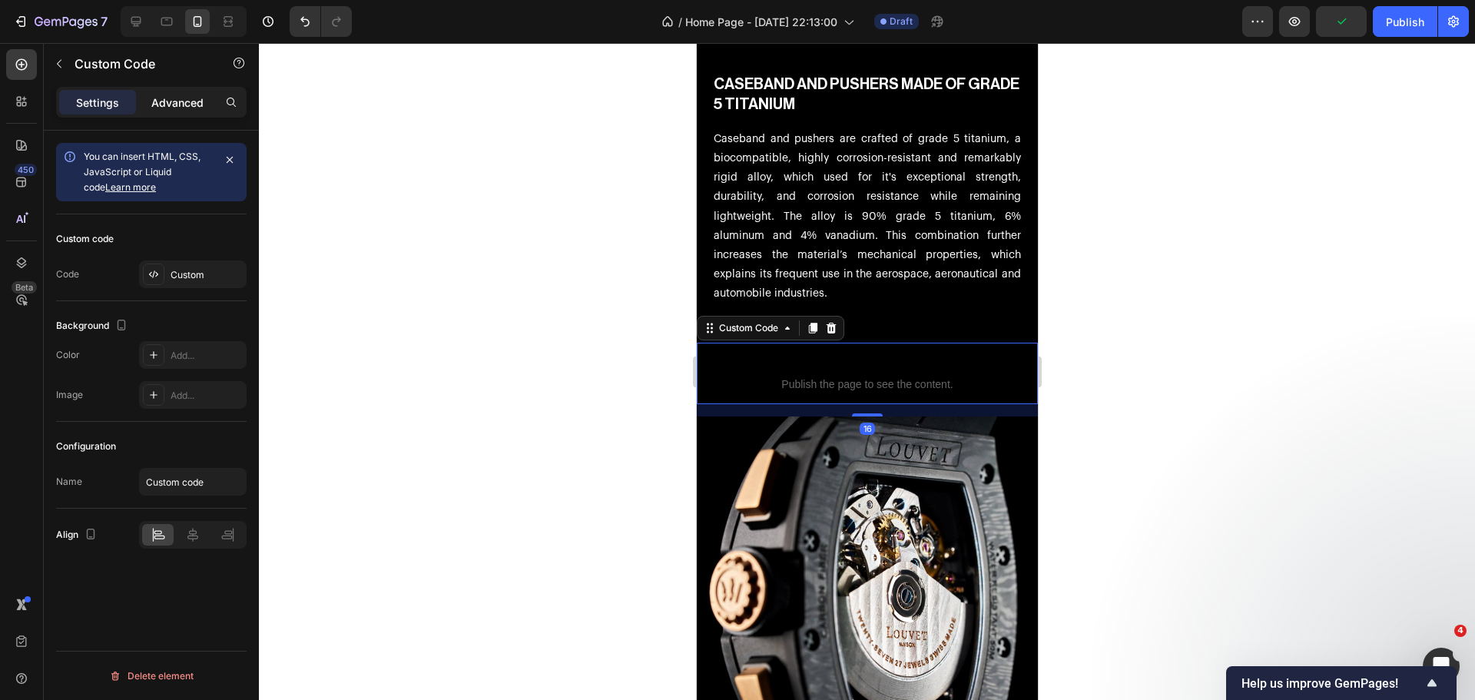
click at [168, 108] on p "Advanced" at bounding box center [177, 102] width 52 height 16
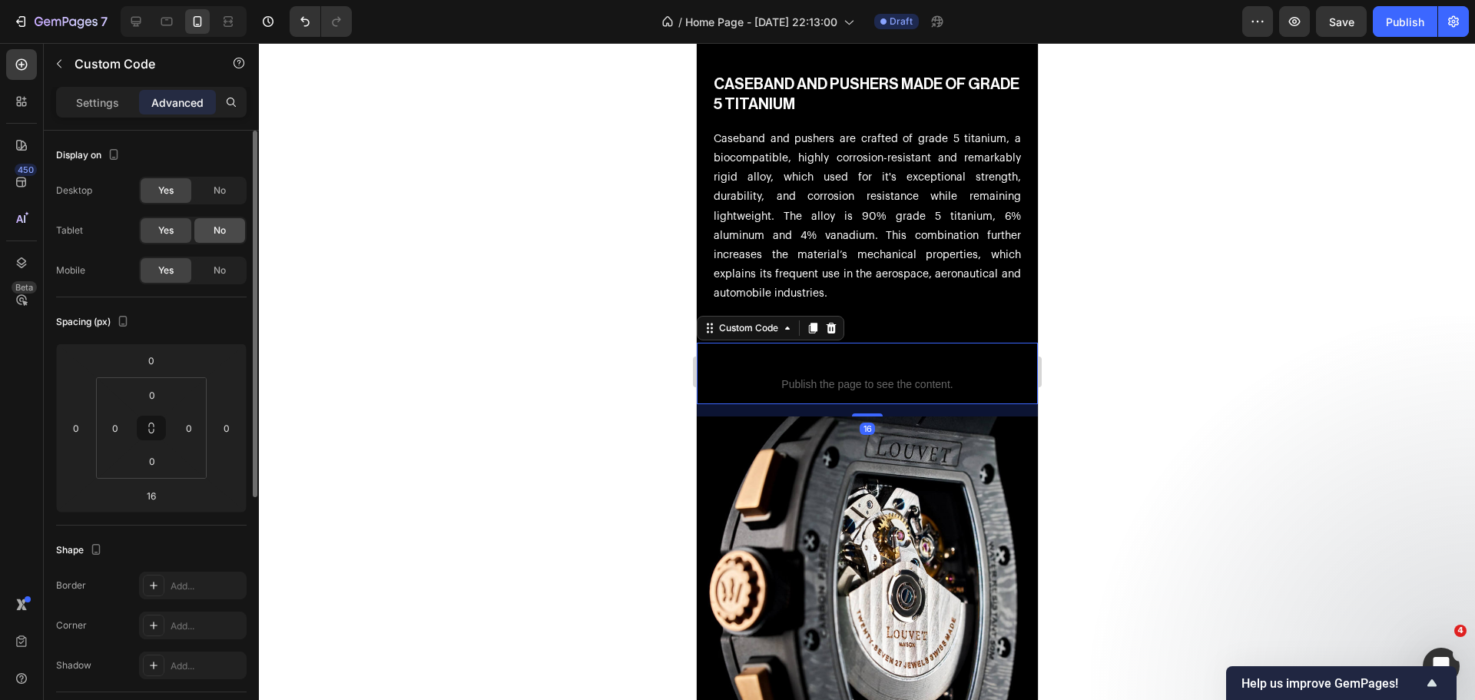
click at [238, 234] on div "No" at bounding box center [219, 230] width 51 height 25
click at [227, 199] on div "No" at bounding box center [219, 190] width 51 height 25
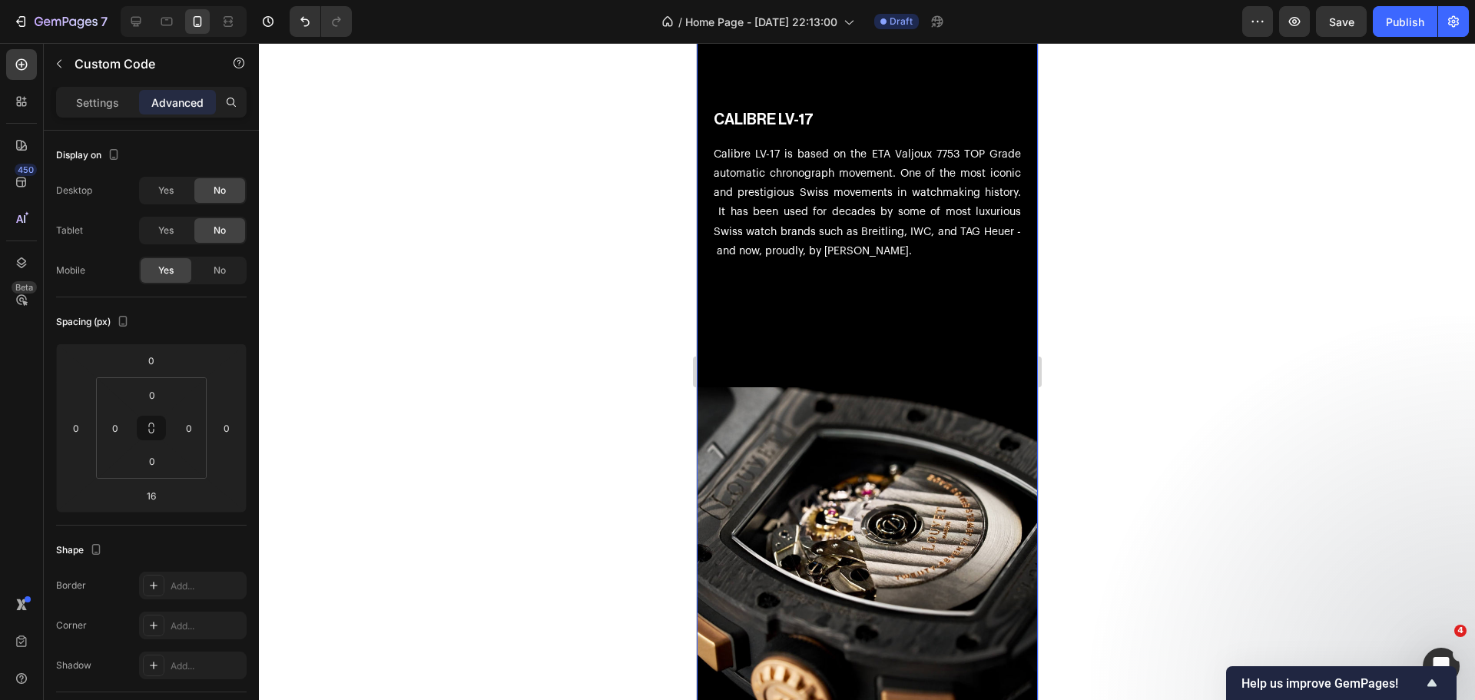
scroll to position [4224, 0]
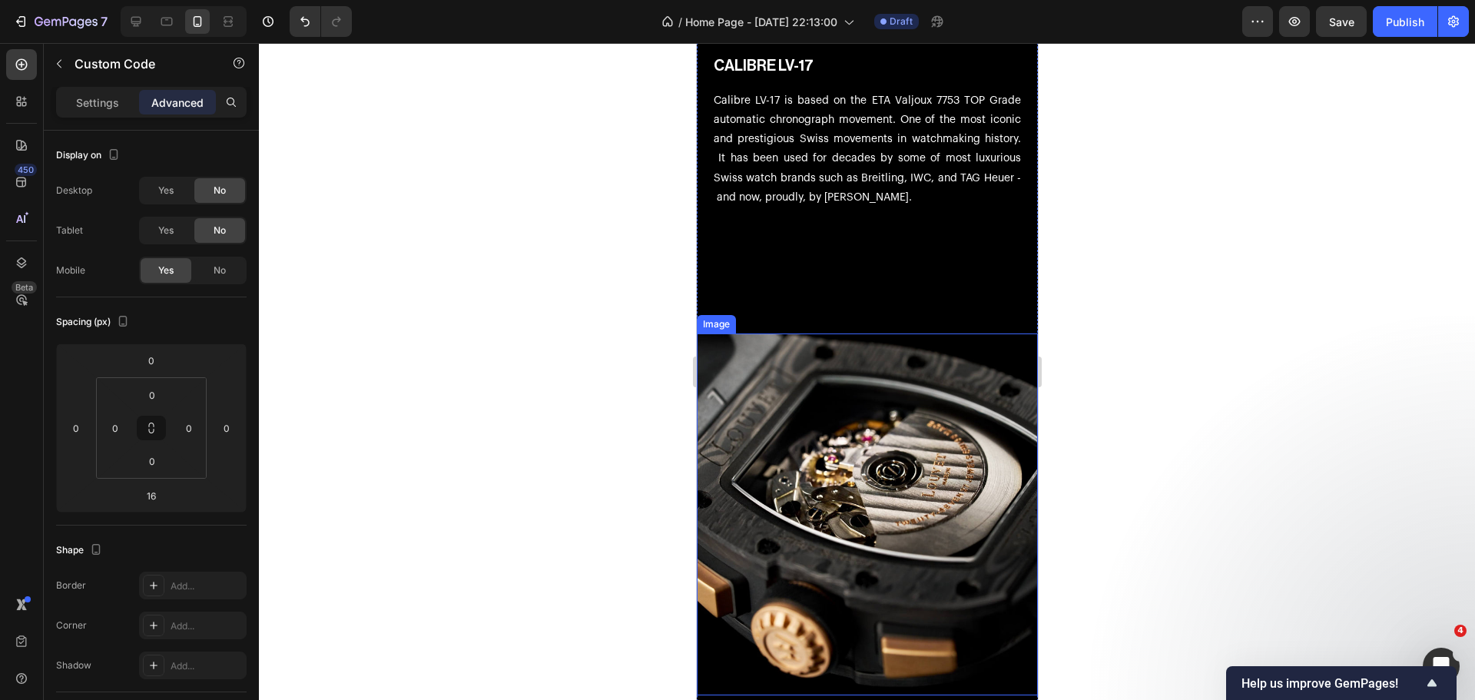
click at [750, 333] on img at bounding box center [866, 514] width 341 height 362
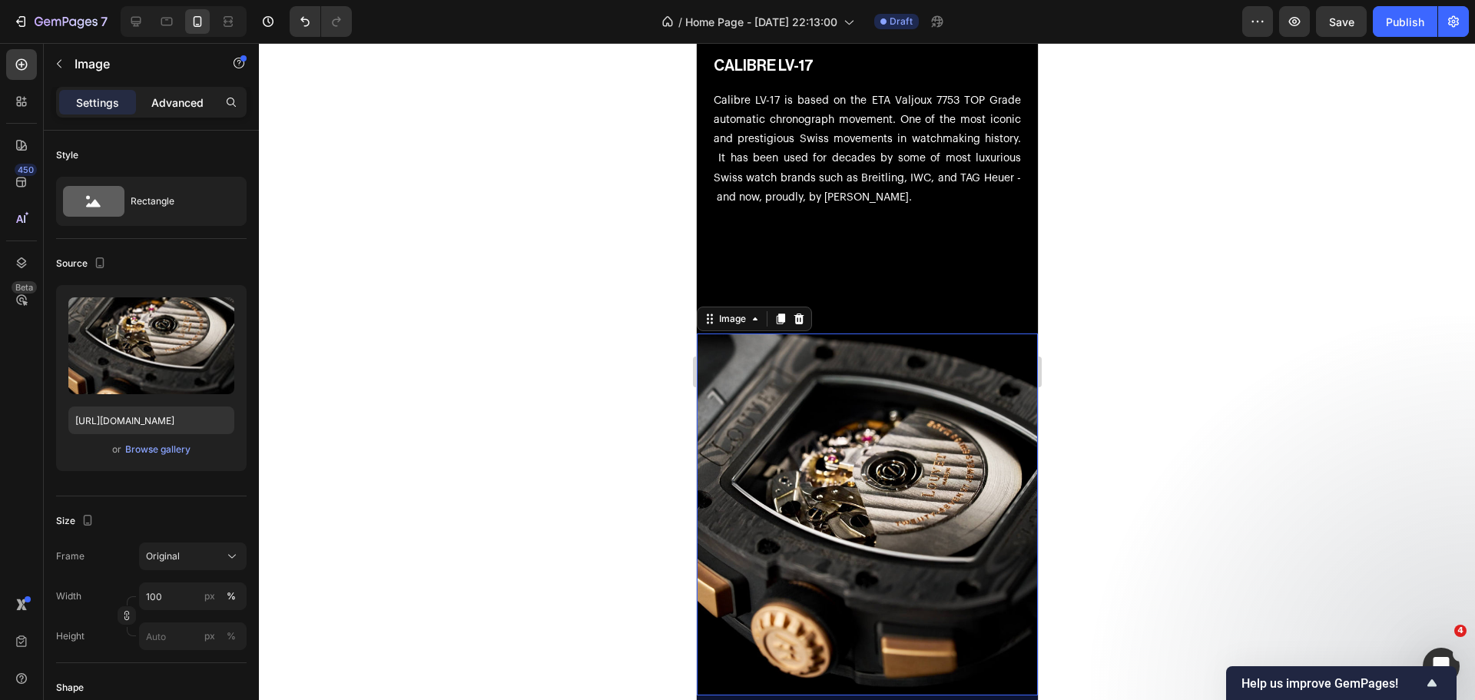
click at [187, 101] on p "Advanced" at bounding box center [177, 102] width 52 height 16
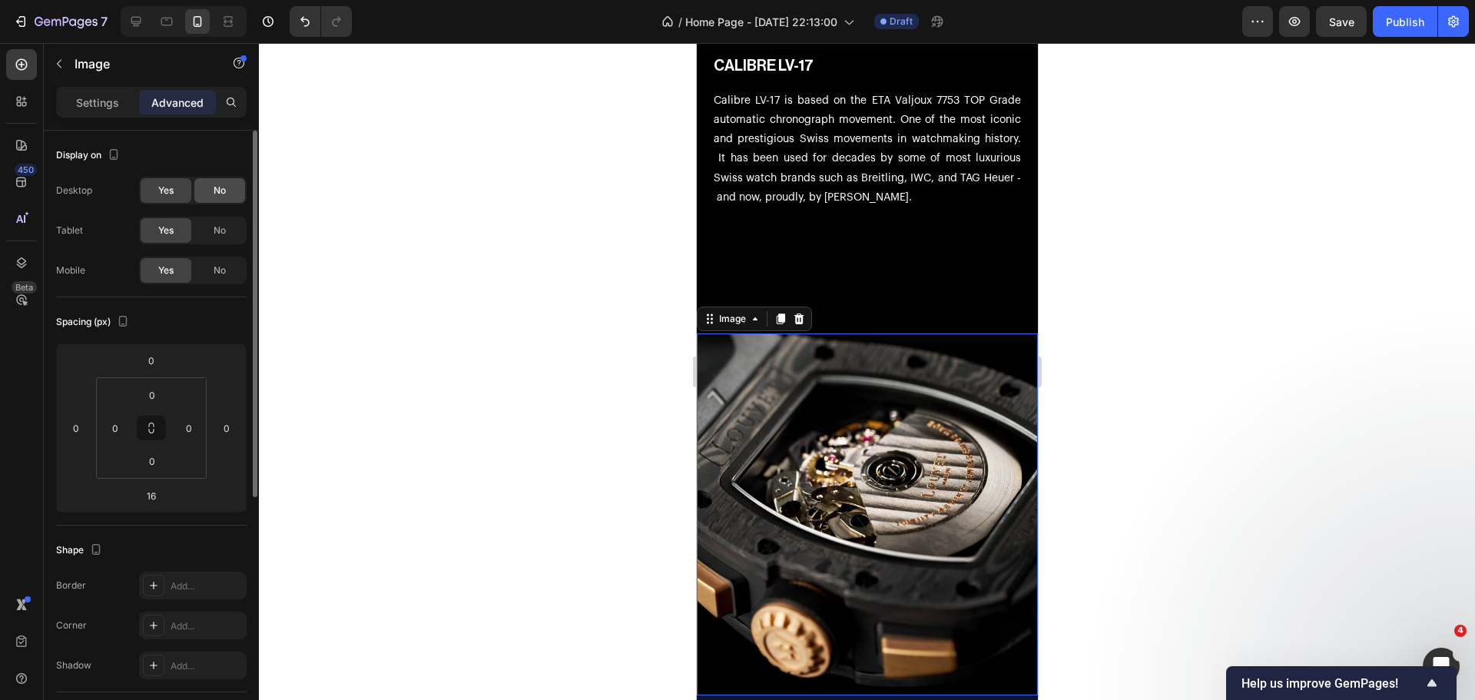
click at [230, 194] on div "No" at bounding box center [219, 190] width 51 height 25
click at [241, 224] on div "No" at bounding box center [219, 230] width 51 height 25
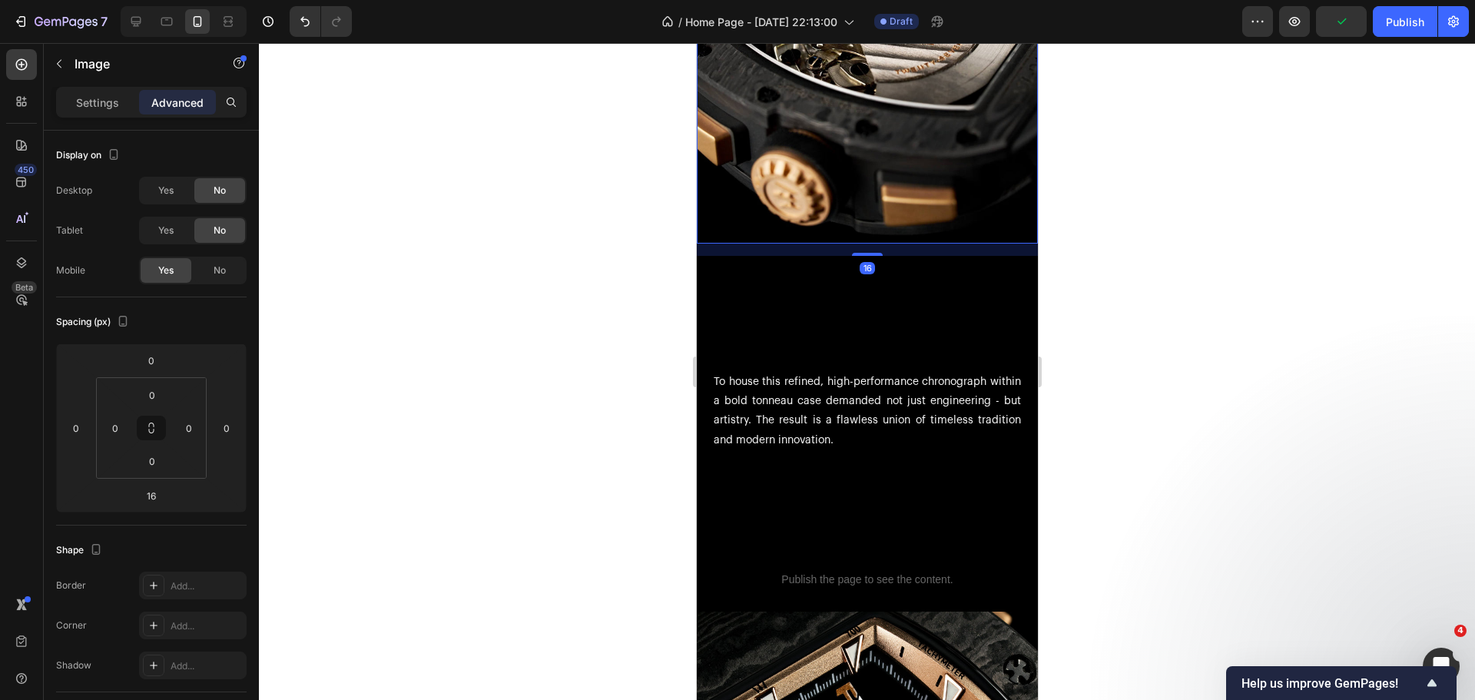
scroll to position [4685, 0]
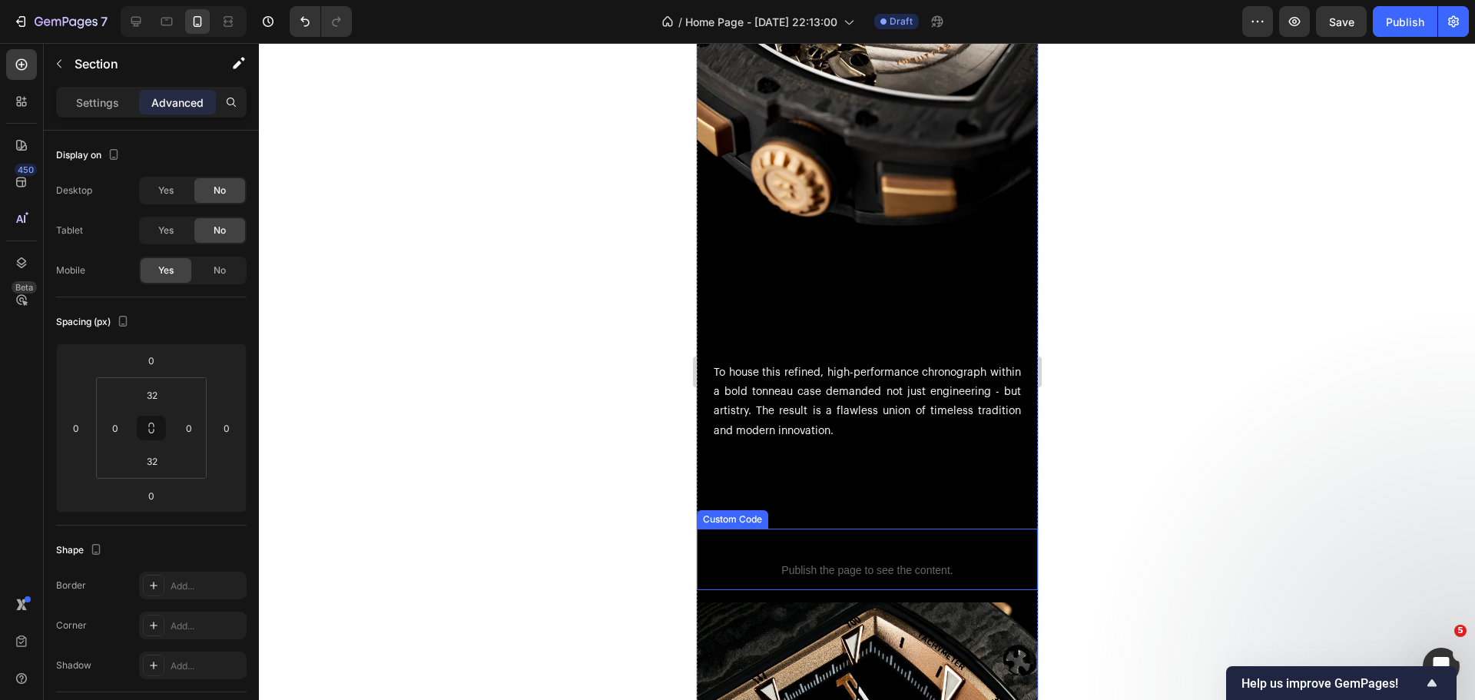
click at [978, 535] on p "Custom code Publish the page to see the content." at bounding box center [866, 558] width 341 height 61
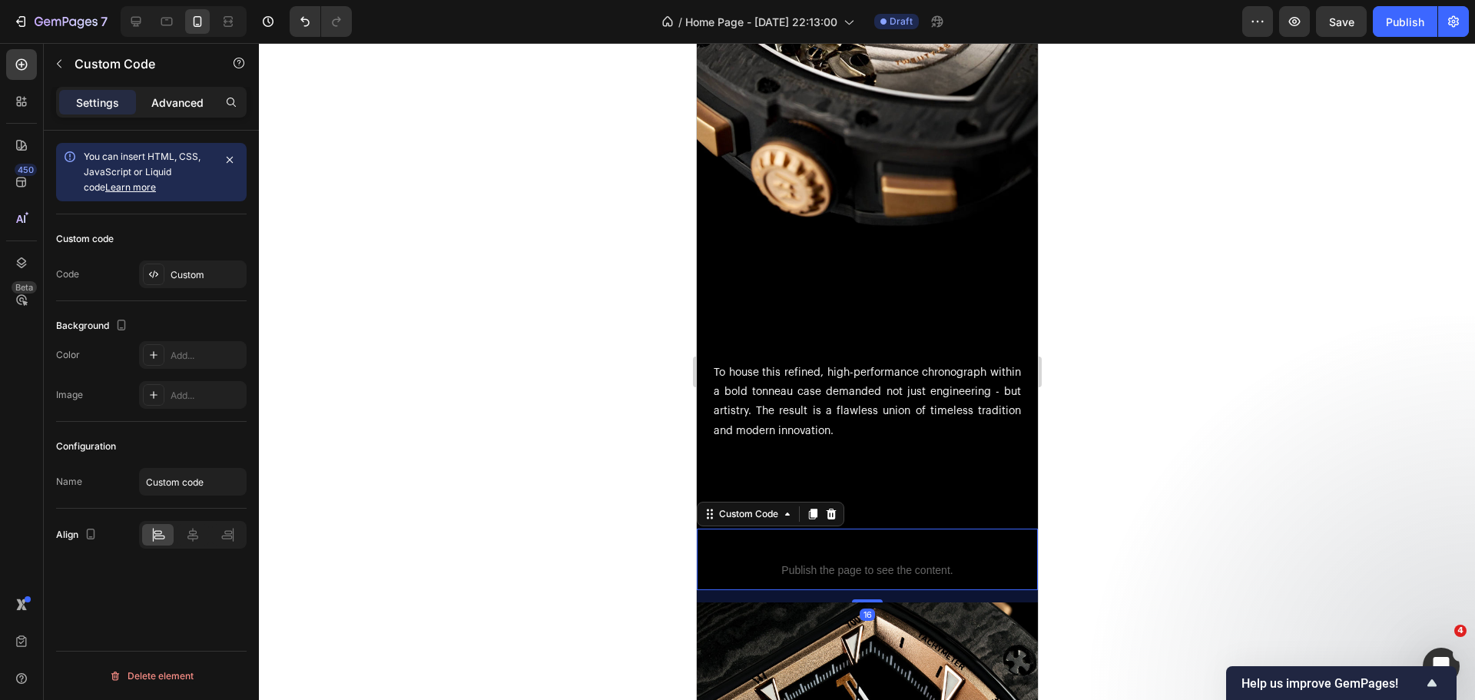
click at [196, 104] on p "Advanced" at bounding box center [177, 102] width 52 height 16
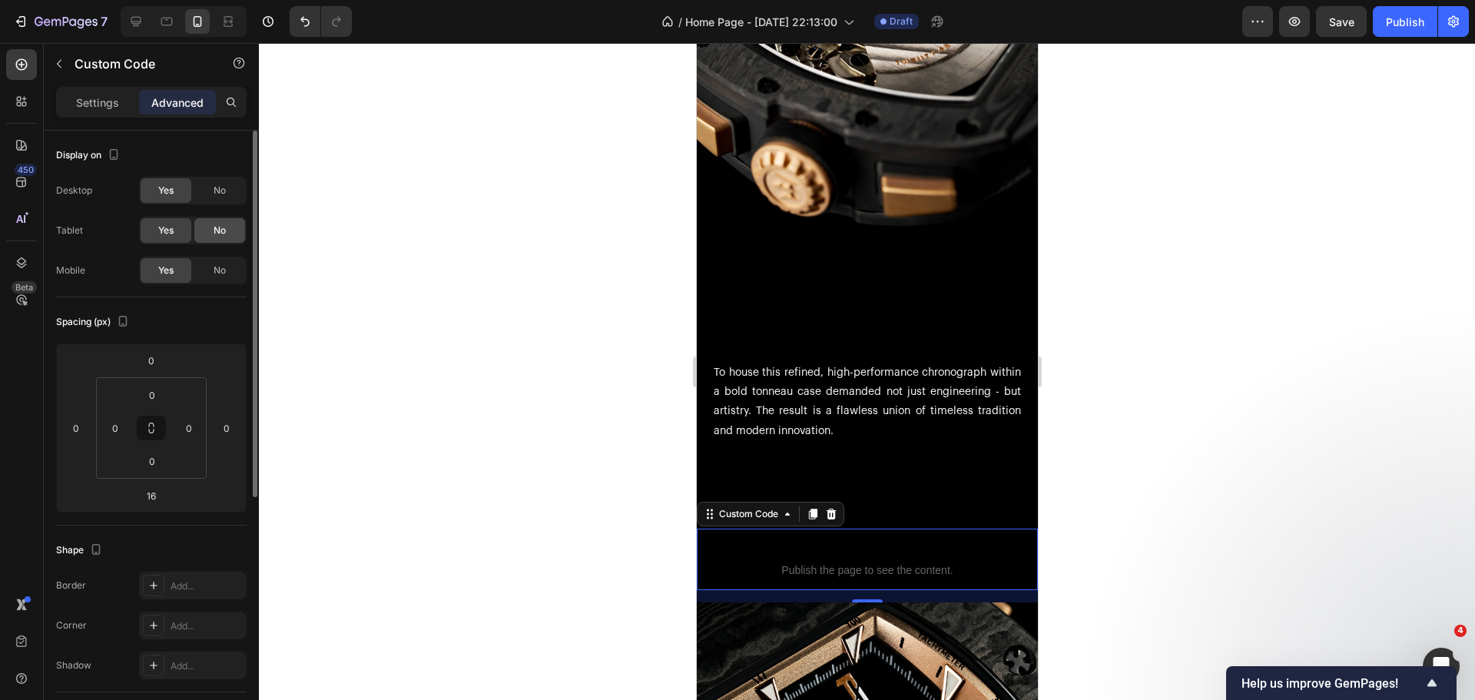
click at [217, 226] on span "No" at bounding box center [220, 230] width 12 height 14
click at [217, 190] on span "No" at bounding box center [220, 191] width 12 height 14
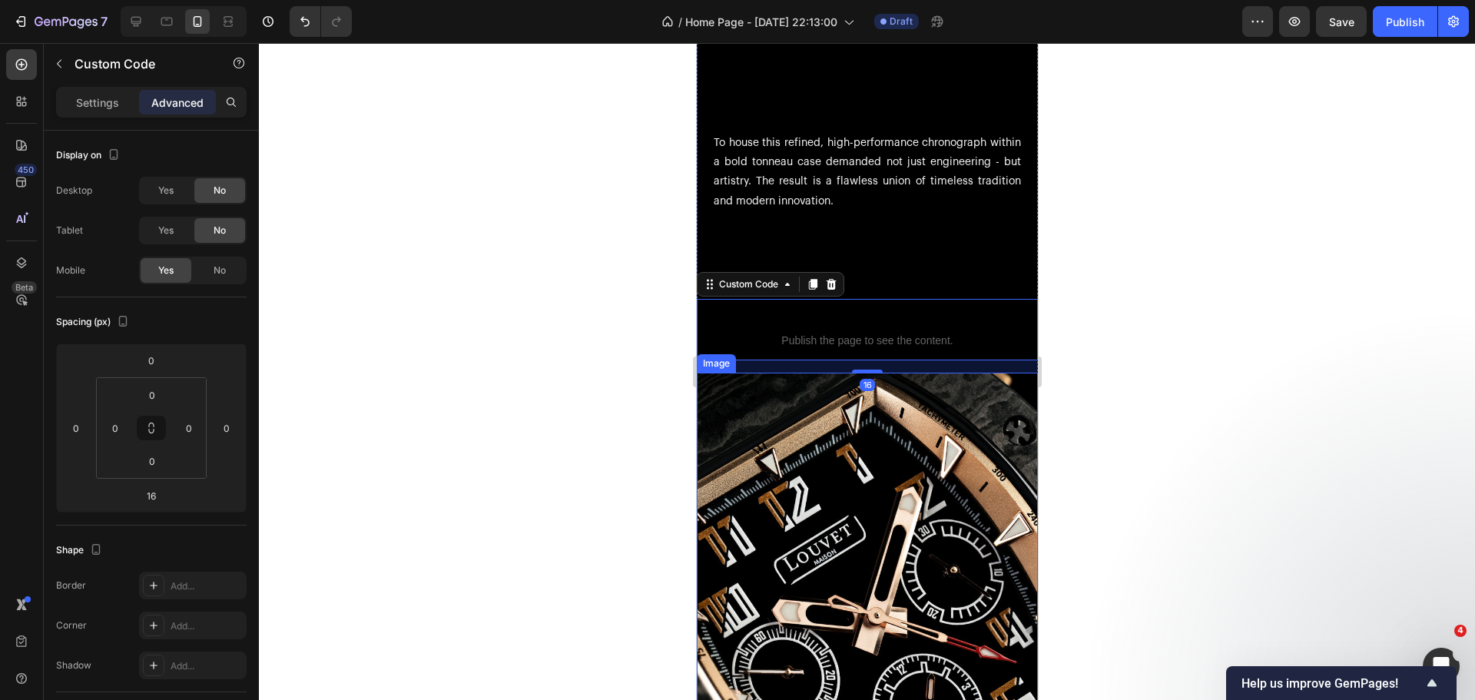
scroll to position [4992, 0]
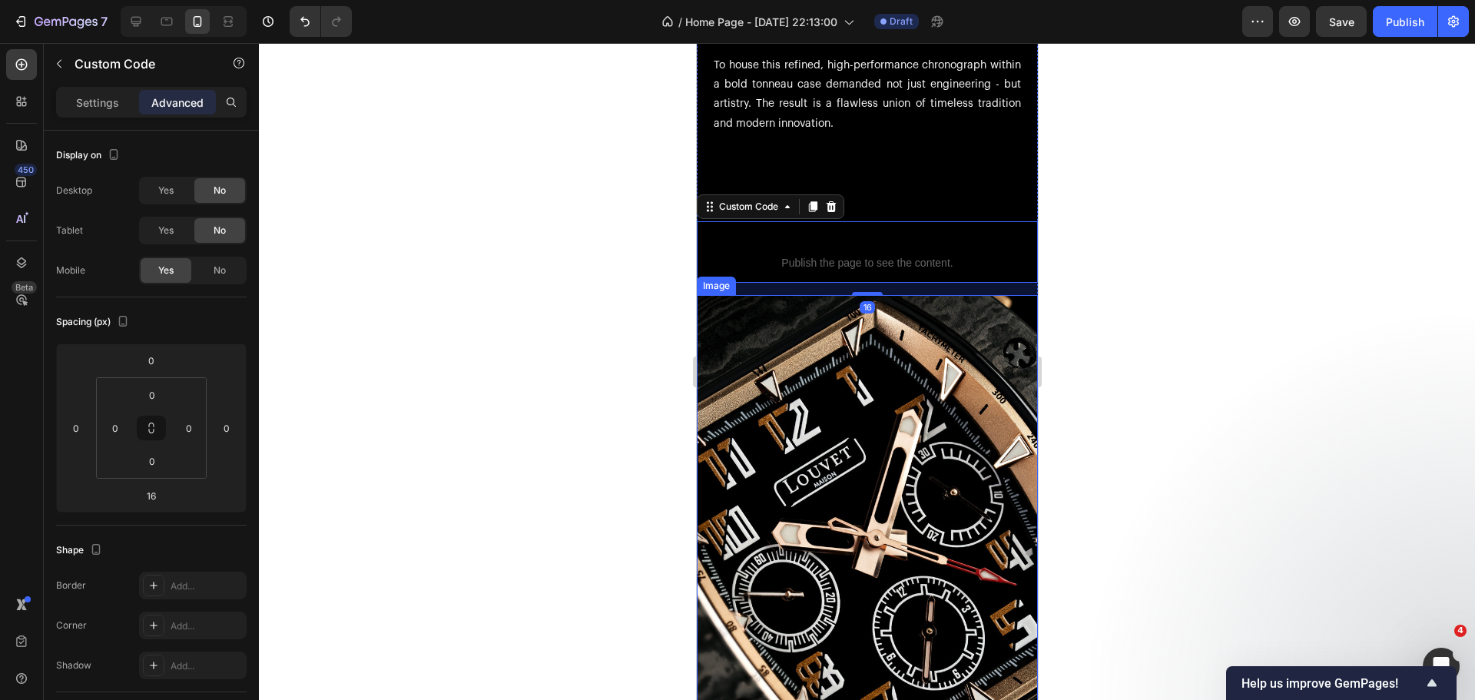
click at [739, 359] on img at bounding box center [866, 550] width 341 height 511
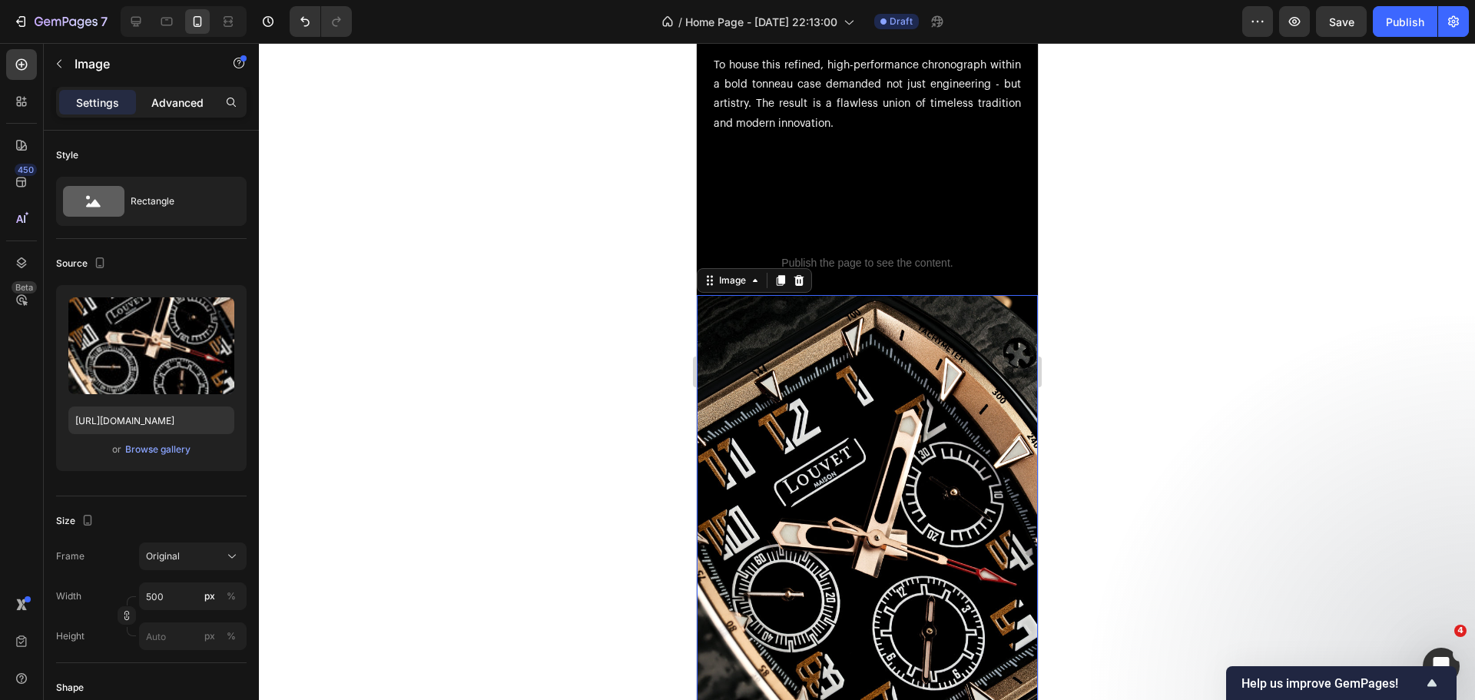
click at [169, 102] on p "Advanced" at bounding box center [177, 102] width 52 height 16
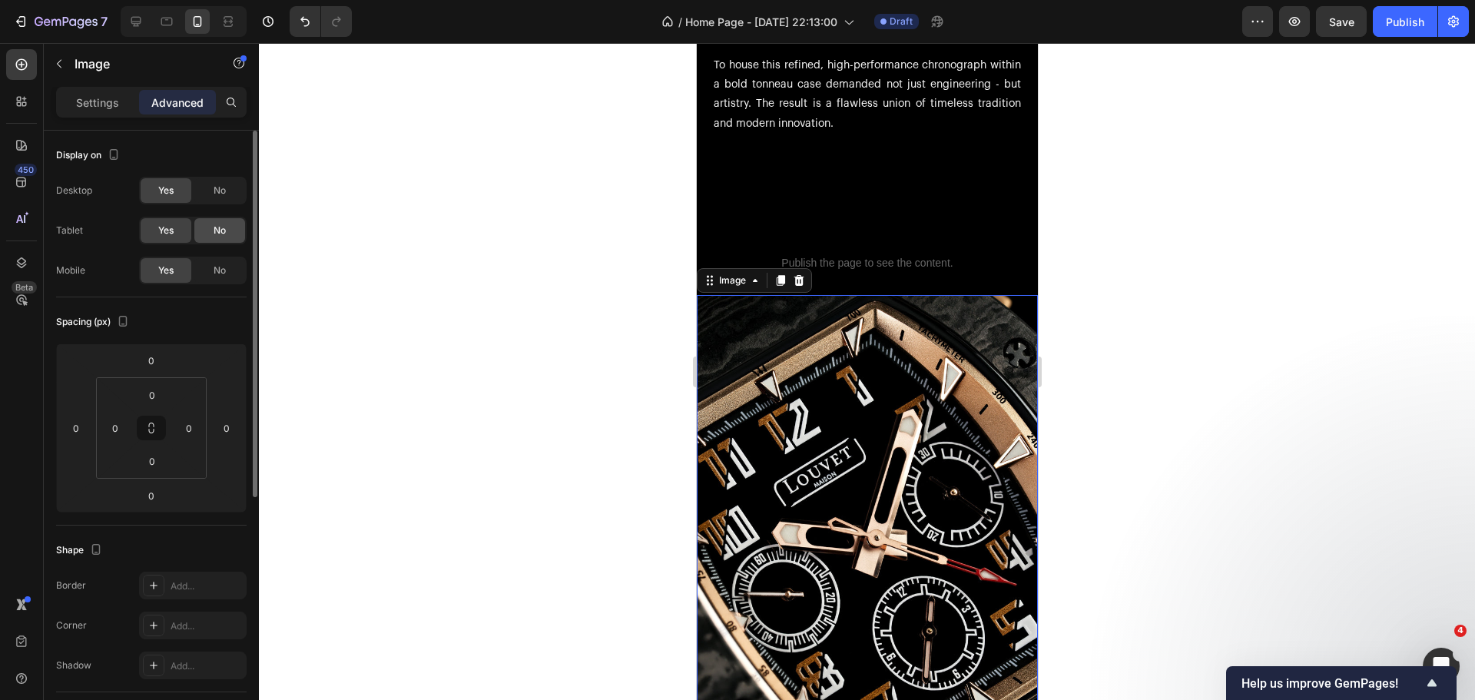
click at [223, 223] on div "No" at bounding box center [219, 230] width 51 height 25
click at [227, 200] on div "No" at bounding box center [219, 190] width 51 height 25
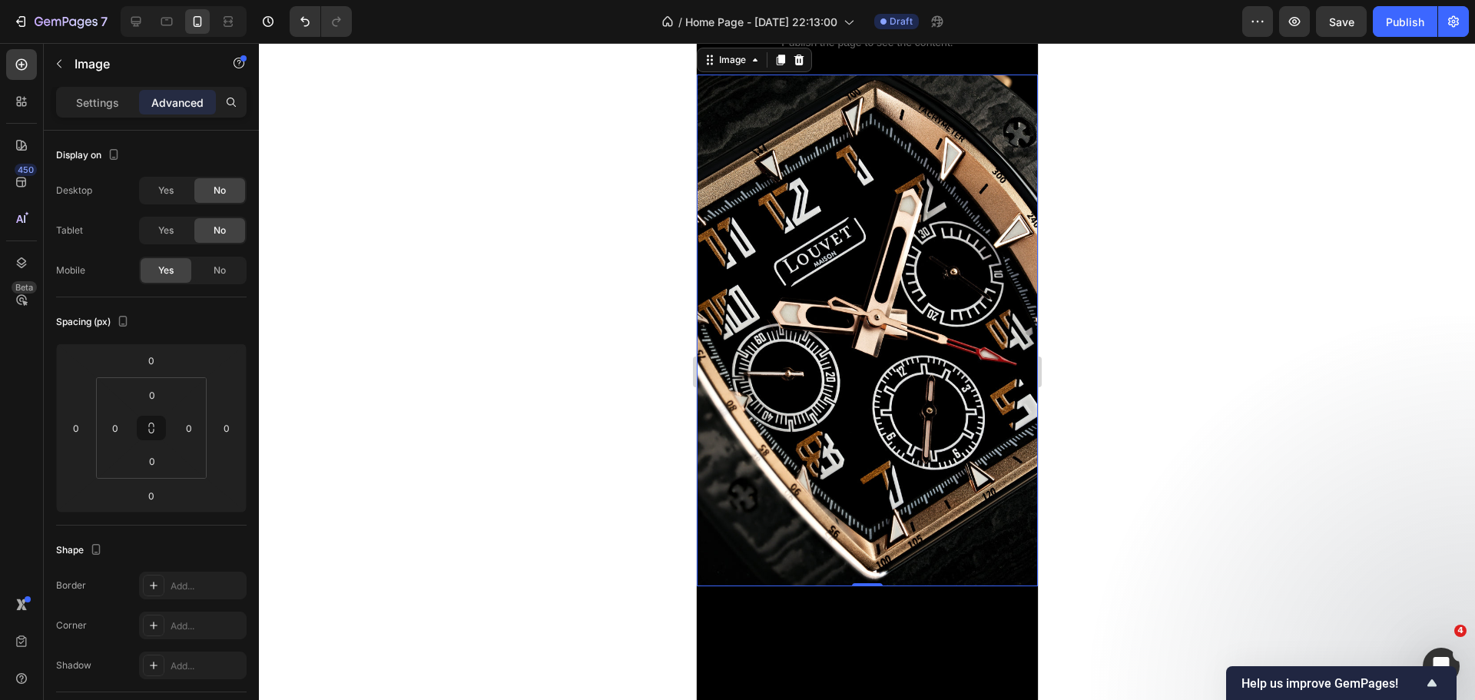
scroll to position [5530, 0]
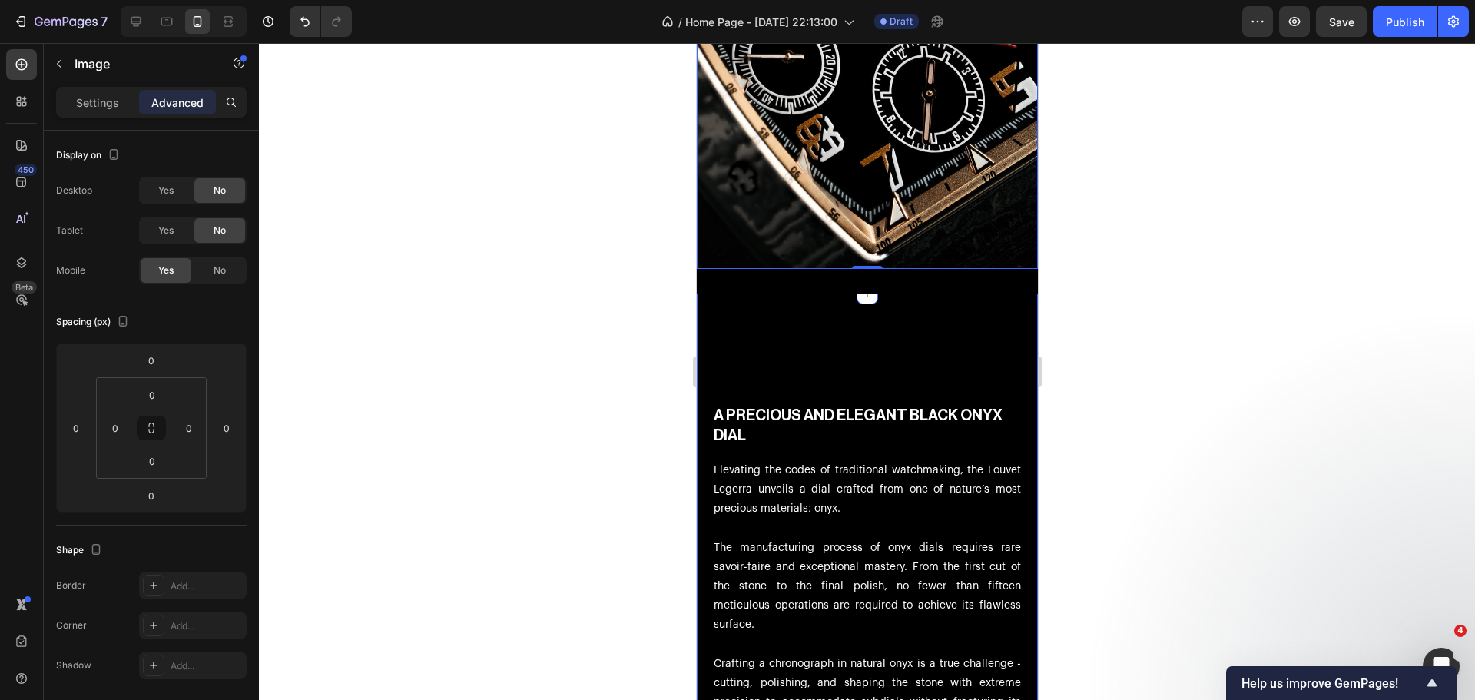
click at [846, 318] on div "A PRECIOUS AND ELEGANT BLACK ONYX DIAL Heading Elevating the codes of tradition…" at bounding box center [866, 554] width 341 height 473
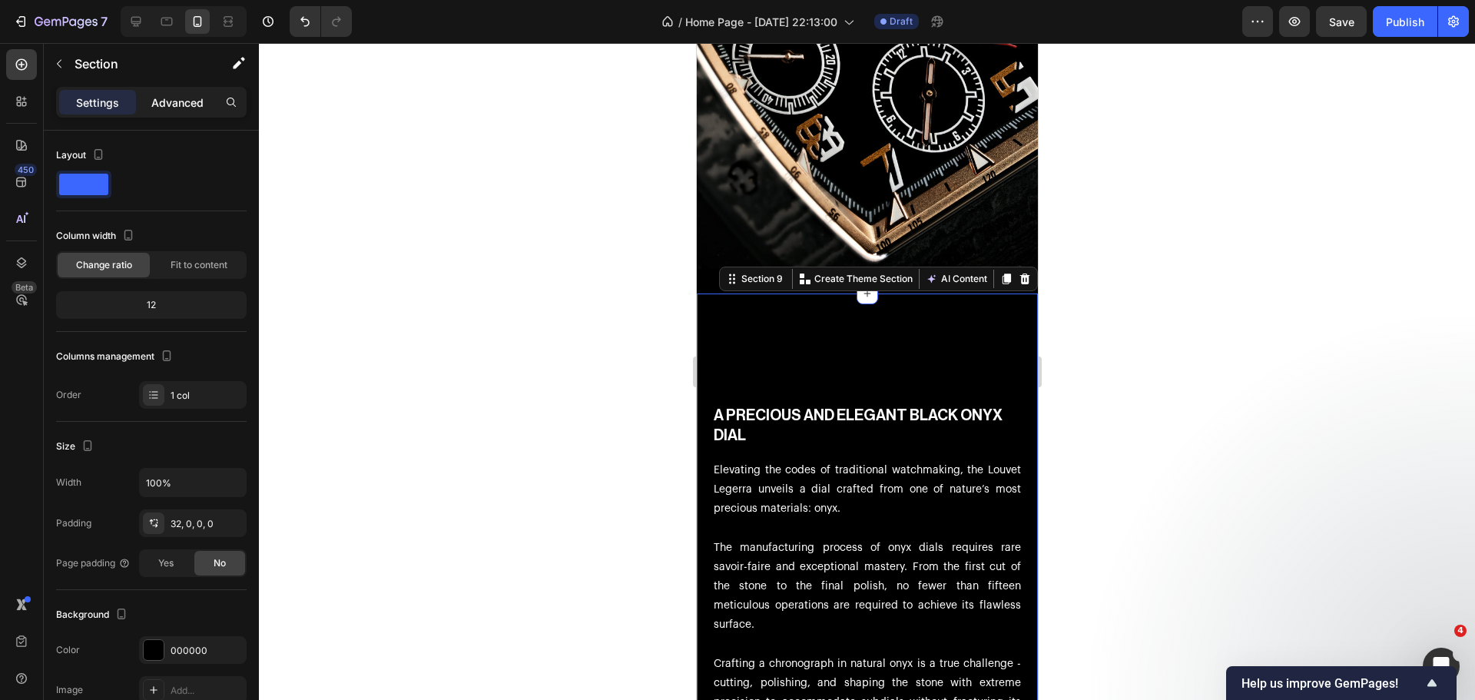
click at [161, 92] on div "Advanced" at bounding box center [177, 102] width 77 height 25
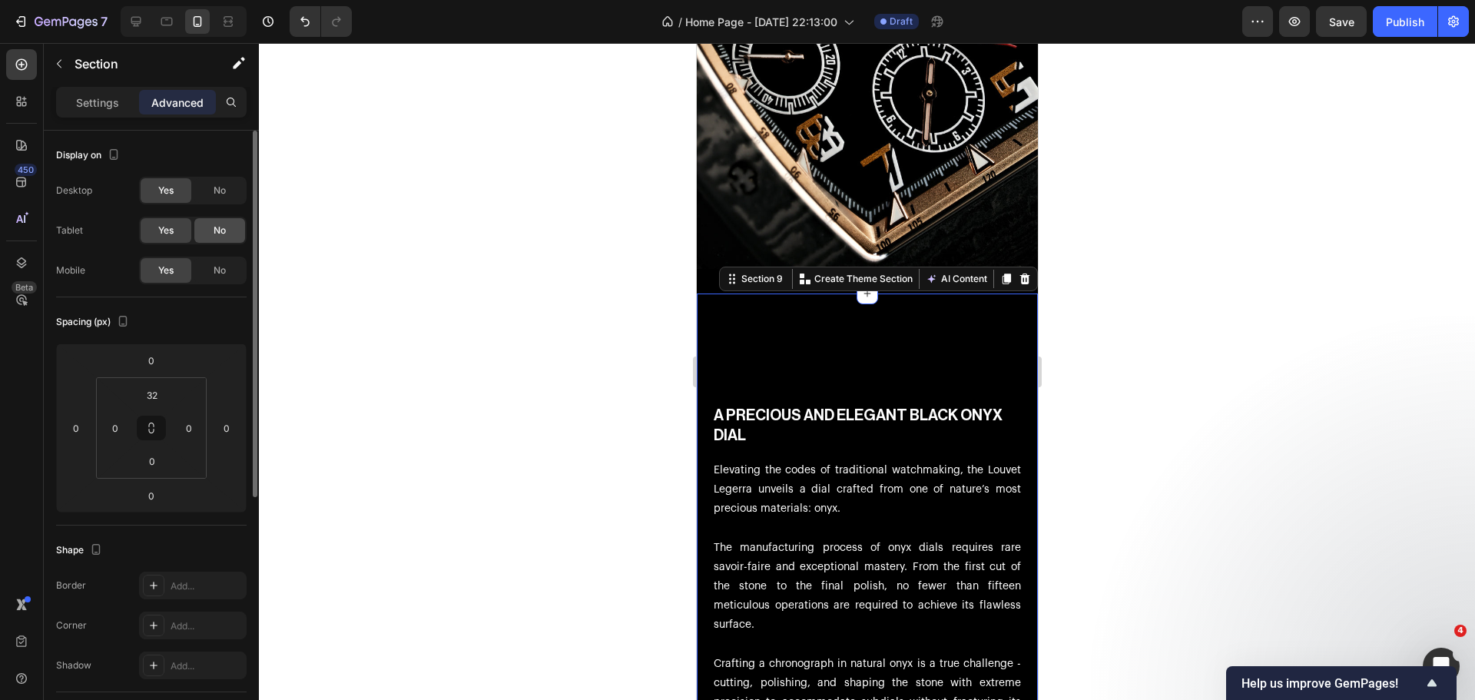
click at [230, 224] on div "No" at bounding box center [219, 230] width 51 height 25
click at [228, 197] on div "No" at bounding box center [219, 190] width 51 height 25
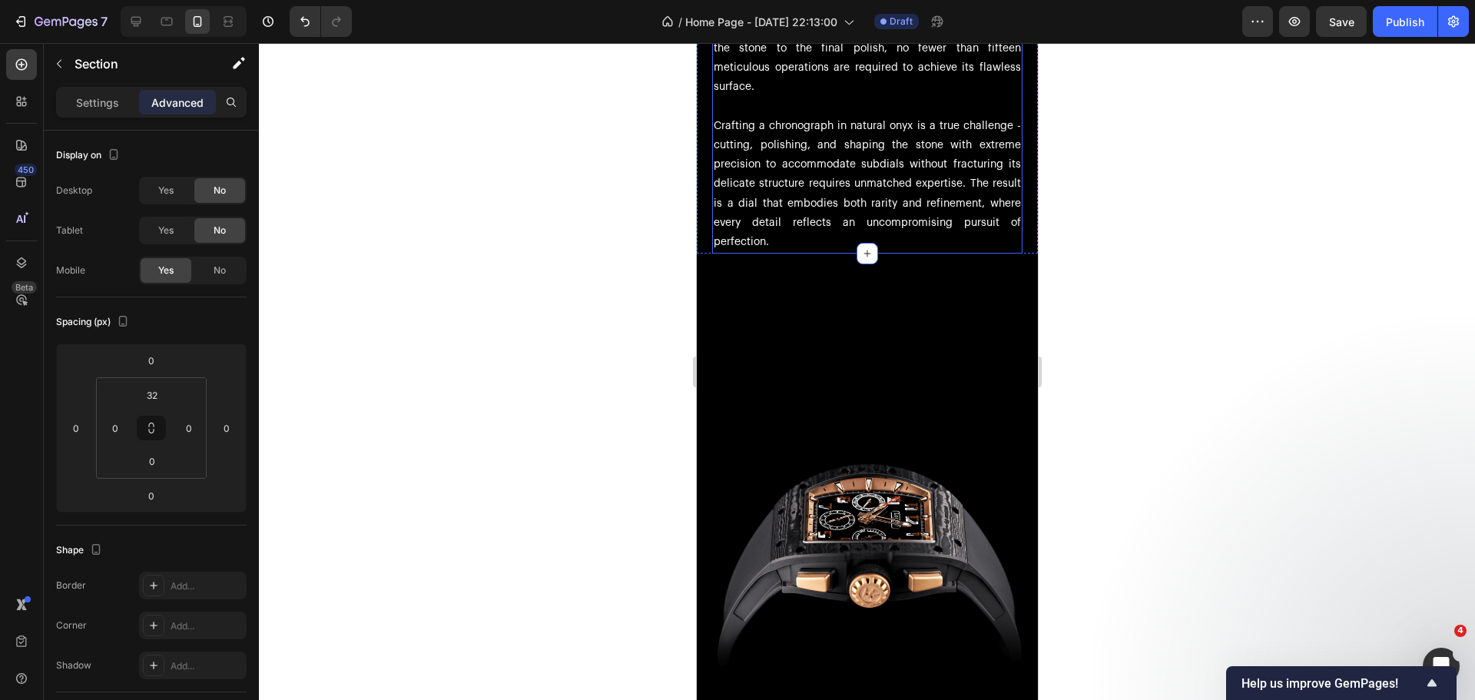
scroll to position [6067, 0]
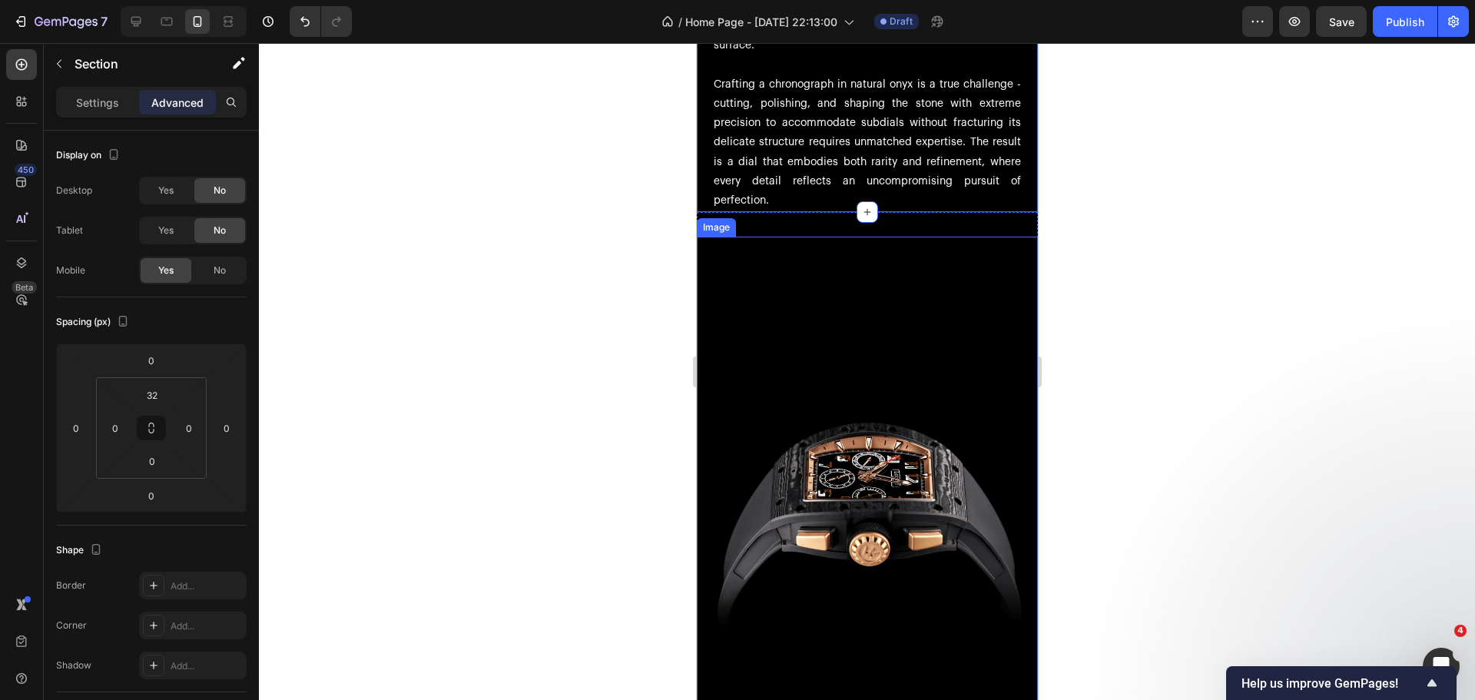
click at [788, 286] on img at bounding box center [866, 492] width 341 height 511
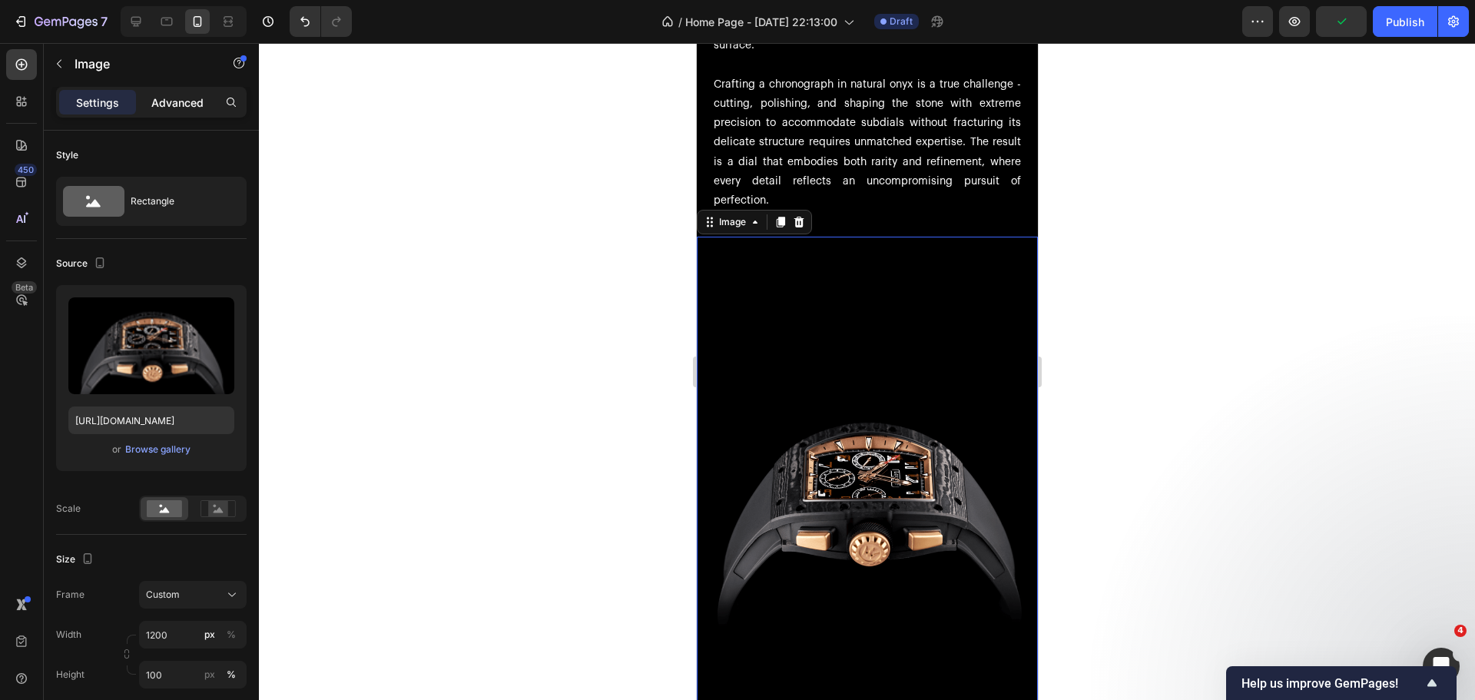
click at [161, 98] on p "Advanced" at bounding box center [177, 102] width 52 height 16
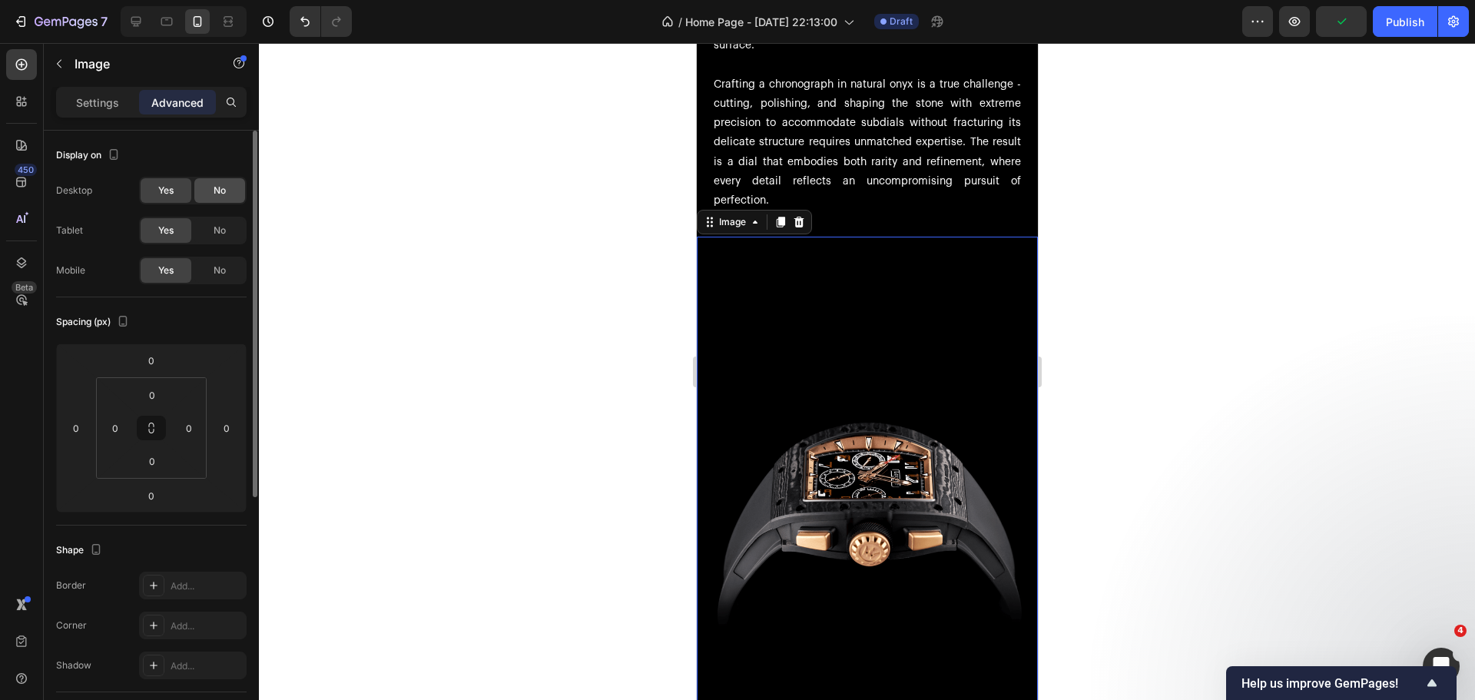
click at [216, 199] on div "No" at bounding box center [219, 190] width 51 height 25
click at [220, 222] on div "No" at bounding box center [219, 230] width 51 height 25
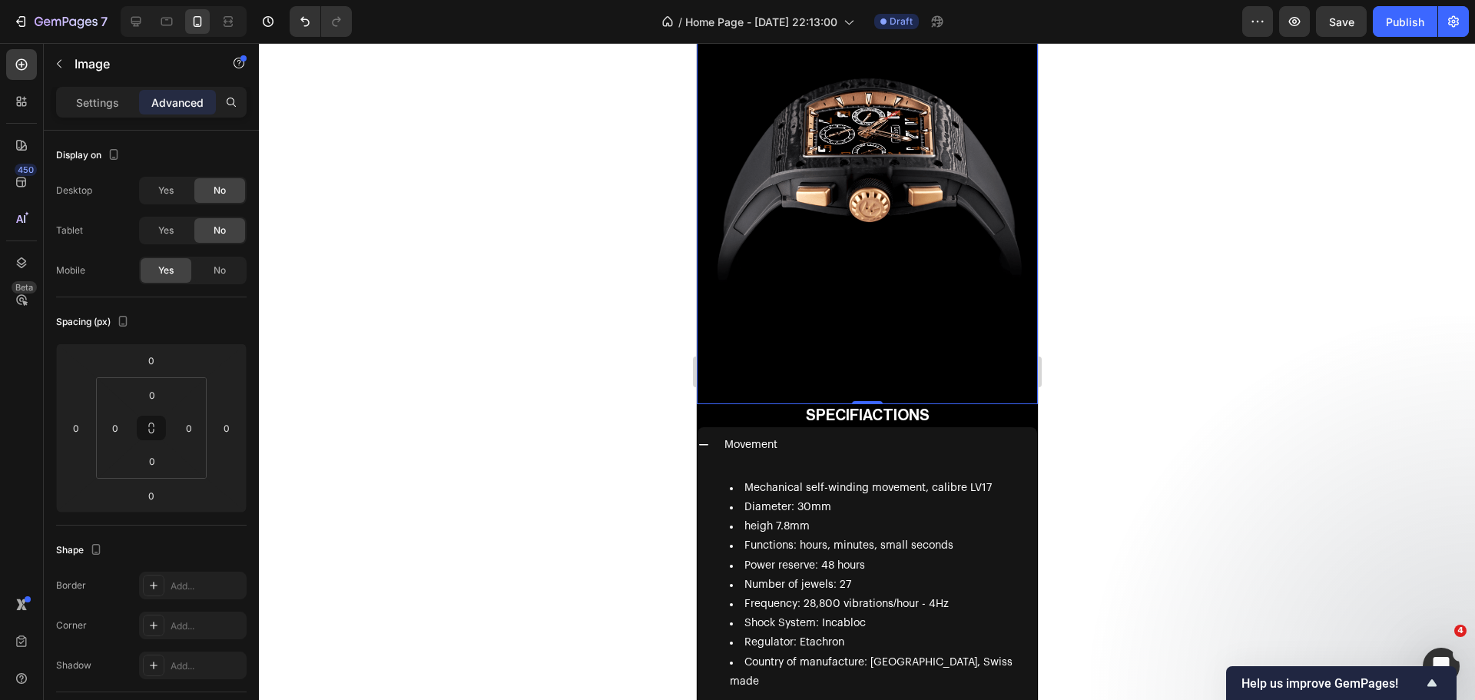
scroll to position [6451, 0]
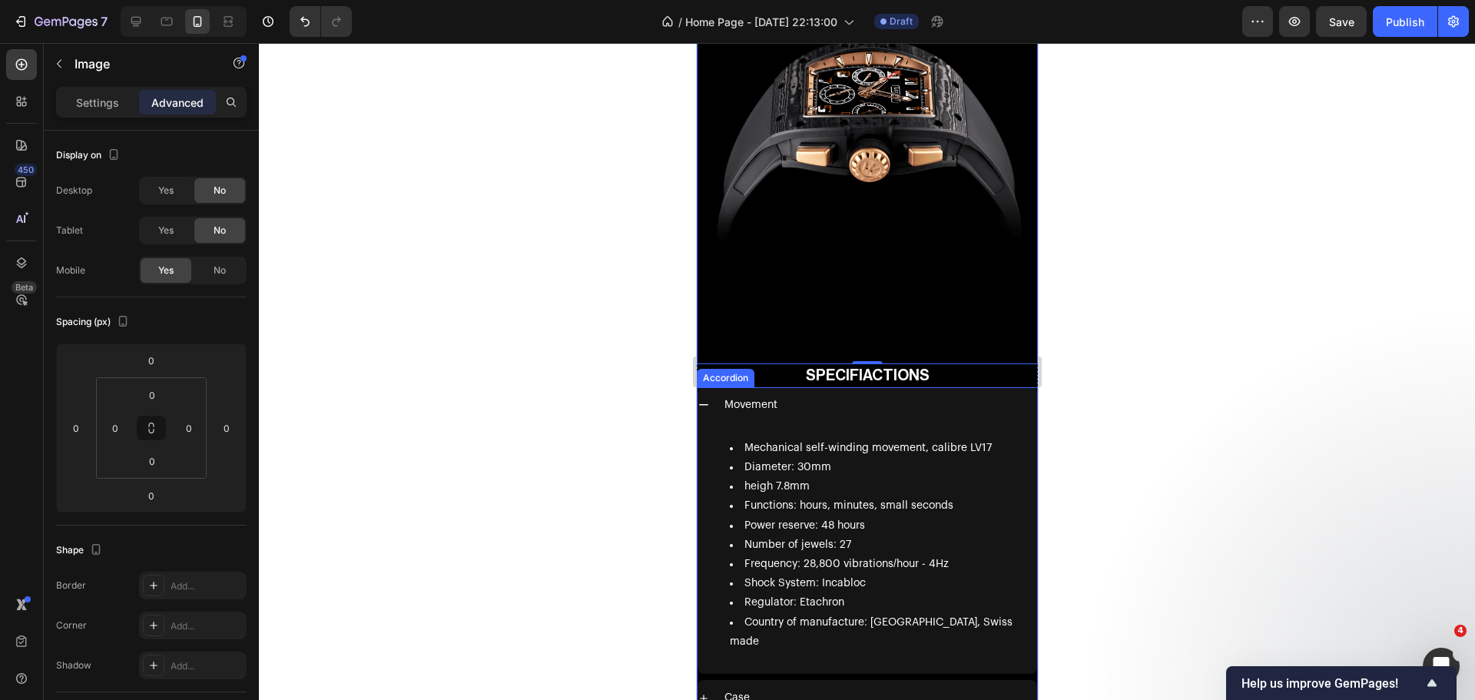
click at [951, 393] on div "Movement" at bounding box center [878, 405] width 315 height 24
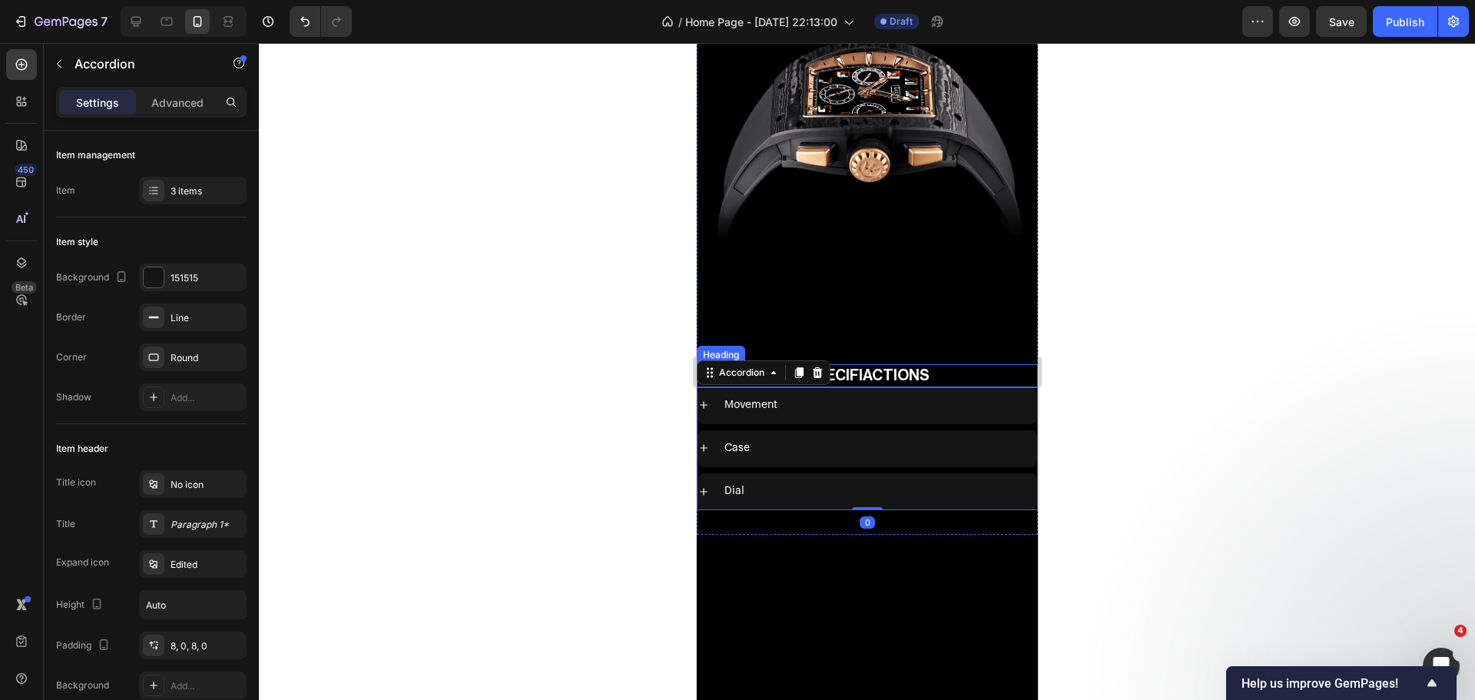
click at [975, 364] on h2 "SPECIFIACTIONS" at bounding box center [866, 375] width 341 height 23
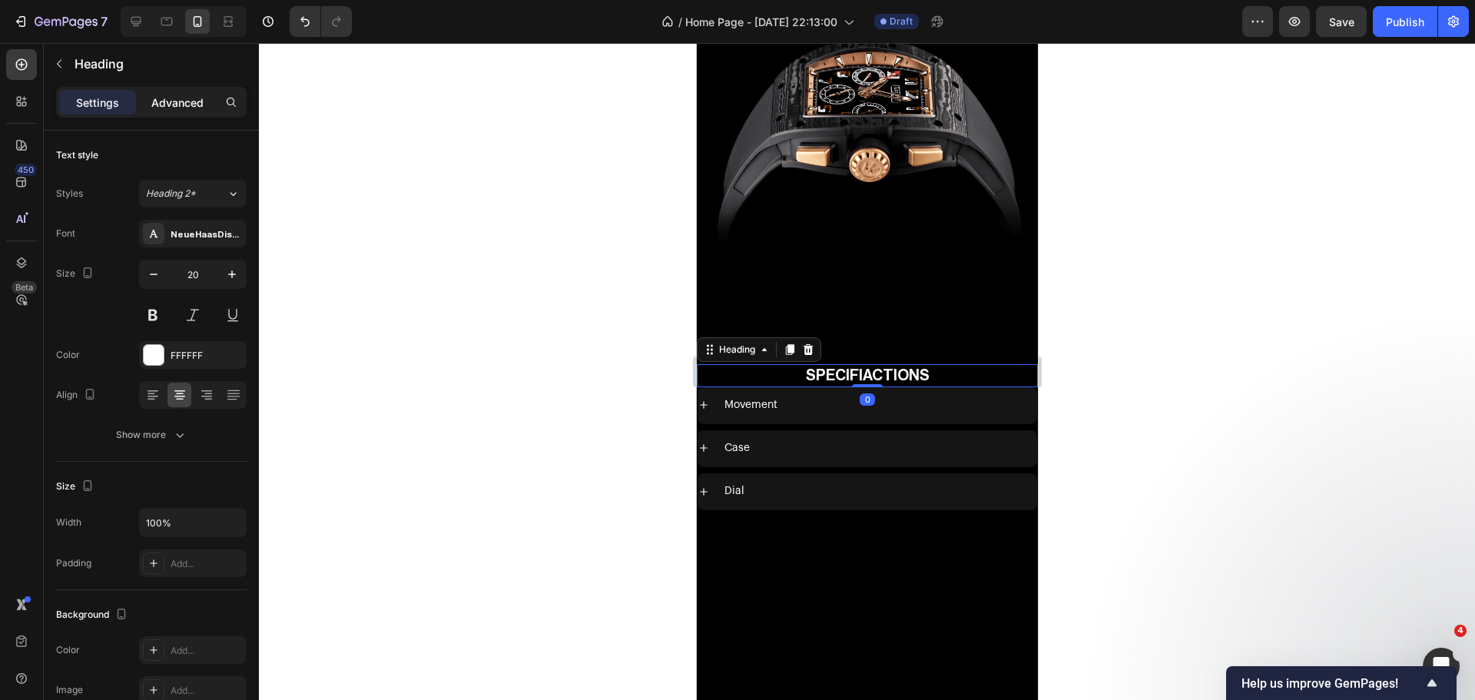
click at [159, 106] on p "Advanced" at bounding box center [177, 102] width 52 height 16
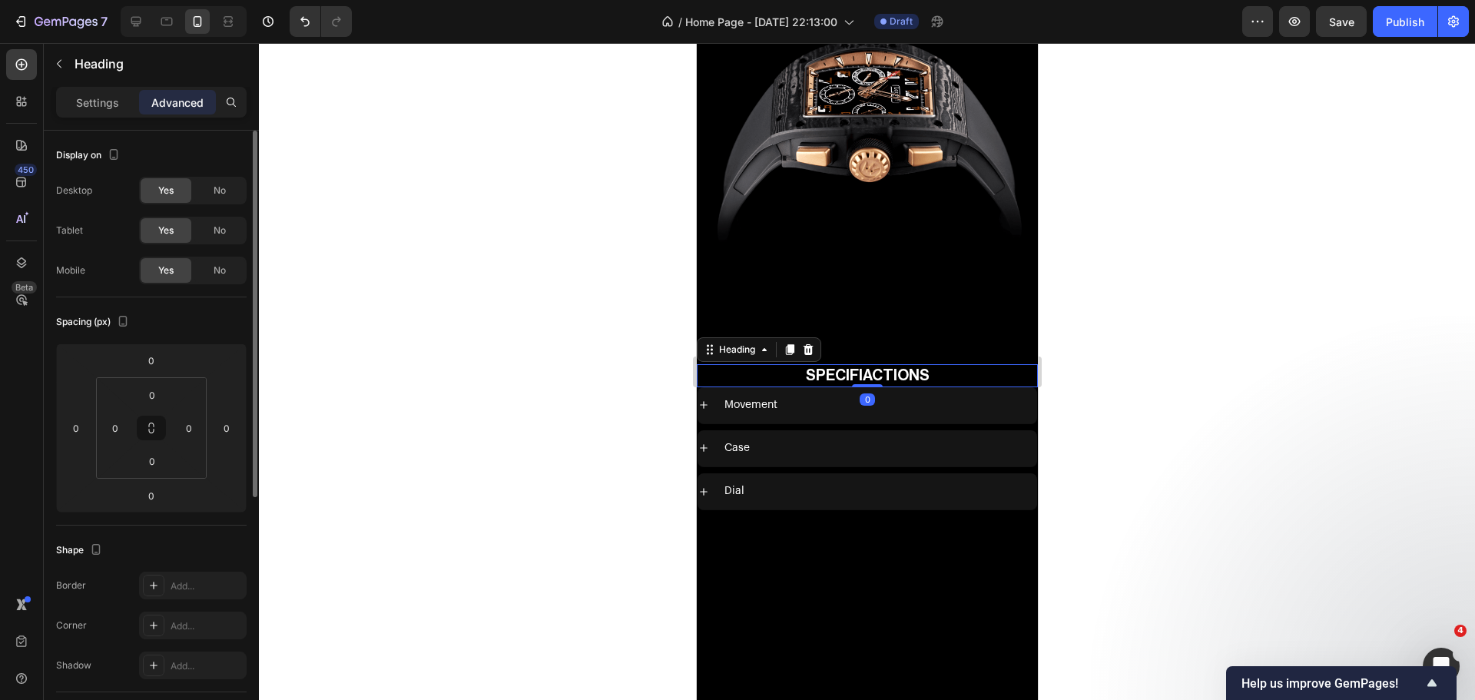
click at [206, 214] on div "Desktop Yes No Tablet Yes No Mobile Yes No" at bounding box center [151, 231] width 190 height 108
click at [217, 225] on span "No" at bounding box center [220, 230] width 12 height 14
click at [217, 202] on div "No" at bounding box center [219, 190] width 51 height 25
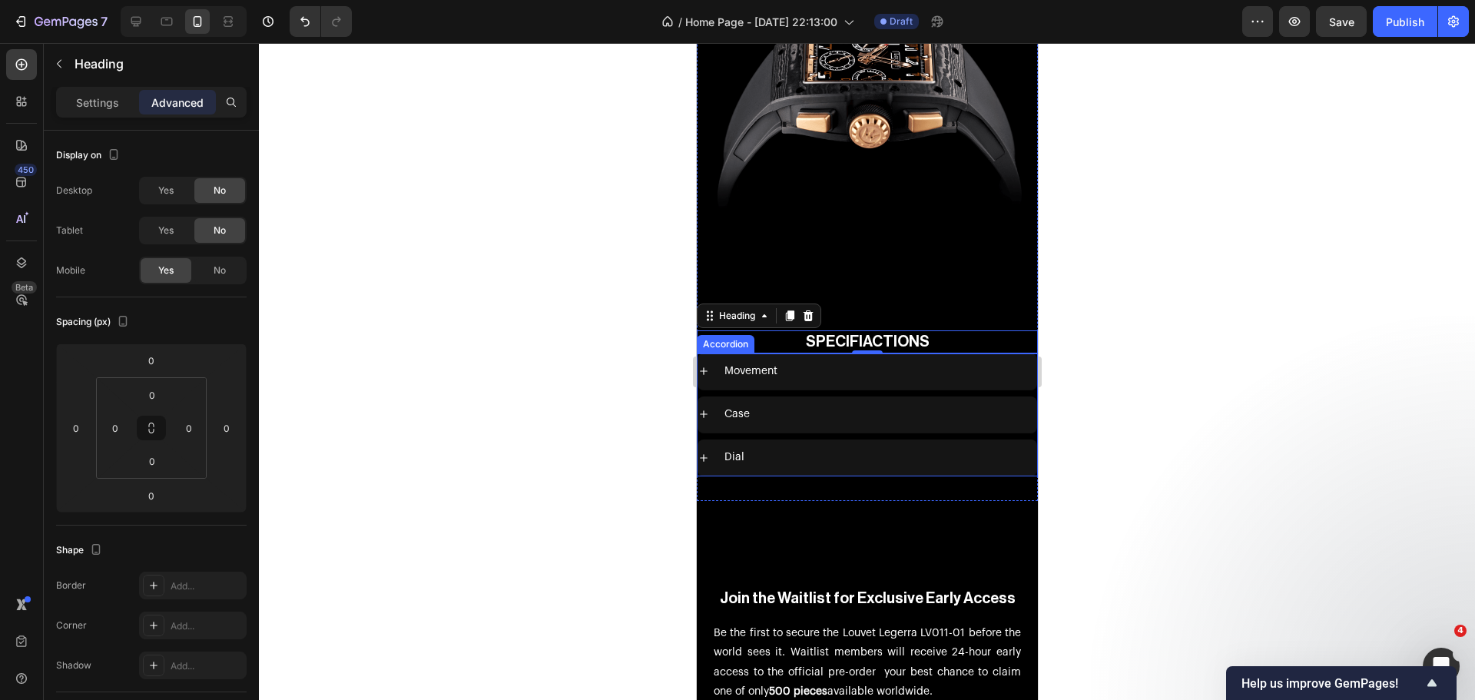
scroll to position [6682, 0]
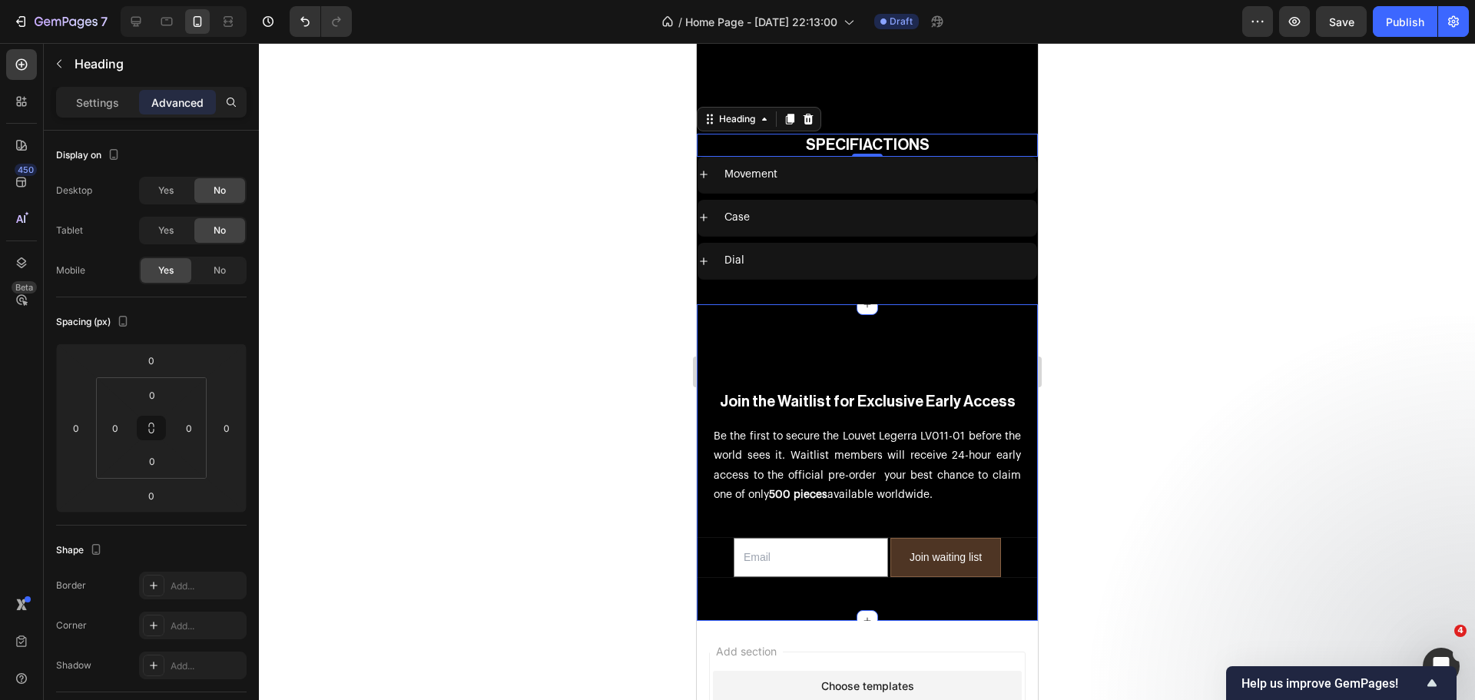
click at [812, 335] on div "Join the Waitlist for Exclusive Early Access Heading Be the first to secure the…" at bounding box center [866, 450] width 341 height 292
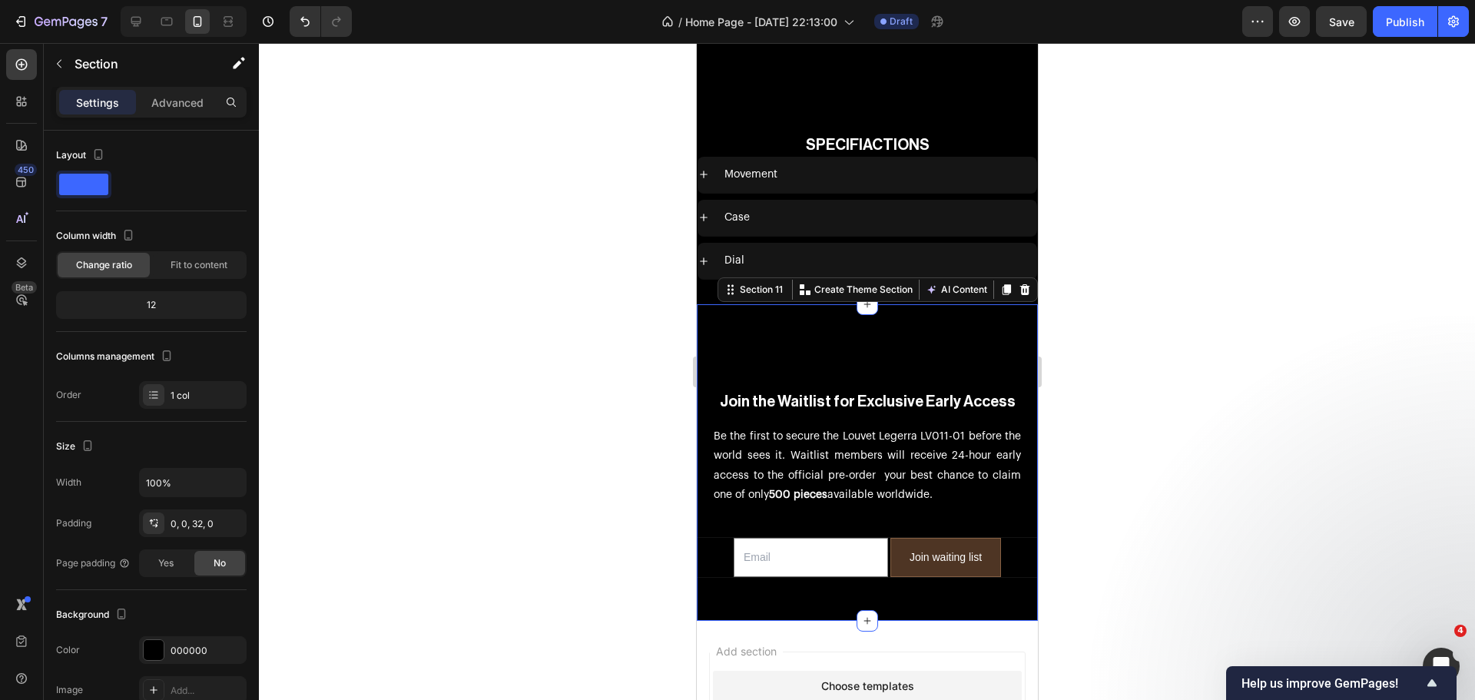
click at [176, 119] on div "Settings Advanced" at bounding box center [151, 109] width 215 height 44
click at [177, 116] on div "Settings Advanced" at bounding box center [151, 102] width 190 height 31
click at [177, 109] on p "Advanced" at bounding box center [177, 102] width 52 height 16
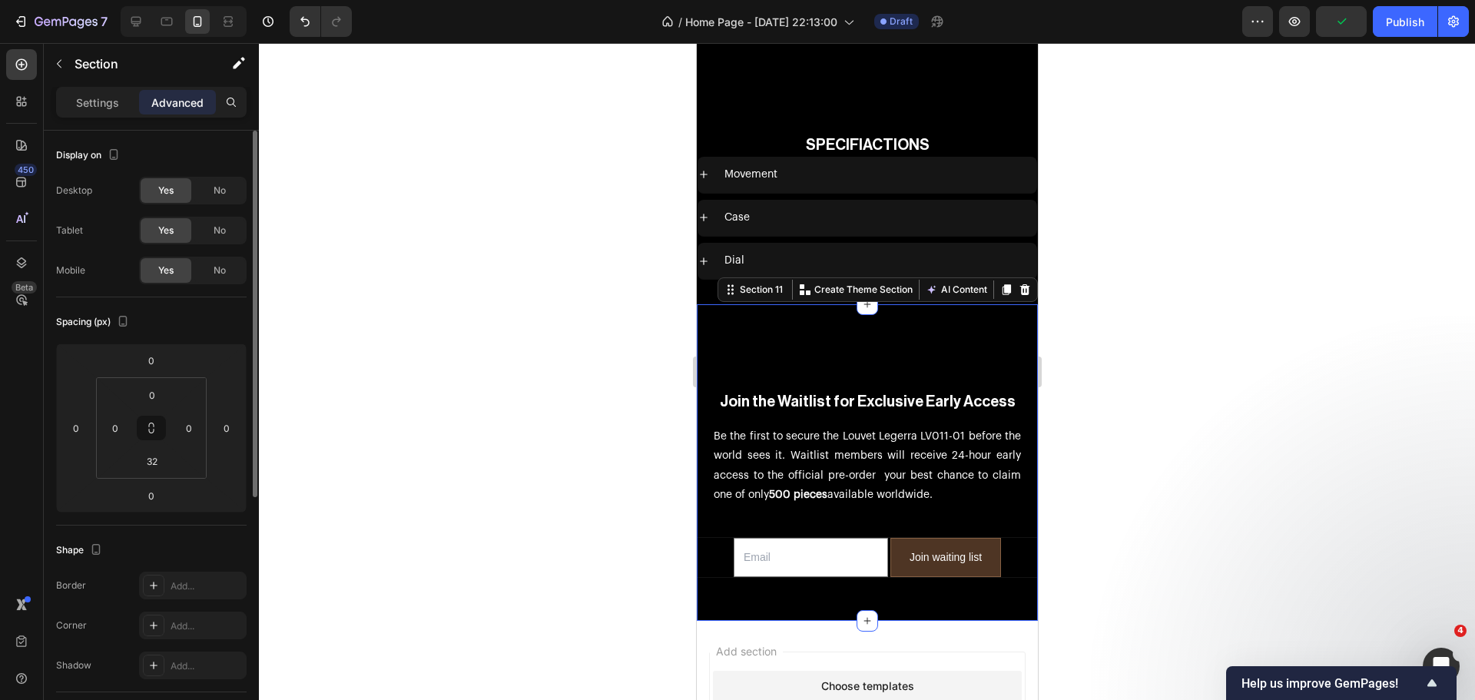
click at [222, 217] on div "Yes No" at bounding box center [193, 231] width 108 height 28
click at [223, 219] on div "No" at bounding box center [219, 230] width 51 height 25
click at [224, 194] on span "No" at bounding box center [220, 191] width 12 height 14
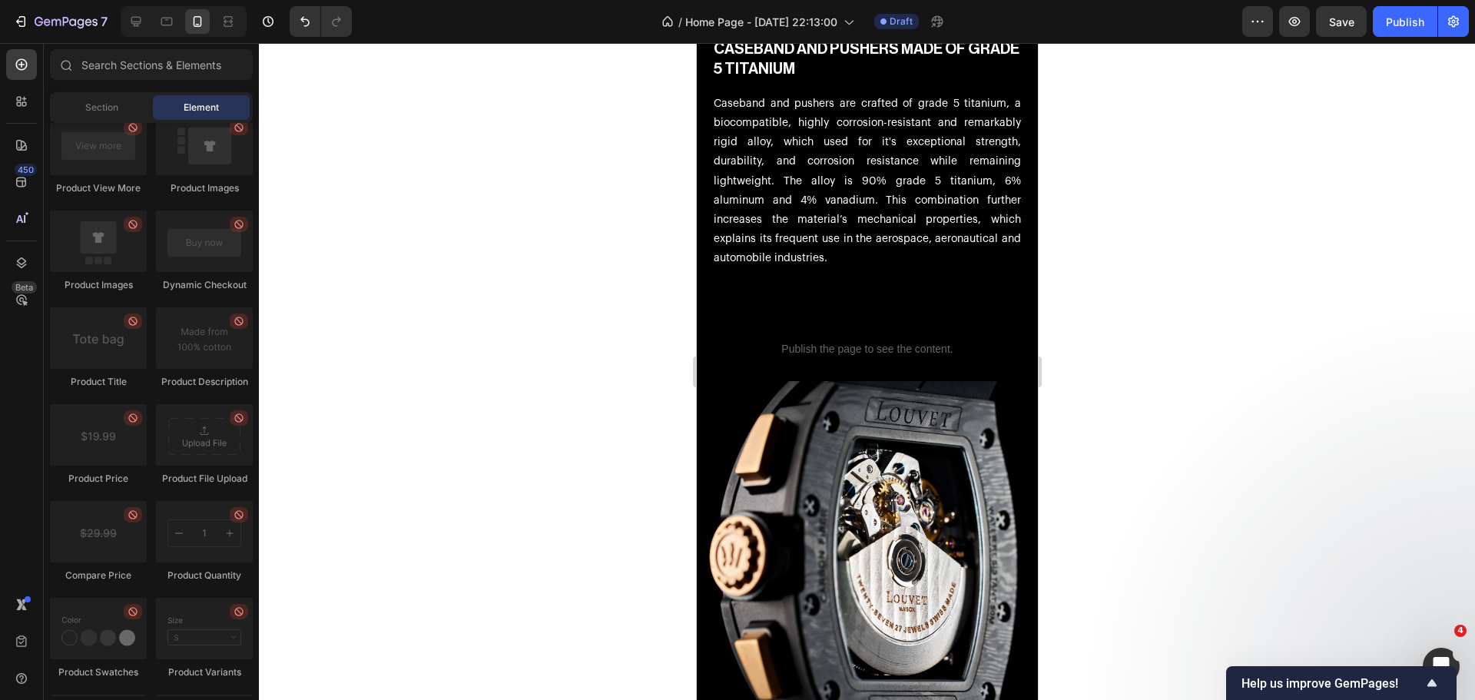
scroll to position [3461, 0]
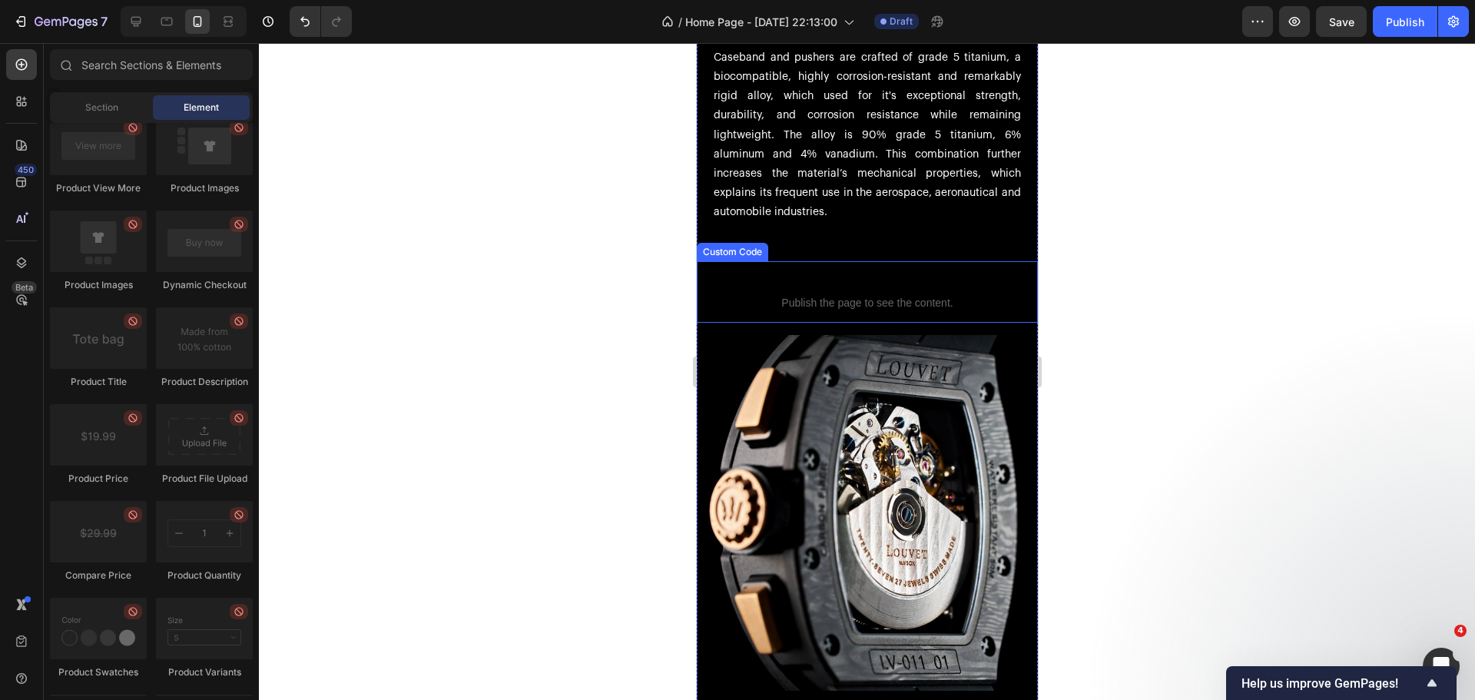
click at [927, 303] on span "Publish the page to see the content." at bounding box center [866, 302] width 341 height 15
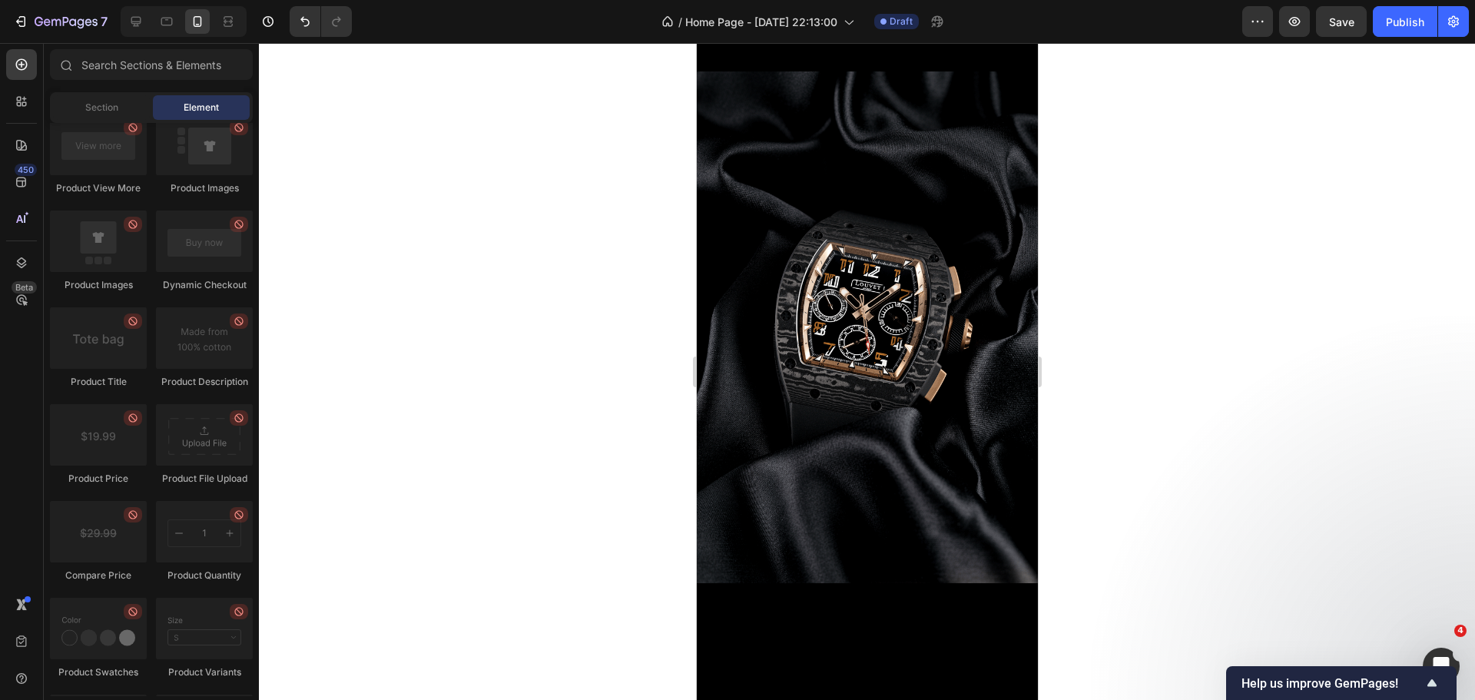
scroll to position [698, 0]
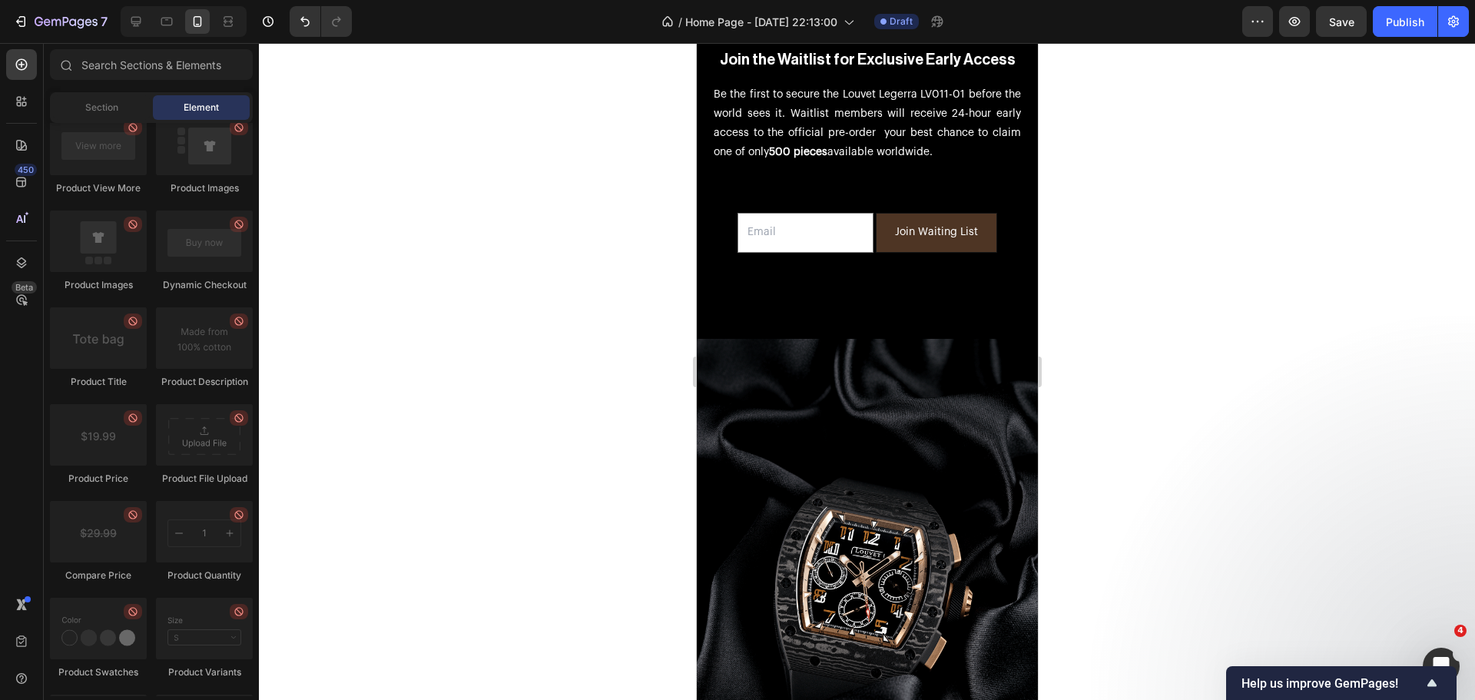
drag, startPoint x: 1034, startPoint y: 366, endPoint x: 1741, endPoint y: 180, distance: 731.5
click at [147, 19] on div at bounding box center [136, 21] width 25 height 25
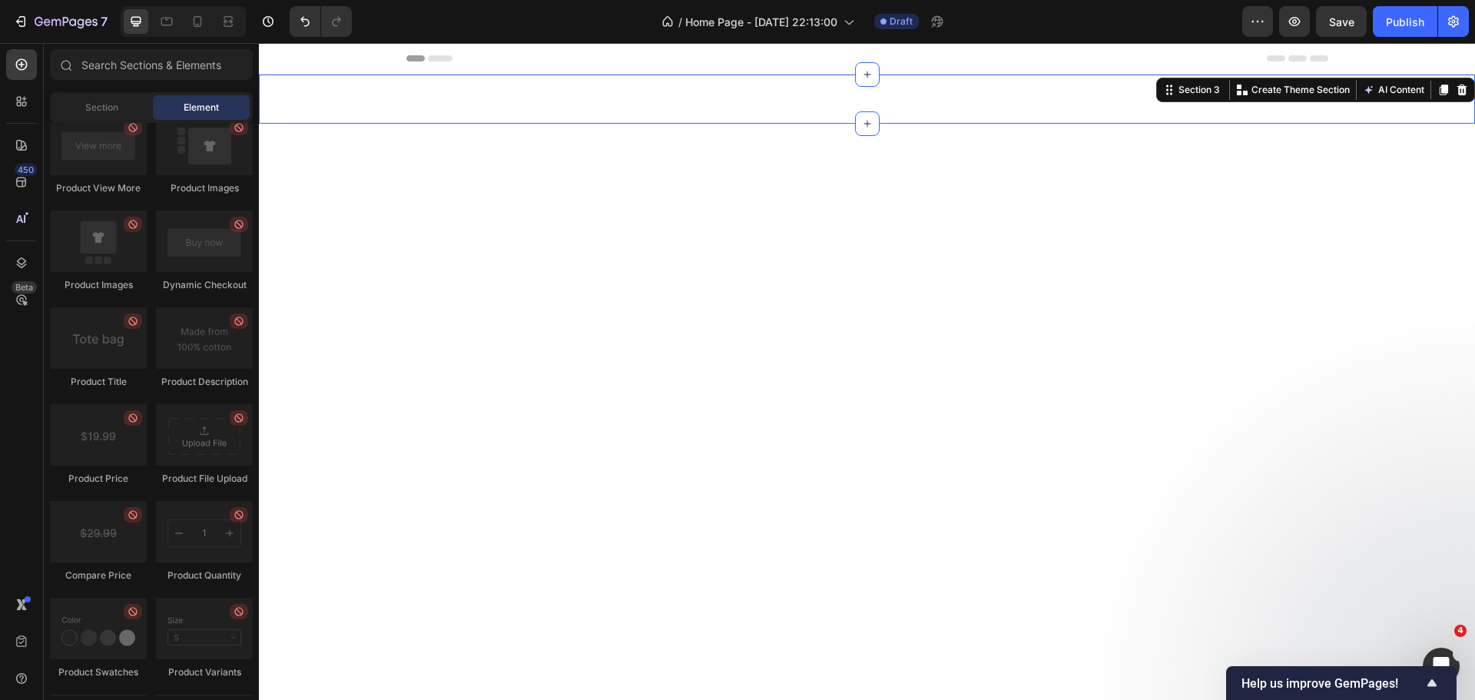
click at [634, 97] on div "Image Section 3 Create Theme Section AI Content Write with GemAI What would you…" at bounding box center [867, 98] width 1216 height 49
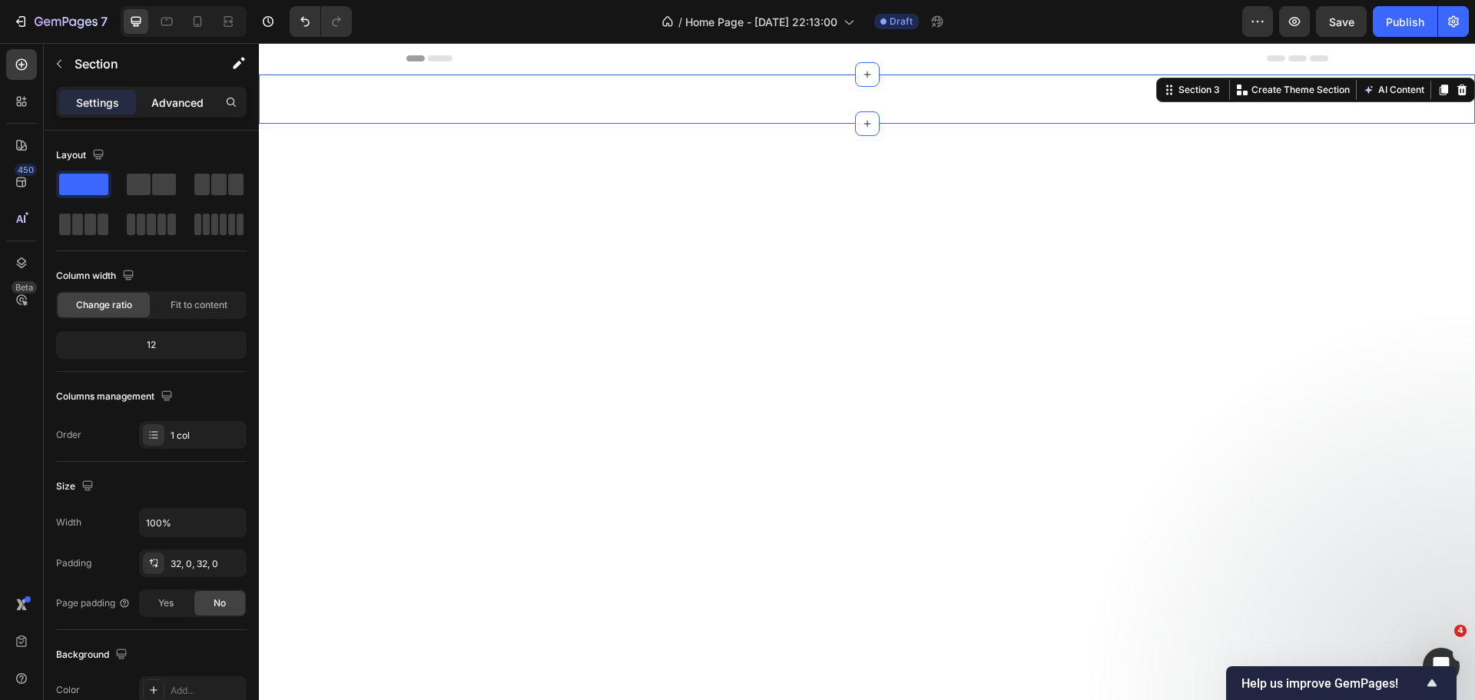
click at [171, 113] on div "Advanced" at bounding box center [177, 102] width 77 height 25
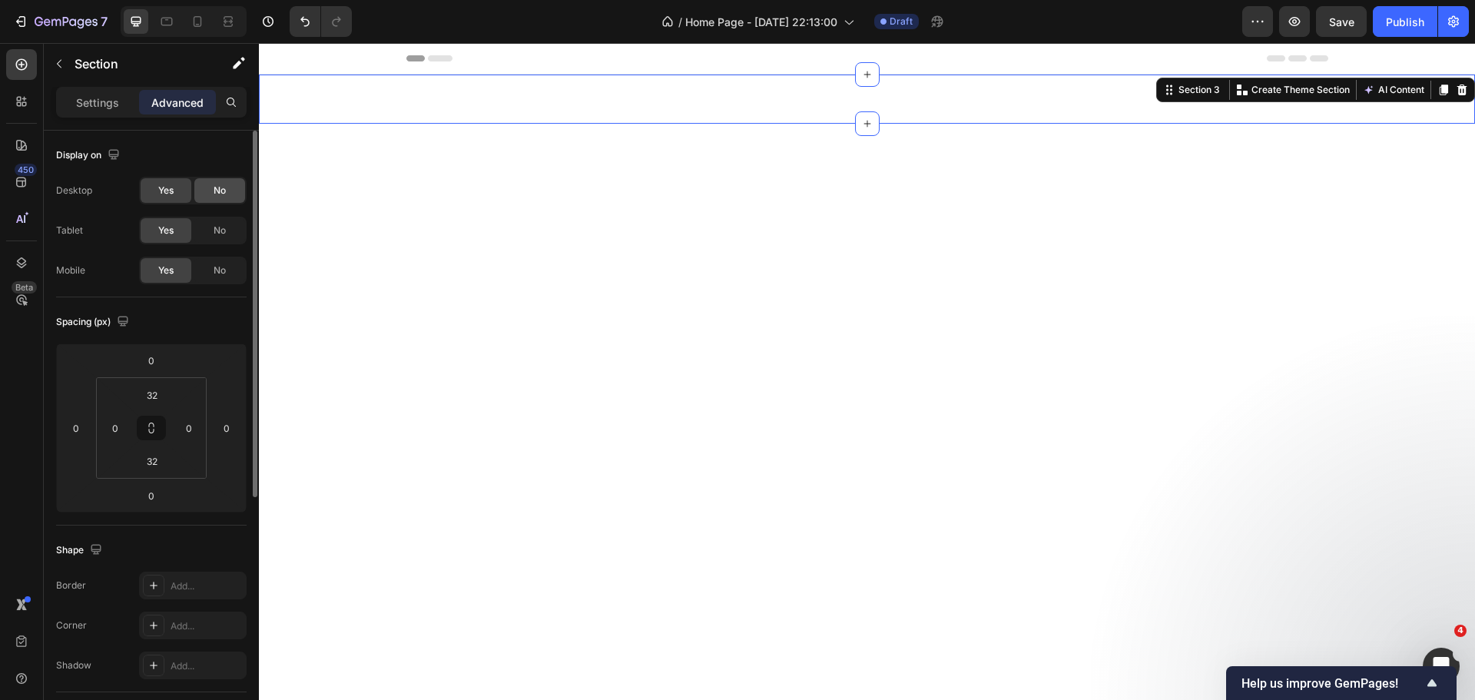
click at [220, 197] on span "No" at bounding box center [220, 191] width 12 height 14
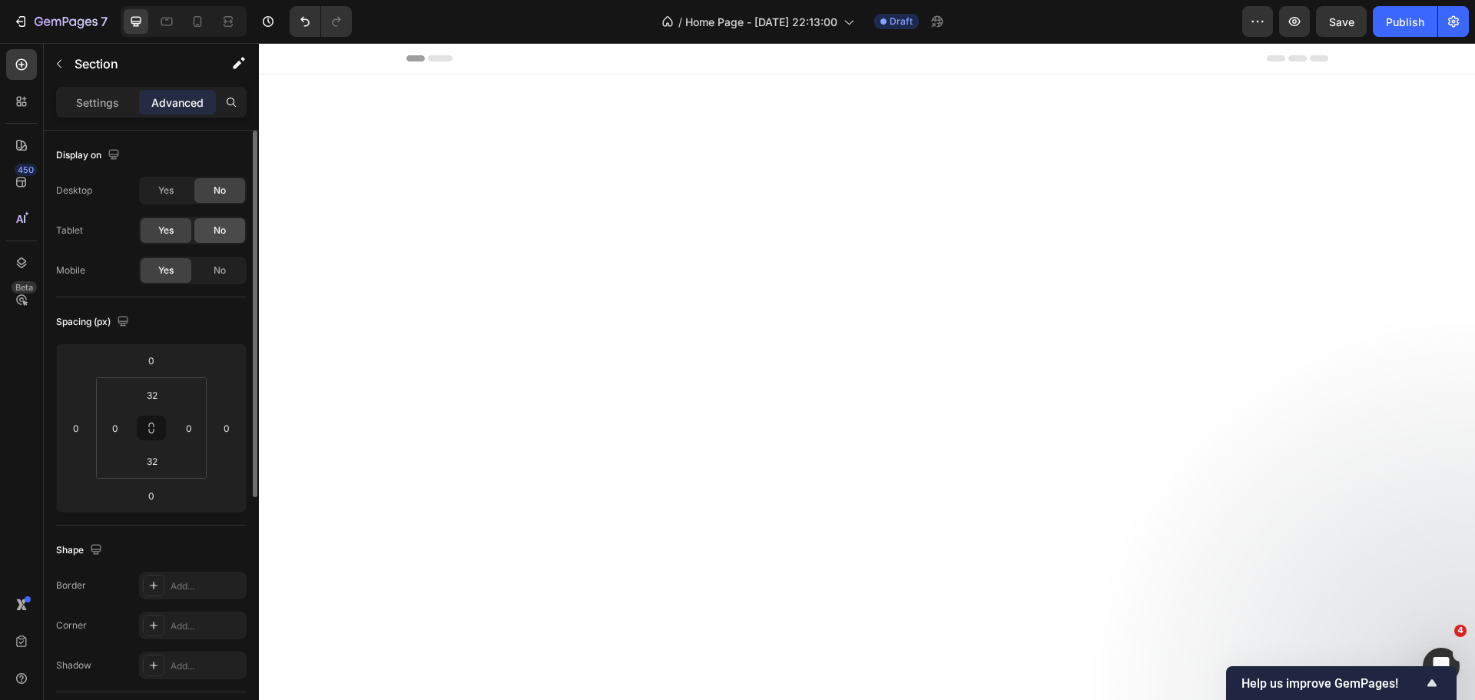
click at [230, 223] on div "No" at bounding box center [219, 230] width 51 height 25
click at [504, 181] on div at bounding box center [867, 371] width 1216 height 495
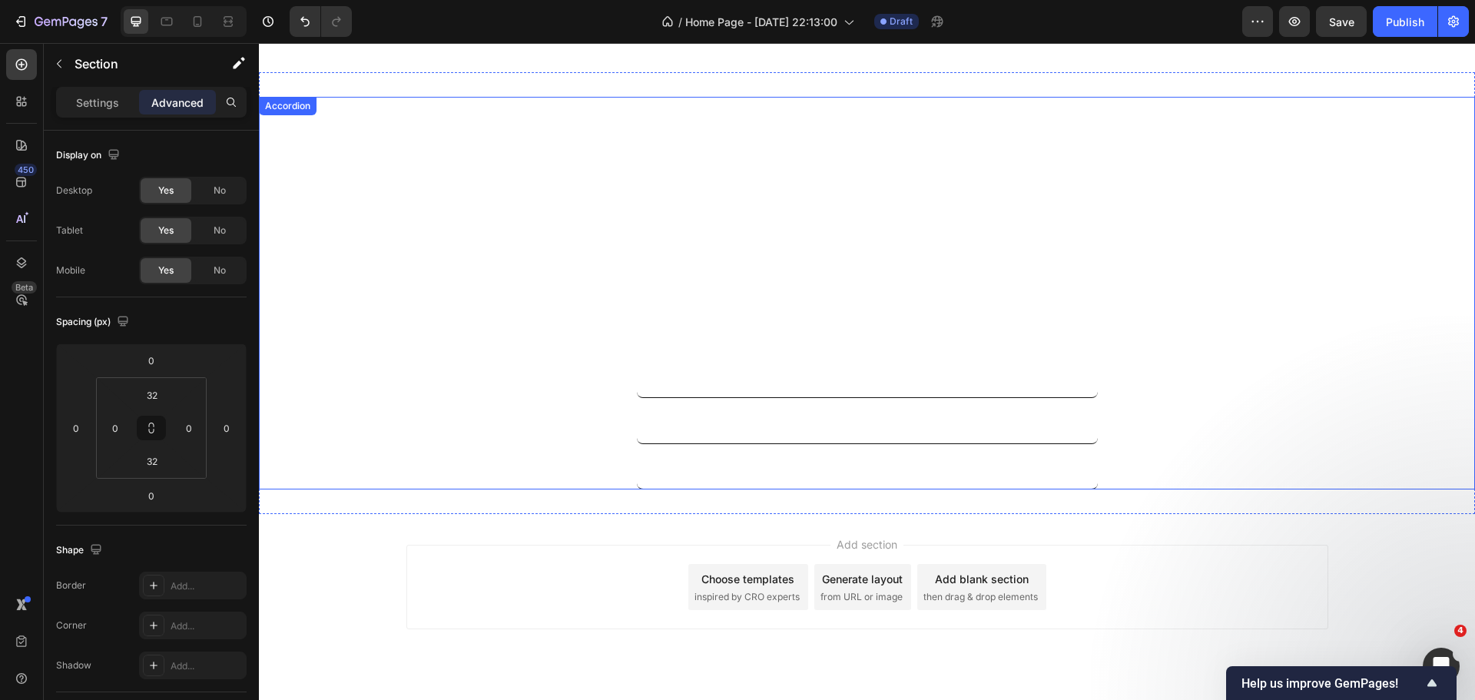
scroll to position [366, 0]
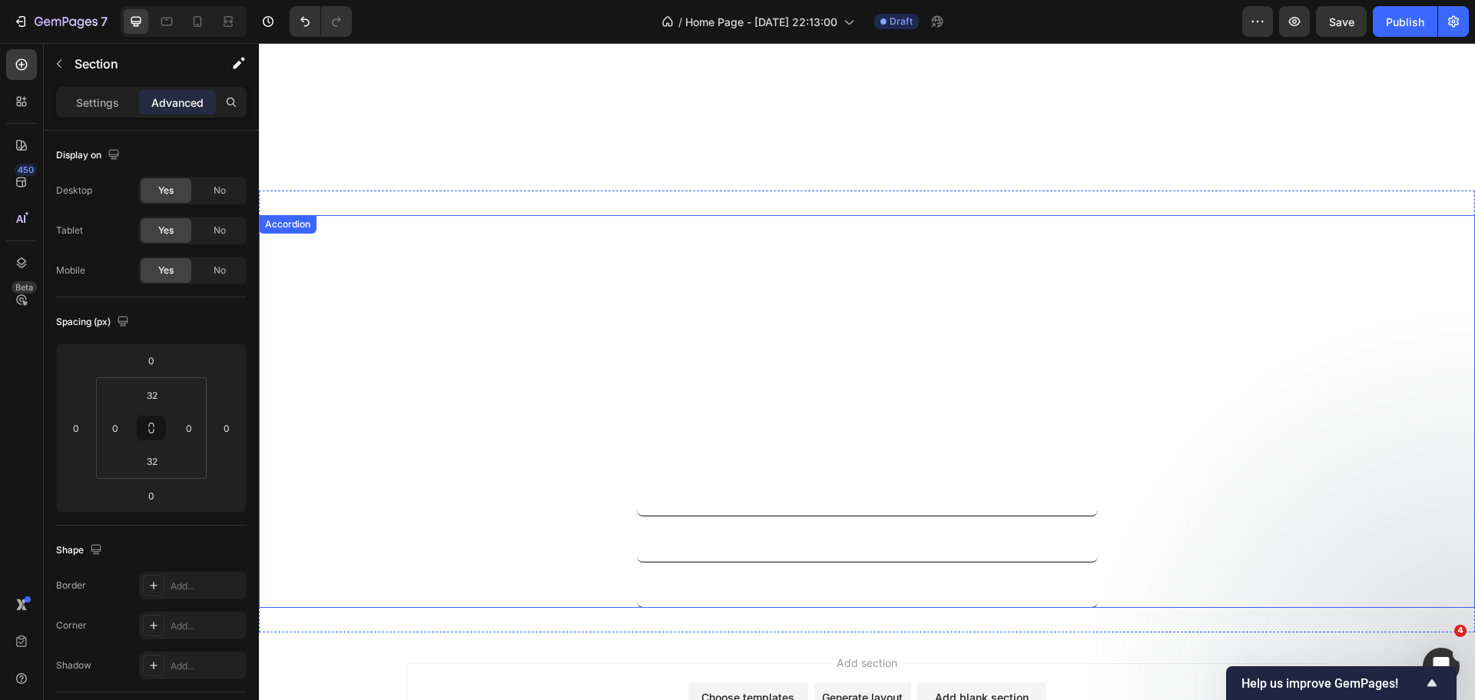
click at [1333, 297] on div "Movement Mechanical self-winding movement, calibre LV17 Diameter: 30mm heigh 7.…" at bounding box center [867, 365] width 1214 height 301
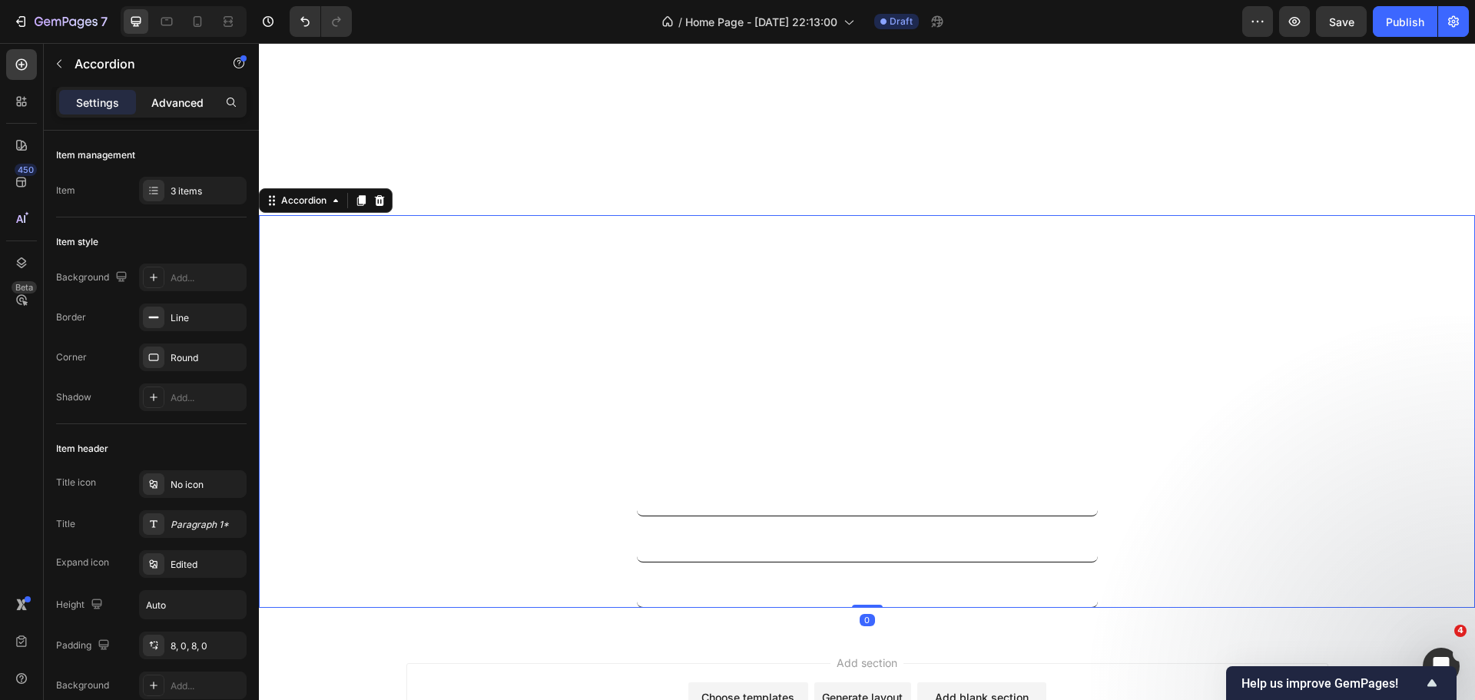
scroll to position [520, 0]
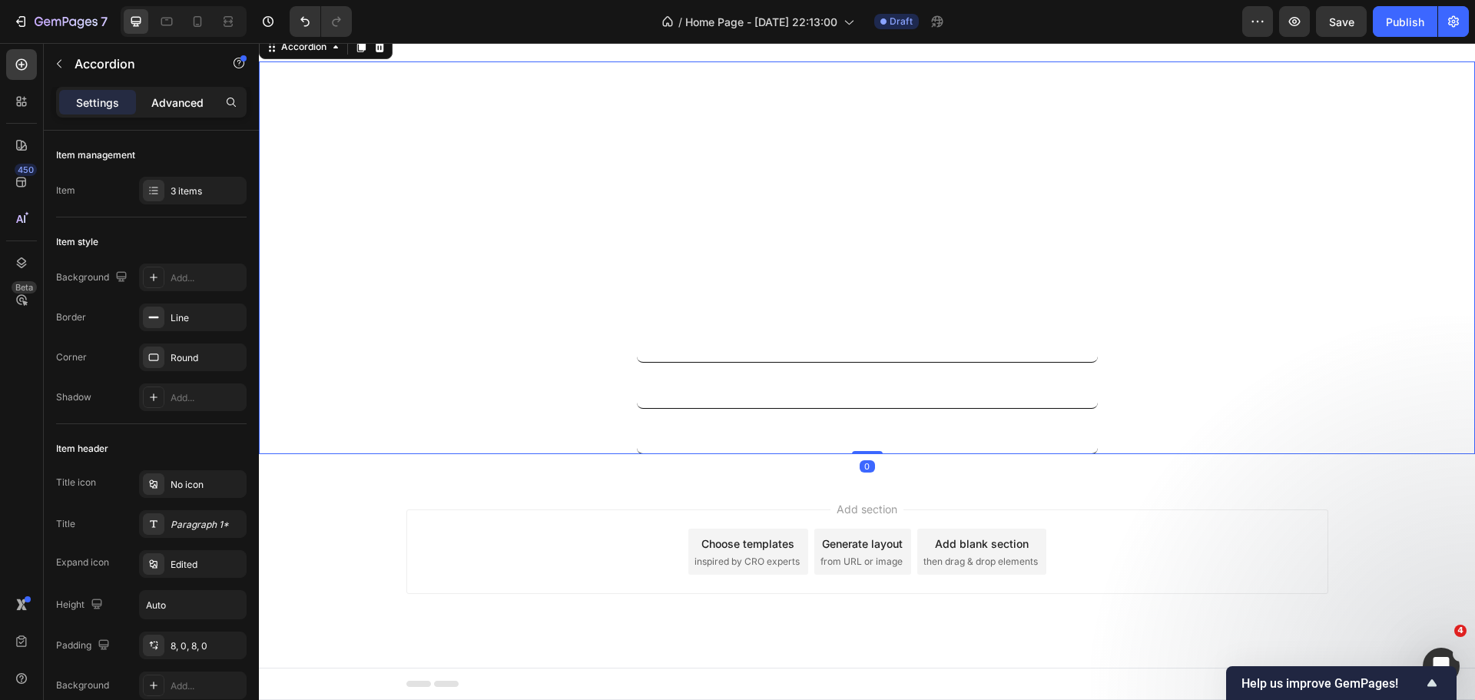
click at [174, 103] on p "Advanced" at bounding box center [177, 102] width 52 height 16
type input "100%"
type input "100"
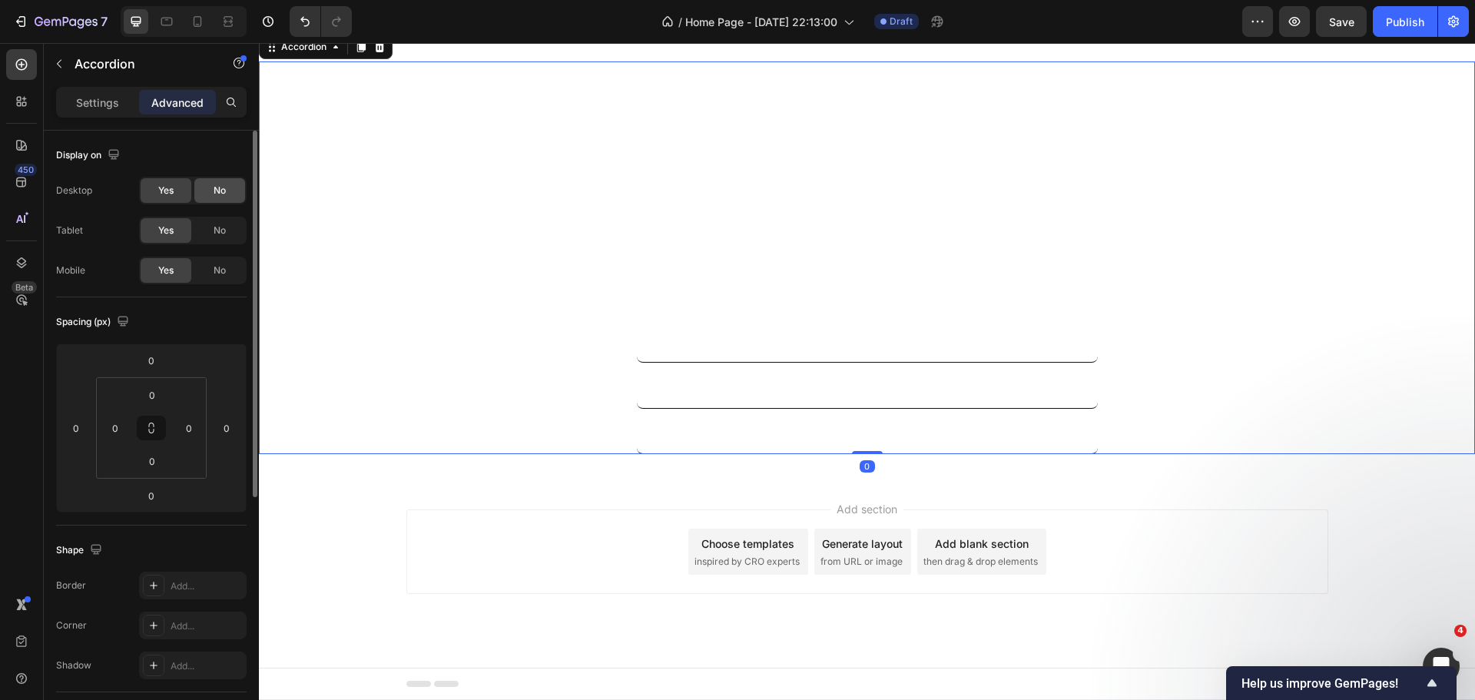
click at [214, 187] on span "No" at bounding box center [220, 191] width 12 height 14
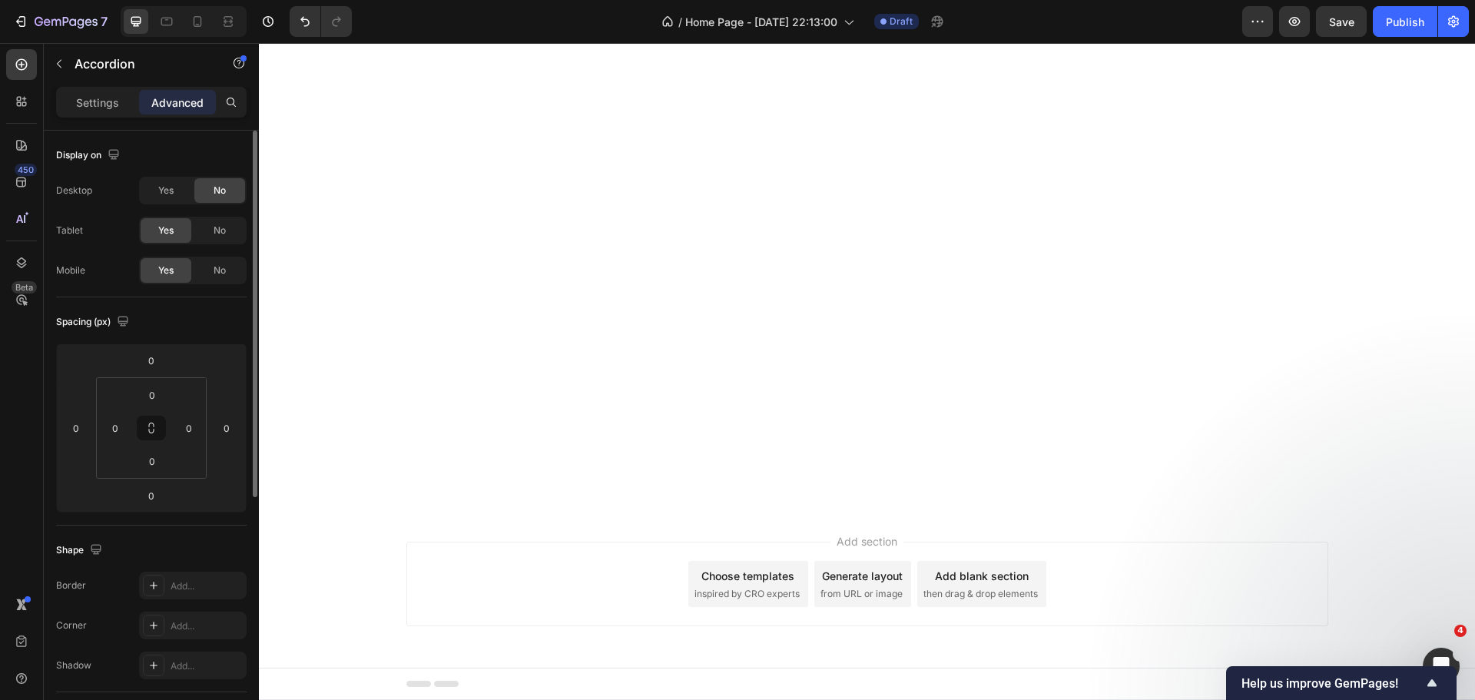
scroll to position [95, 0]
click at [222, 235] on span "No" at bounding box center [220, 230] width 12 height 14
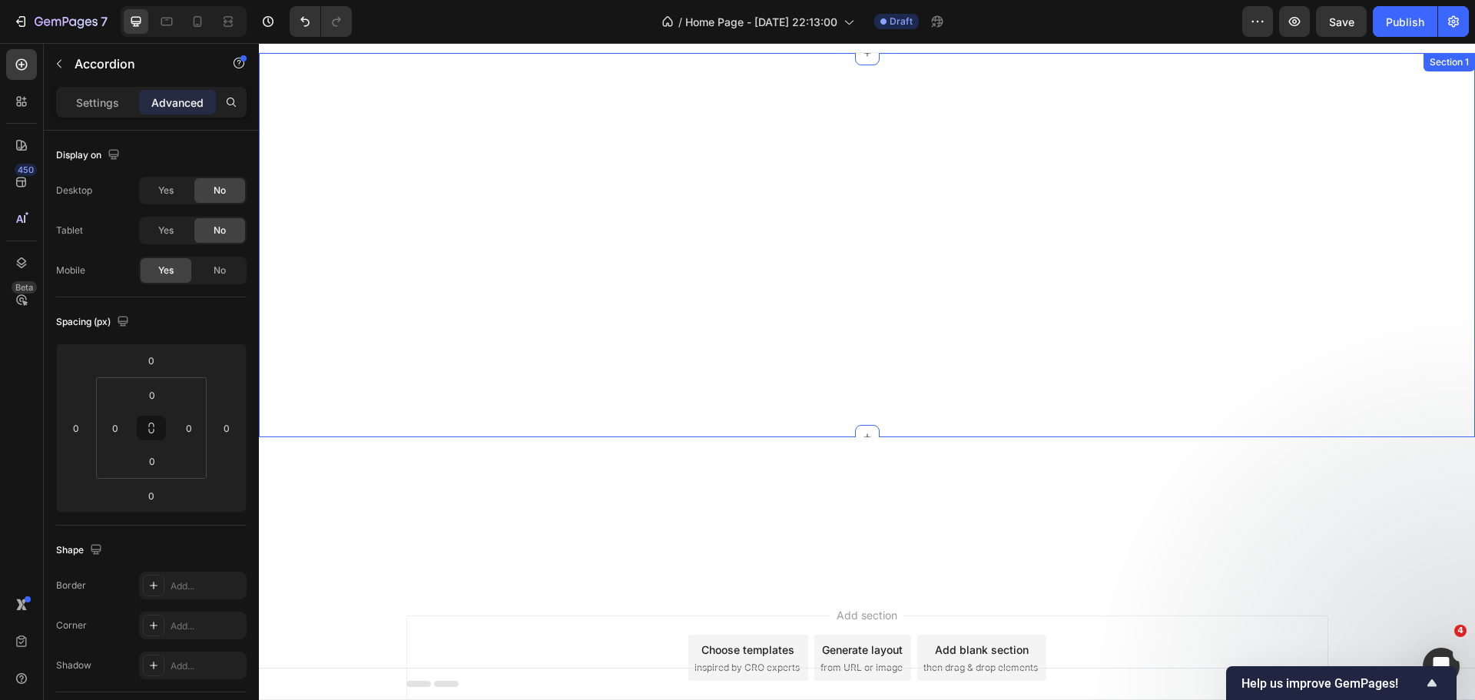
scroll to position [0, 0]
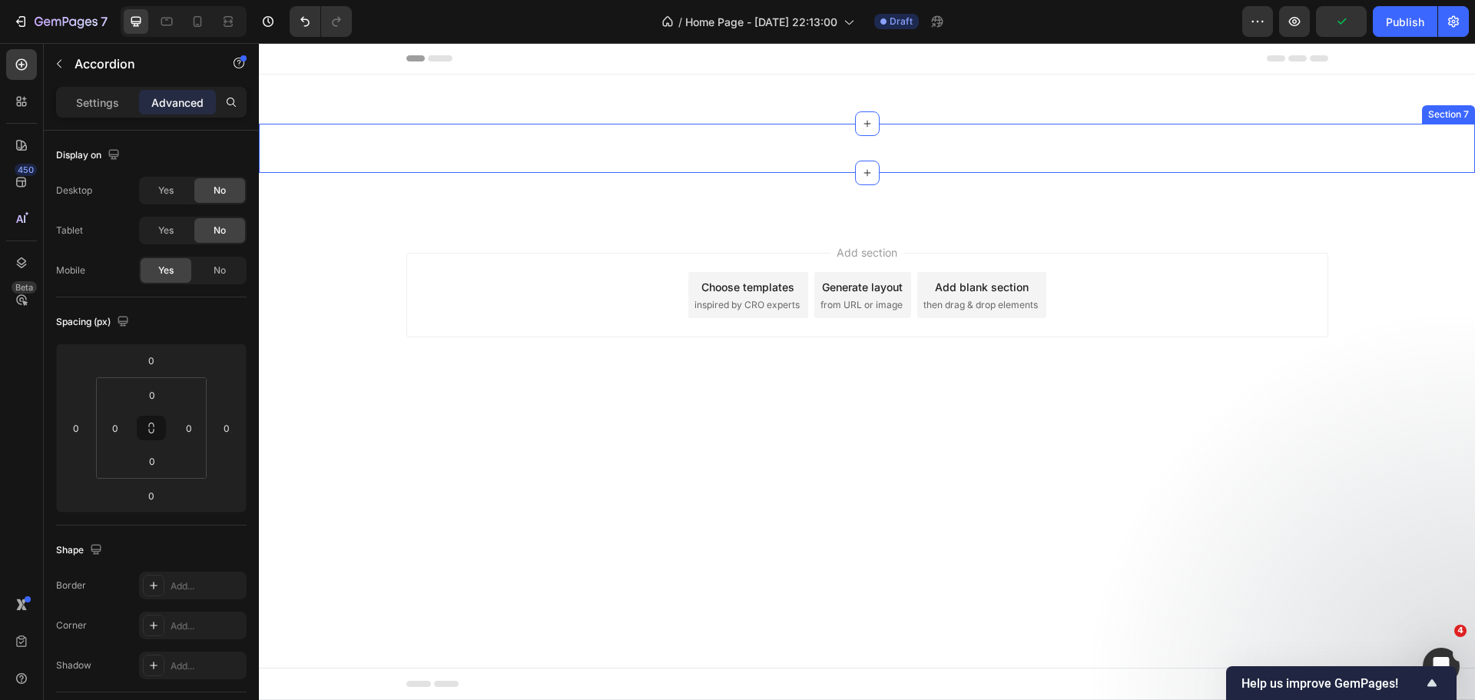
click at [1216, 154] on div "Image Section 7" at bounding box center [867, 148] width 1216 height 49
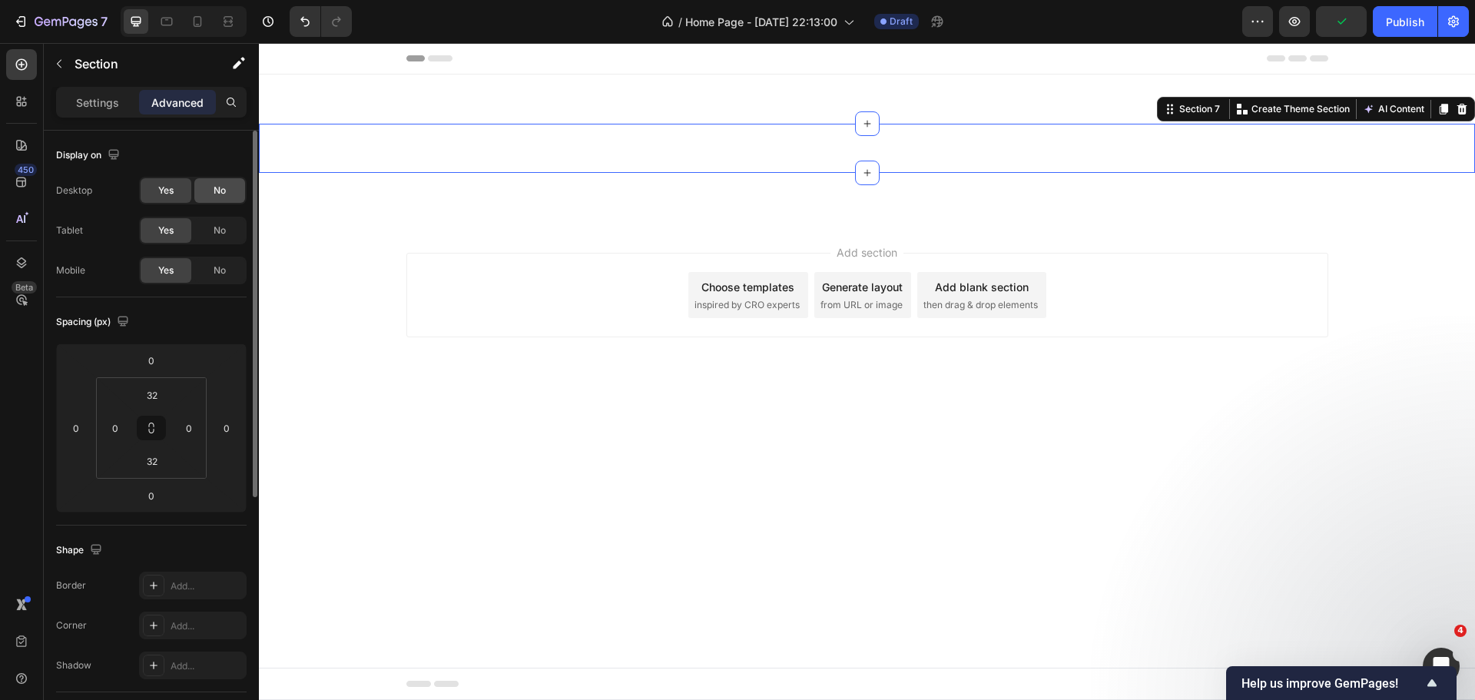
click at [240, 190] on div "No" at bounding box center [219, 190] width 51 height 25
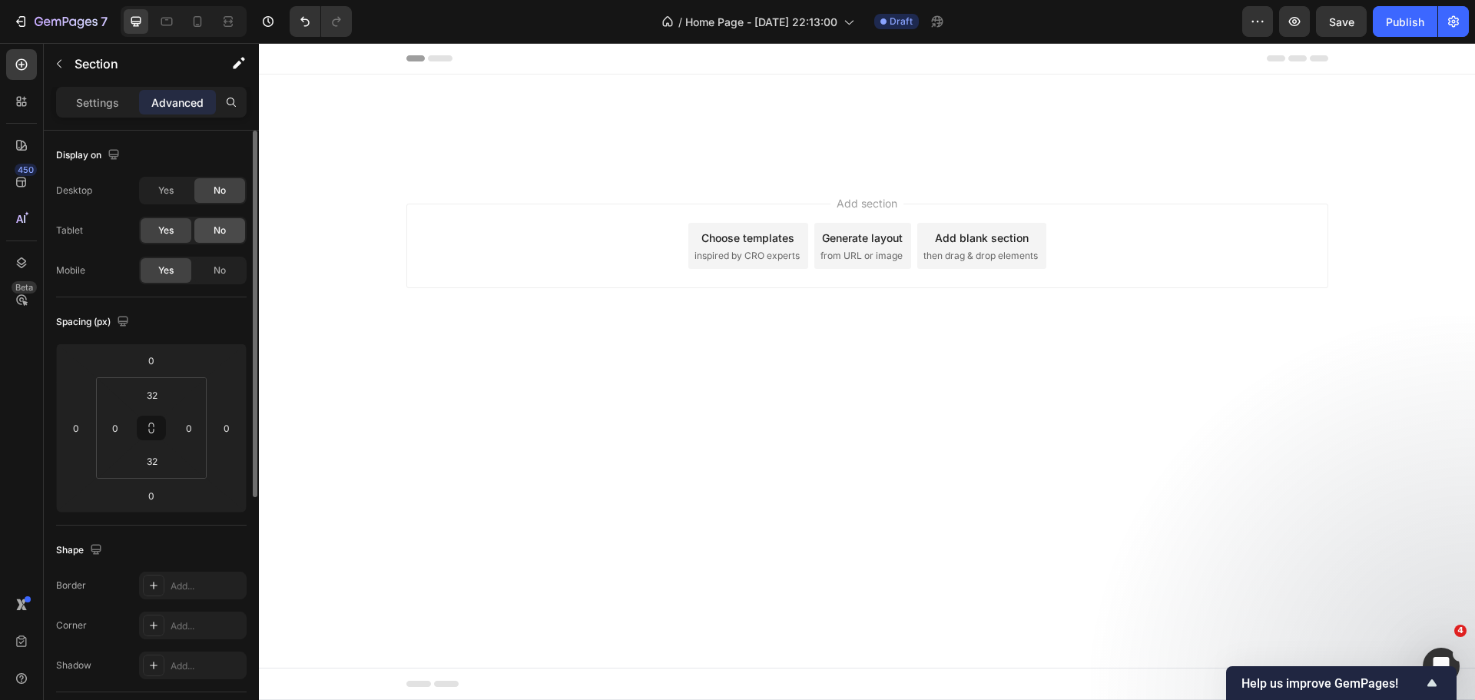
click at [227, 223] on div "No" at bounding box center [219, 230] width 51 height 25
click at [532, 145] on div "Image SPECIFIACTIONS Heading Movement Mechanical self-winding movement, calibre…" at bounding box center [867, 148] width 1216 height 49
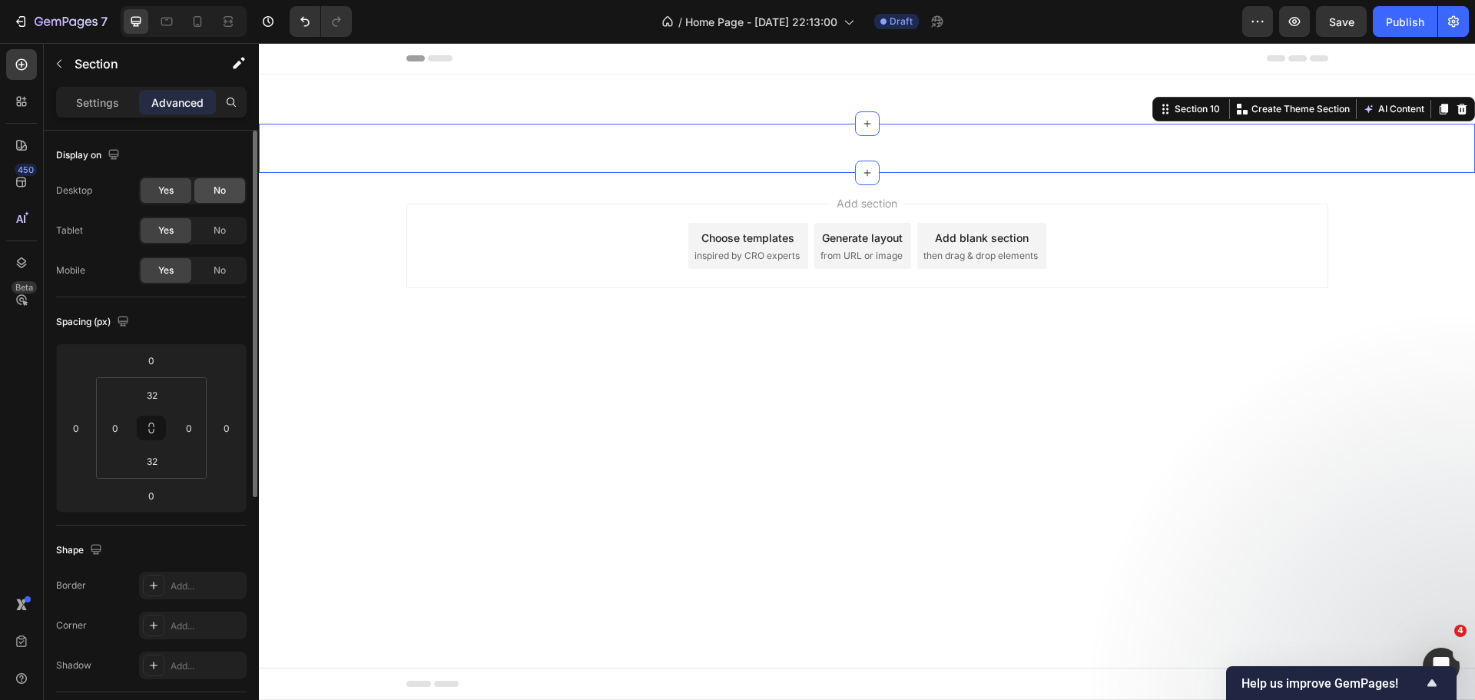
click at [214, 187] on span "No" at bounding box center [220, 191] width 12 height 14
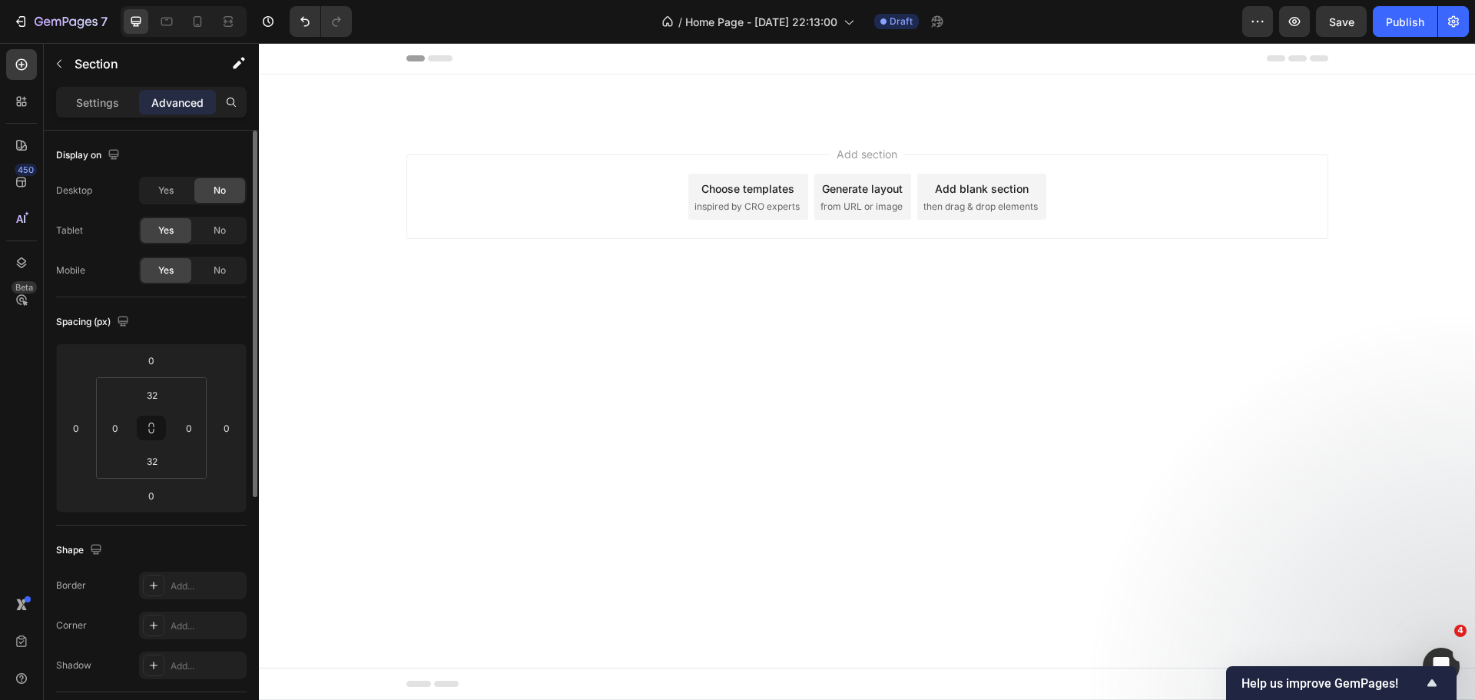
click at [210, 214] on div "Desktop Yes No Tablet Yes No Mobile Yes No" at bounding box center [151, 231] width 190 height 108
click at [222, 228] on span "No" at bounding box center [220, 230] width 12 height 14
click at [482, 92] on div "Image Section 5" at bounding box center [867, 98] width 1216 height 49
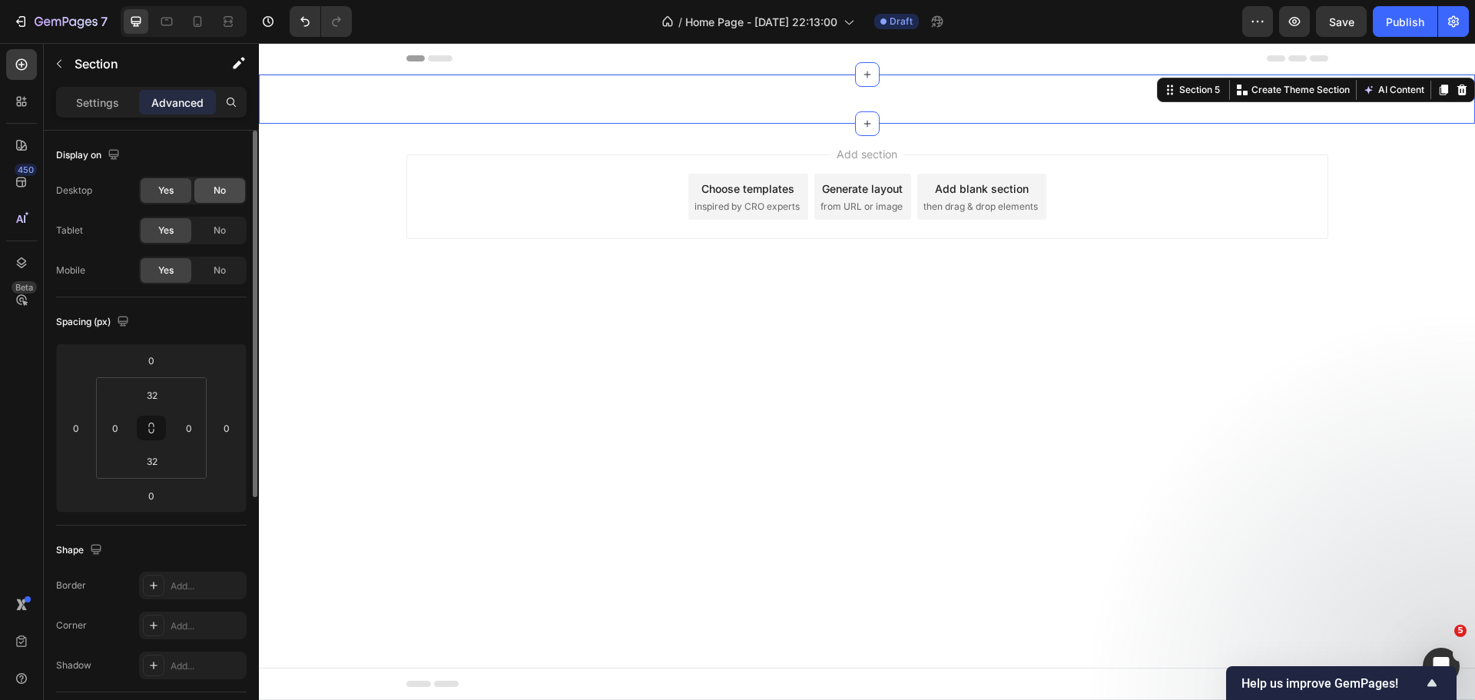
click at [199, 190] on div "No" at bounding box center [219, 190] width 51 height 25
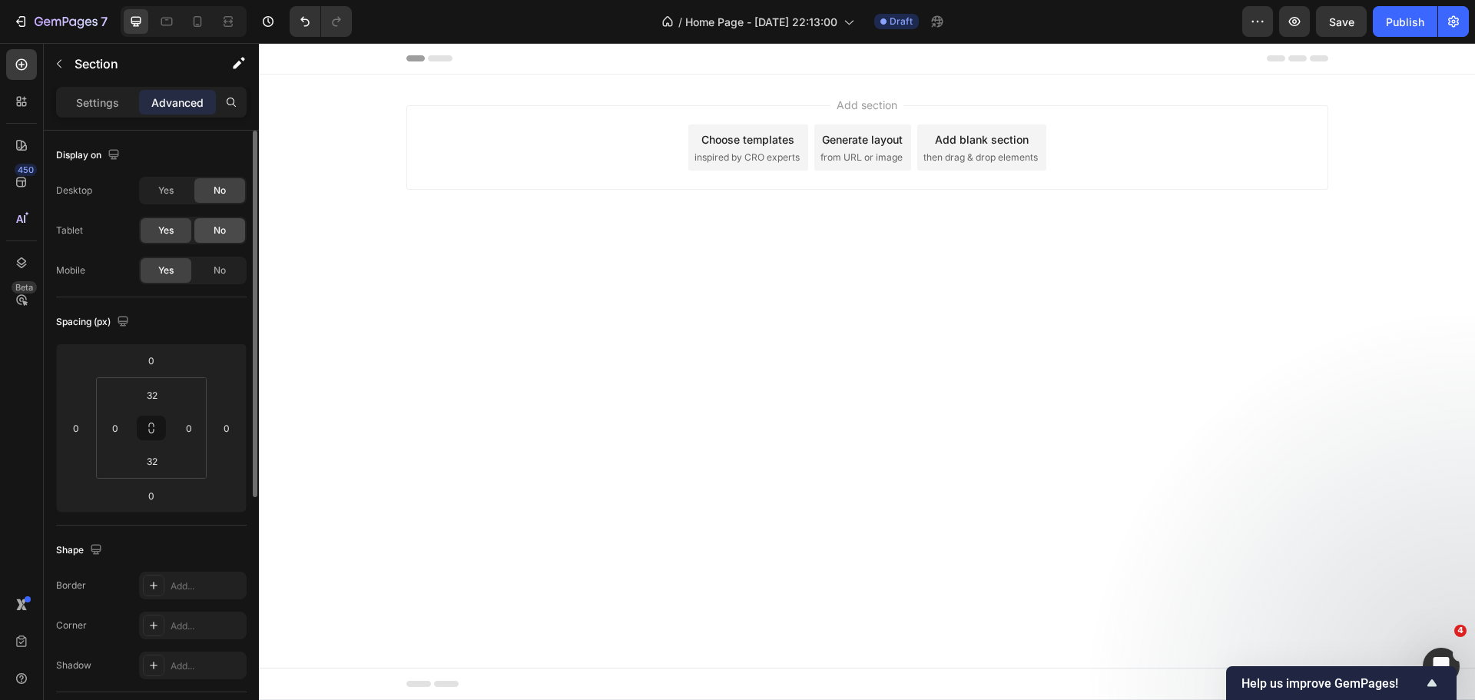
click at [208, 226] on div "No" at bounding box center [219, 230] width 51 height 25
click at [202, 20] on icon at bounding box center [197, 21] width 15 height 15
type input "0"
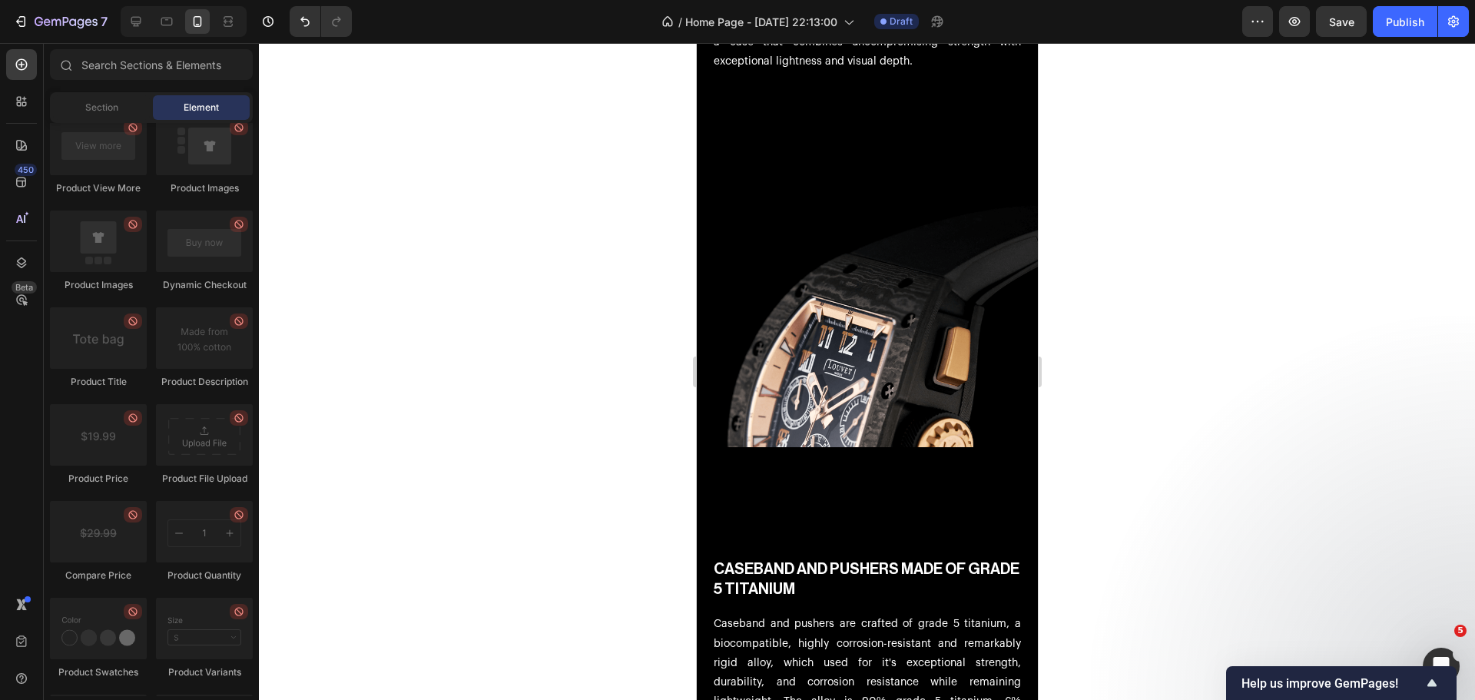
scroll to position [2680, 0]
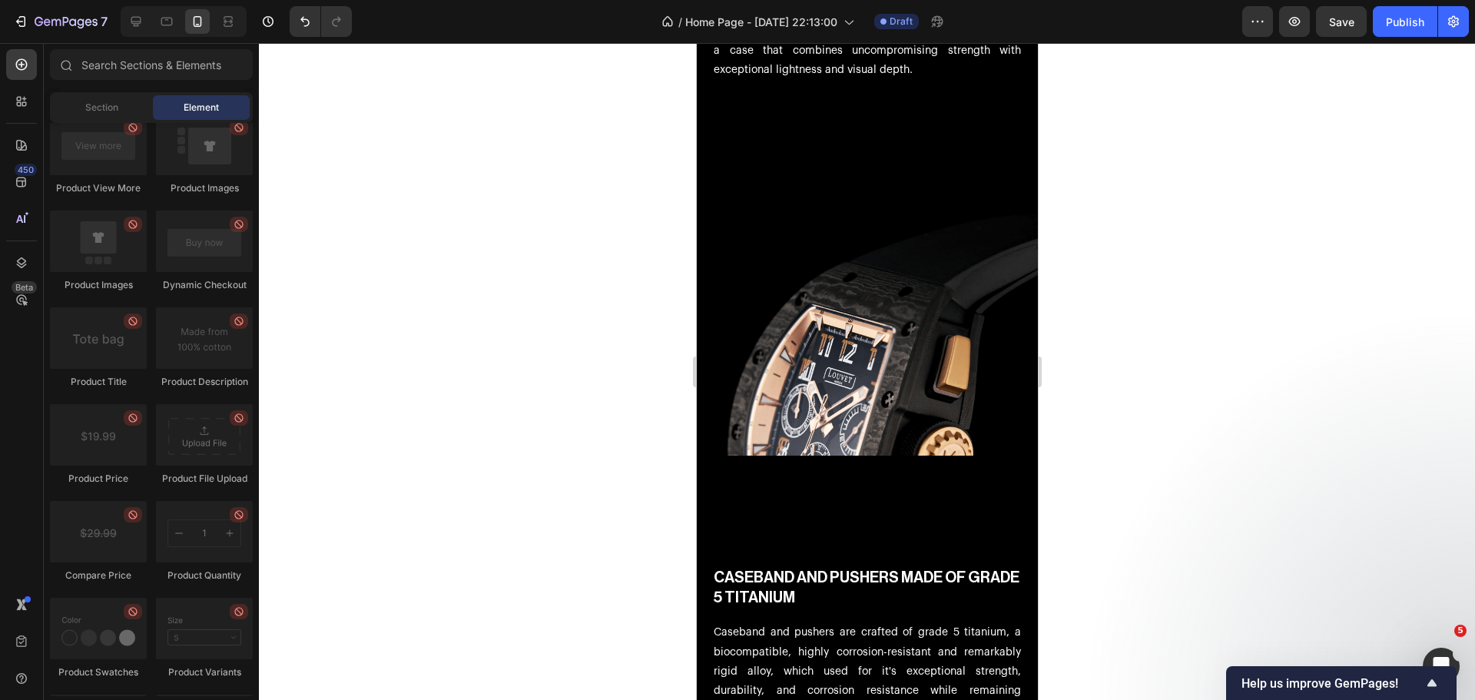
drag, startPoint x: 1031, startPoint y: 232, endPoint x: 1736, endPoint y: 376, distance: 720.2
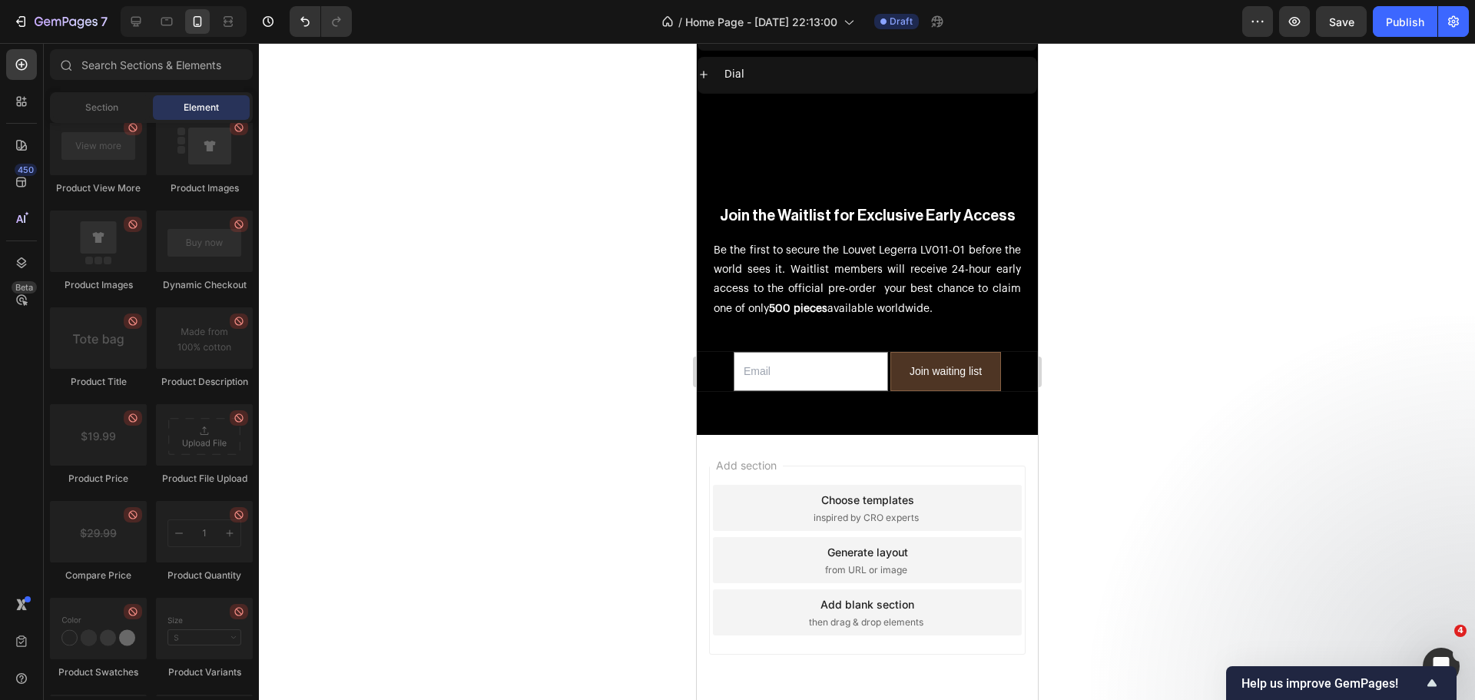
scroll to position [7082, 0]
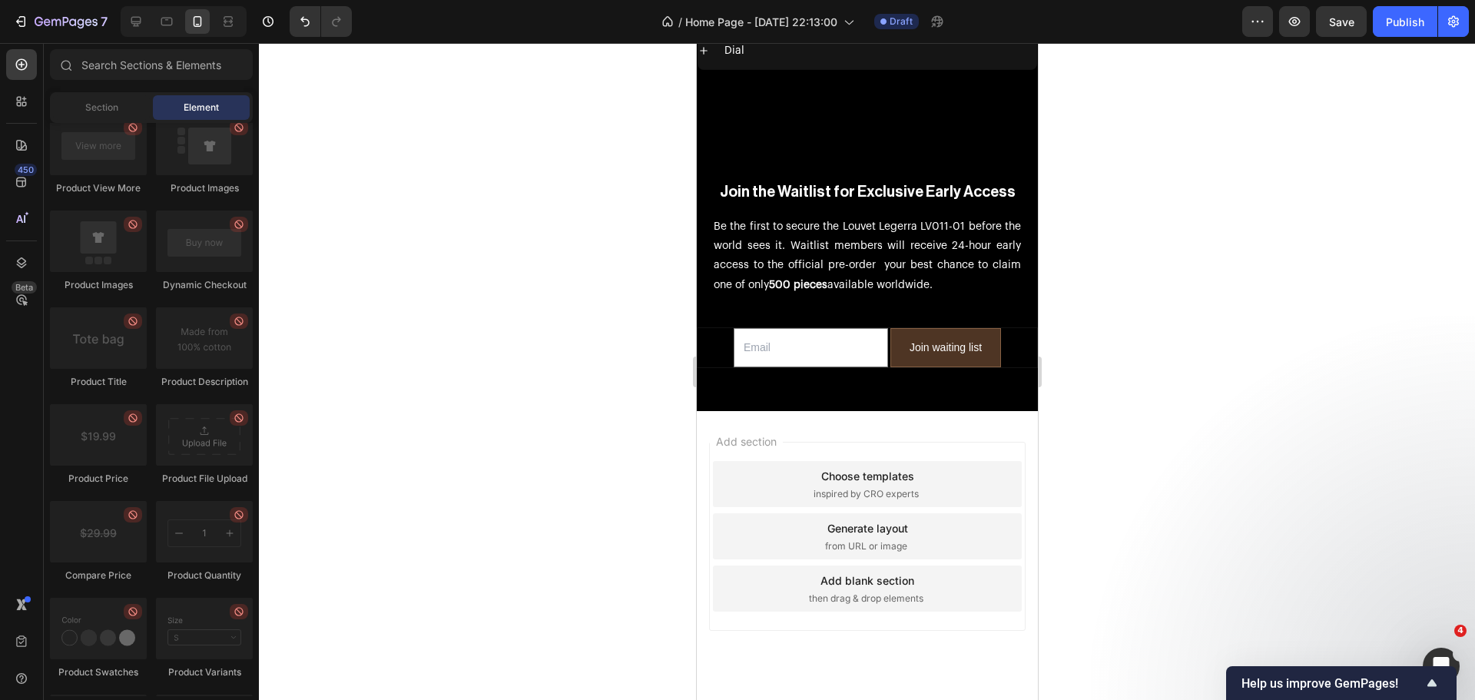
drag, startPoint x: 1027, startPoint y: 312, endPoint x: 1751, endPoint y: 505, distance: 749.6
click at [1286, 24] on button "button" at bounding box center [1294, 21] width 31 height 31
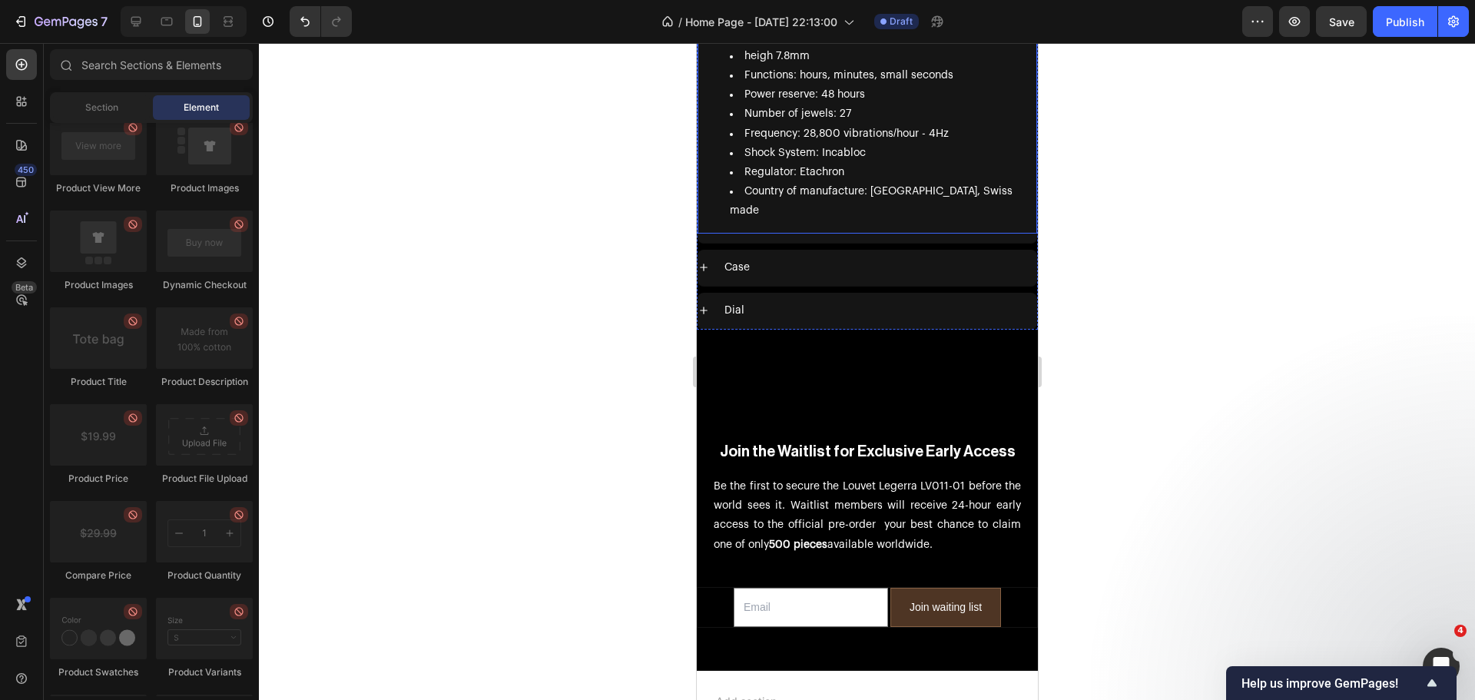
scroll to position [6622, 0]
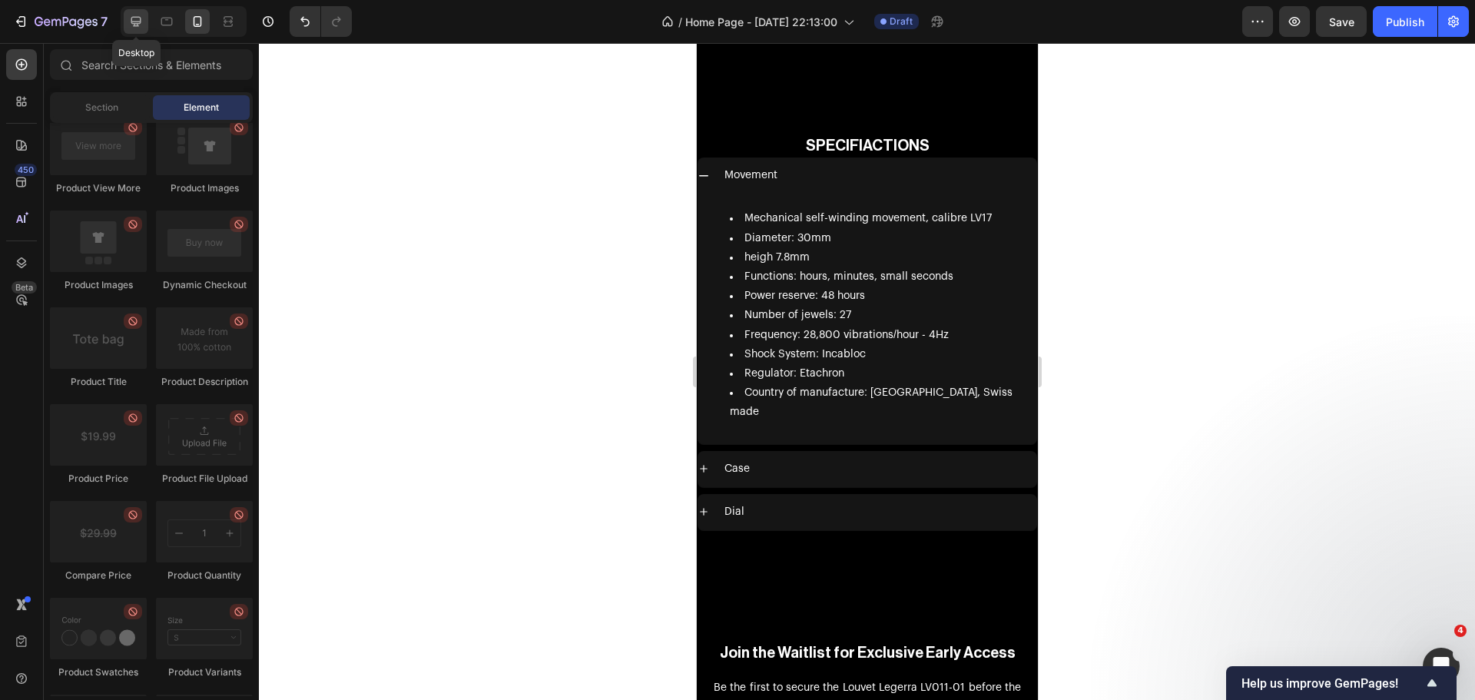
click at [129, 12] on div at bounding box center [136, 21] width 25 height 25
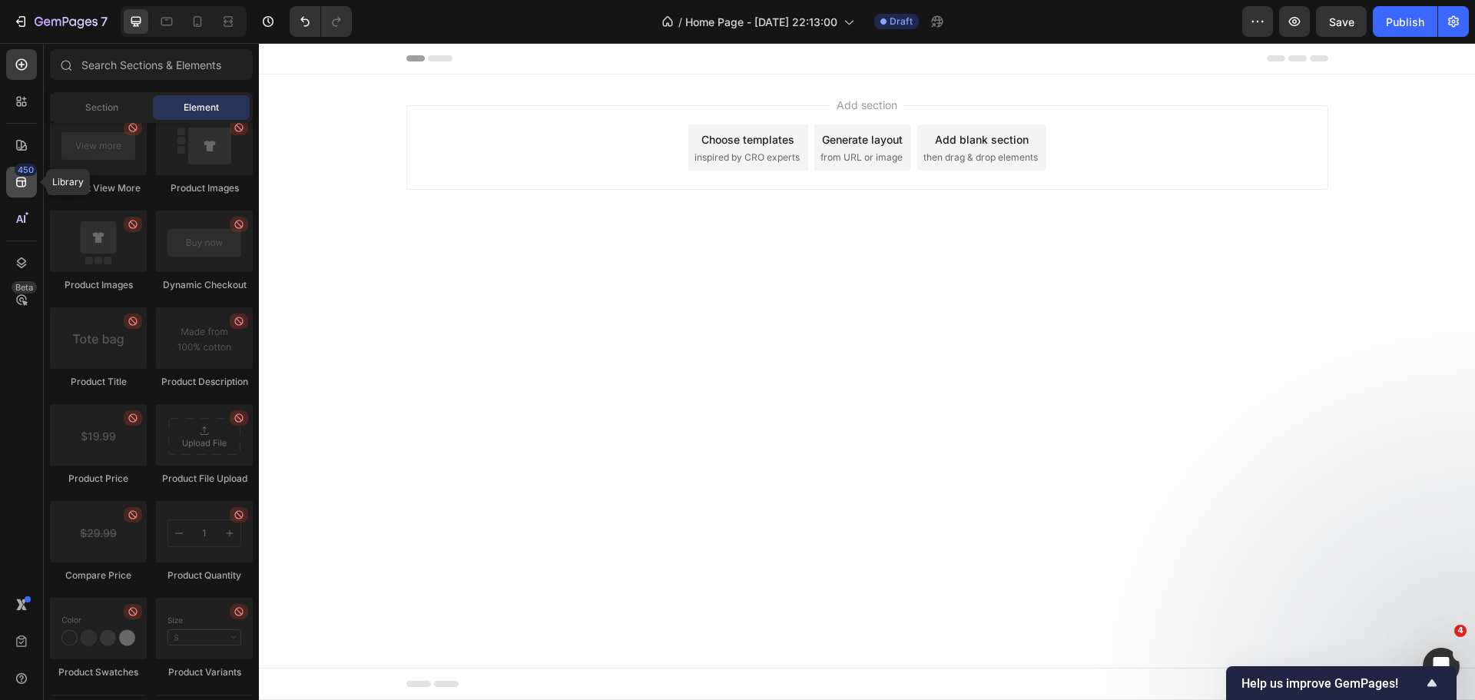
click at [28, 182] on icon at bounding box center [21, 181] width 15 height 15
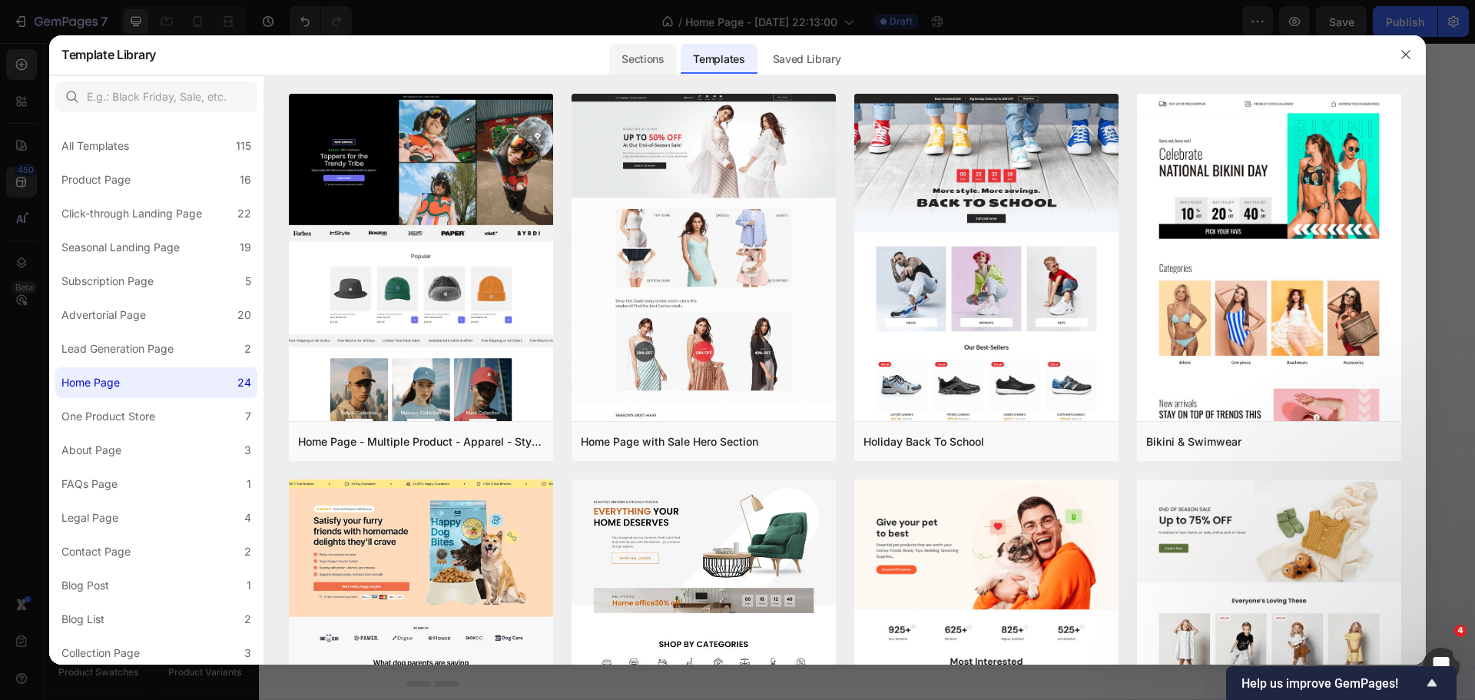
click at [634, 61] on div "Sections" at bounding box center [642, 59] width 67 height 31
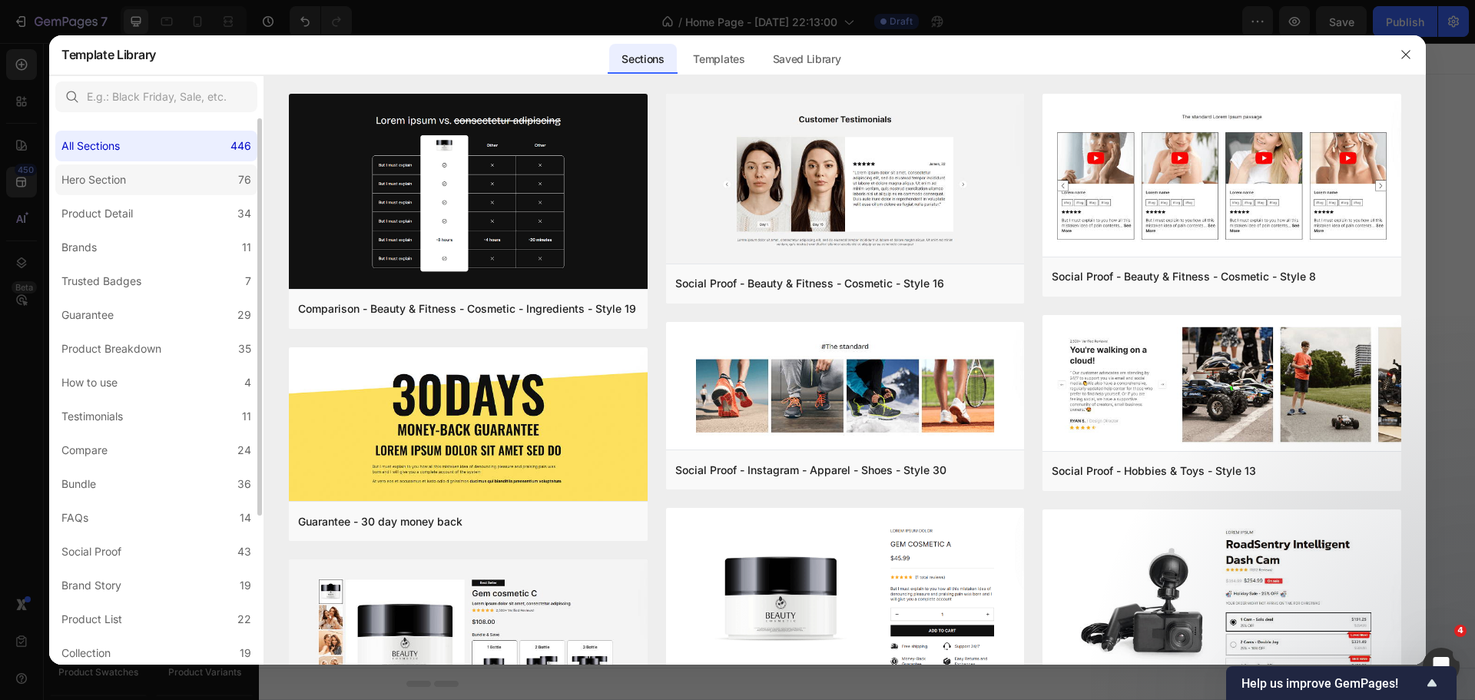
click at [76, 177] on div "Hero Section" at bounding box center [93, 179] width 65 height 18
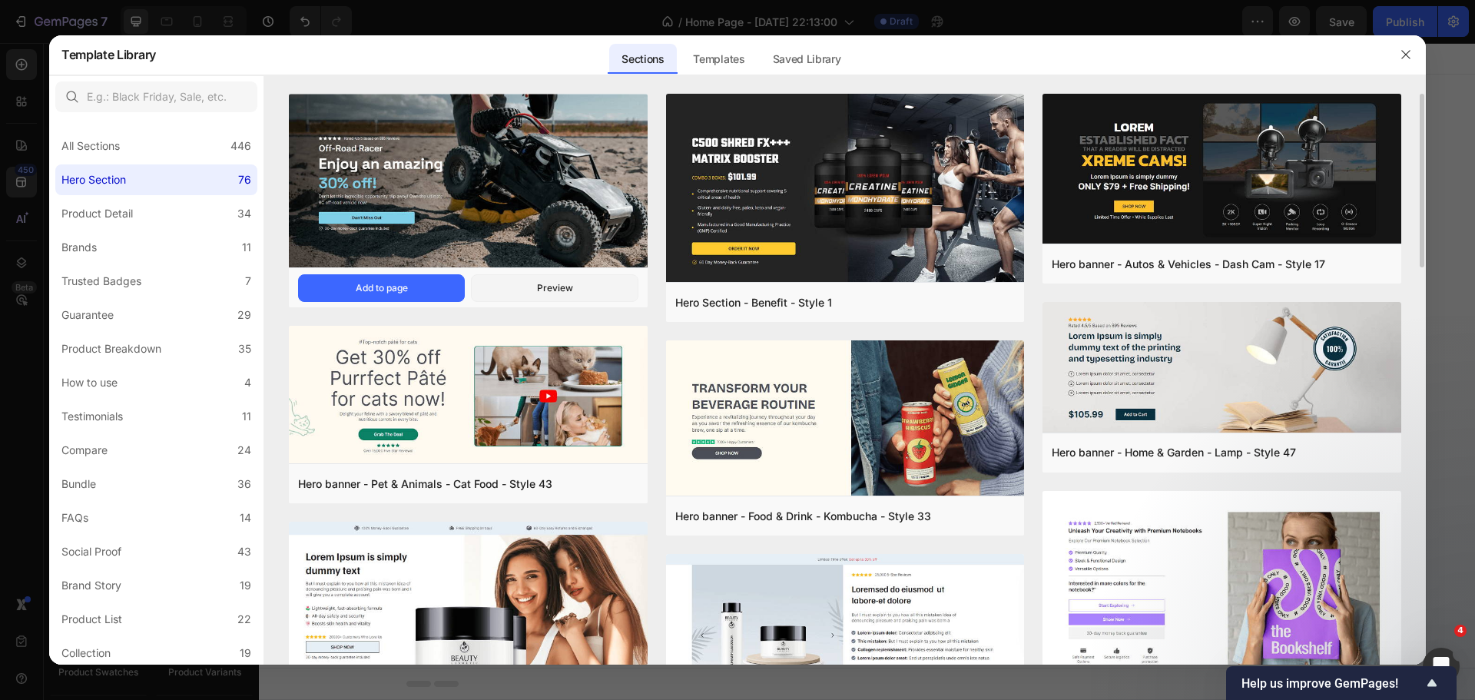
click at [588, 164] on img at bounding box center [468, 182] width 359 height 177
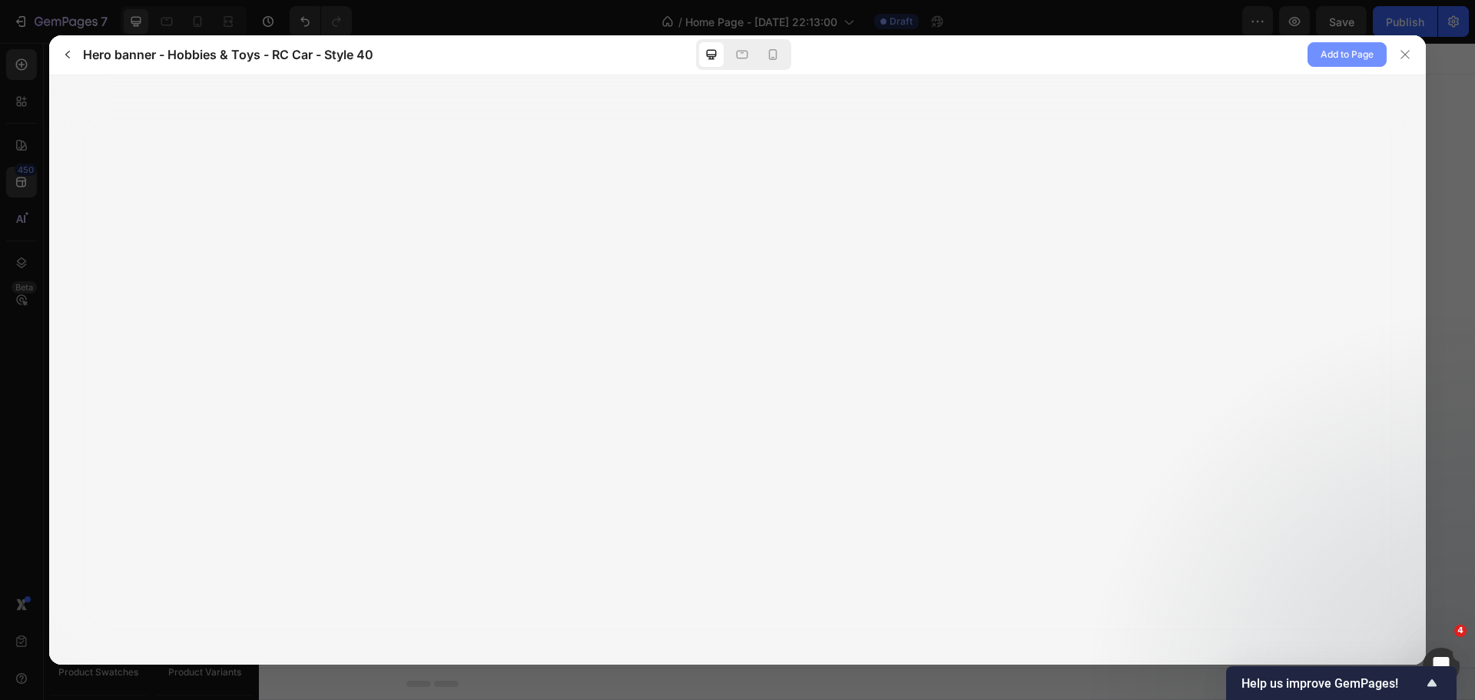
click at [1342, 56] on span "Add to Page" at bounding box center [1346, 54] width 53 height 18
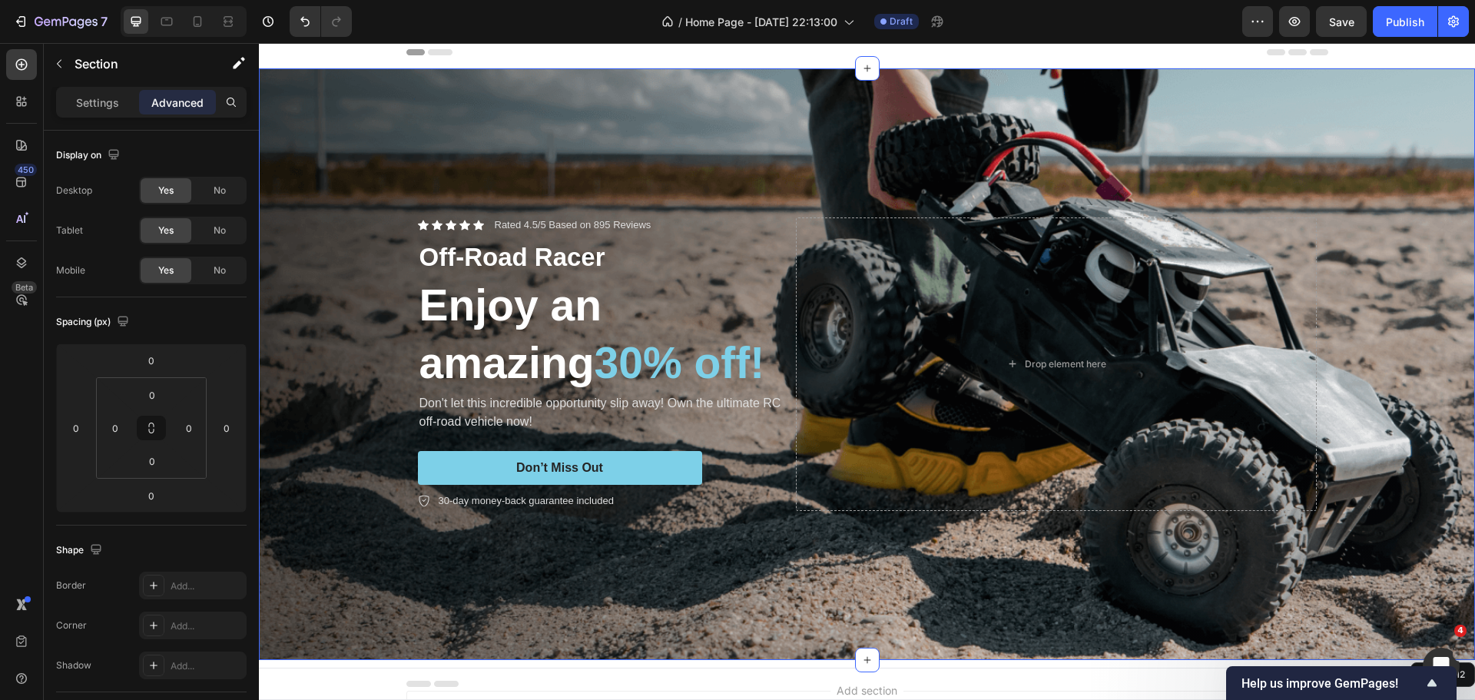
scroll to position [31, 0]
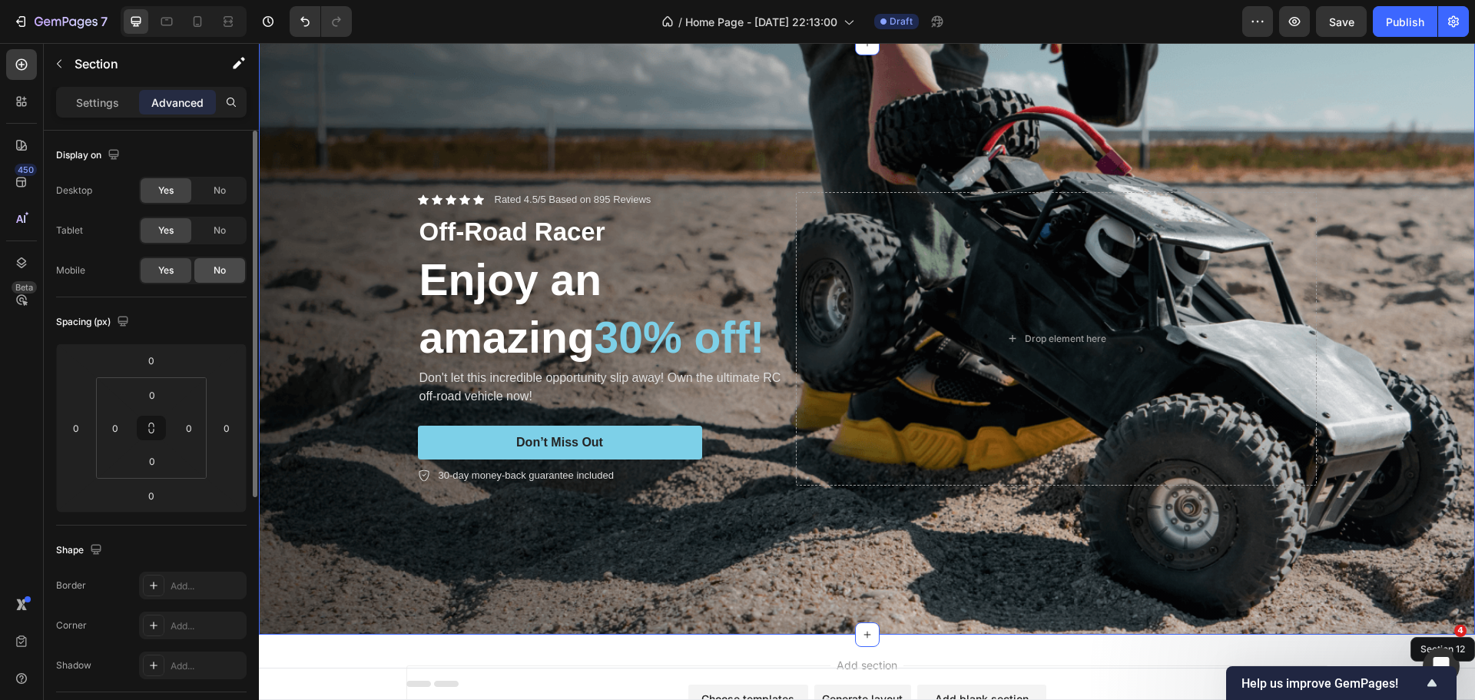
click at [231, 264] on div "No" at bounding box center [219, 270] width 51 height 25
click at [1011, 94] on div "Background Image" at bounding box center [867, 338] width 1216 height 591
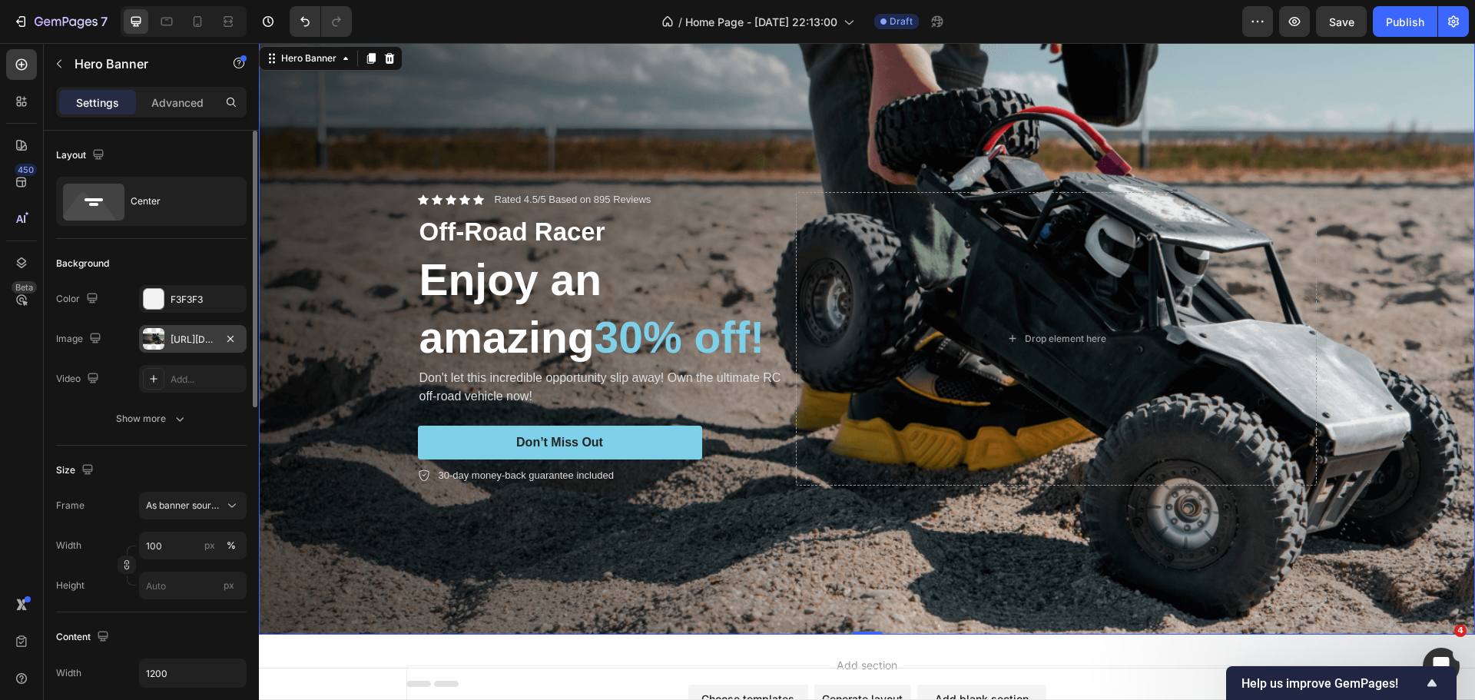
click at [147, 334] on div at bounding box center [154, 339] width 22 height 22
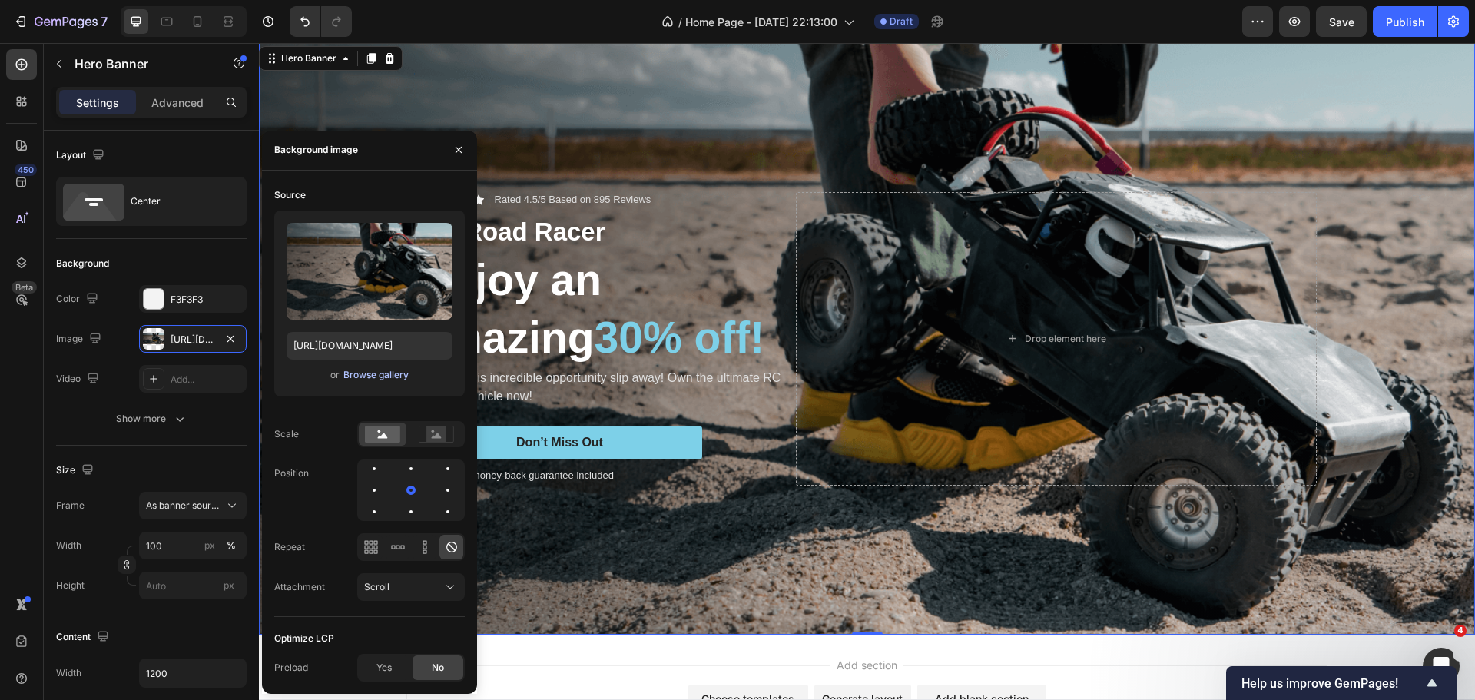
click at [360, 371] on div "Browse gallery" at bounding box center [375, 375] width 65 height 14
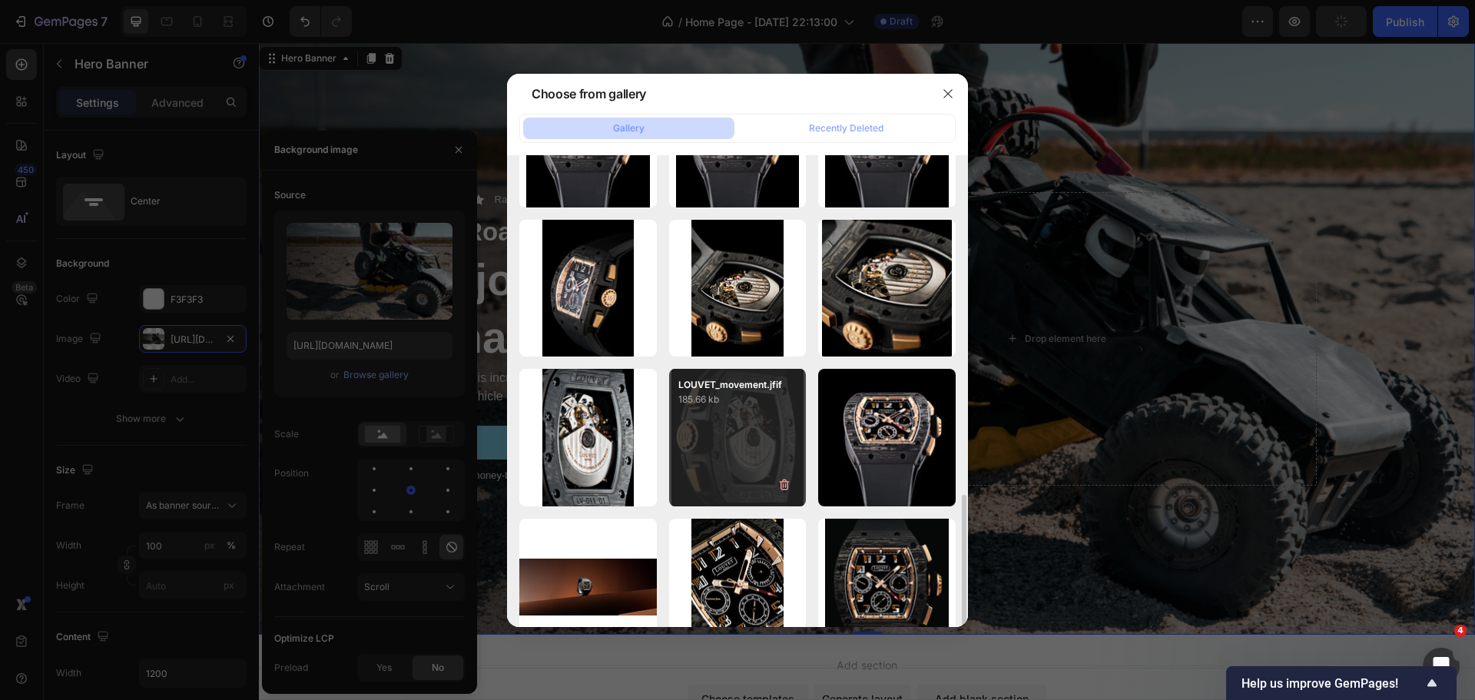
scroll to position [922, 0]
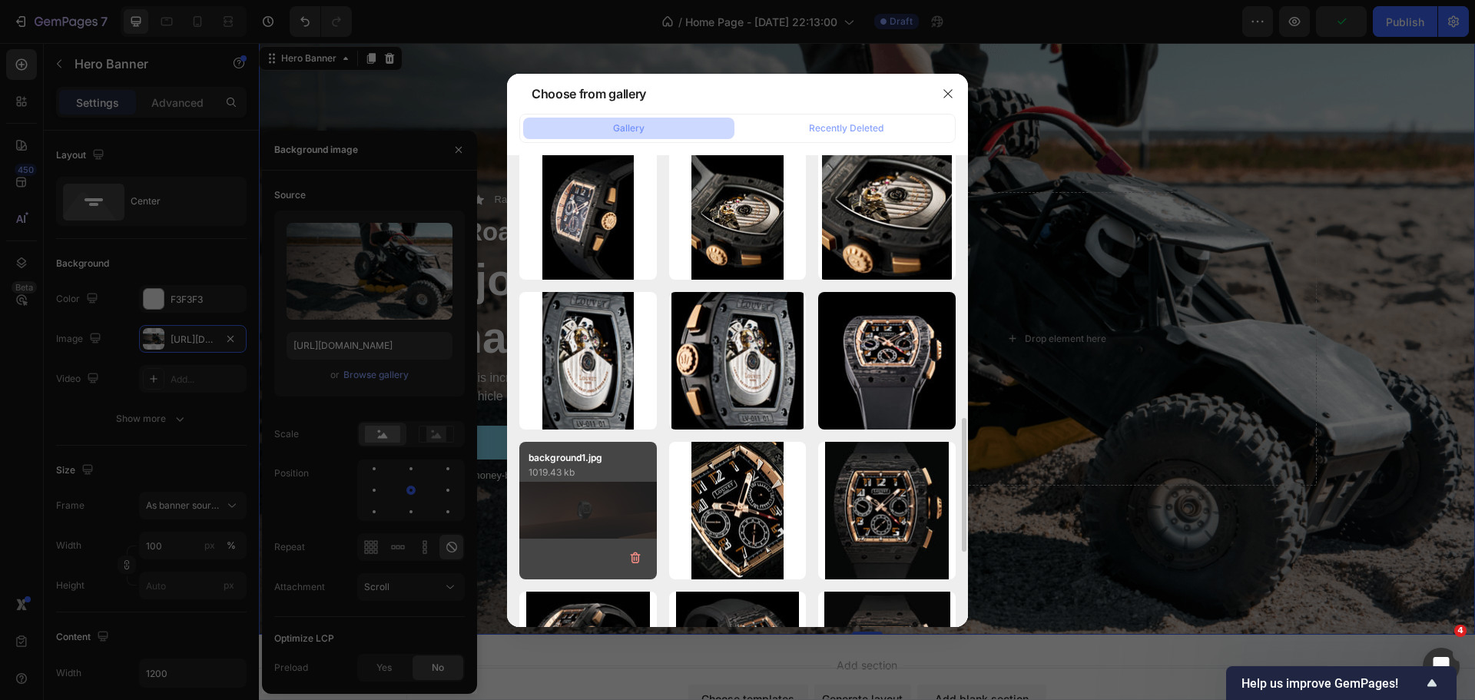
click at [629, 505] on div "background1.jpg 1019.43 kb" at bounding box center [587, 510] width 137 height 137
type input "[URL][DOMAIN_NAME]"
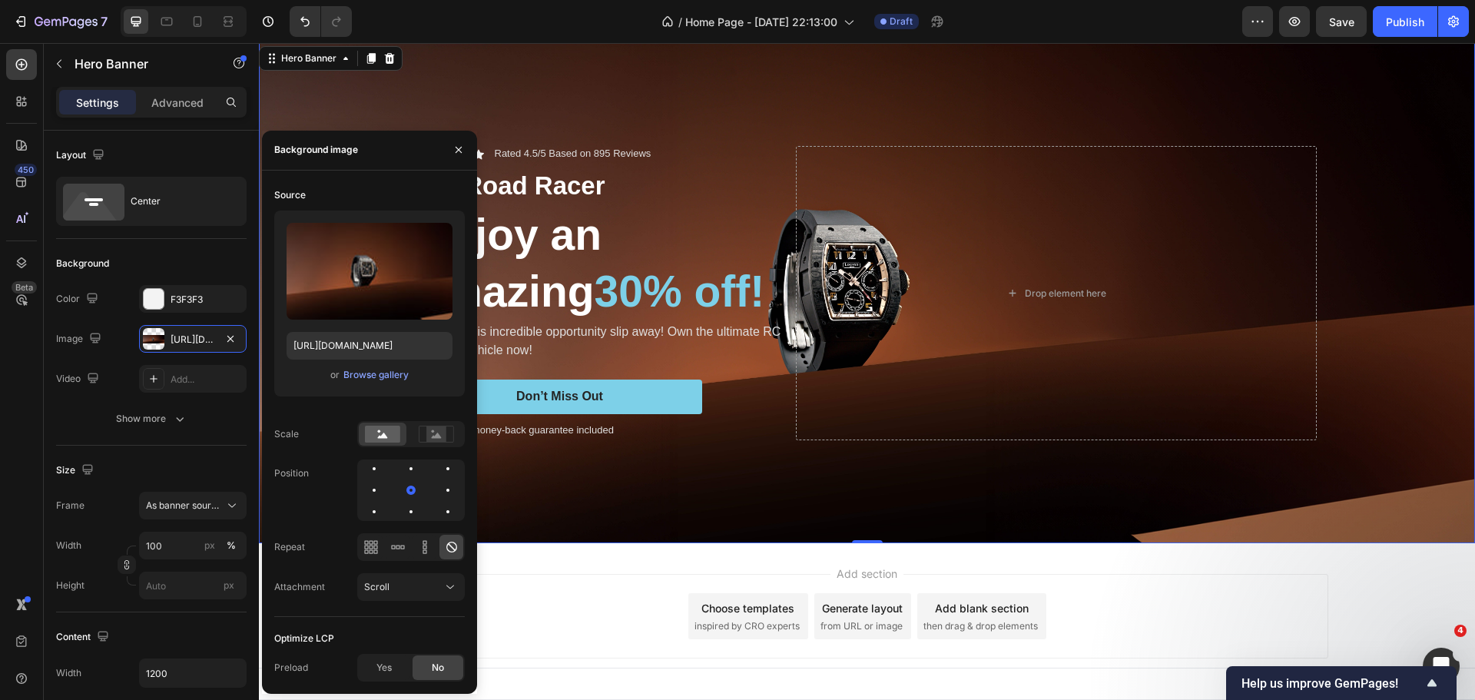
click at [1007, 469] on div "Background Image" at bounding box center [867, 293] width 1216 height 500
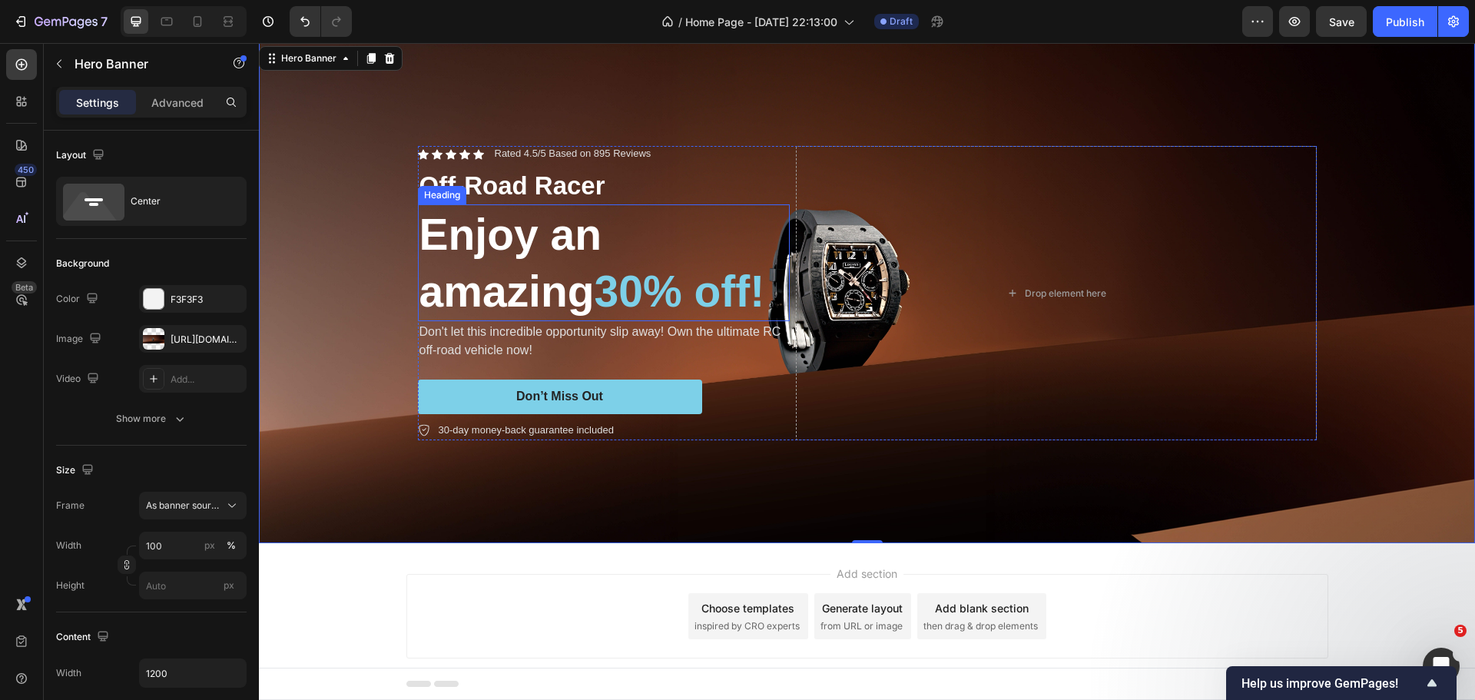
click at [534, 247] on h2 "Enjoy an amazing 30% off!" at bounding box center [604, 262] width 372 height 117
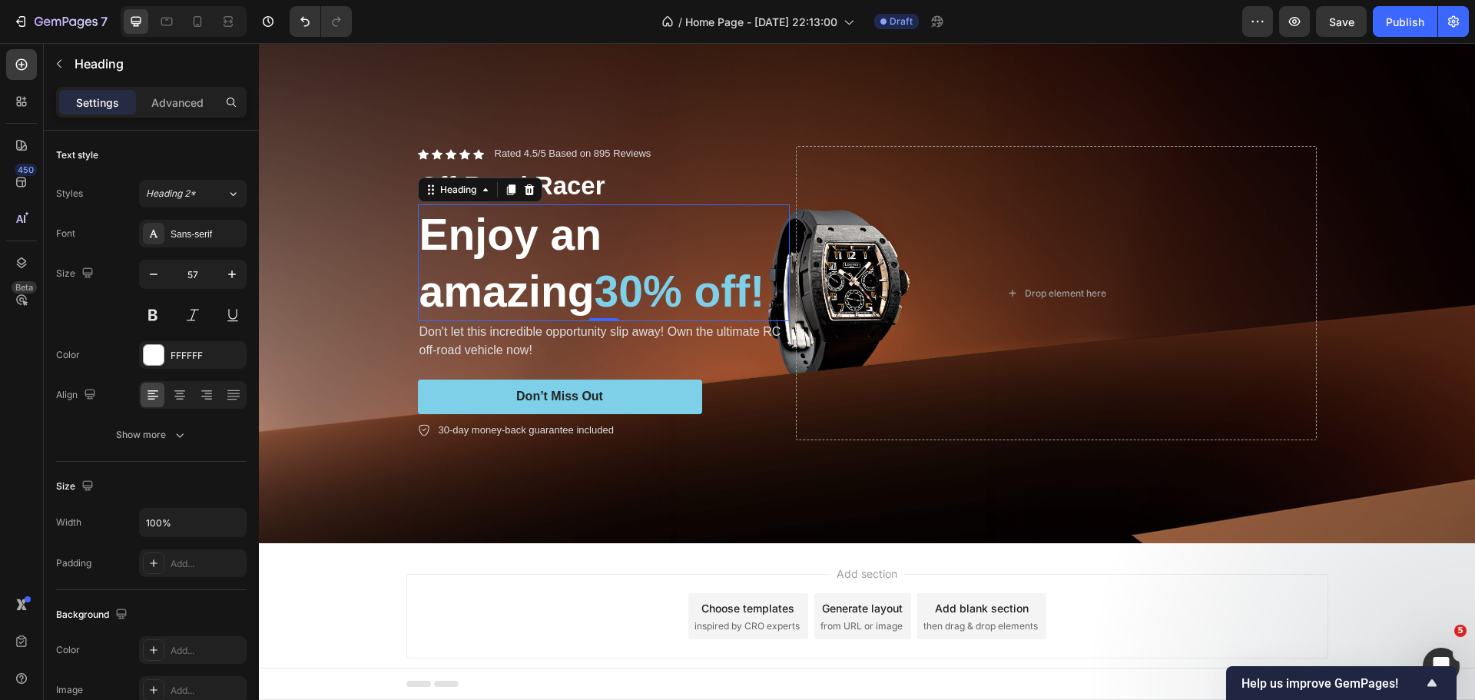
click at [534, 247] on h2 "Enjoy an amazing 30% off!" at bounding box center [604, 262] width 372 height 117
click at [534, 247] on p "Enjoy an amazing 30% off!" at bounding box center [603, 263] width 369 height 114
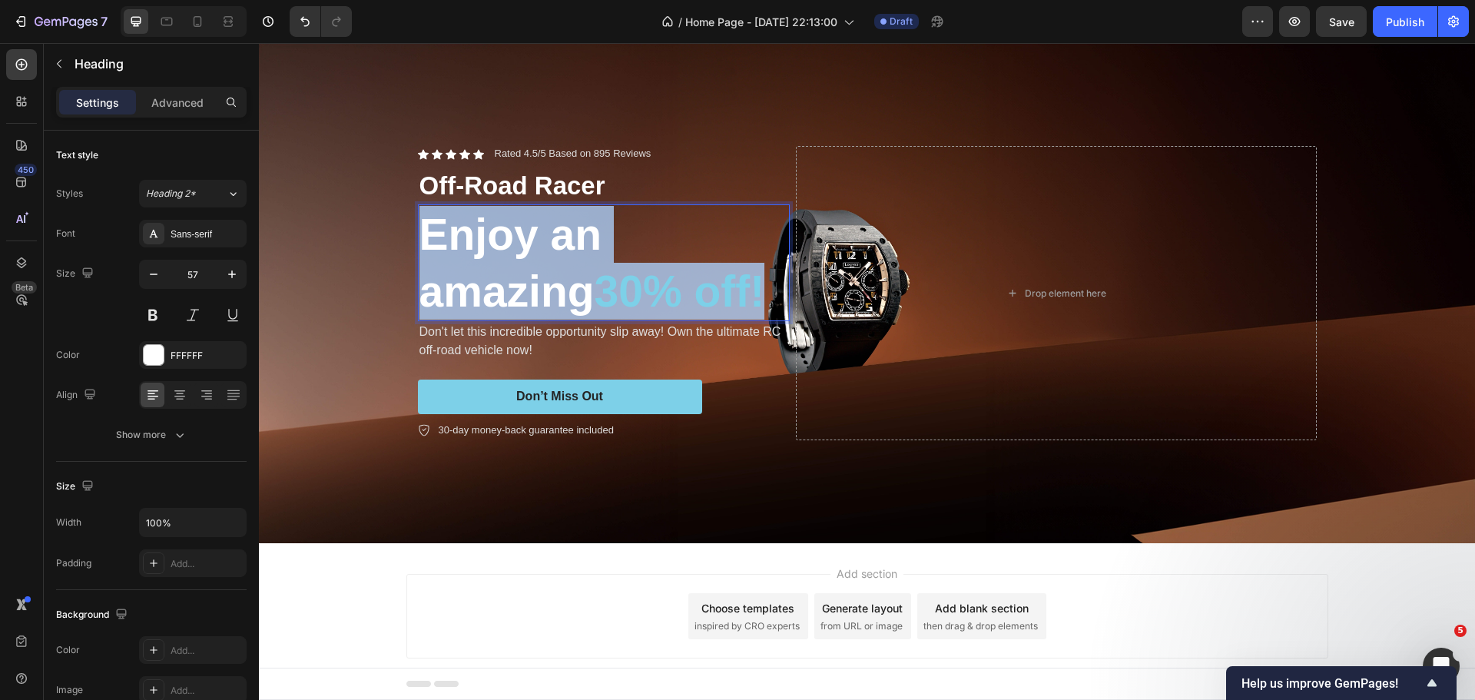
click at [534, 247] on p "Enjoy an amazing 30% off!" at bounding box center [603, 263] width 369 height 114
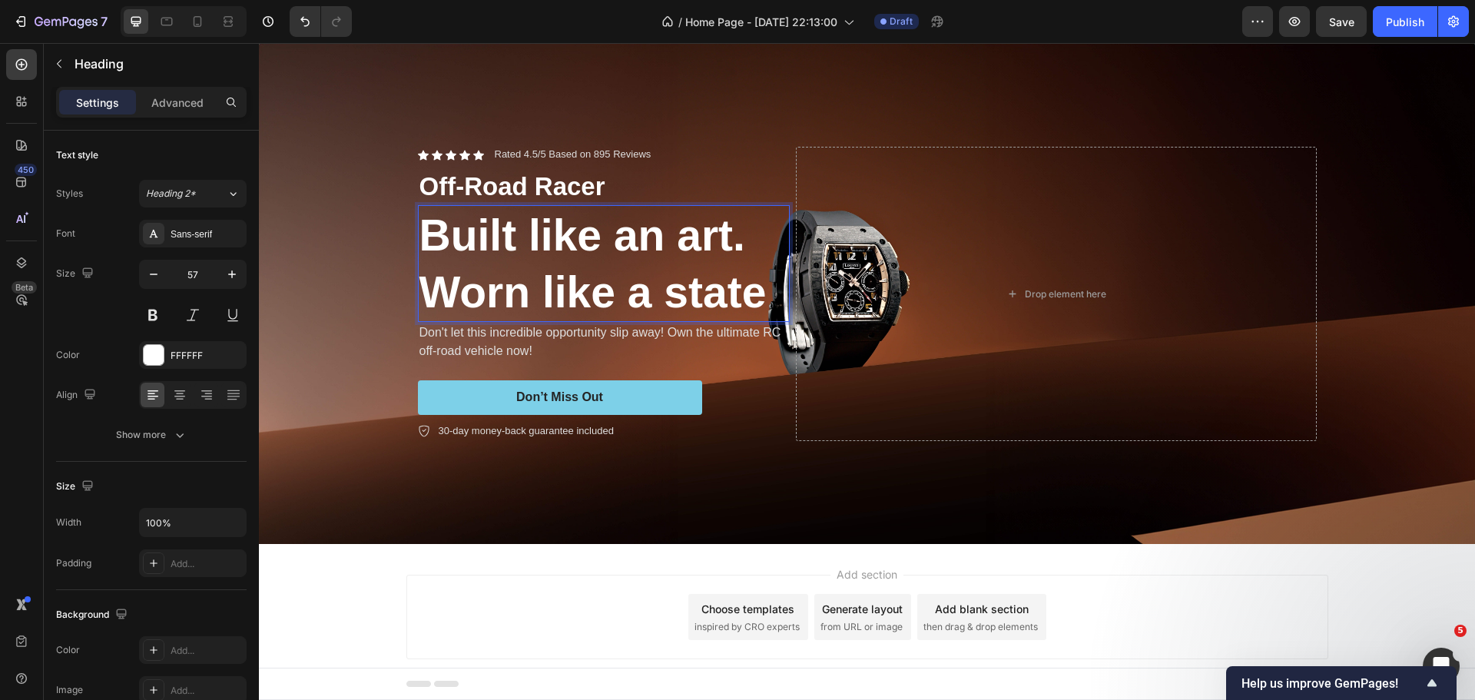
scroll to position [2, 0]
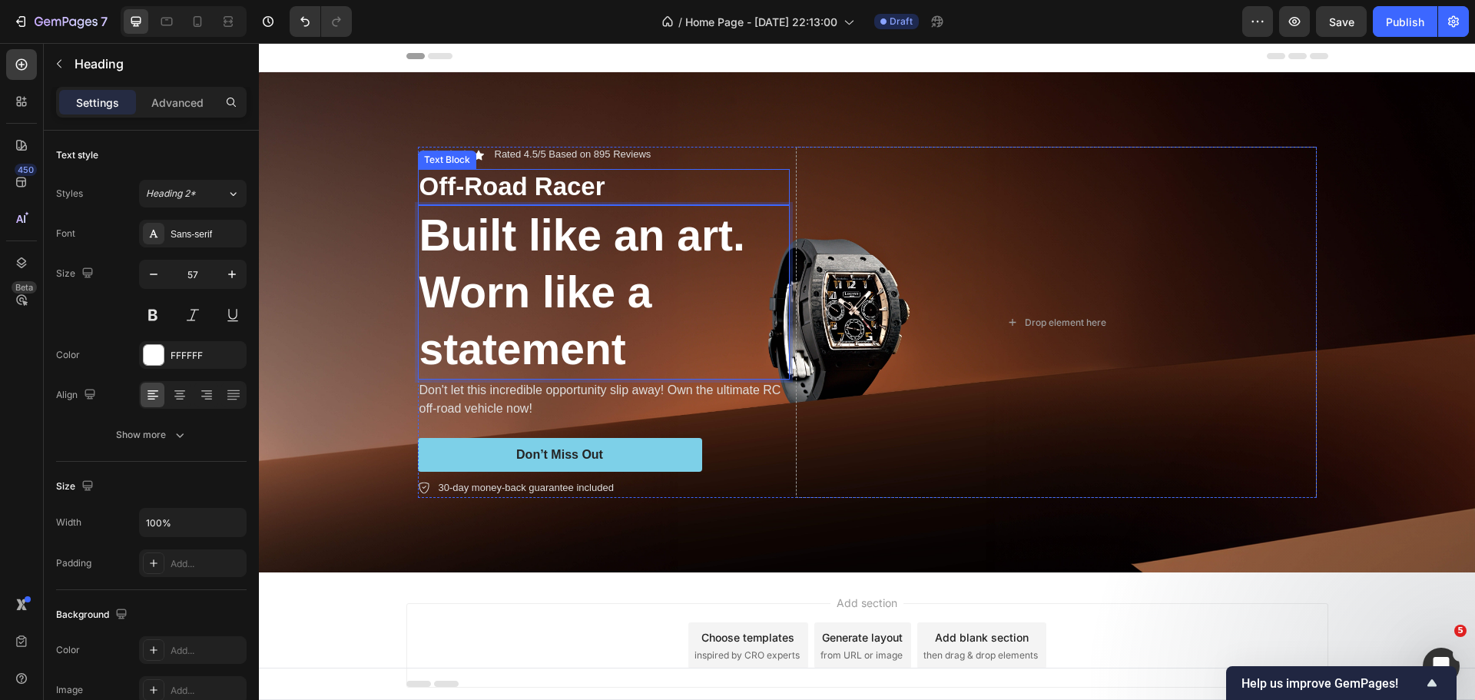
click at [488, 188] on p "Off-Road Racer" at bounding box center [603, 186] width 369 height 33
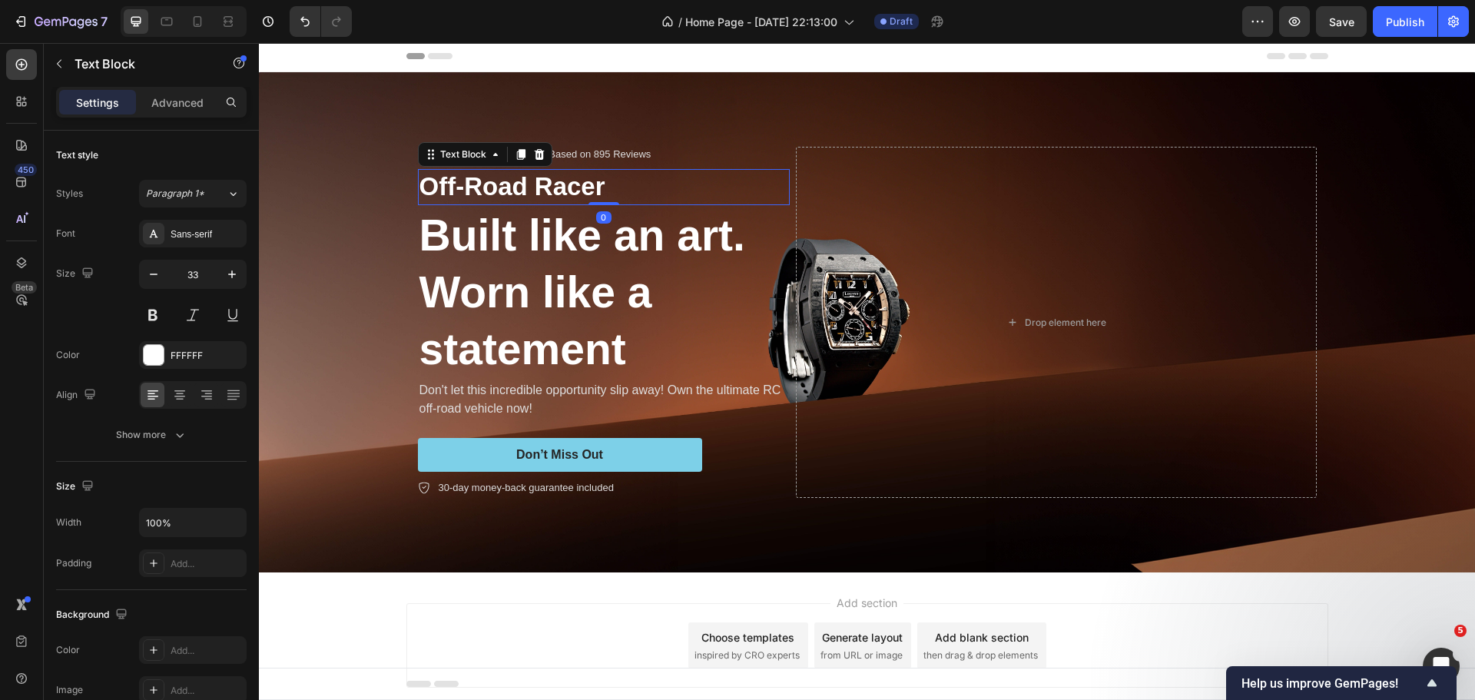
click at [488, 188] on p "Off-Road Racer" at bounding box center [603, 186] width 369 height 33
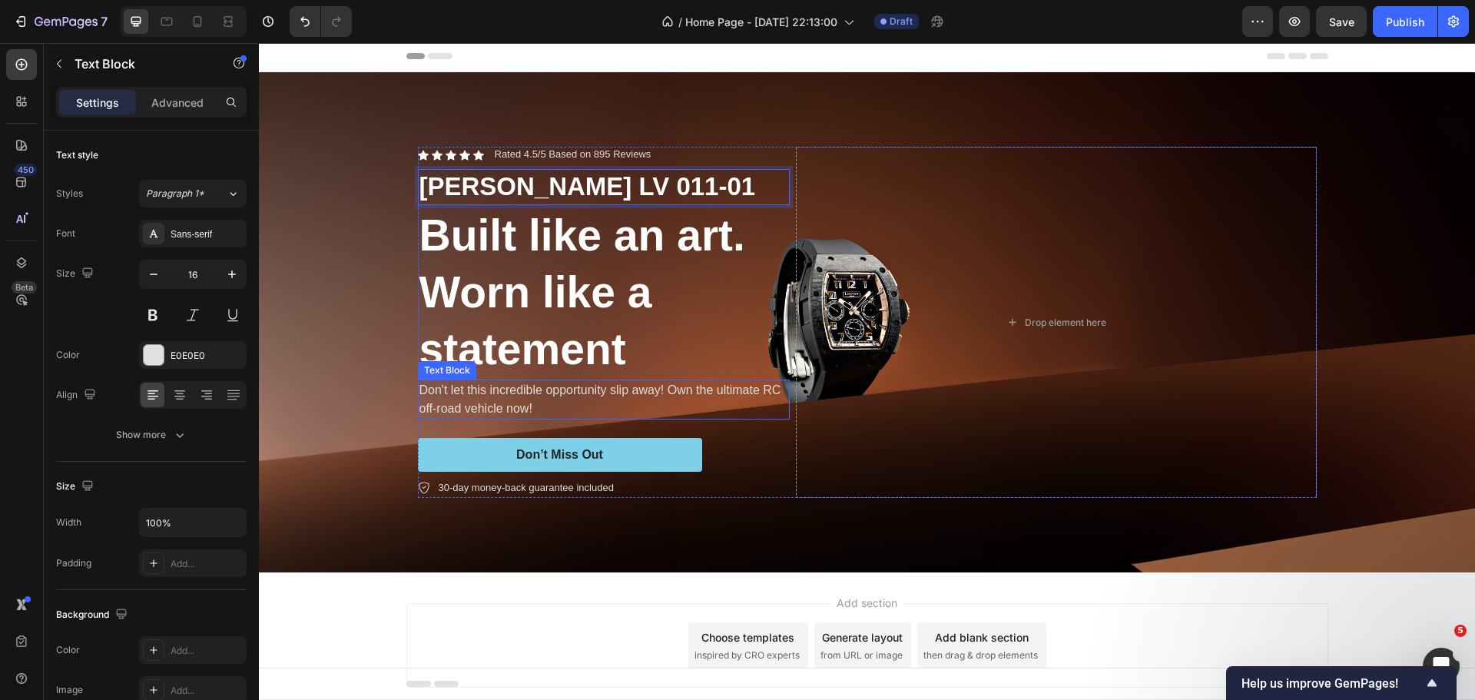
click at [545, 383] on p "Don't let this incredible opportunity slip away! Own the ultimate RC off-road v…" at bounding box center [603, 399] width 369 height 37
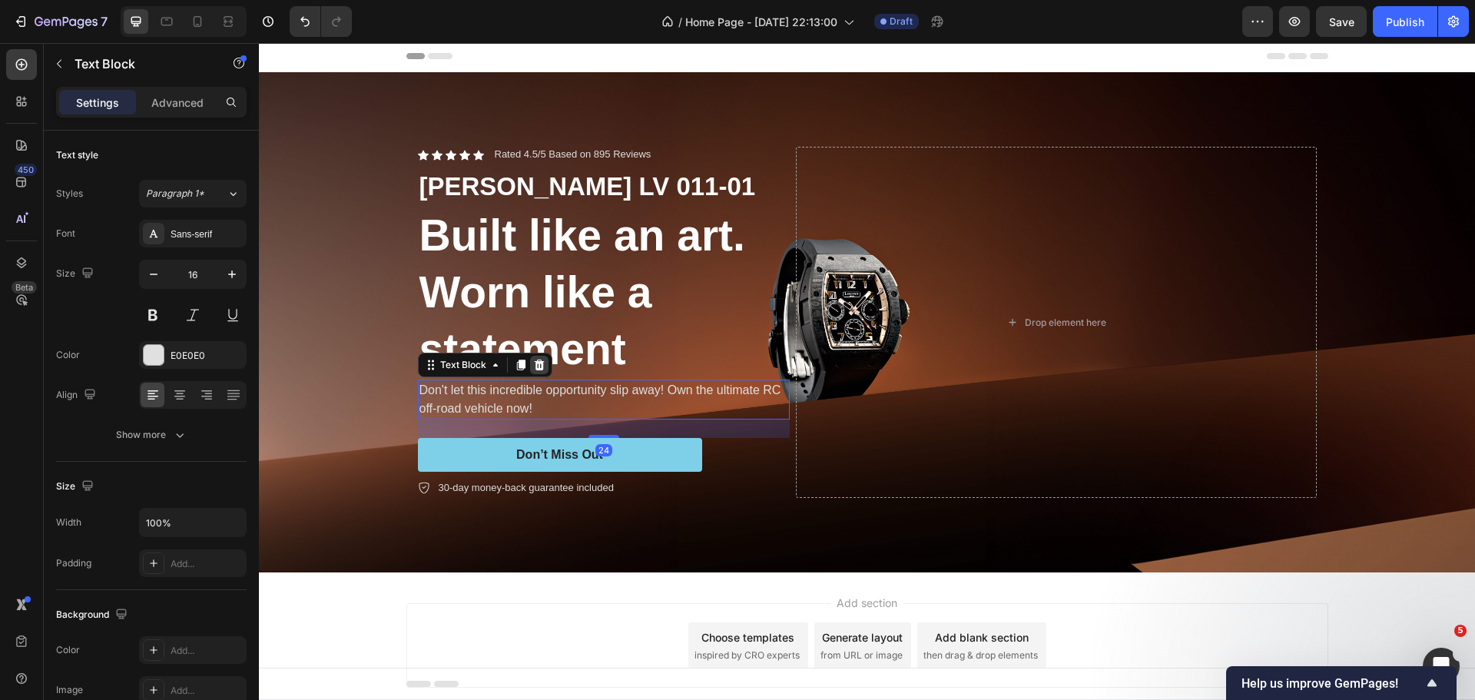
click at [534, 366] on icon at bounding box center [539, 364] width 10 height 11
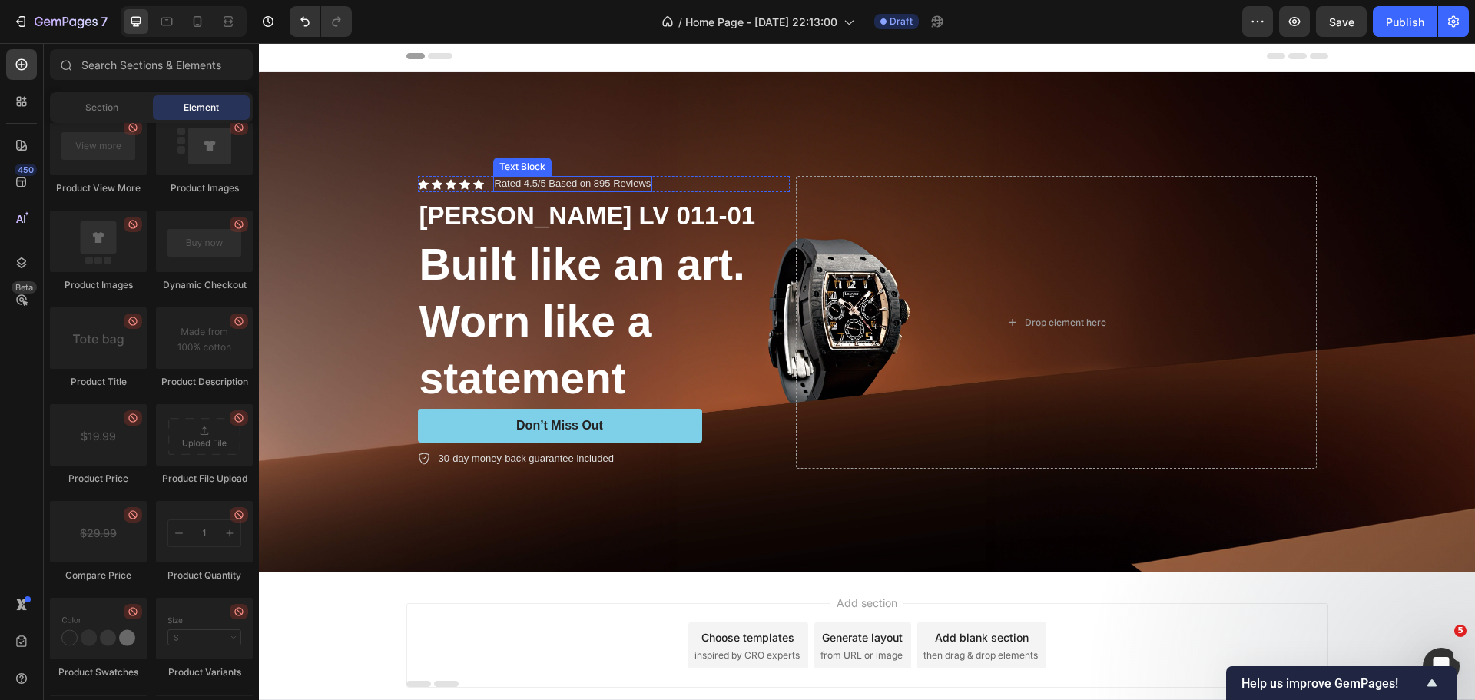
click at [621, 186] on p "Rated 4.5/5 Based on 895 Reviews" at bounding box center [573, 183] width 157 height 13
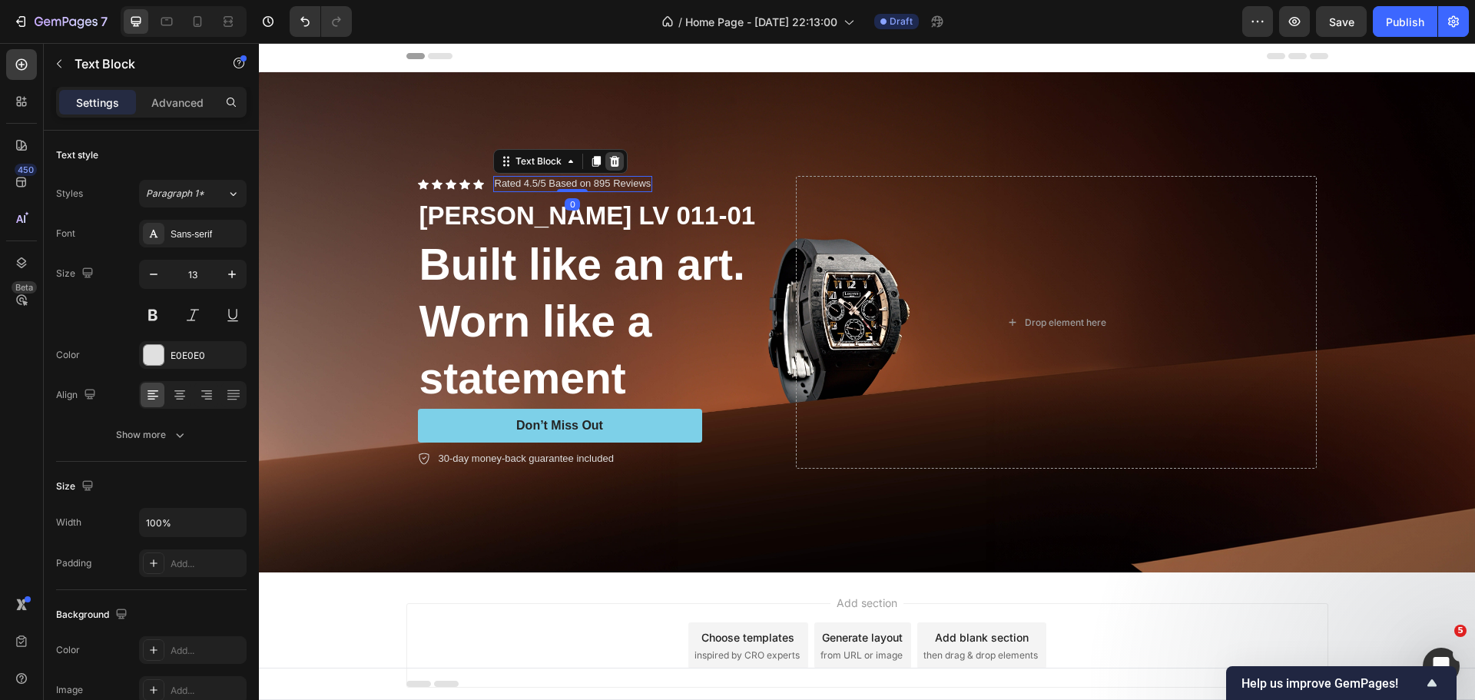
click at [612, 157] on icon at bounding box center [614, 161] width 12 height 12
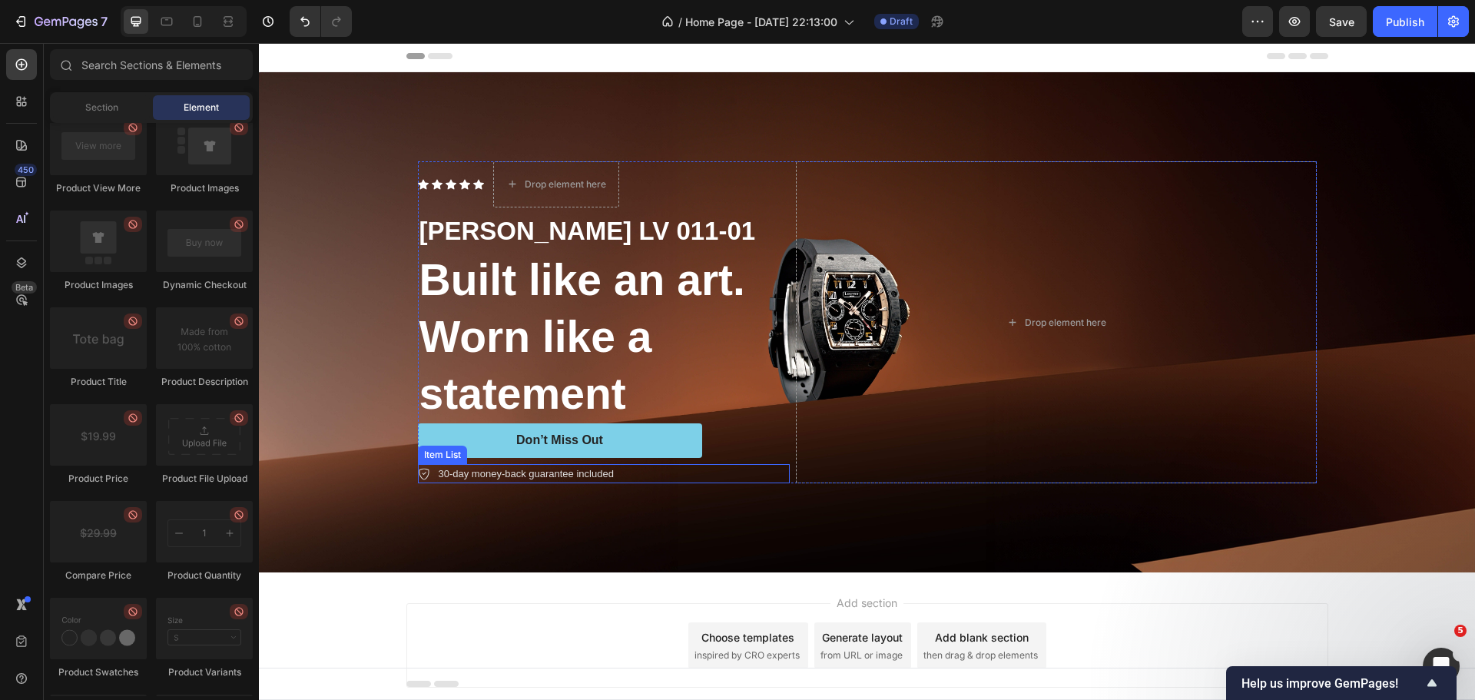
click at [533, 478] on p "30-day money-back guarantee included" at bounding box center [526, 473] width 175 height 15
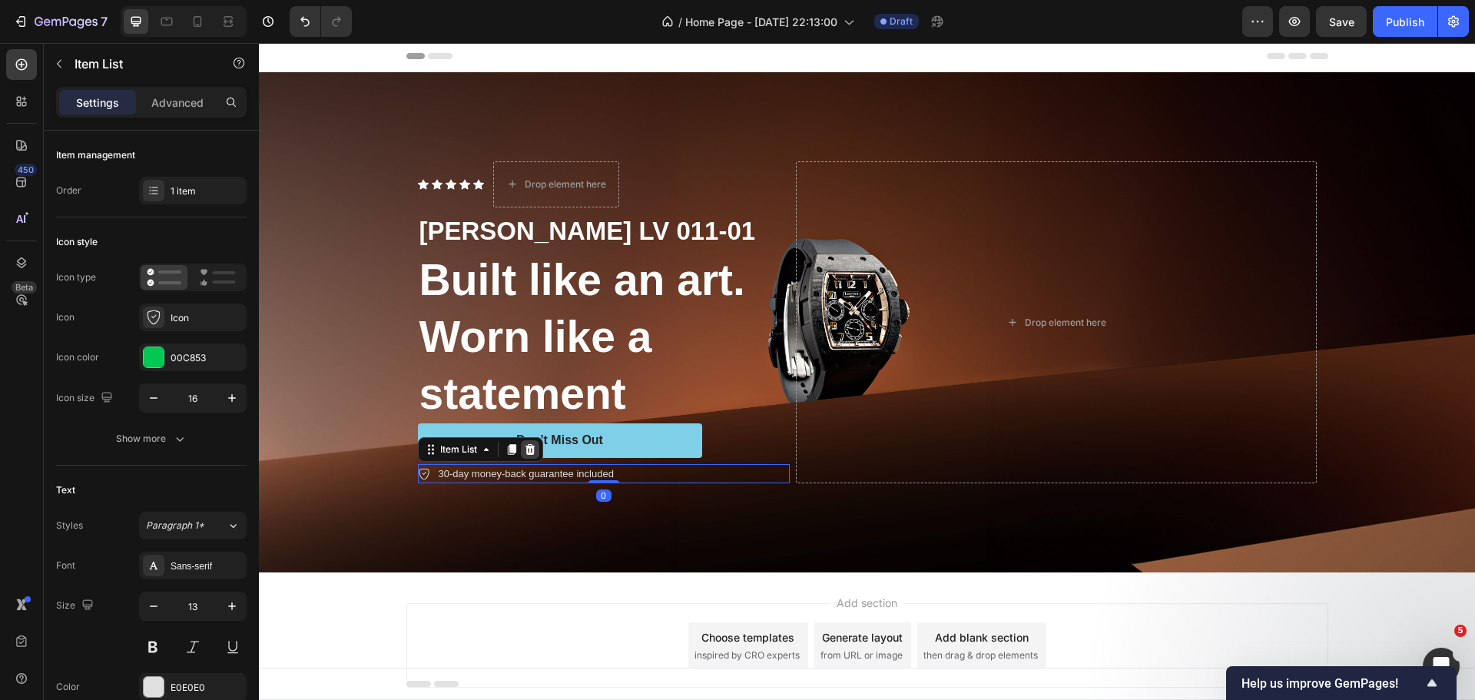
click at [524, 447] on icon at bounding box center [530, 449] width 12 height 12
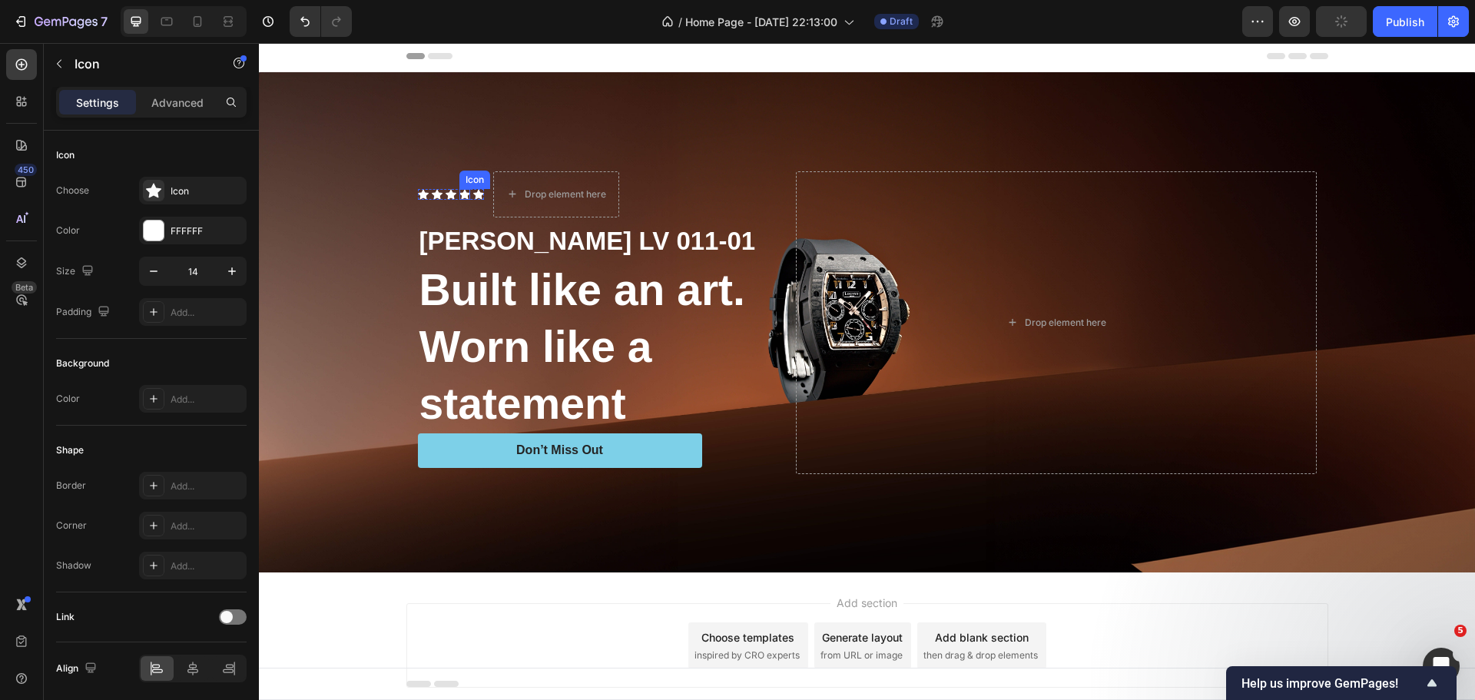
click at [459, 174] on div "Icon" at bounding box center [474, 179] width 31 height 18
click at [439, 190] on div "Icon Icon Icon Icon 0 Icon" at bounding box center [451, 194] width 66 height 11
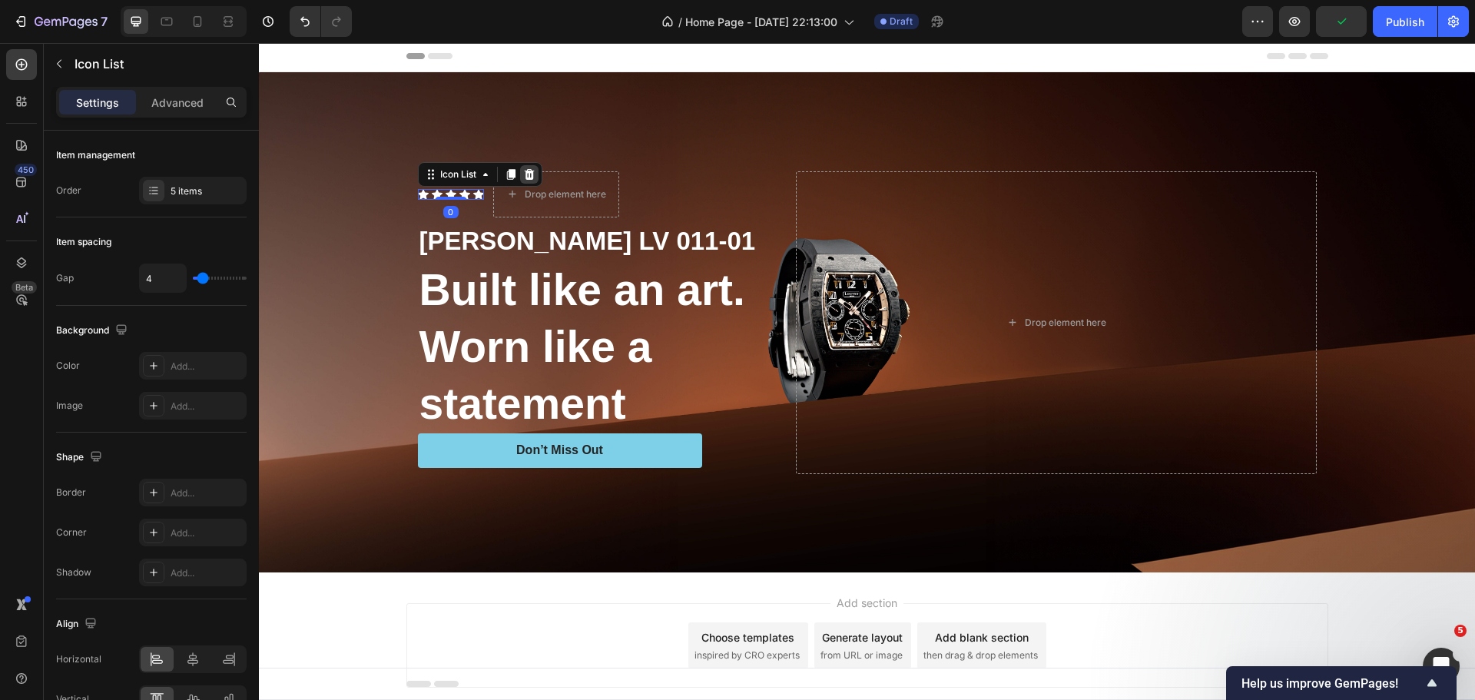
click at [523, 170] on icon at bounding box center [529, 174] width 12 height 12
